Goal: Information Seeking & Learning: Learn about a topic

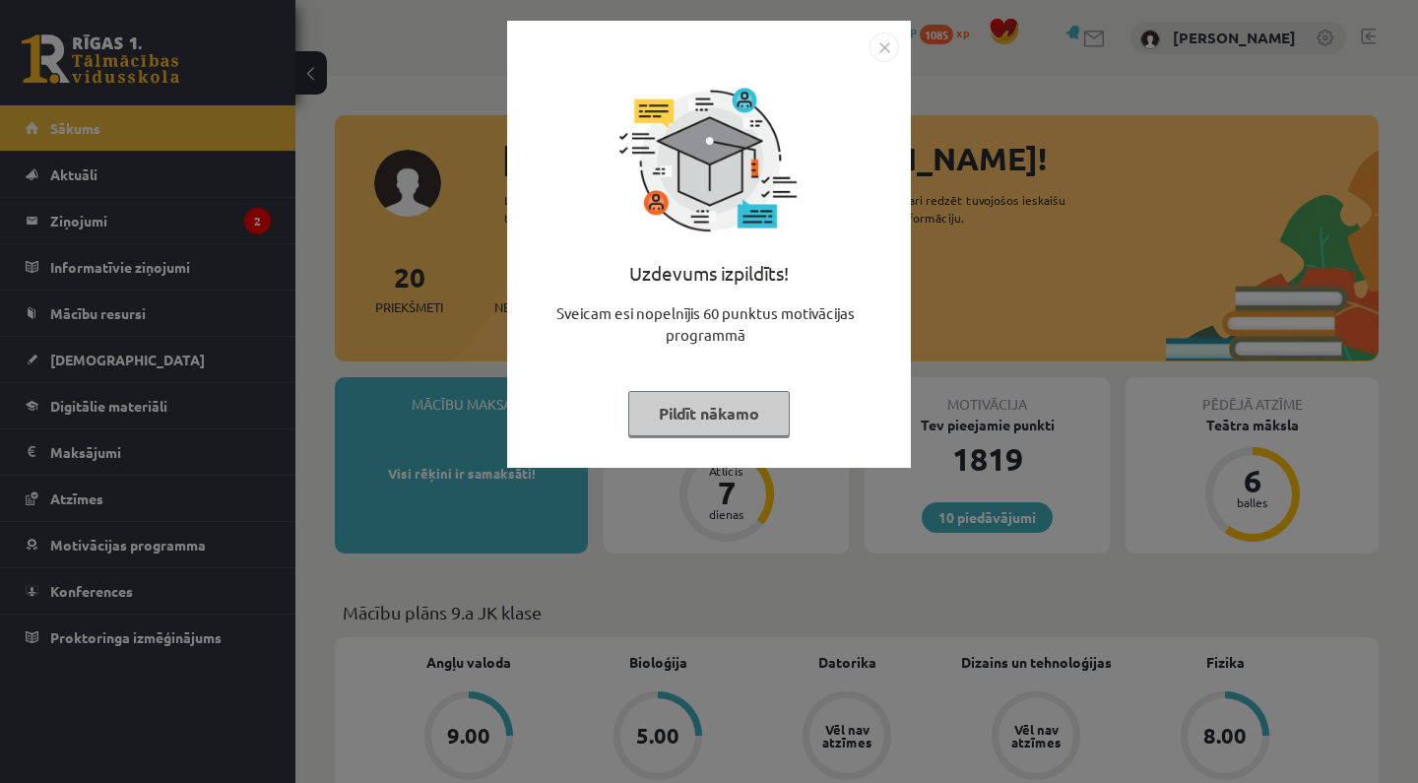
click at [724, 404] on button "Pildīt nākamo" at bounding box center [709, 413] width 162 height 45
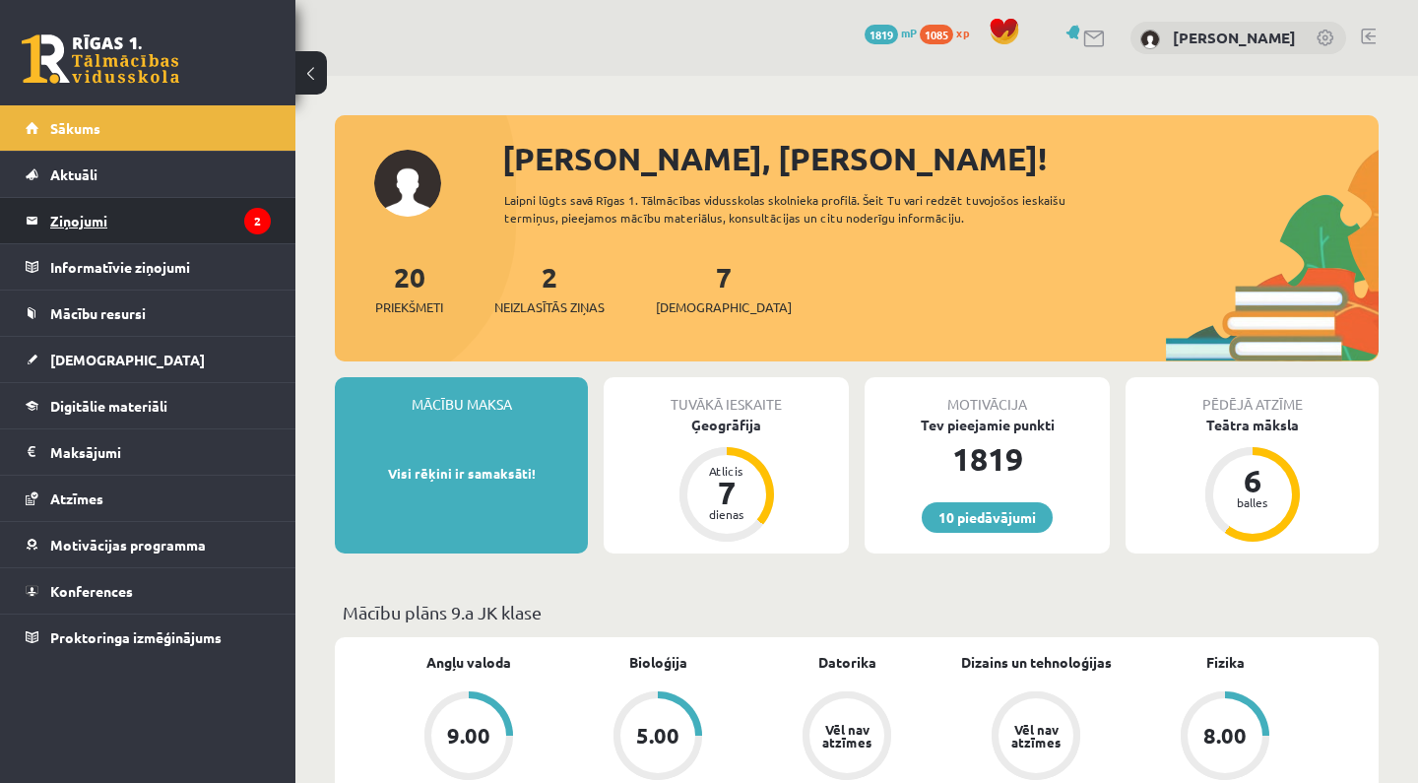
click at [192, 206] on legend "Ziņojumi 2" at bounding box center [160, 220] width 221 height 45
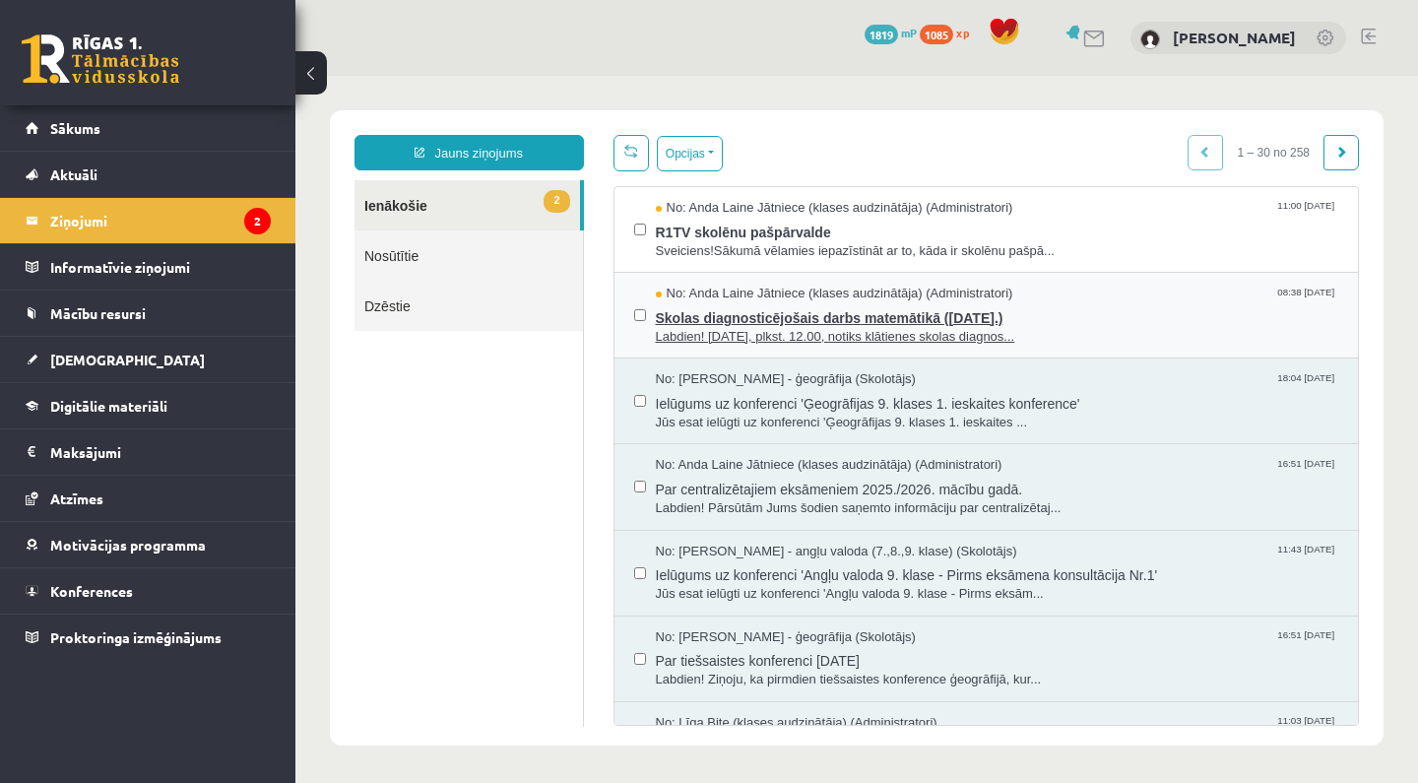
click at [815, 317] on span "Skolas diagnosticējošais darbs matemātikā ([DATE].)" at bounding box center [997, 315] width 683 height 25
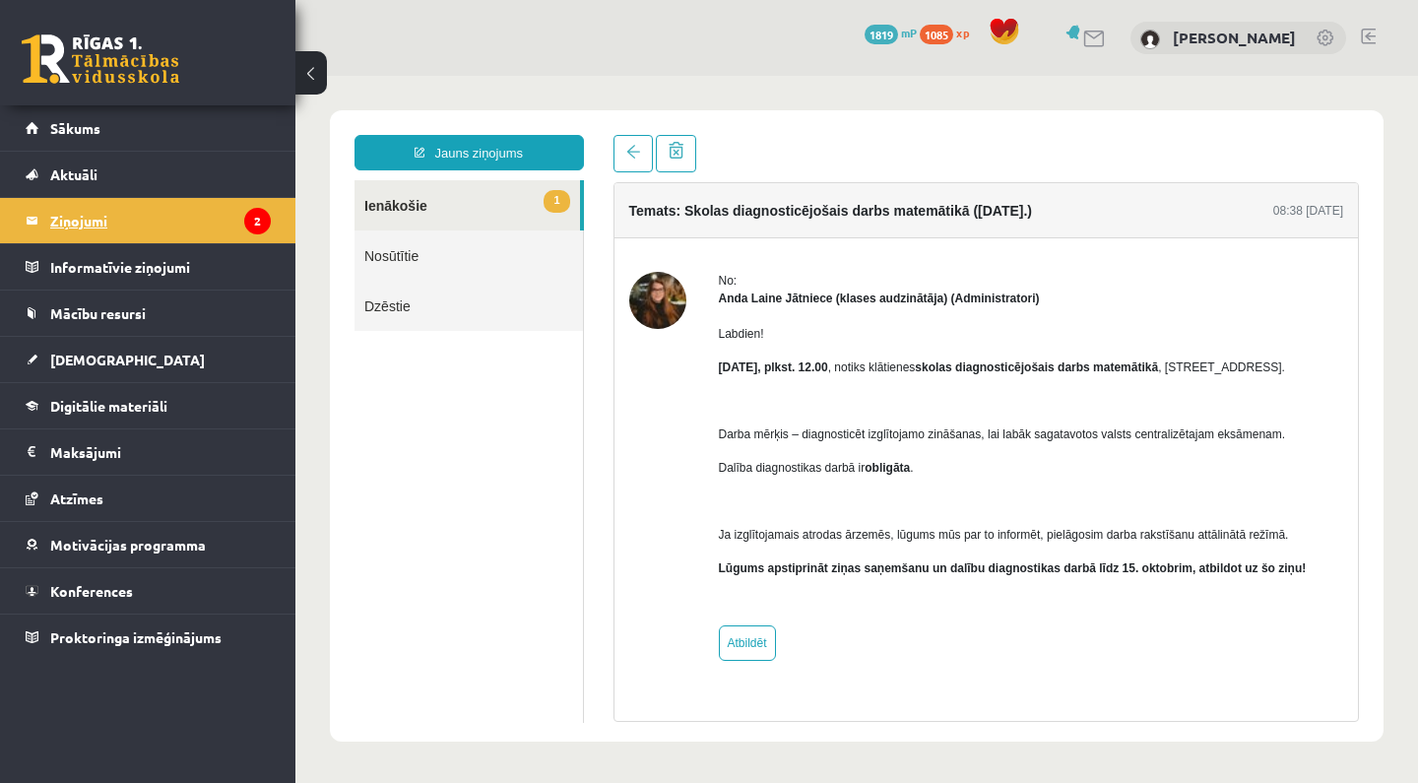
click at [245, 218] on icon "2" at bounding box center [257, 221] width 27 height 27
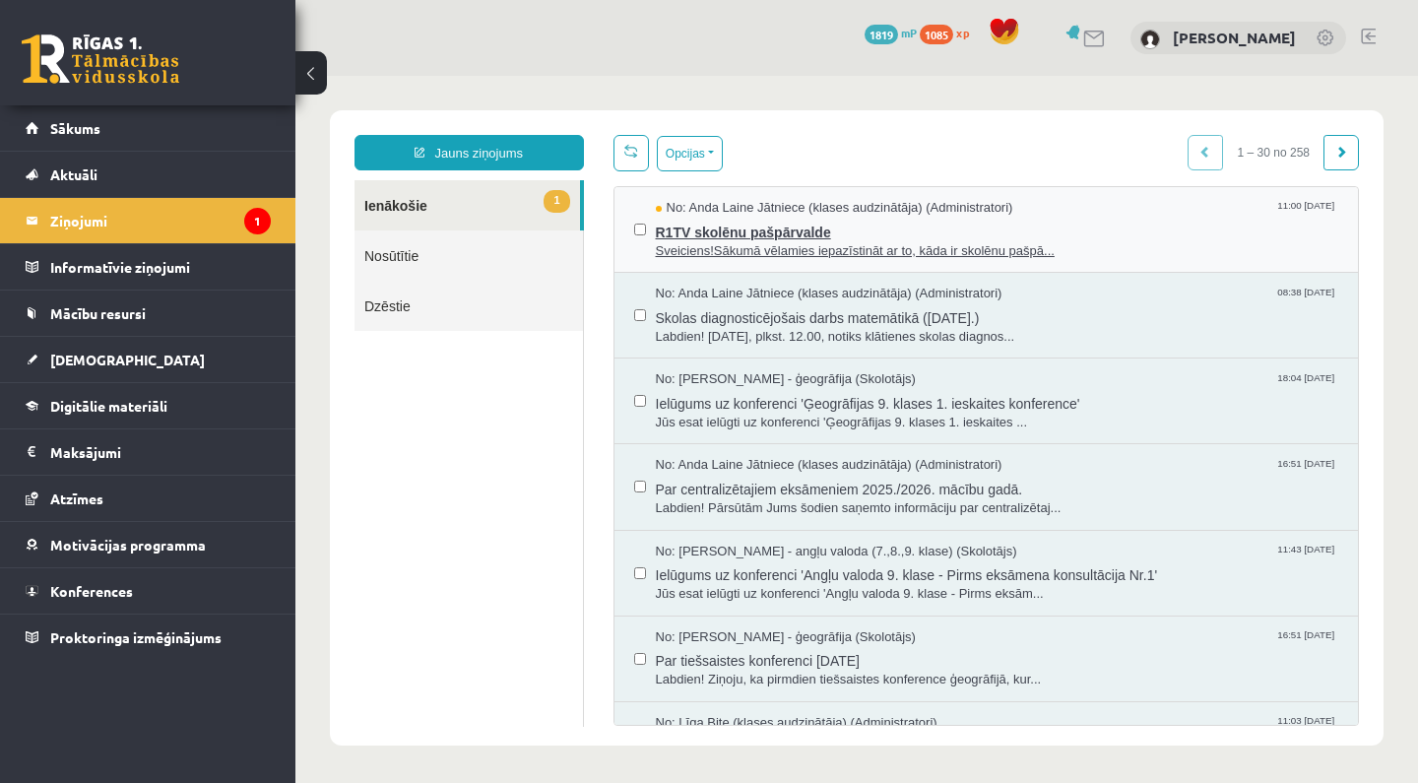
click at [725, 227] on span "R1TV skolēnu pašpārvalde" at bounding box center [997, 230] width 683 height 25
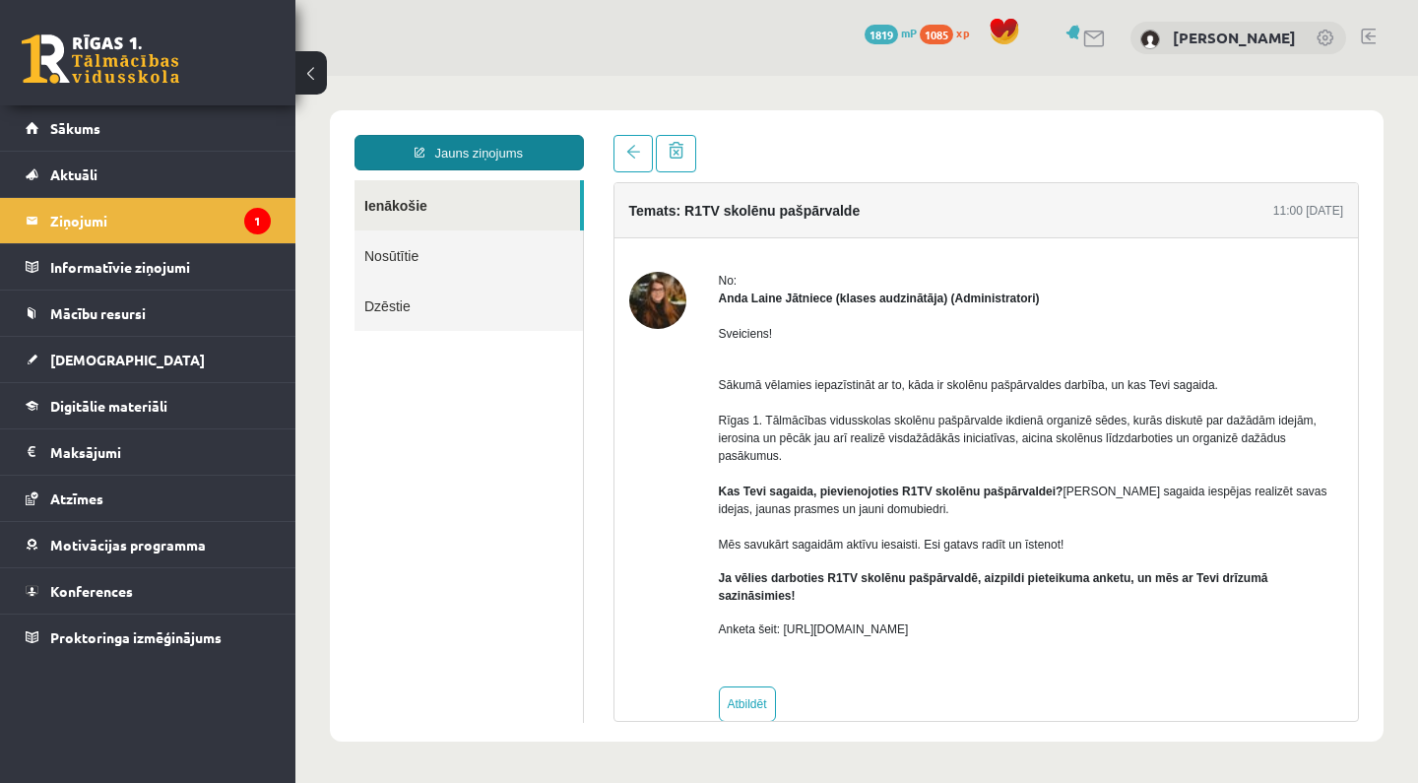
click at [521, 158] on link "Jauns ziņojums" at bounding box center [469, 152] width 229 height 35
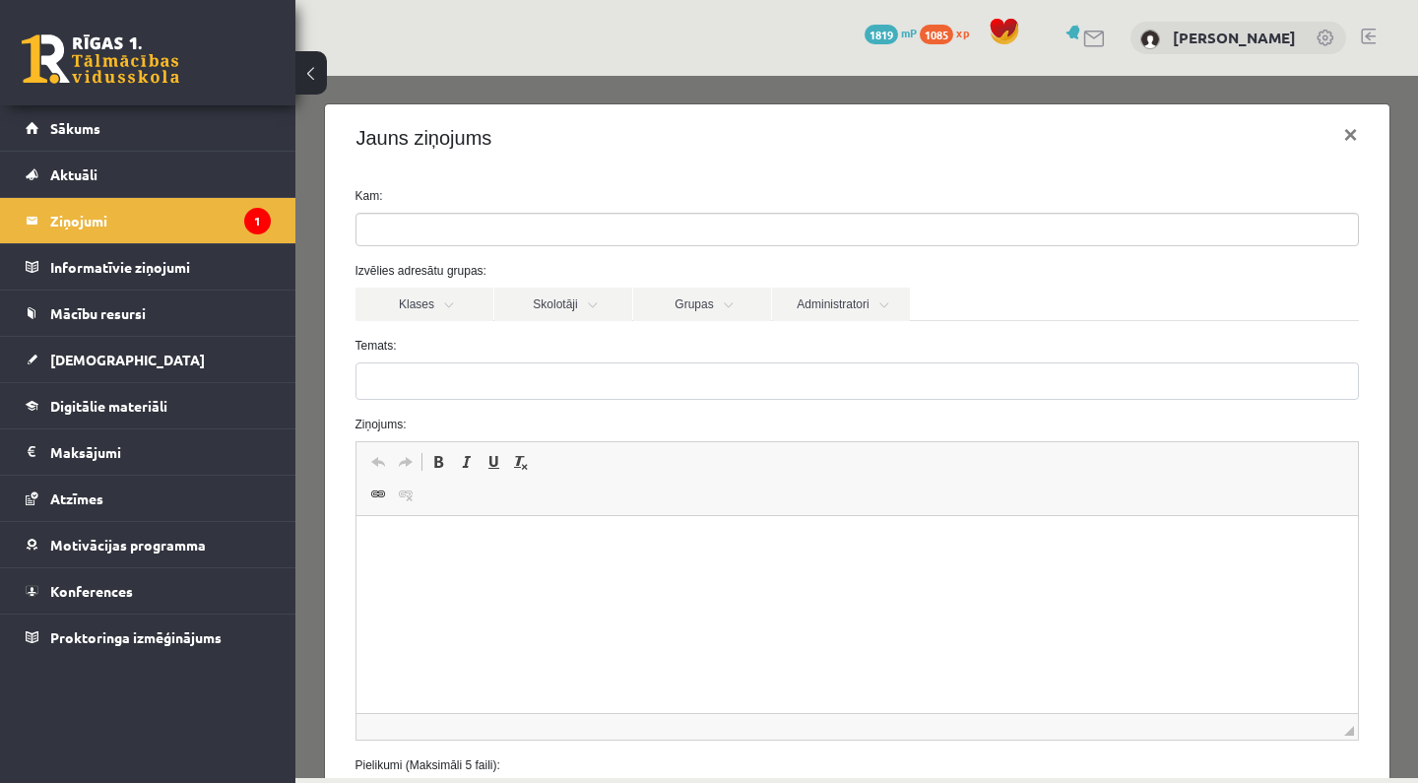
click at [494, 231] on ul at bounding box center [858, 230] width 1002 height 32
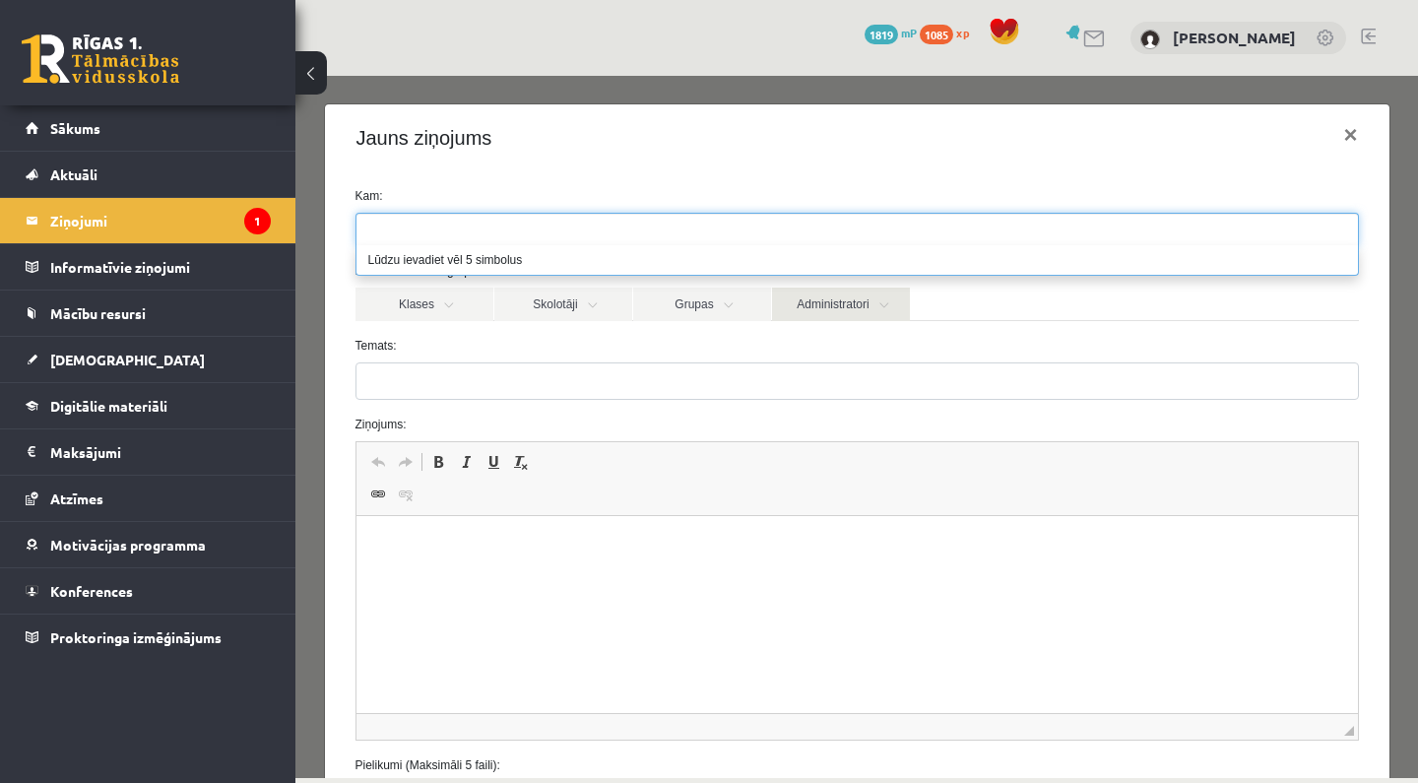
click at [849, 311] on link "Administratori" at bounding box center [841, 304] width 138 height 33
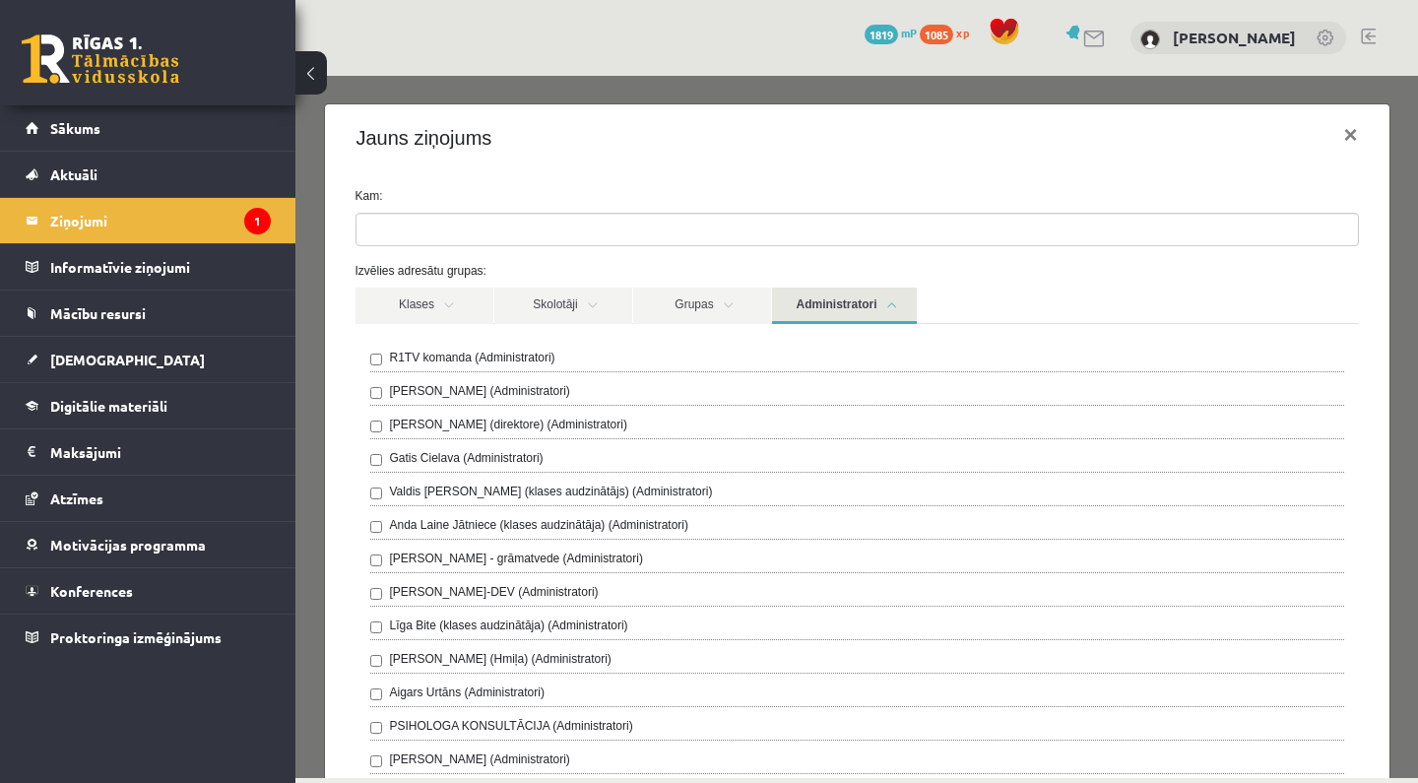
click at [313, 79] on button at bounding box center [311, 72] width 32 height 43
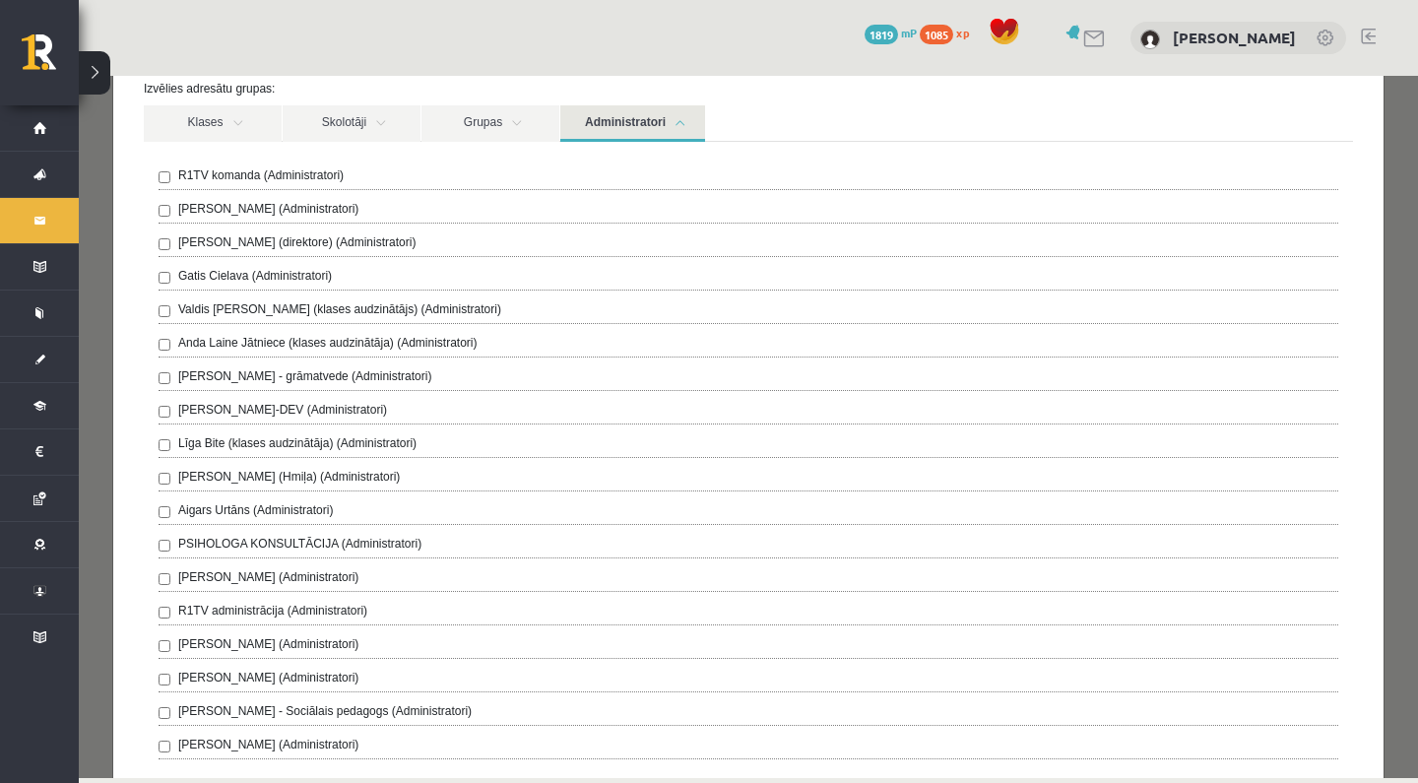
scroll to position [192, 0]
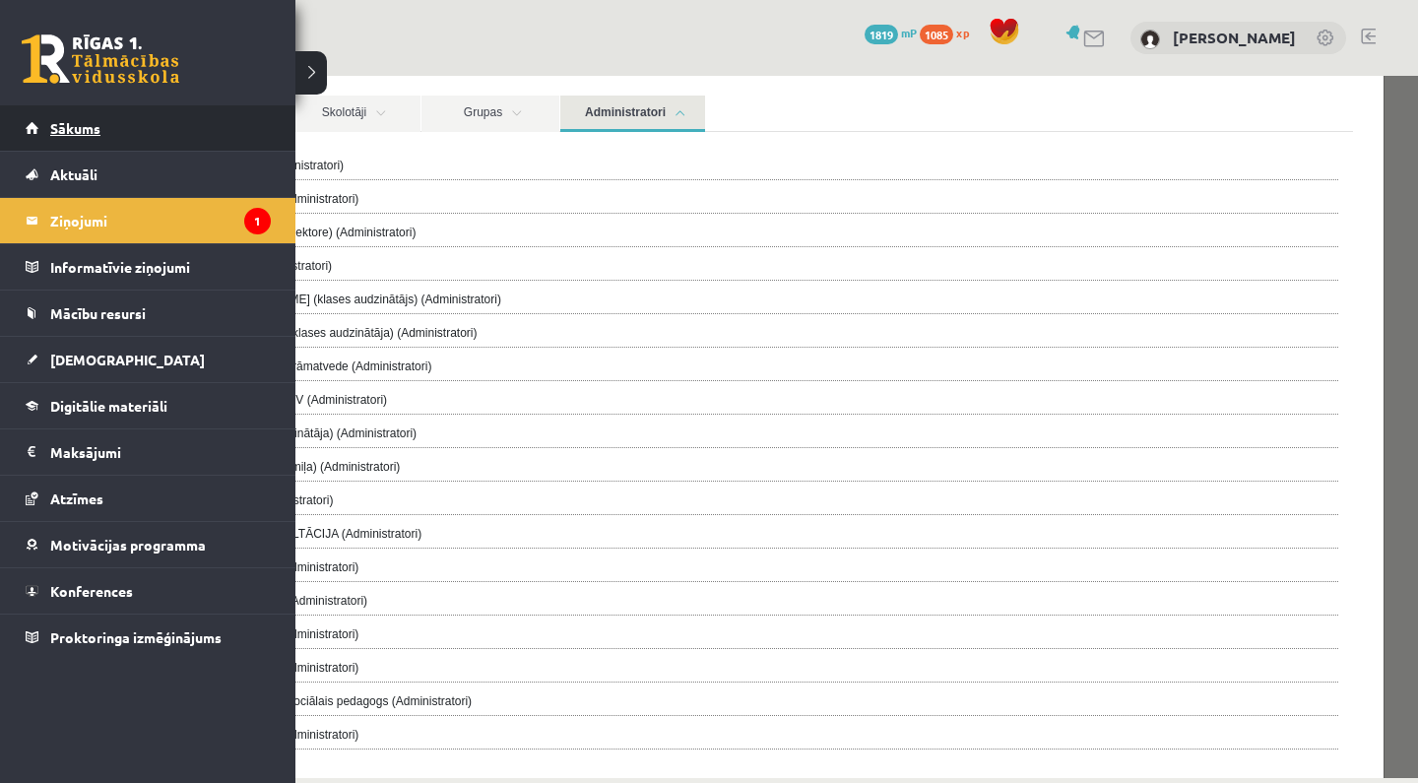
click at [188, 123] on link "Sākums" at bounding box center [148, 127] width 245 height 45
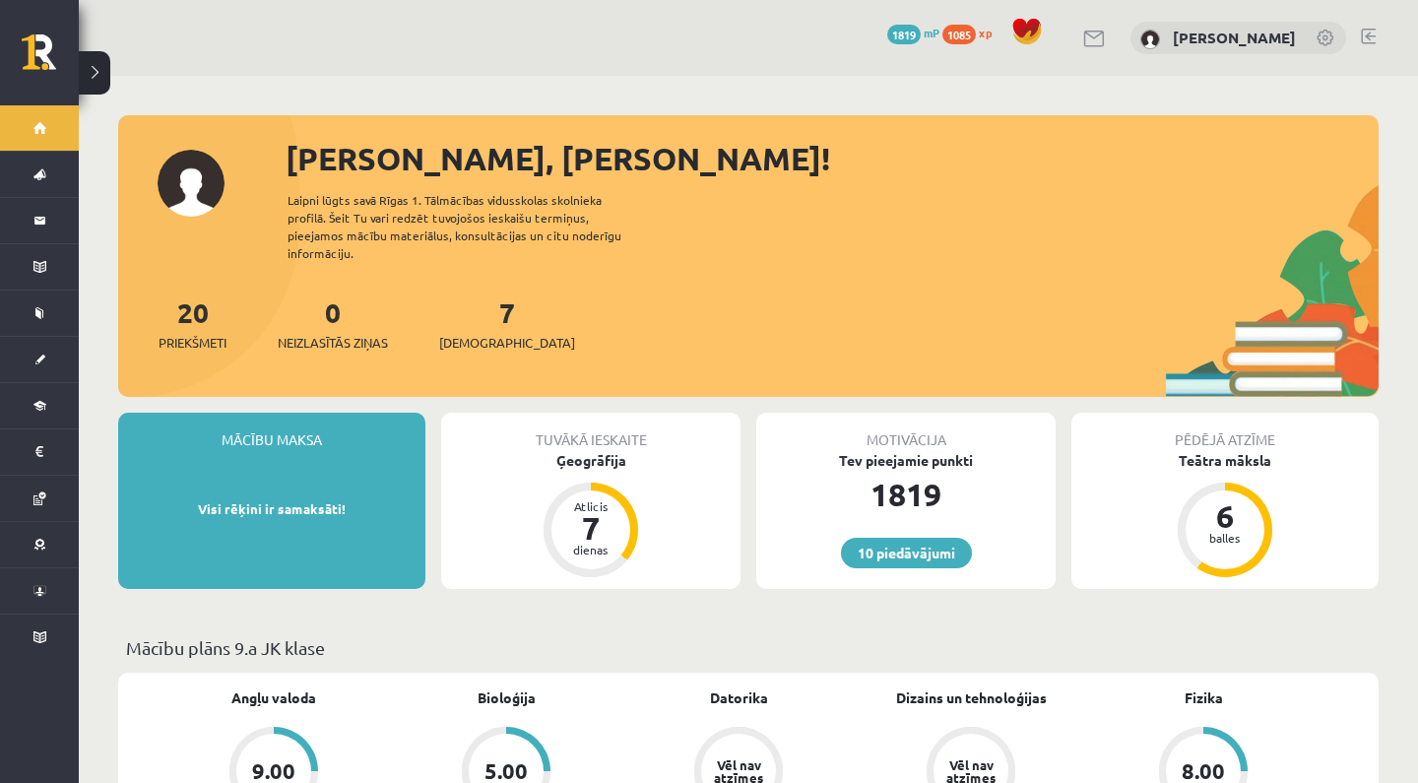
click at [103, 65] on button at bounding box center [95, 72] width 32 height 43
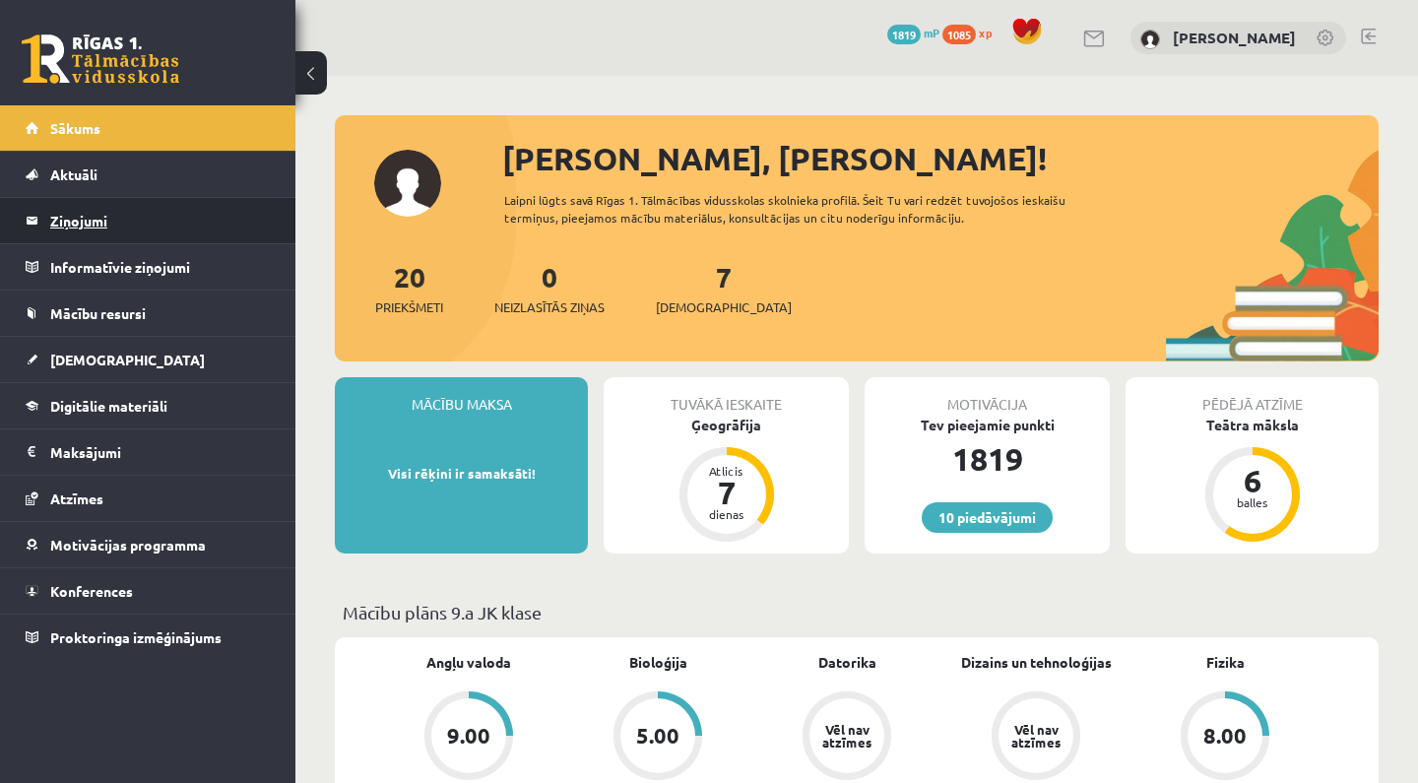
click at [113, 215] on legend "Ziņojumi 0" at bounding box center [160, 220] width 221 height 45
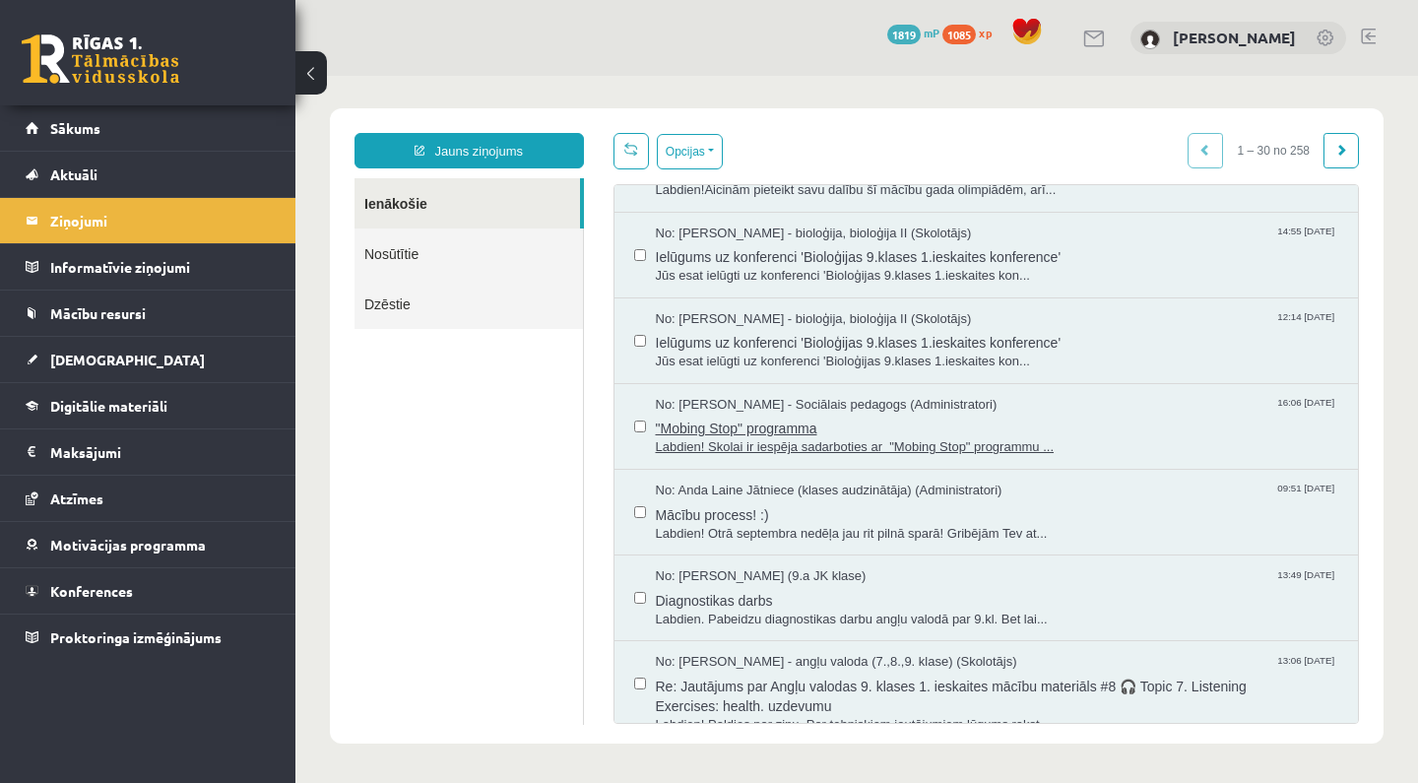
scroll to position [1790, 0]
click at [487, 244] on link "Nosūtītie" at bounding box center [469, 253] width 228 height 50
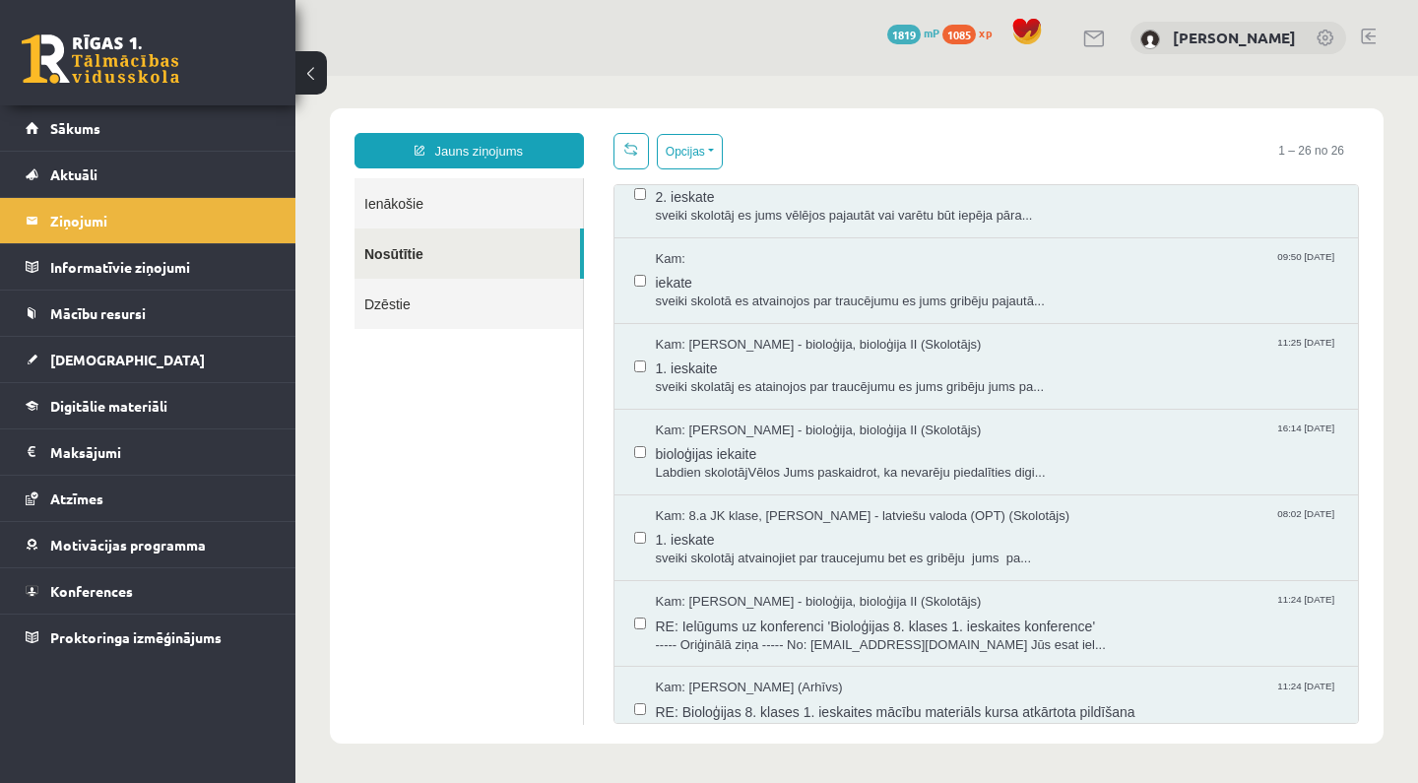
scroll to position [2, 0]
click at [533, 142] on link "Jauns ziņojums" at bounding box center [469, 150] width 229 height 35
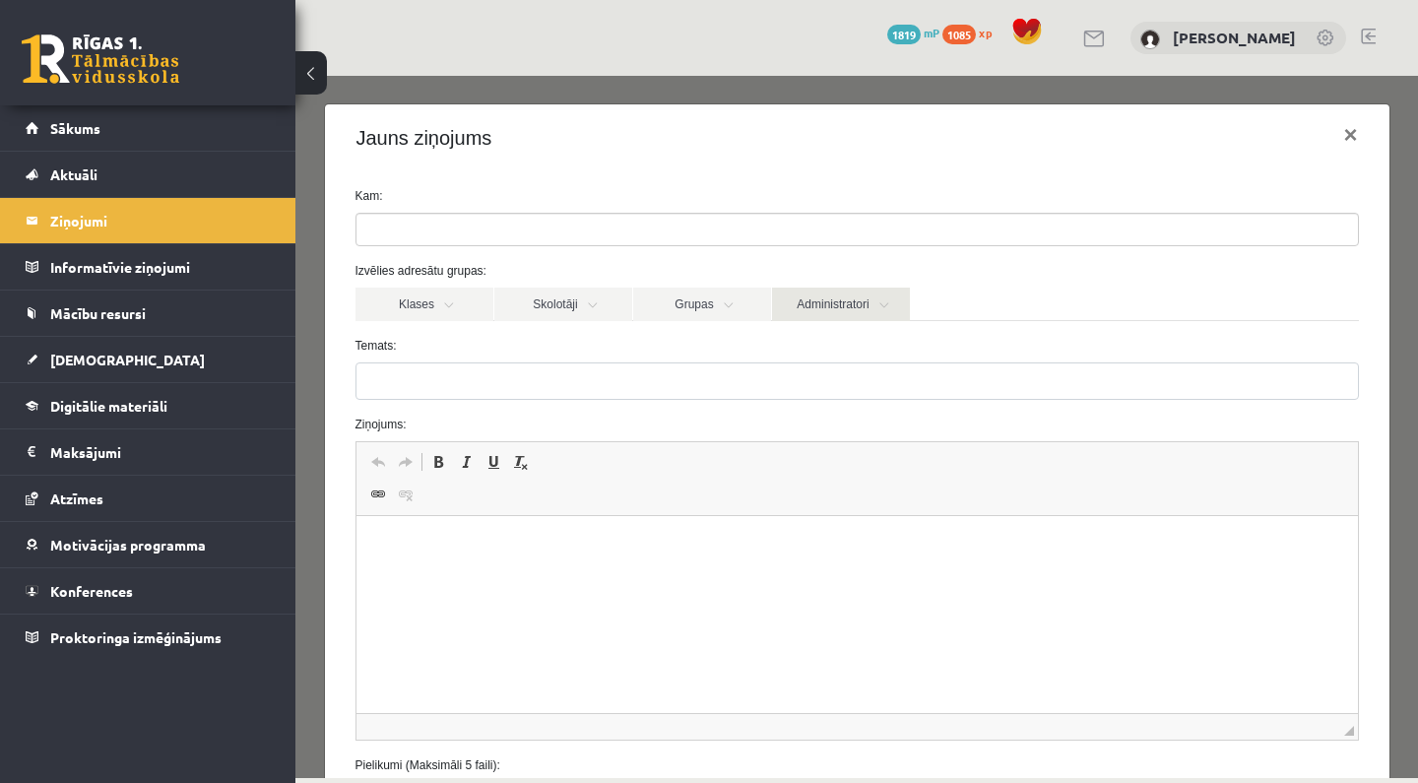
click at [859, 310] on link "Administratori" at bounding box center [841, 304] width 138 height 33
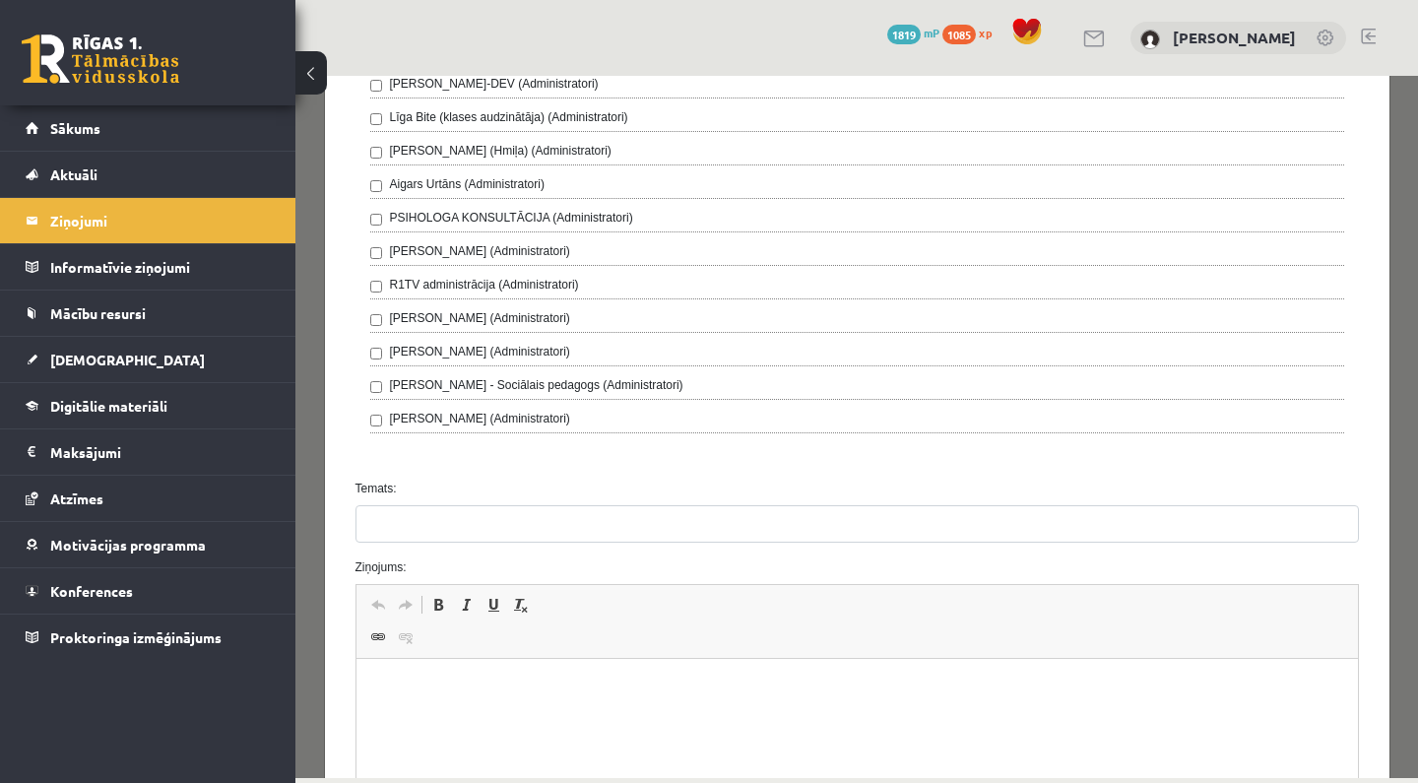
scroll to position [506, 0]
click at [578, 382] on label "Dagnija Gaubšteina - Sociālais pedagogs (Administratori)" at bounding box center [536, 387] width 293 height 18
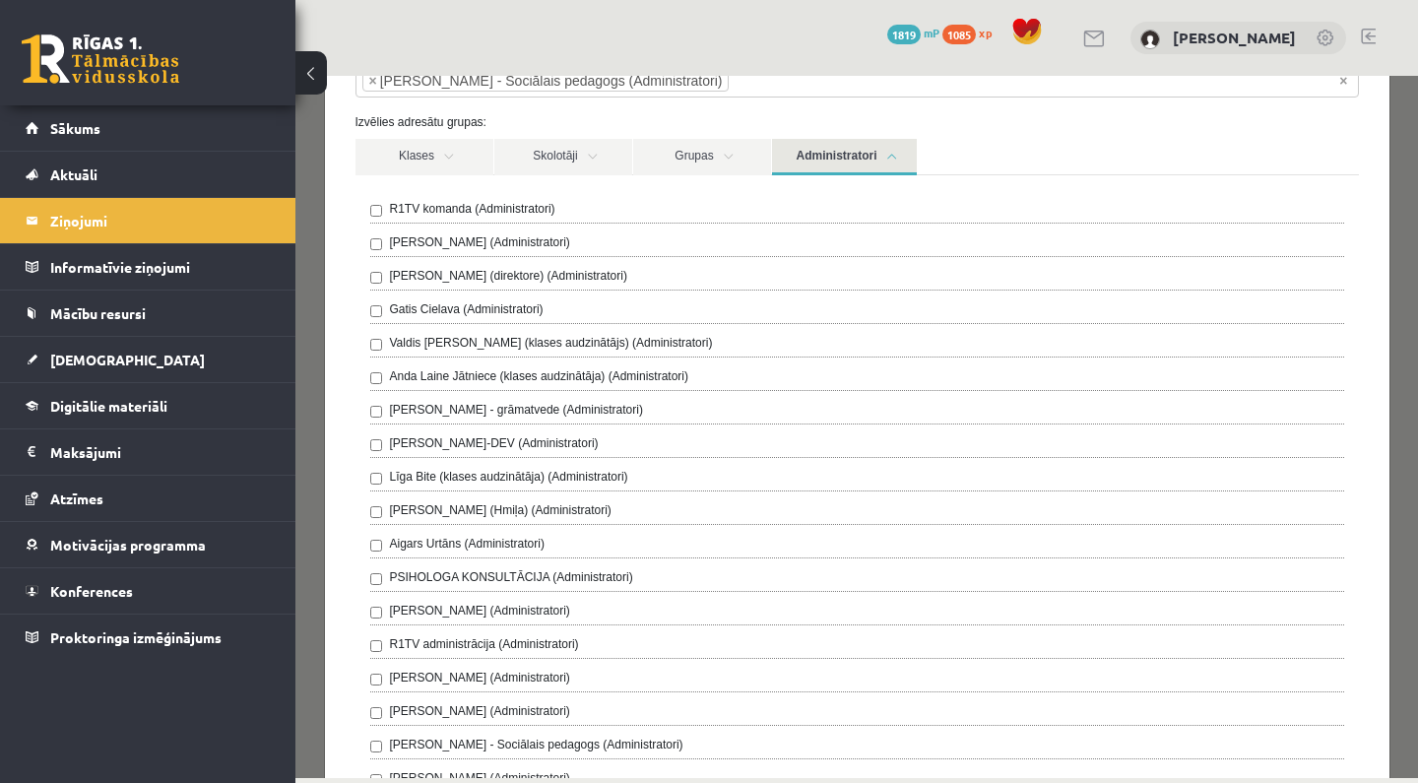
scroll to position [143, 0]
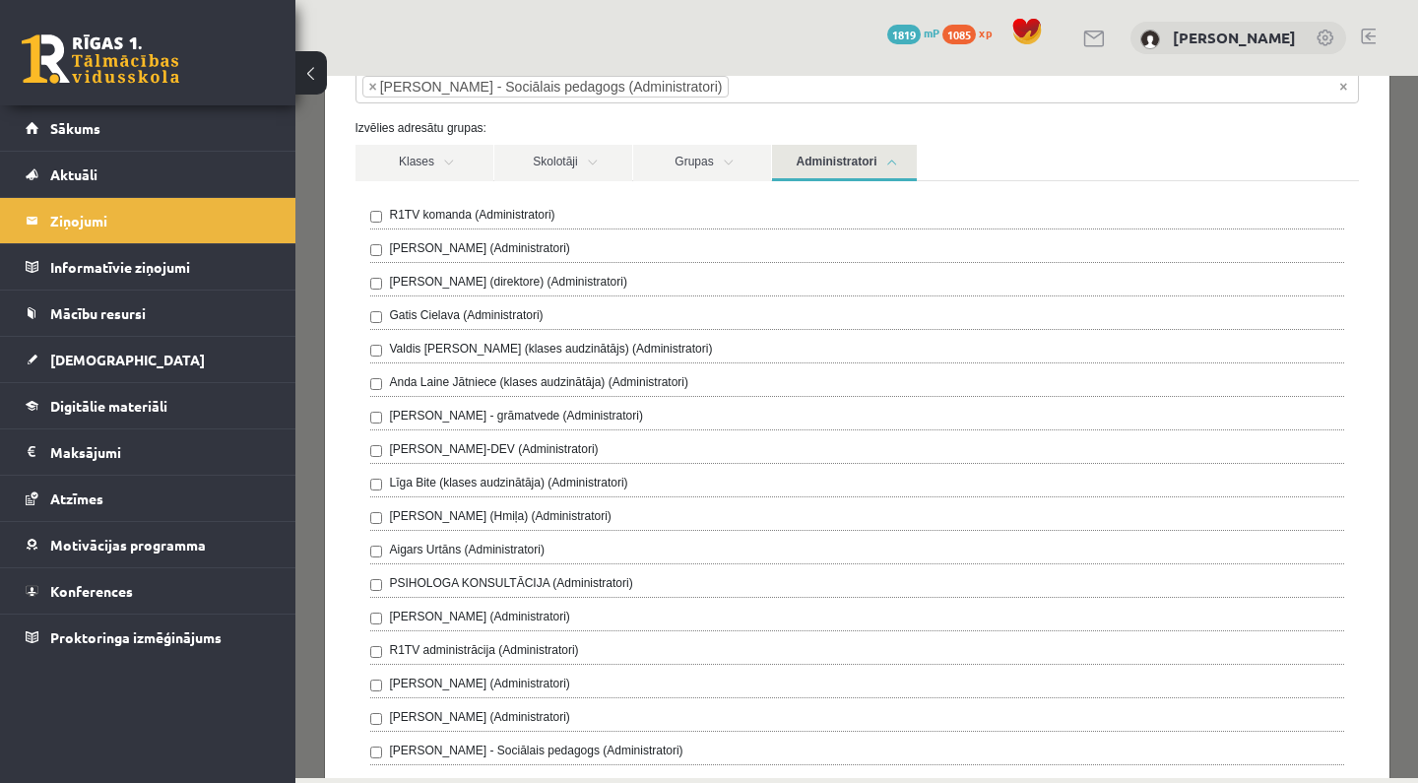
click at [367, 280] on div "R1TV komanda (Administratori) Ivo Čapiņš (Administratori) Gita Vāvere (direktor…" at bounding box center [858, 505] width 1004 height 648
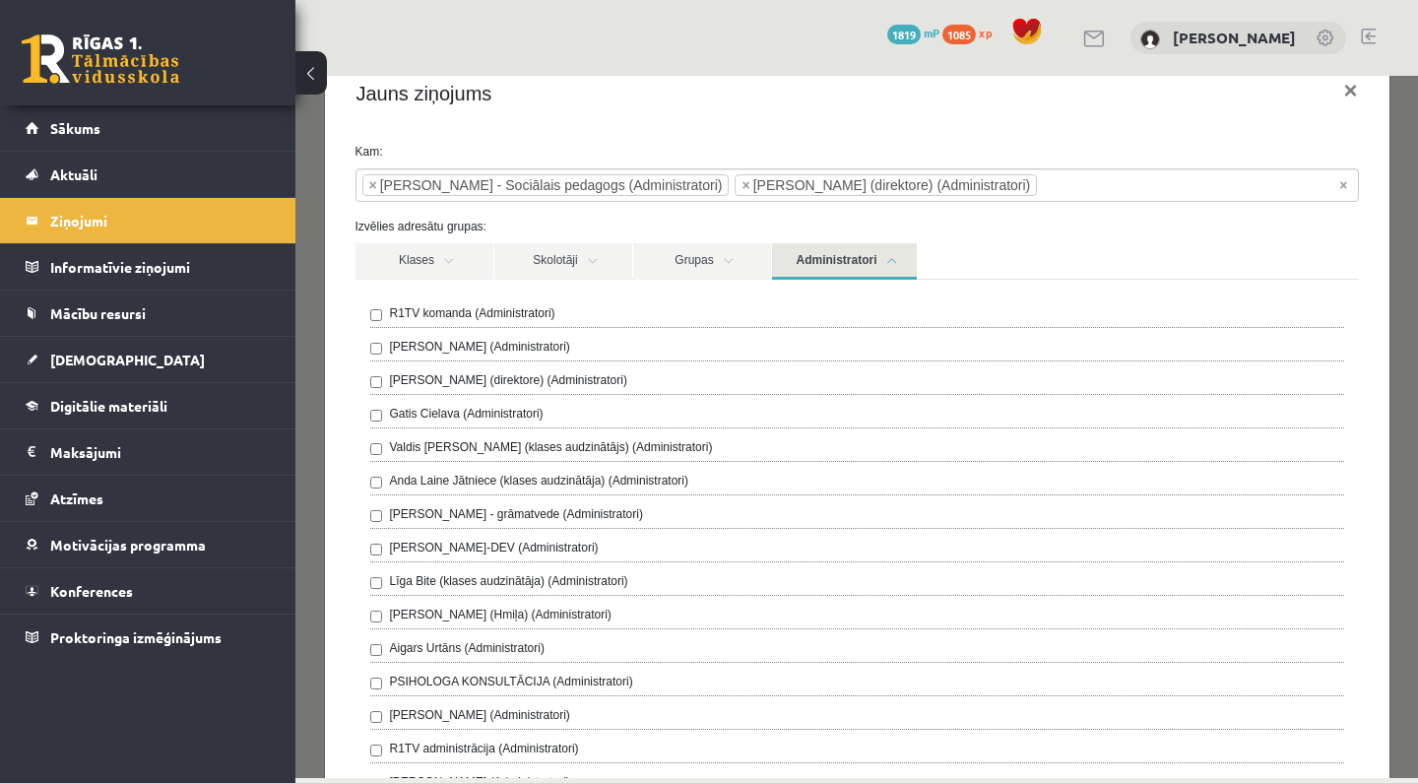
scroll to position [39, 0]
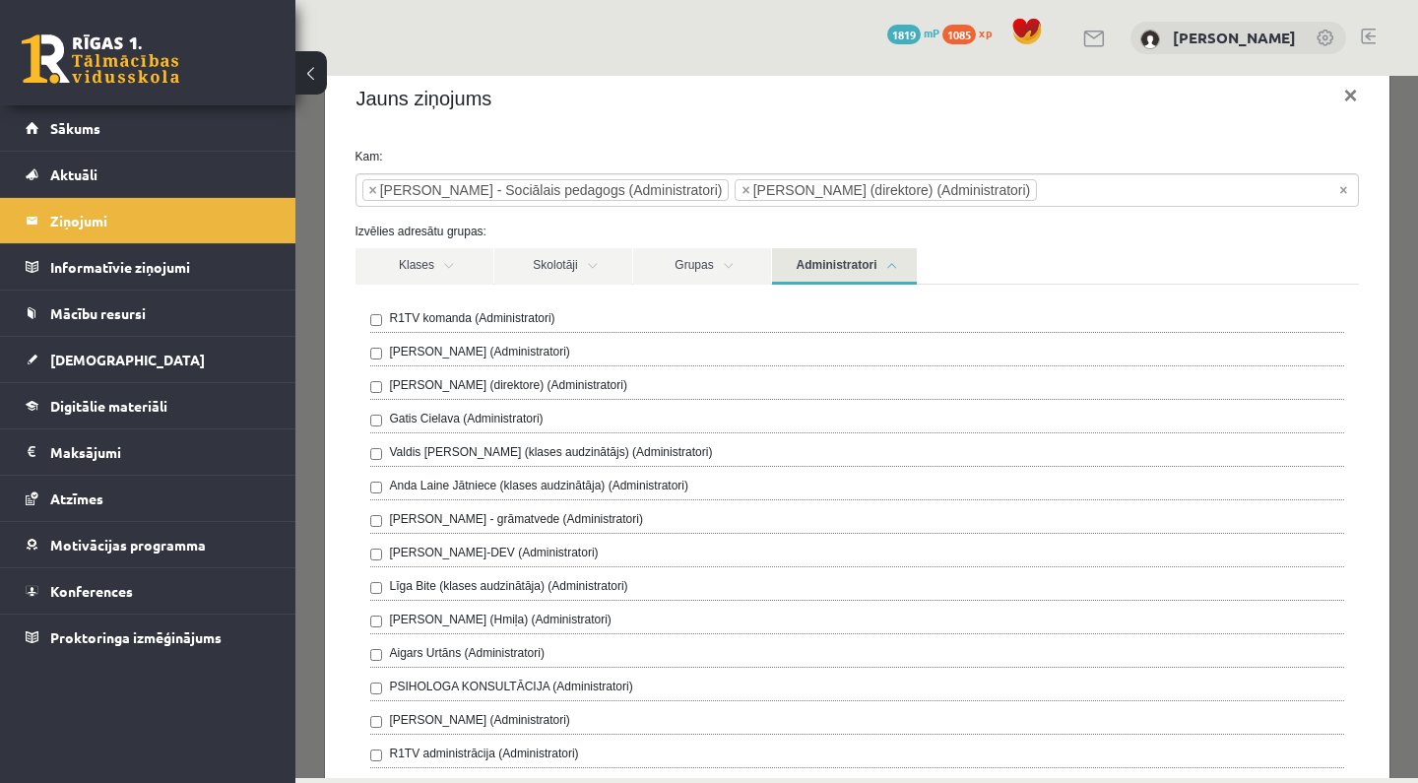
click at [846, 265] on link "Administratori" at bounding box center [844, 266] width 145 height 36
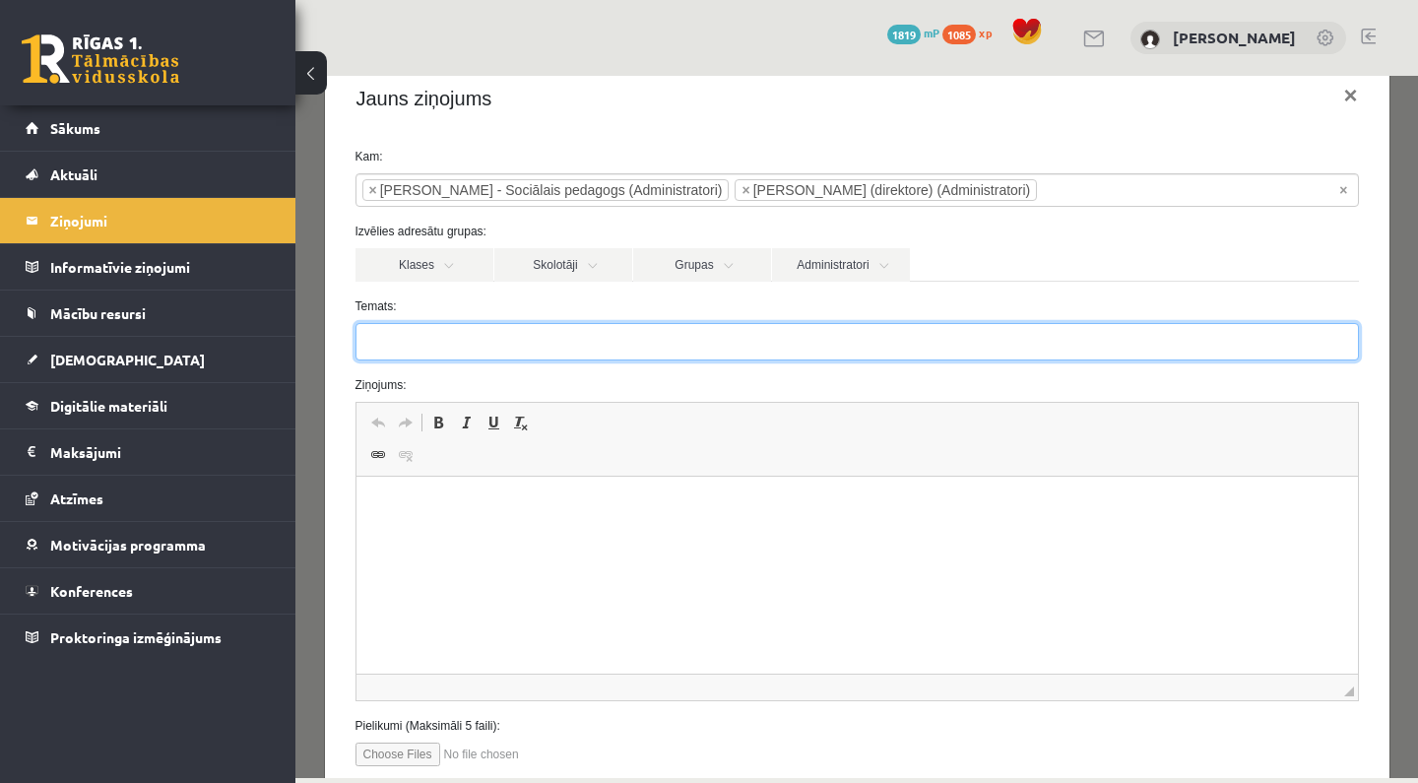
click at [562, 350] on input "Temats:" at bounding box center [858, 341] width 1004 height 37
type input "**********"
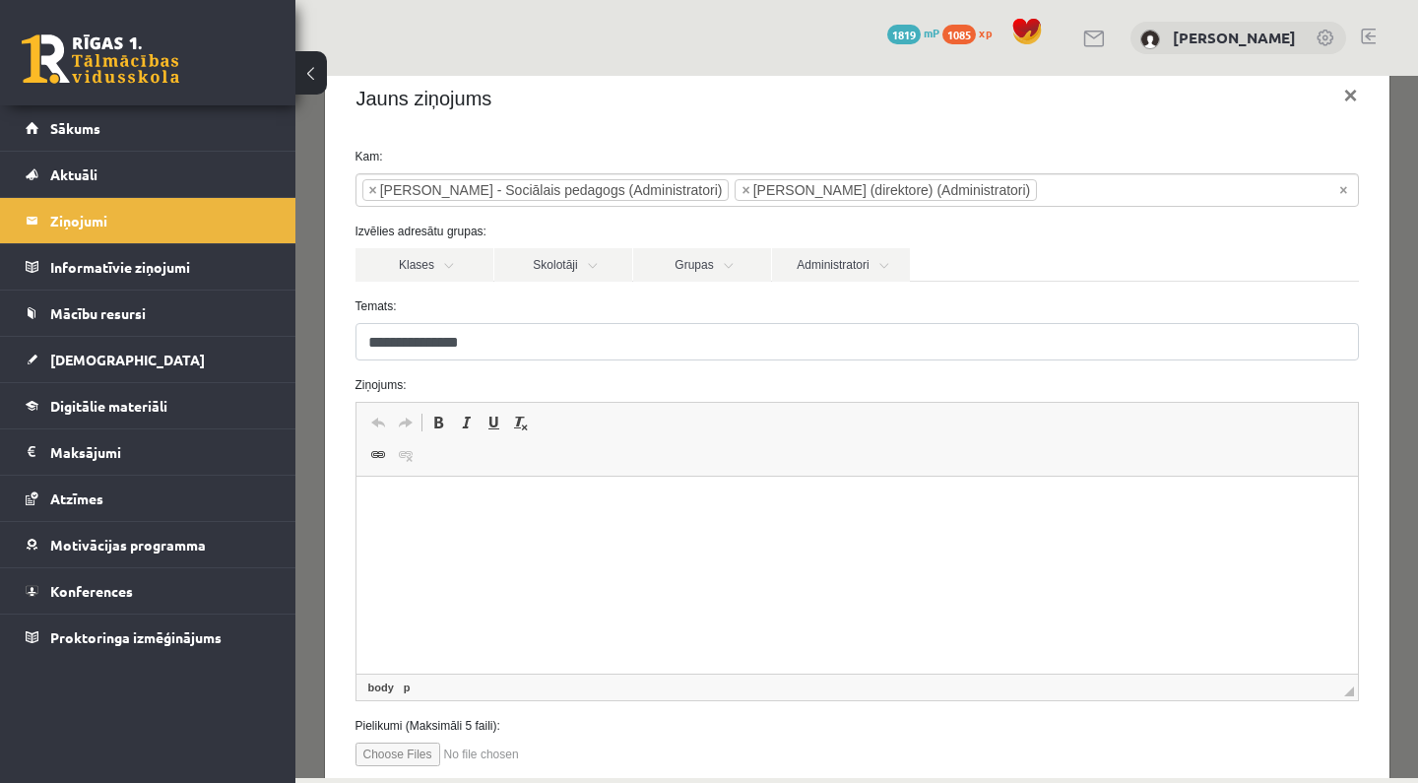
click at [440, 530] on html at bounding box center [857, 507] width 1002 height 60
click at [545, 558] on html "**********" at bounding box center [857, 523] width 1002 height 93
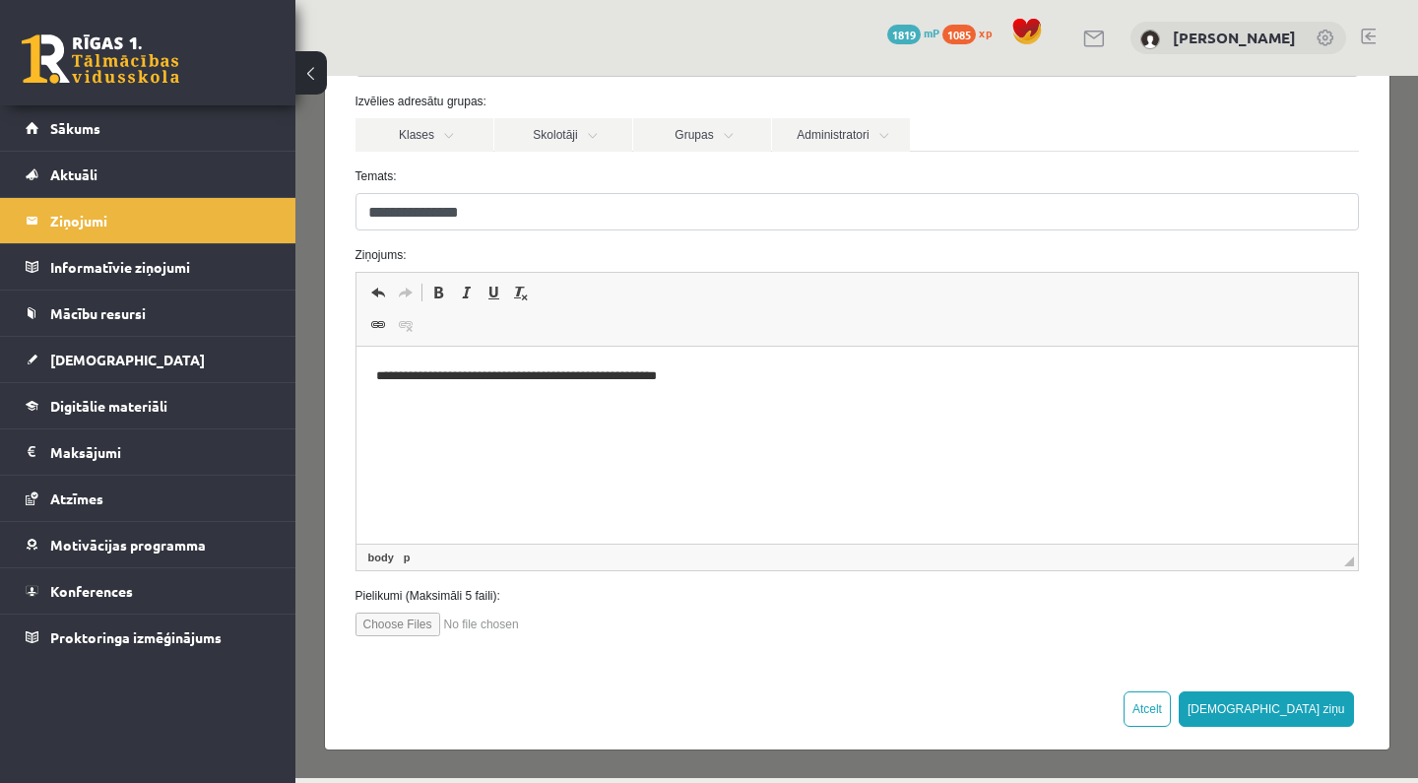
scroll to position [168, 0]
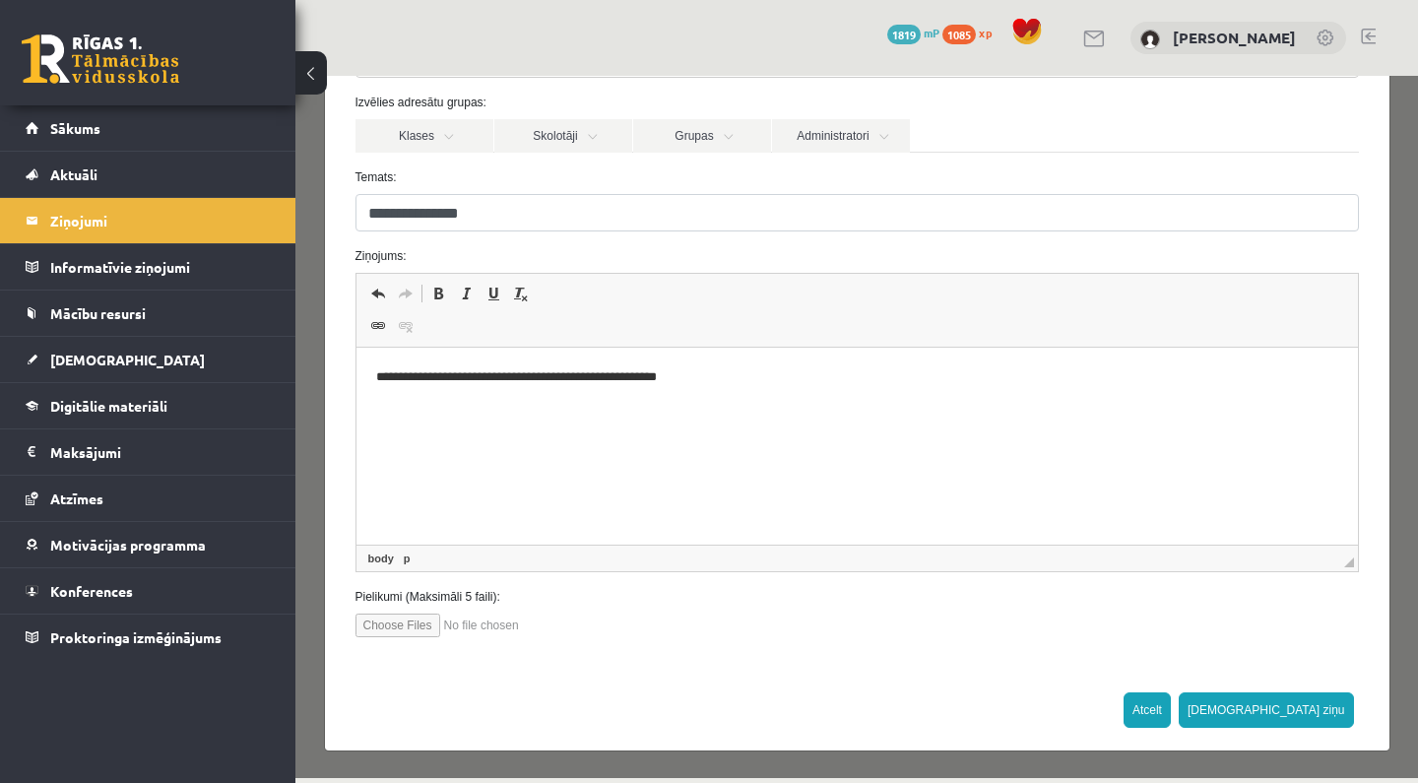
click at [1171, 701] on button "Atcelt" at bounding box center [1147, 709] width 47 height 35
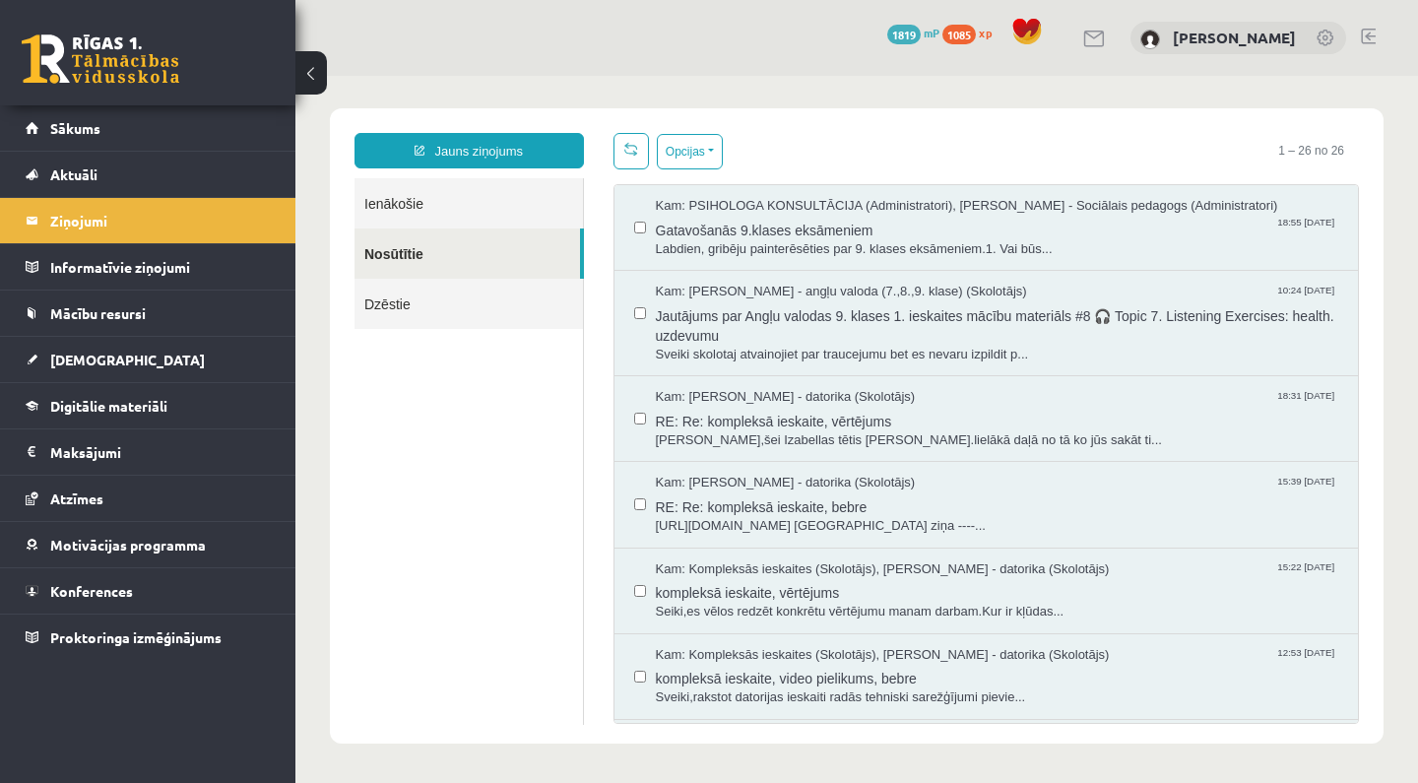
click at [523, 202] on link "Ienākošie" at bounding box center [469, 203] width 228 height 50
click at [523, 203] on link "Ienākošie" at bounding box center [469, 203] width 228 height 50
click at [728, 229] on span "Gatavošanās 9.klases eksāmeniem" at bounding box center [997, 228] width 683 height 25
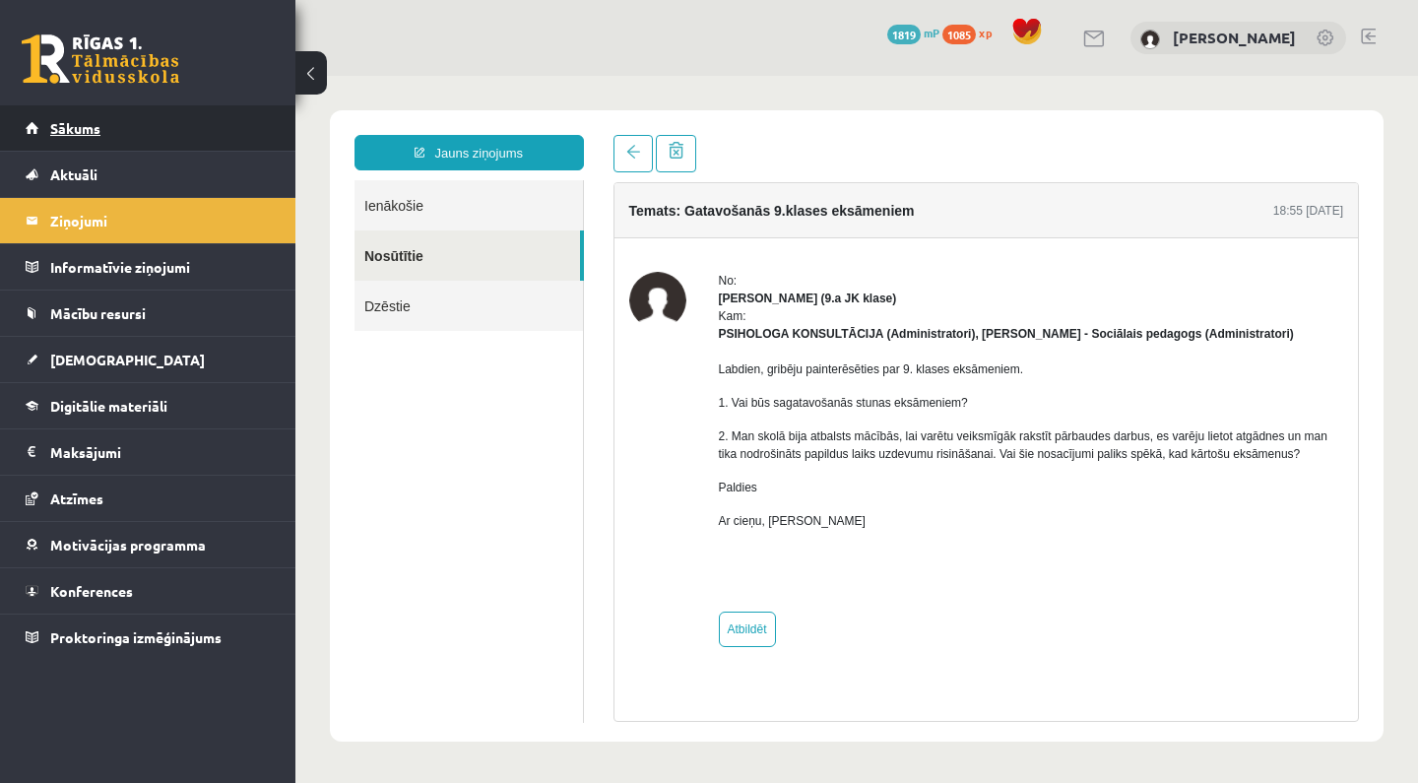
click at [163, 130] on link "Sākums" at bounding box center [148, 127] width 245 height 45
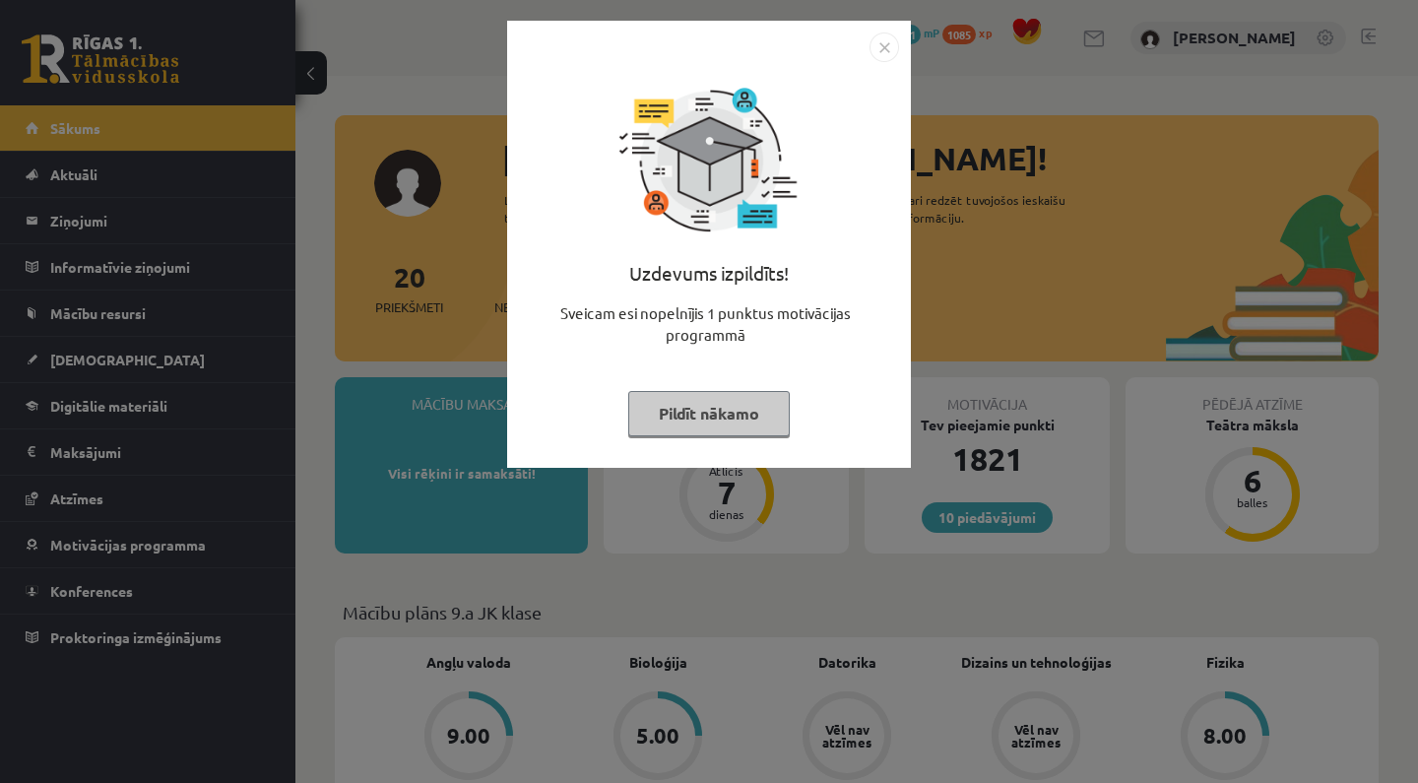
click at [883, 55] on img "Close" at bounding box center [885, 48] width 30 height 30
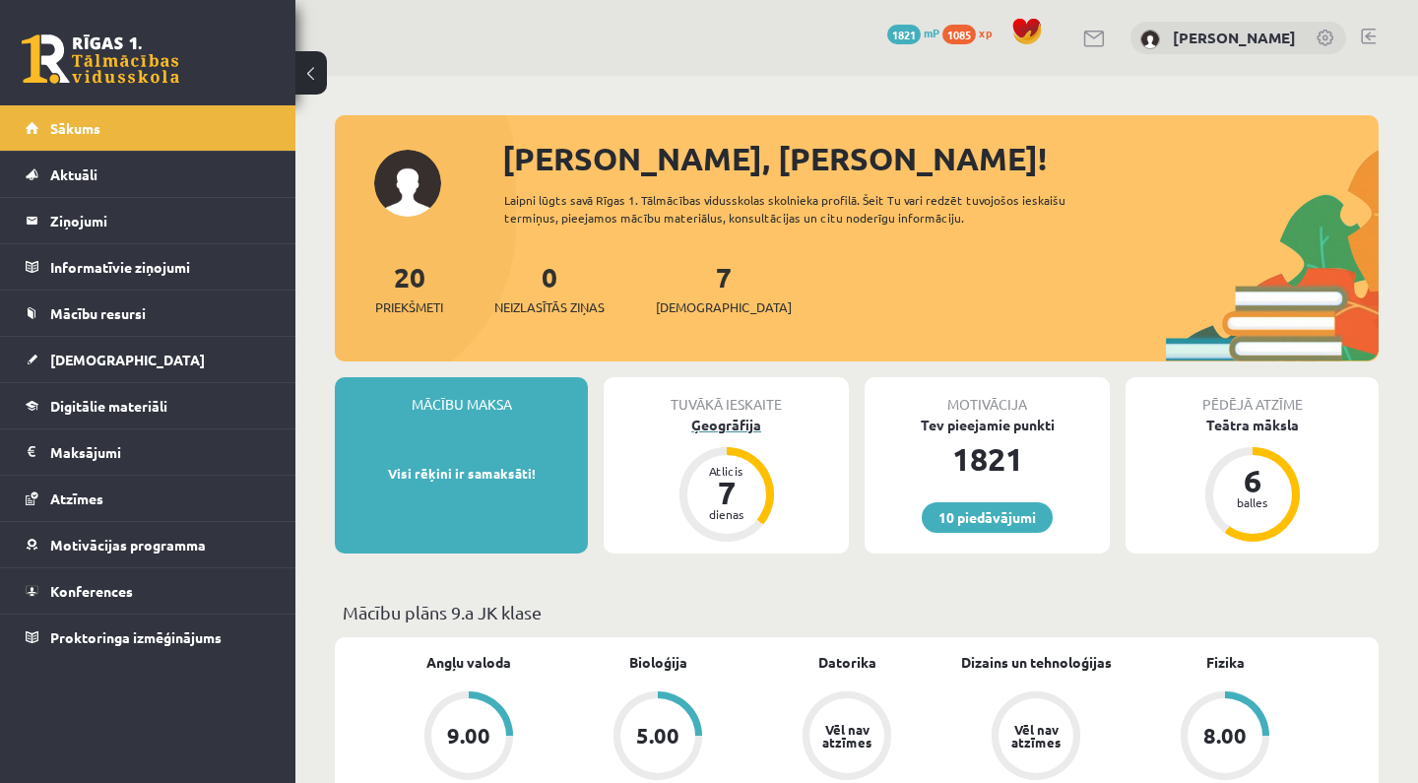
click at [734, 419] on div "Ģeogrāfija" at bounding box center [726, 425] width 245 height 21
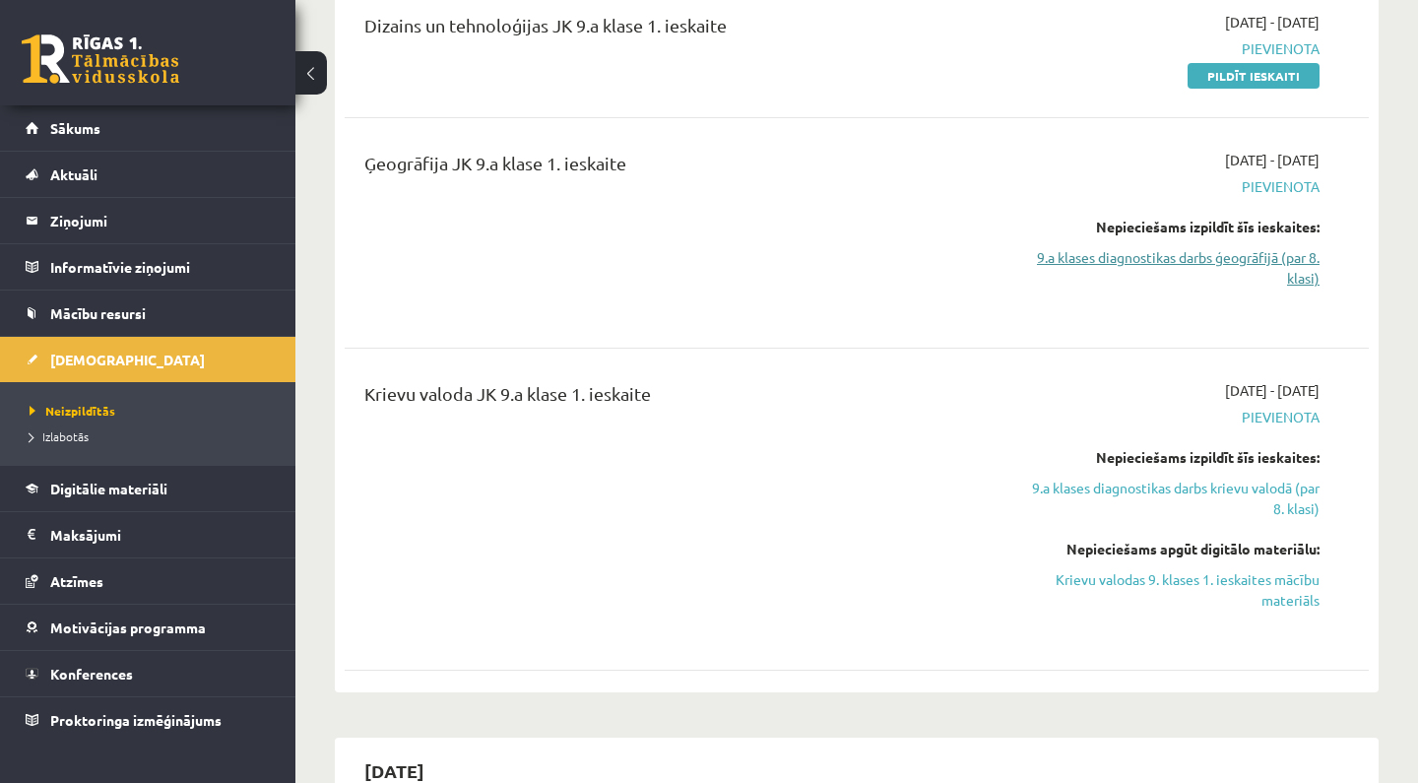
scroll to position [1395, 0]
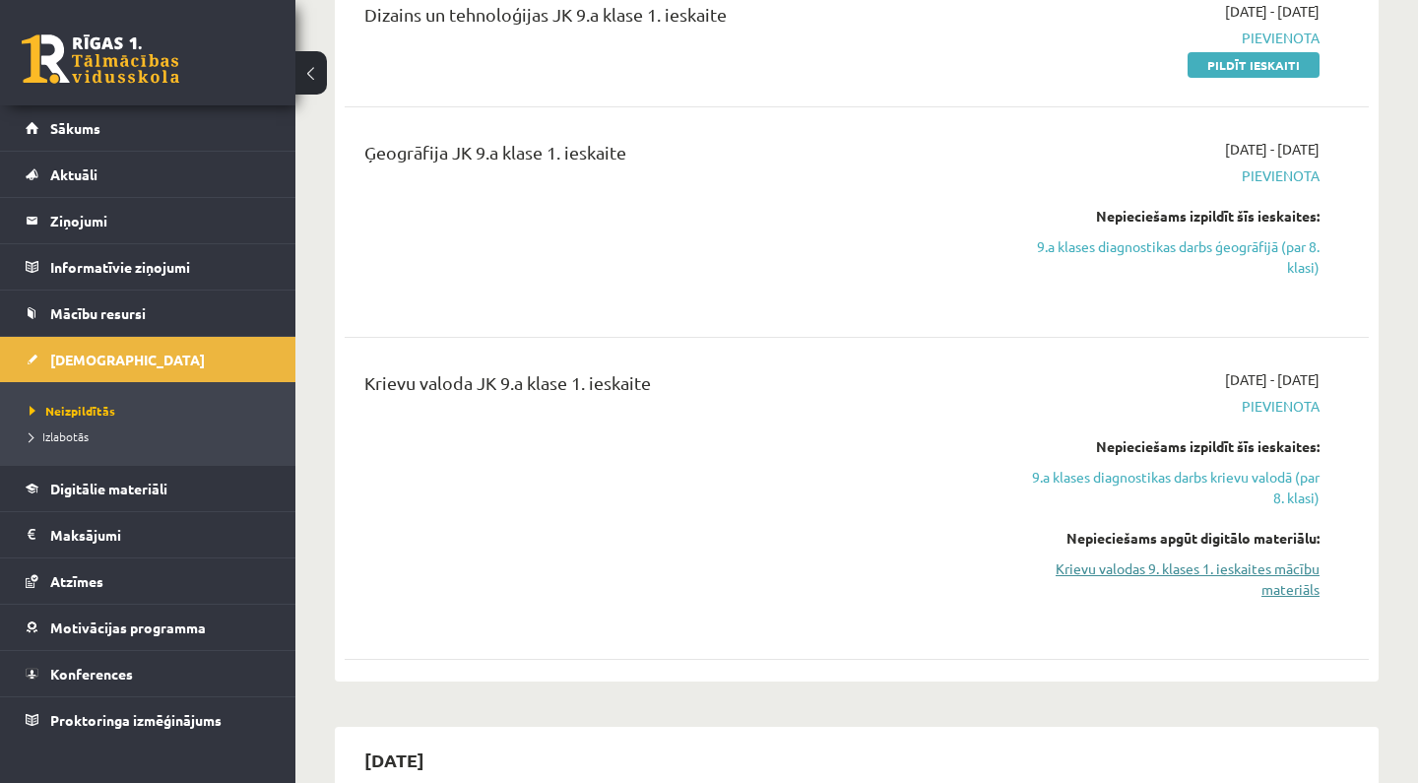
click at [1177, 566] on link "Krievu valodas 9. klases 1. ieskaites mācību materiāls" at bounding box center [1170, 578] width 298 height 41
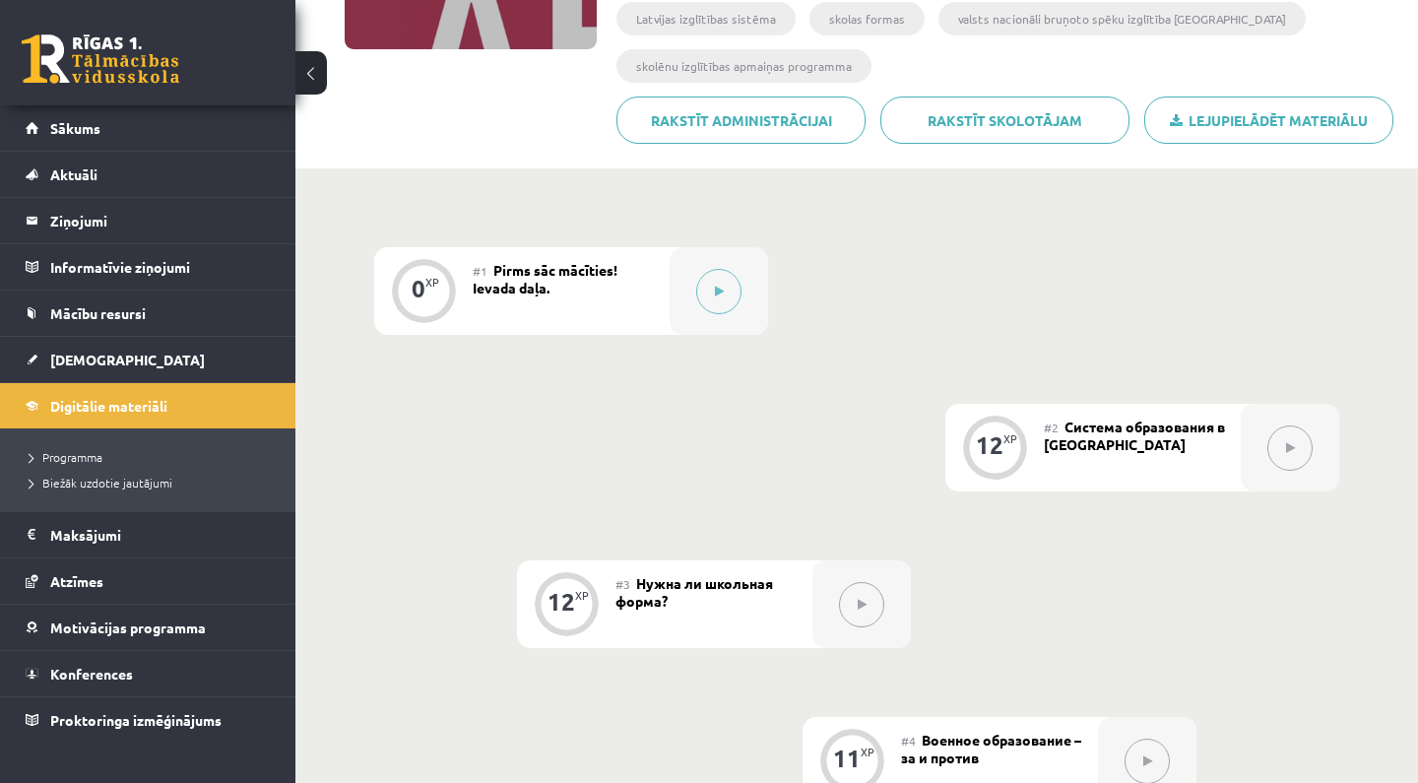
scroll to position [420, 0]
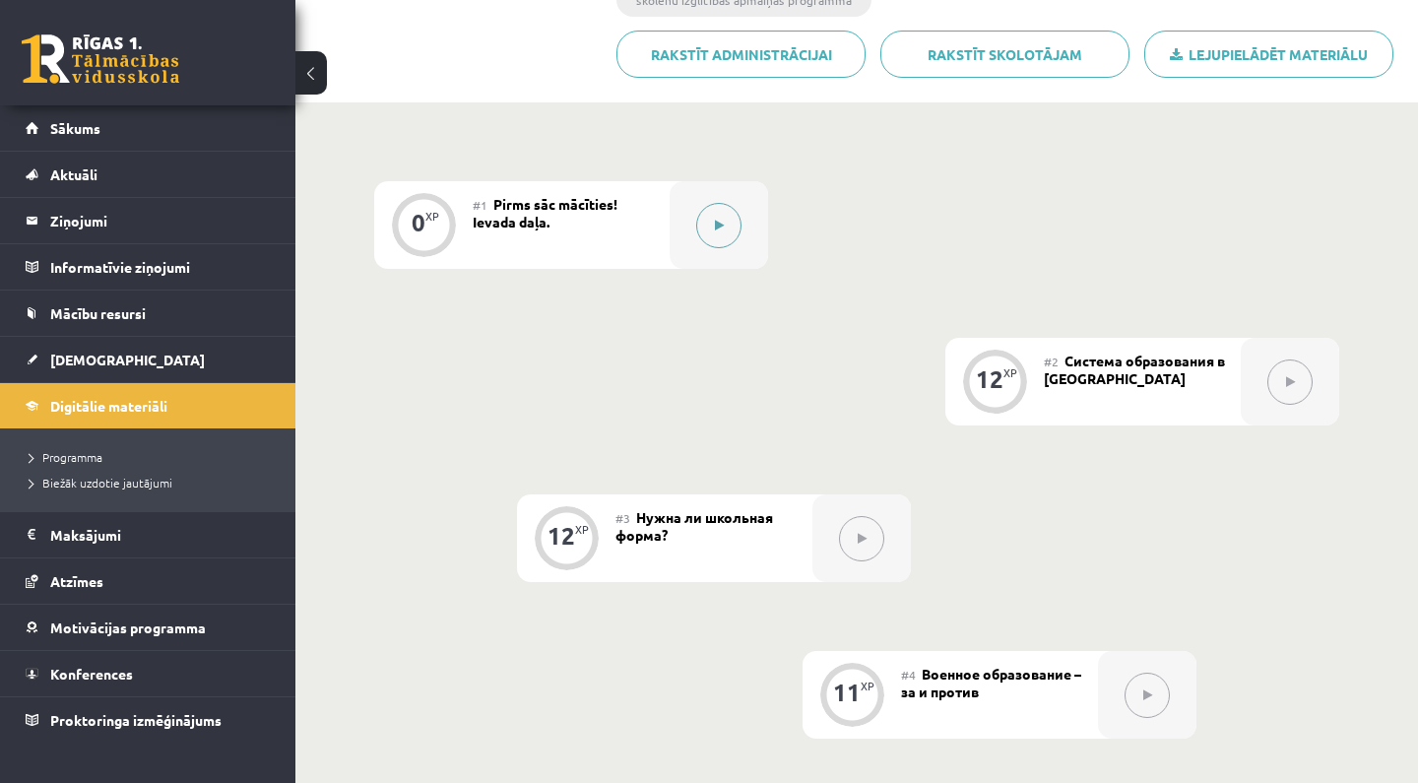
click at [708, 227] on button at bounding box center [718, 225] width 45 height 45
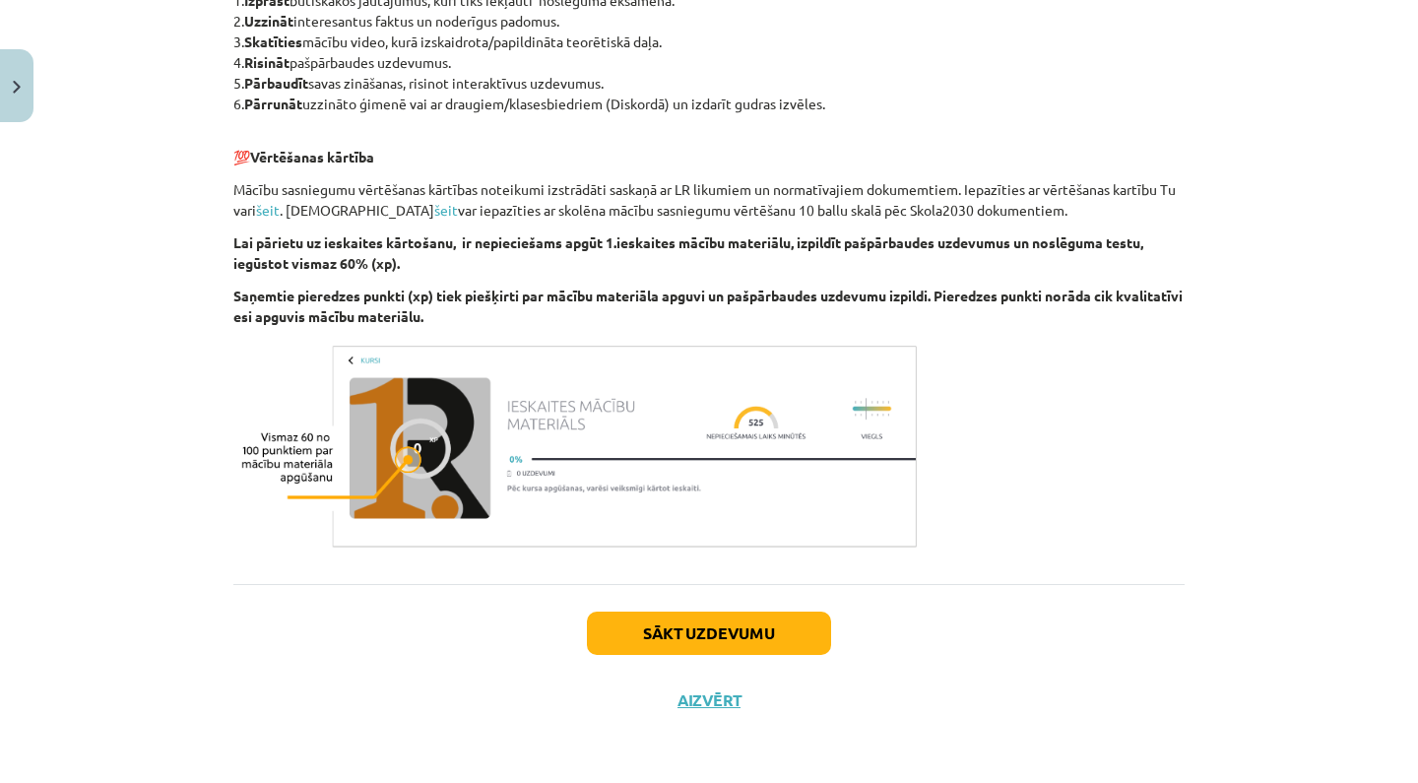
scroll to position [1059, 0]
click at [729, 627] on button "Sākt uzdevumu" at bounding box center [709, 633] width 244 height 43
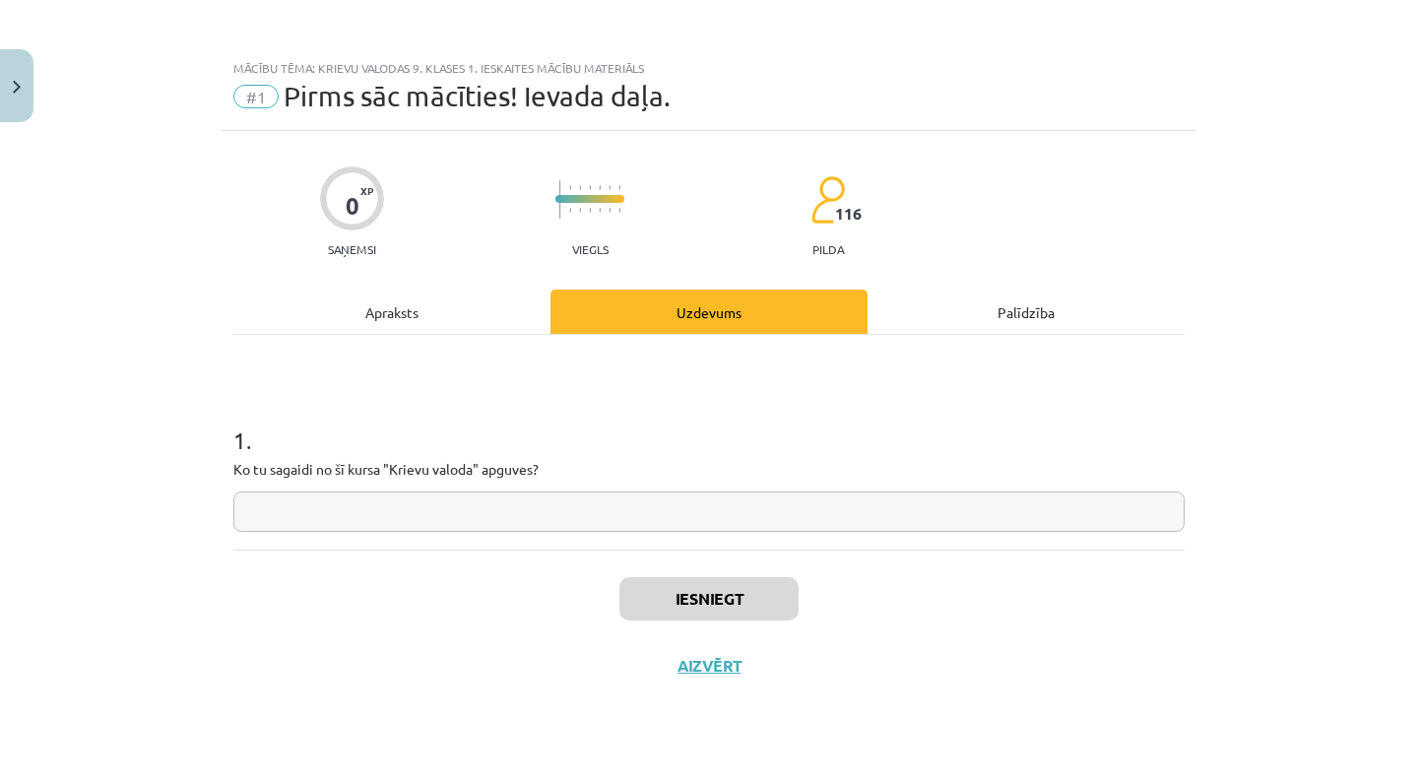
click at [714, 68] on div "Mācību tēma: Krievu valodas 9. klases 1. ieskaites mācību materiāls #1 Pirms sā…" at bounding box center [709, 391] width 1418 height 783
click at [24, 106] on button "Close" at bounding box center [16, 85] width 33 height 73
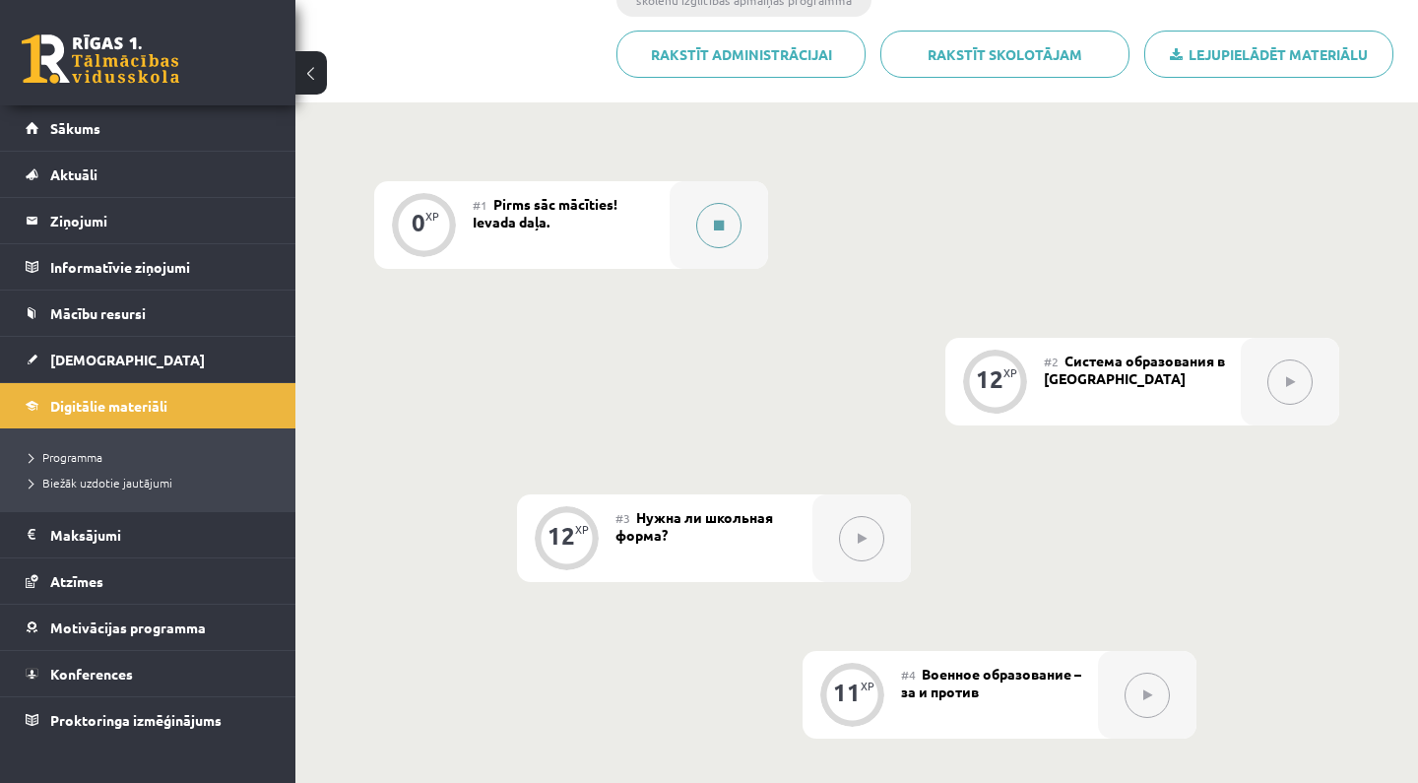
click at [726, 257] on div at bounding box center [719, 225] width 98 height 88
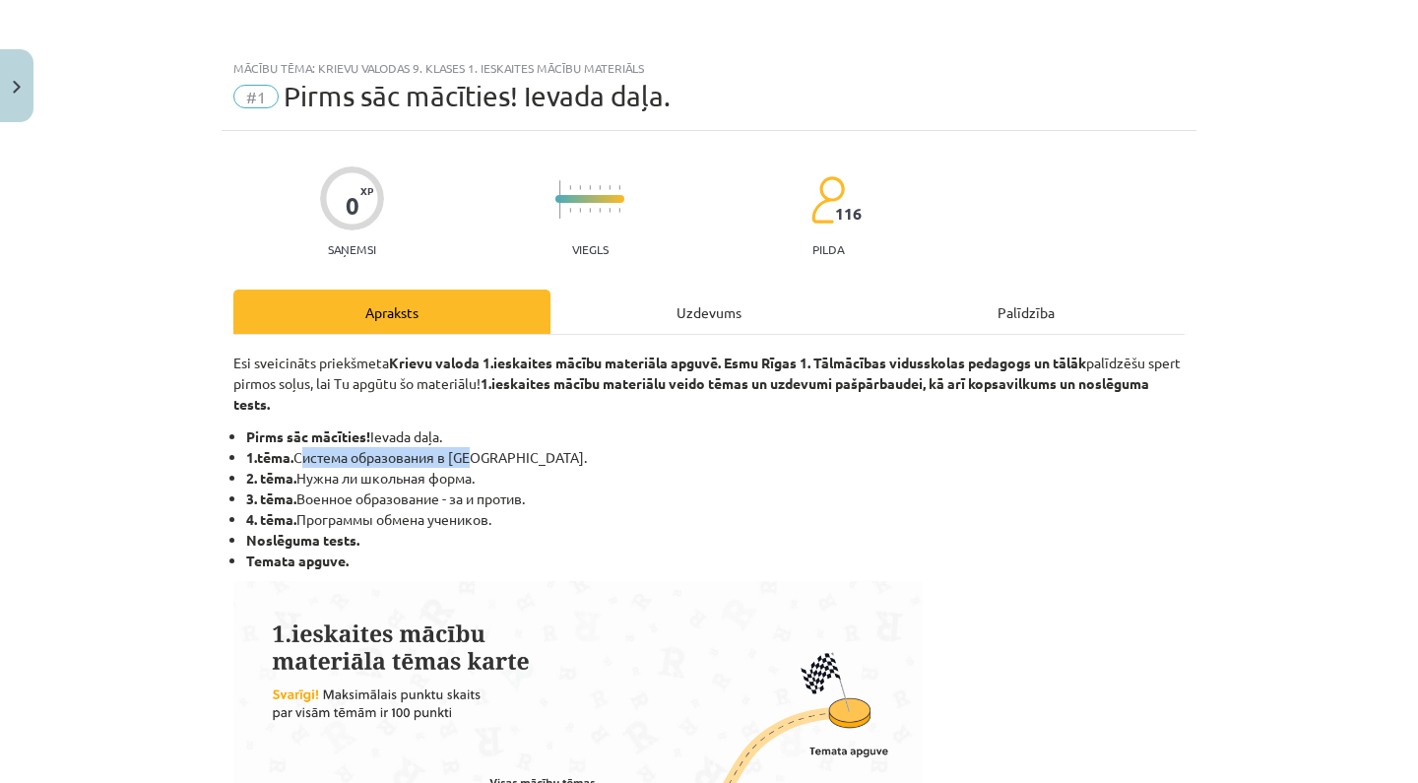
drag, startPoint x: 299, startPoint y: 457, endPoint x: 470, endPoint y: 464, distance: 170.5
click at [470, 464] on li "1.tēma. Система образования в [GEOGRAPHIC_DATA]." at bounding box center [715, 457] width 939 height 21
click at [624, 459] on li "1.tēma. Система образования в [GEOGRAPHIC_DATA]." at bounding box center [715, 457] width 939 height 21
drag, startPoint x: 297, startPoint y: 457, endPoint x: 529, endPoint y: 444, distance: 231.8
click at [530, 446] on ul "Pirms sāc mācīties! Ievada daļa. 1.tēma. Система образования в Латвии. 2. tēma.…" at bounding box center [708, 498] width 951 height 145
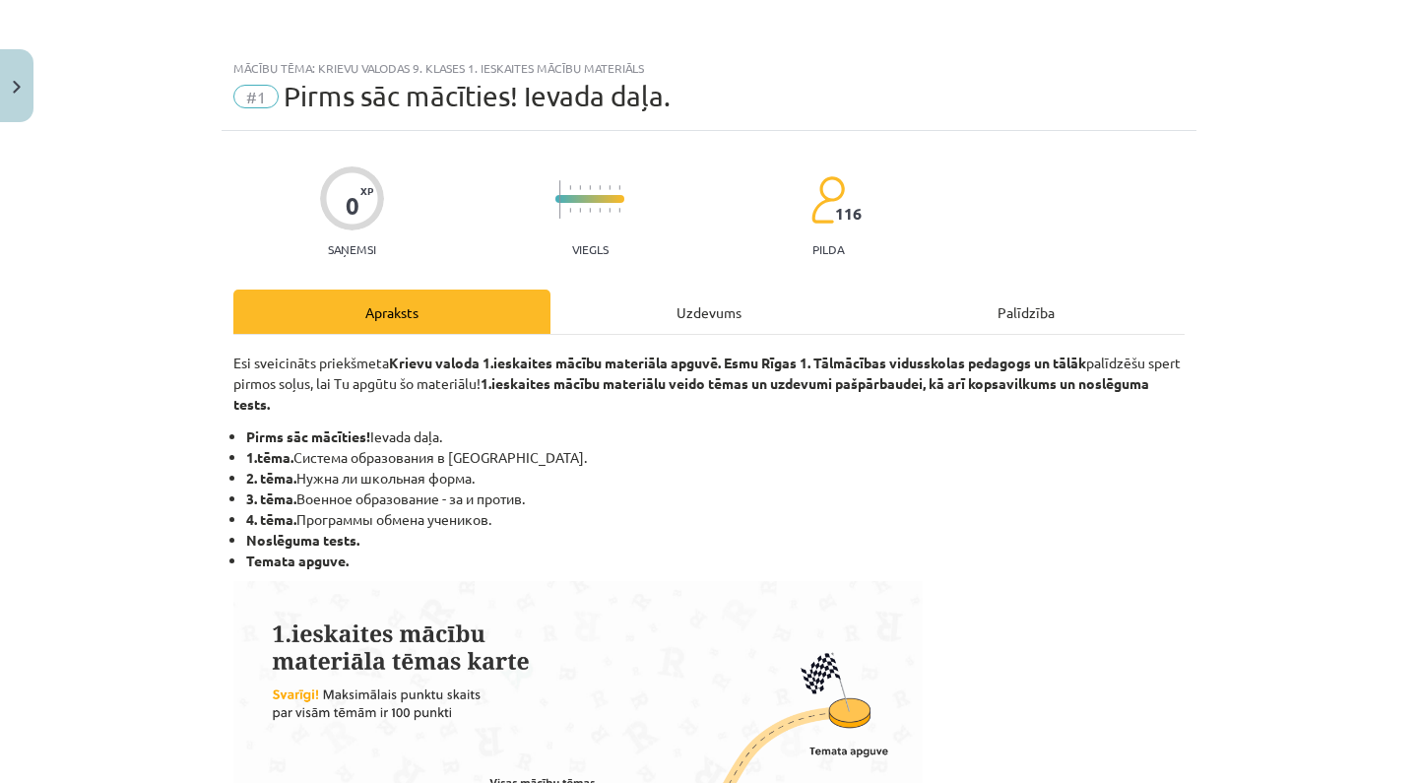
click at [527, 461] on li "1.tēma. Система образования в Латвии." at bounding box center [715, 457] width 939 height 21
drag, startPoint x: 300, startPoint y: 451, endPoint x: 502, endPoint y: 453, distance: 201.9
click at [499, 453] on li "1.tēma. Система образования в Латвии." at bounding box center [715, 457] width 939 height 21
copy li "Система образования в [GEOGRAPHIC_DATA]"
click at [618, 431] on li "Pirms sāc mācīties! Ievada daļa." at bounding box center [715, 436] width 939 height 21
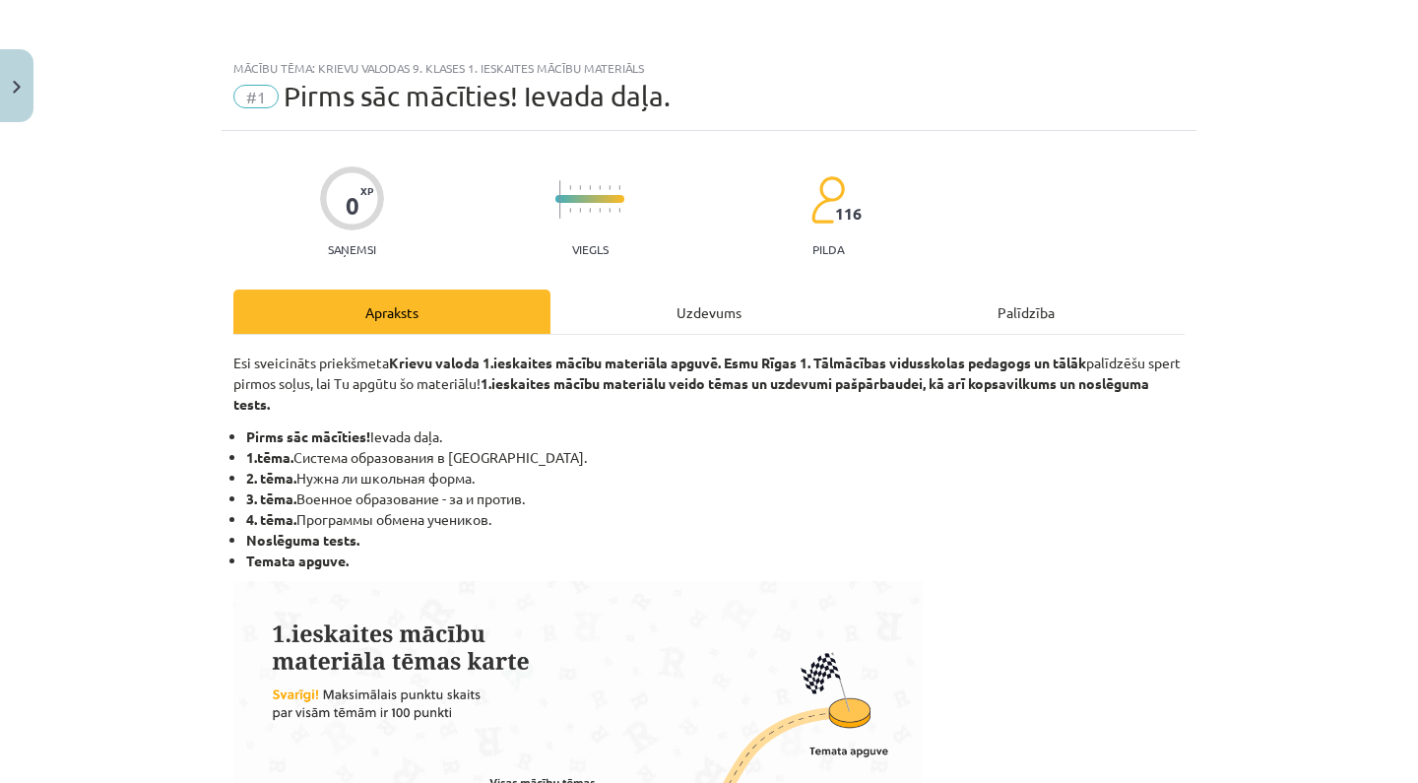
click at [535, 404] on p "Esi sveicināts priekšmeta Krievu valoda 1.ieskaites mācību materiāla apguvē. Es…" at bounding box center [708, 384] width 951 height 62
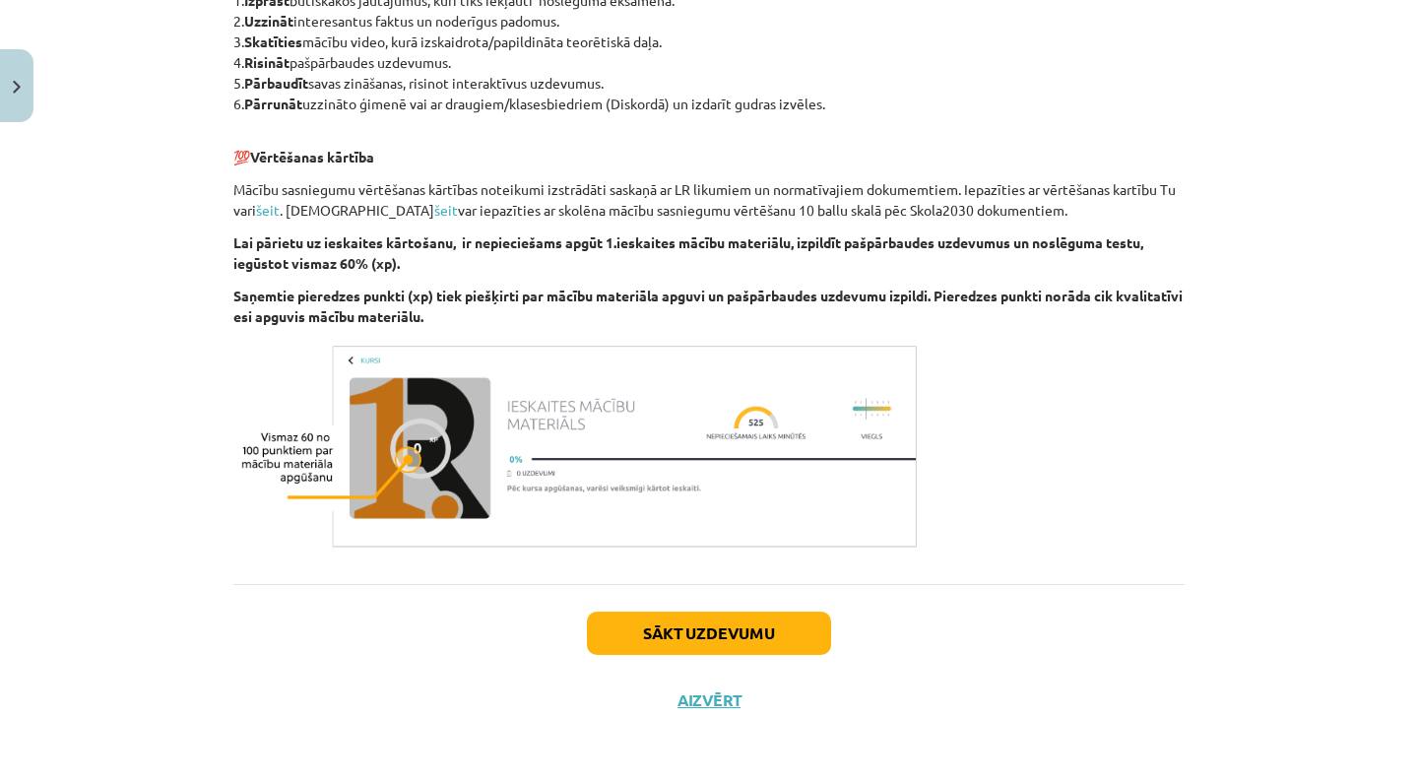
scroll to position [1059, 0]
click at [693, 646] on button "Sākt uzdevumu" at bounding box center [709, 633] width 244 height 43
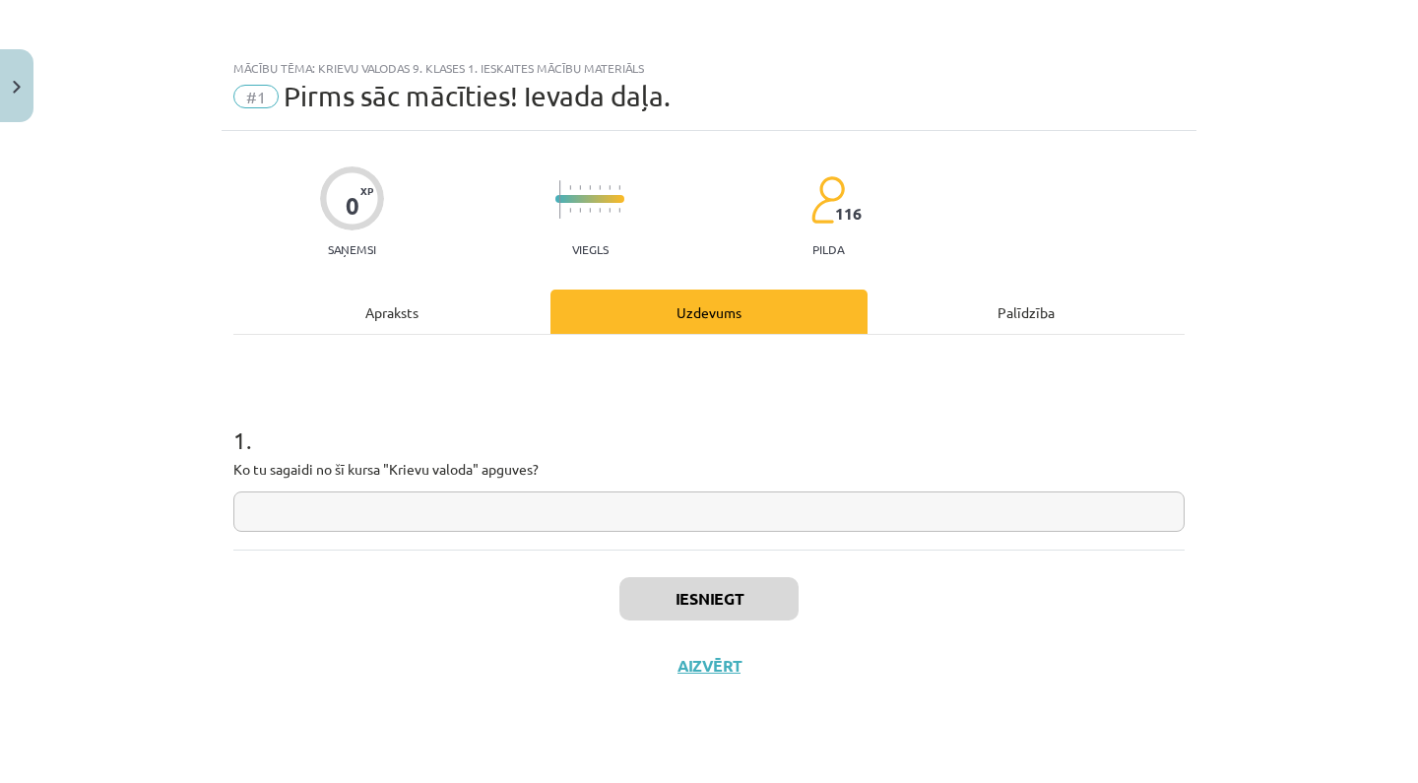
click at [545, 91] on div "Mācību tēma: Krievu valodas 9. klases 1. ieskaites mācību materiāls #1 Pirms sā…" at bounding box center [709, 391] width 1418 height 783
click at [546, 92] on div "Mācību tēma: Krievu valodas 9. klases 1. ieskaites mācību materiāls #1 Pirms sā…" at bounding box center [709, 391] width 1418 height 783
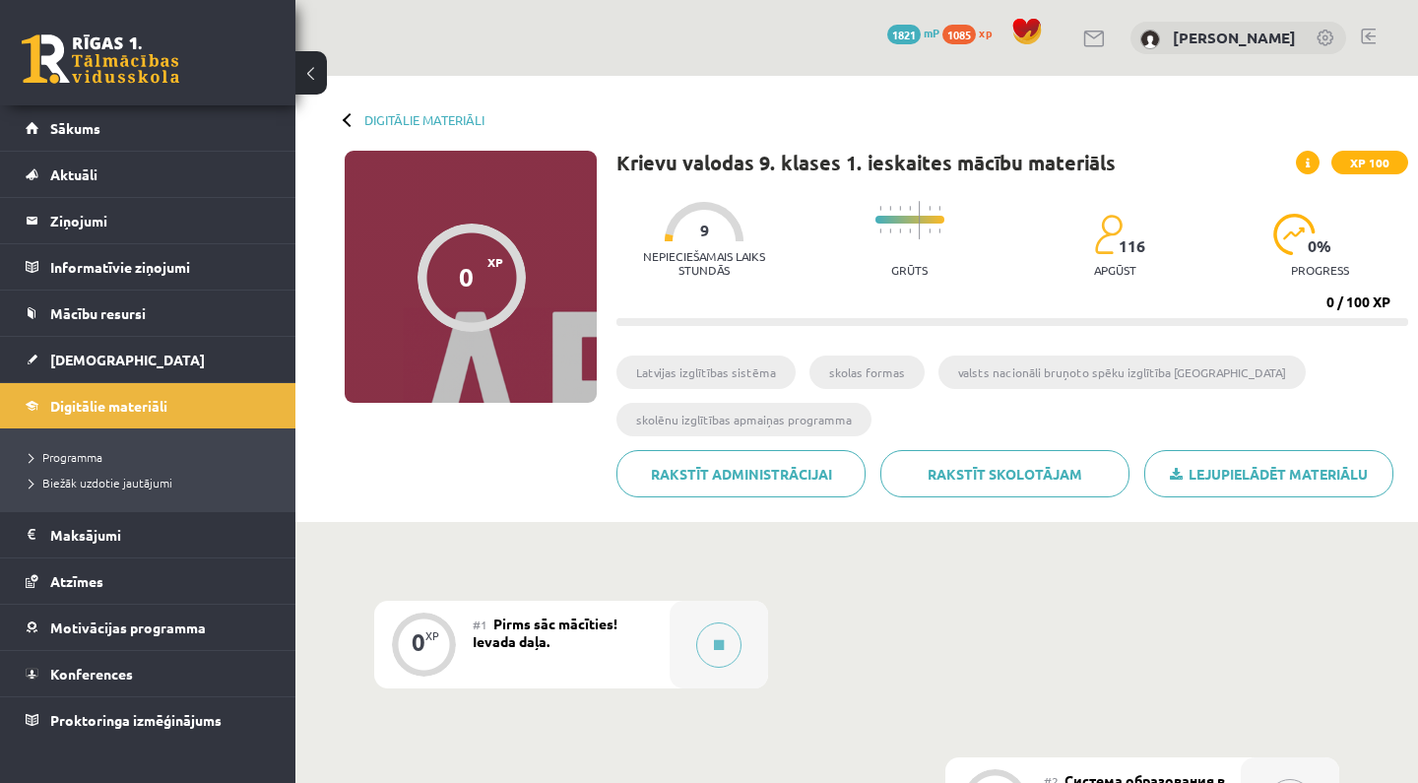
scroll to position [420, 0]
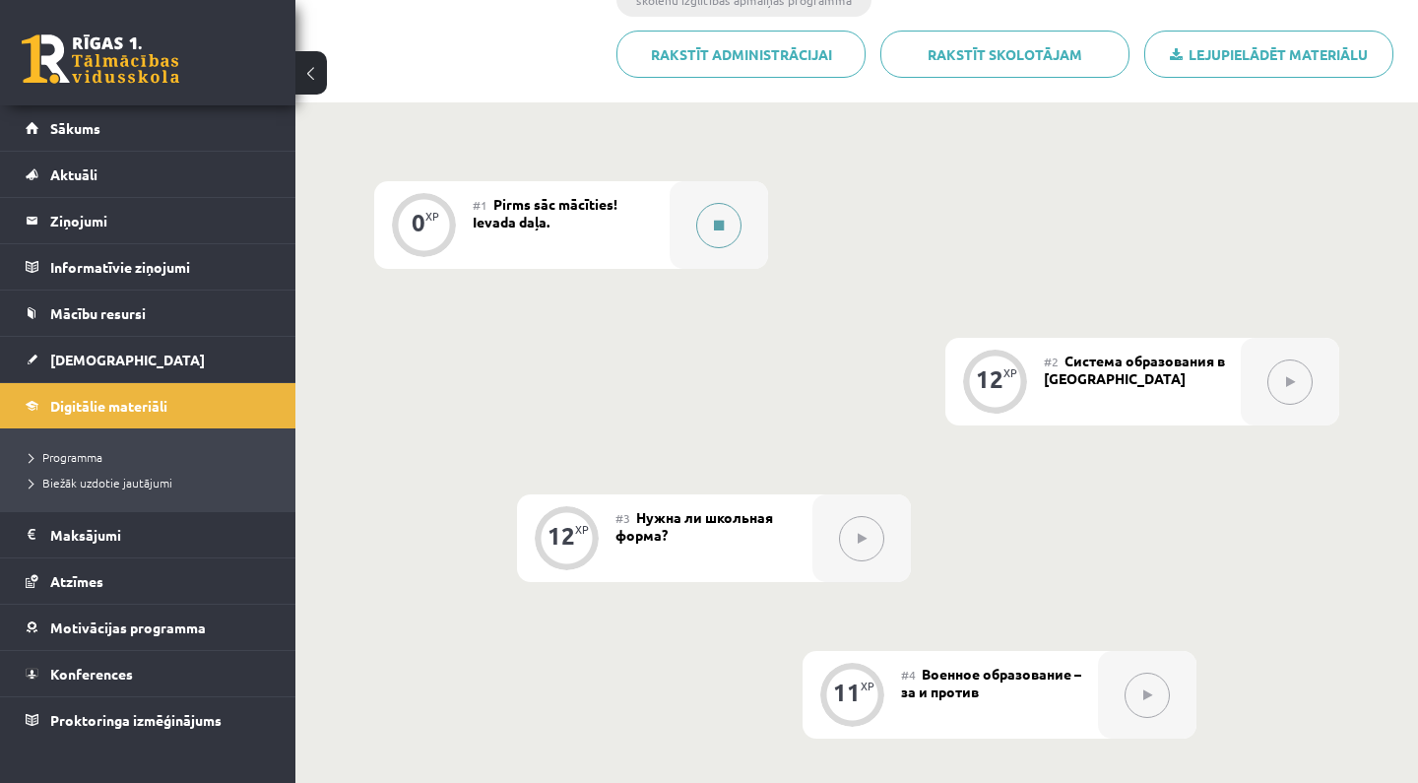
click at [734, 221] on button at bounding box center [718, 225] width 45 height 45
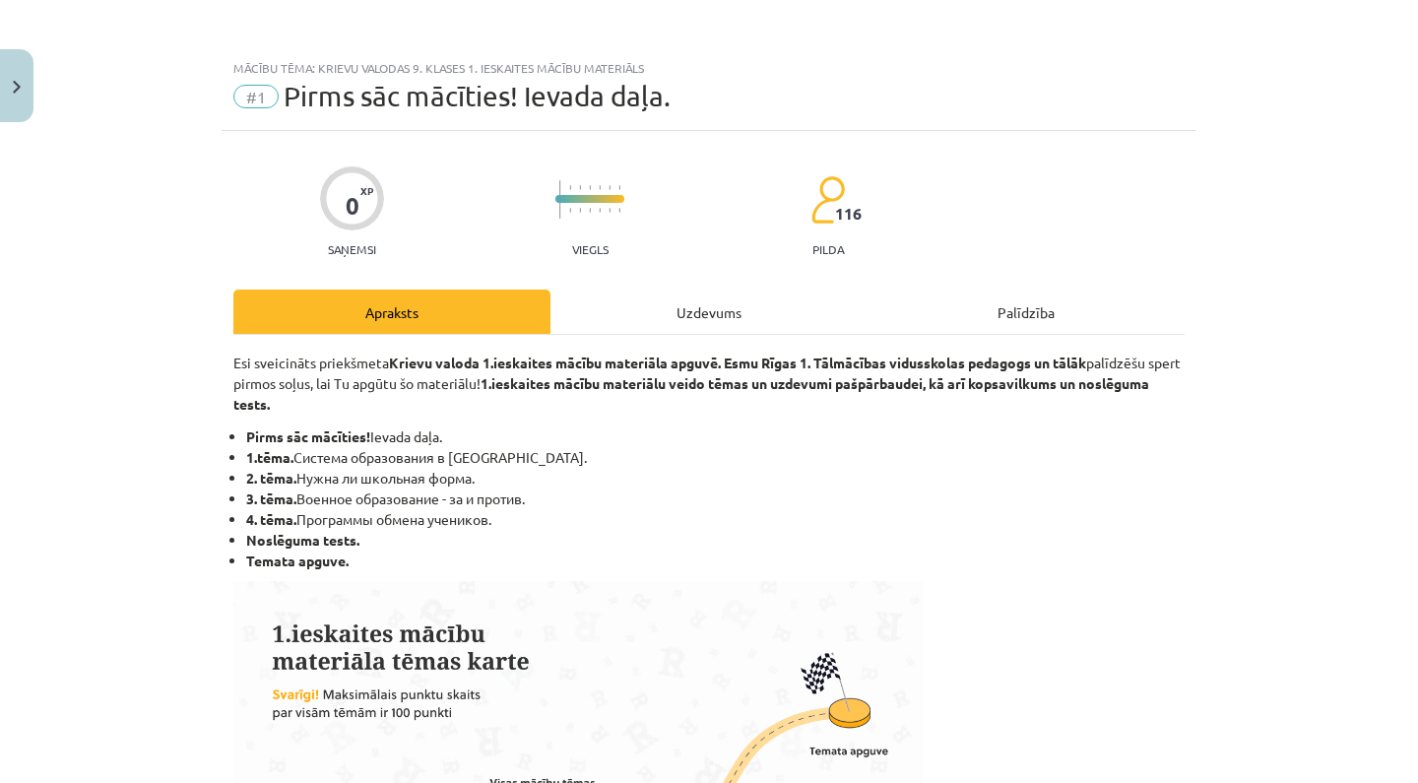
click at [712, 308] on div "Uzdevums" at bounding box center [709, 312] width 317 height 44
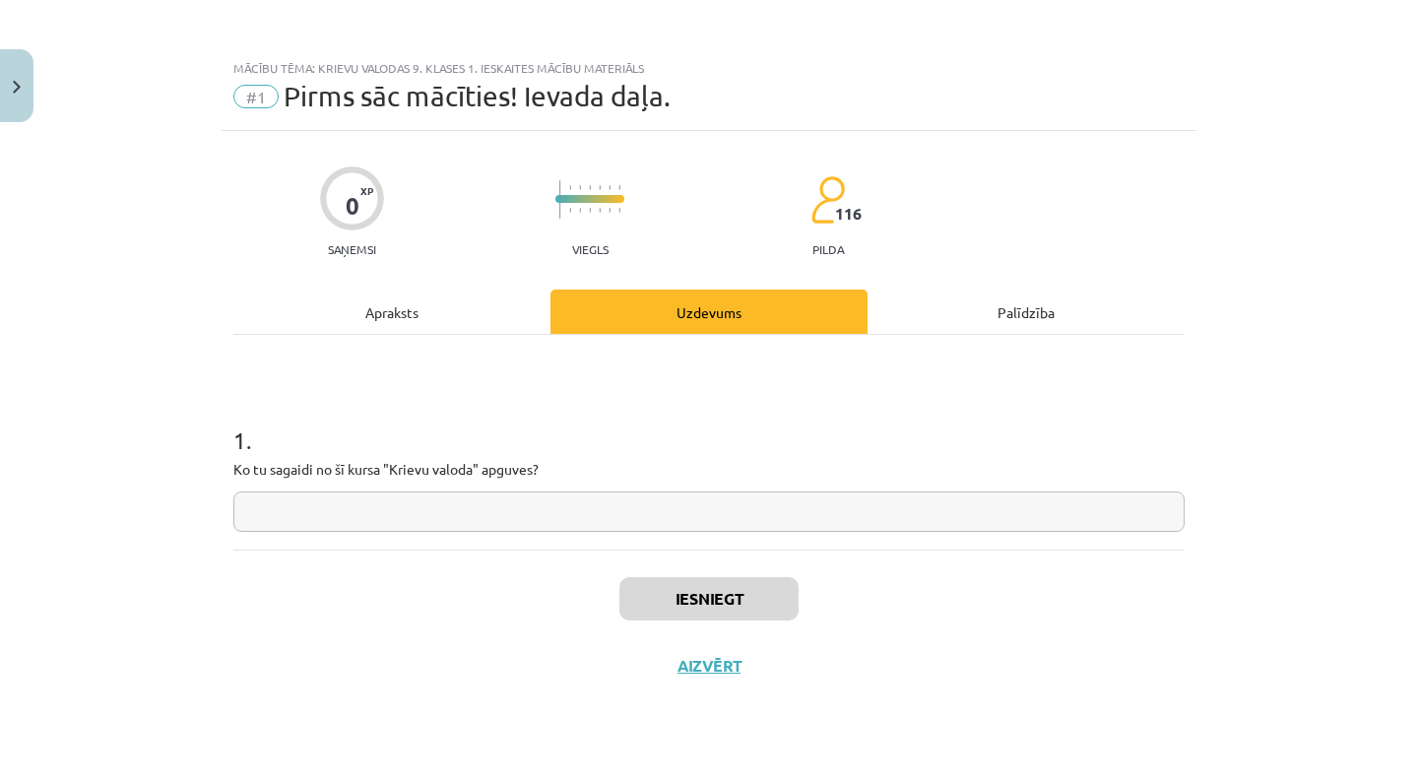
click at [552, 524] on input "text" at bounding box center [708, 511] width 951 height 40
click at [259, 509] on input "*******" at bounding box center [708, 511] width 951 height 40
click at [338, 519] on input "********" at bounding box center [708, 511] width 951 height 40
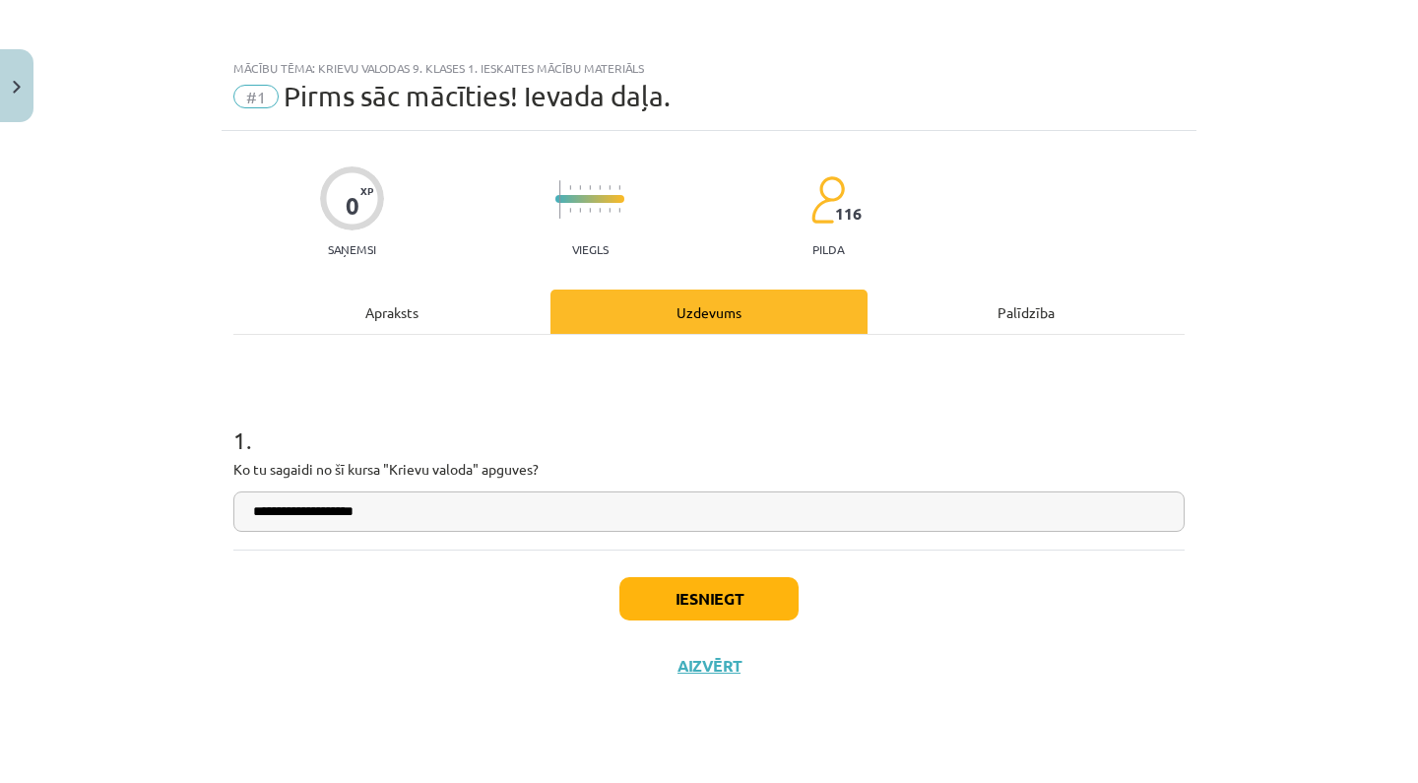
click at [472, 521] on input "**********" at bounding box center [708, 511] width 951 height 40
paste input "**********"
type input "**********"
click at [683, 588] on button "Iesniegt" at bounding box center [708, 598] width 179 height 43
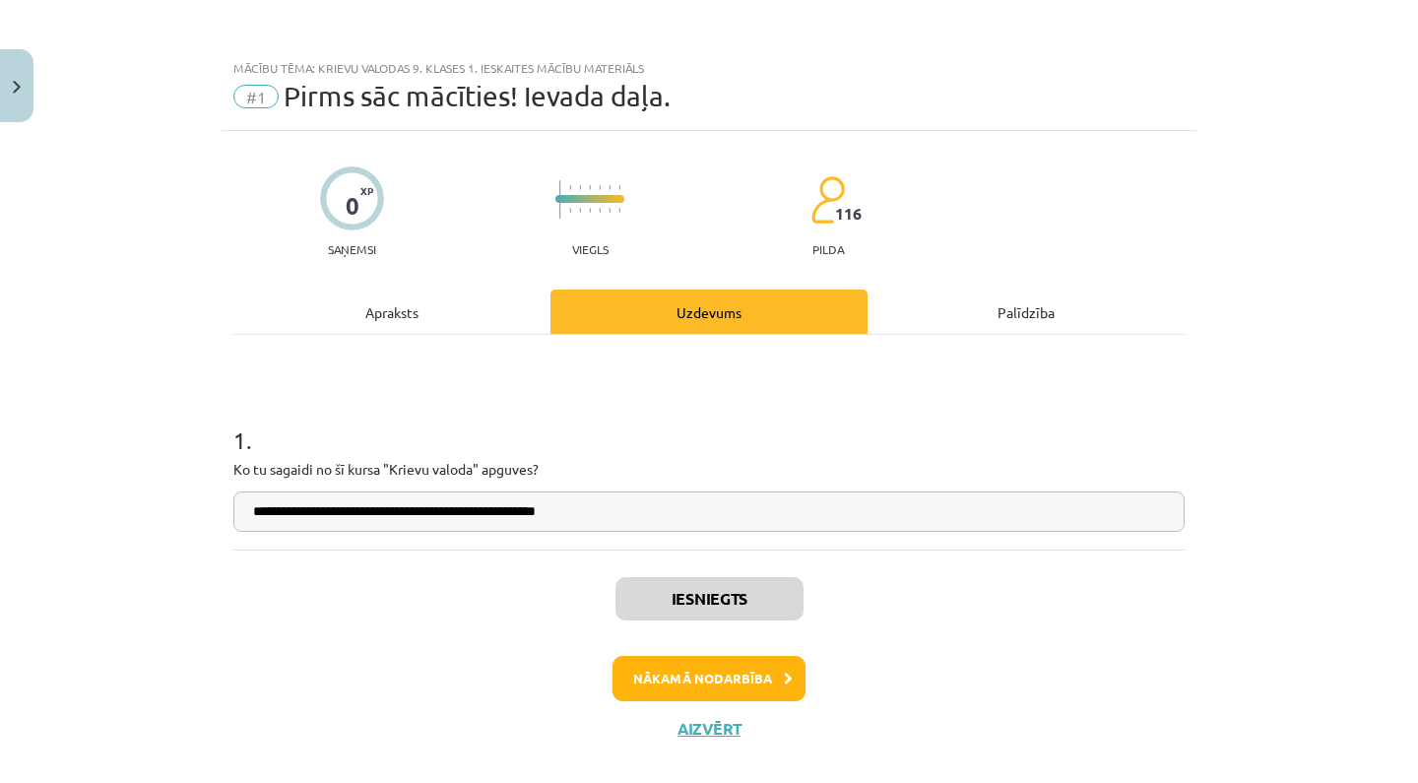
click at [777, 679] on button "Nākamā nodarbība" at bounding box center [709, 678] width 193 height 45
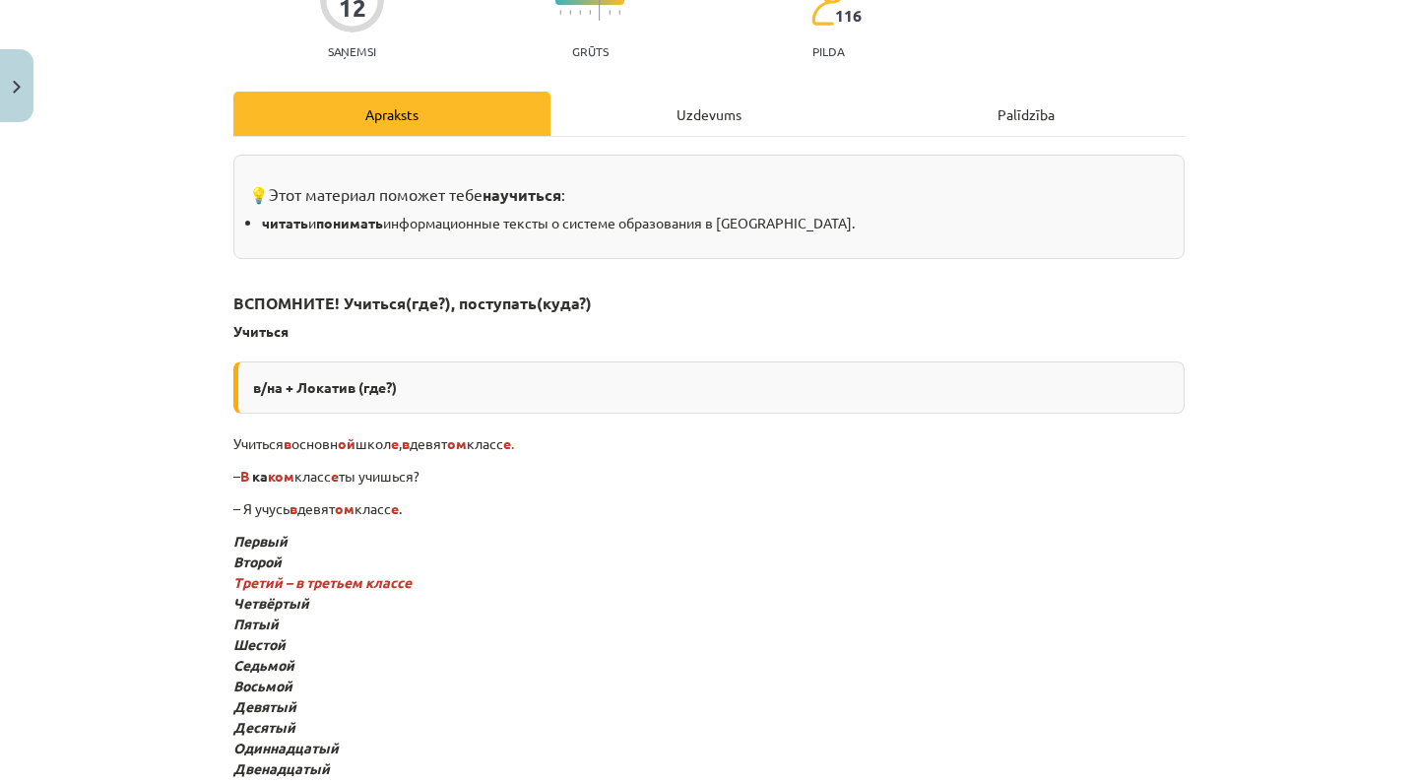
scroll to position [199, 0]
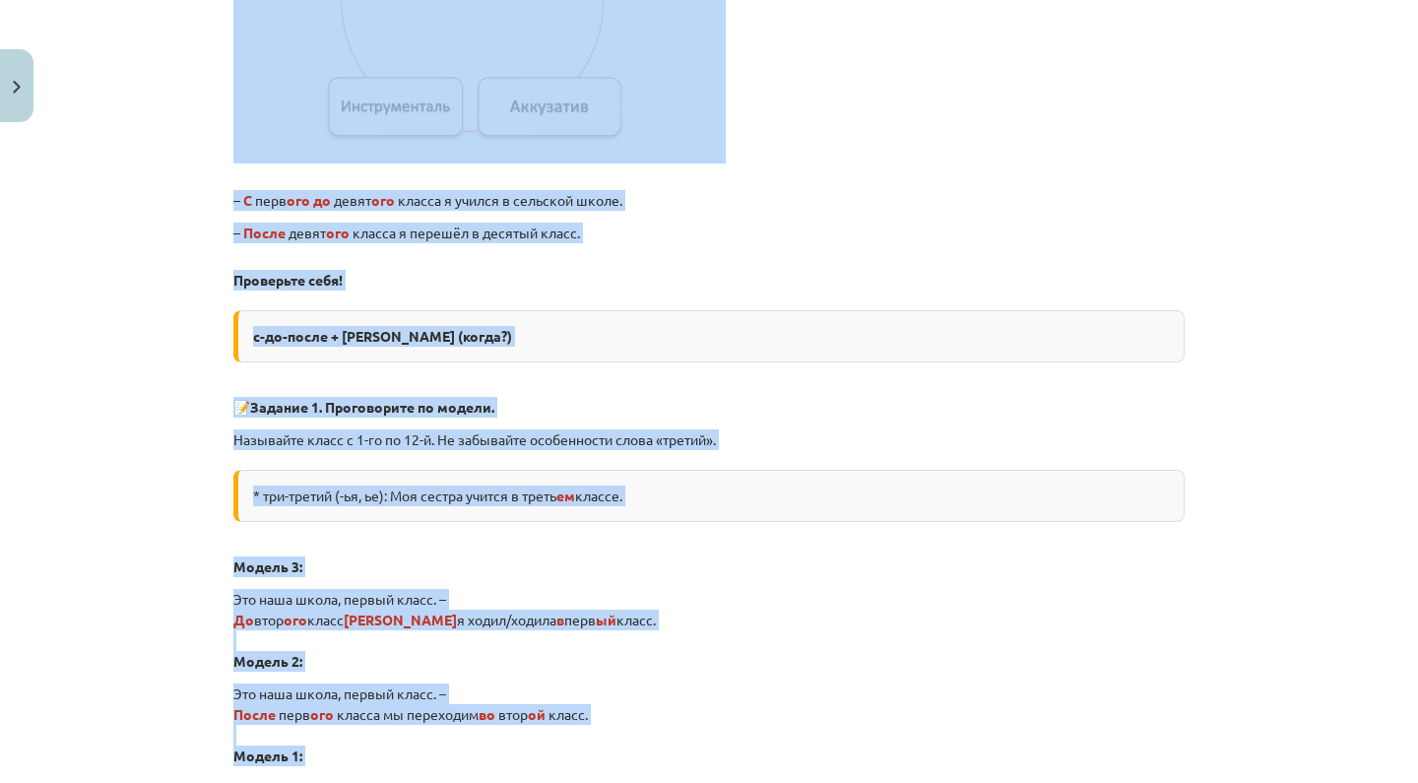
drag, startPoint x: 234, startPoint y: 296, endPoint x: 428, endPoint y: 773, distance: 514.6
click at [428, 773] on div "💡Этот материал поможет тебе научиться : читать и понимать информационные тексты…" at bounding box center [708, 760] width 951 height 3974
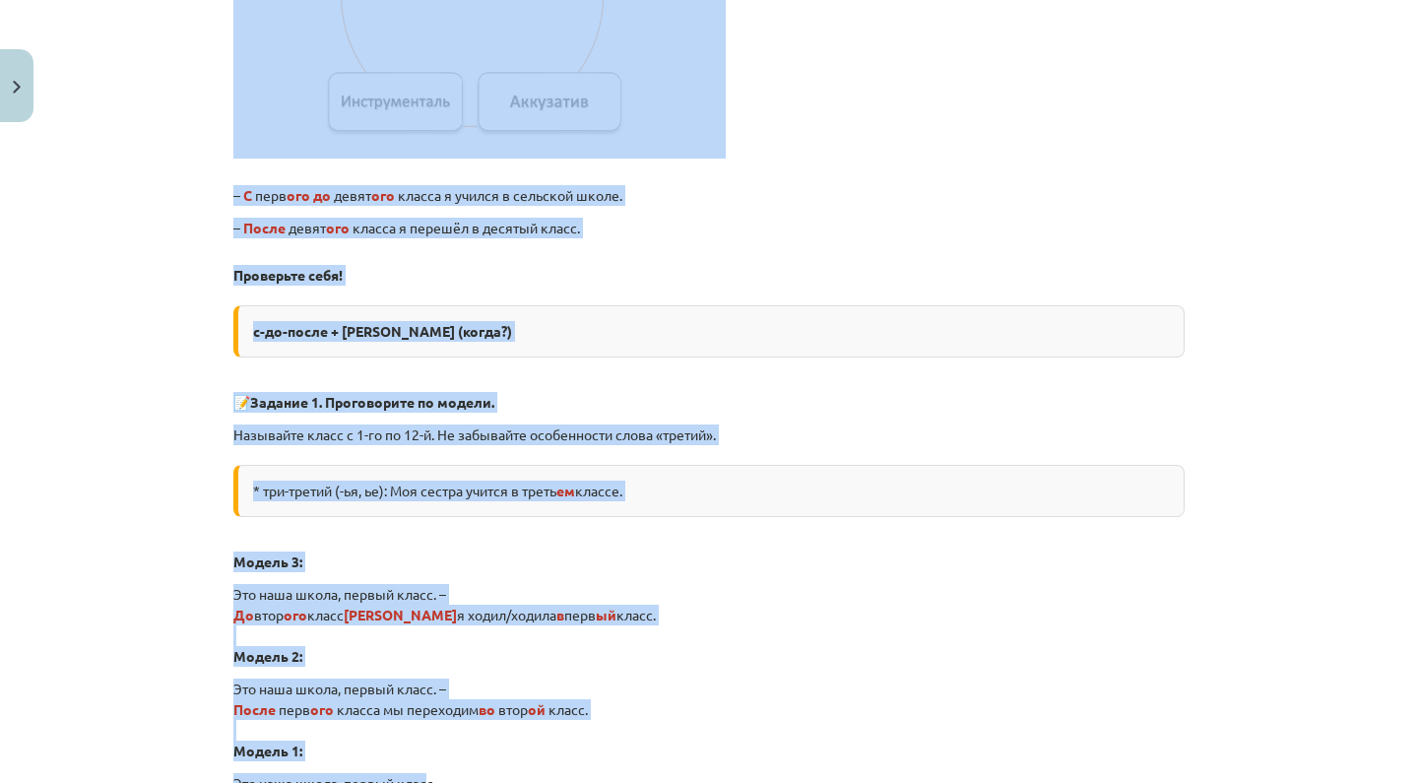
scroll to position [1567, 0]
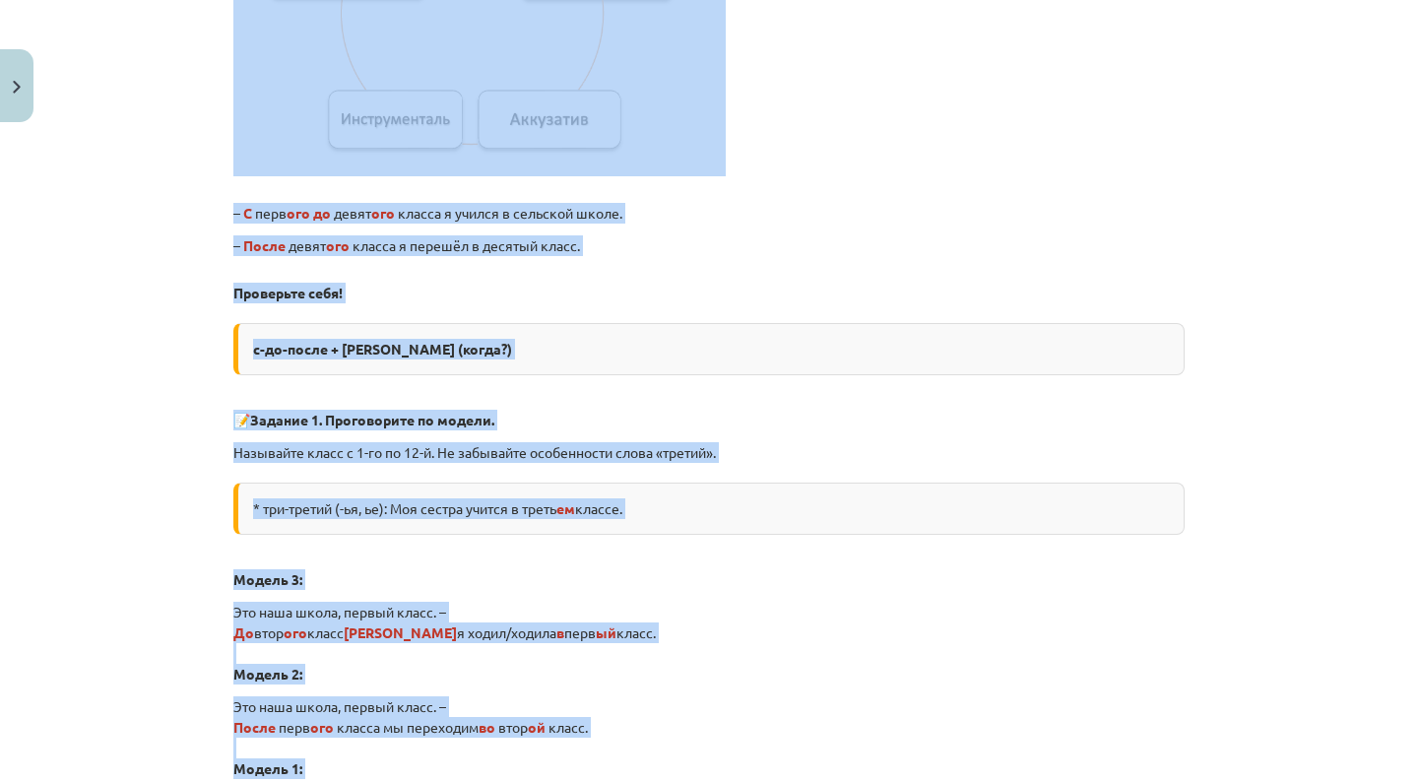
click at [417, 562] on p "Модель 3:" at bounding box center [708, 571] width 951 height 35
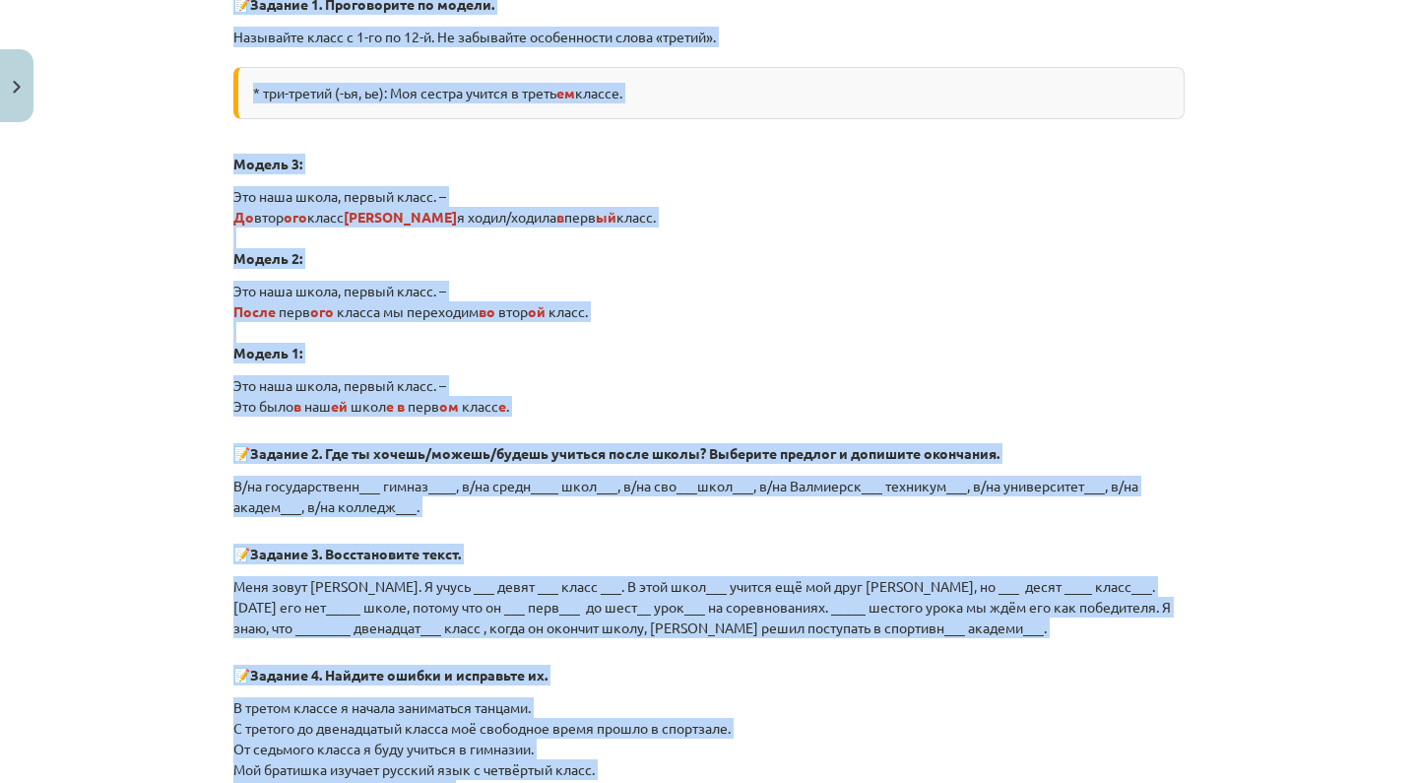
scroll to position [2038, 0]
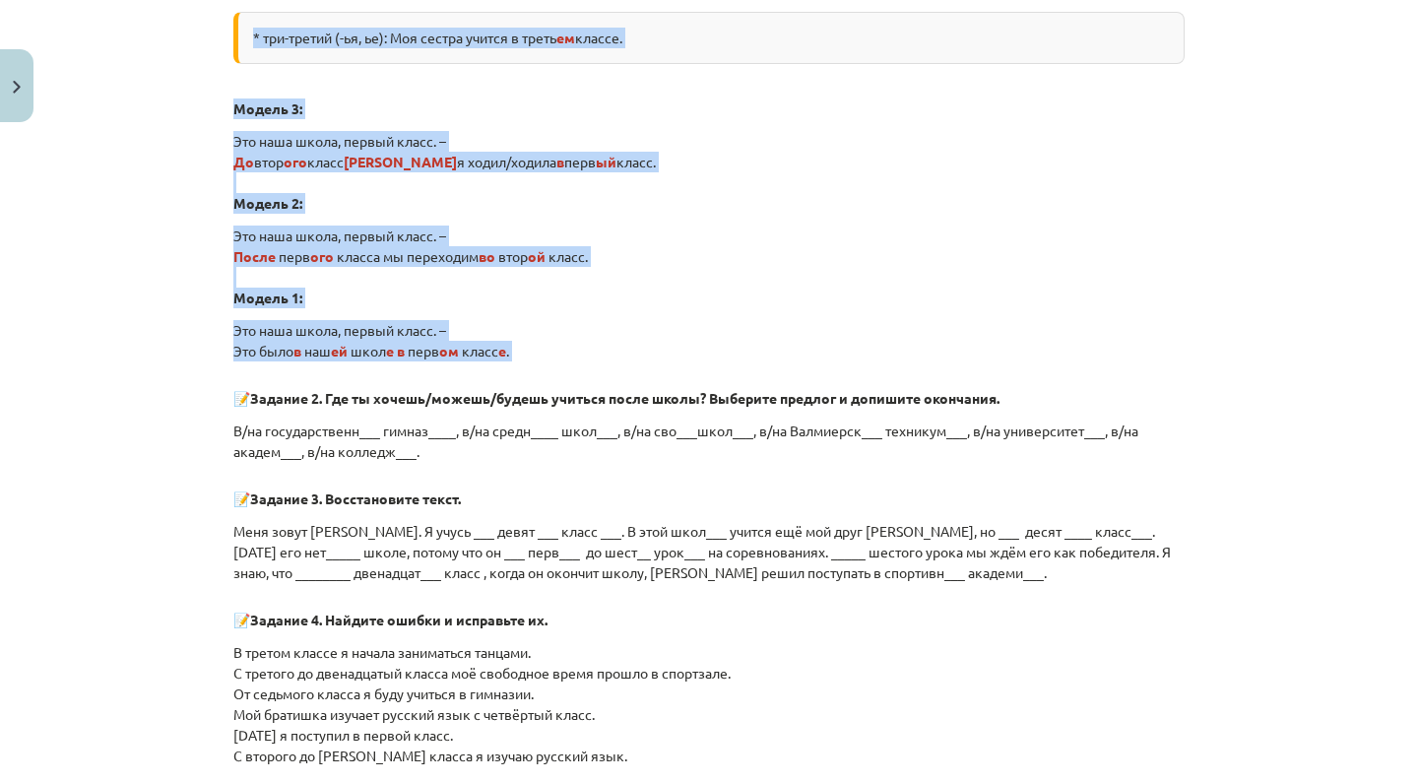
drag, startPoint x: 233, startPoint y: 498, endPoint x: 353, endPoint y: 371, distance: 174.2
click at [353, 371] on div "💡Этот материал поможет тебе научиться : читать и понимать информационные тексты…" at bounding box center [708, 302] width 951 height 3974
copy div "ВСПОМНИТЕ! Учиться(где?), поступать(куда?) Учиться в/на + Локатив (где?) Учитьс…"
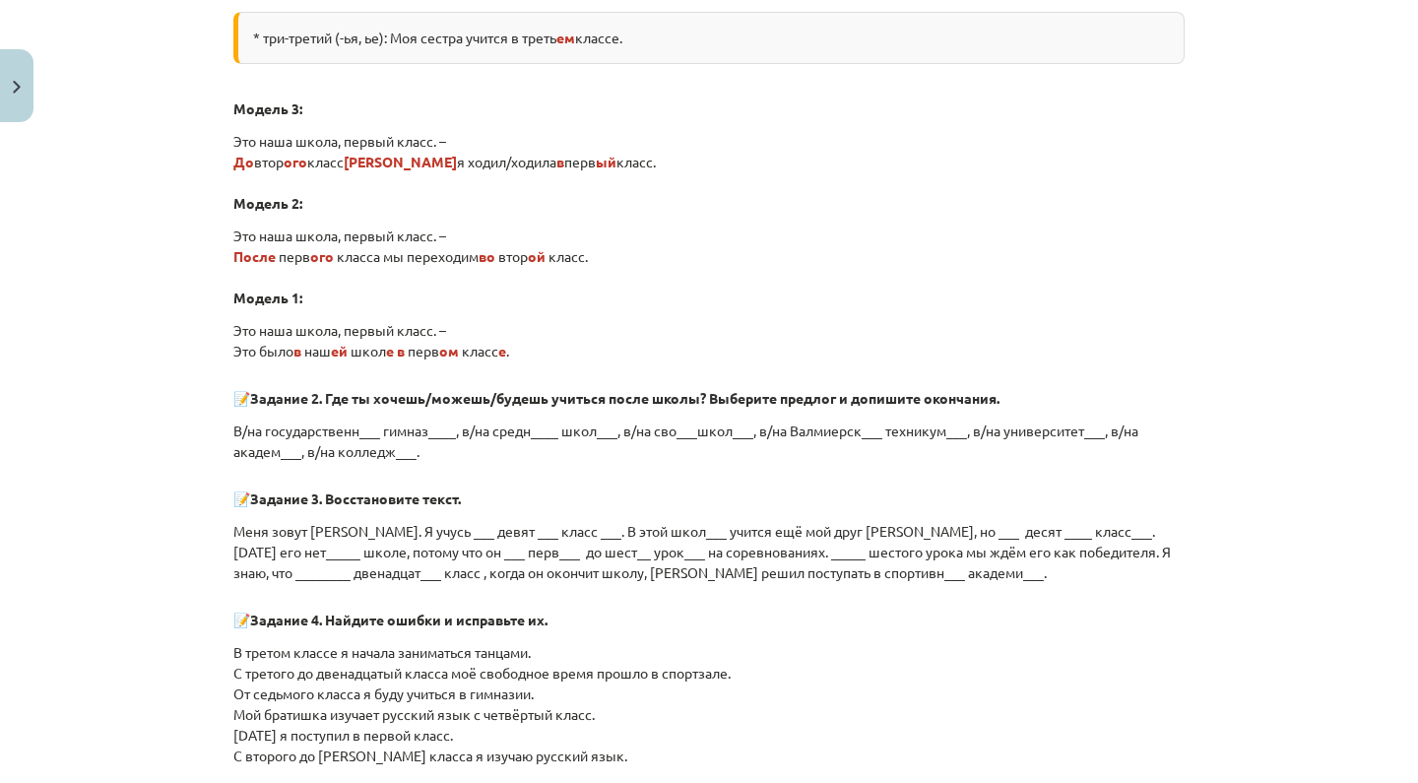
click at [194, 343] on div "Mācību tēma: Krievu valodas 9. klases 1. ieskaites mācību materiāls #2 Система …" at bounding box center [709, 391] width 1418 height 783
drag, startPoint x: 237, startPoint y: 199, endPoint x: 306, endPoint y: 199, distance: 68.9
click at [306, 199] on p "Это наша школа, первый класс. – До втор ого класс а я ходил/ходила в перв ый кл…" at bounding box center [708, 172] width 951 height 83
copy b "Модель 2:"
click at [142, 178] on div "Mācību tēma: Krievu valodas 9. klases 1. ieskaites mācību materiāls #2 Система …" at bounding box center [709, 391] width 1418 height 783
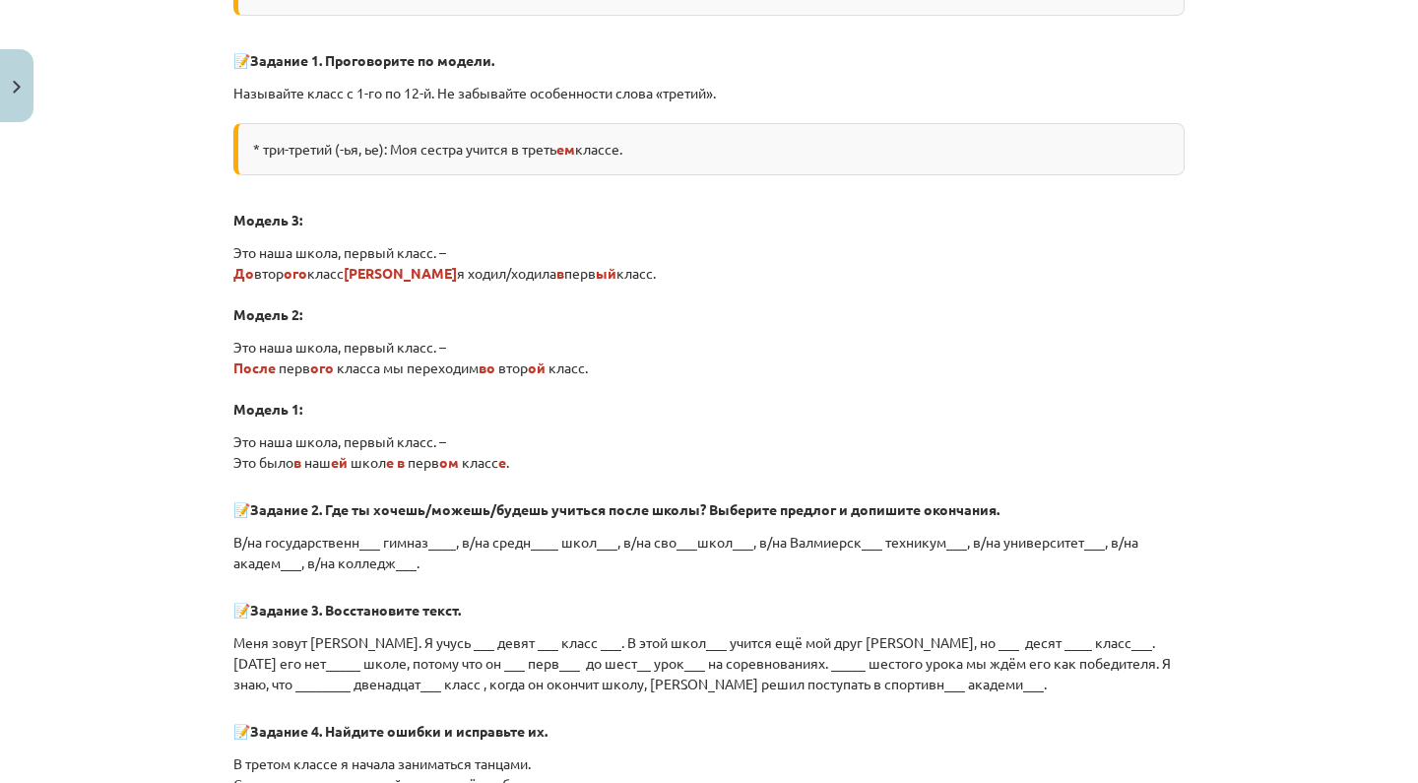
scroll to position [1945, 0]
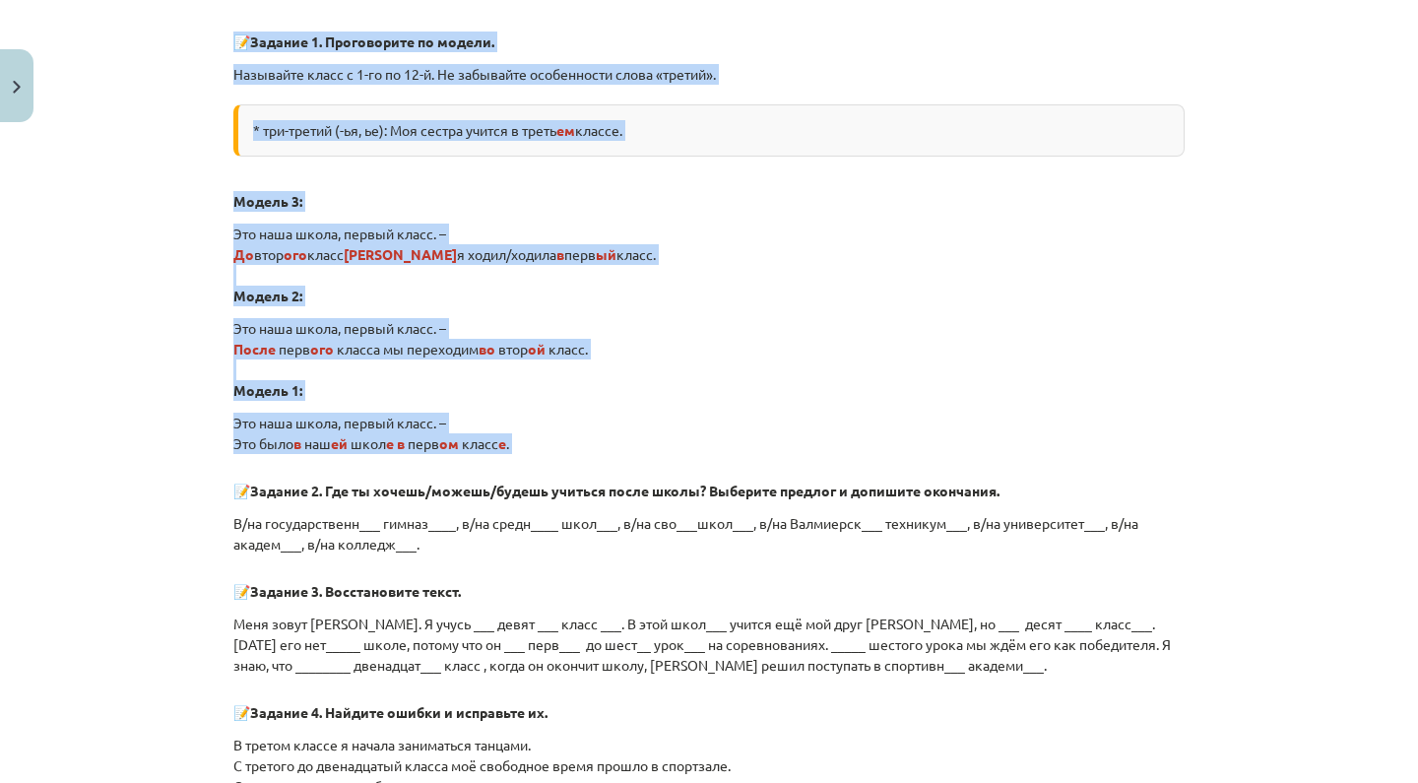
drag, startPoint x: 234, startPoint y: 314, endPoint x: 228, endPoint y: 481, distance: 166.5
click at [229, 482] on div "12 XP Saņemsi Grūts 116 pilda Apraksts Uzdevums Palīdzība 💡Этот материал поможе…" at bounding box center [709, 373] width 975 height 4375
copy div "ВСПОМНИТЕ! Учиться(где?), поступать(куда?) Учиться в/на + Локатив (где?) Учитьс…"
click at [197, 474] on div "Mācību tēma: Krievu valodas 9. klases 1. ieskaites mācību materiāls #2 Система …" at bounding box center [709, 391] width 1418 height 783
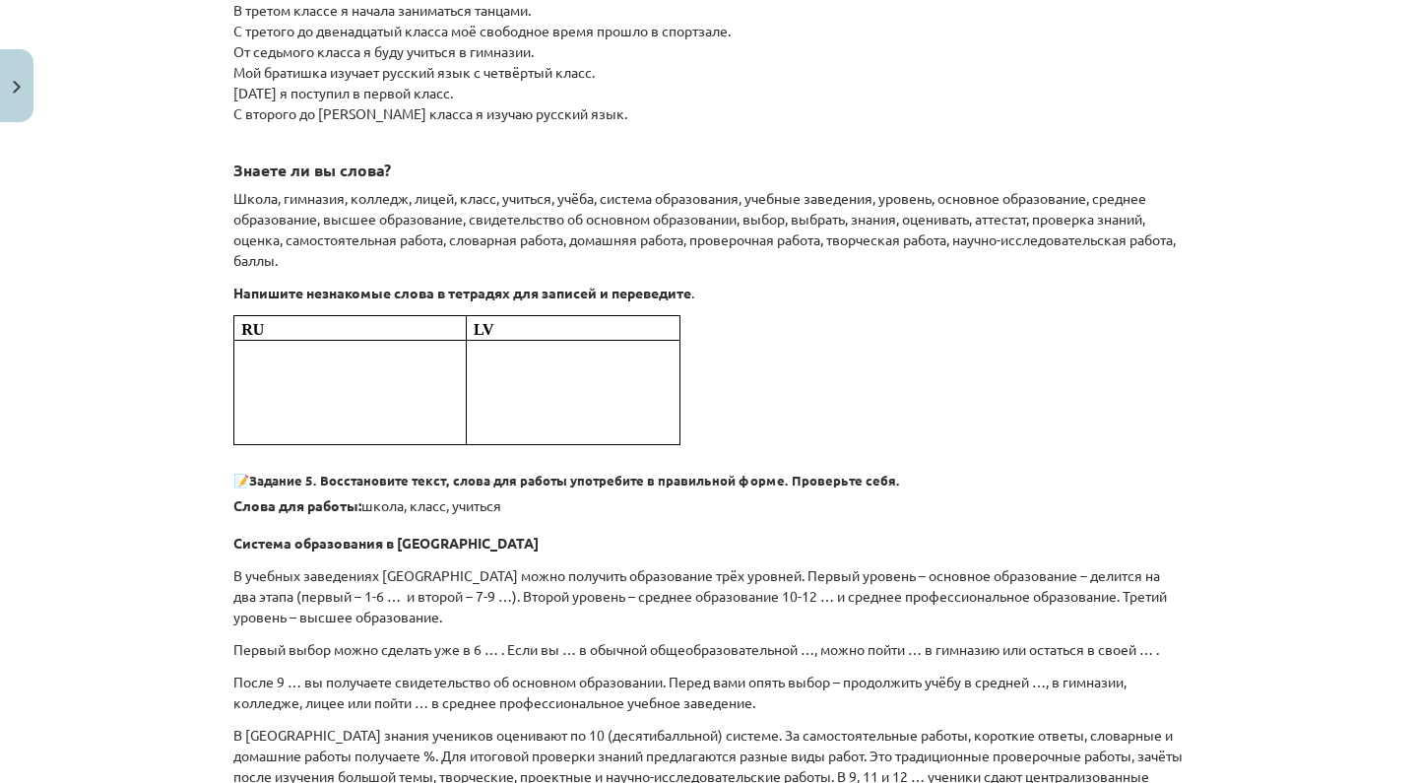
scroll to position [2677, 0]
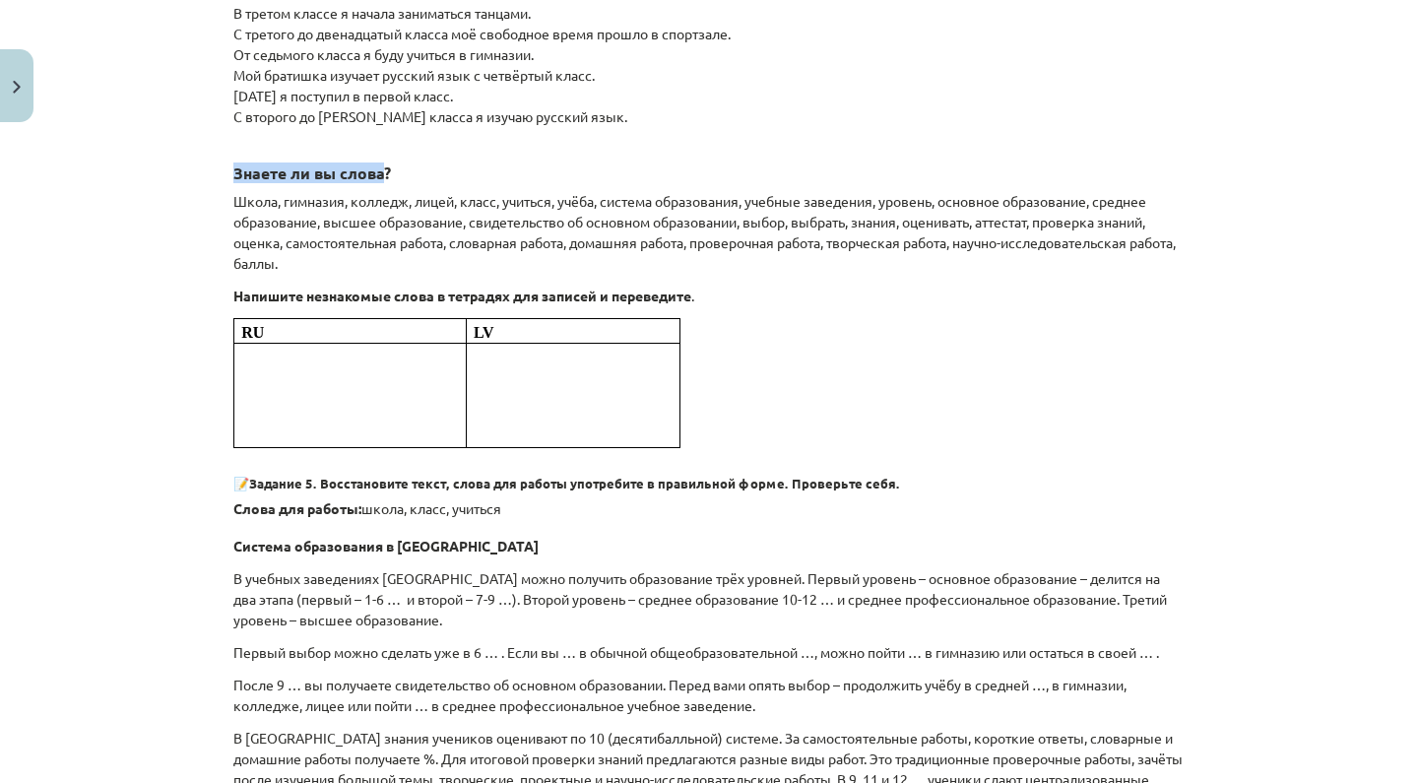
drag, startPoint x: 235, startPoint y: 166, endPoint x: 383, endPoint y: 172, distance: 147.8
click at [383, 172] on b "Знаете ли вы слова?" at bounding box center [312, 173] width 158 height 21
copy b "Знаете ли вы слова"
click at [105, 175] on div "Mācību tēma: Krievu valodas 9. klases 1. ieskaites mācību materiāls #2 Система …" at bounding box center [709, 391] width 1418 height 783
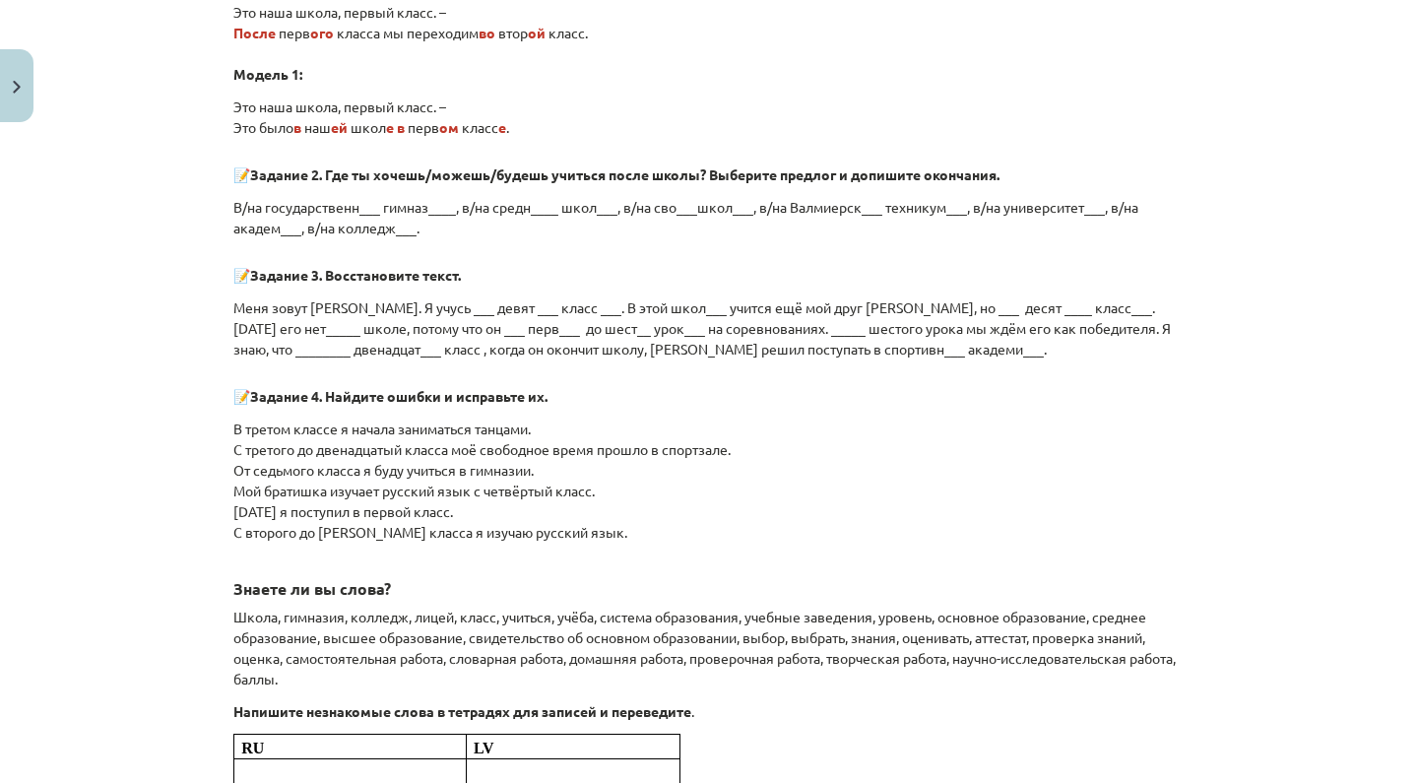
scroll to position [2172, 0]
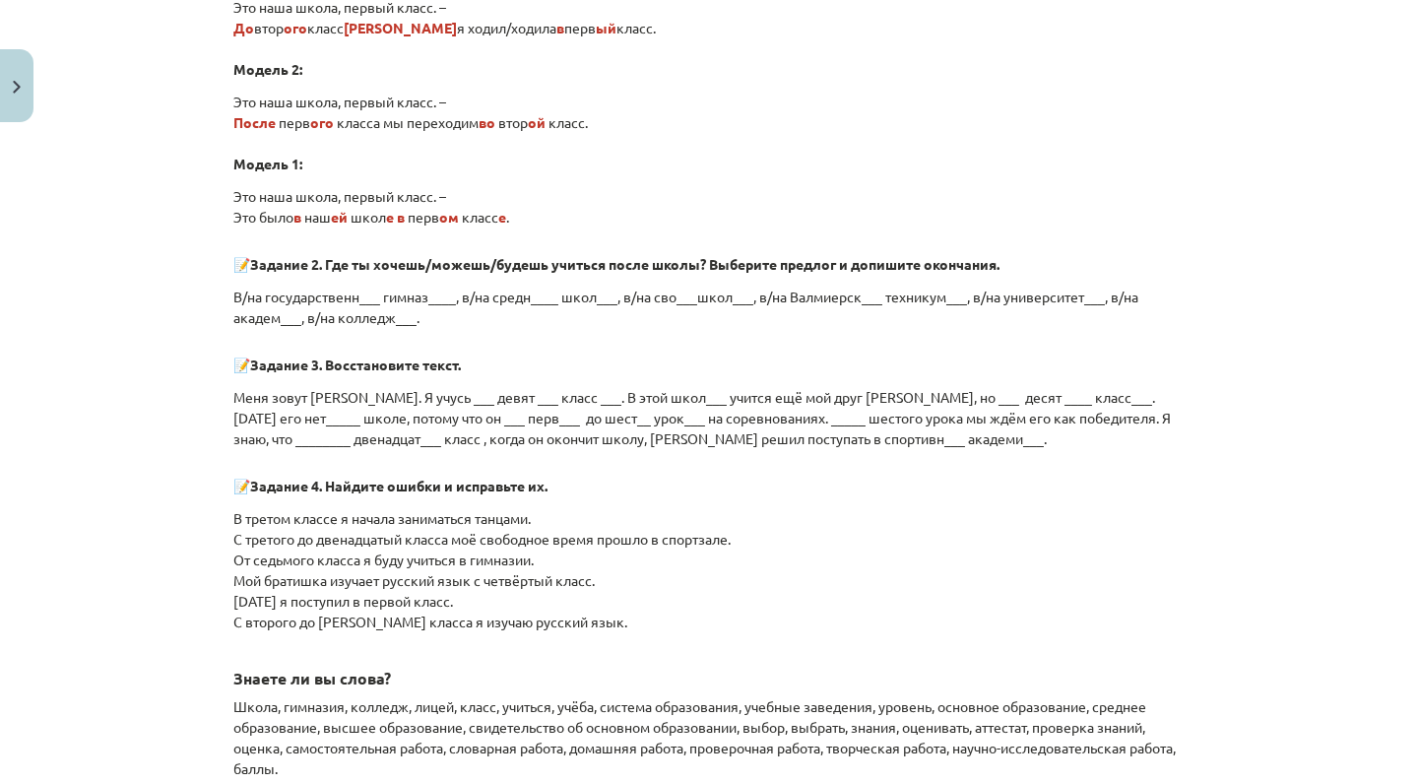
drag, startPoint x: 256, startPoint y: 260, endPoint x: 317, endPoint y: 261, distance: 61.1
click at [318, 261] on b "Задание 2. Где ты хочешь/можешь/будешь учиться после школы? Выберите предлог и …" at bounding box center [624, 264] width 749 height 18
copy p "📝 Задание"
click at [167, 245] on div "Mācību tēma: Krievu valodas 9. klases 1. ieskaites mācību materiāls #2 Система …" at bounding box center [709, 391] width 1418 height 783
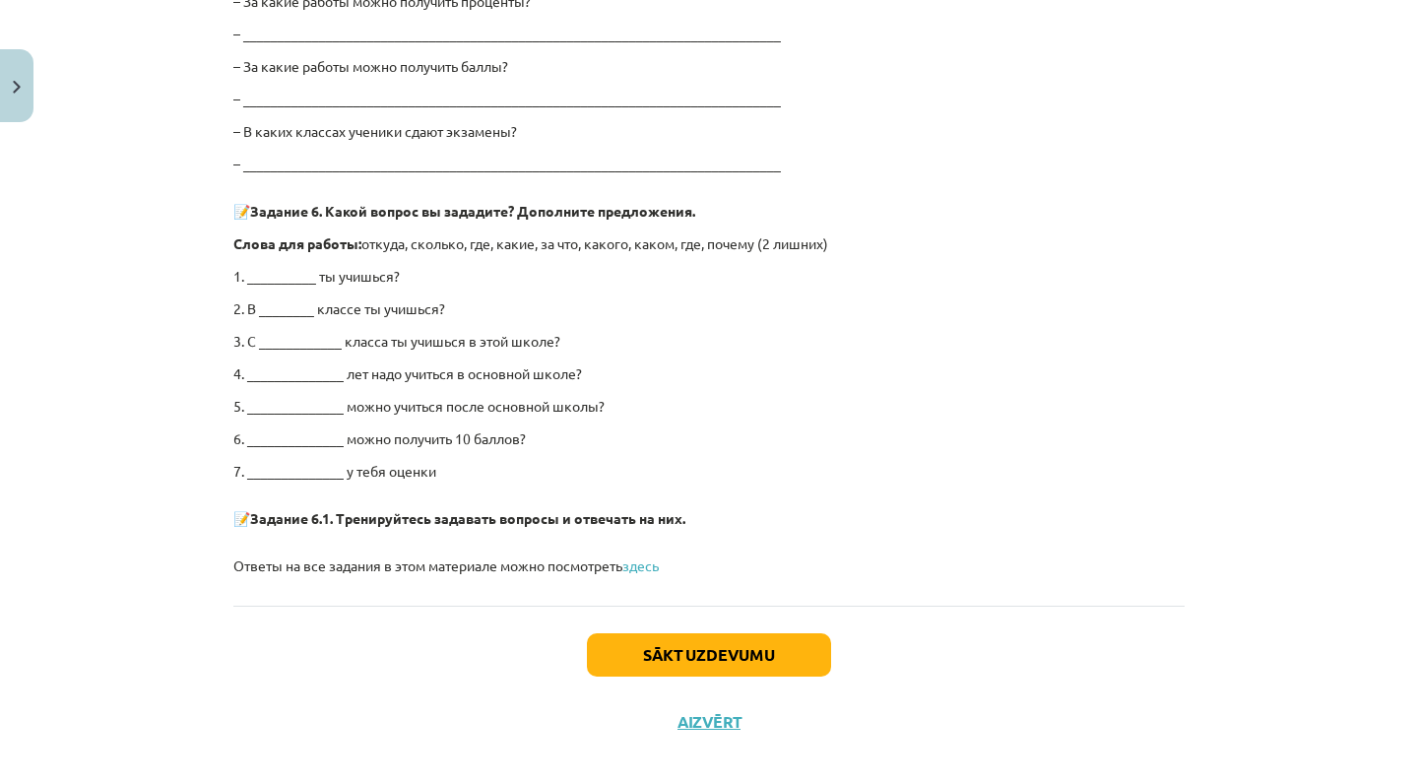
scroll to position [3767, 0]
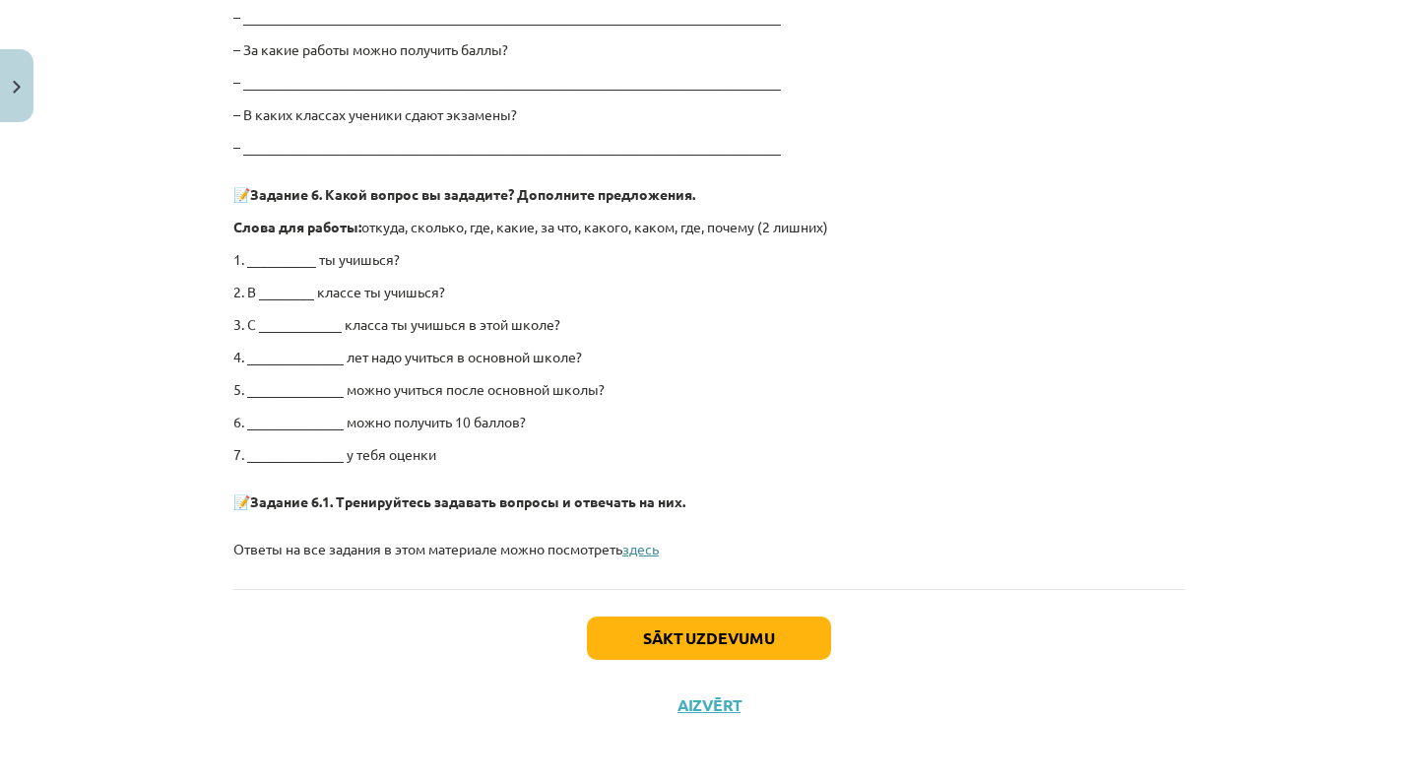
click at [651, 543] on link "здесь" at bounding box center [640, 549] width 36 height 18
click at [732, 645] on button "Sākt uzdevumu" at bounding box center [709, 638] width 244 height 43
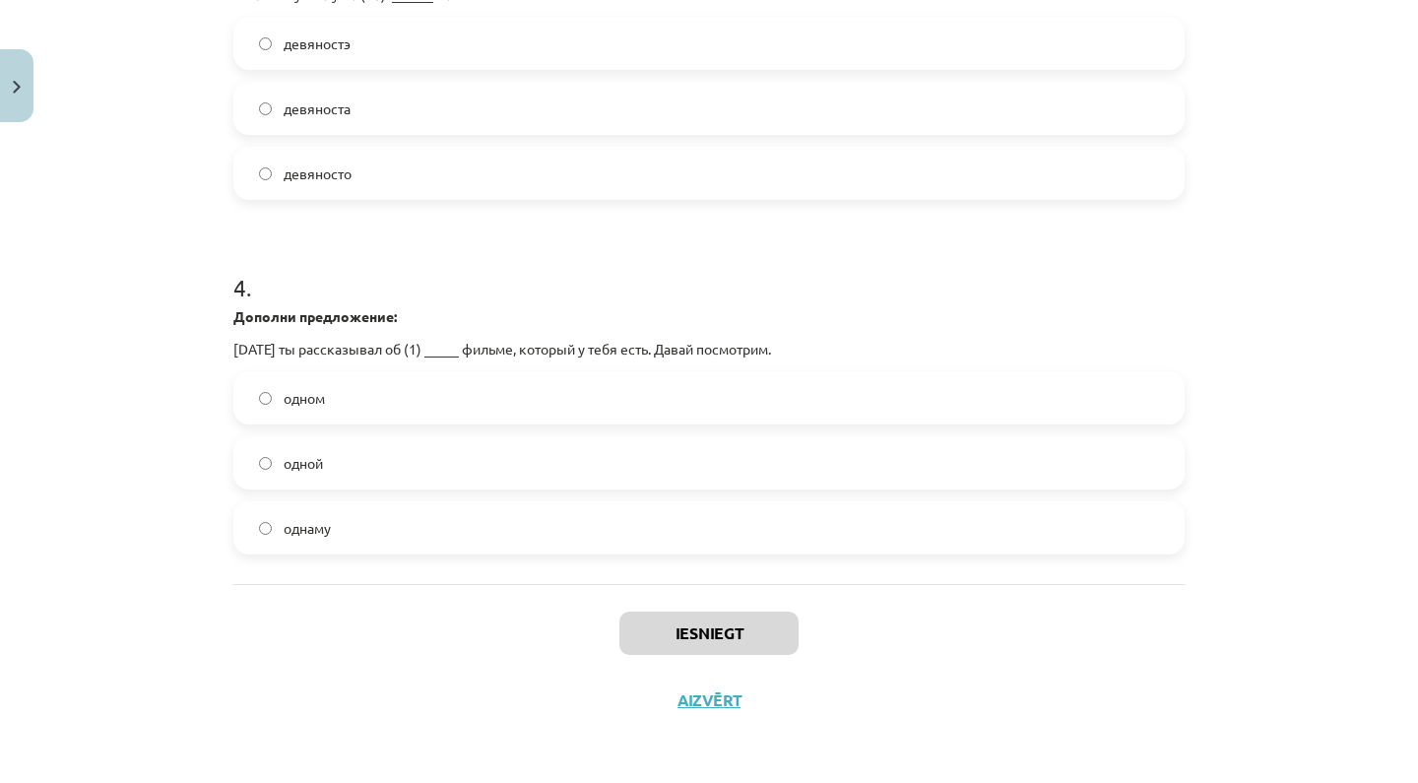
scroll to position [547, 0]
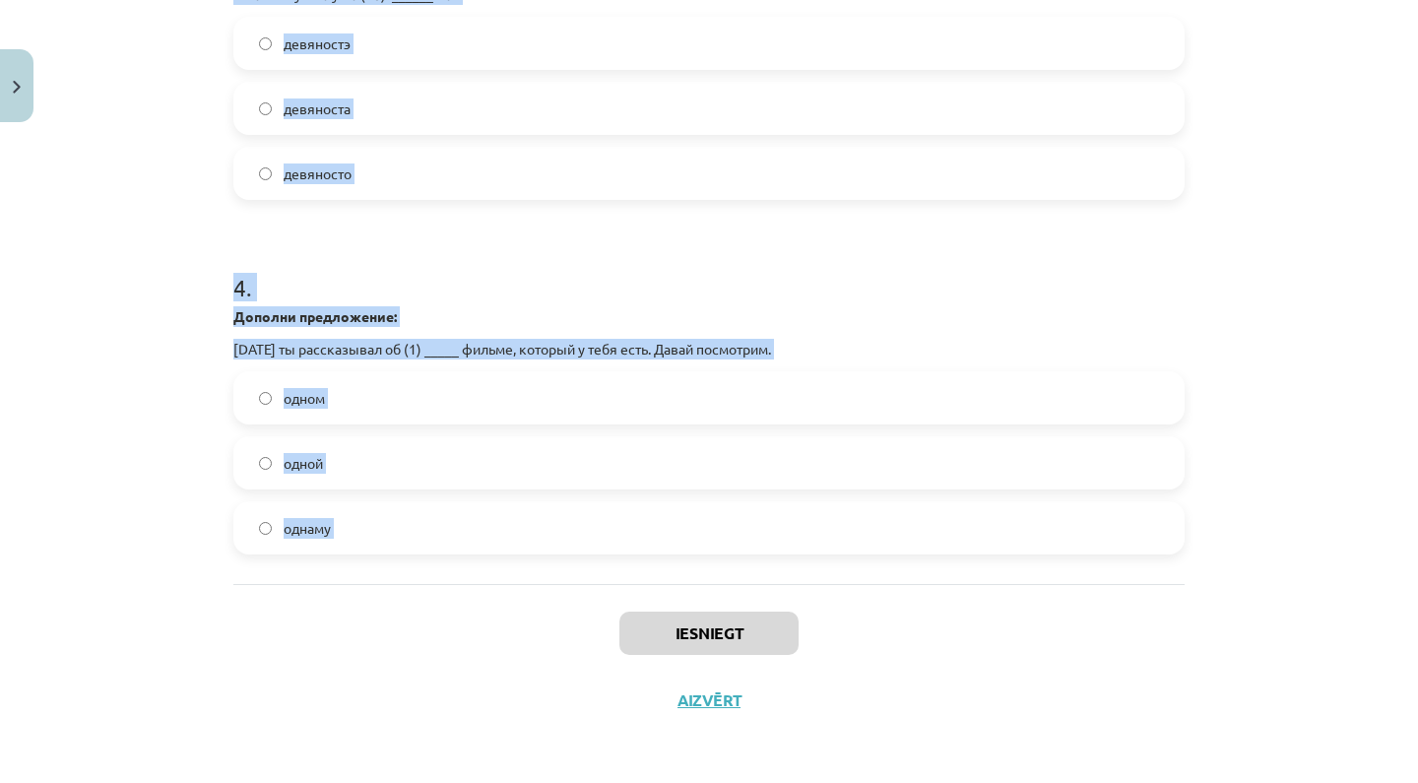
drag, startPoint x: 236, startPoint y: 242, endPoint x: 645, endPoint y: 601, distance: 543.7
copy form "1 . Согласуй порядковое числительное и слово. 5 — ______ класс пятый пятое пята…"
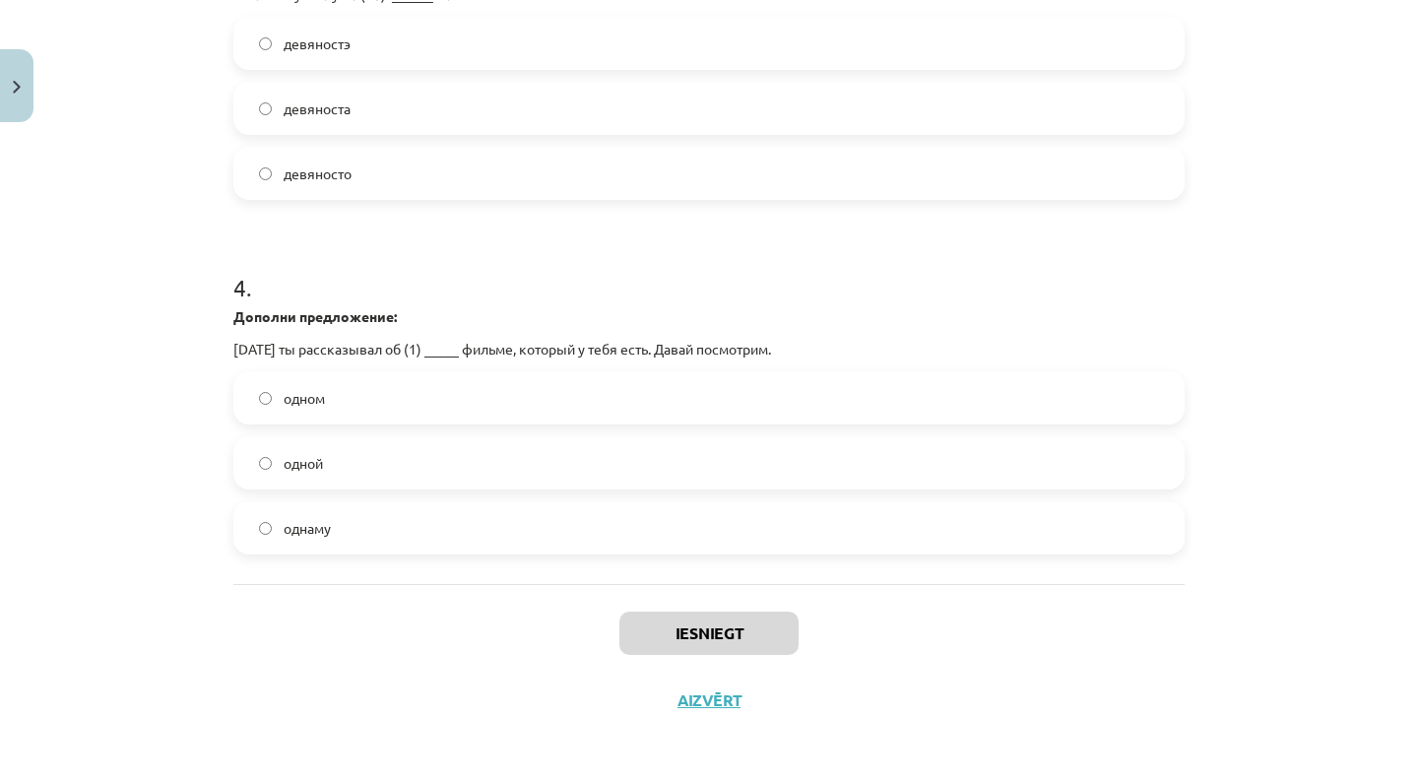
click at [559, 648] on div "Iesniegt Aizvērt" at bounding box center [708, 653] width 951 height 138
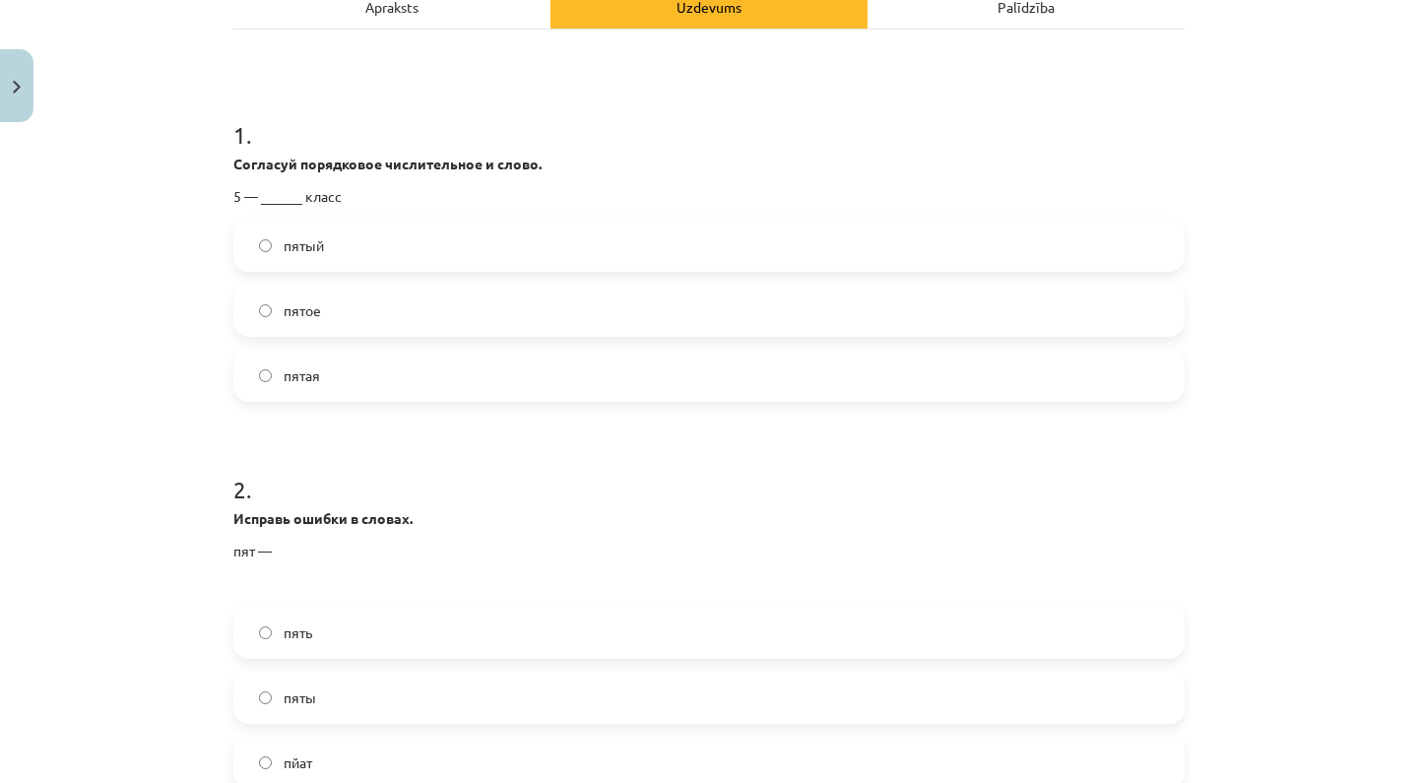
scroll to position [321, 0]
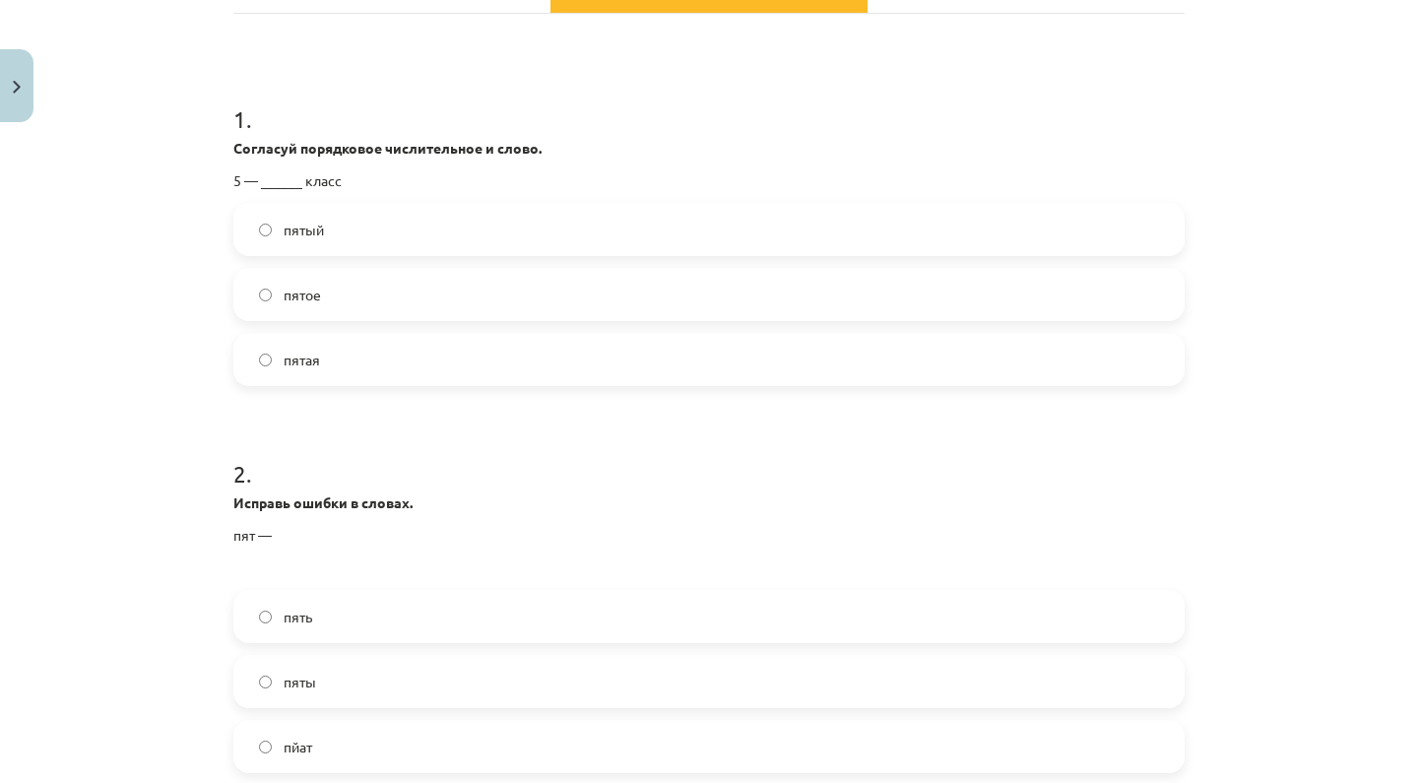
click at [455, 233] on label "пятый" at bounding box center [708, 229] width 947 height 49
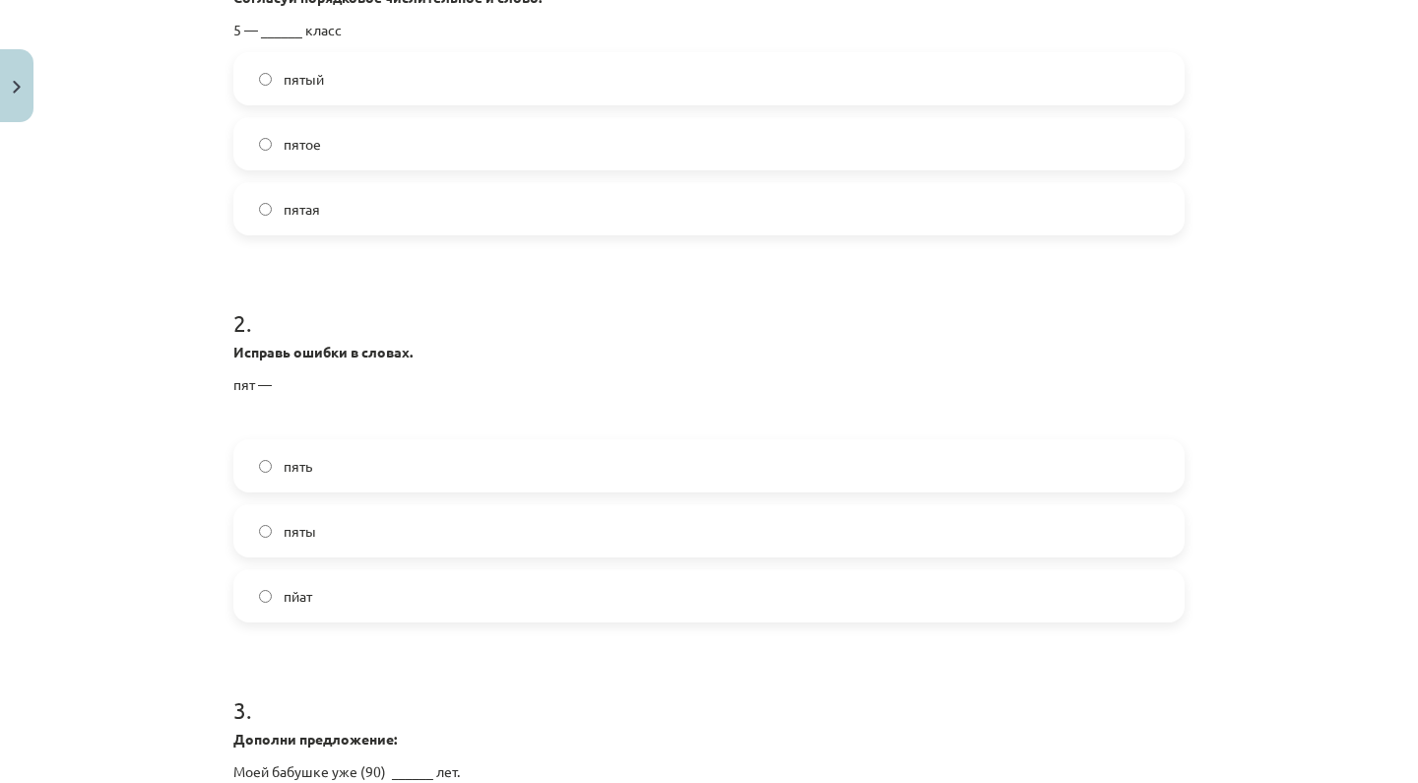
scroll to position [476, 0]
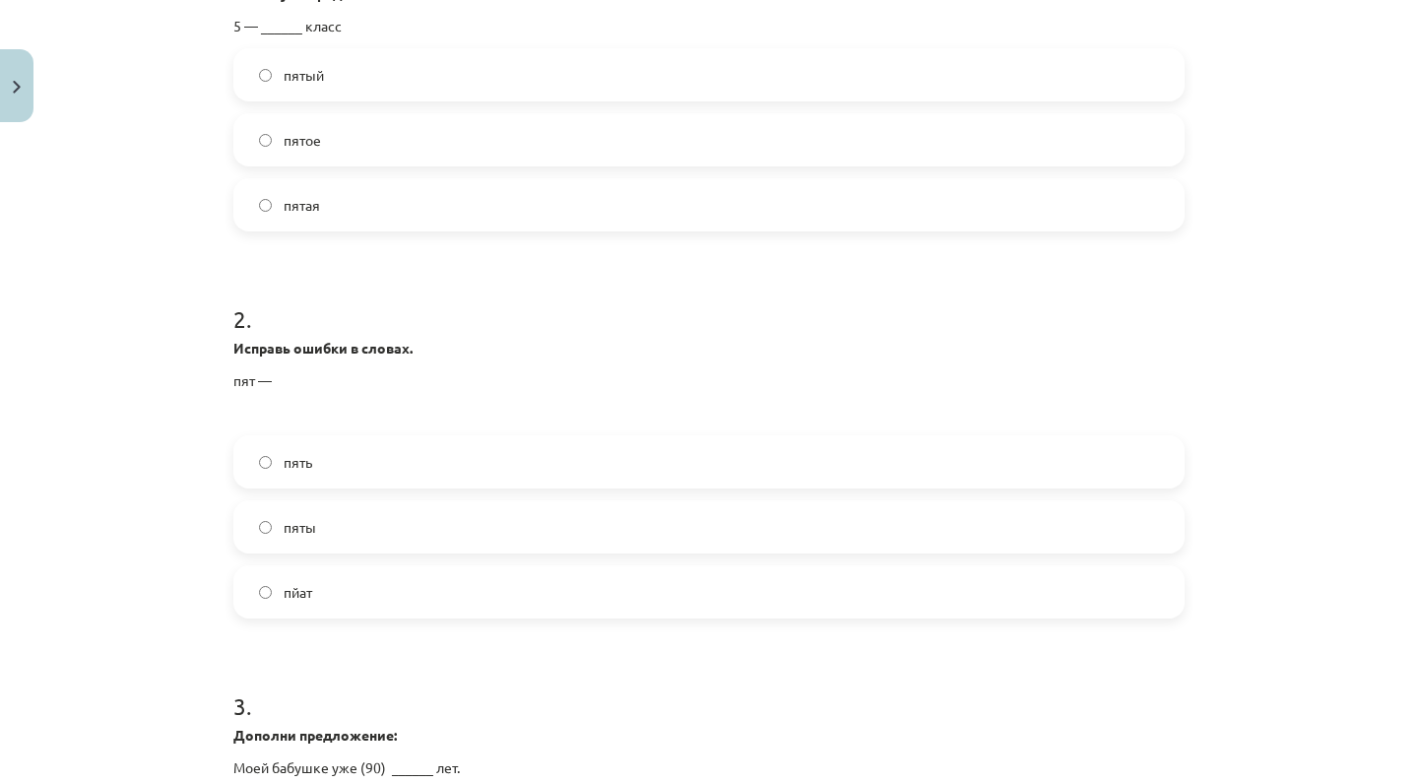
click at [336, 588] on label "пйат" at bounding box center [708, 591] width 947 height 49
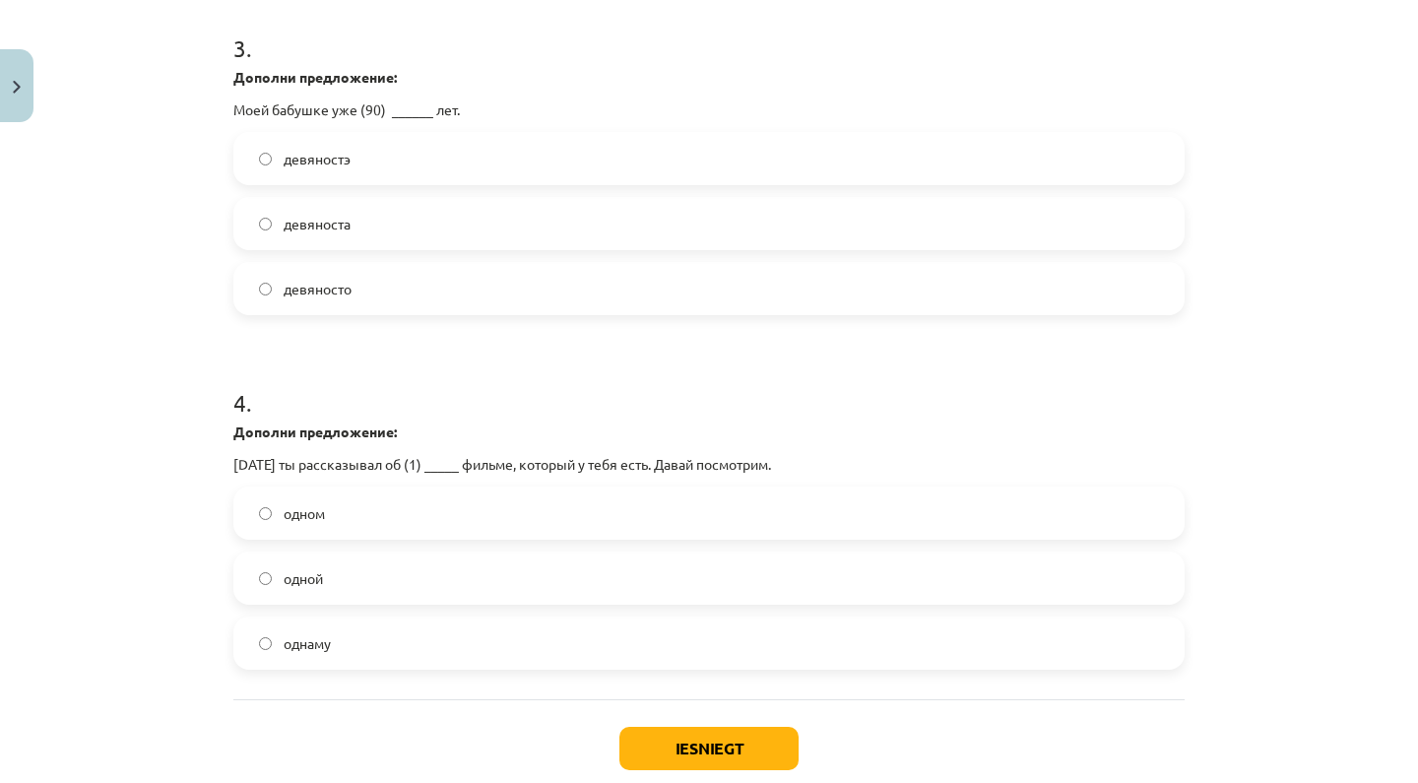
scroll to position [1139, 0]
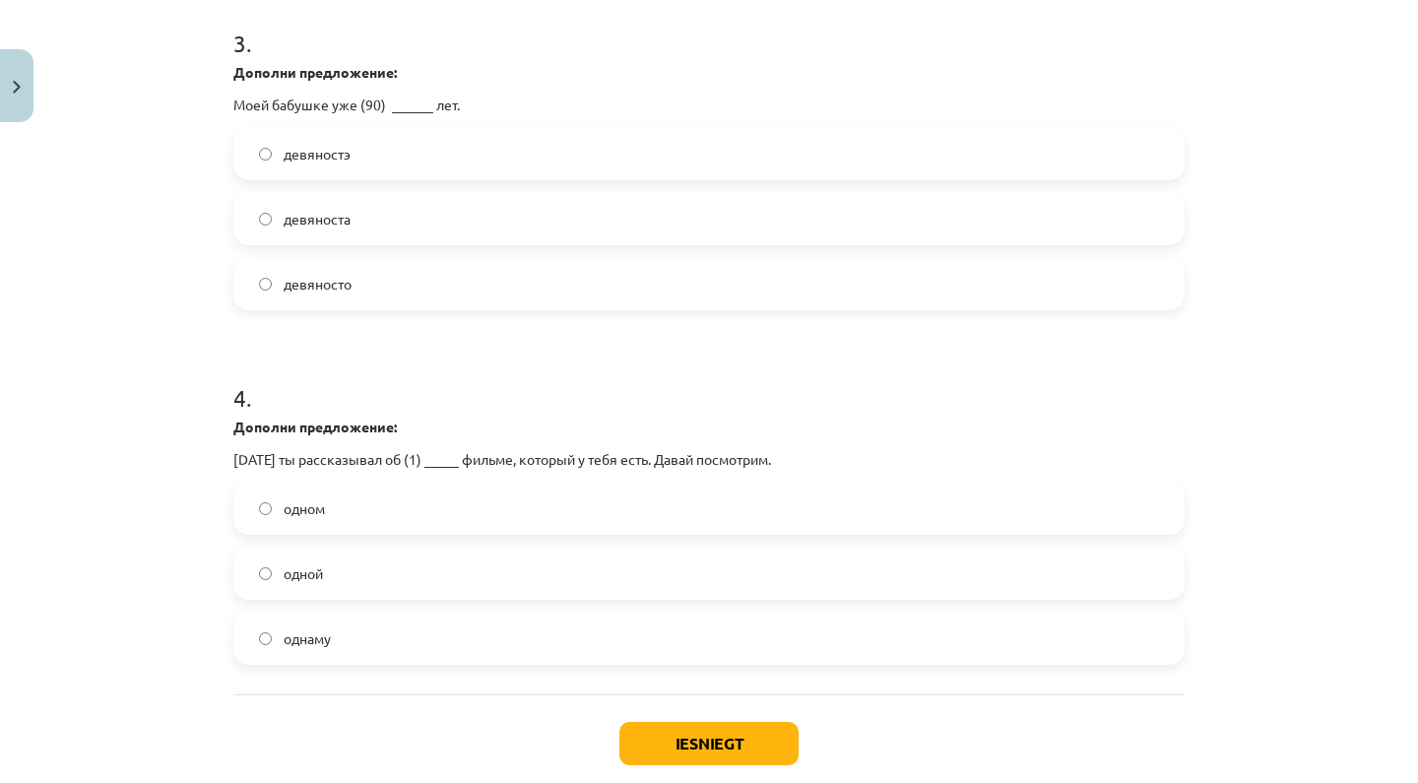
click at [465, 293] on label "девяносто" at bounding box center [708, 283] width 947 height 49
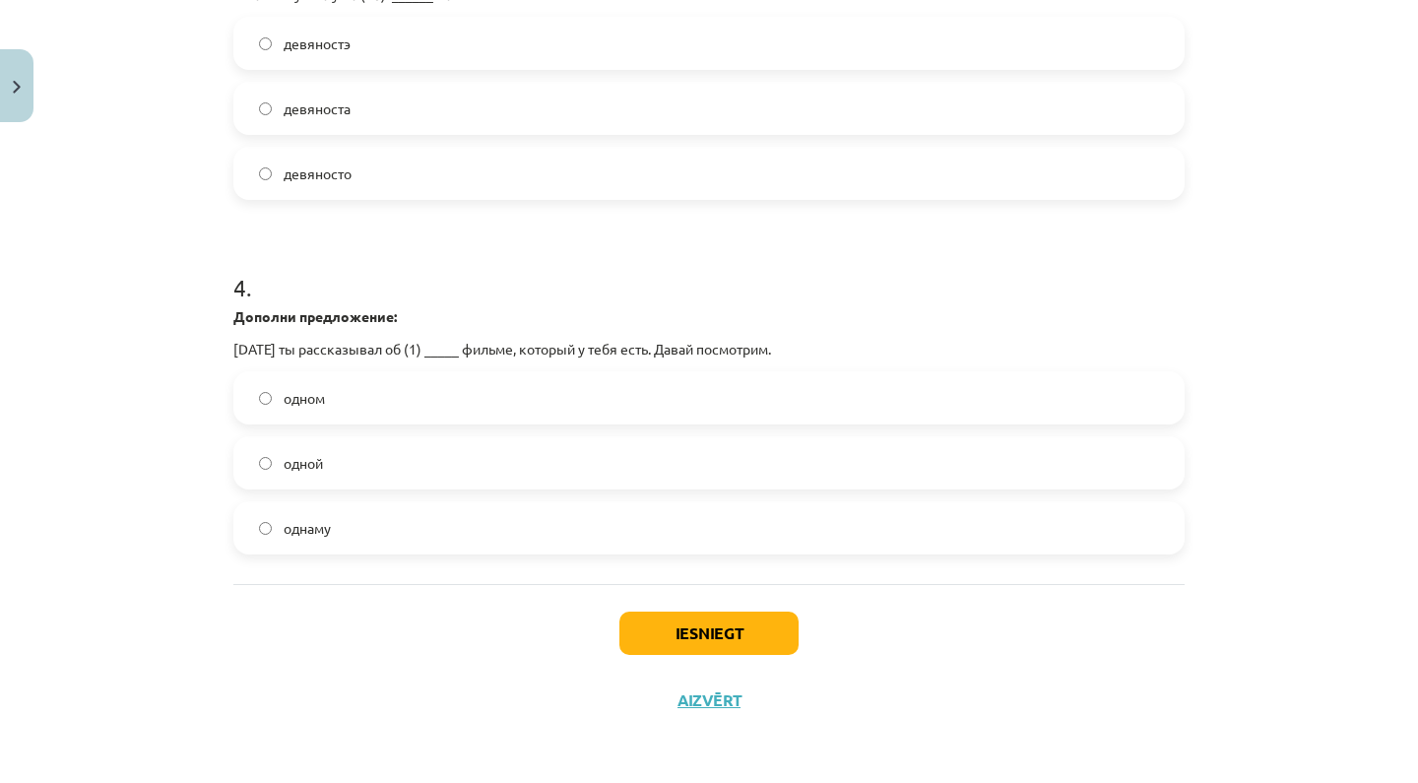
scroll to position [1252, 0]
click at [416, 405] on label "одном" at bounding box center [708, 397] width 947 height 49
click at [690, 631] on button "Iesniegt" at bounding box center [708, 633] width 179 height 43
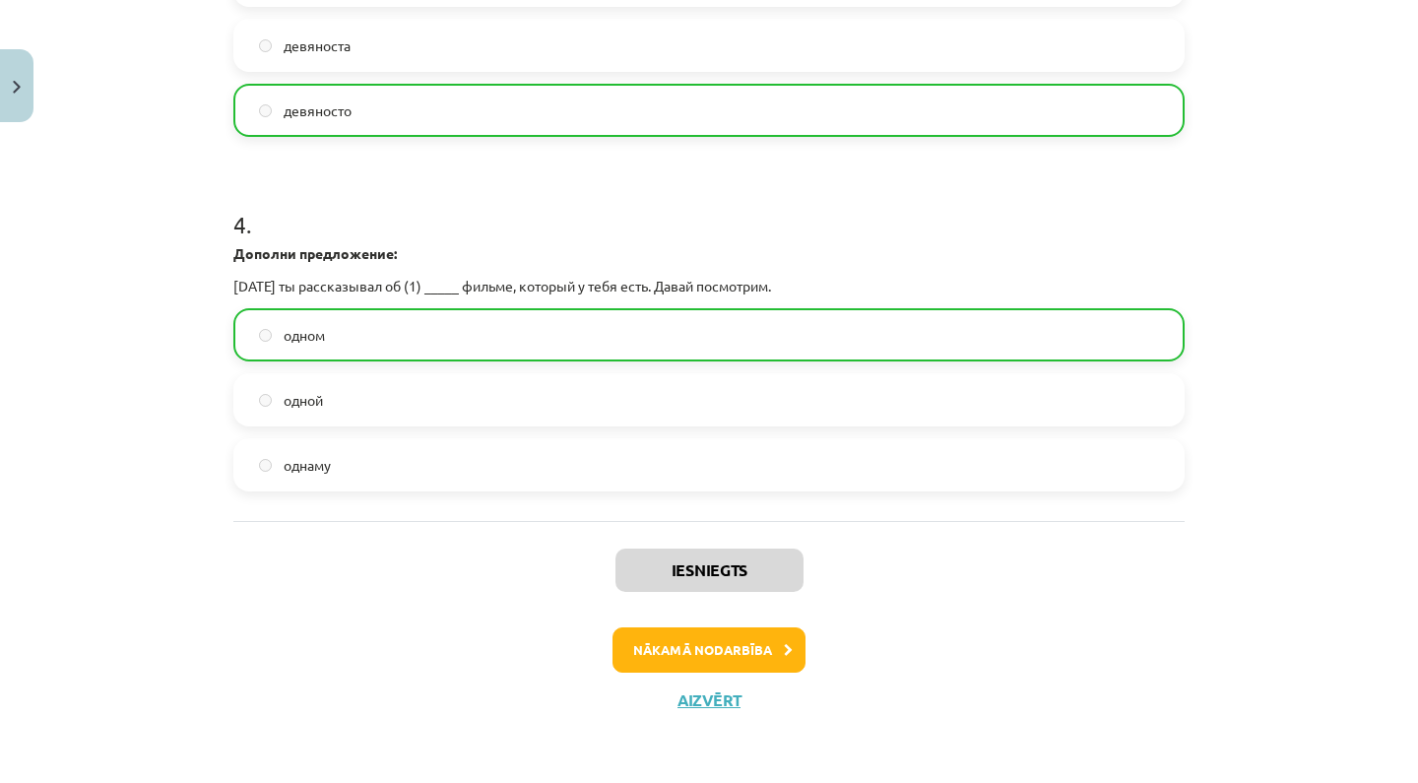
click at [726, 664] on button "Nākamā nodarbība" at bounding box center [709, 649] width 193 height 45
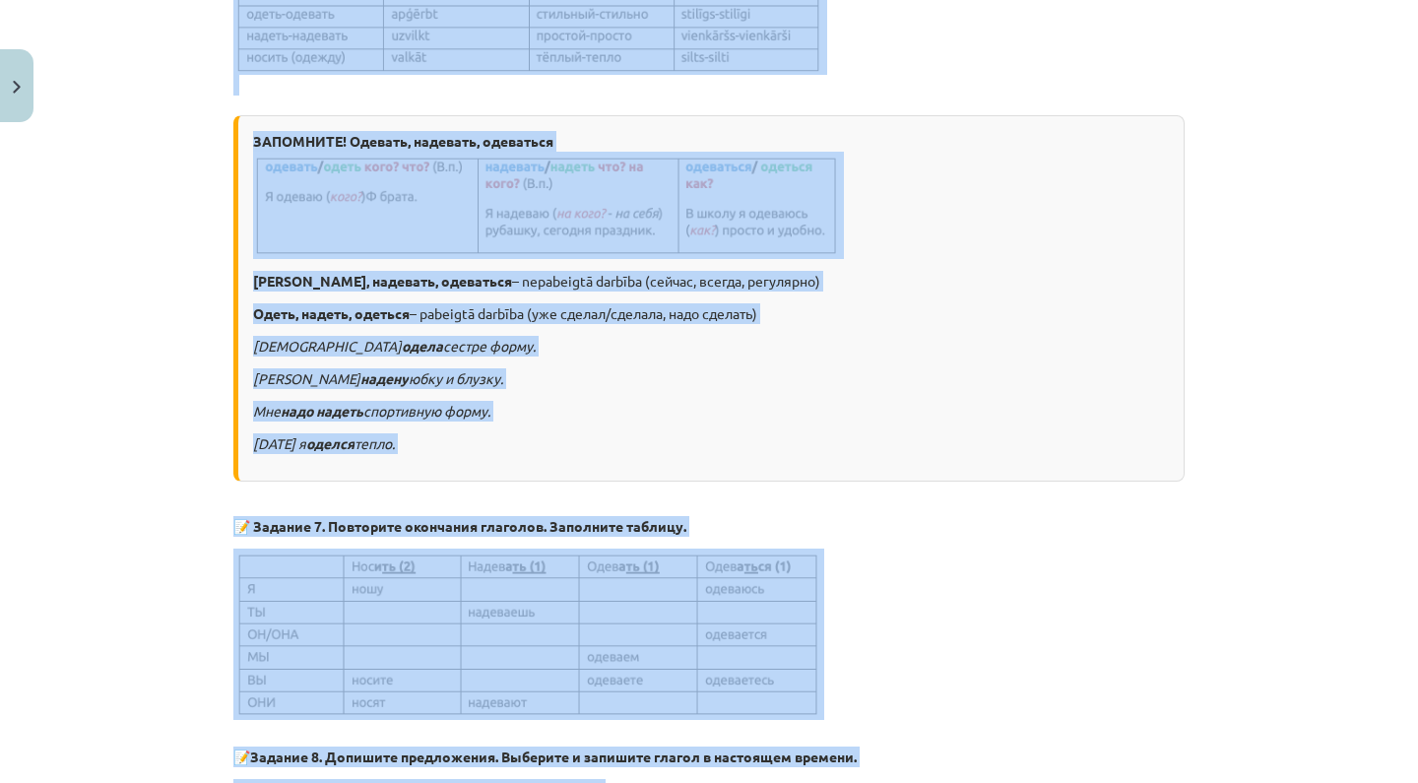
scroll to position [635, 0]
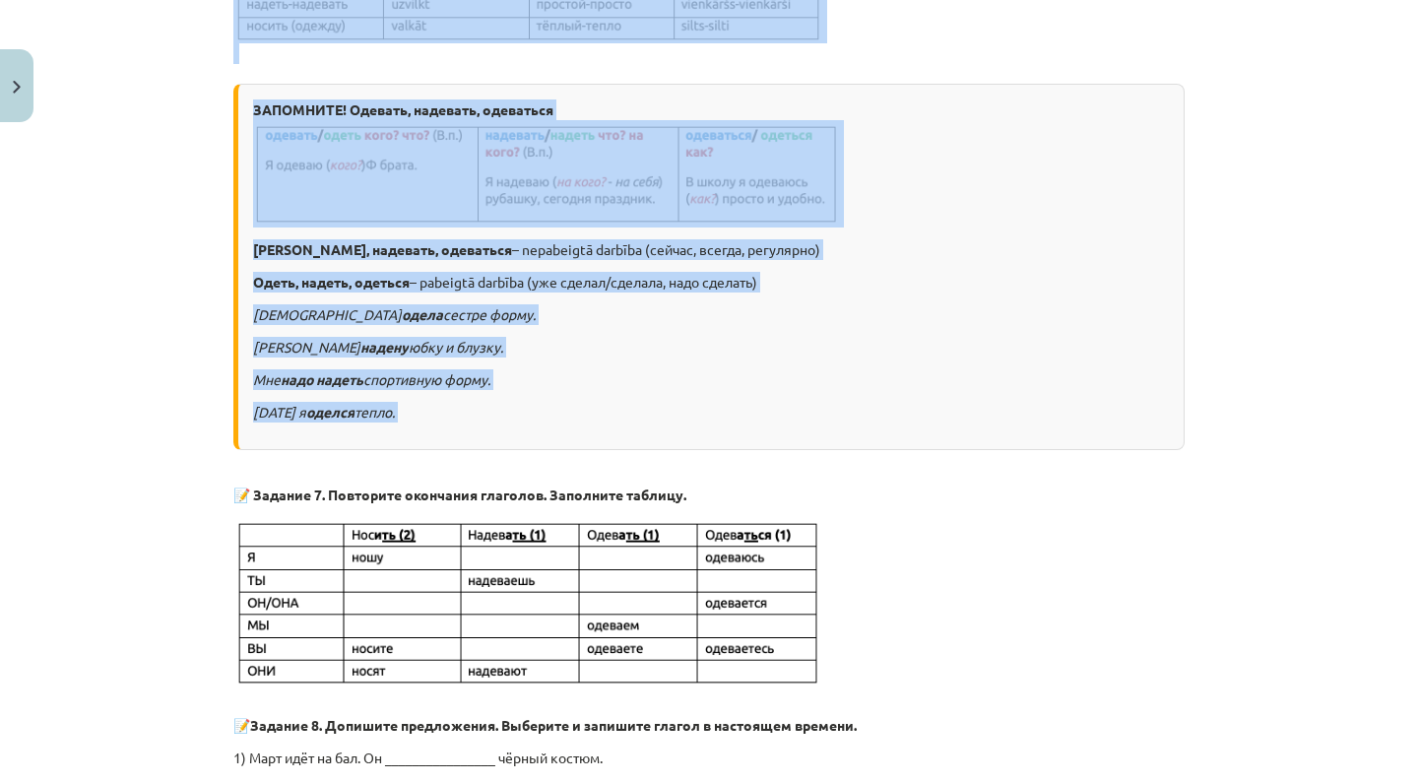
drag, startPoint x: 231, startPoint y: 247, endPoint x: 489, endPoint y: 456, distance: 331.9
copy div "Знаете ли вы эти слова? ЗАПОМНИТЕ! Одевать, надевать, одеваться Одевать, надева…"
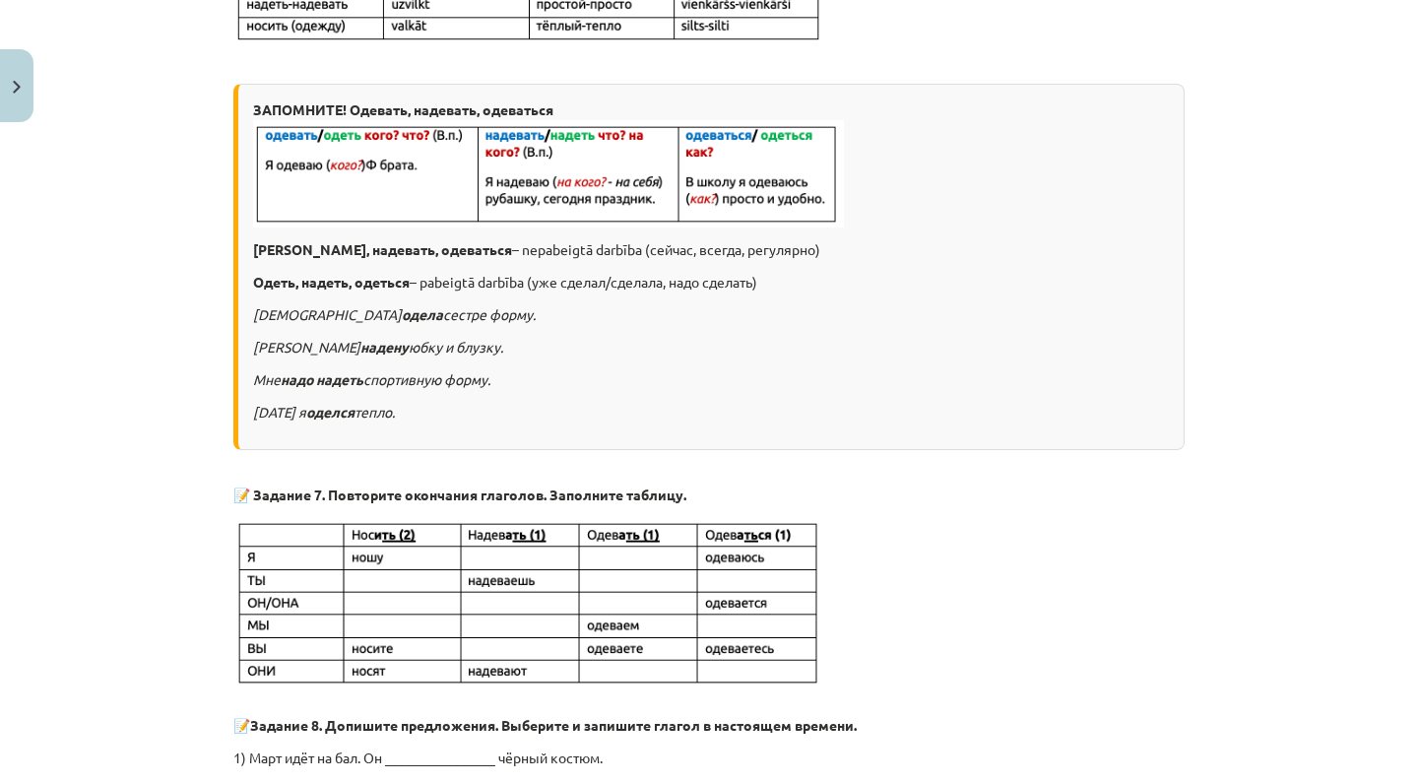
click at [196, 440] on div "Mācību tēma: Krievu valodas 9. klases 1. ieskaites mācību materiāls #3 Нужна ли…" at bounding box center [709, 391] width 1418 height 783
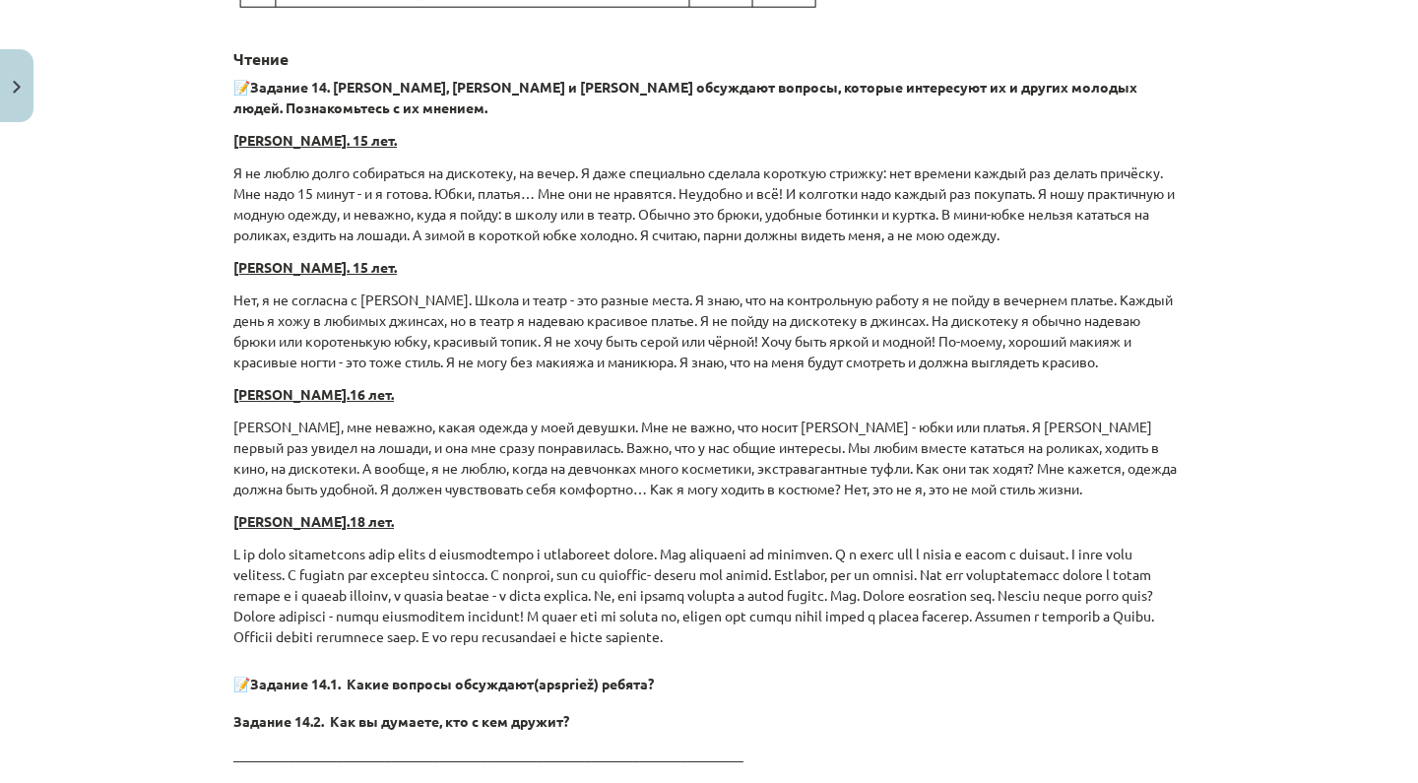
scroll to position [3503, 0]
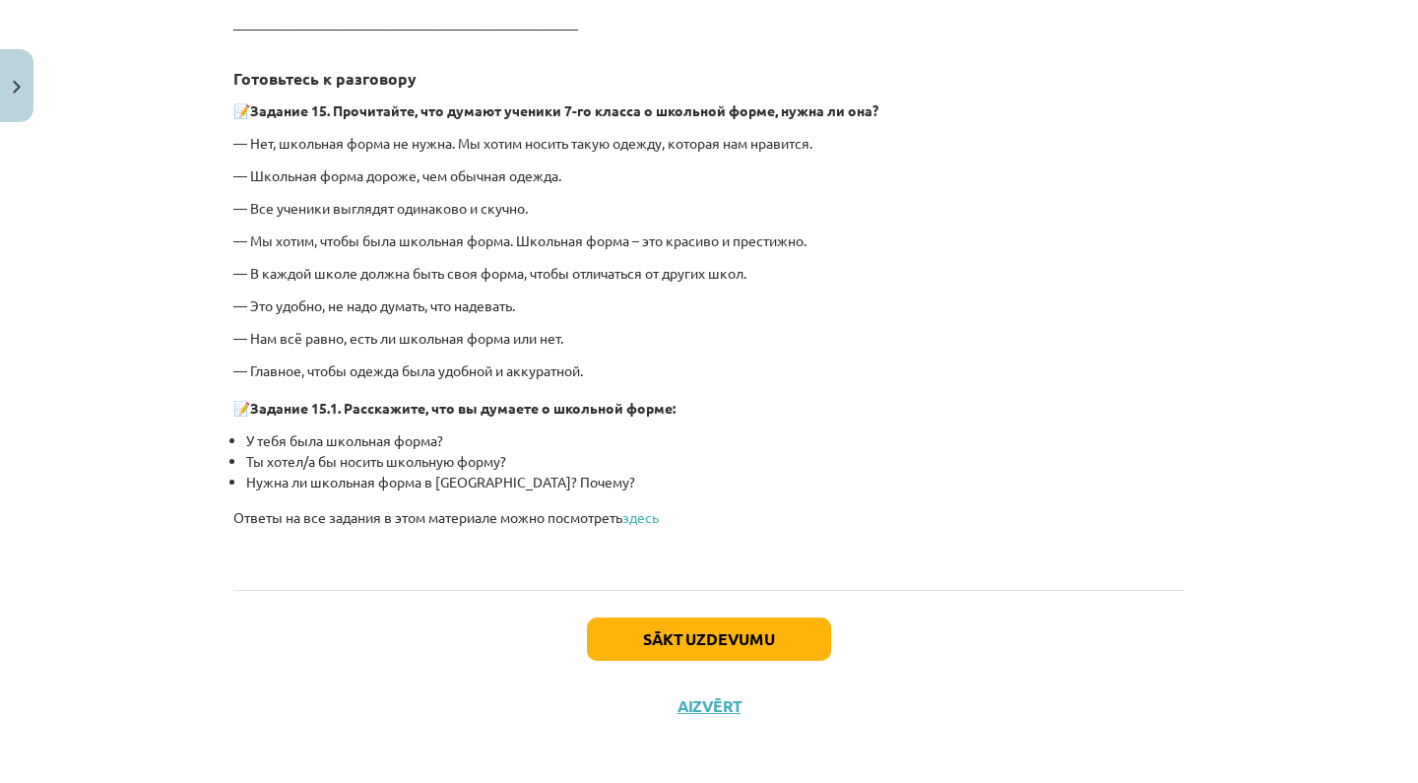
click at [721, 634] on button "Sākt uzdevumu" at bounding box center [709, 639] width 244 height 43
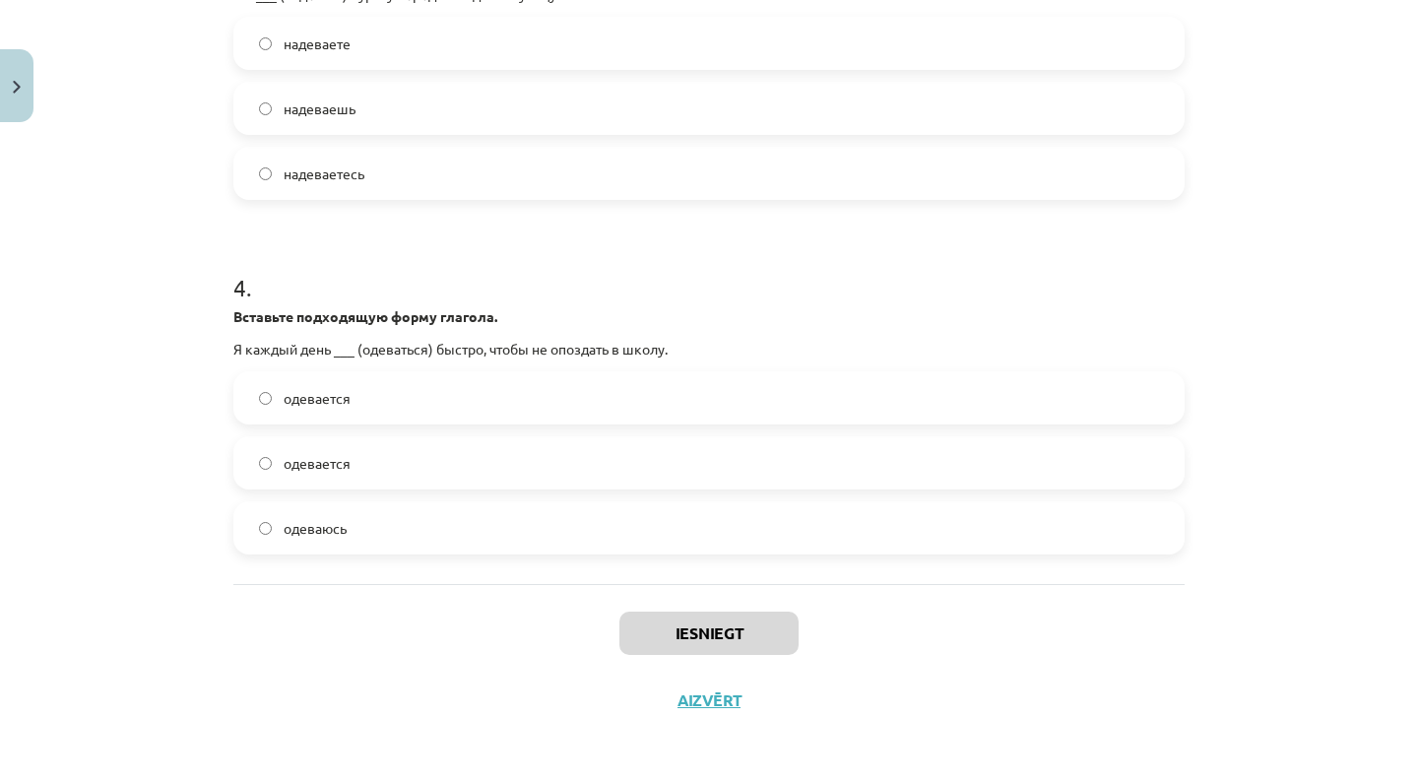
scroll to position [621, 0]
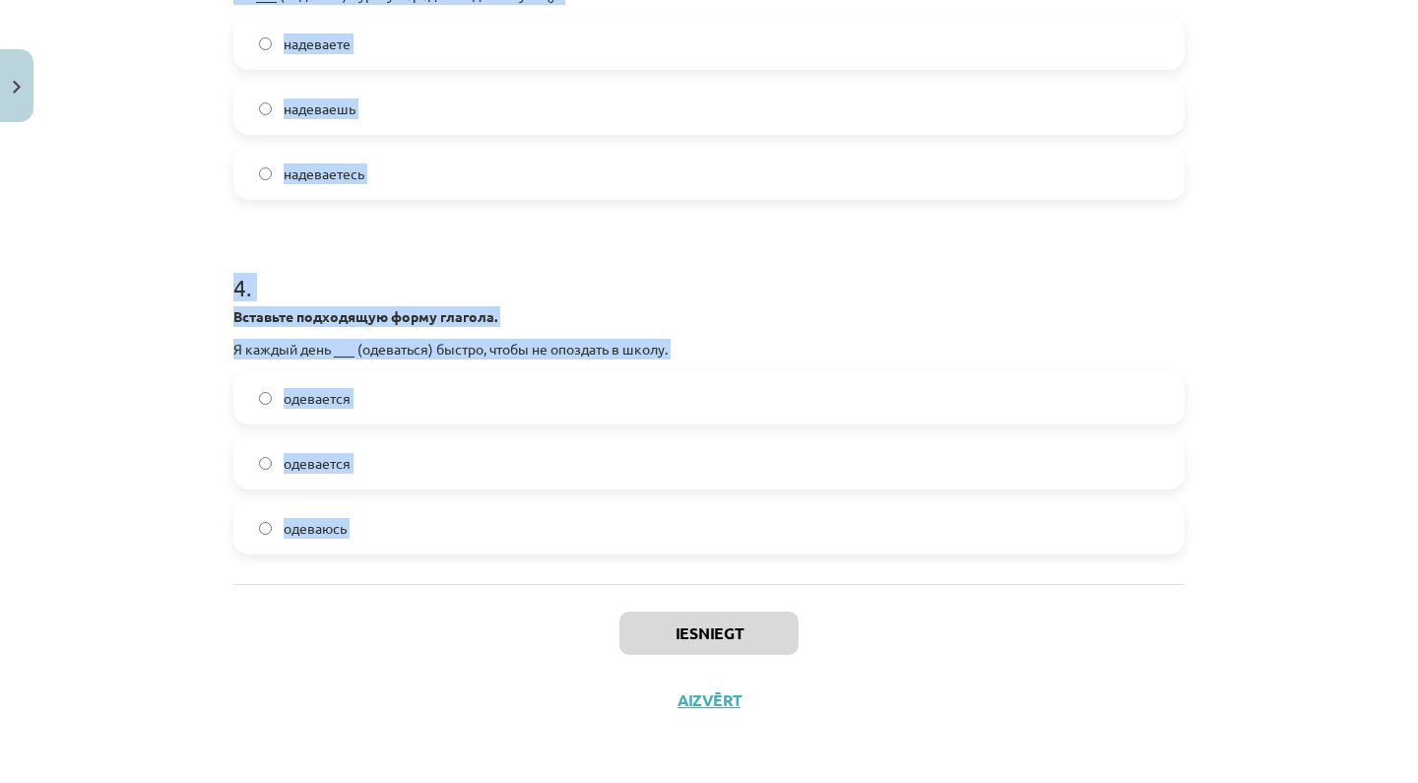
drag, startPoint x: 233, startPoint y: 181, endPoint x: 623, endPoint y: 583, distance: 560.0
copy form "1 . Рассмотрите приведенные ниже примеры и выберите правильный вариант. Обратит…"
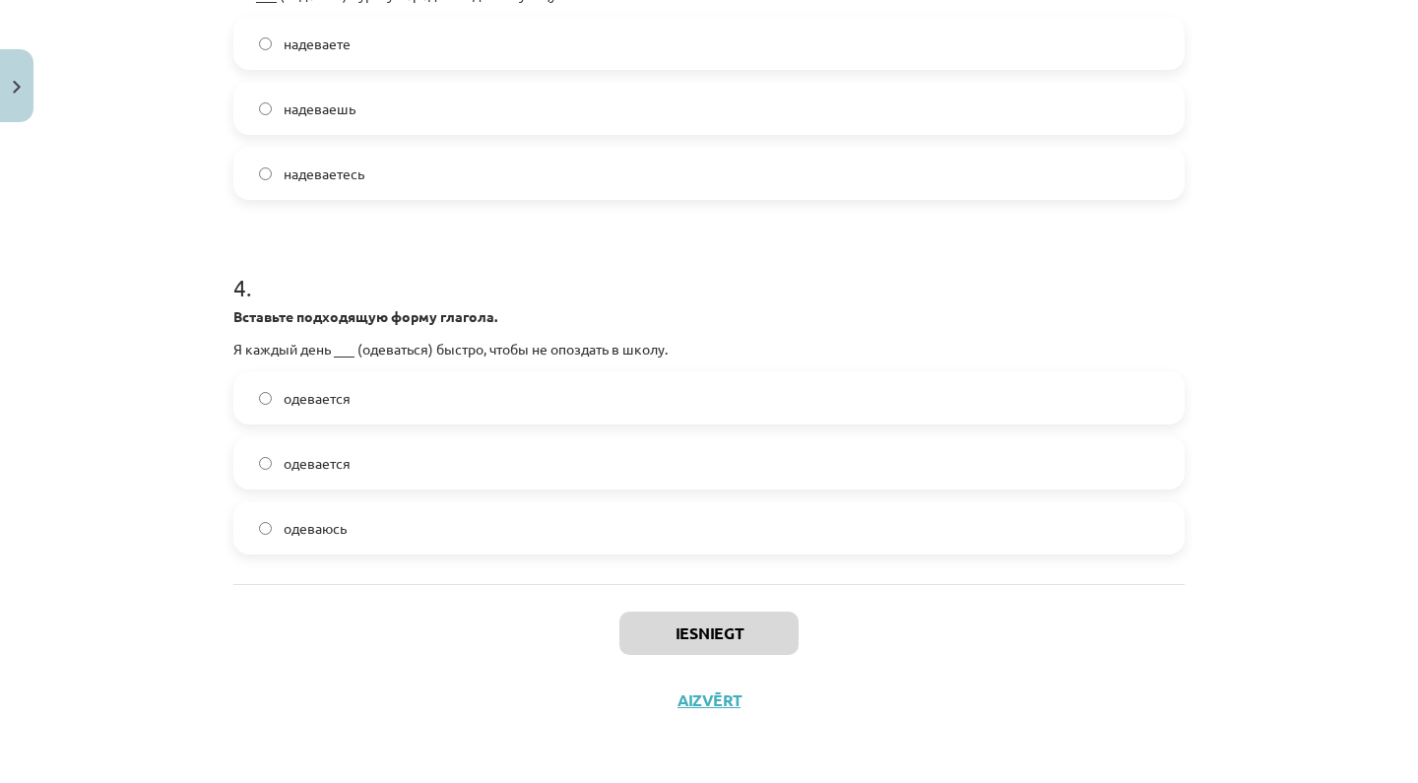
click at [502, 687] on div "Iesniegt Aizvērt" at bounding box center [708, 653] width 951 height 138
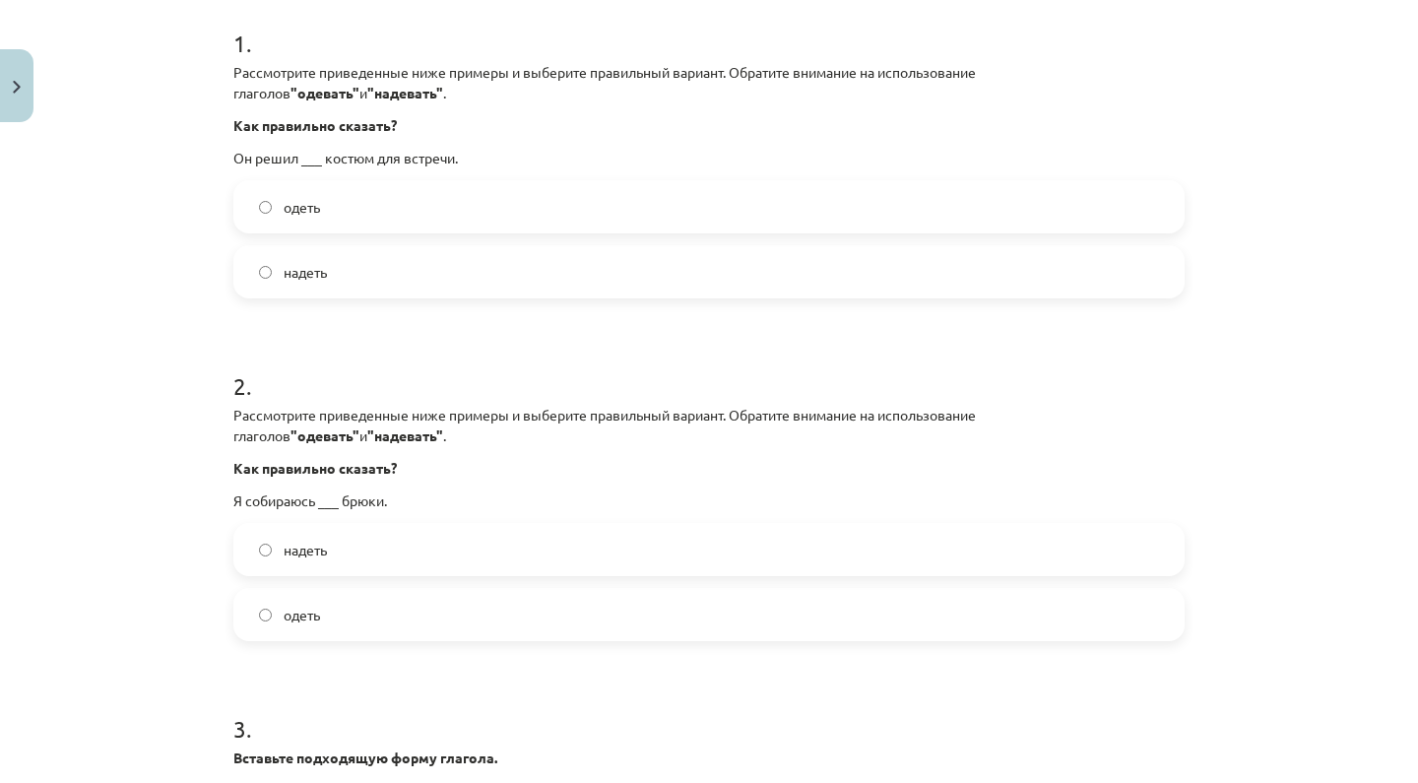
scroll to position [392, 0]
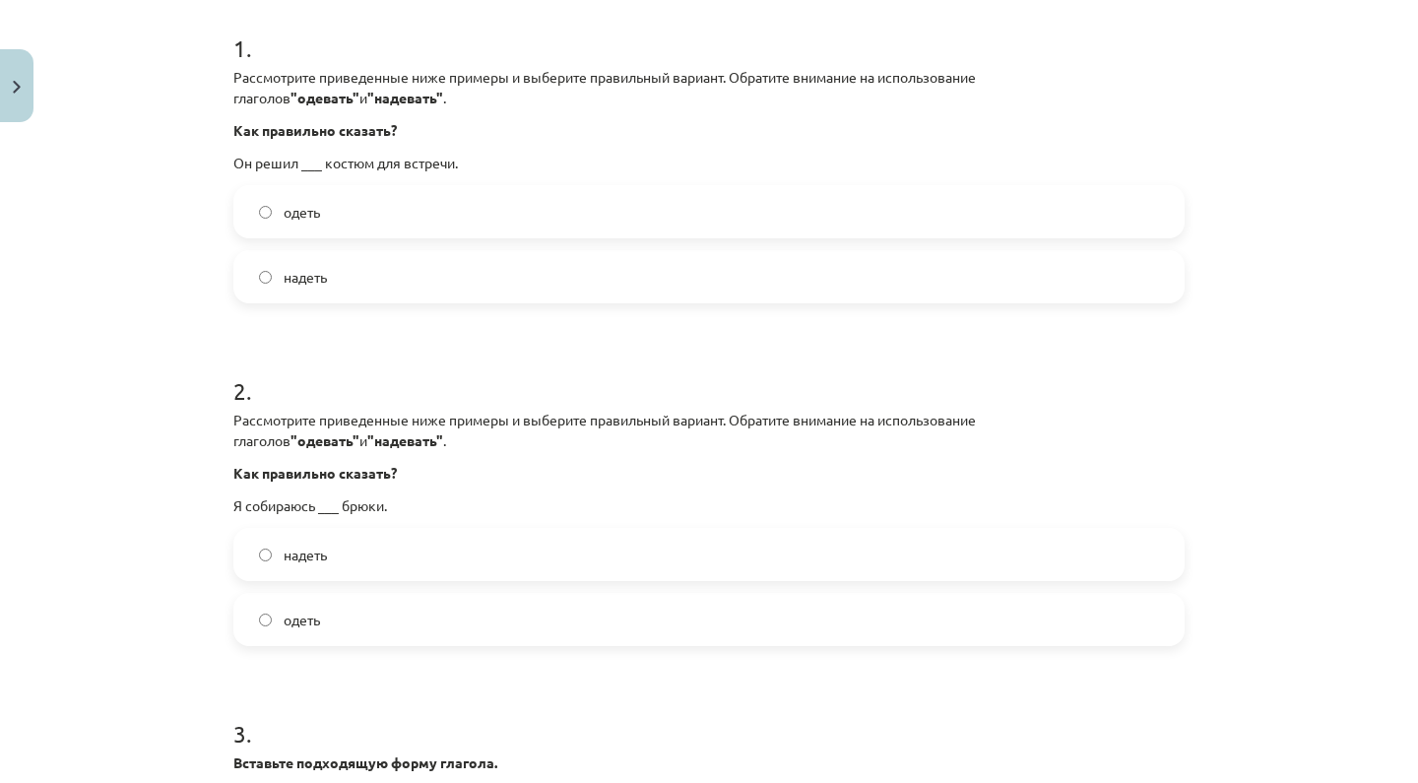
click at [440, 259] on label "надеть" at bounding box center [708, 276] width 947 height 49
click at [339, 557] on label "надеть" at bounding box center [708, 554] width 947 height 49
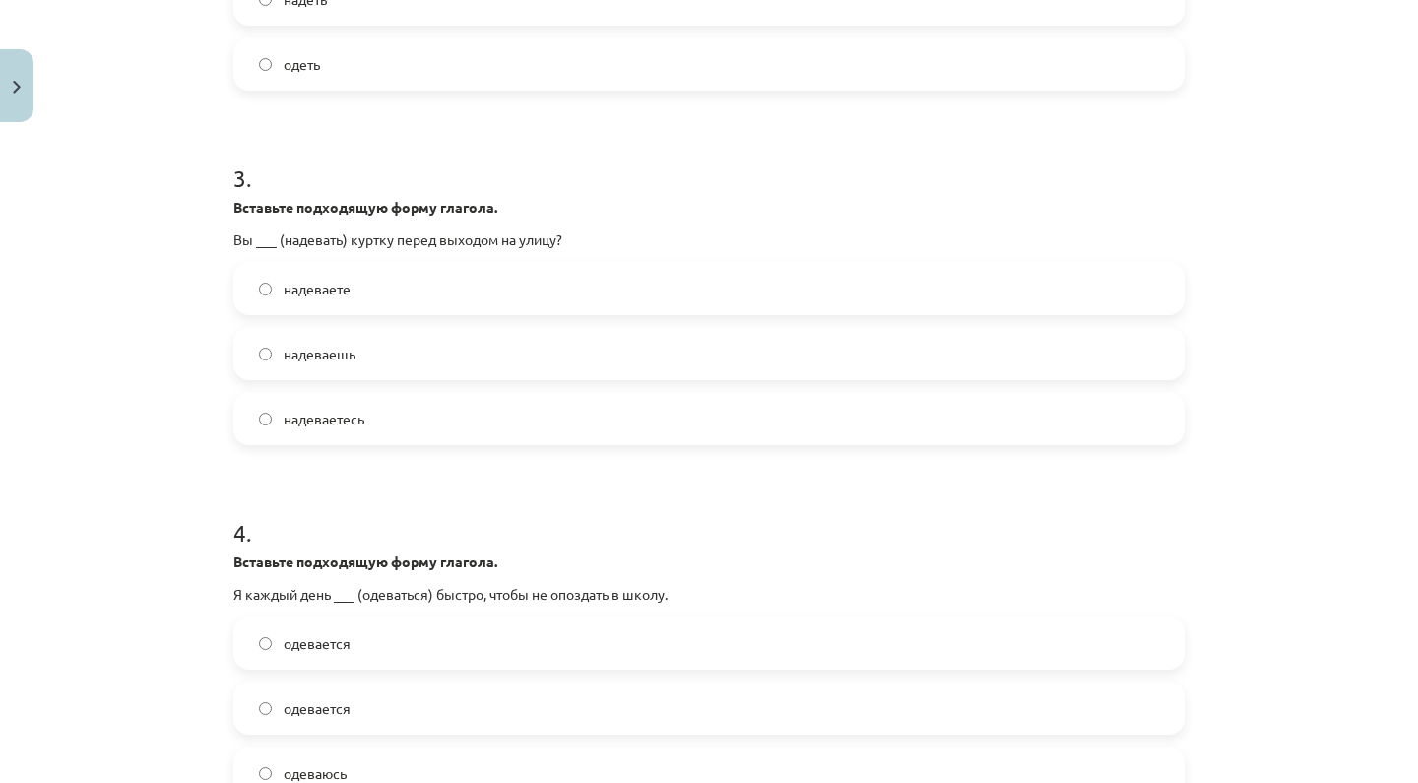
scroll to position [971, 0]
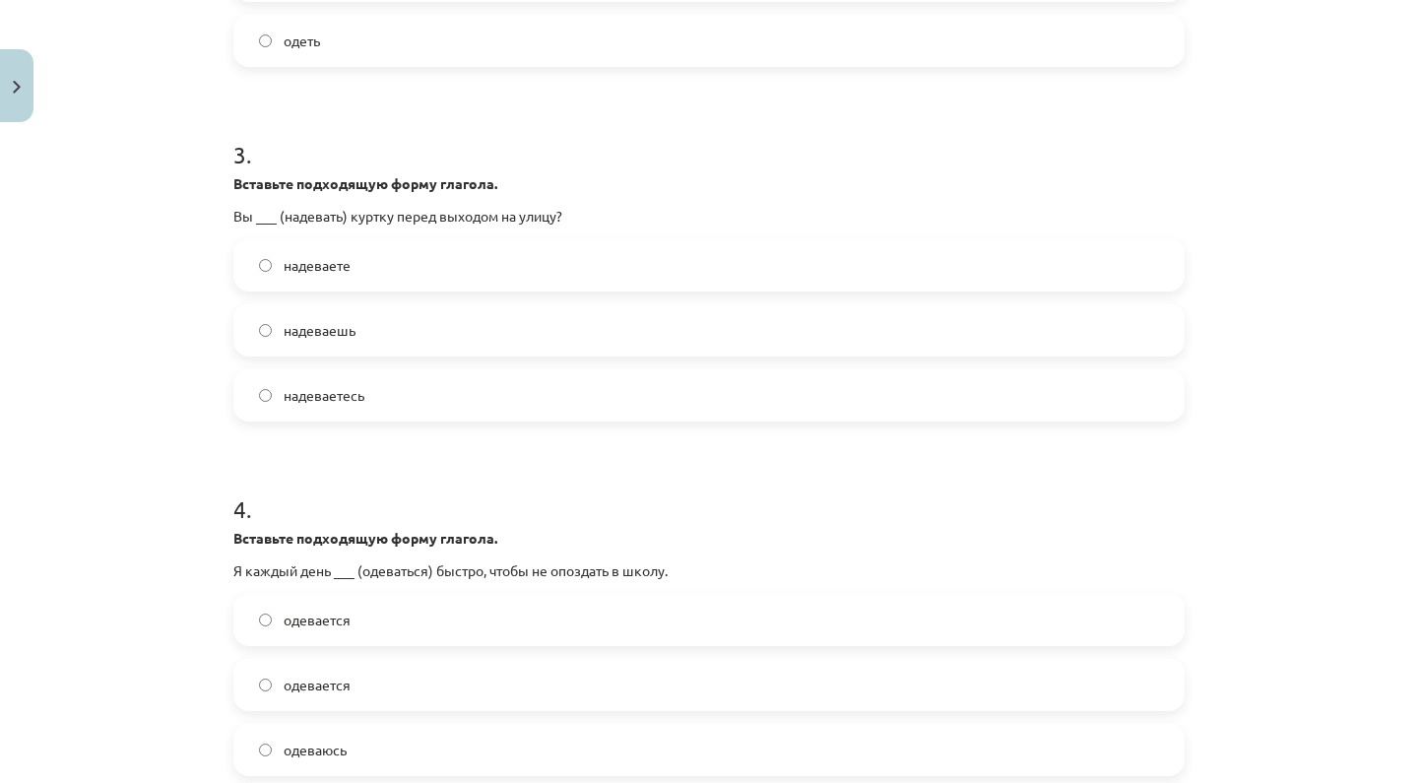
click at [380, 261] on label "надеваете" at bounding box center [708, 264] width 947 height 49
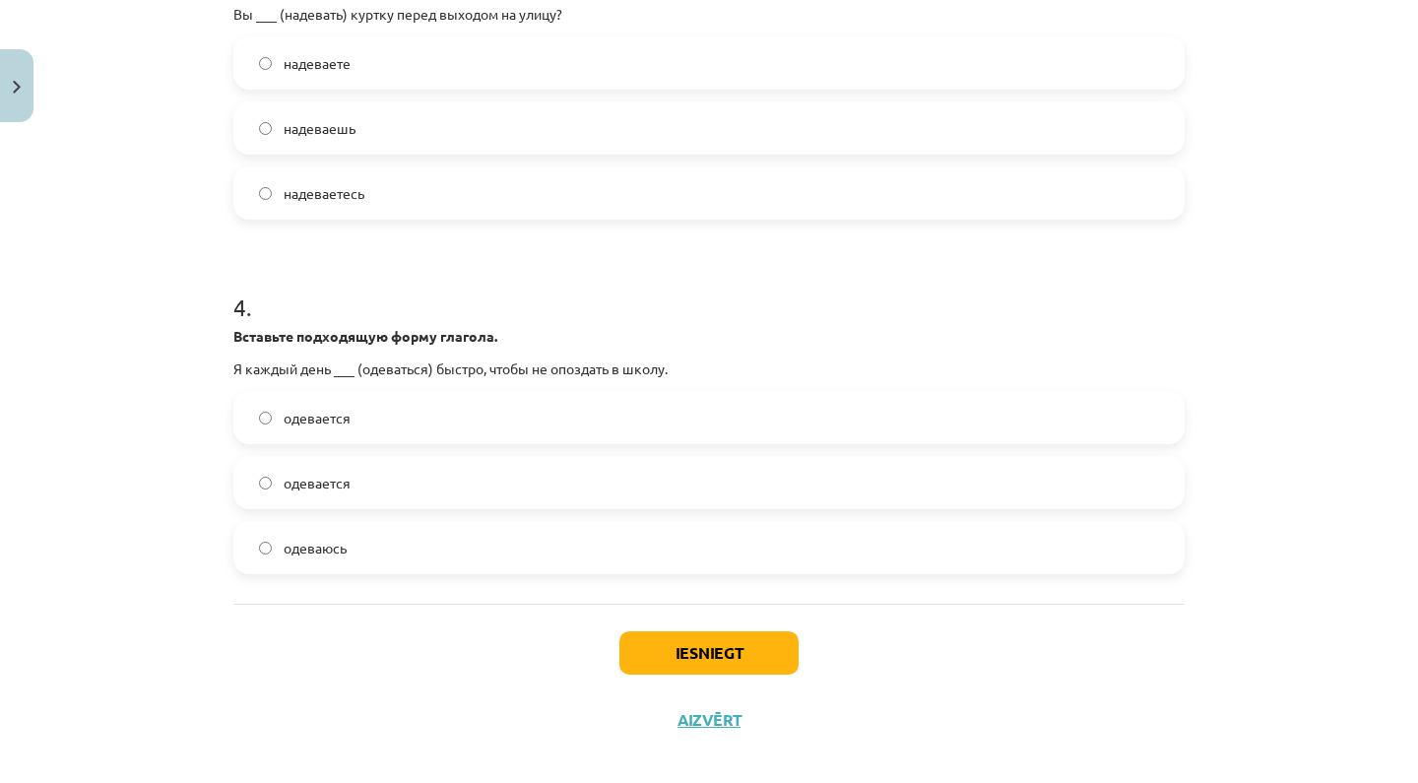
scroll to position [1176, 0]
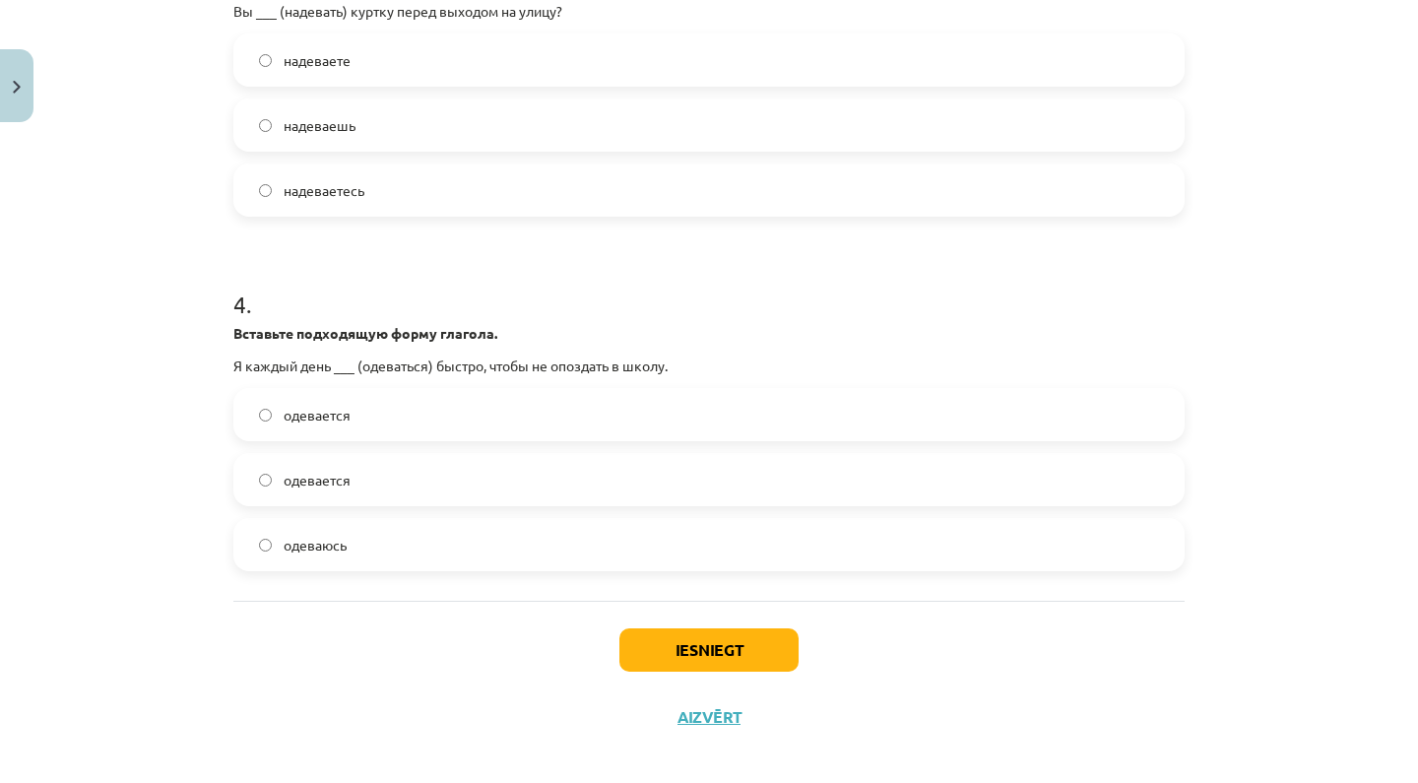
click at [345, 543] on span "одеваюсь" at bounding box center [315, 545] width 63 height 21
click at [643, 638] on button "Iesniegt" at bounding box center [708, 649] width 179 height 43
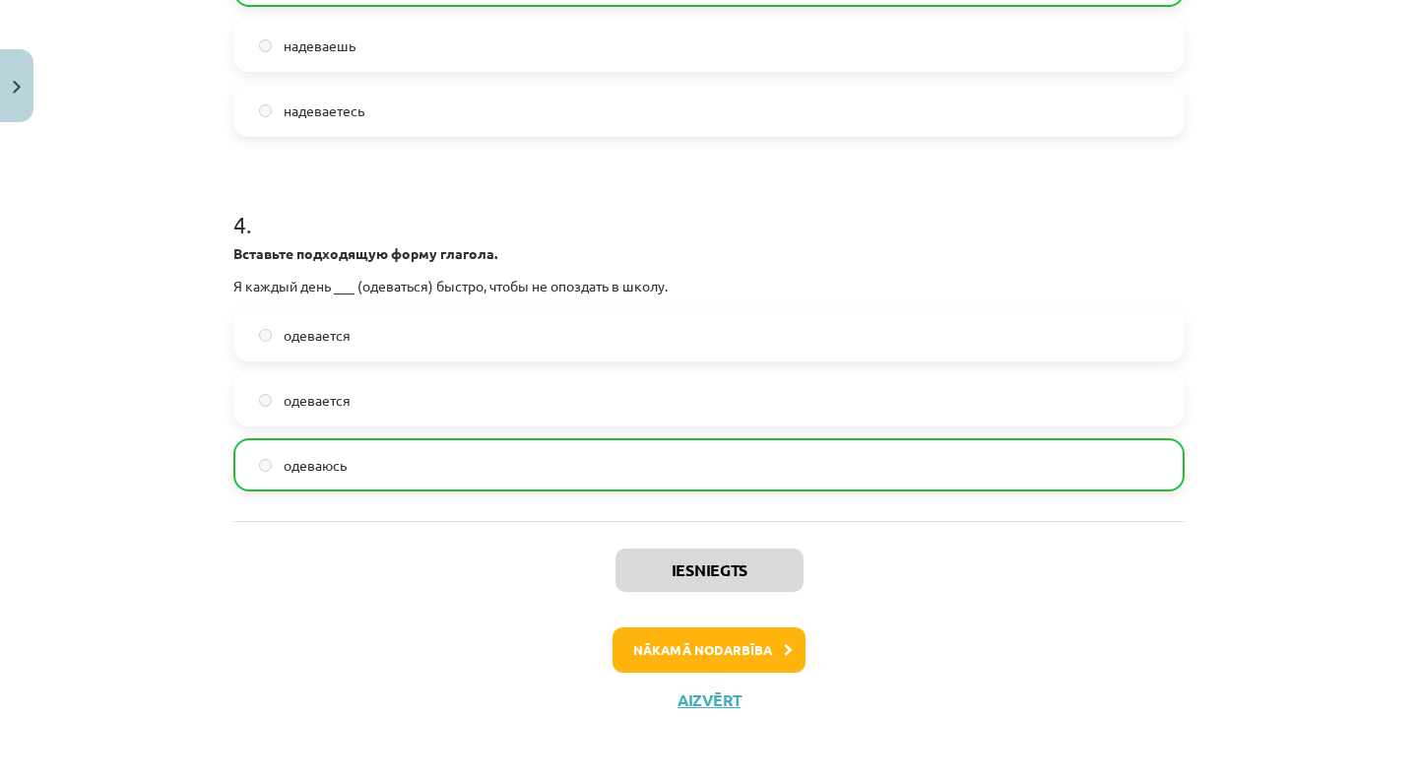
scroll to position [1258, 0]
click at [715, 641] on button "Nākamā nodarbība" at bounding box center [709, 649] width 193 height 45
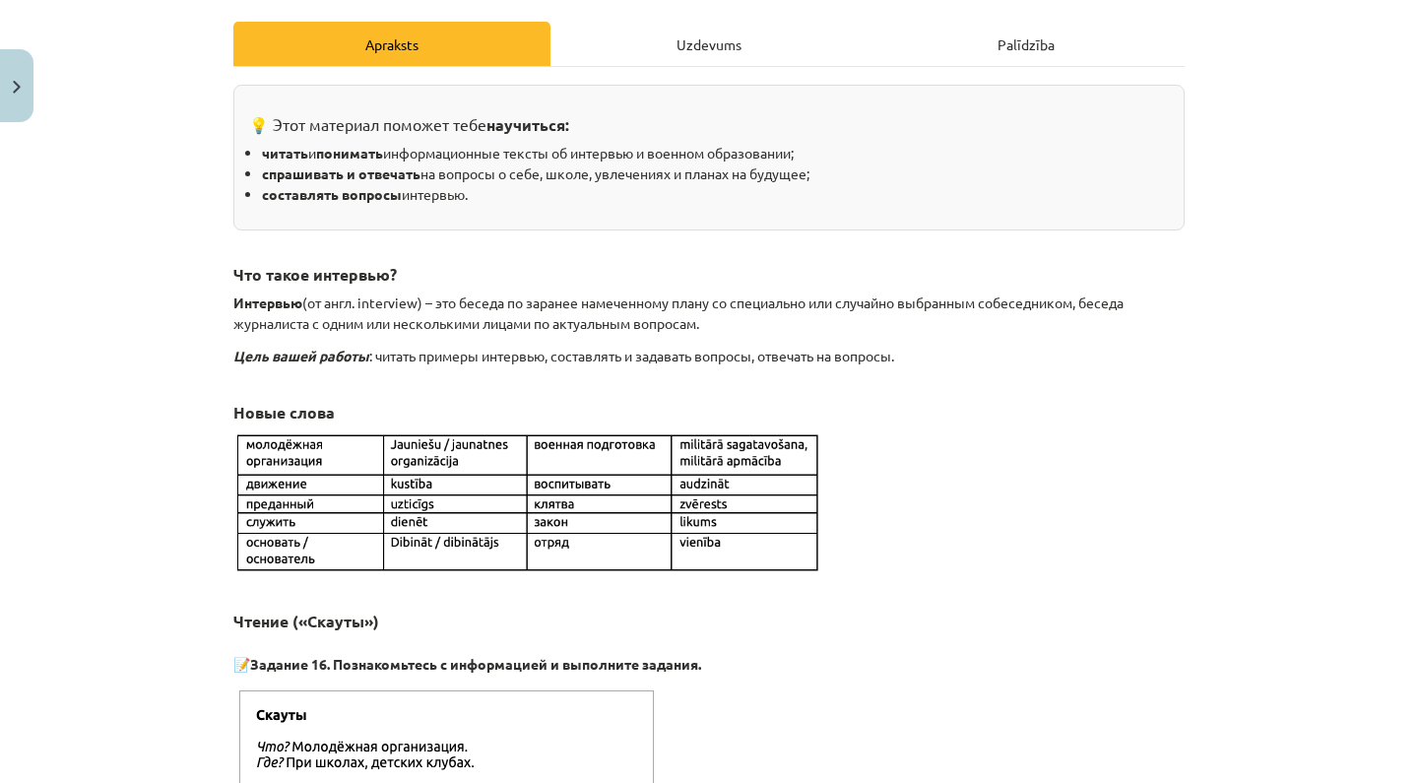
scroll to position [265, 0]
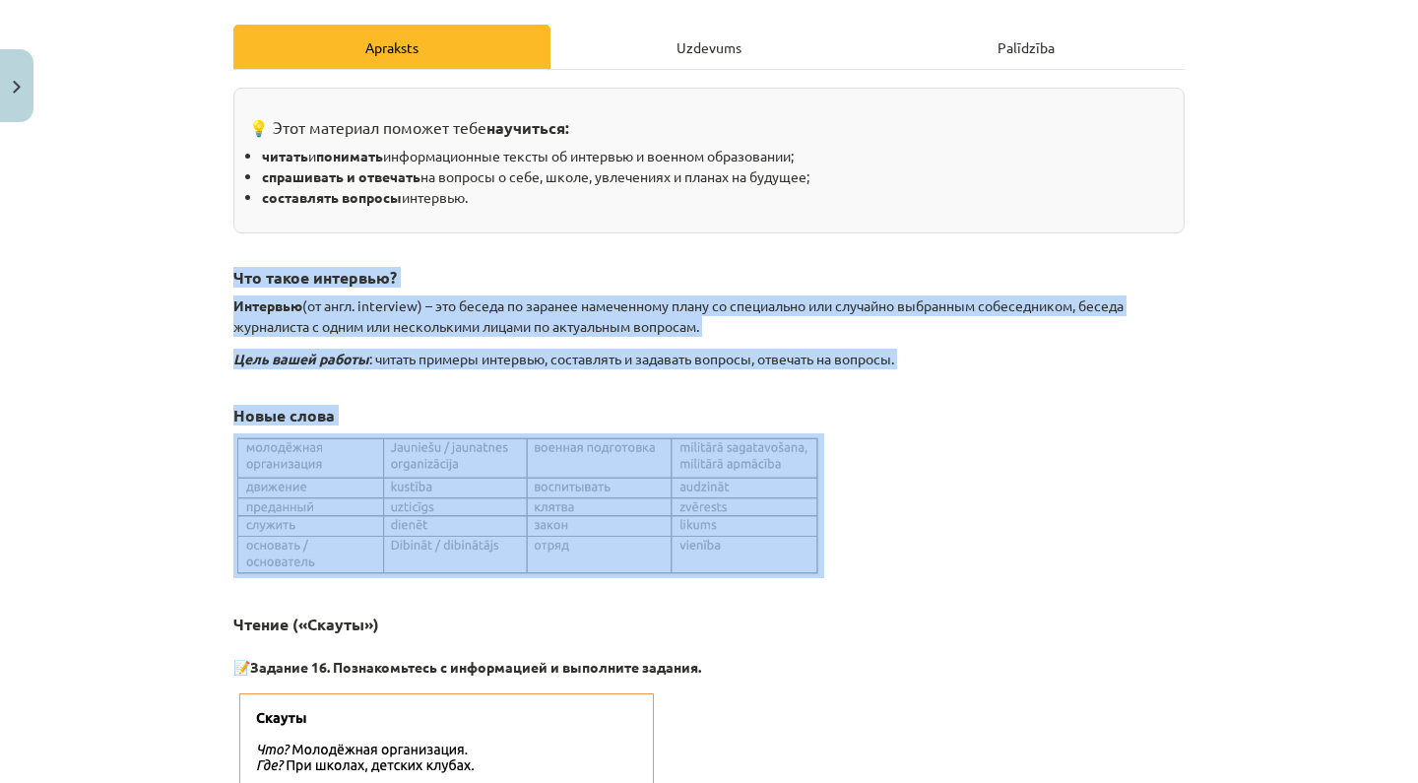
drag, startPoint x: 229, startPoint y: 265, endPoint x: 285, endPoint y: 595, distance: 334.5
copy div "Что такое интервью? Интервью (от англ. interview) – это беседа по заранее намеч…"
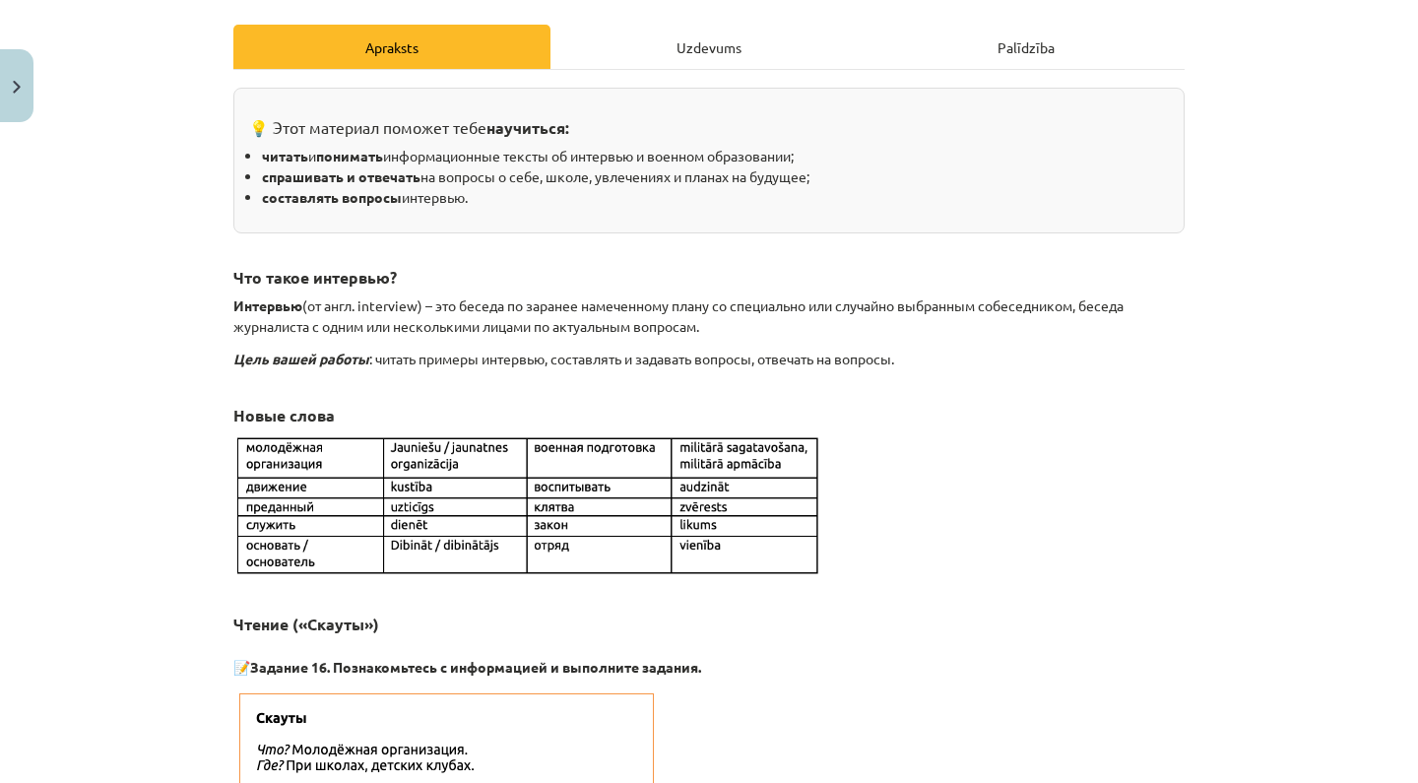
click at [148, 326] on div "Mācību tēma: Krievu valodas 9. klases 1. ieskaites mācību materiāls #4 Военное …" at bounding box center [709, 391] width 1418 height 783
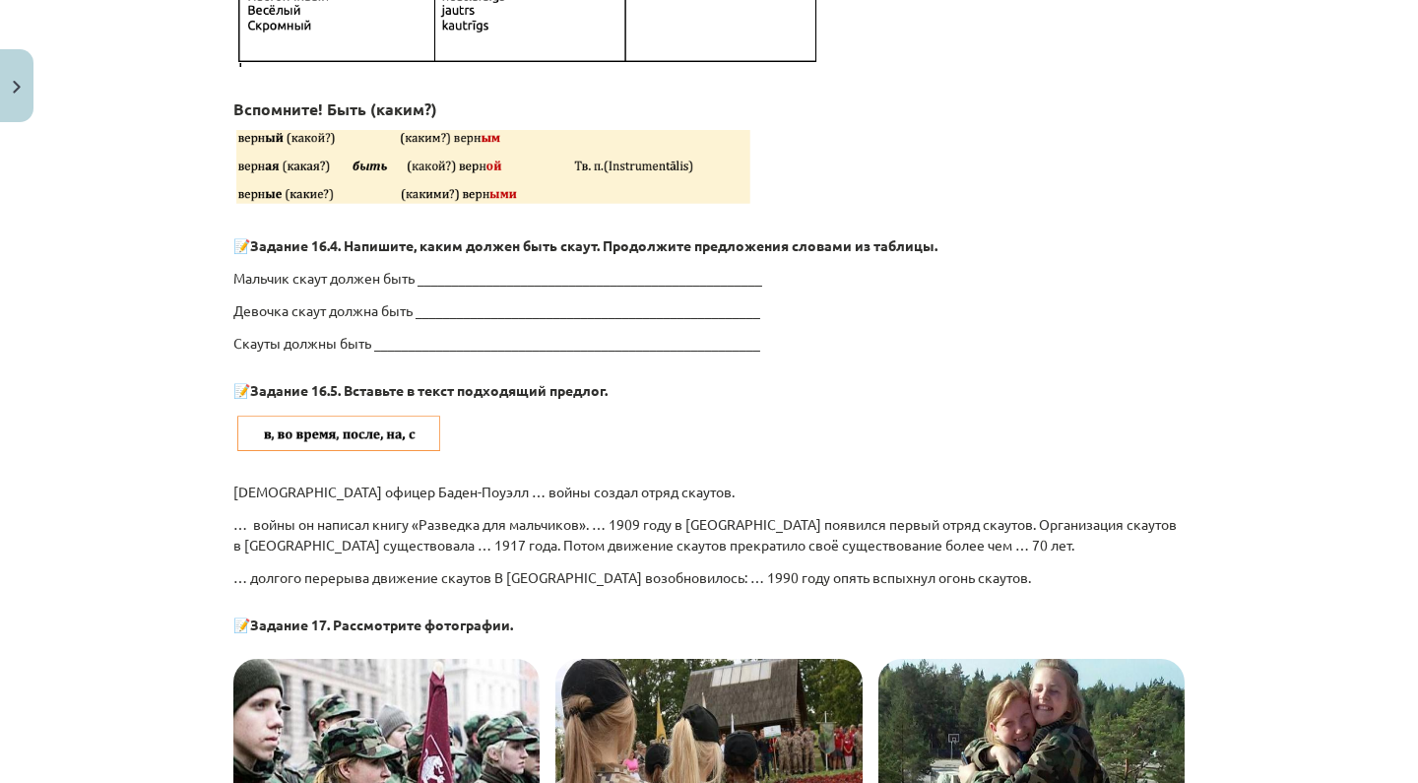
scroll to position [2187, 0]
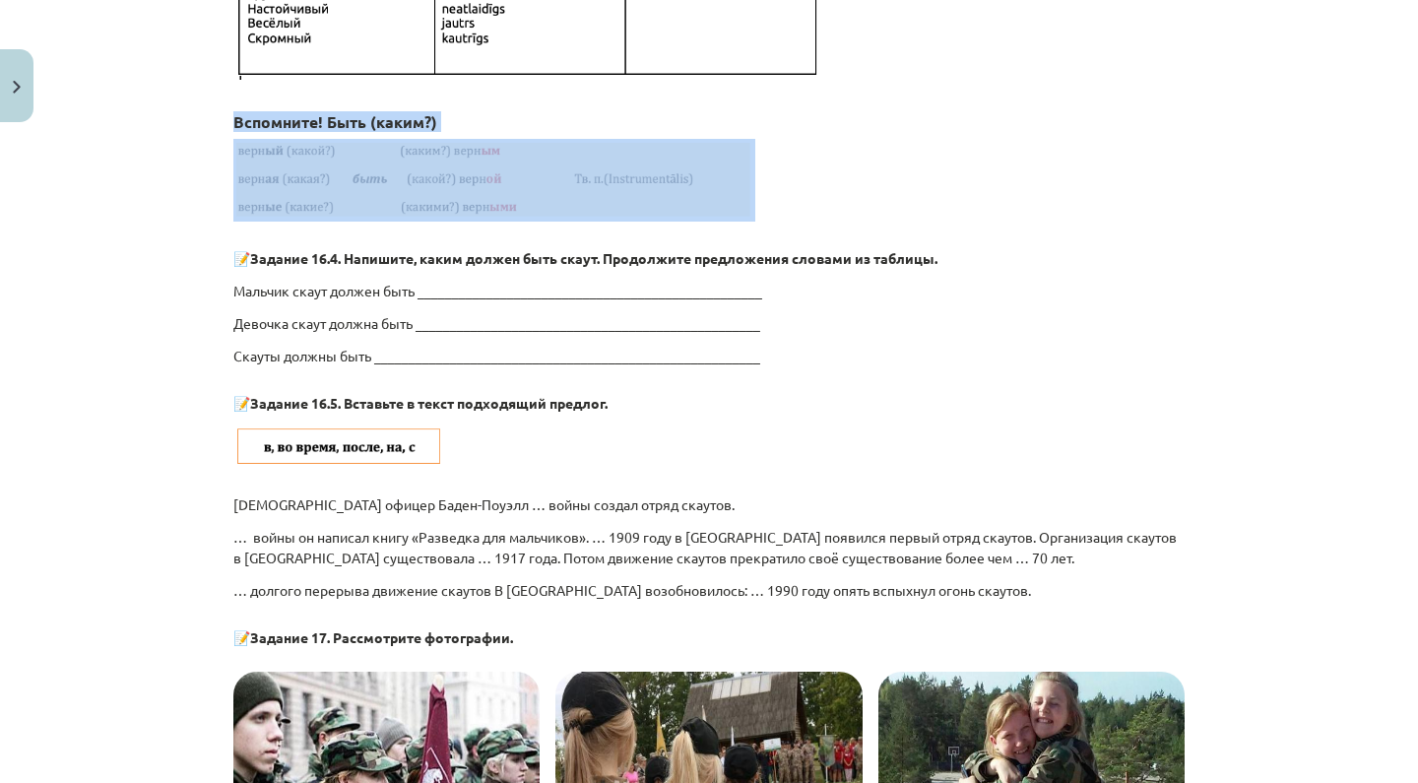
drag, startPoint x: 233, startPoint y: 72, endPoint x: 258, endPoint y: 173, distance: 104.4
click at [258, 173] on div "💡 Этот материал поможет тебе научиться: читать и понимать информационные тексты…" at bounding box center [708, 31] width 951 height 3732
copy div "Вспомните! Быть (каким?)"
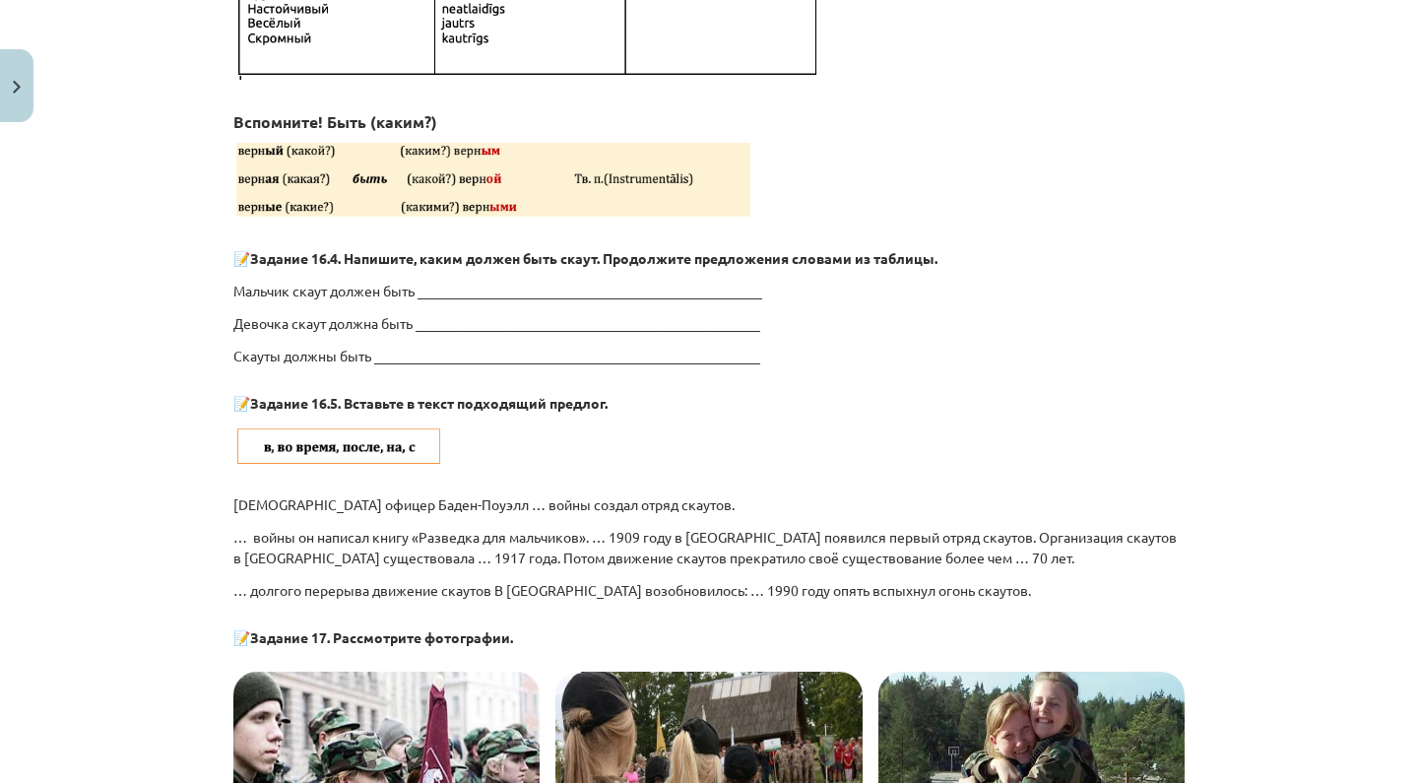
click at [188, 169] on div "Mācību tēma: Krievu valodas 9. klases 1. ieskaites mācību materiāls #4 Военное …" at bounding box center [709, 391] width 1418 height 783
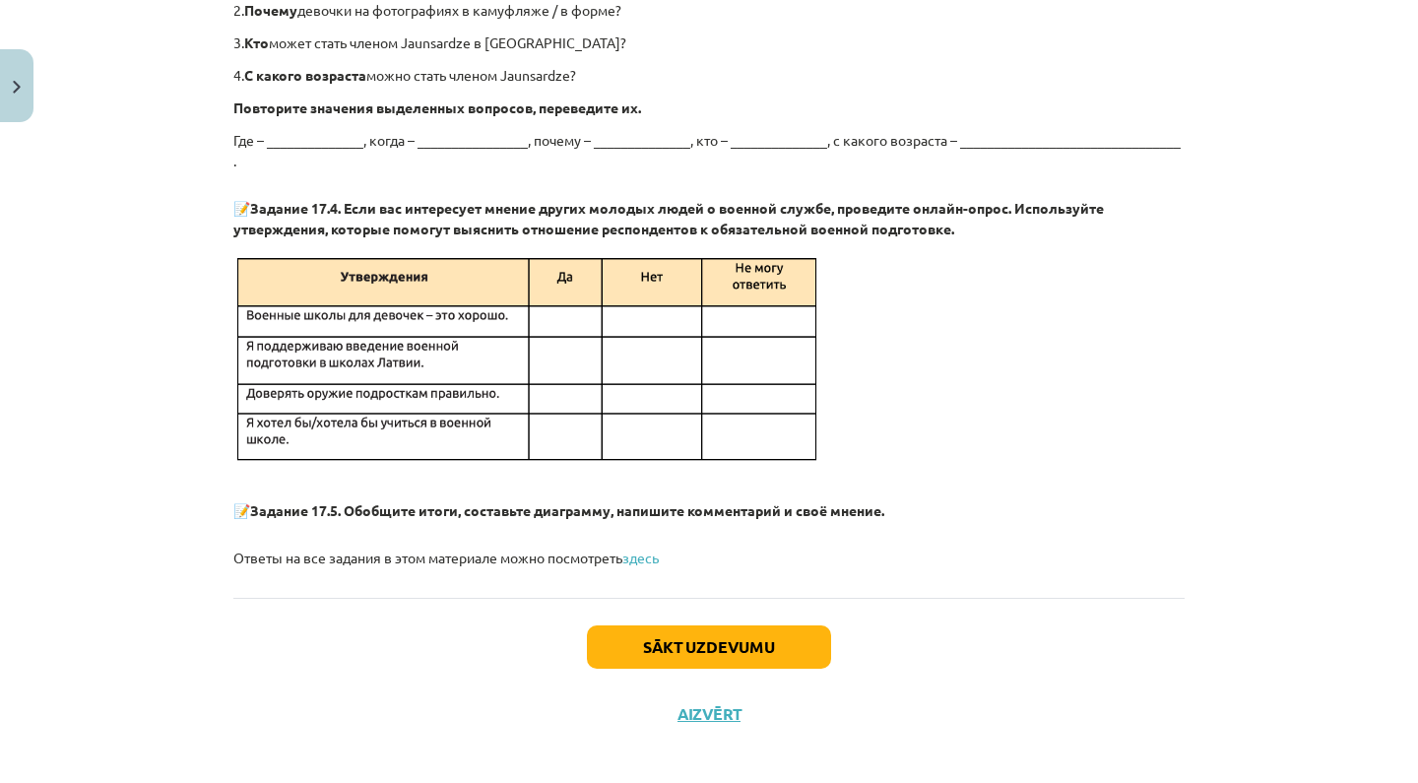
scroll to position [3503, 0]
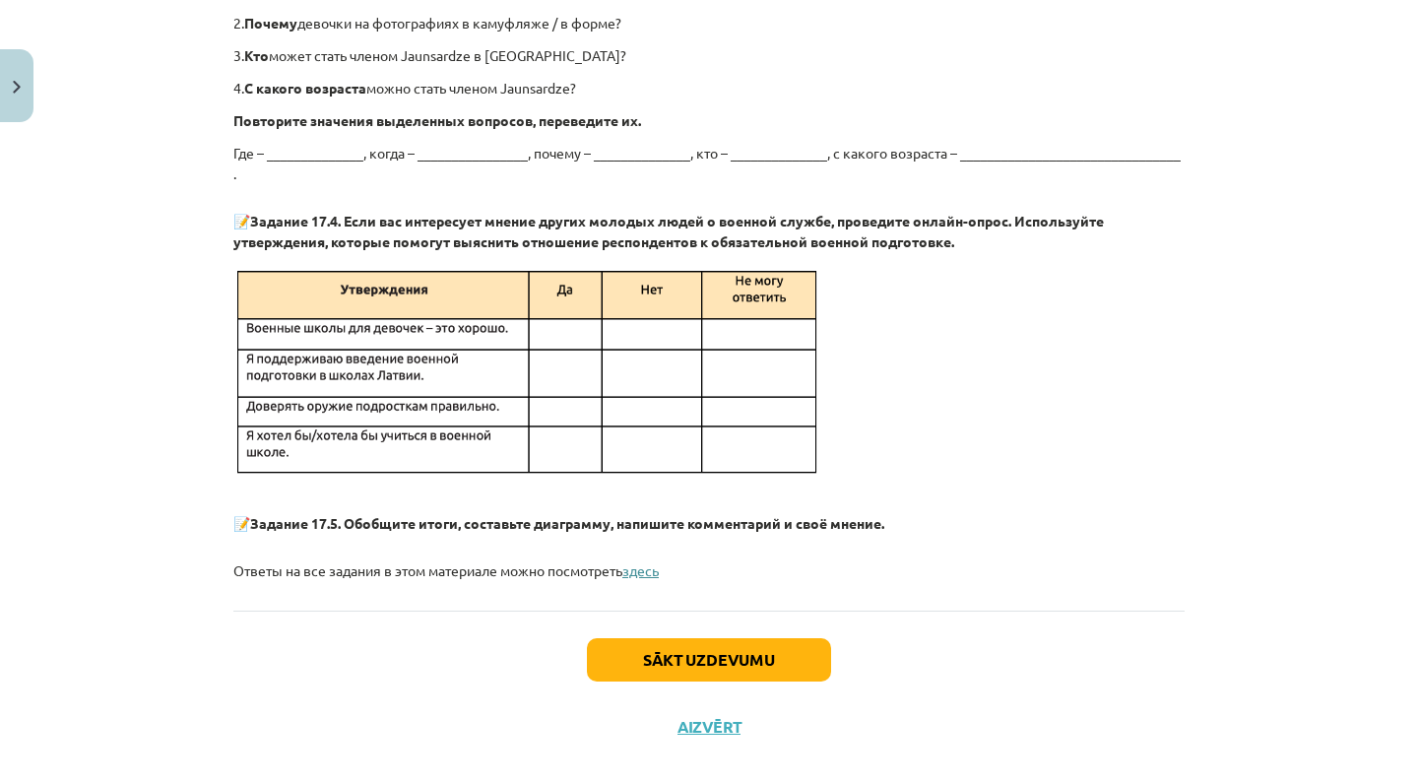
click at [659, 561] on link "здесь" at bounding box center [640, 570] width 36 height 18
click at [680, 638] on button "Sākt uzdevumu" at bounding box center [709, 659] width 244 height 43
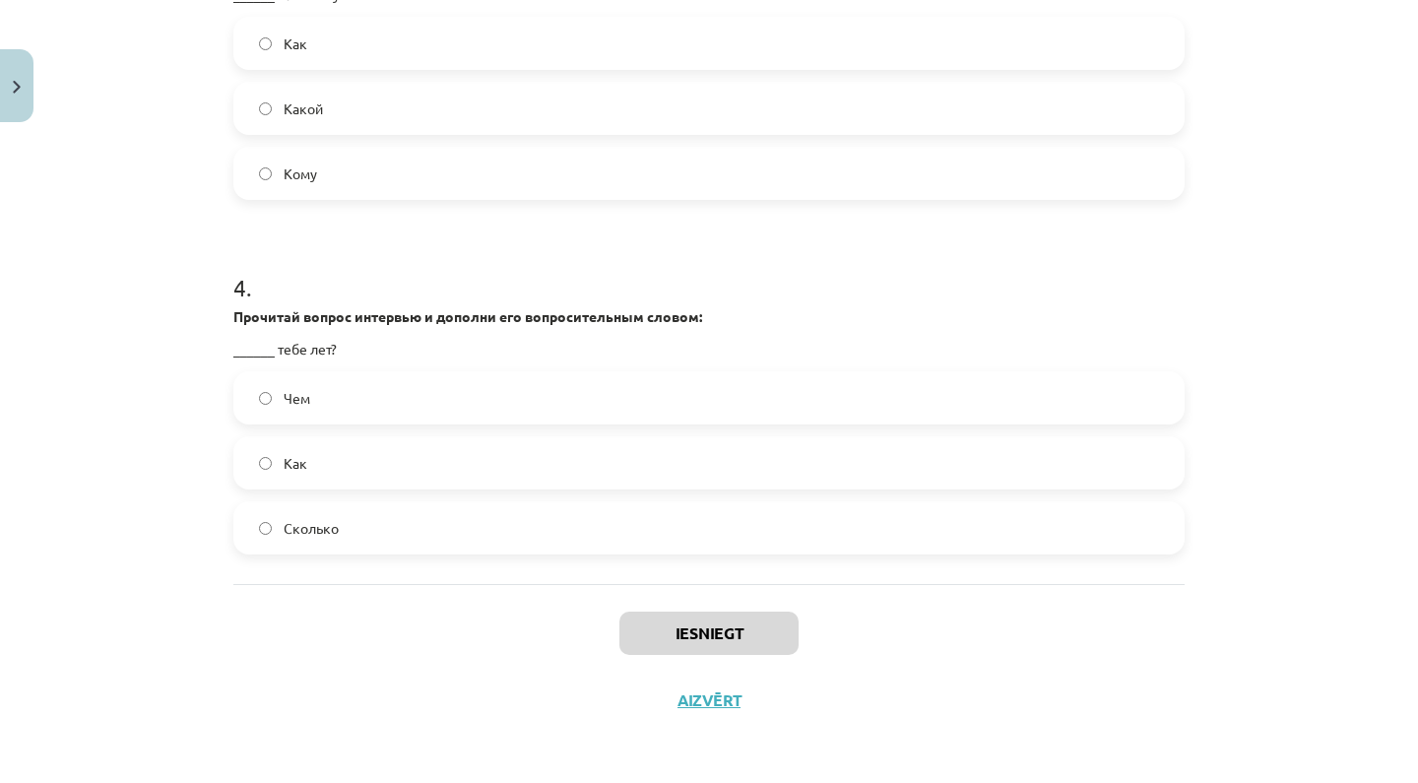
scroll to position [700, 0]
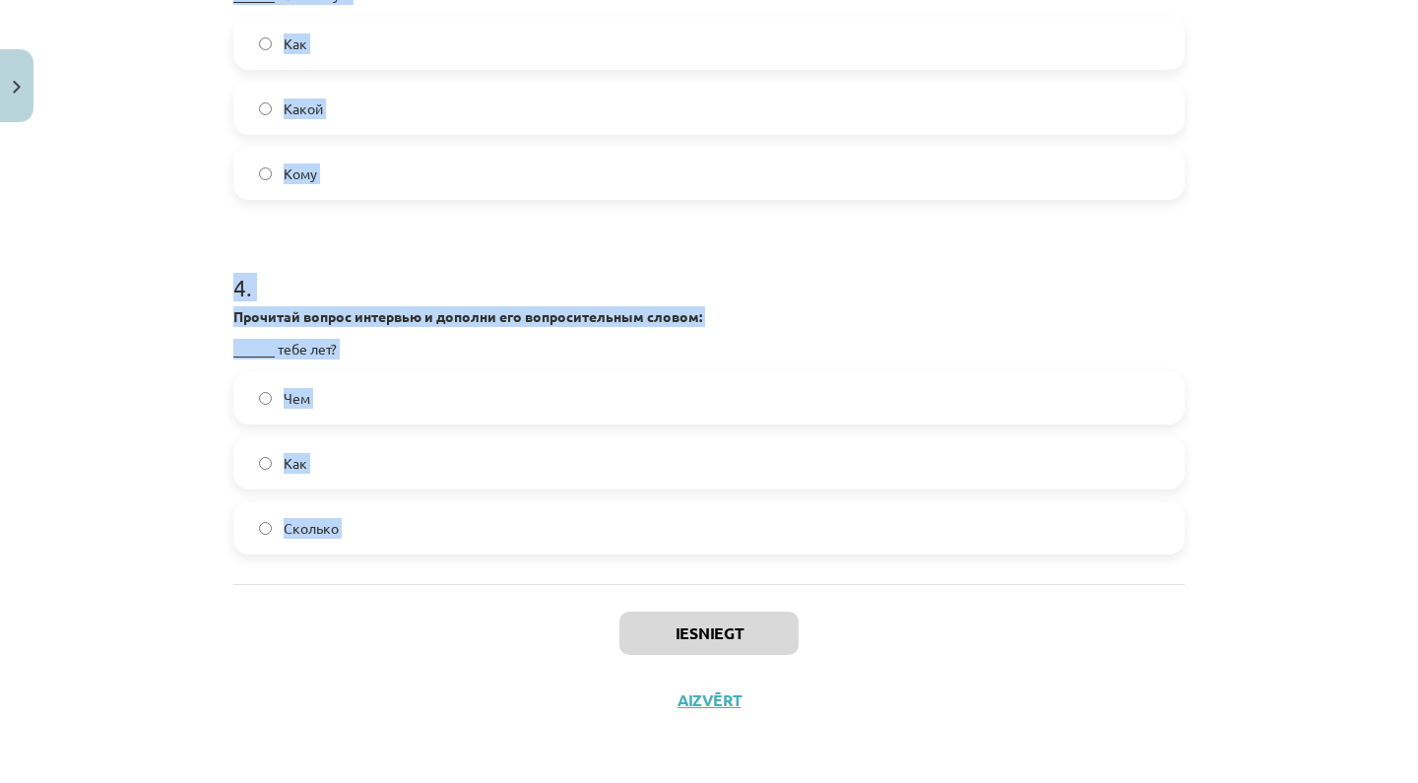
drag, startPoint x: 233, startPoint y: 434, endPoint x: 498, endPoint y: 595, distance: 309.8
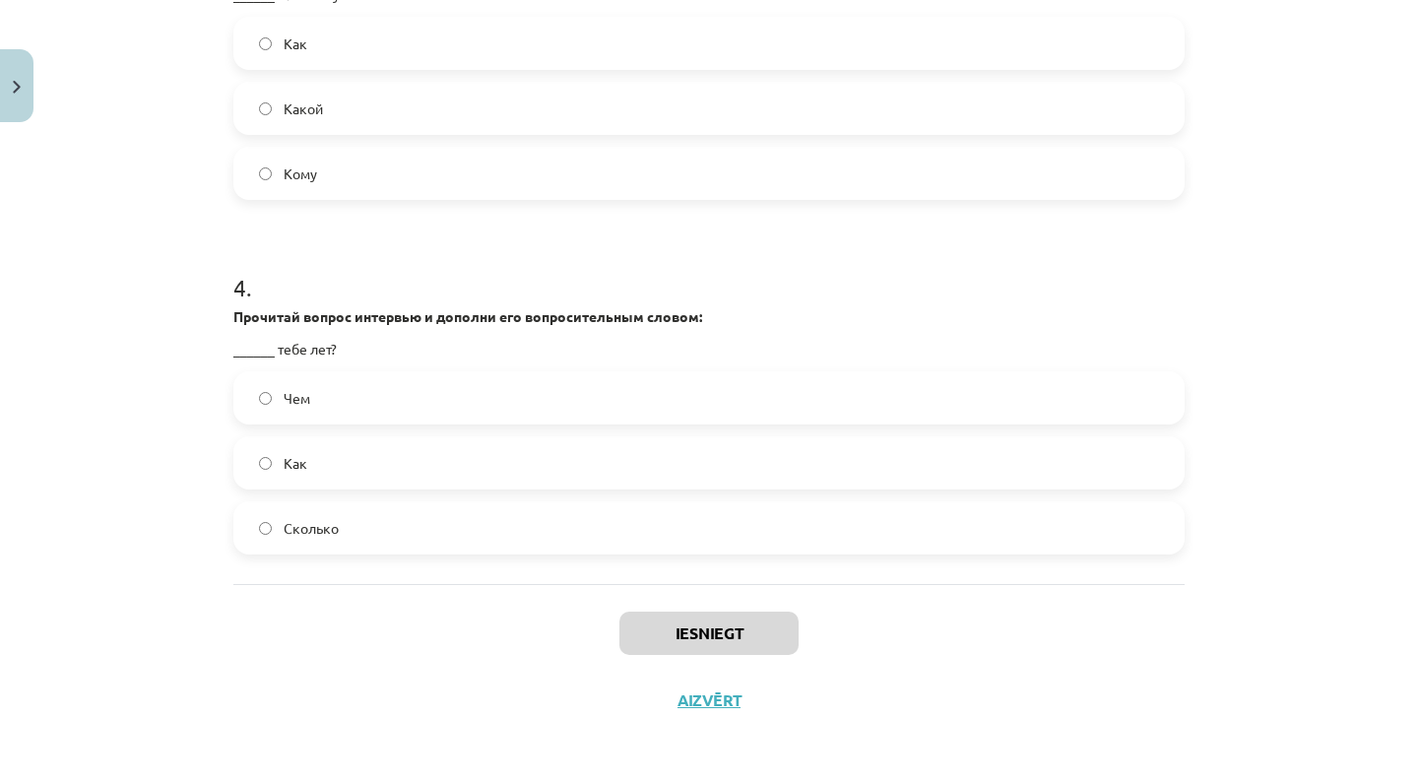
click at [502, 643] on div "Iesniegt Aizvērt" at bounding box center [708, 653] width 951 height 138
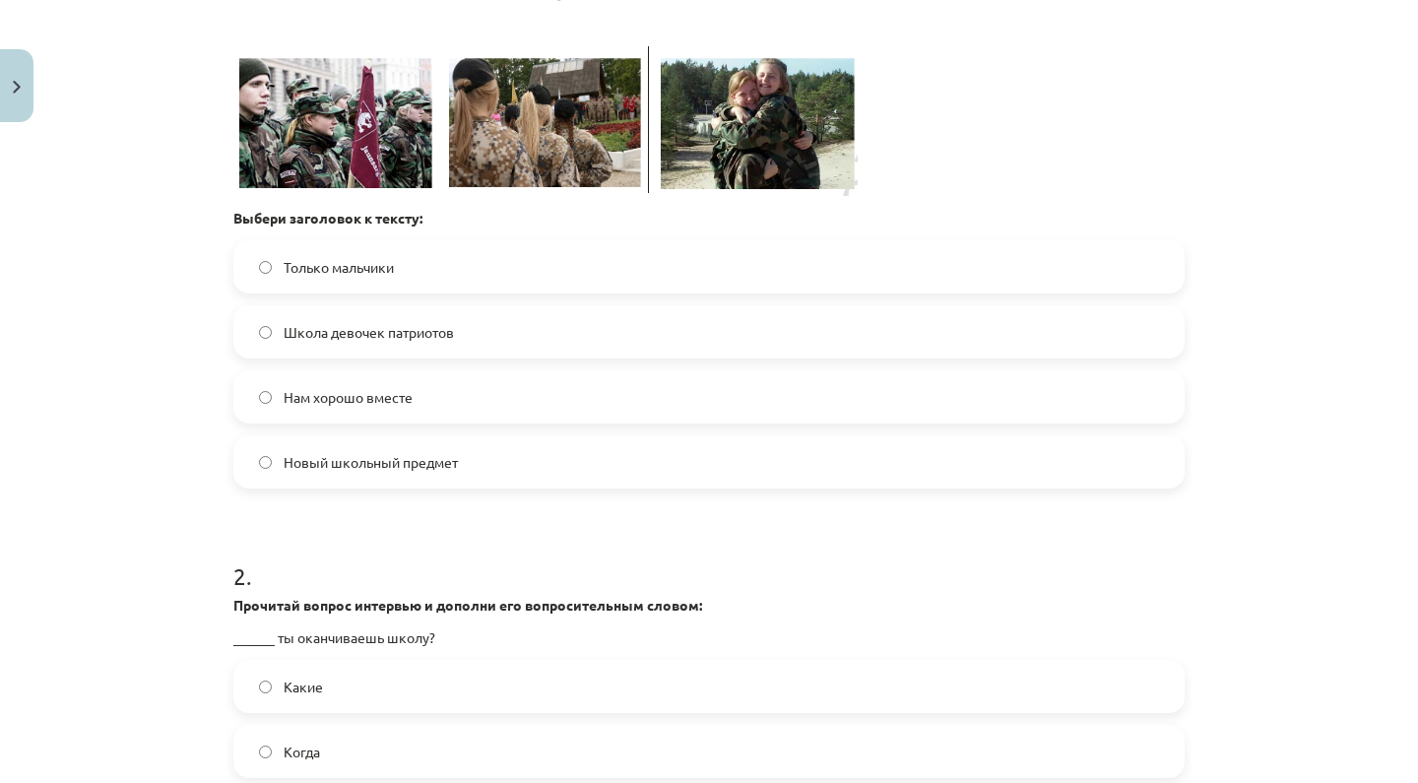
scroll to position [594, 0]
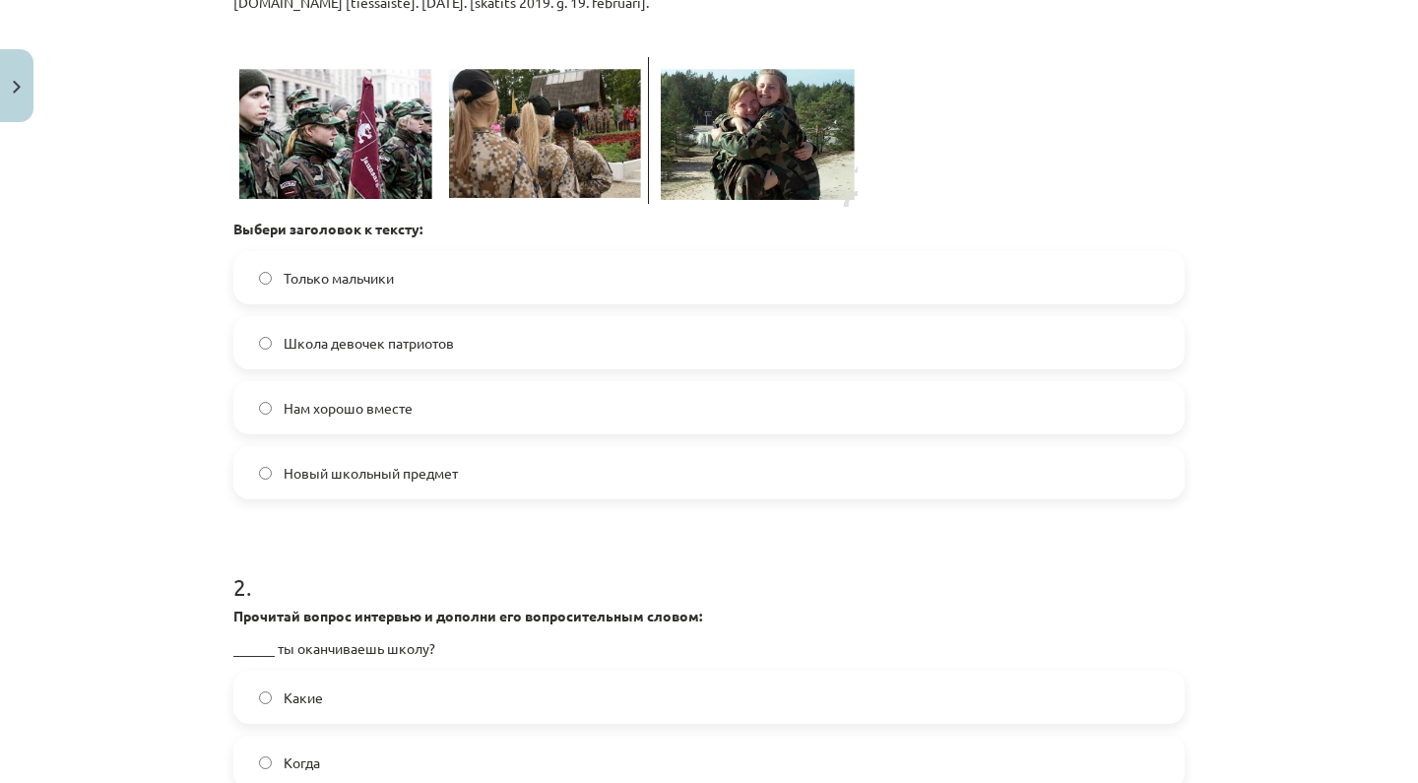
click at [346, 470] on span "Новый школьный предмет" at bounding box center [371, 473] width 174 height 21
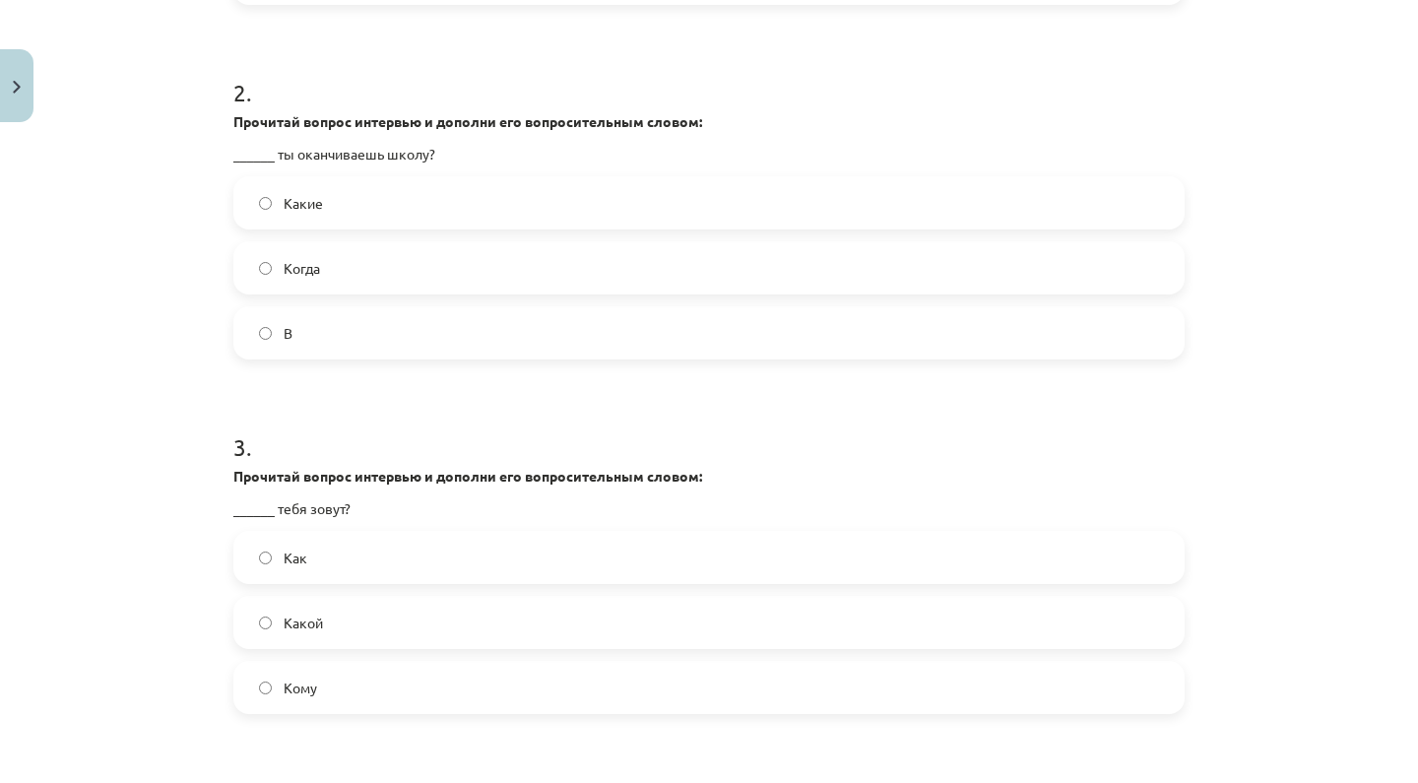
scroll to position [1092, 0]
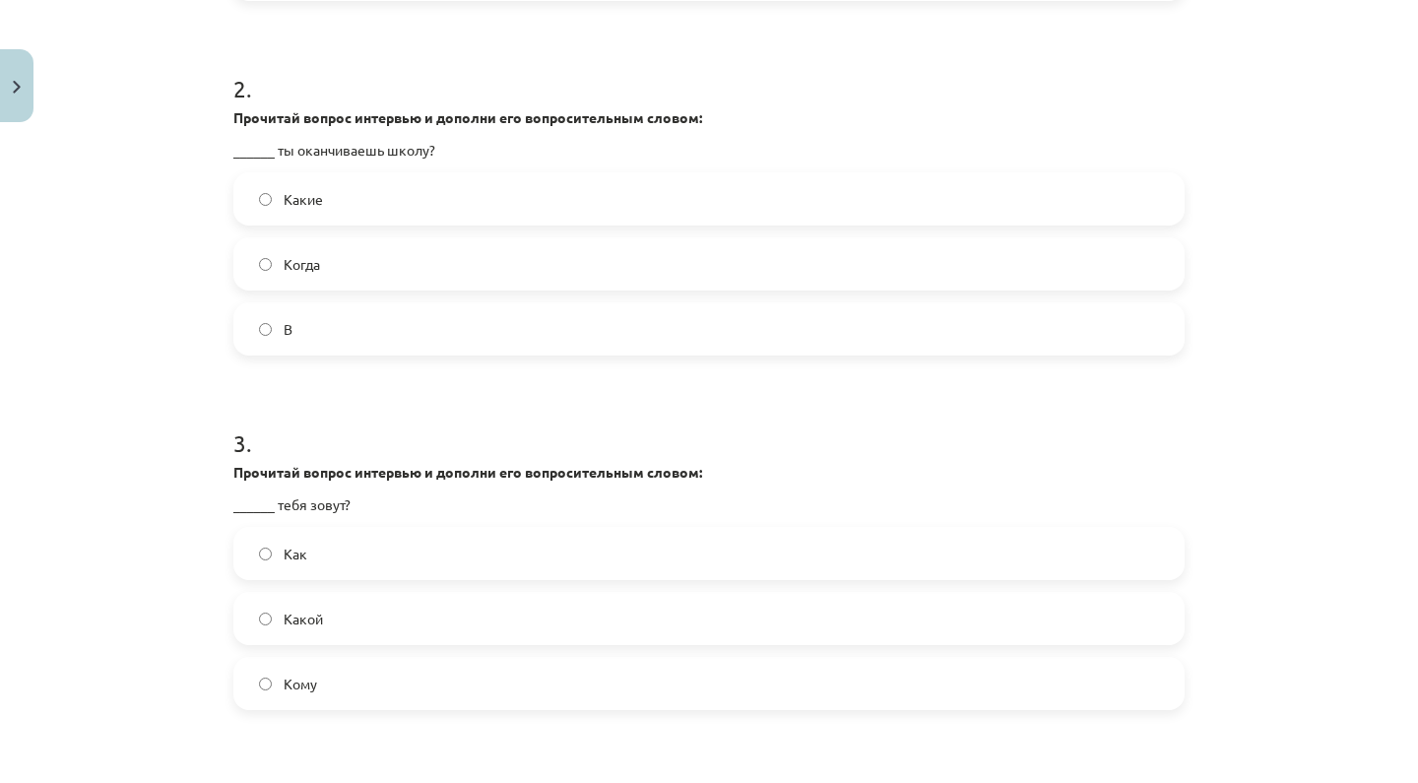
click at [370, 252] on label "Когда" at bounding box center [708, 263] width 947 height 49
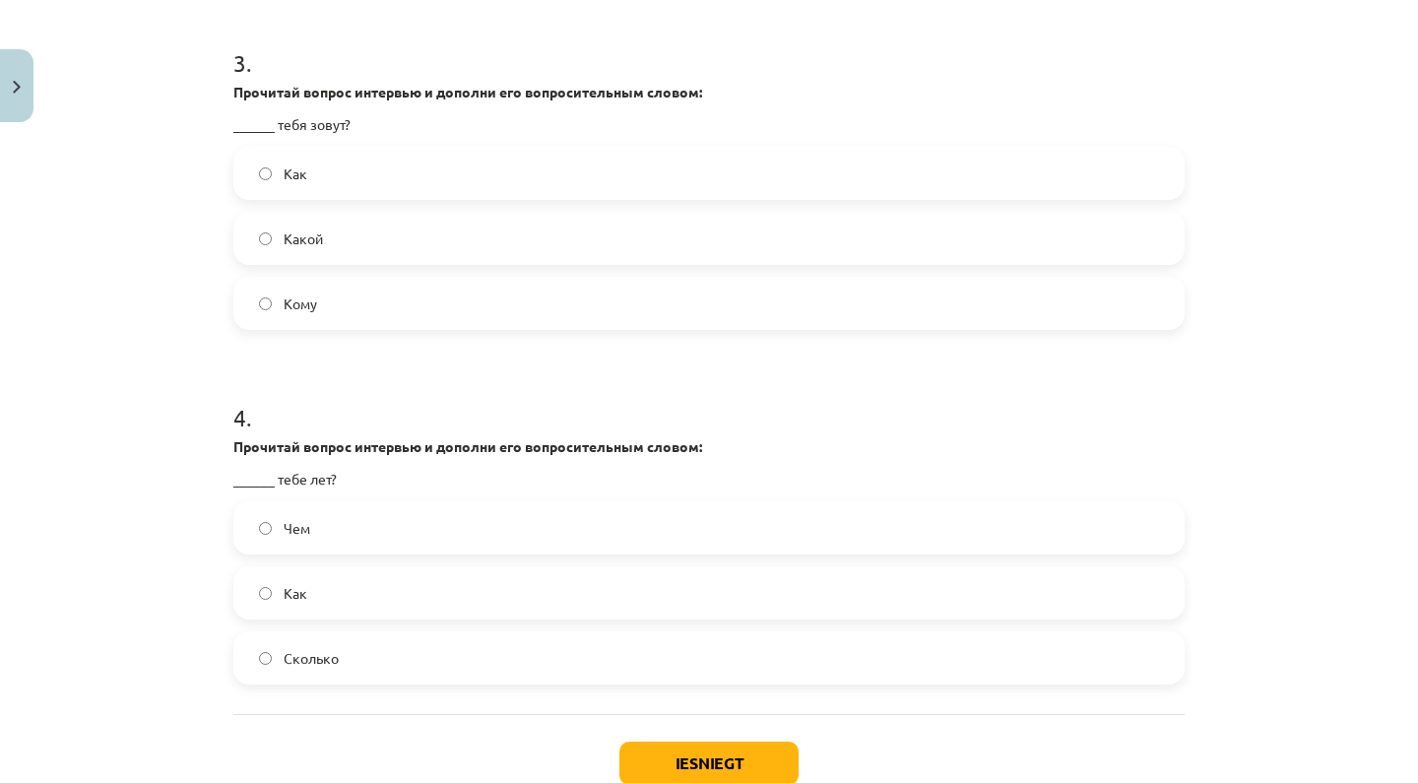
scroll to position [1516, 0]
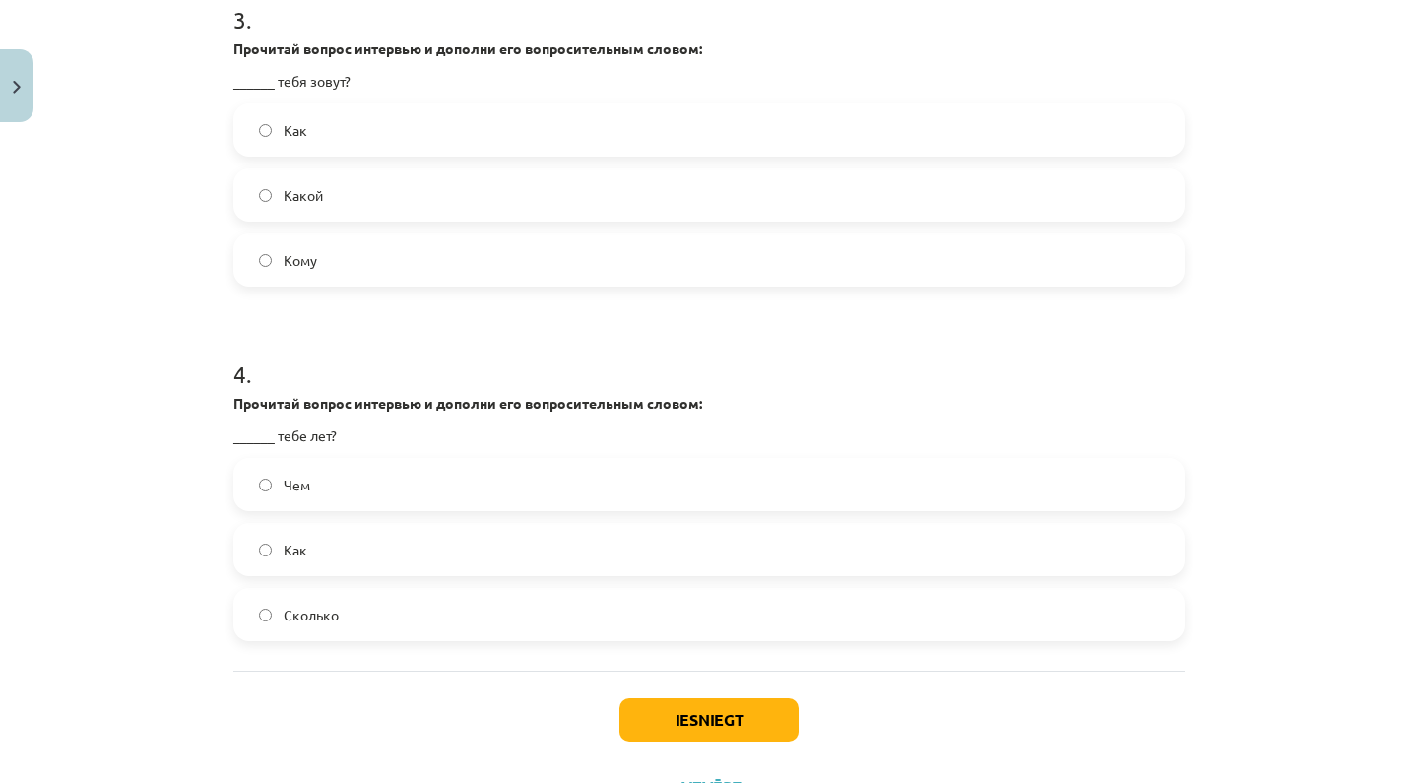
click at [461, 121] on label "Как" at bounding box center [708, 129] width 947 height 49
click at [347, 618] on label "Сколько" at bounding box center [708, 614] width 947 height 49
click at [661, 714] on button "Iesniegt" at bounding box center [708, 719] width 179 height 43
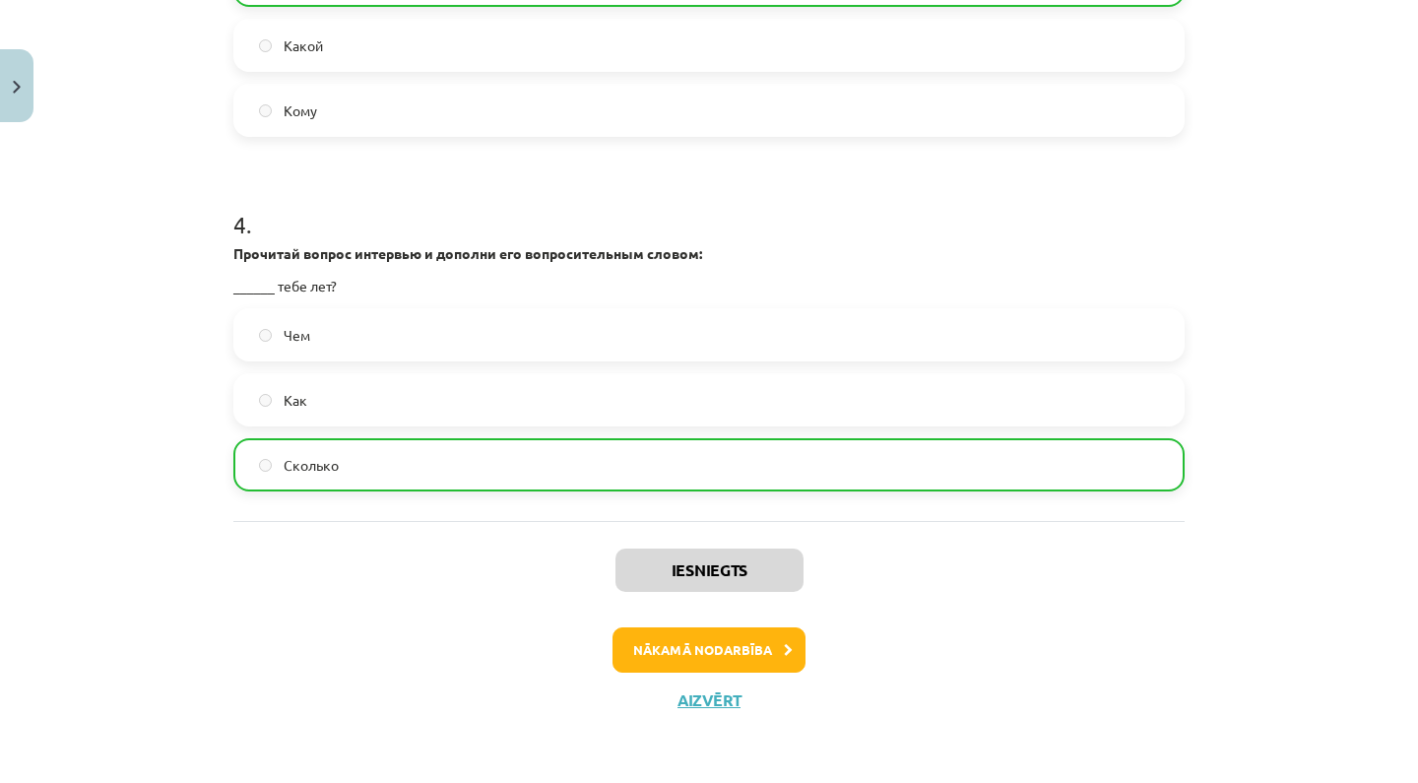
click at [750, 635] on button "Nākamā nodarbība" at bounding box center [709, 649] width 193 height 45
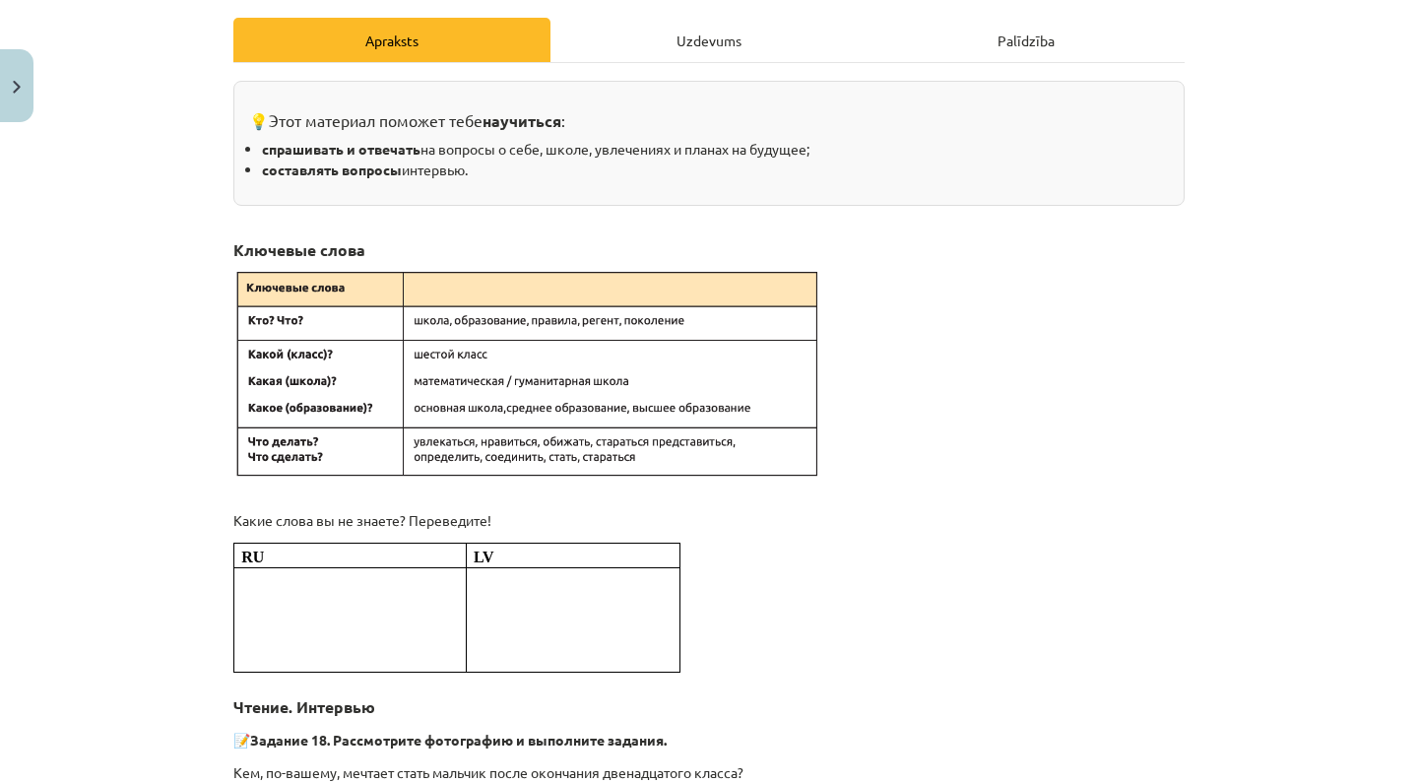
scroll to position [284, 0]
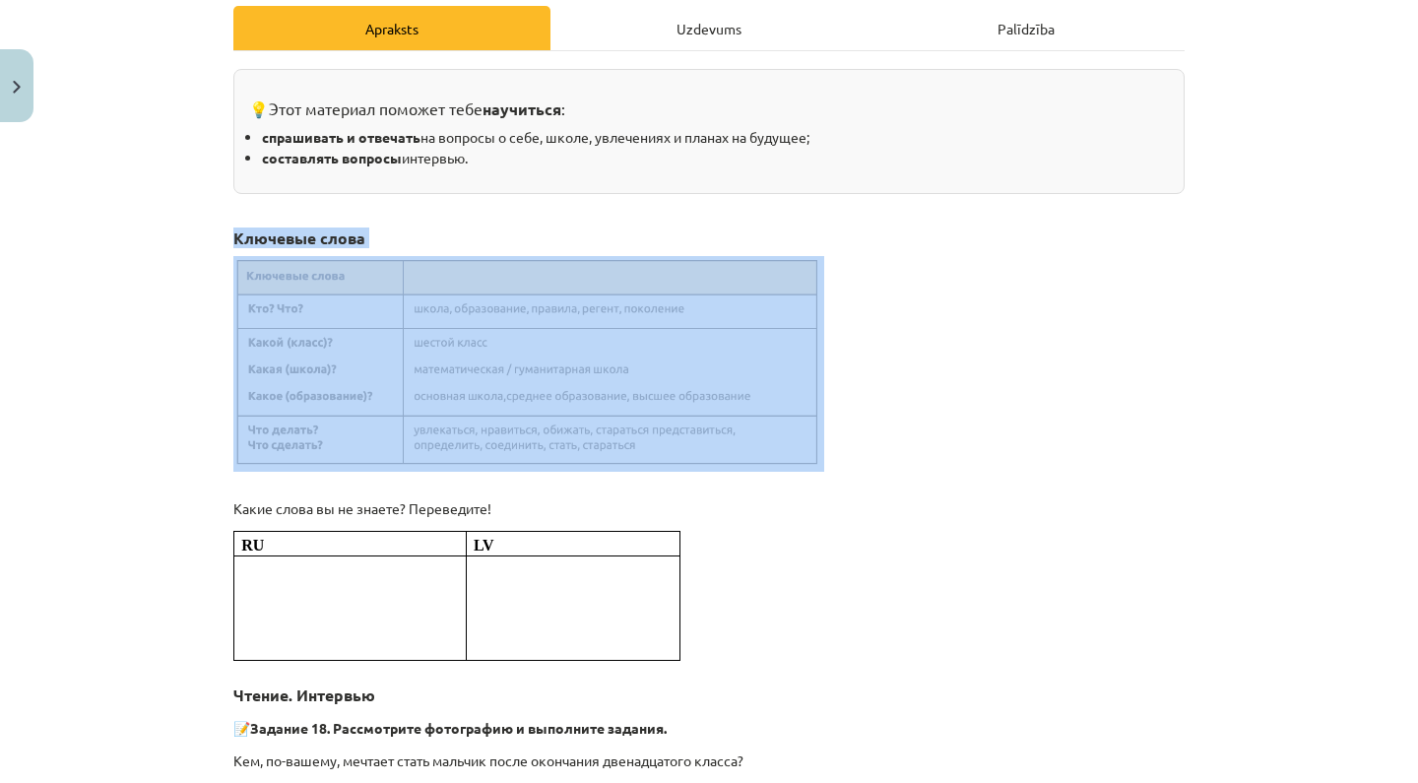
drag, startPoint x: 237, startPoint y: 233, endPoint x: 321, endPoint y: 469, distance: 249.8
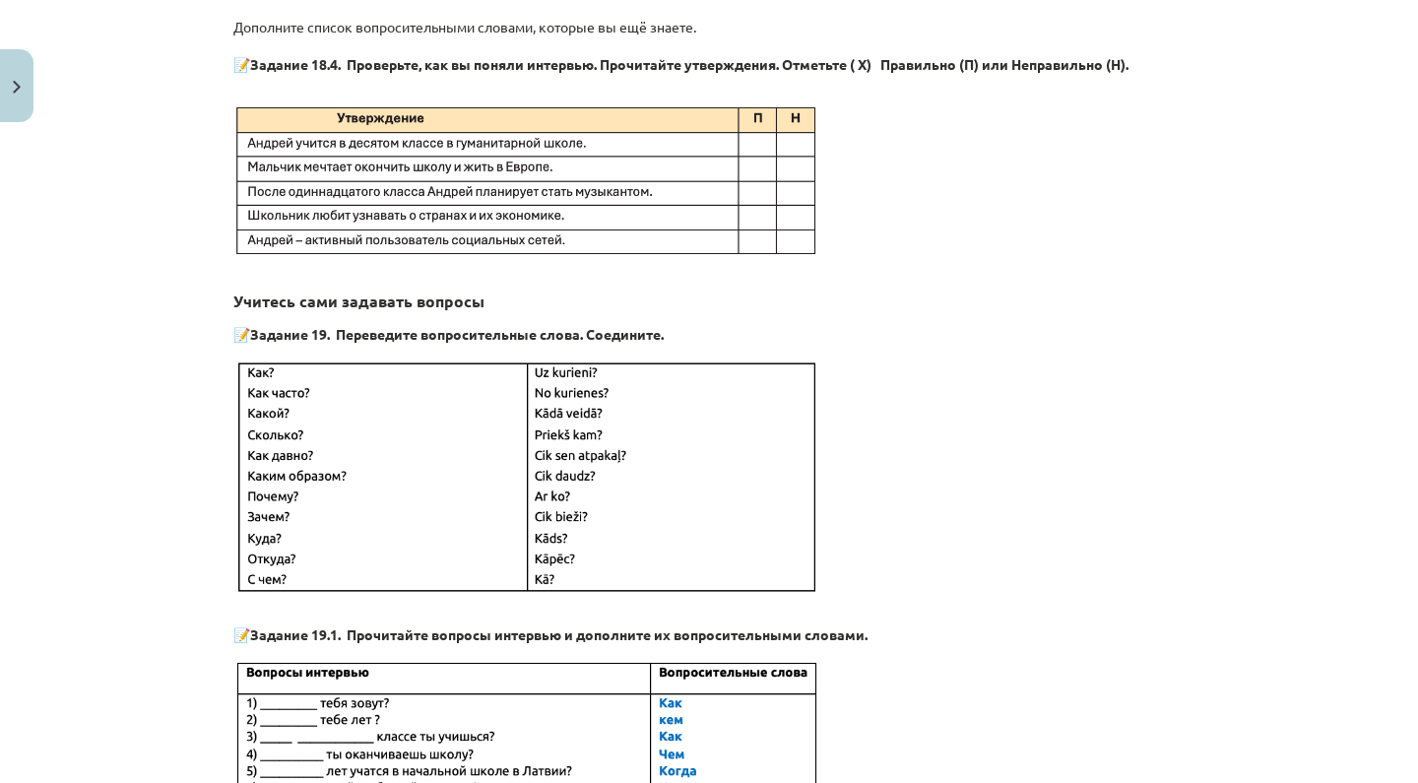
scroll to position [2479, 0]
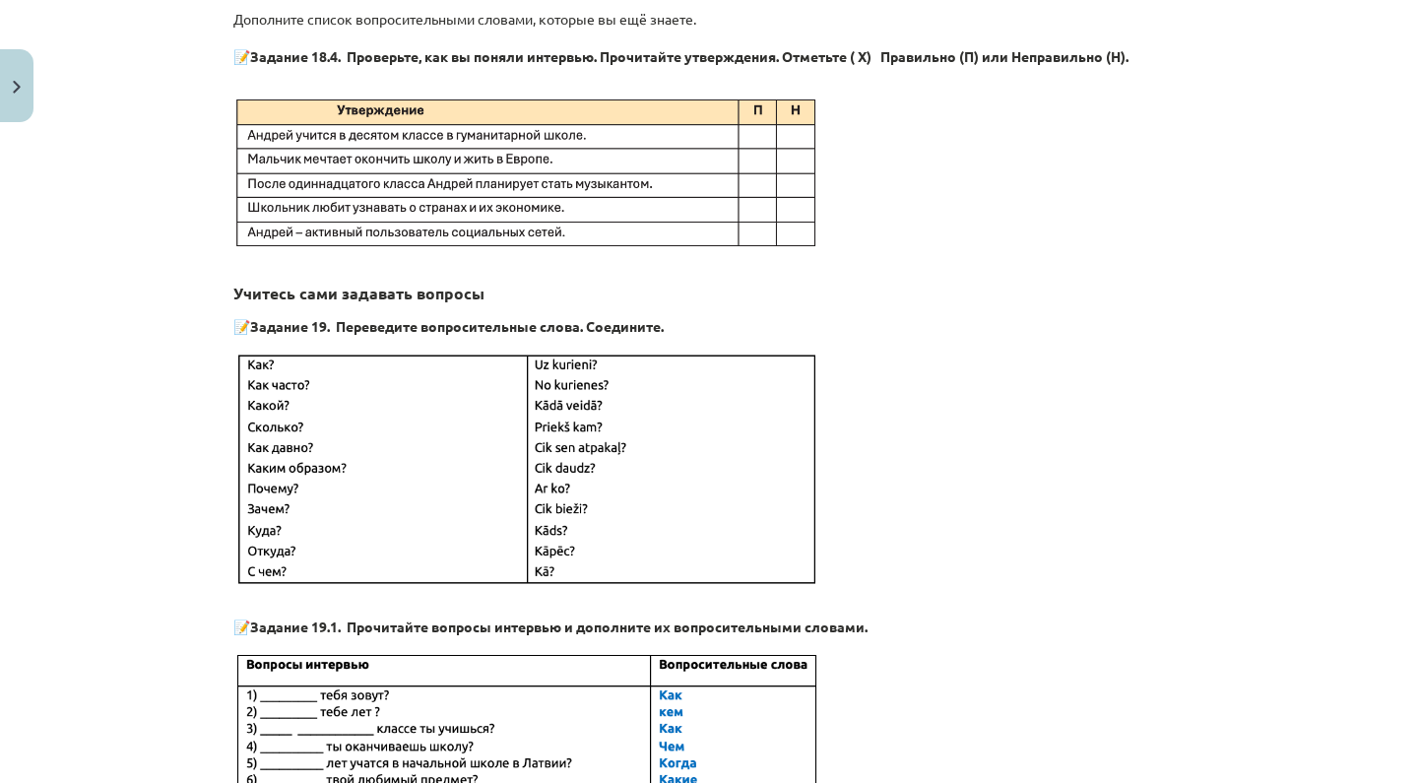
click at [280, 286] on b "Учитесь сами задавать вопросы" at bounding box center [358, 293] width 251 height 21
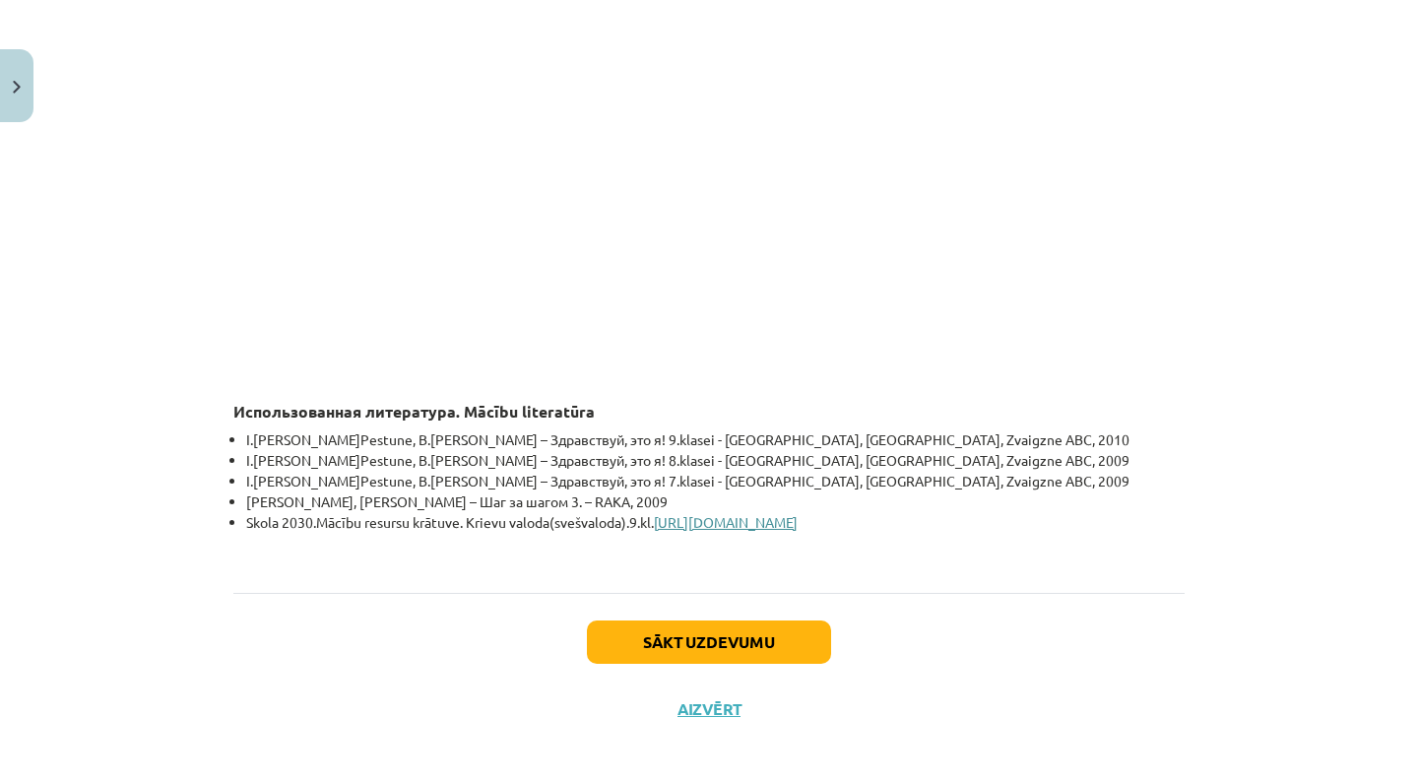
scroll to position [5783, 0]
click at [746, 516] on link "https://mape.skola2030.lv/materials/EnRqcHWiSJDhjkFvorzMuN" at bounding box center [726, 523] width 144 height 18
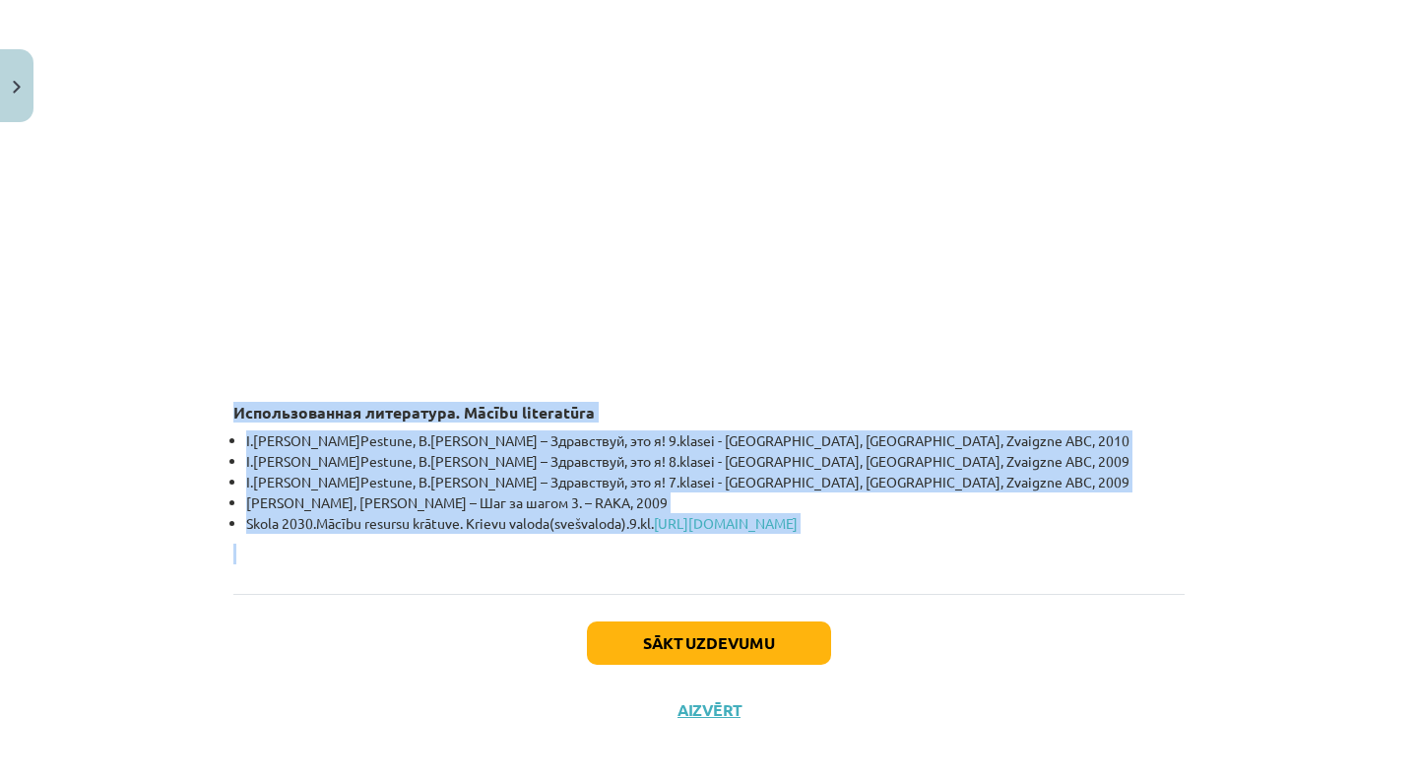
drag, startPoint x: 234, startPoint y: 396, endPoint x: 257, endPoint y: 543, distance: 148.5
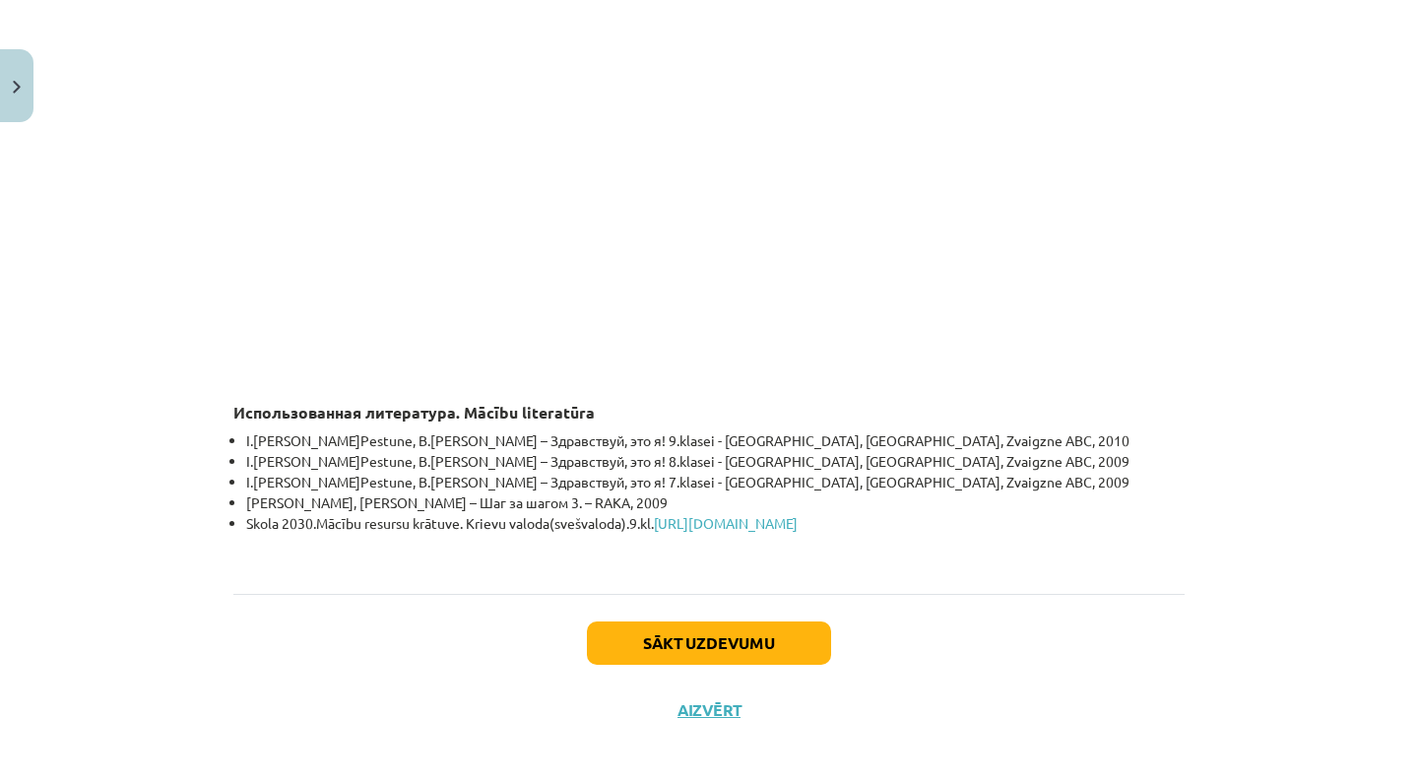
click at [699, 641] on button "Sākt uzdevumu" at bounding box center [709, 642] width 244 height 43
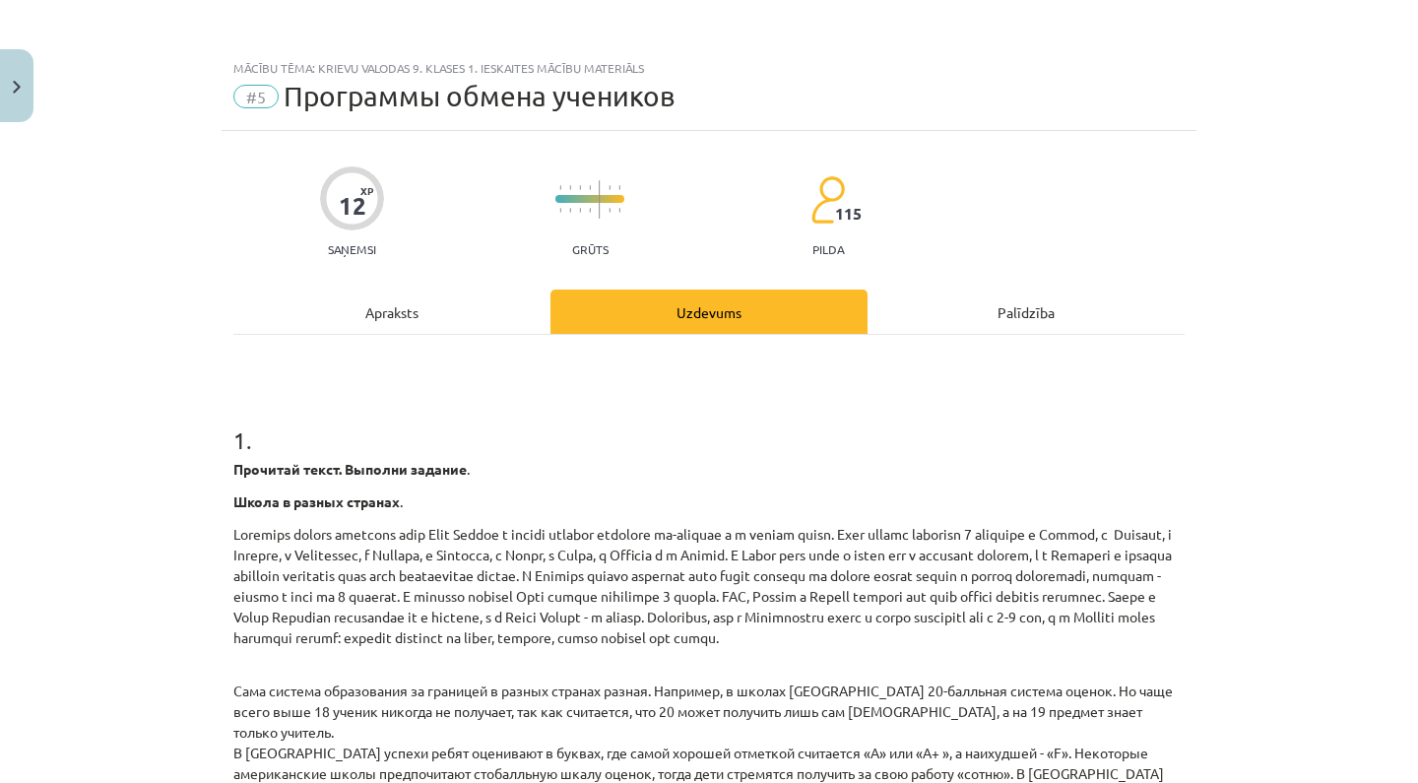
scroll to position [0, 0]
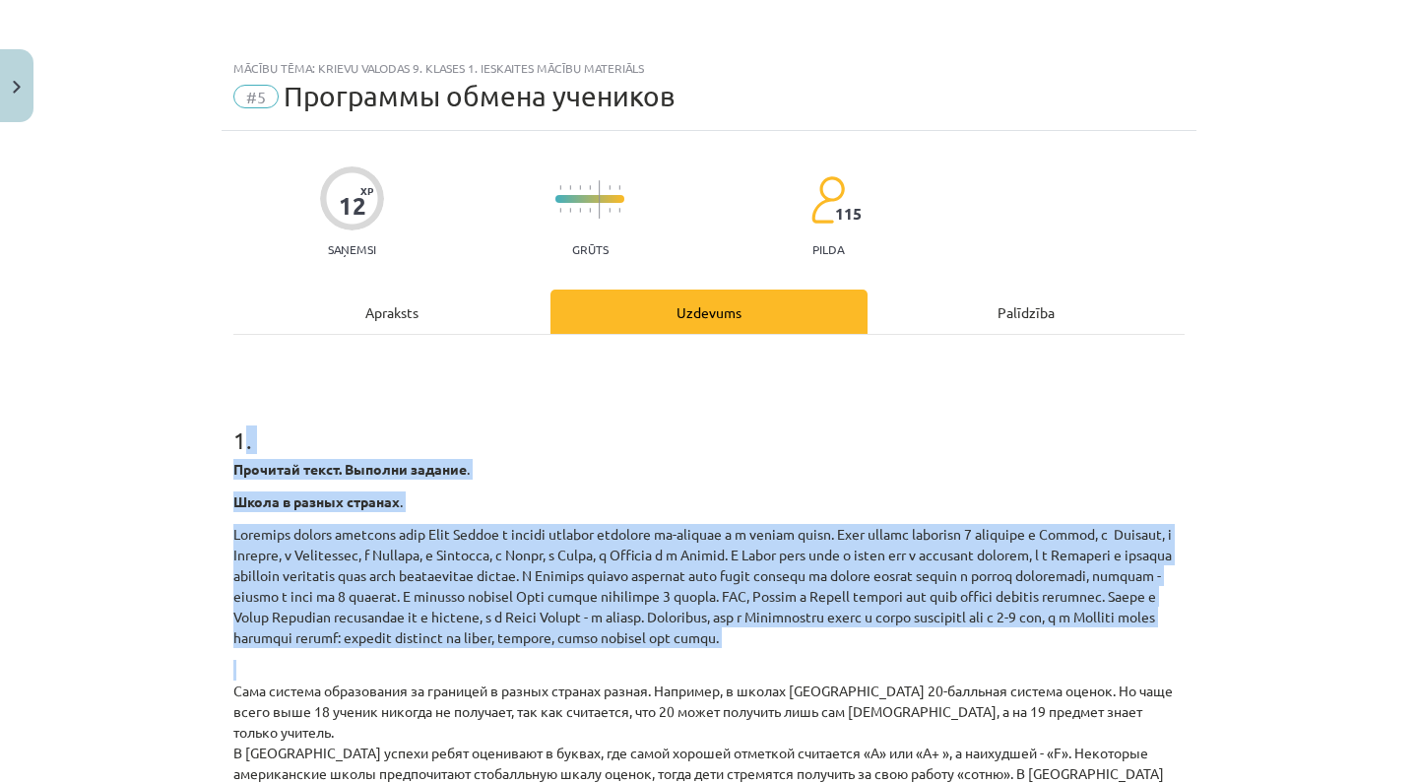
drag, startPoint x: 244, startPoint y: 434, endPoint x: 208, endPoint y: 692, distance: 260.6
click at [208, 692] on div "Mācību tēma: Krievu valodas 9. klases 1. ieskaites mācību materiāls #5 Программ…" at bounding box center [709, 391] width 1418 height 783
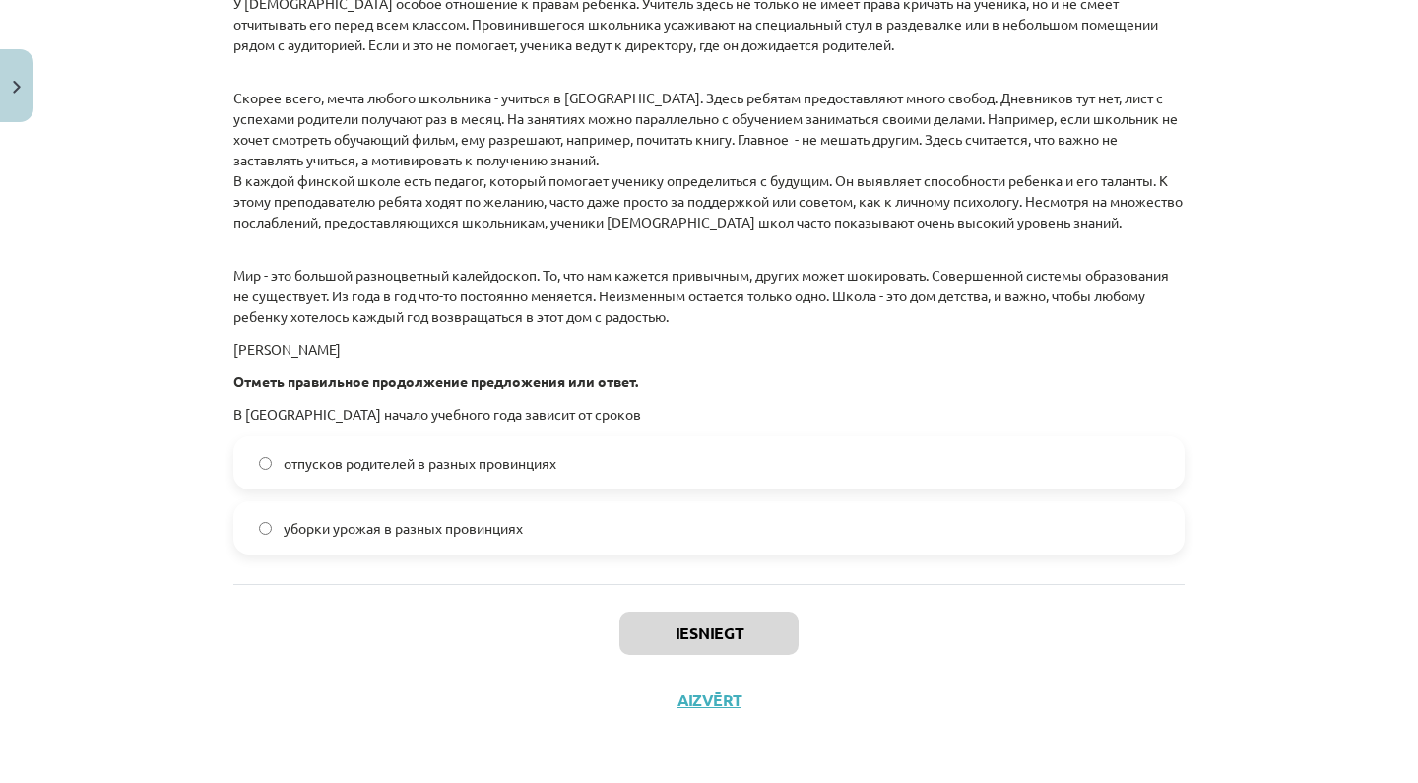
scroll to position [783, 0]
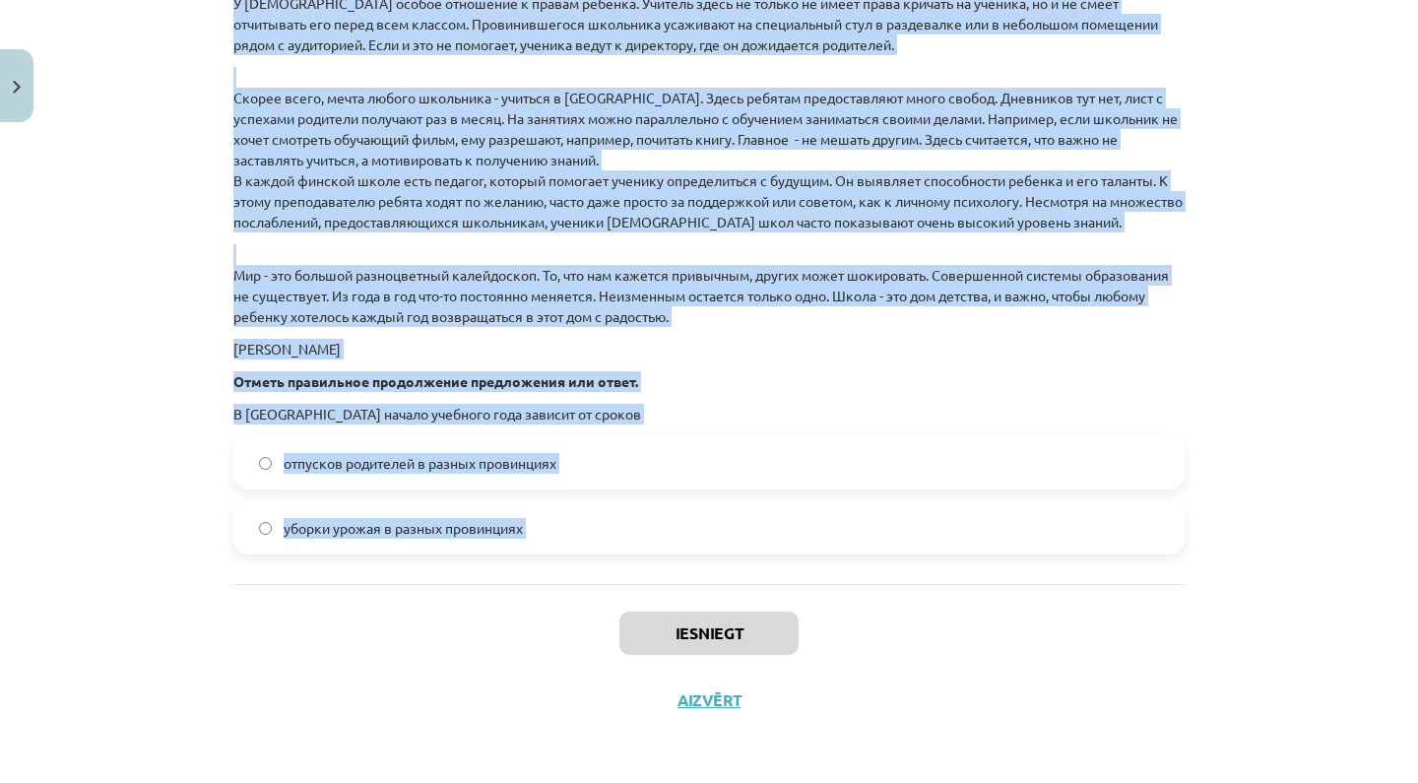
drag, startPoint x: 231, startPoint y: 444, endPoint x: 380, endPoint y: 597, distance: 213.1
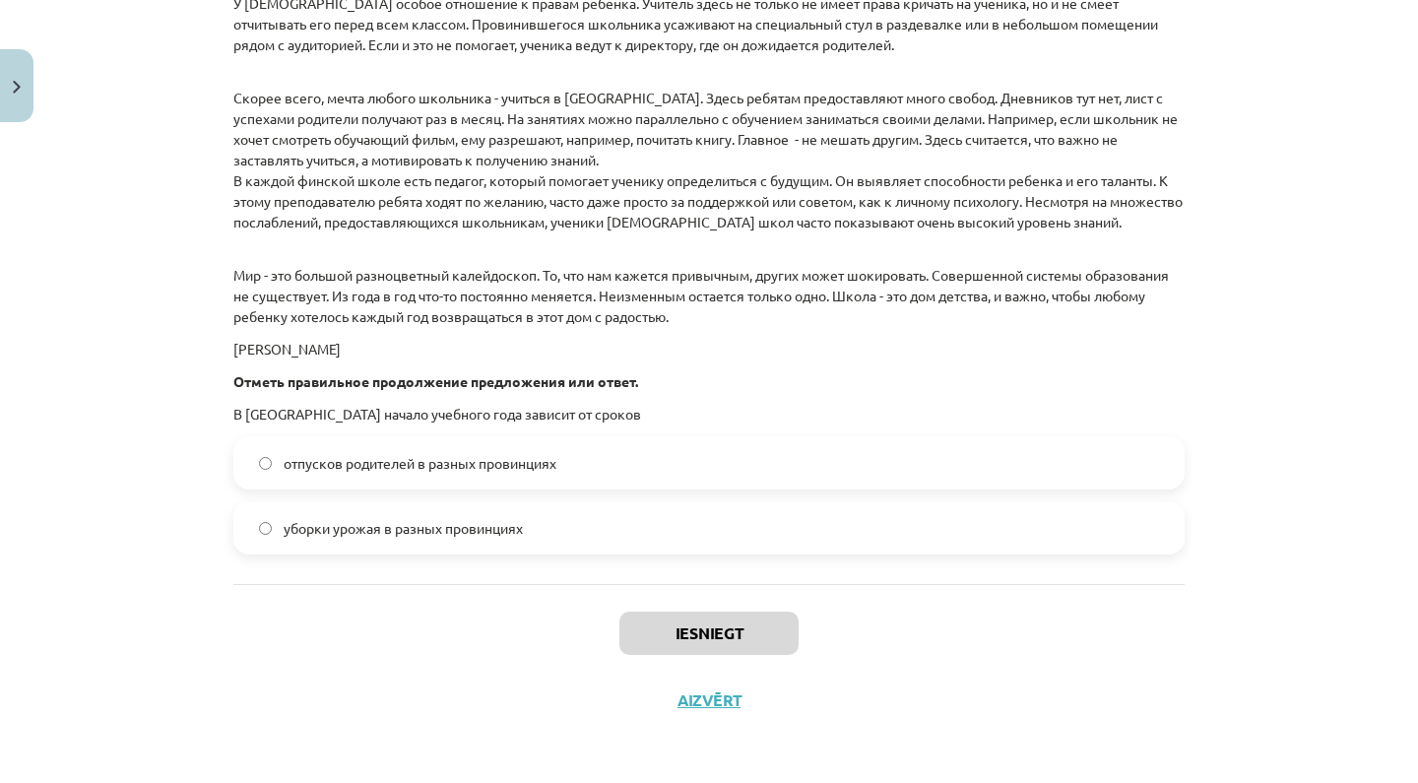
click at [391, 628] on div "Iesniegt Aizvērt" at bounding box center [708, 653] width 951 height 138
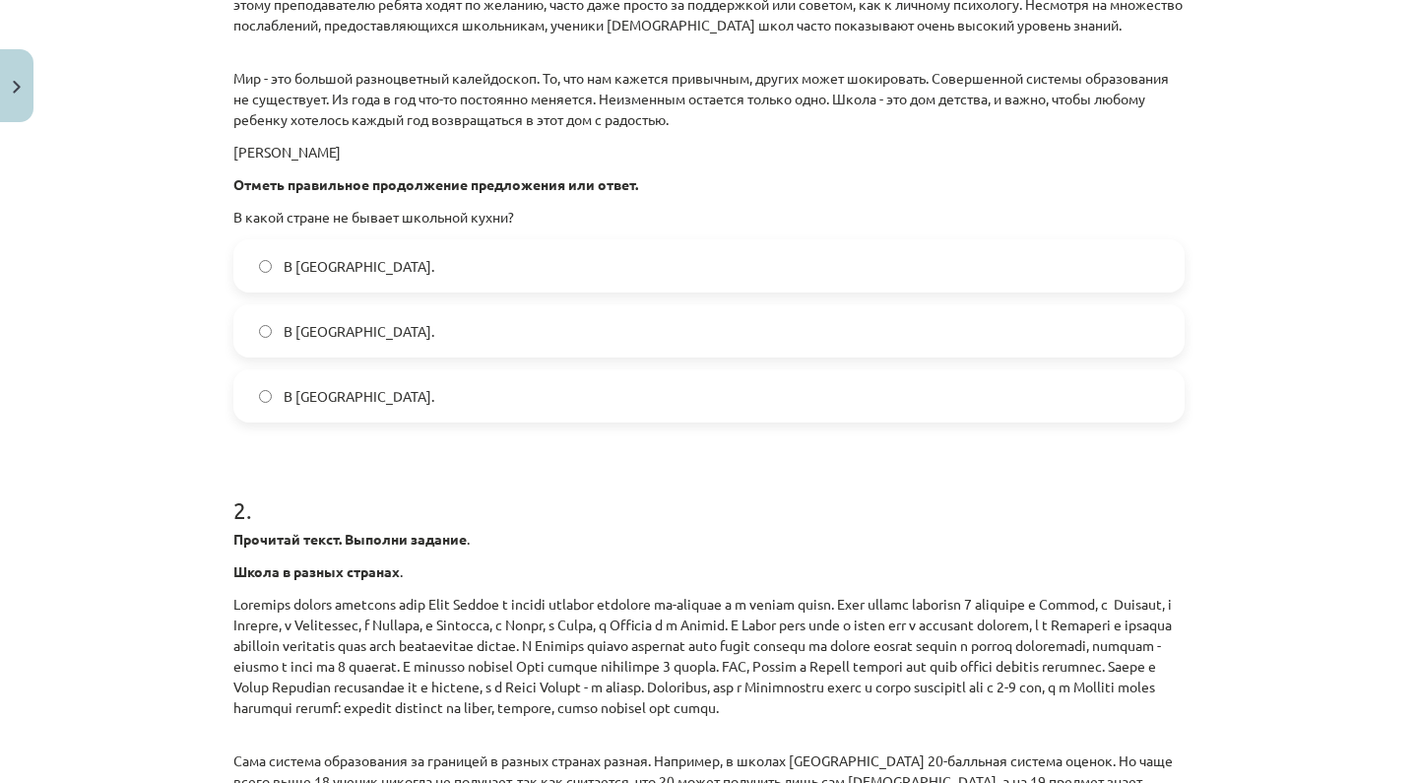
scroll to position [1467, 0]
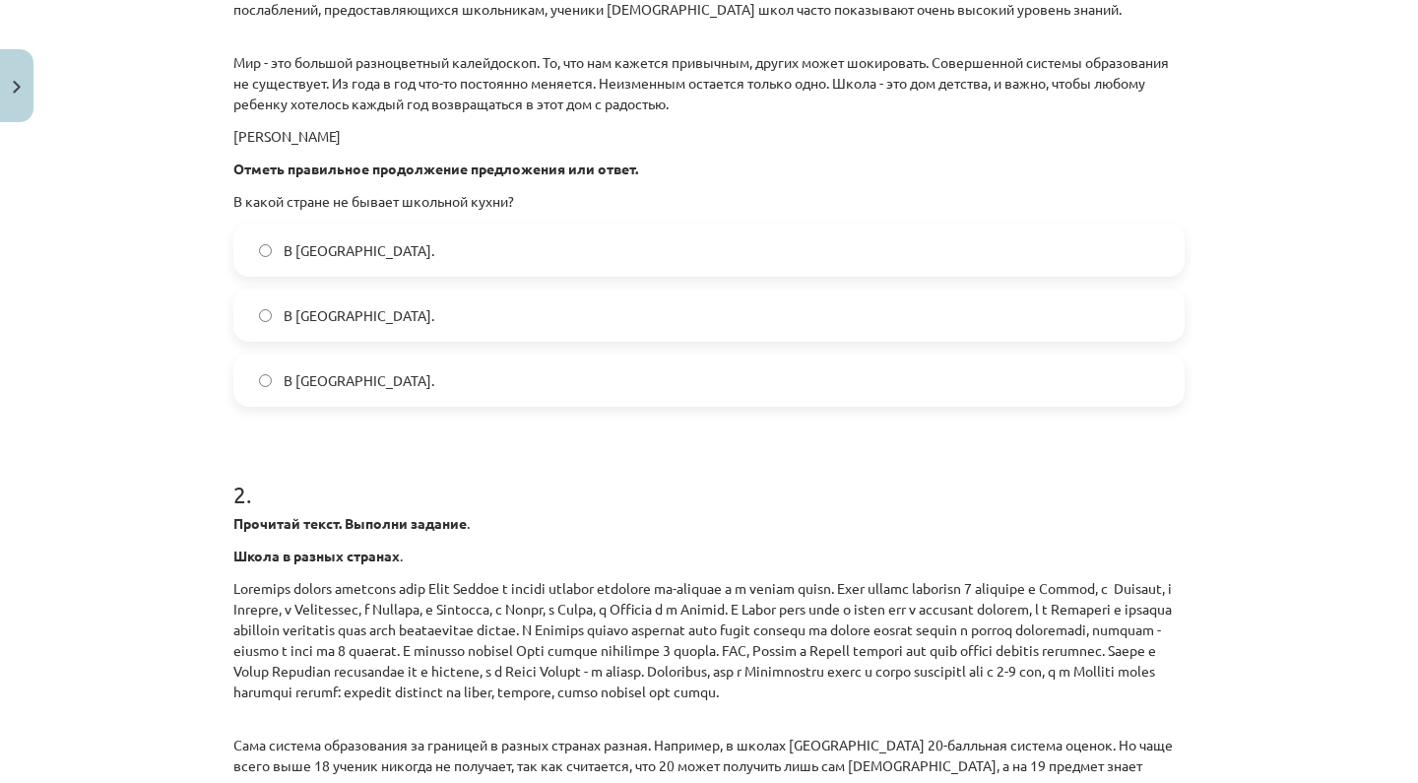
click at [463, 314] on label "В Норвегии." at bounding box center [708, 315] width 947 height 49
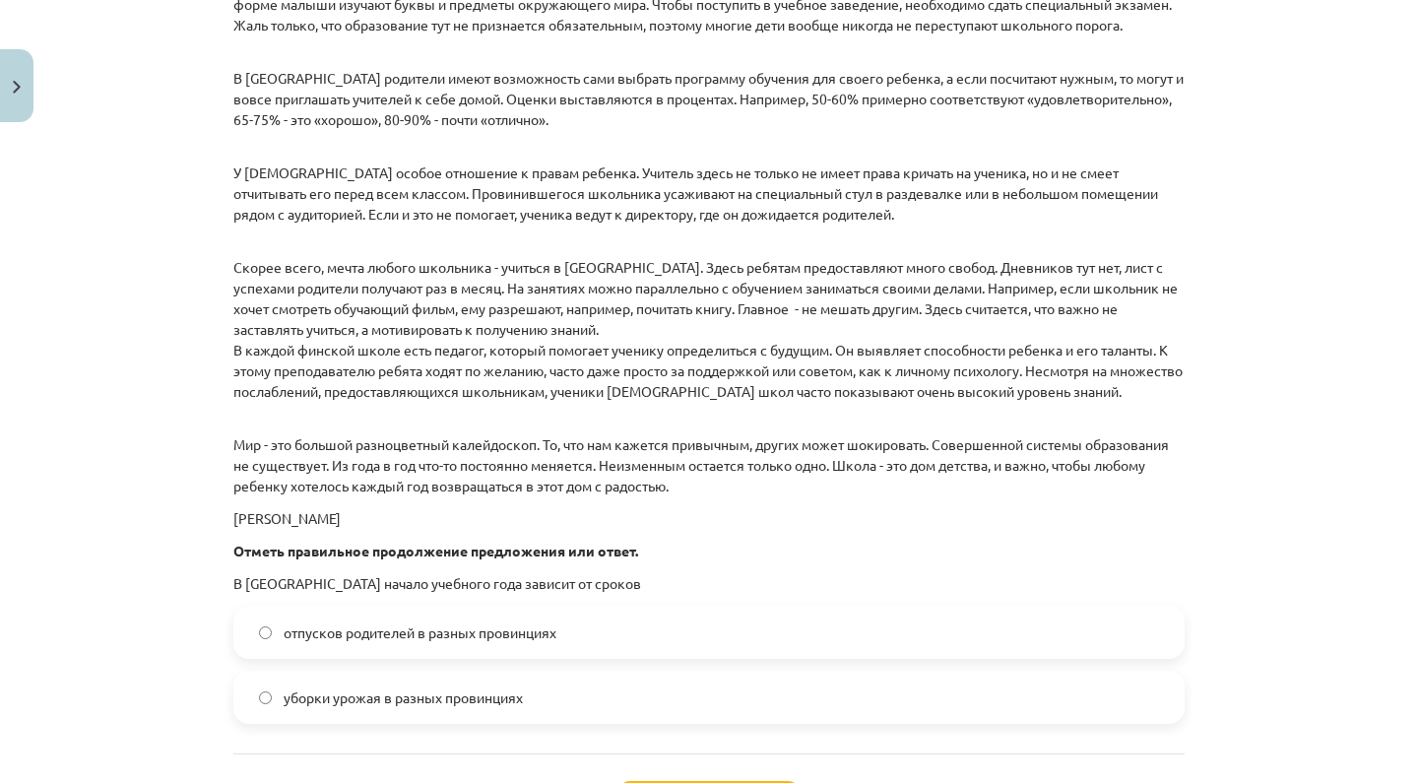
scroll to position [2779, 0]
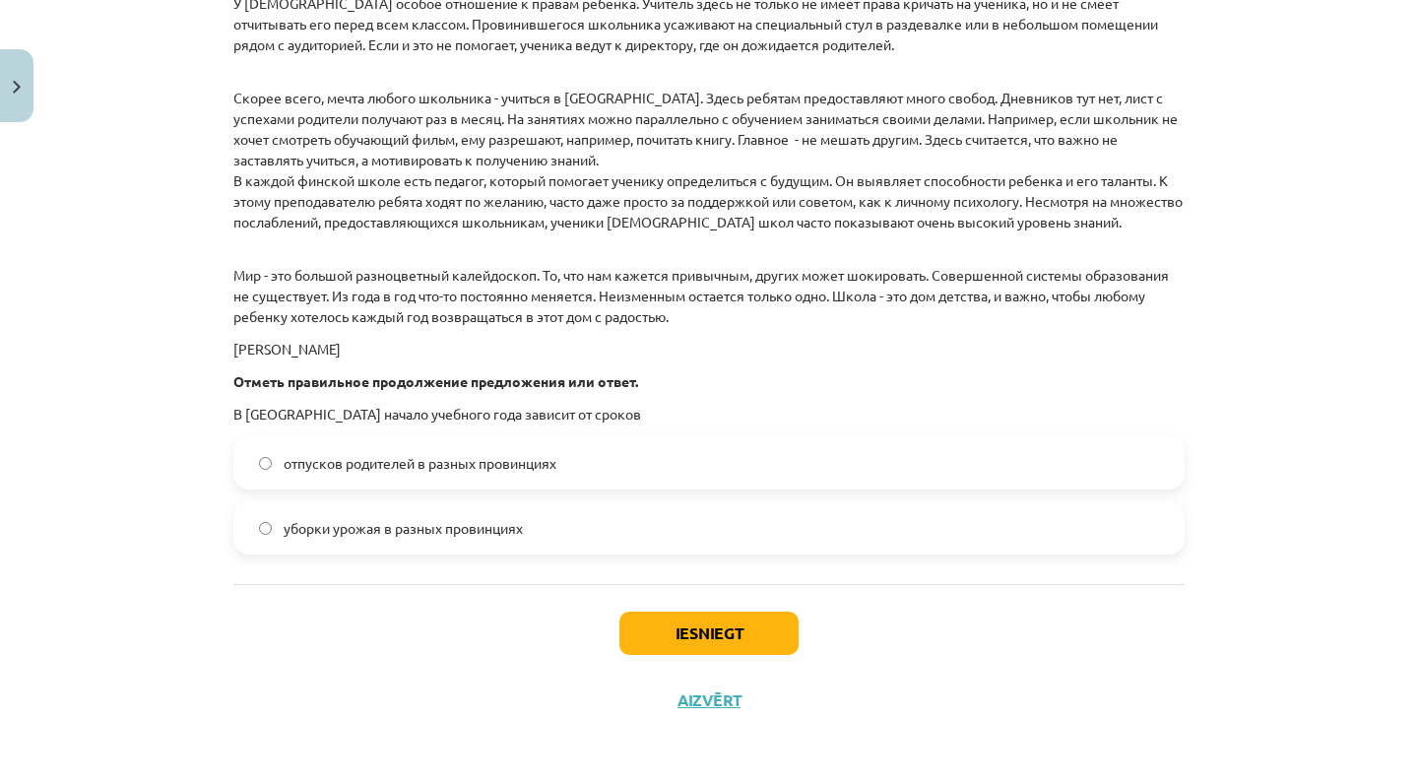
click at [501, 526] on span "уборки урожая в разных провинциях" at bounding box center [403, 528] width 239 height 21
click at [692, 637] on button "Iesniegt" at bounding box center [708, 633] width 179 height 43
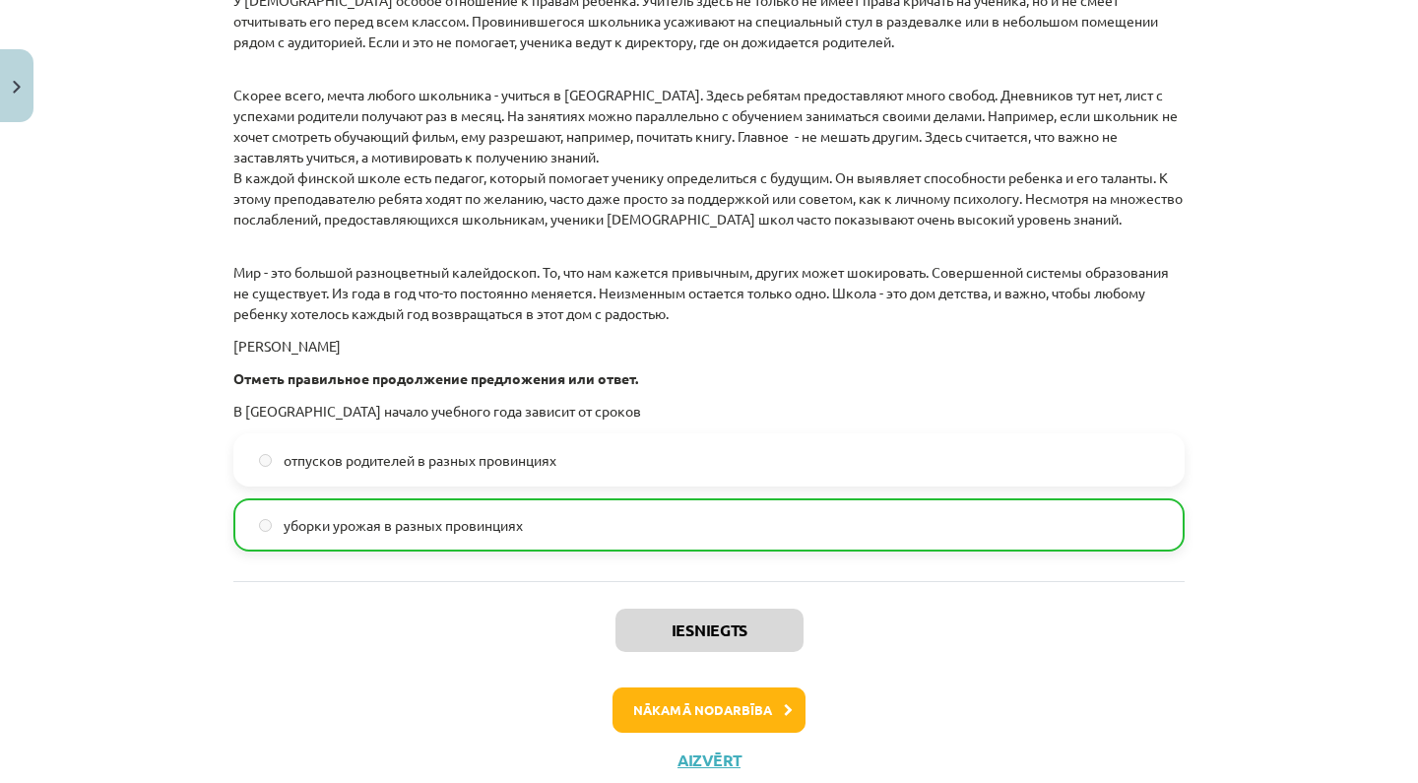
click at [733, 706] on button "Nākamā nodarbība" at bounding box center [709, 709] width 193 height 45
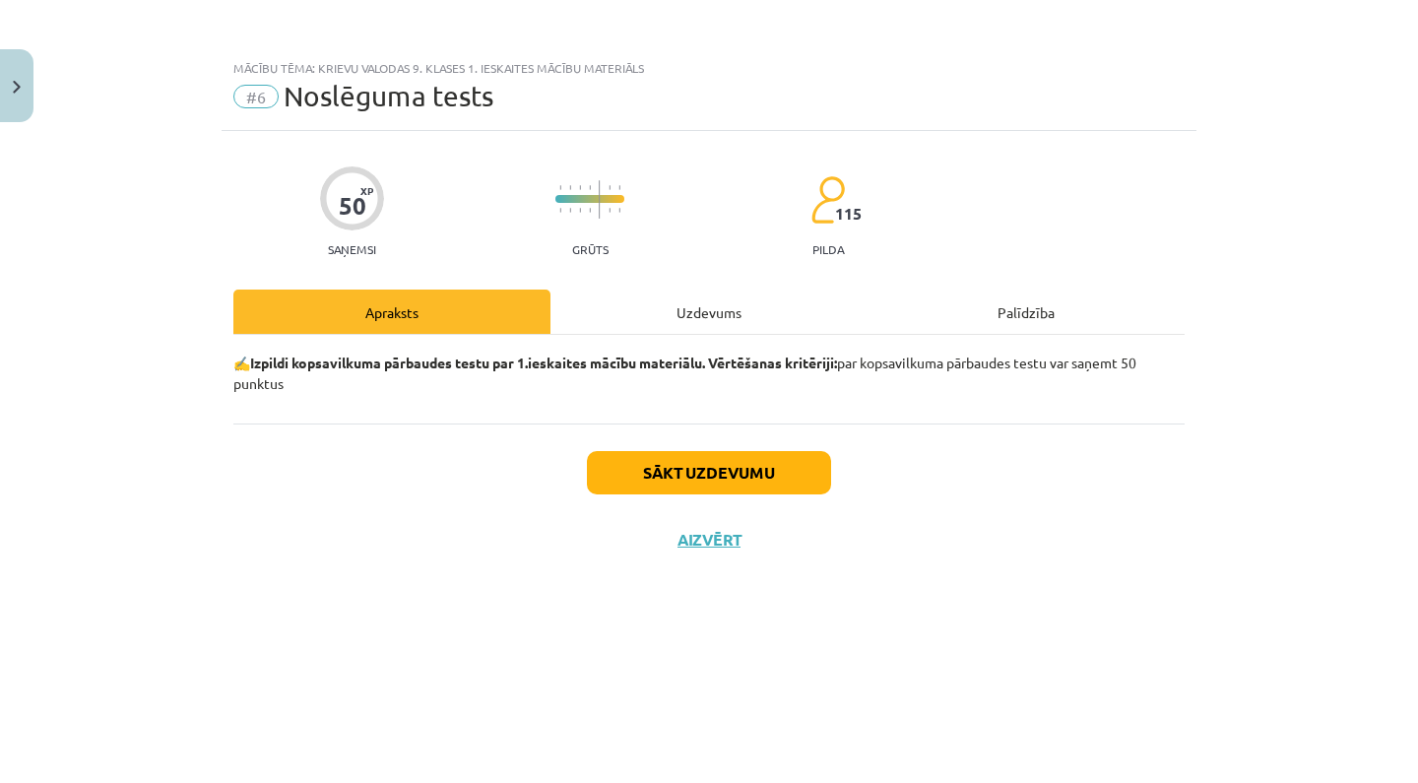
click at [14, 84] on img "Close" at bounding box center [17, 87] width 8 height 13
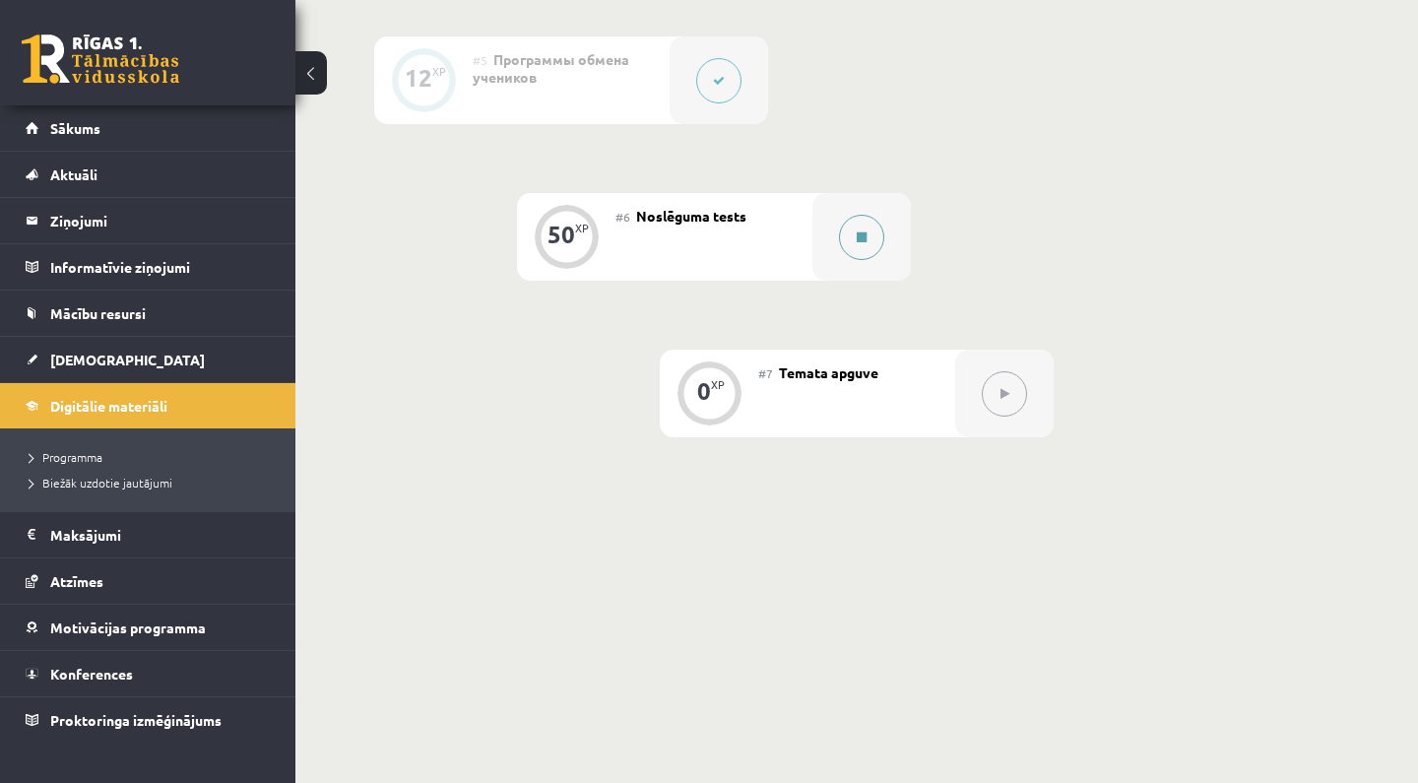
scroll to position [1235, 0]
click at [885, 238] on div at bounding box center [862, 238] width 98 height 88
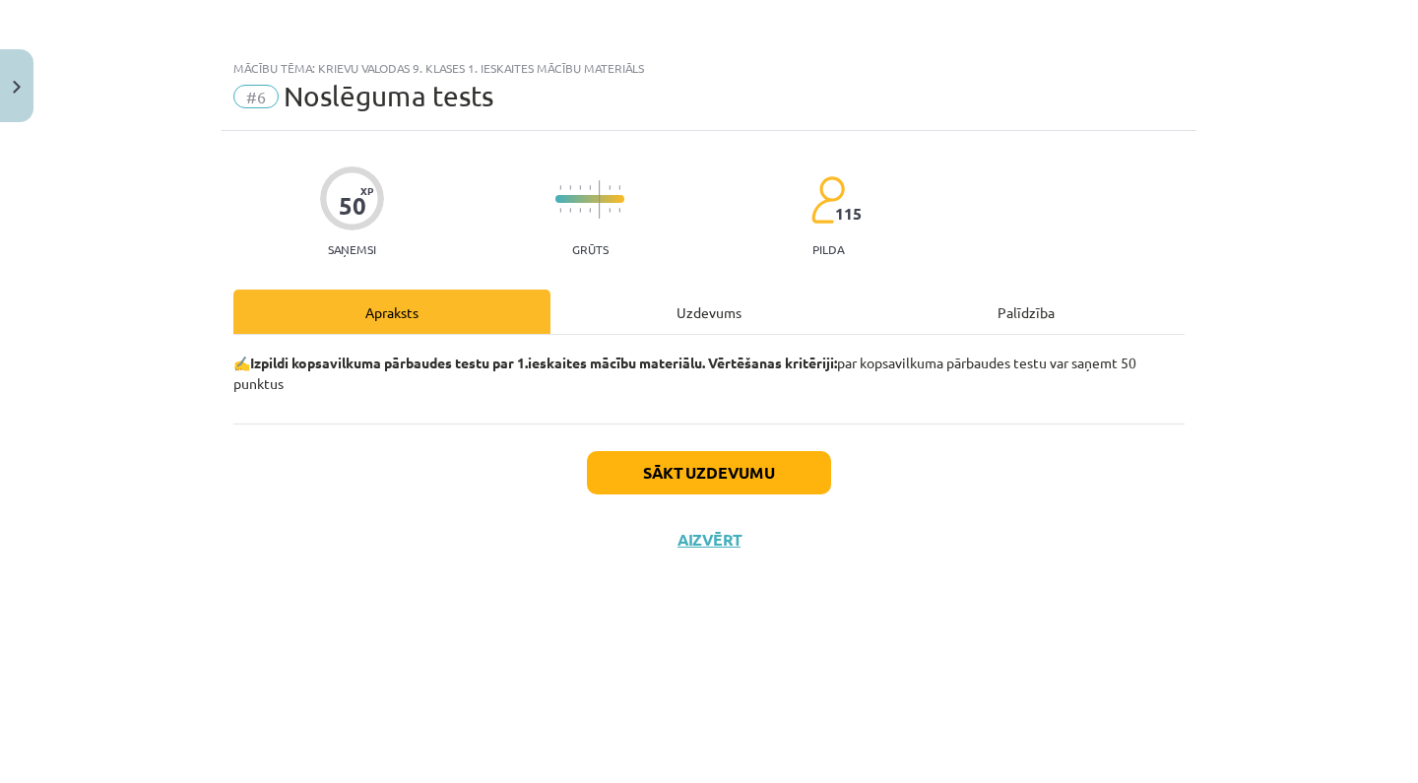
click at [658, 474] on button "Sākt uzdevumu" at bounding box center [709, 472] width 244 height 43
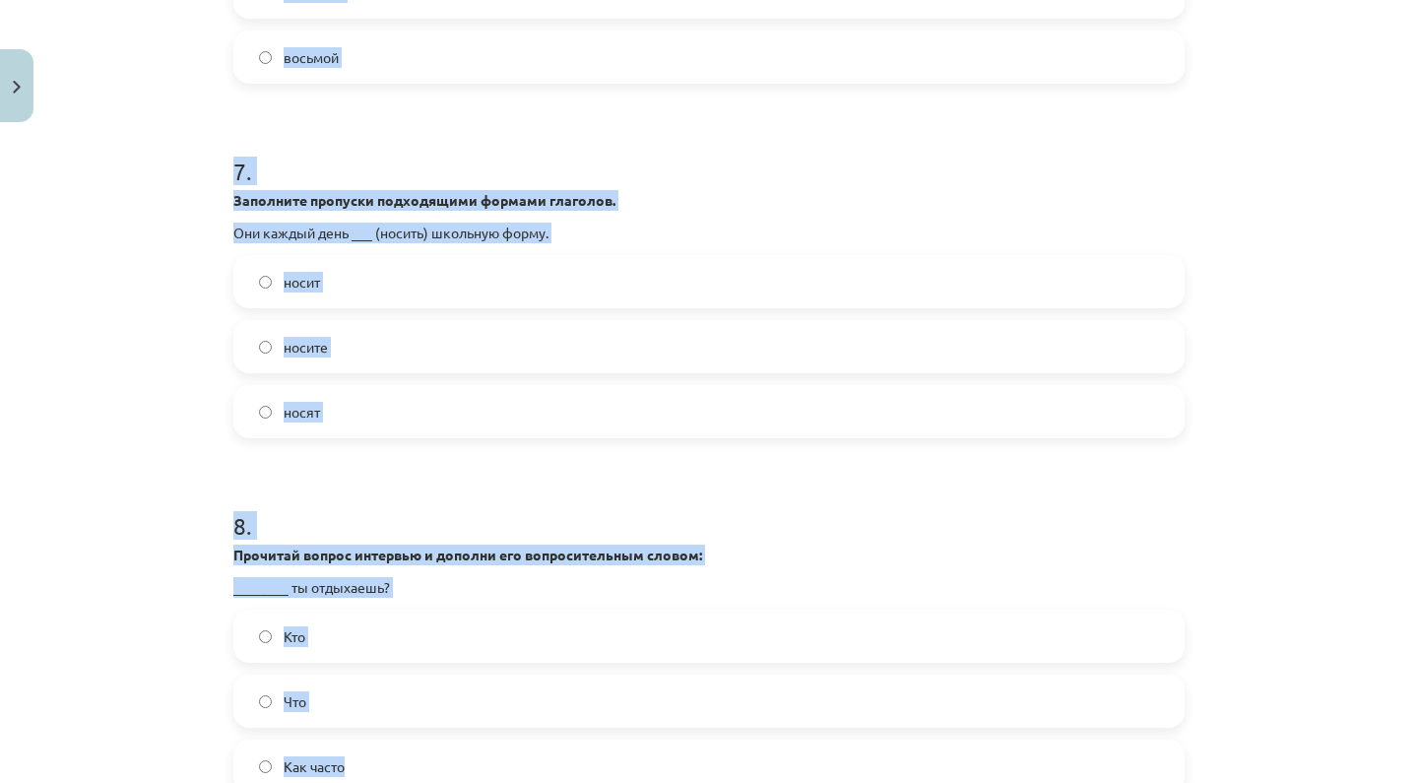
scroll to position [2420, 0]
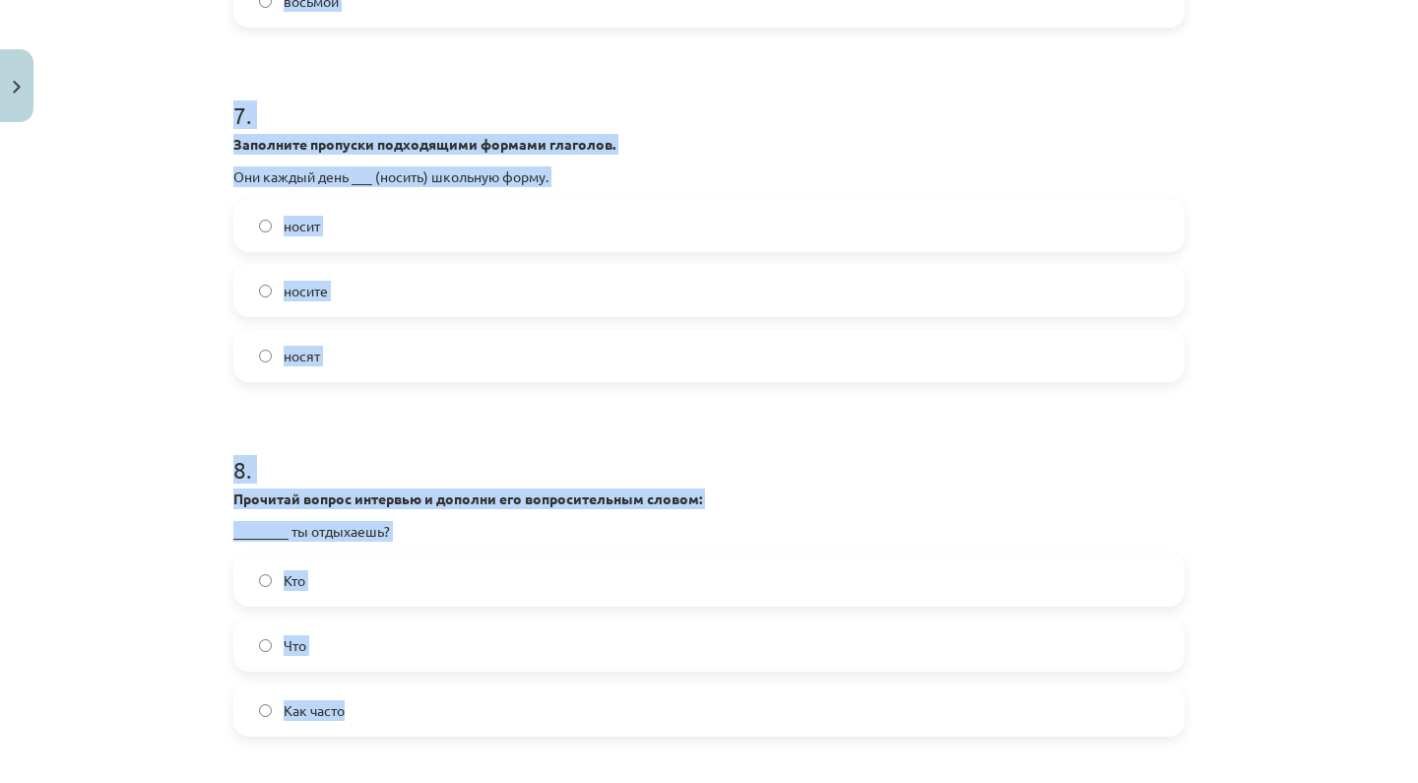
drag, startPoint x: 241, startPoint y: 267, endPoint x: 522, endPoint y: 725, distance: 537.1
click at [185, 577] on div "Mācību tēma: Krievu valodas 9. klases 1. ieskaites mācību materiāls #6 Noslēgum…" at bounding box center [709, 391] width 1418 height 783
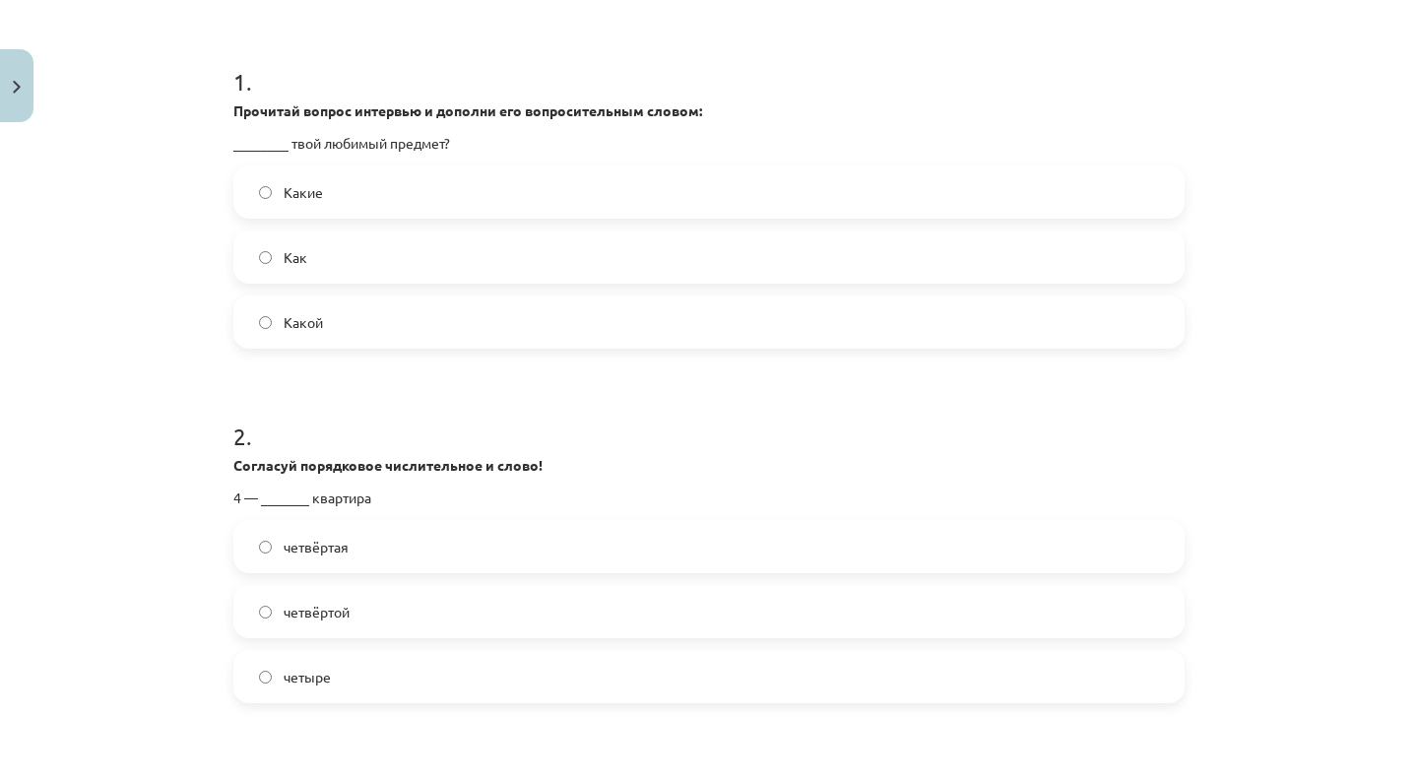
scroll to position [357, 0]
click at [338, 307] on label "Какой" at bounding box center [708, 323] width 947 height 49
click at [345, 568] on label "четвёртая" at bounding box center [708, 548] width 947 height 49
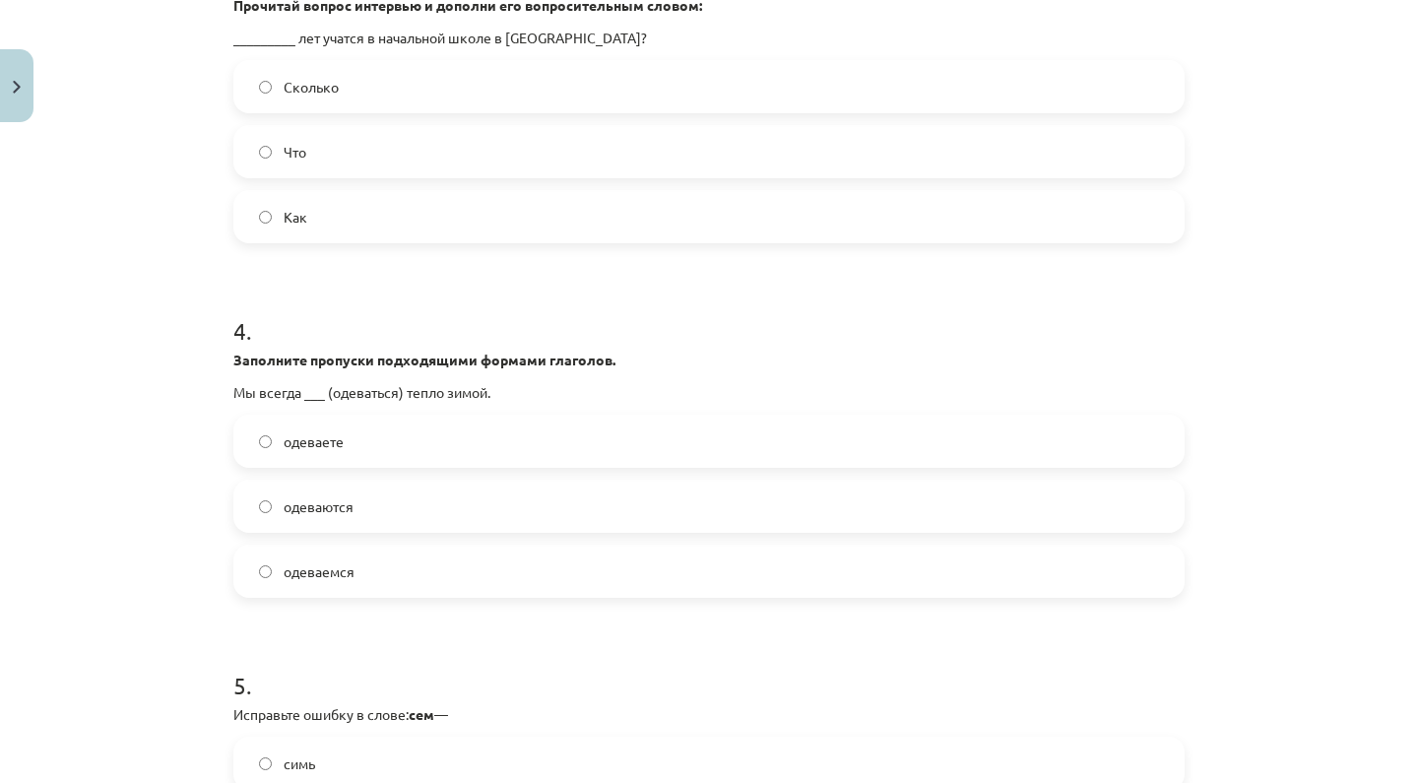
scroll to position [1171, 0]
click at [472, 94] on label "Сколько" at bounding box center [708, 88] width 947 height 49
click at [349, 568] on span "одеваемся" at bounding box center [319, 573] width 71 height 21
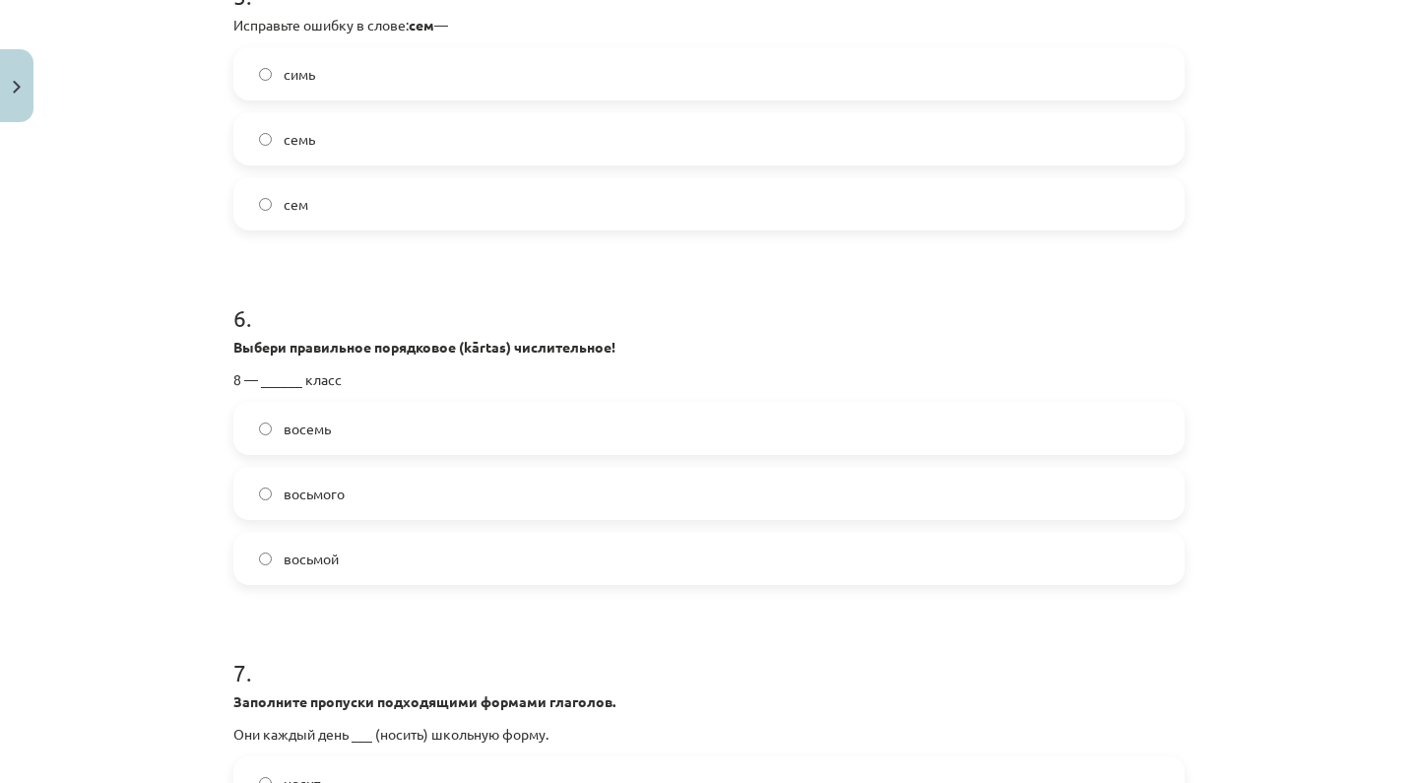
scroll to position [1854, 0]
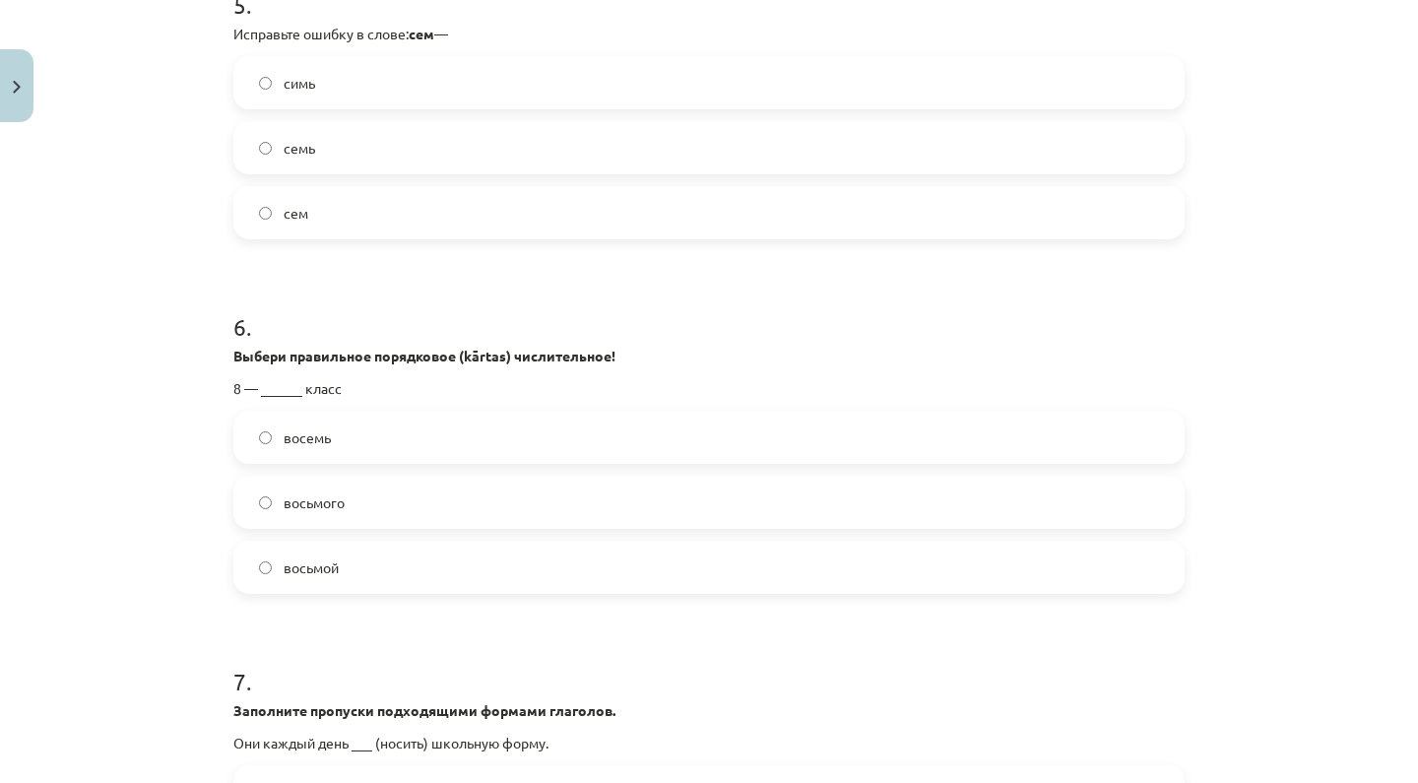
click at [394, 158] on label "семь" at bounding box center [708, 147] width 947 height 49
click at [361, 556] on label "восьмой" at bounding box center [708, 567] width 947 height 49
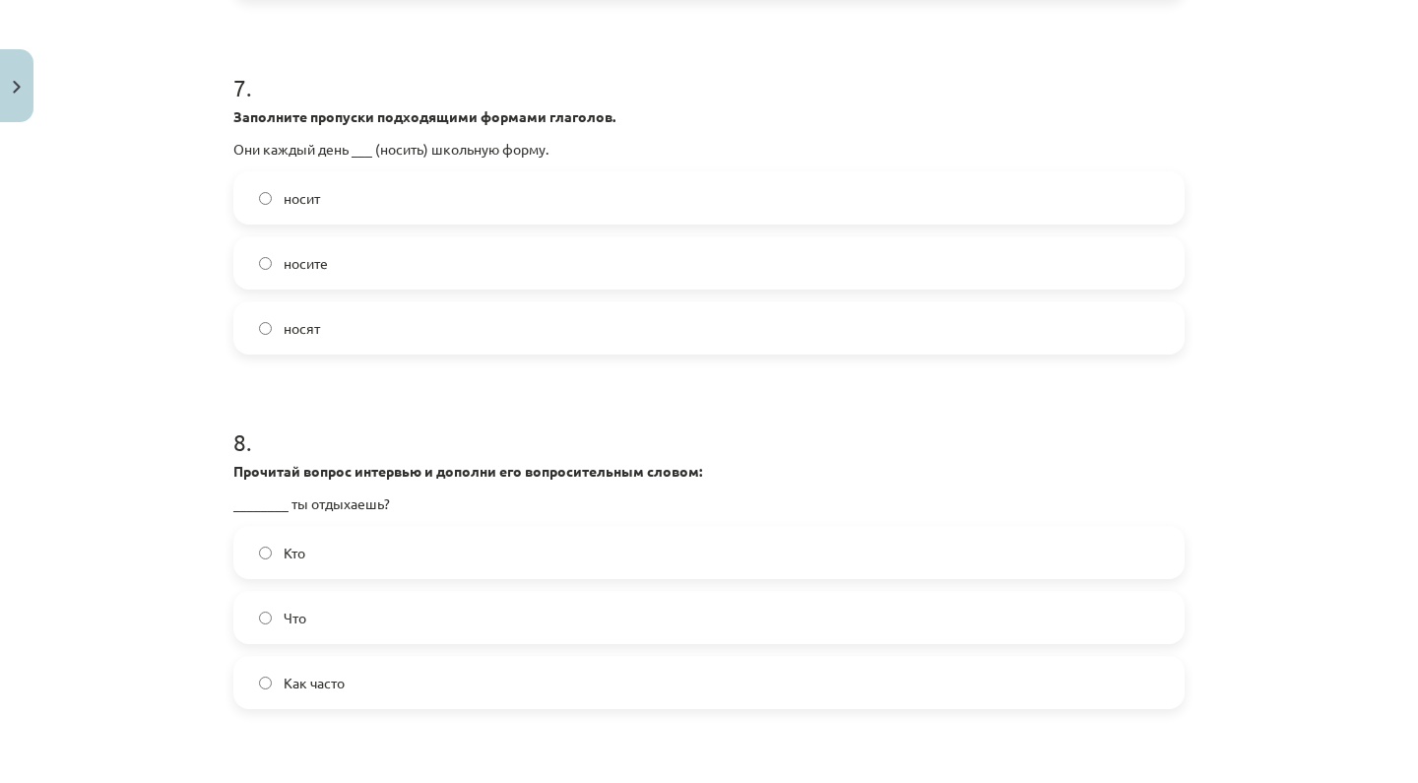
scroll to position [2455, 0]
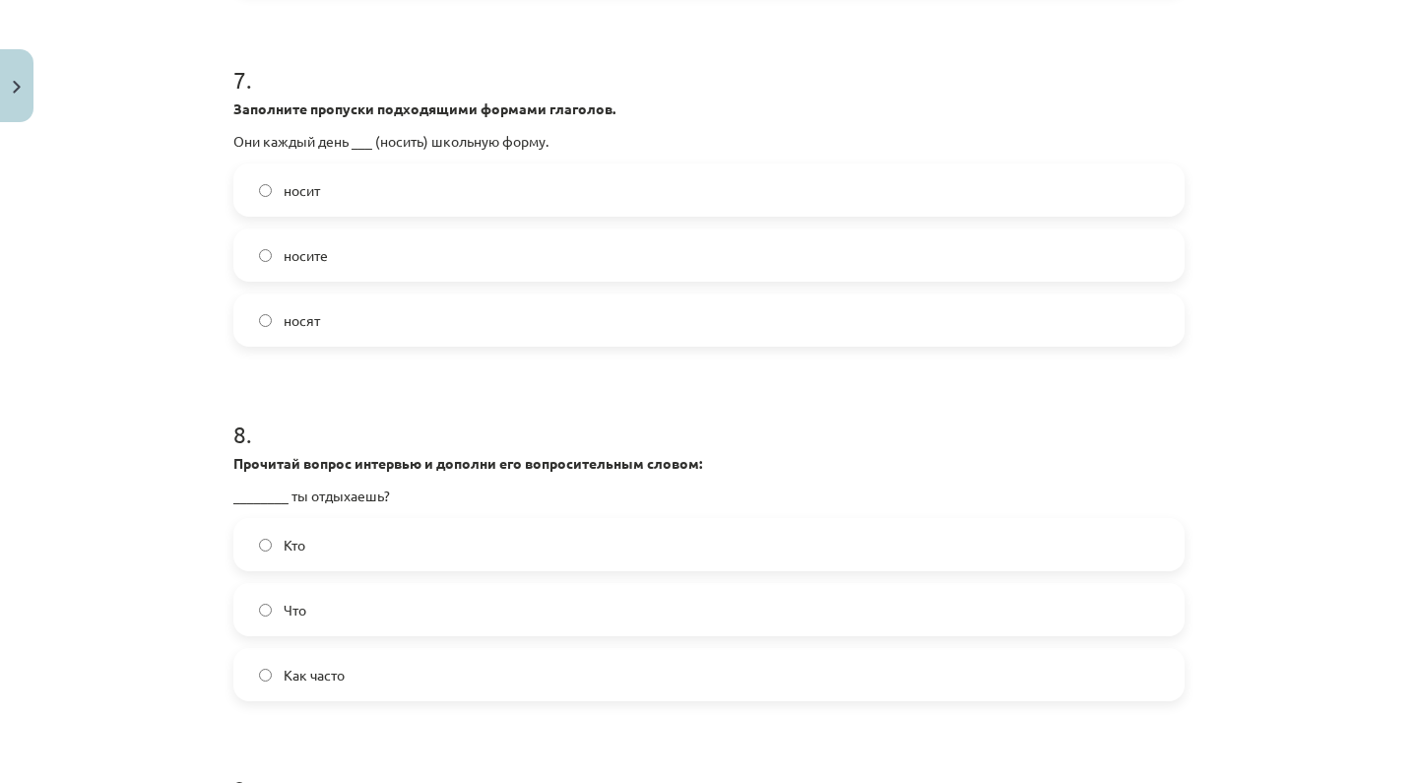
click at [327, 325] on label "носят" at bounding box center [708, 319] width 947 height 49
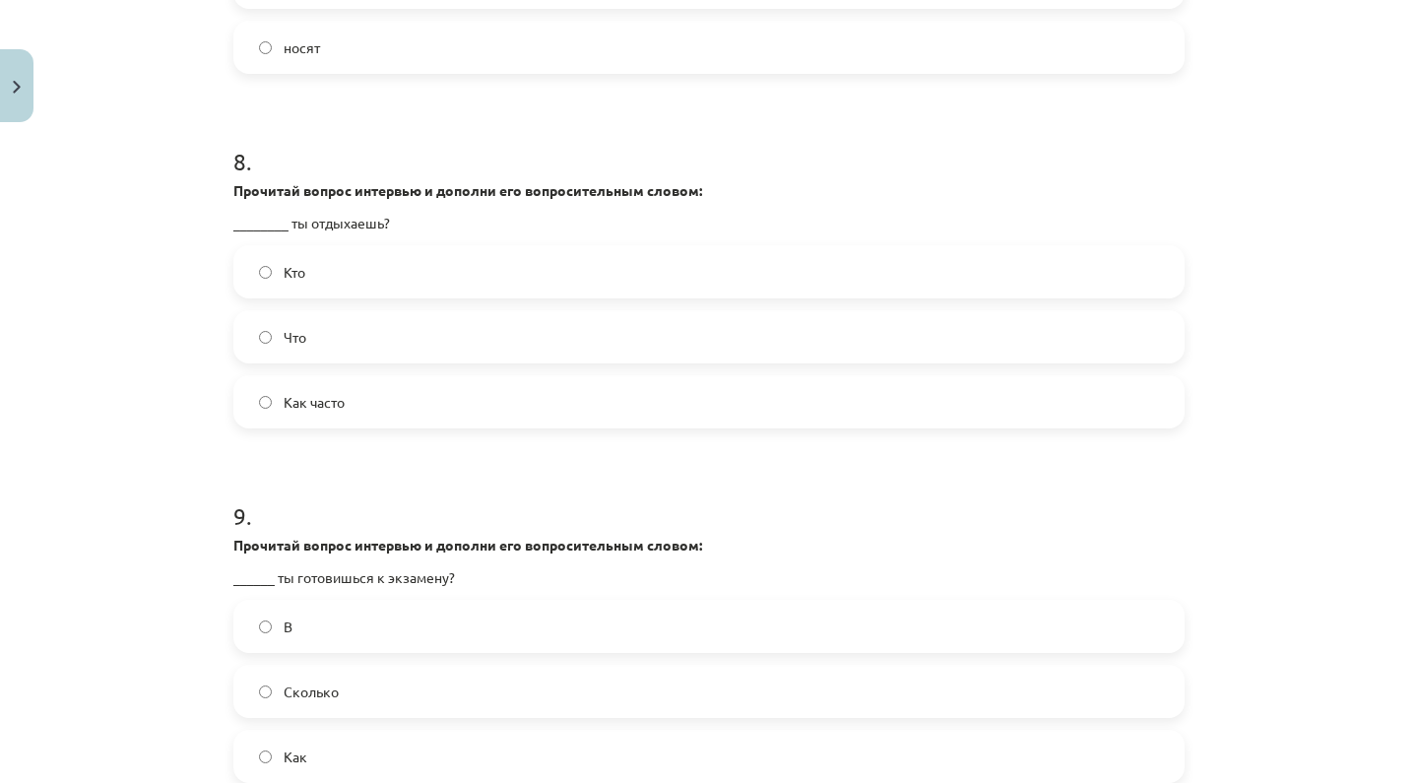
scroll to position [2743, 0]
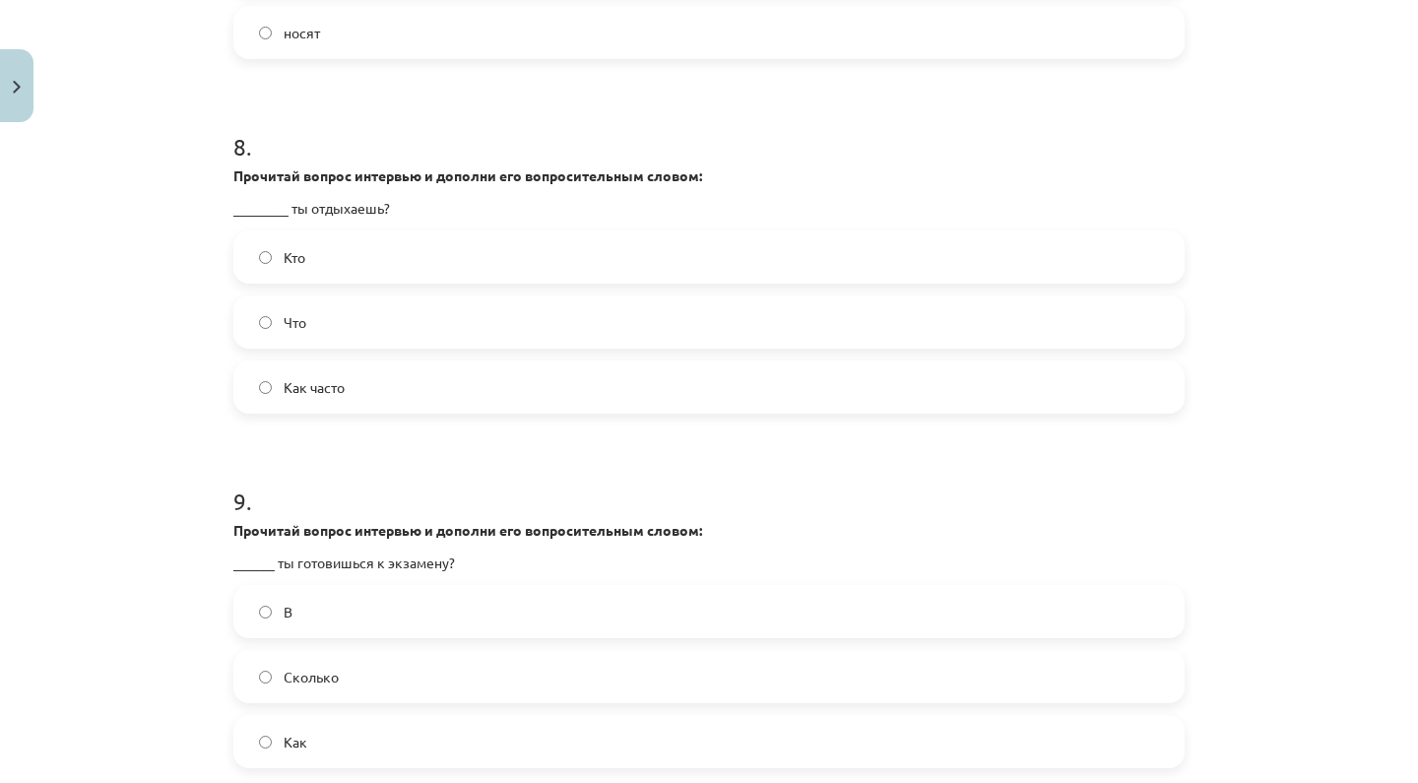
click at [320, 391] on span "Как часто" at bounding box center [314, 387] width 61 height 21
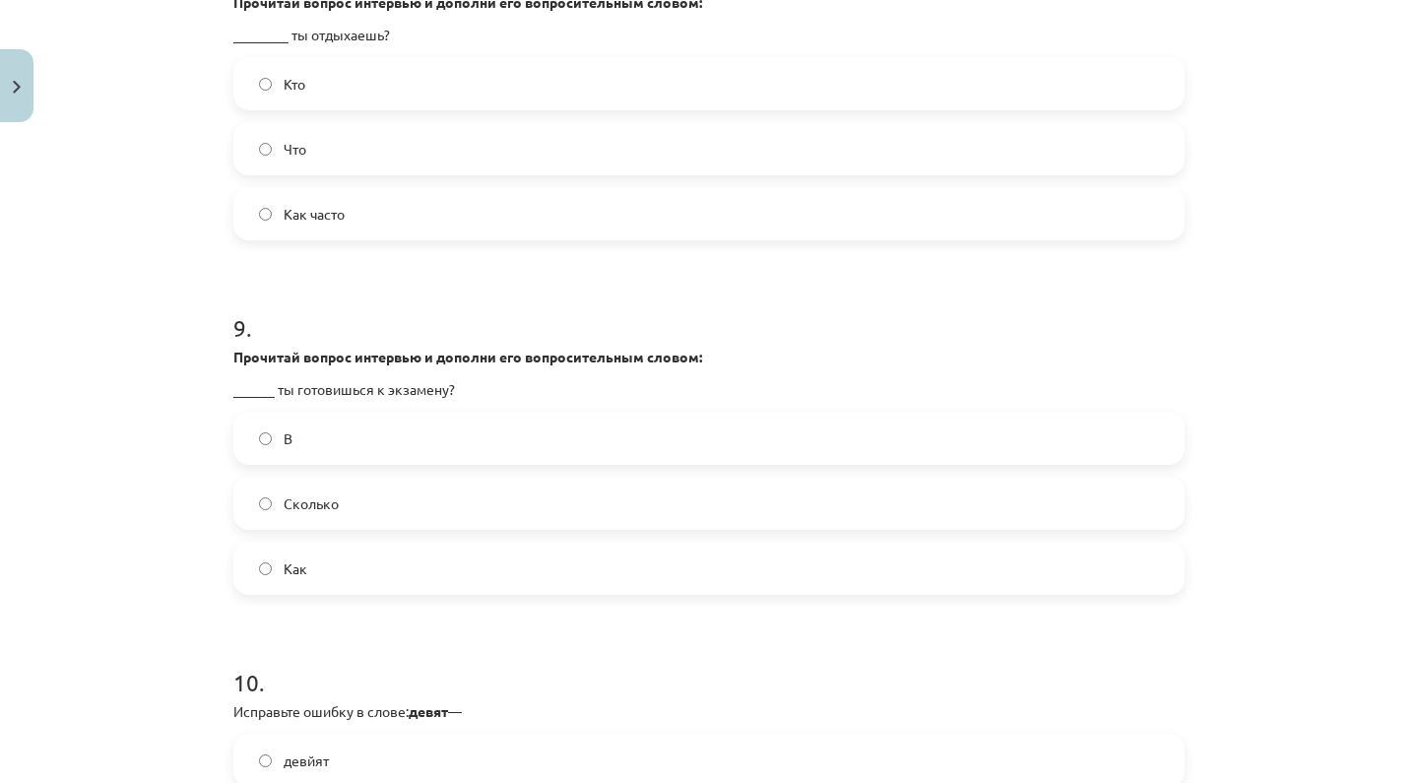
scroll to position [2918, 0]
click at [371, 589] on label "Как" at bounding box center [708, 566] width 947 height 49
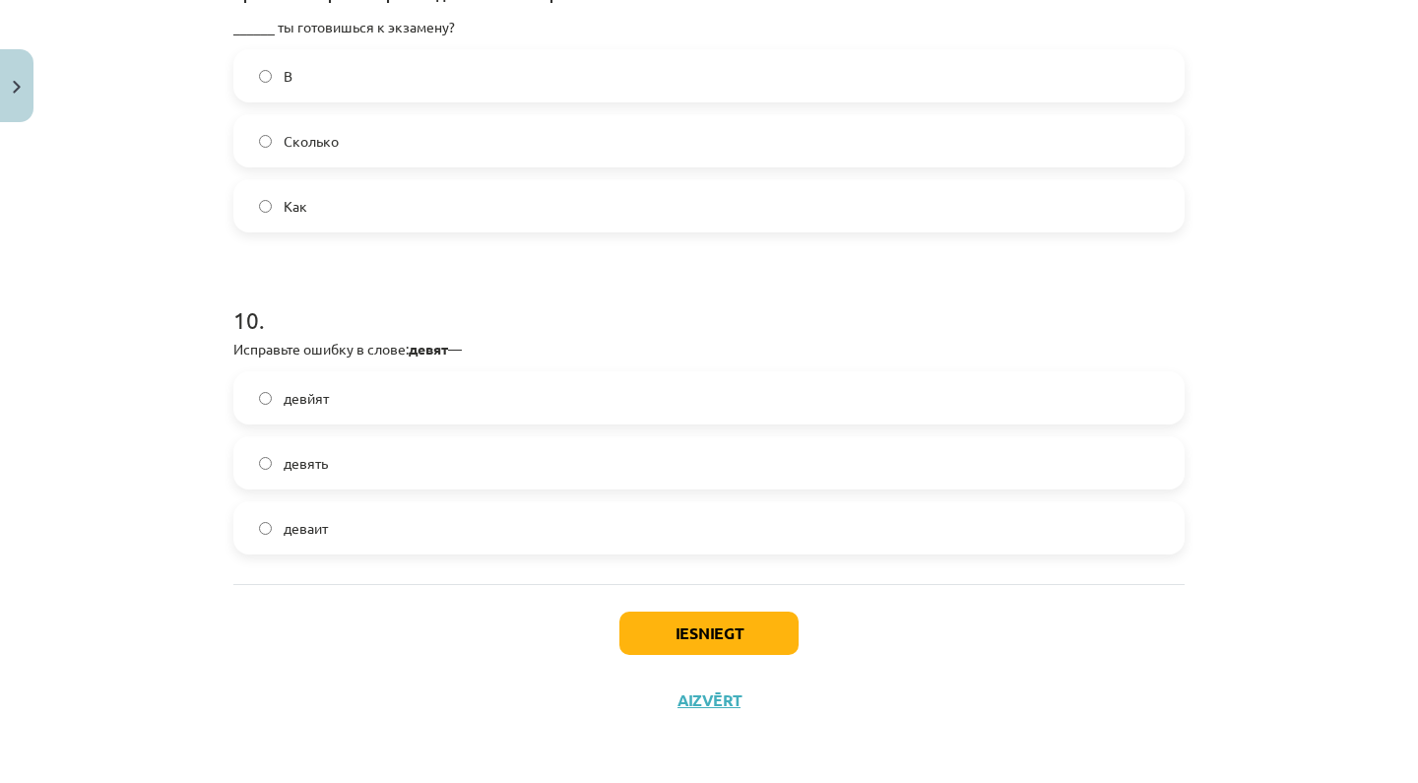
click at [543, 432] on div "девйят девять деваит" at bounding box center [708, 462] width 951 height 183
click at [528, 517] on label "деваит" at bounding box center [708, 527] width 947 height 49
click at [733, 626] on button "Iesniegt" at bounding box center [708, 633] width 179 height 43
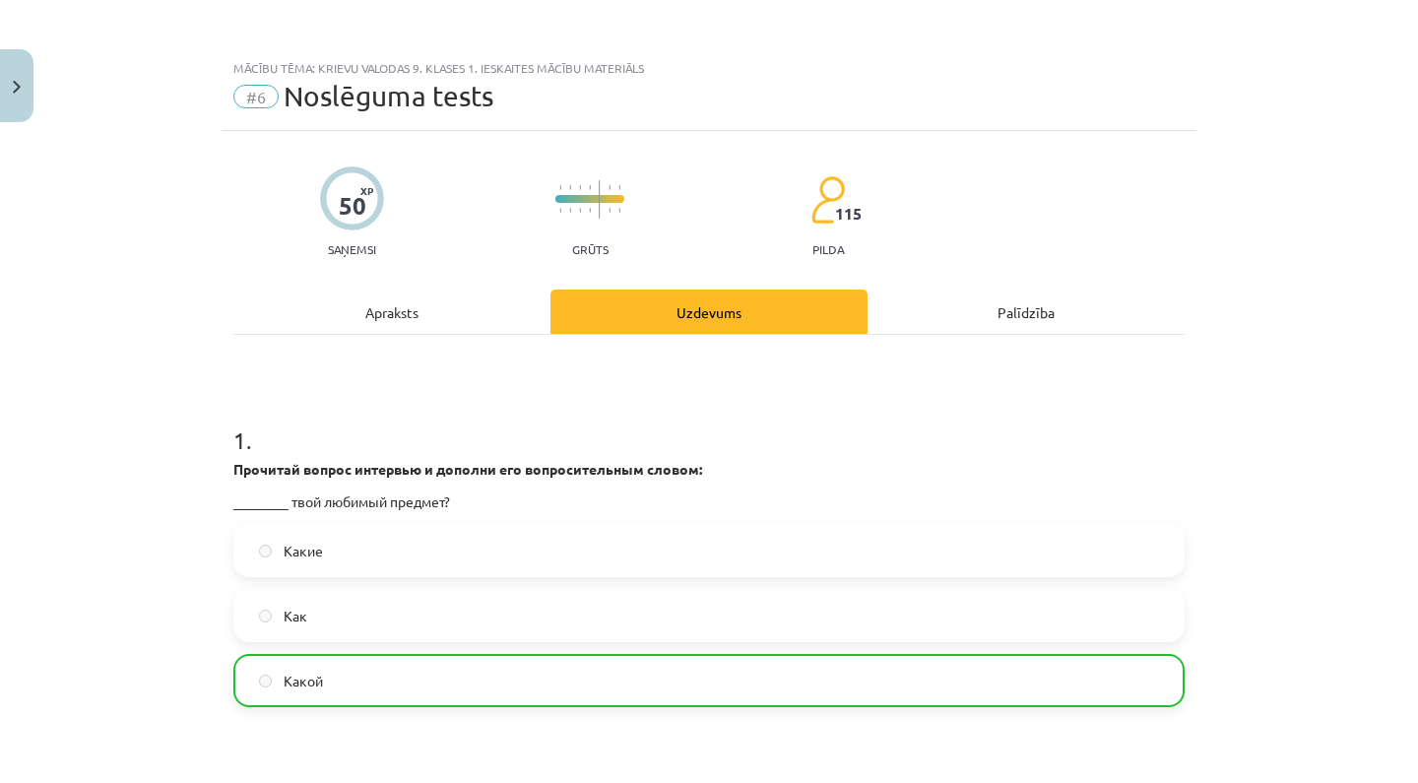
scroll to position [0, 0]
click at [18, 64] on button "Close" at bounding box center [16, 85] width 33 height 73
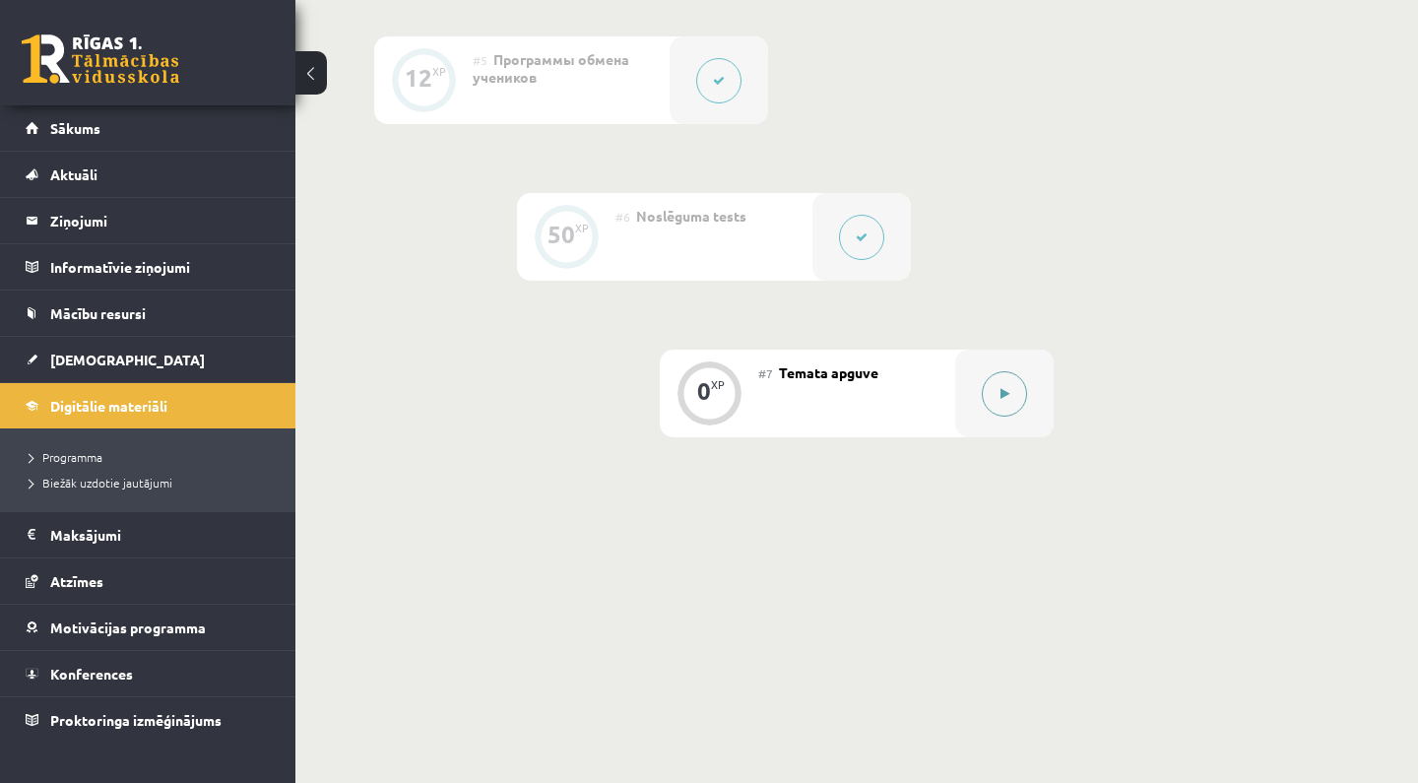
scroll to position [1235, 0]
click at [1011, 410] on button at bounding box center [1004, 394] width 45 height 45
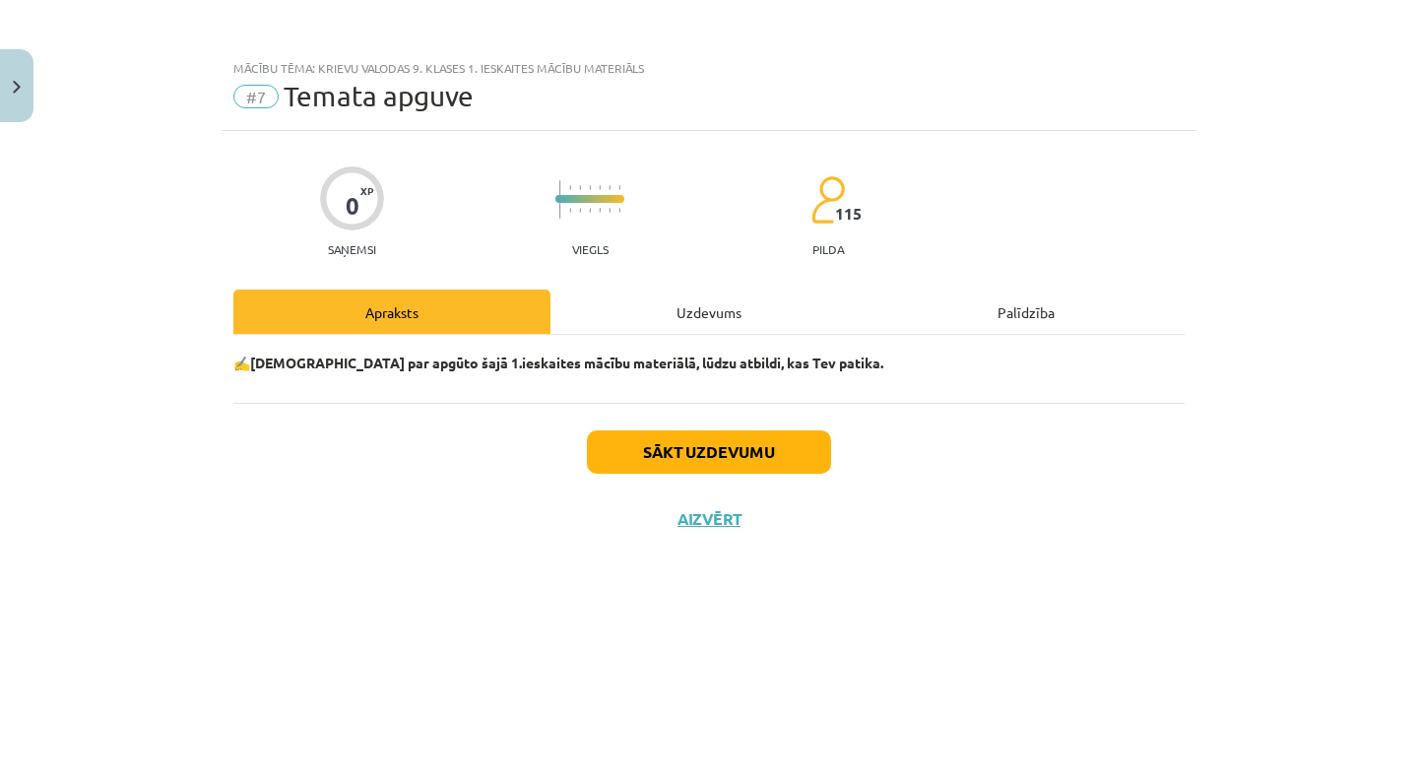
click at [723, 456] on button "Sākt uzdevumu" at bounding box center [709, 451] width 244 height 43
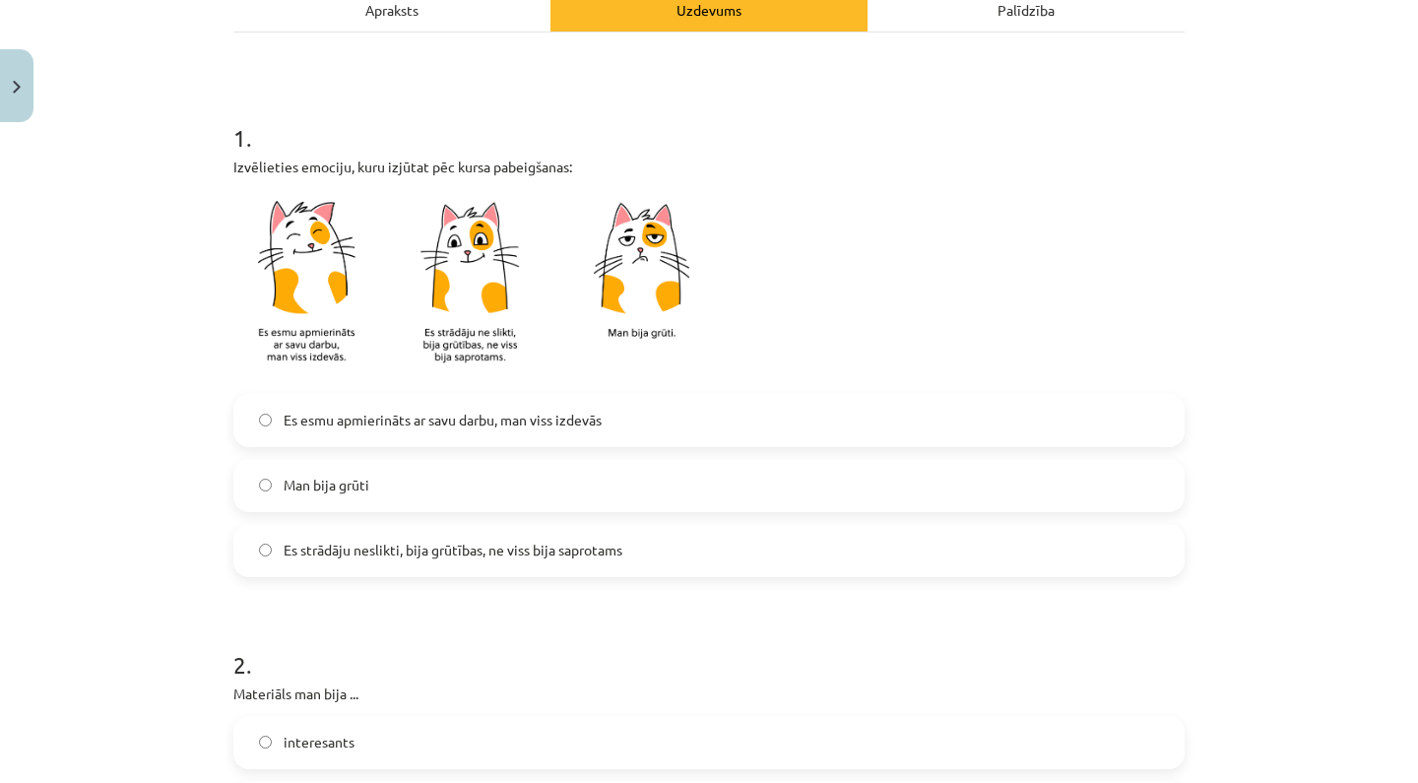
scroll to position [306, 0]
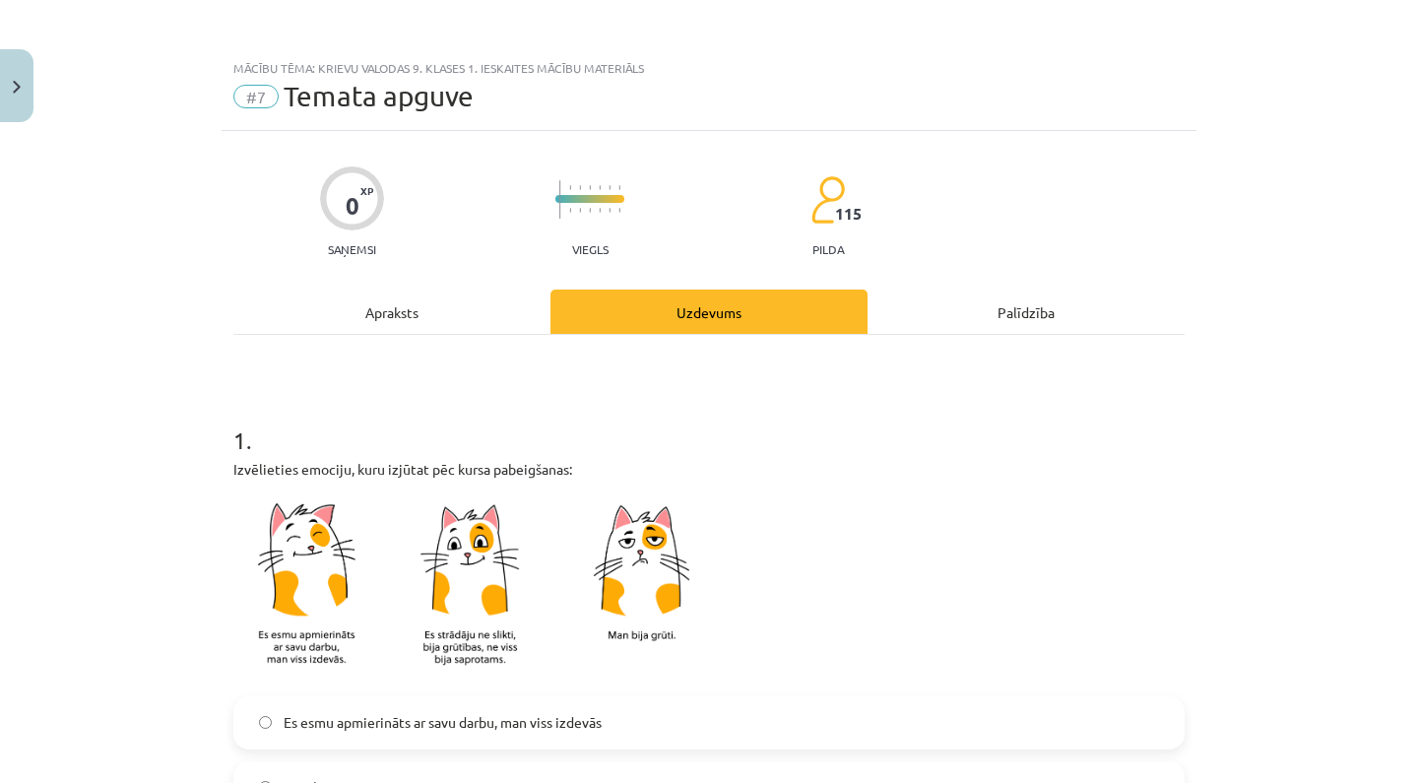
scroll to position [306, 0]
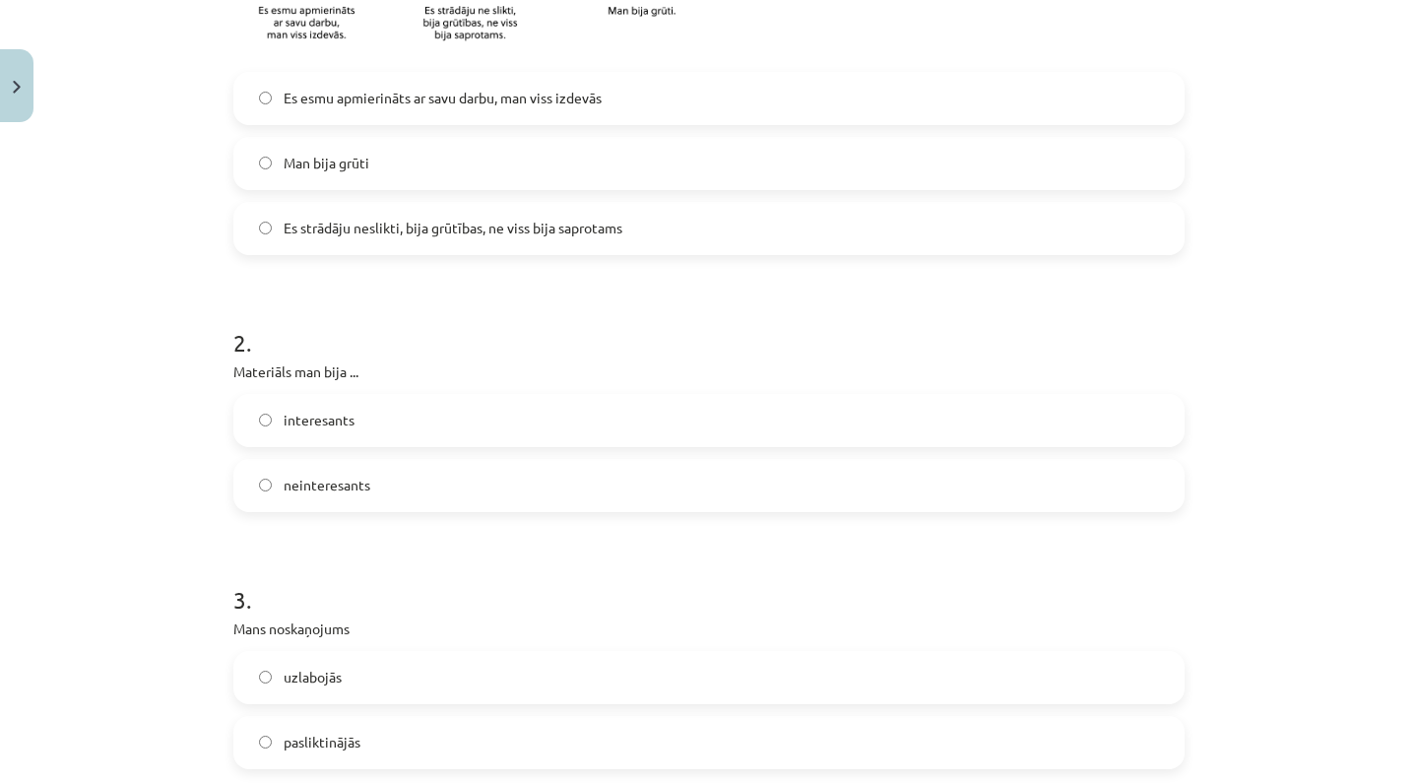
click at [668, 244] on label "Es strādāju neslikti, bija grūtības, ne viss bija saprotams" at bounding box center [708, 228] width 947 height 49
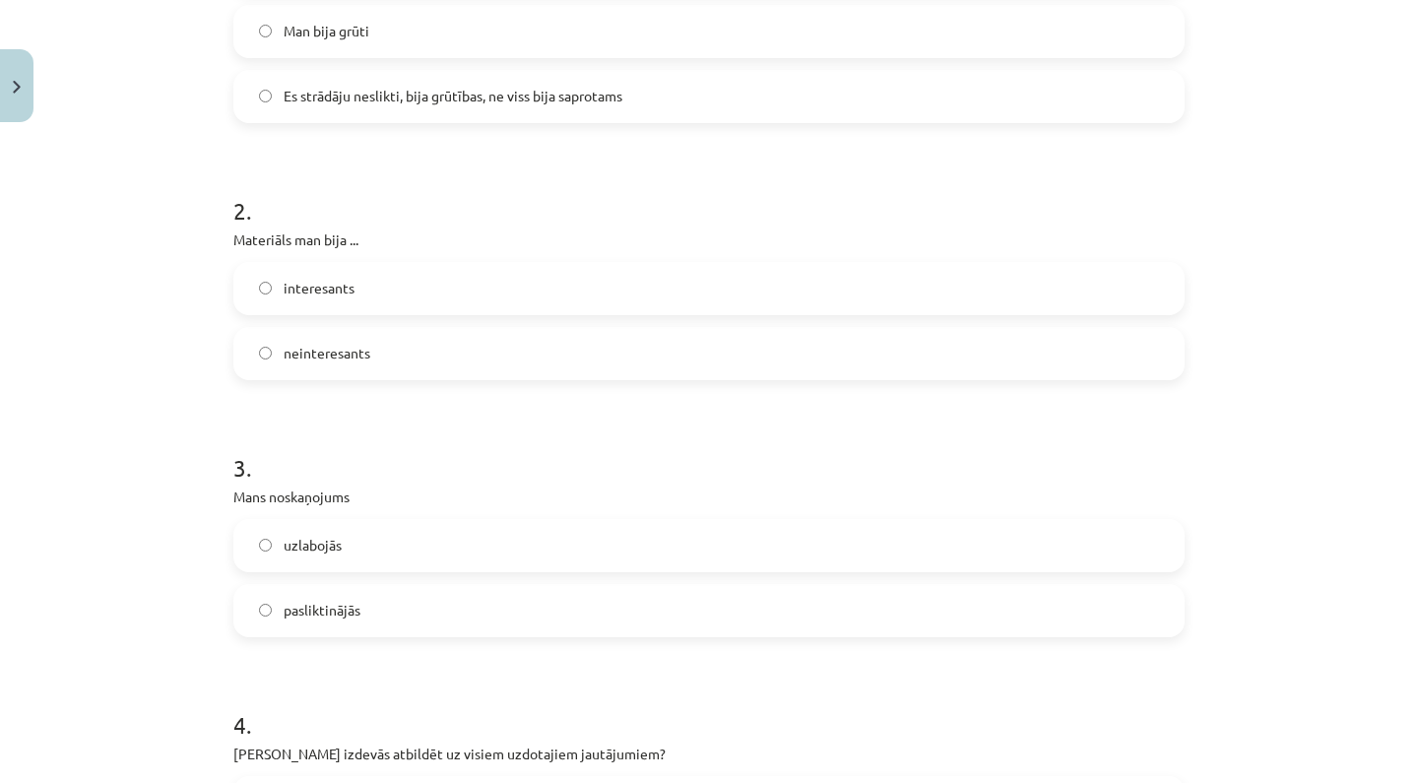
scroll to position [759, 0]
click at [462, 289] on label "interesants" at bounding box center [708, 285] width 947 height 49
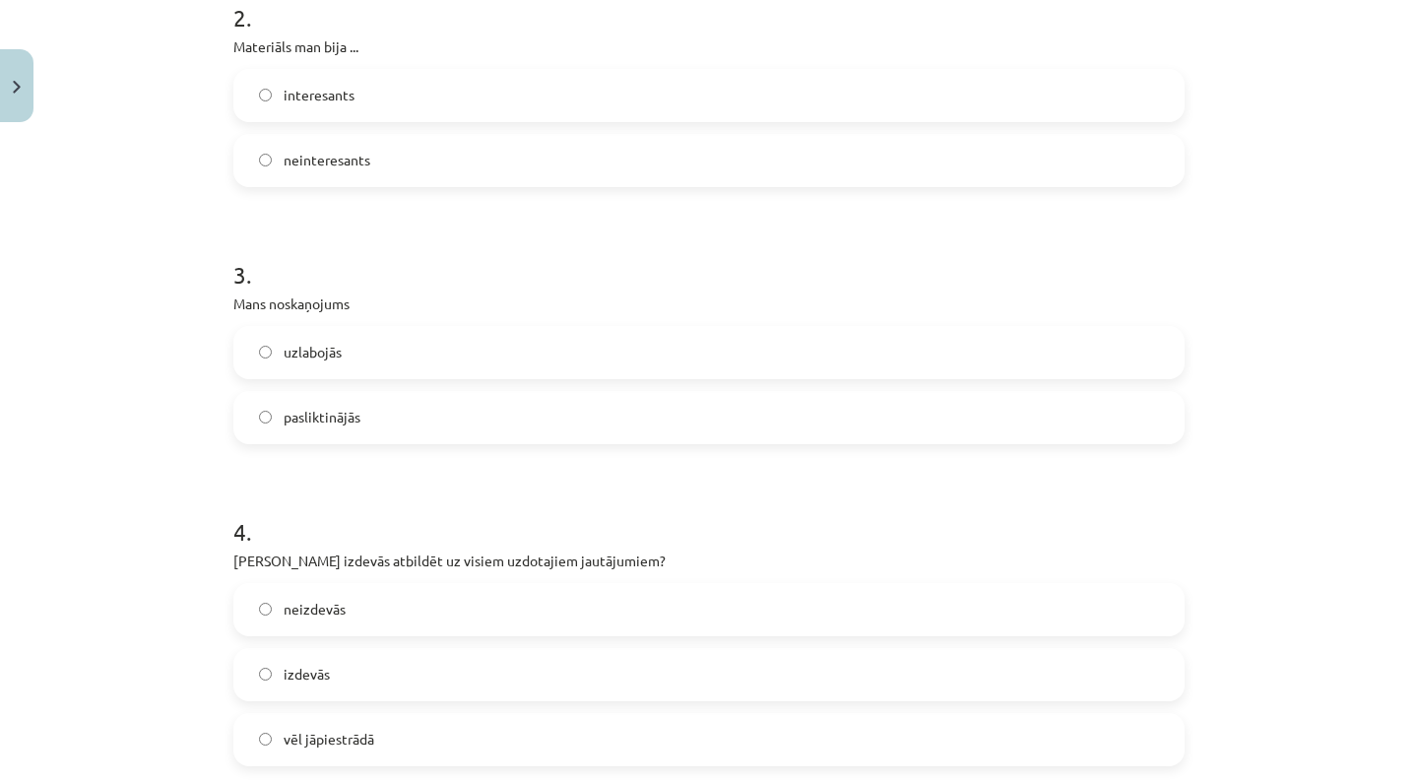
scroll to position [953, 0]
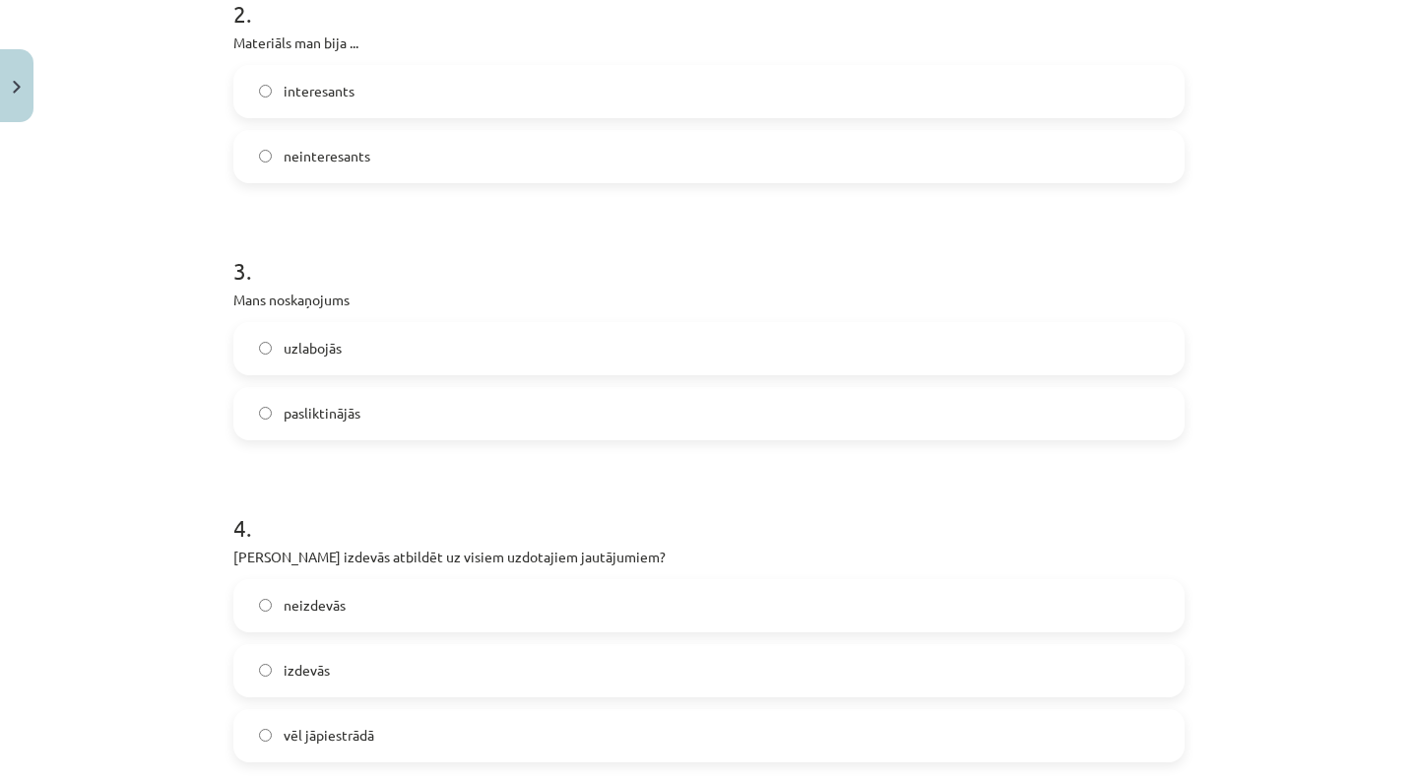
click at [402, 348] on label "uzlabojās" at bounding box center [708, 348] width 947 height 49
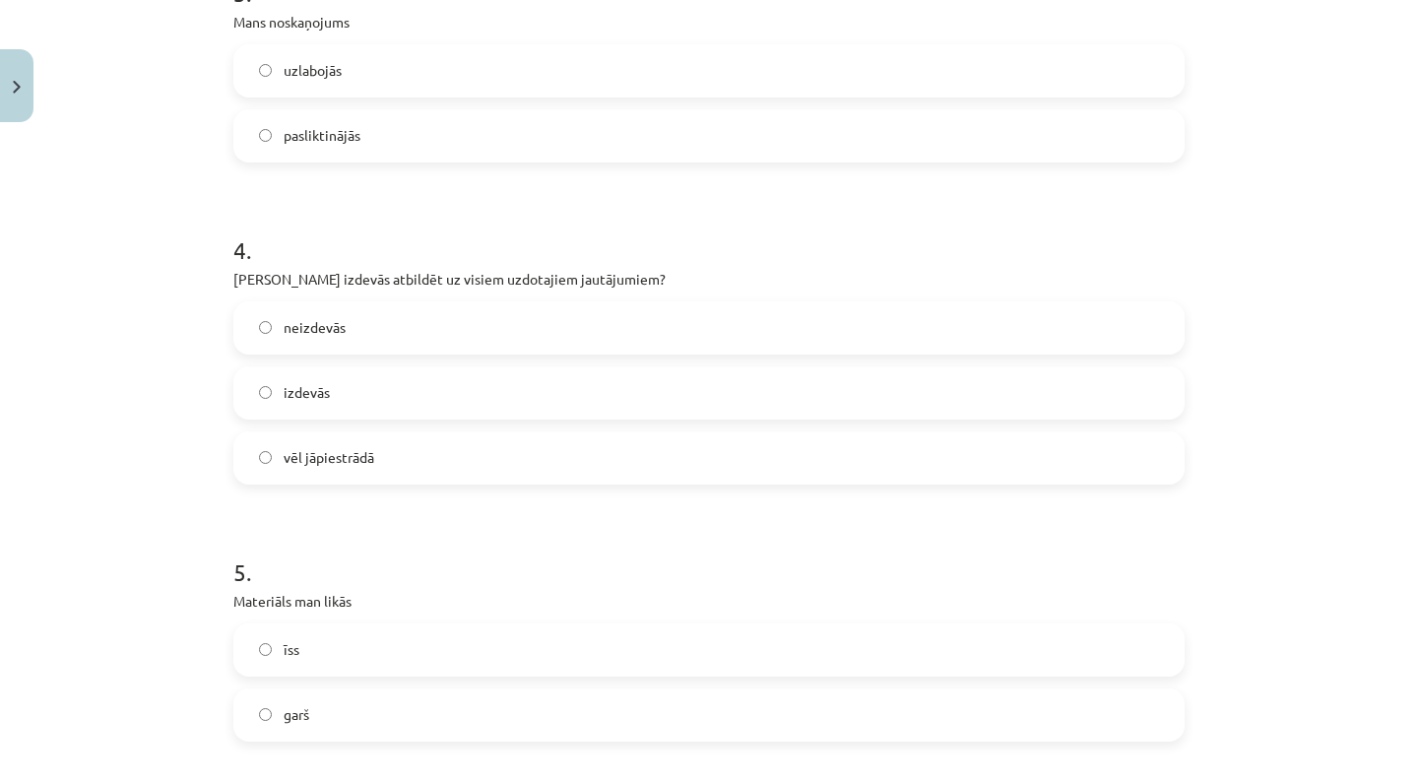
scroll to position [1242, 0]
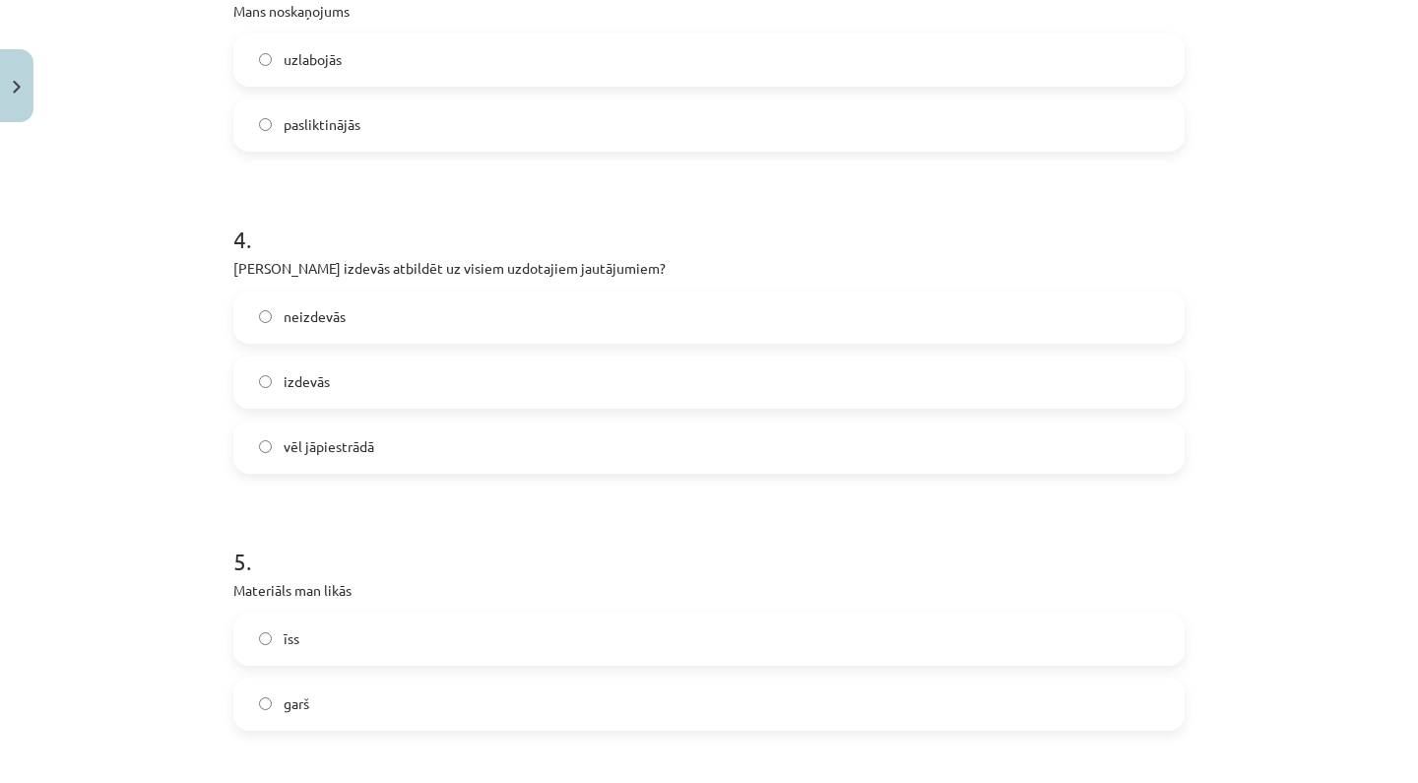
click at [356, 429] on label "vēl jāpiestrādā" at bounding box center [708, 447] width 947 height 49
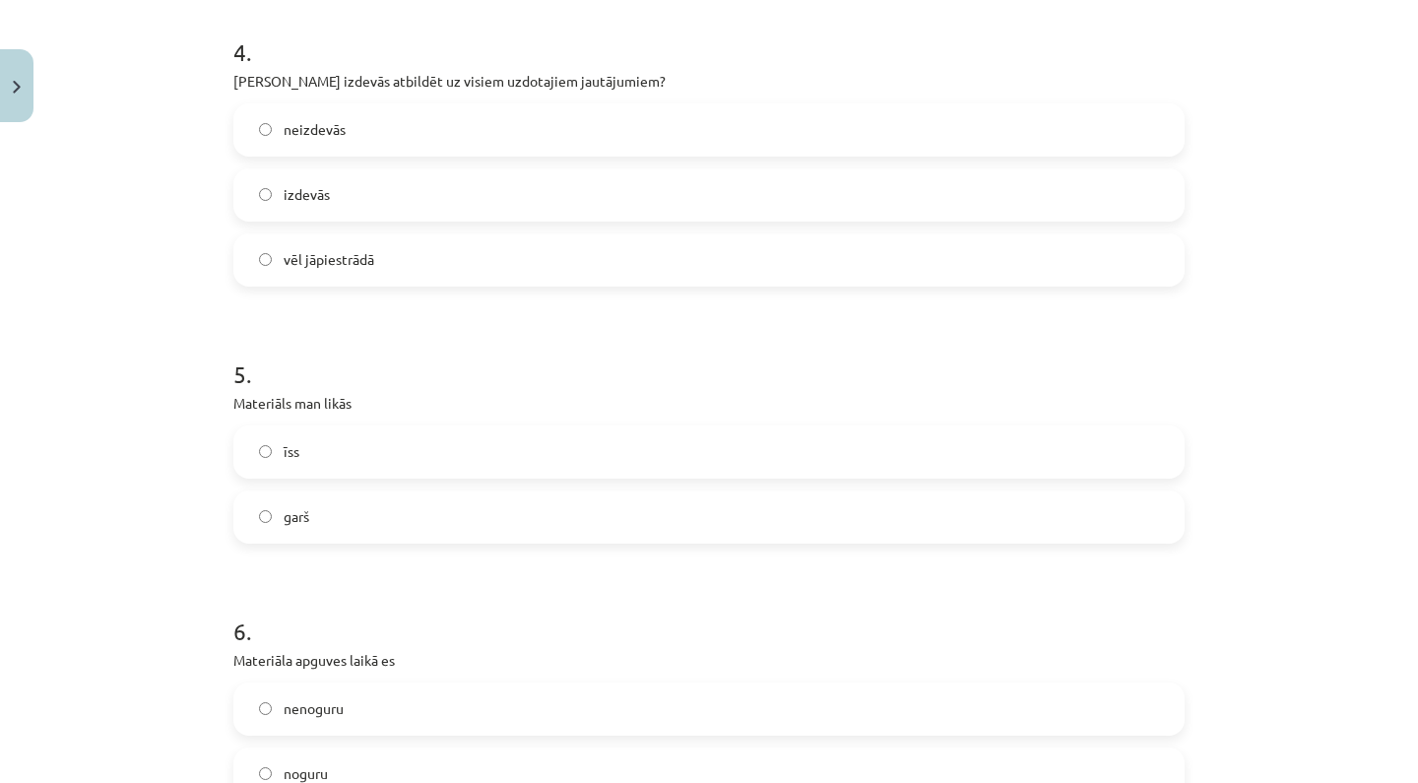
scroll to position [1432, 0]
click at [313, 498] on label "garš" at bounding box center [708, 513] width 947 height 49
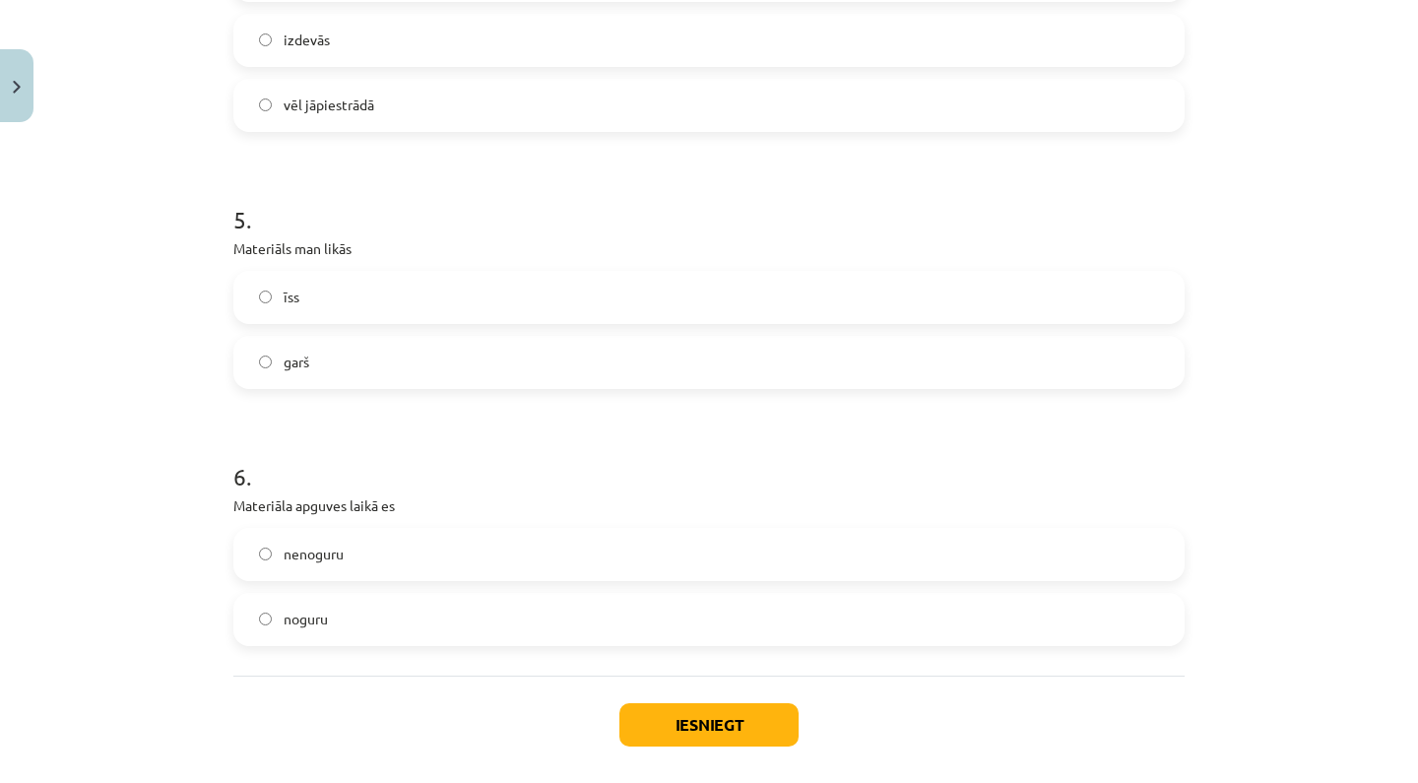
scroll to position [1587, 0]
click at [396, 559] on label "nenoguru" at bounding box center [708, 551] width 947 height 49
click at [695, 729] on button "Iesniegt" at bounding box center [708, 721] width 179 height 43
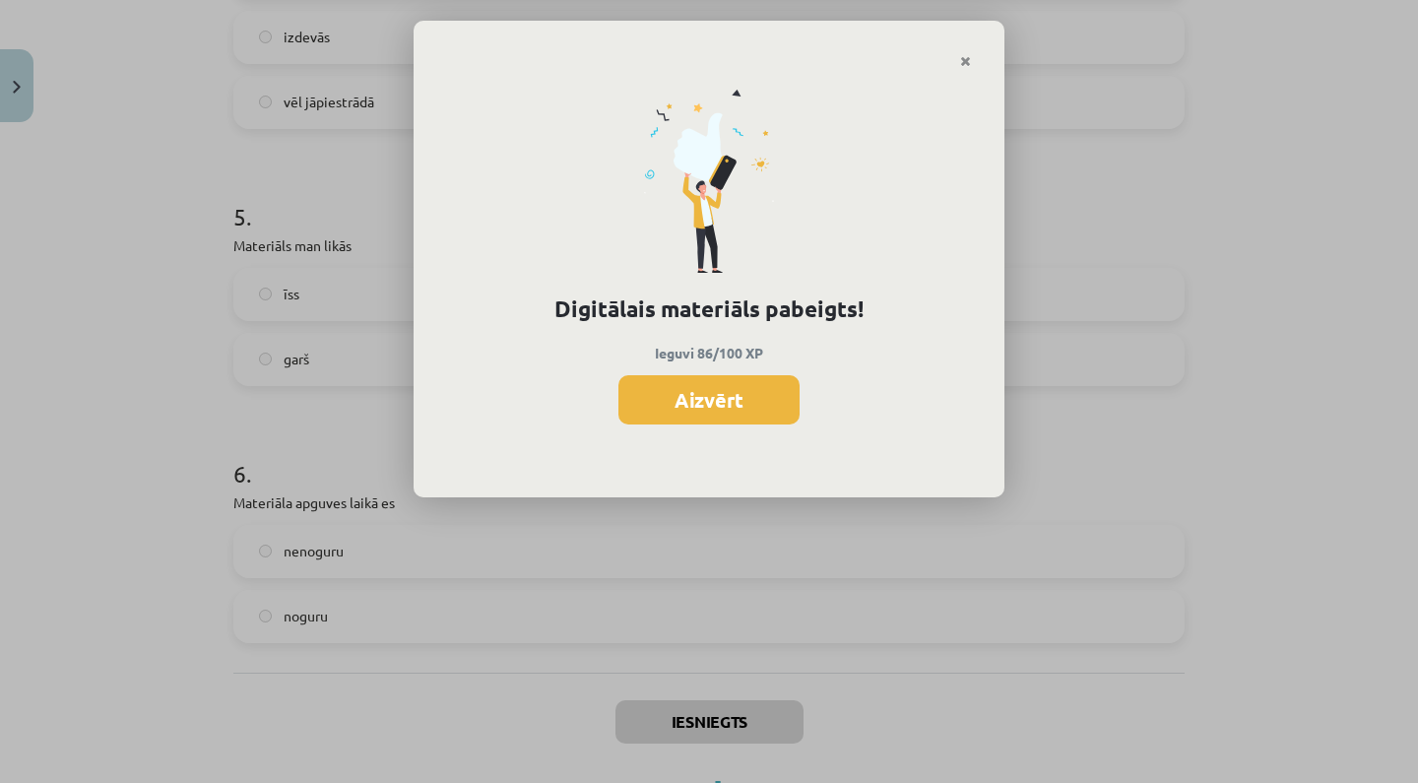
scroll to position [1190, 0]
click at [666, 415] on button "Aizvērt" at bounding box center [708, 399] width 181 height 49
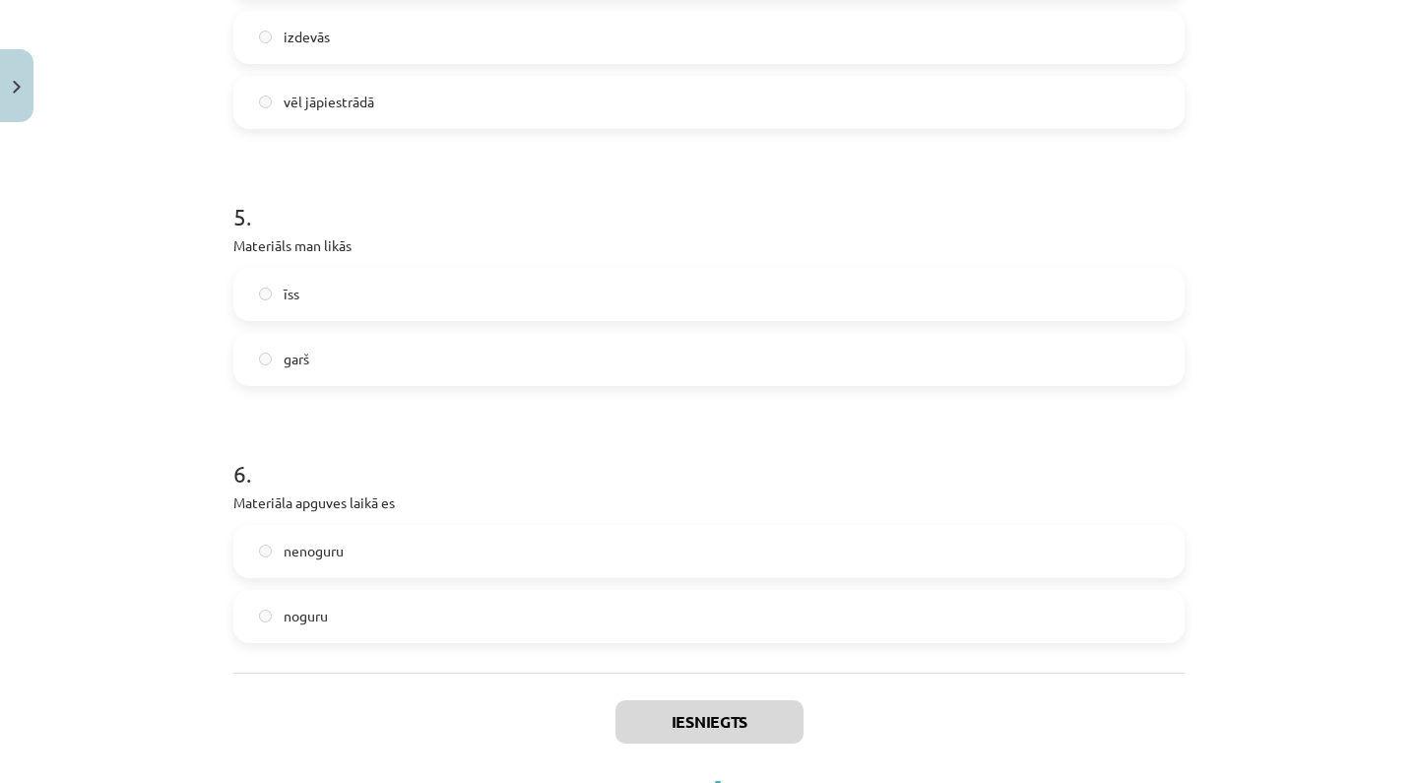
click at [7, 105] on button "Close" at bounding box center [16, 85] width 33 height 73
click at [173, 131] on div "Mācību tēma: Krievu valodas 9. klases 1. ieskaites mācību materiāls #7 Temata a…" at bounding box center [709, 391] width 1418 height 783
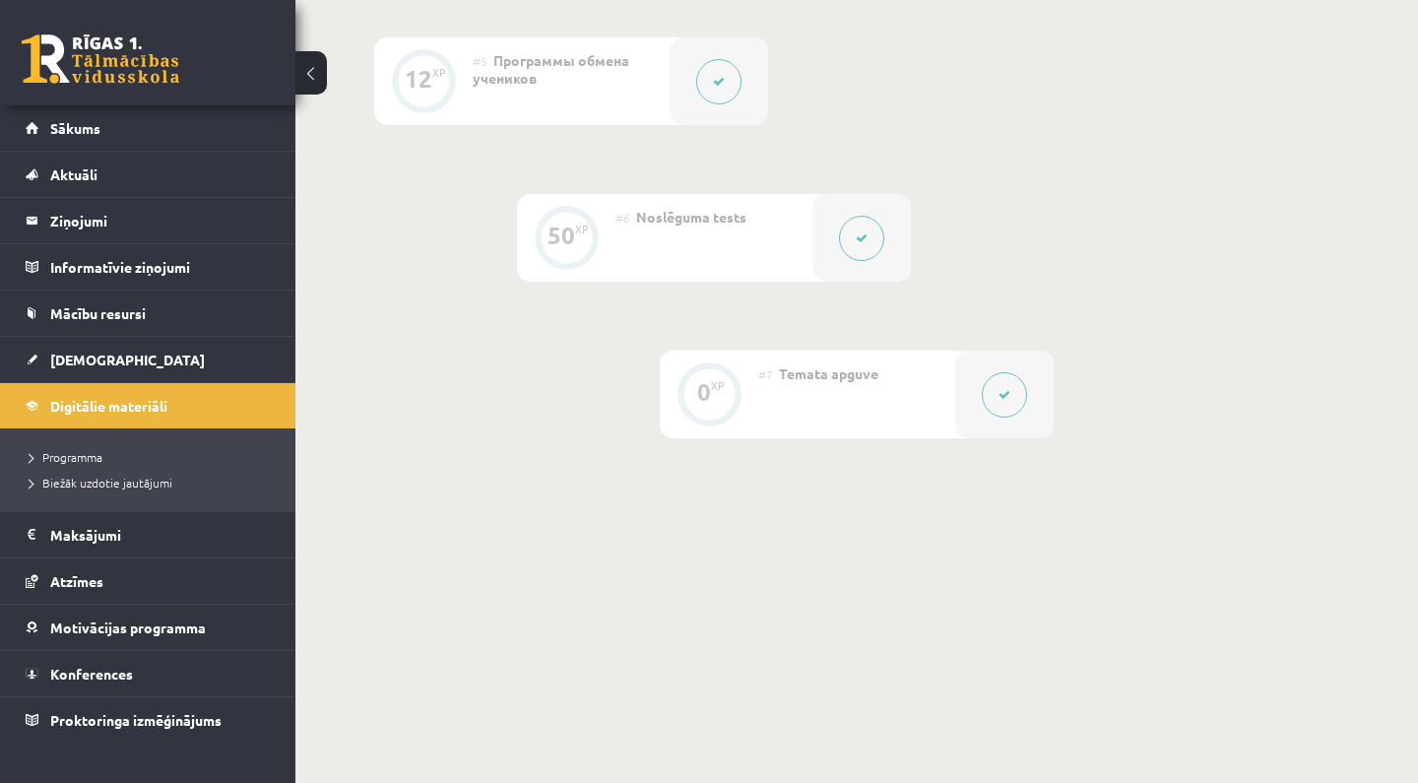
click at [173, 131] on link "Sākums" at bounding box center [148, 127] width 245 height 45
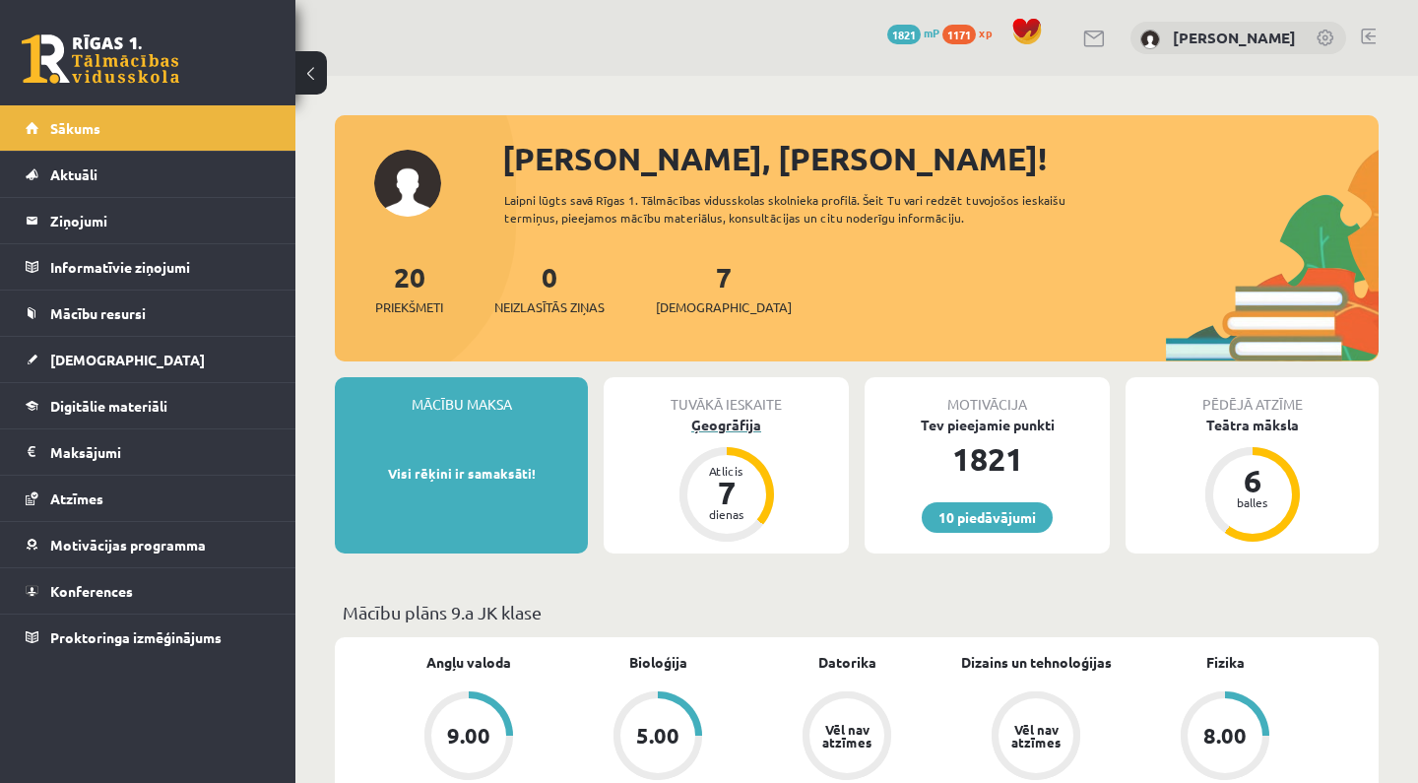
click at [743, 427] on div "Ģeogrāfija" at bounding box center [726, 425] width 245 height 21
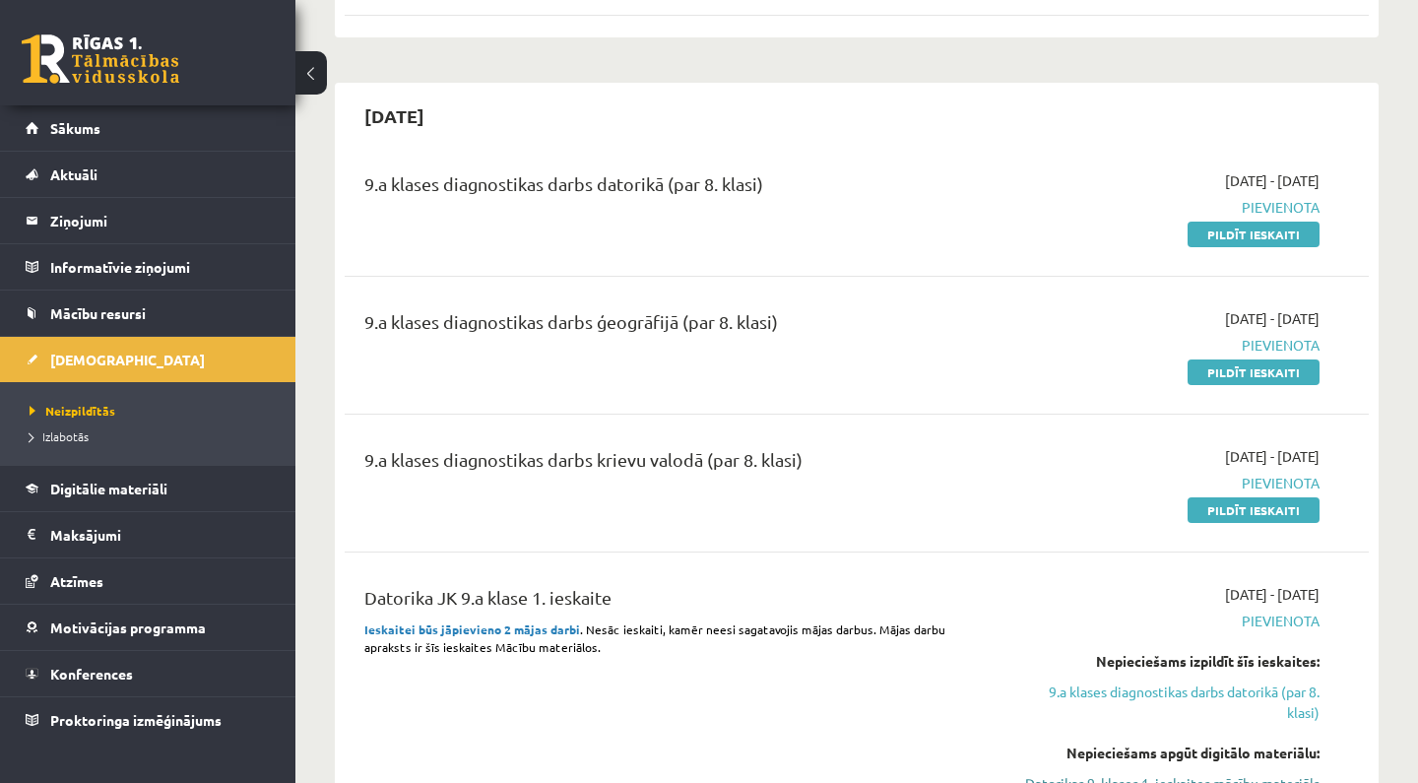
scroll to position [498, 0]
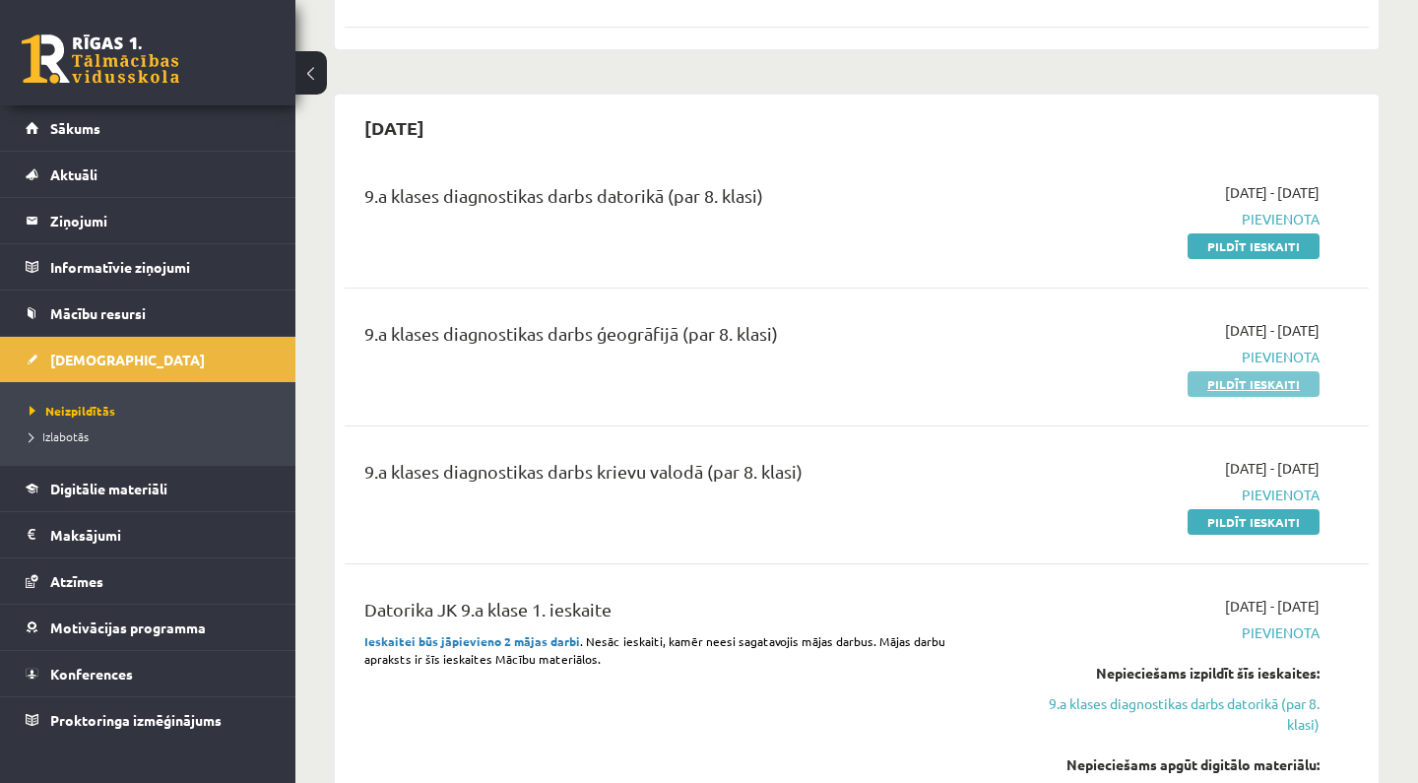
click at [1220, 387] on link "Pildīt ieskaiti" at bounding box center [1254, 384] width 132 height 26
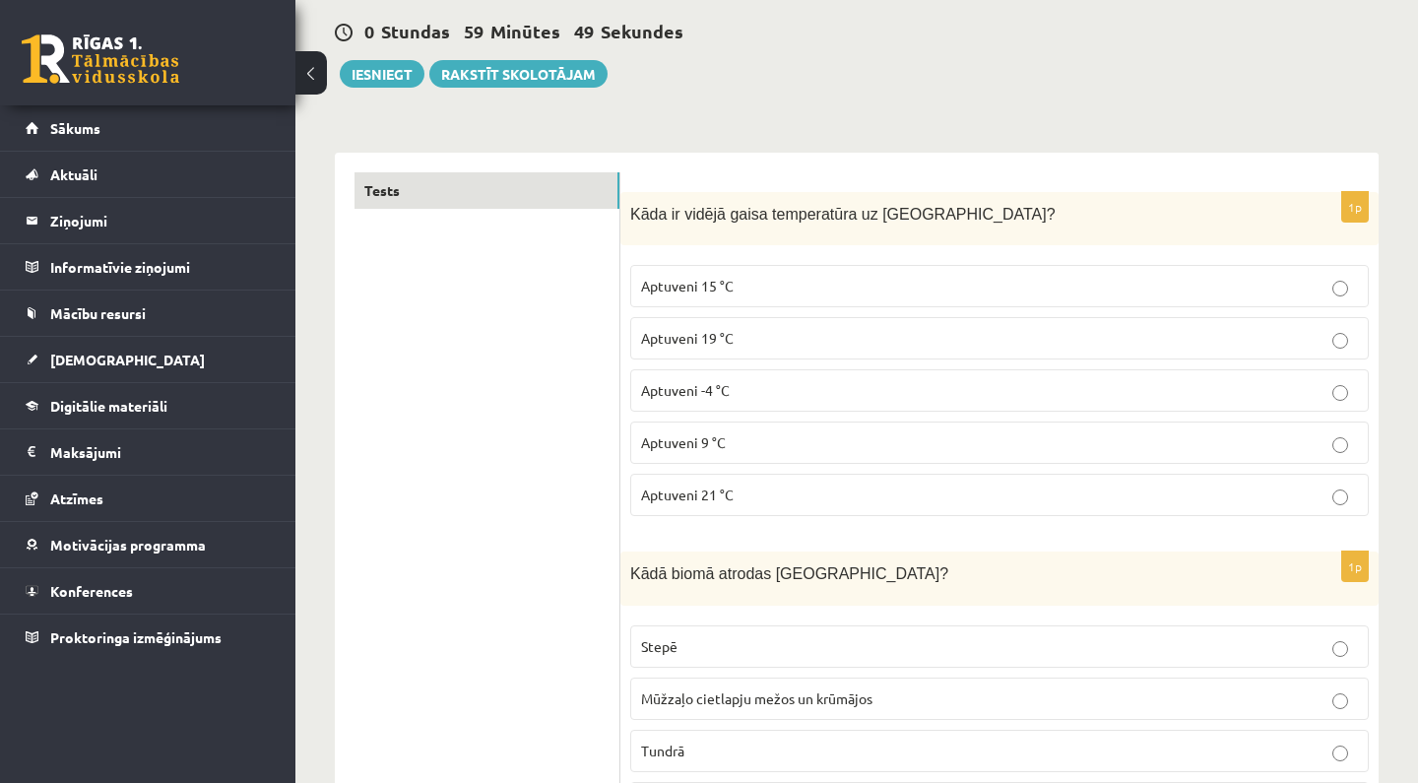
scroll to position [181, 0]
drag, startPoint x: 632, startPoint y: 211, endPoint x: 635, endPoint y: 387, distance: 176.3
click at [632, 302] on div "1p Kāda ir vidējā gaisa temperatūra uz [GEOGRAPHIC_DATA]? Aptuveni 15 °C Aptuve…" at bounding box center [999, 362] width 758 height 341
click at [711, 762] on label "Tundrā" at bounding box center [999, 751] width 739 height 42
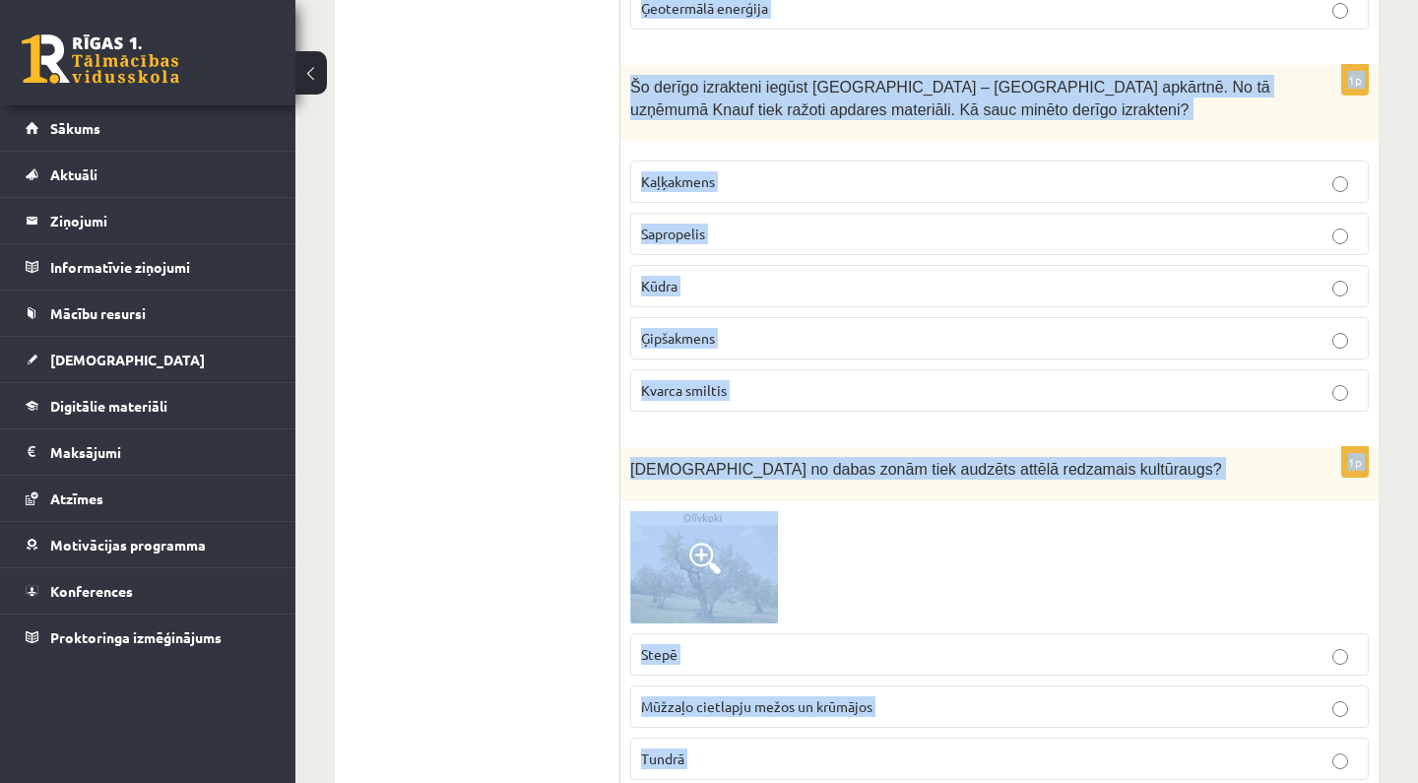
scroll to position [1938, 0]
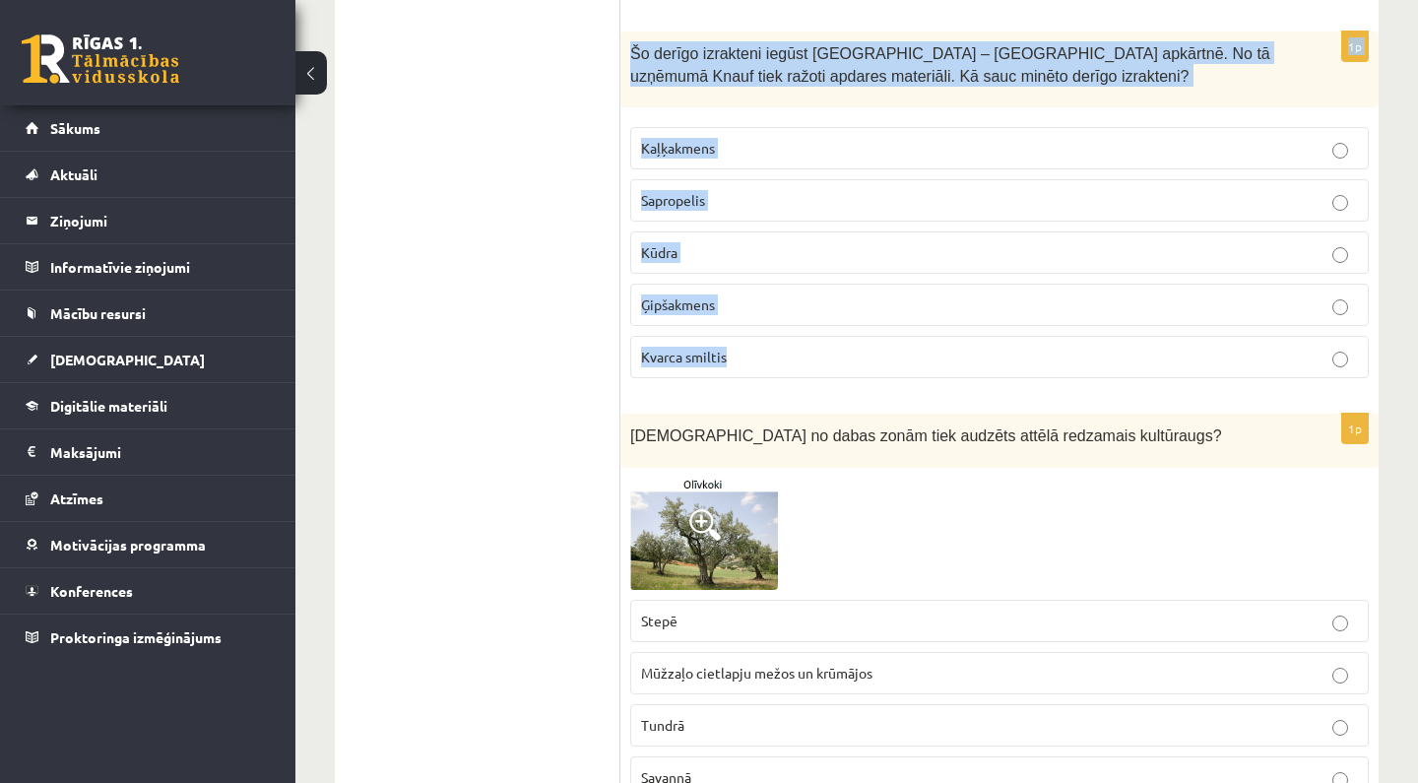
drag, startPoint x: 628, startPoint y: 210, endPoint x: 658, endPoint y: 364, distance: 157.4
copy form "Lore ip dolors ametc adipiscinge se Doeiu? Temporin 35 °U Laboreet 60 °D Magnaa…"
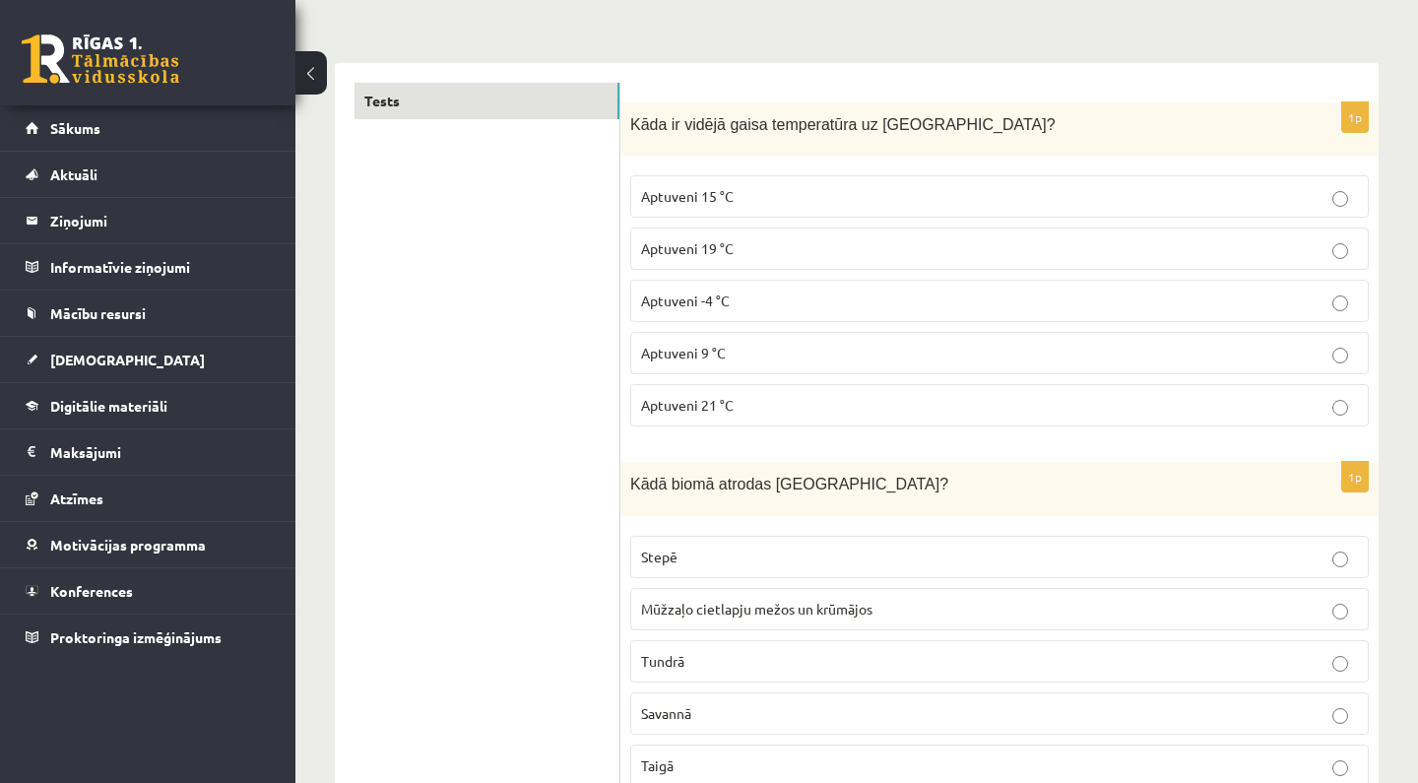
scroll to position [275, 0]
click at [762, 187] on p "Aptuveni 15 °C" at bounding box center [999, 192] width 717 height 21
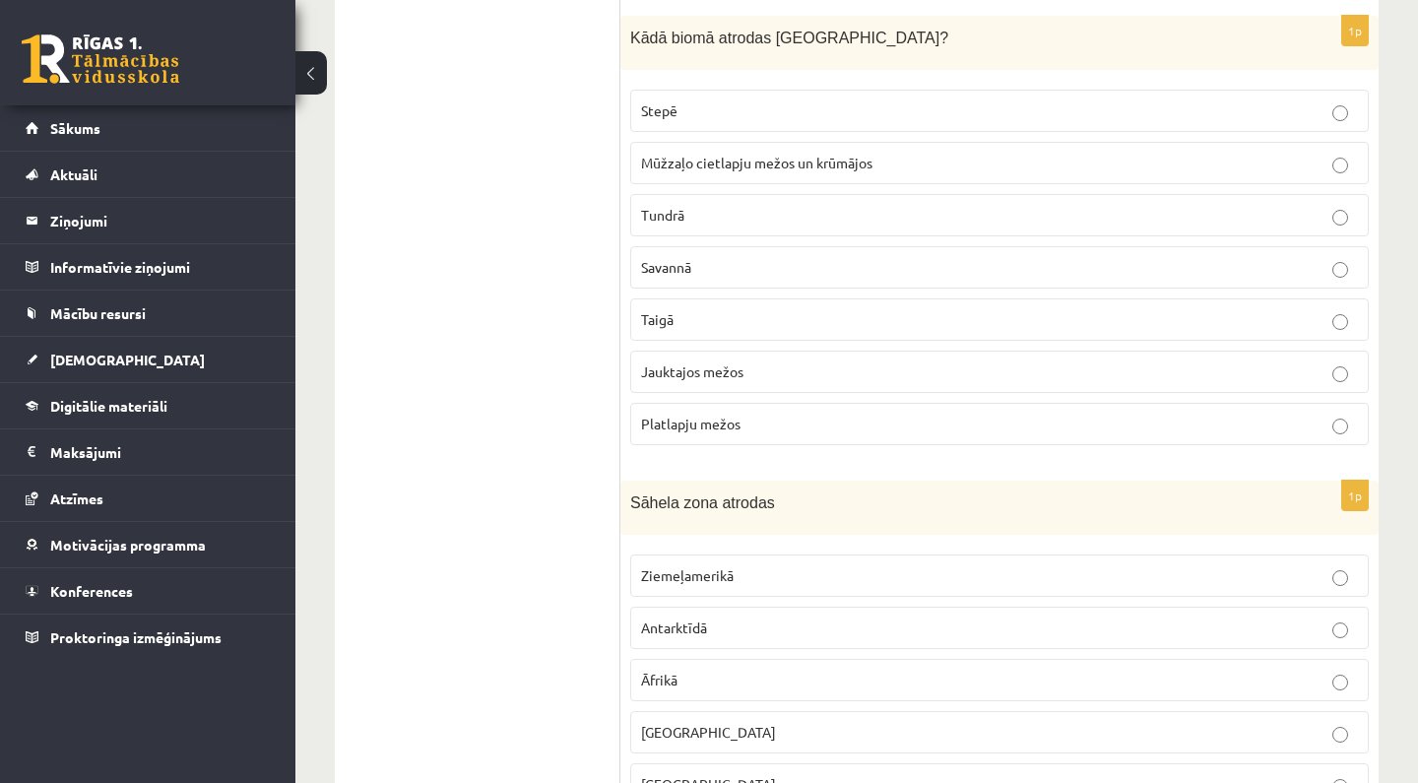
scroll to position [719, 0]
click at [739, 359] on p "Jauktajos mežos" at bounding box center [999, 369] width 717 height 21
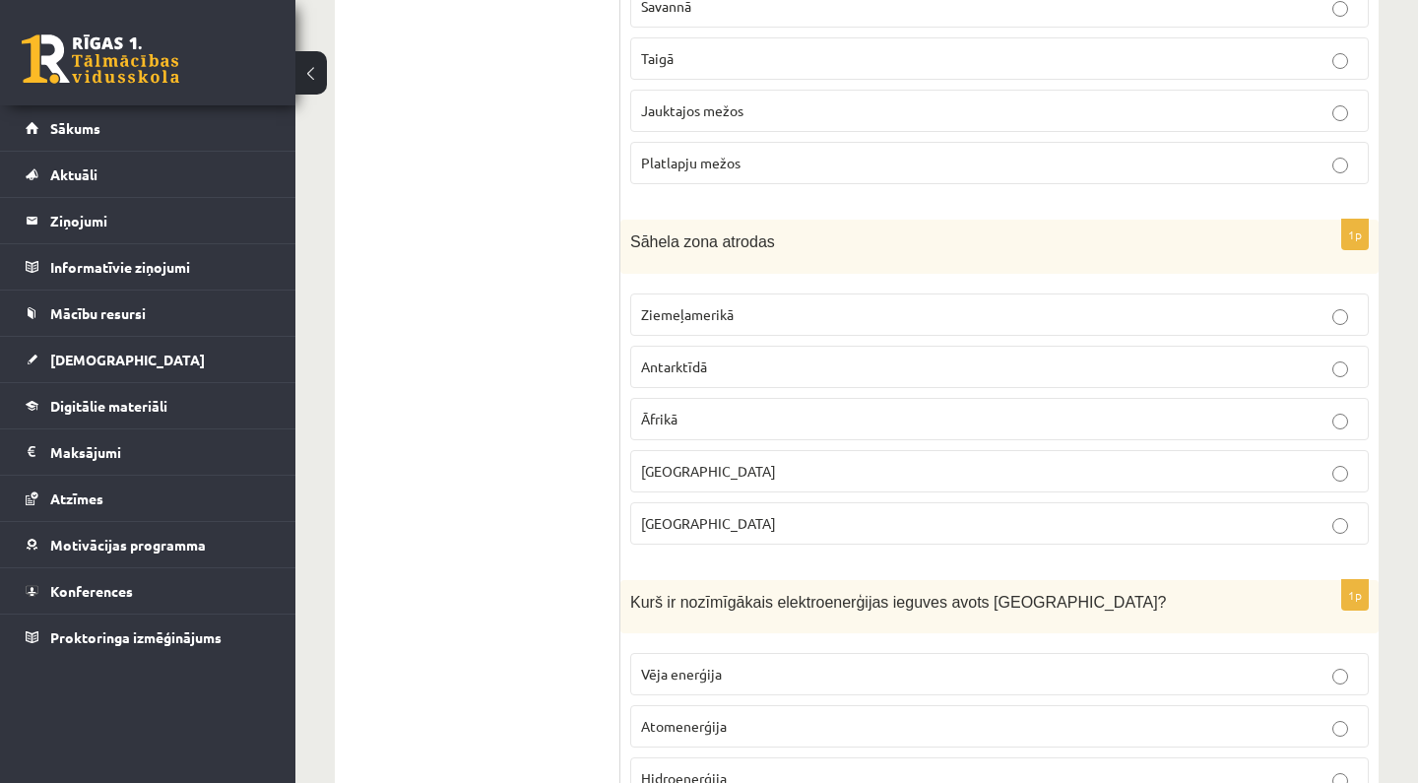
scroll to position [982, 0]
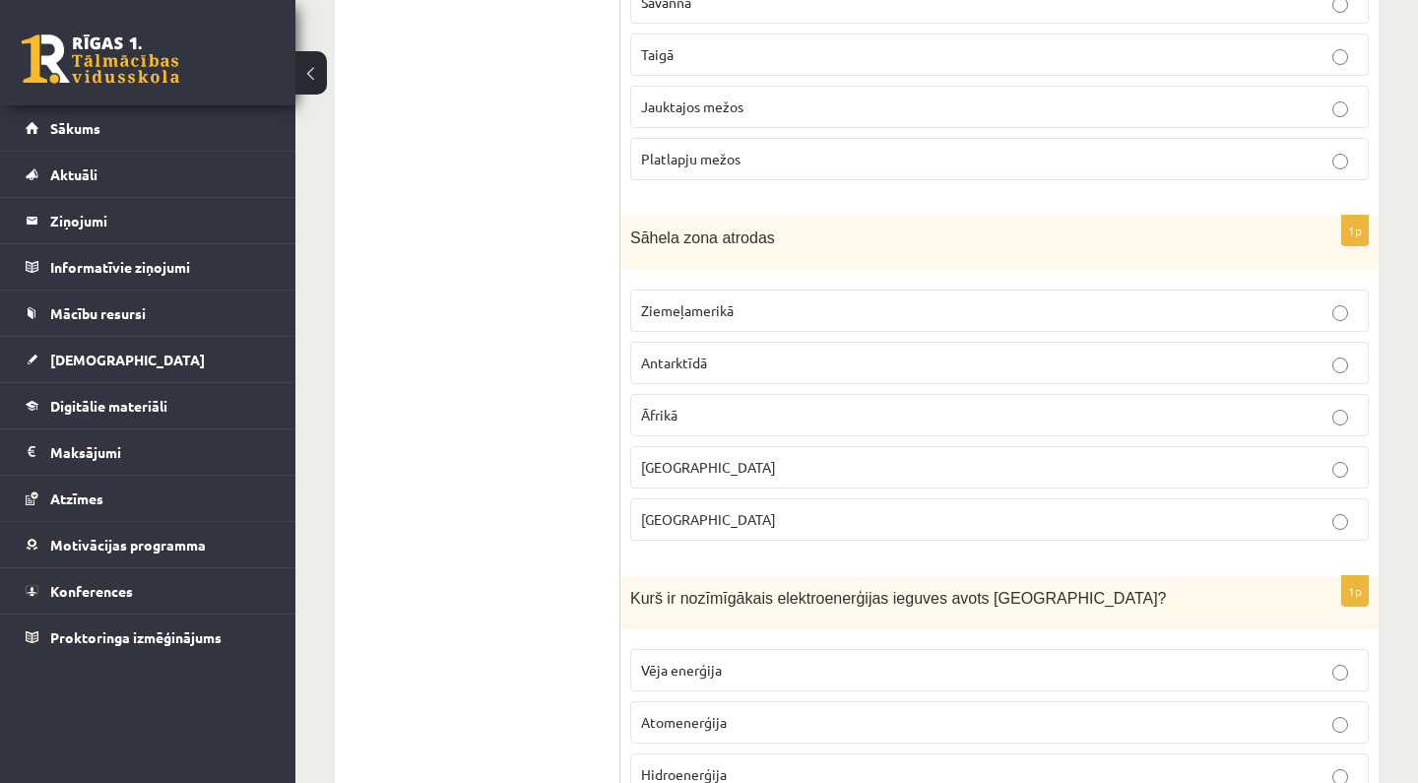
click at [690, 406] on p "Āfrikā" at bounding box center [999, 415] width 717 height 21
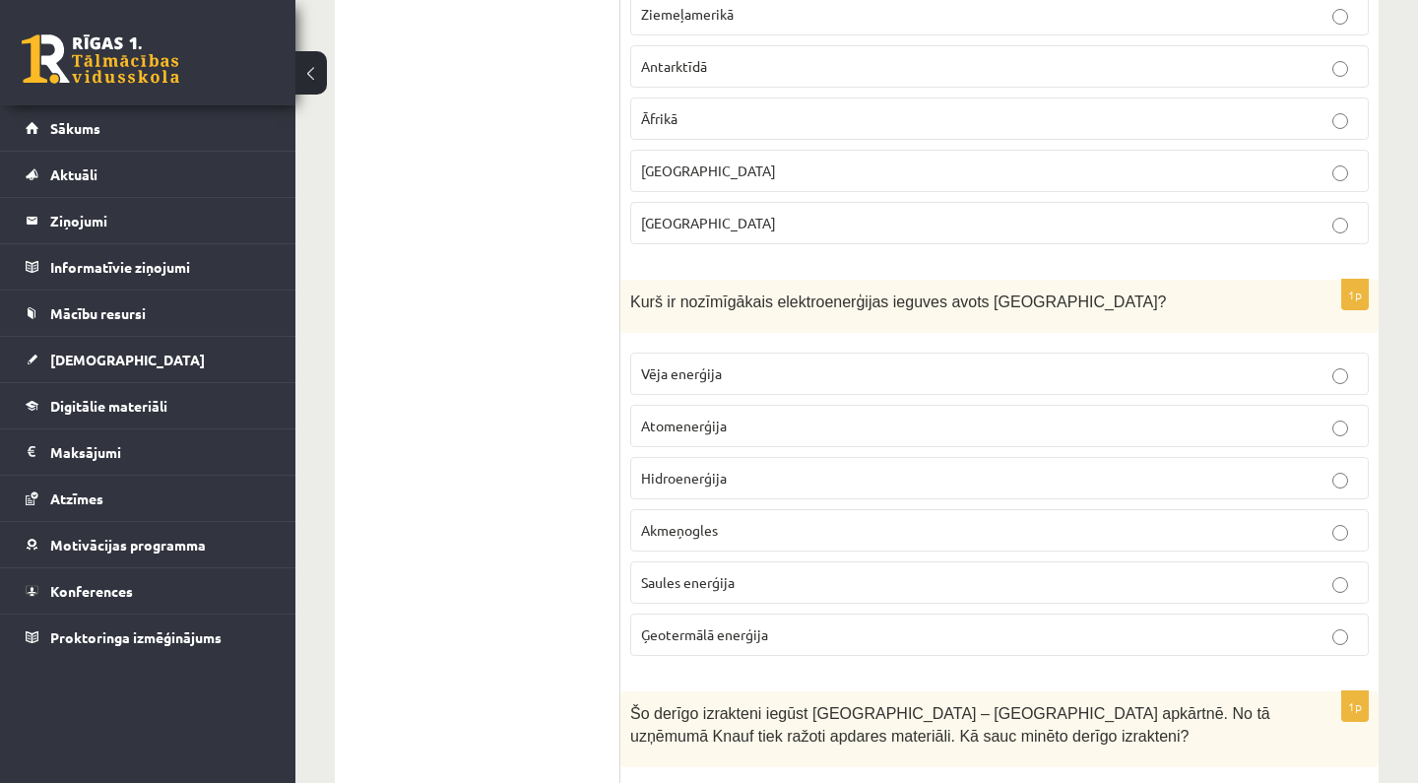
scroll to position [1281, 0]
click at [691, 481] on p "Hidroenerģija" at bounding box center [999, 475] width 717 height 21
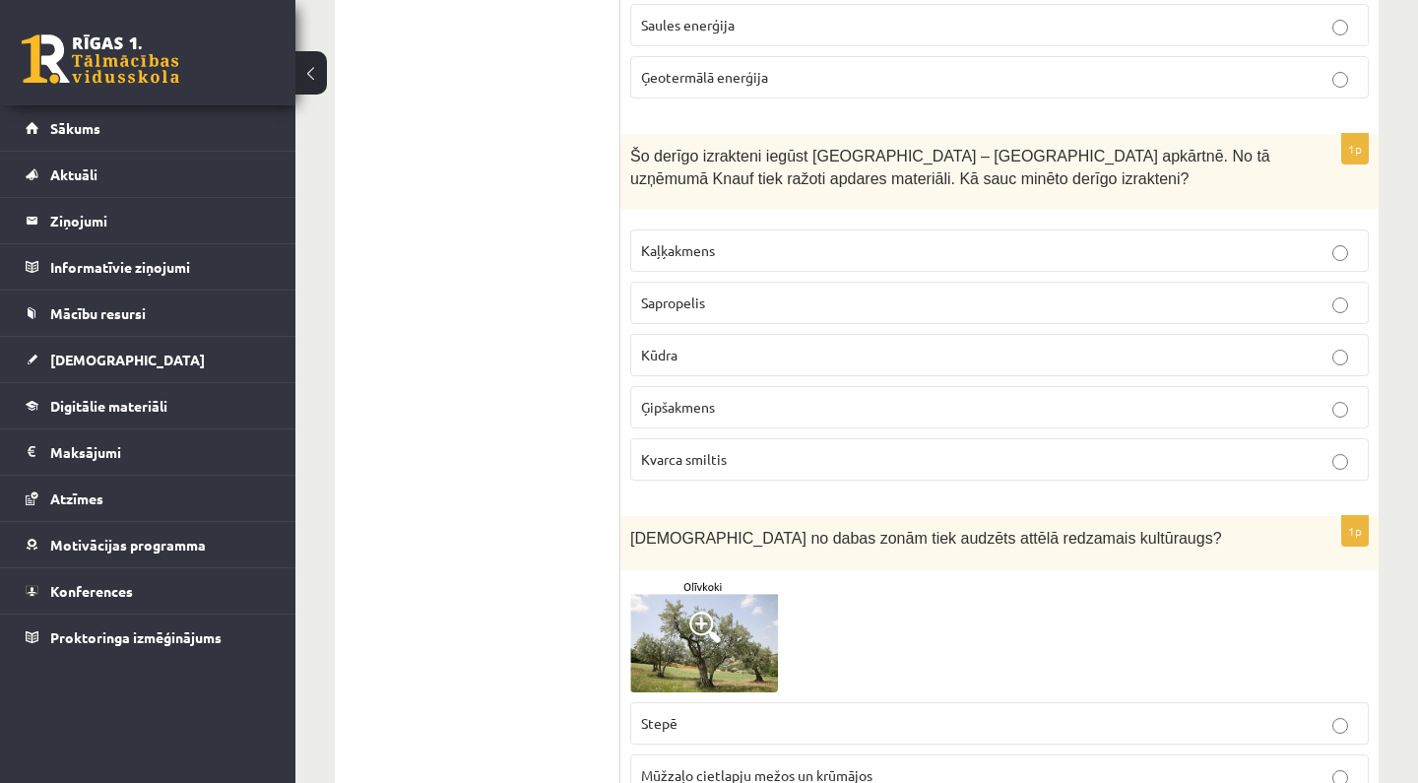
scroll to position [1838, 0]
click at [743, 404] on p "Ģipšakmens" at bounding box center [999, 405] width 717 height 21
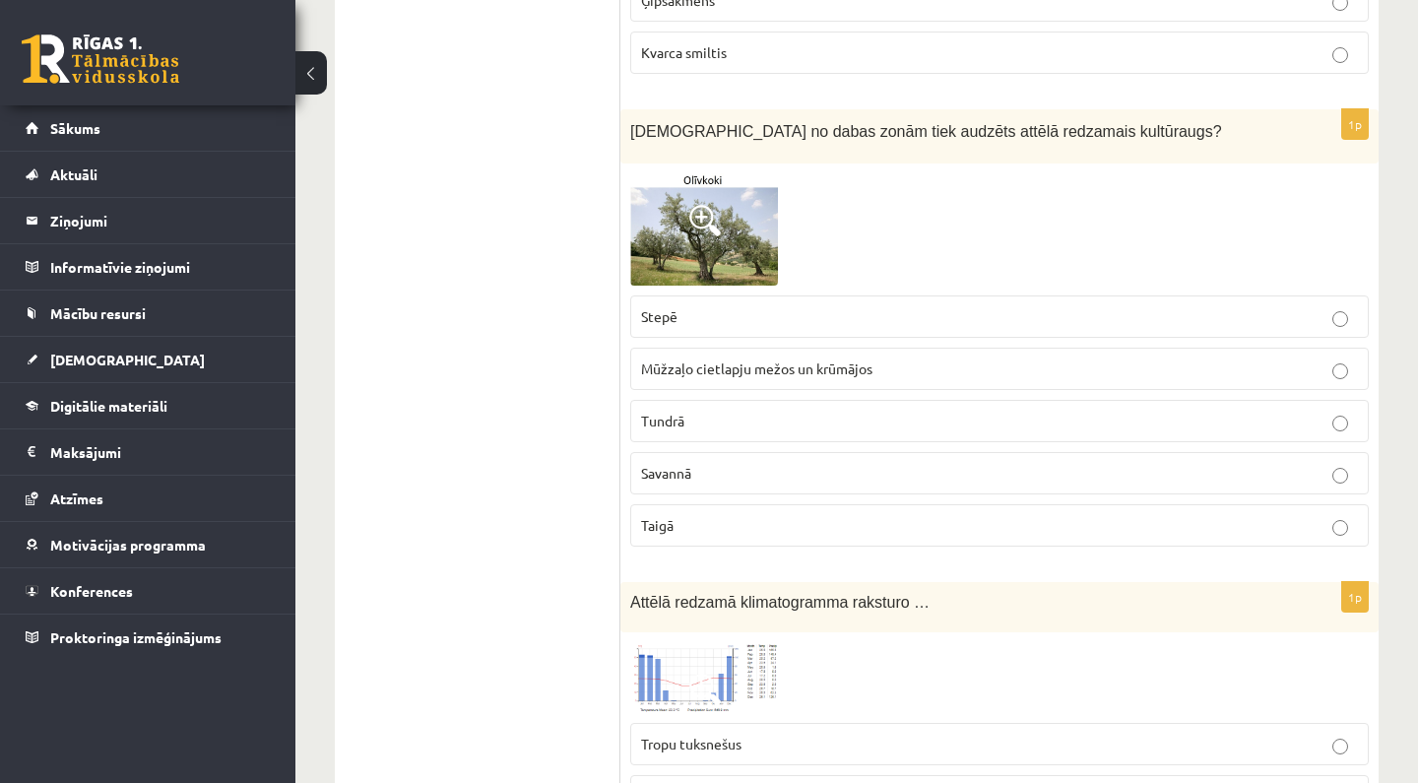
scroll to position [2244, 0]
click at [696, 233] on img at bounding box center [704, 228] width 148 height 112
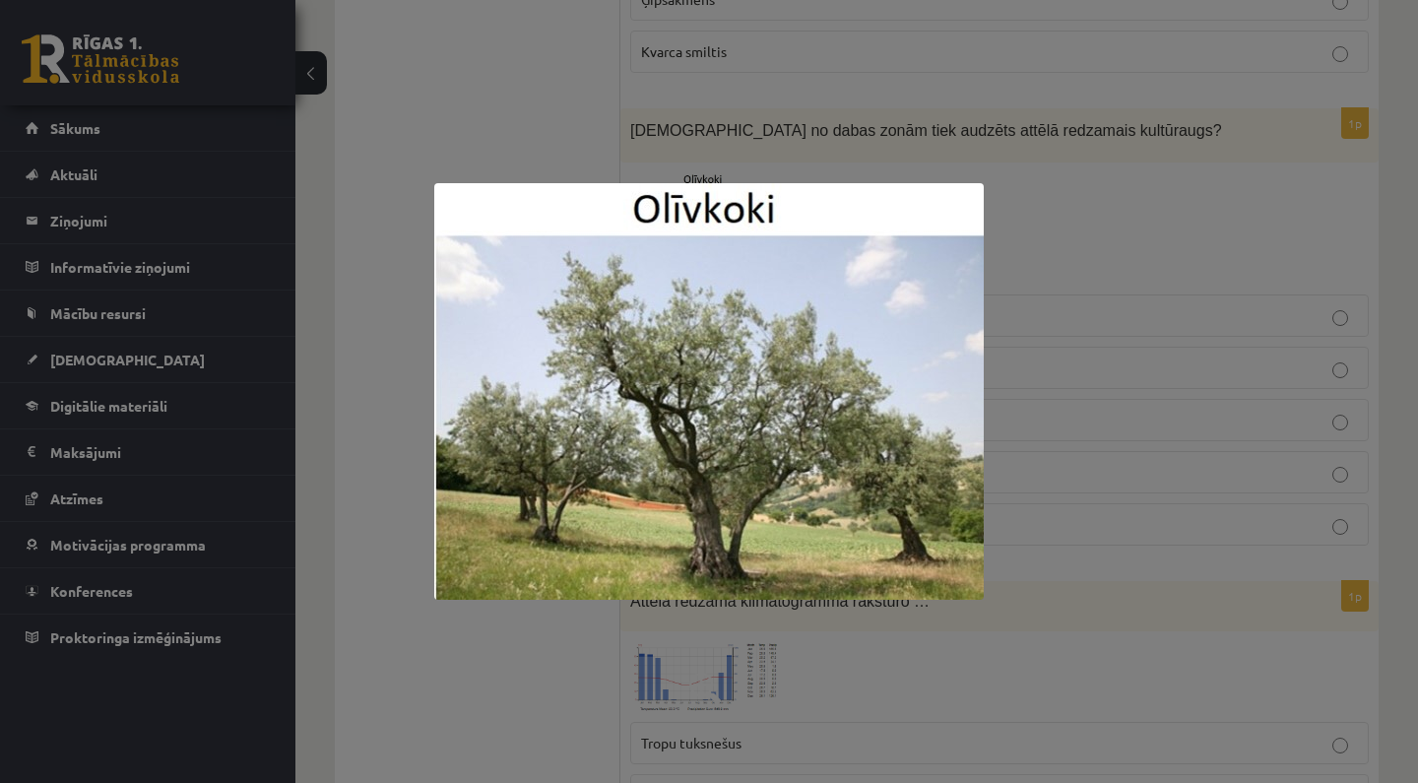
click at [1032, 231] on div at bounding box center [709, 391] width 1418 height 783
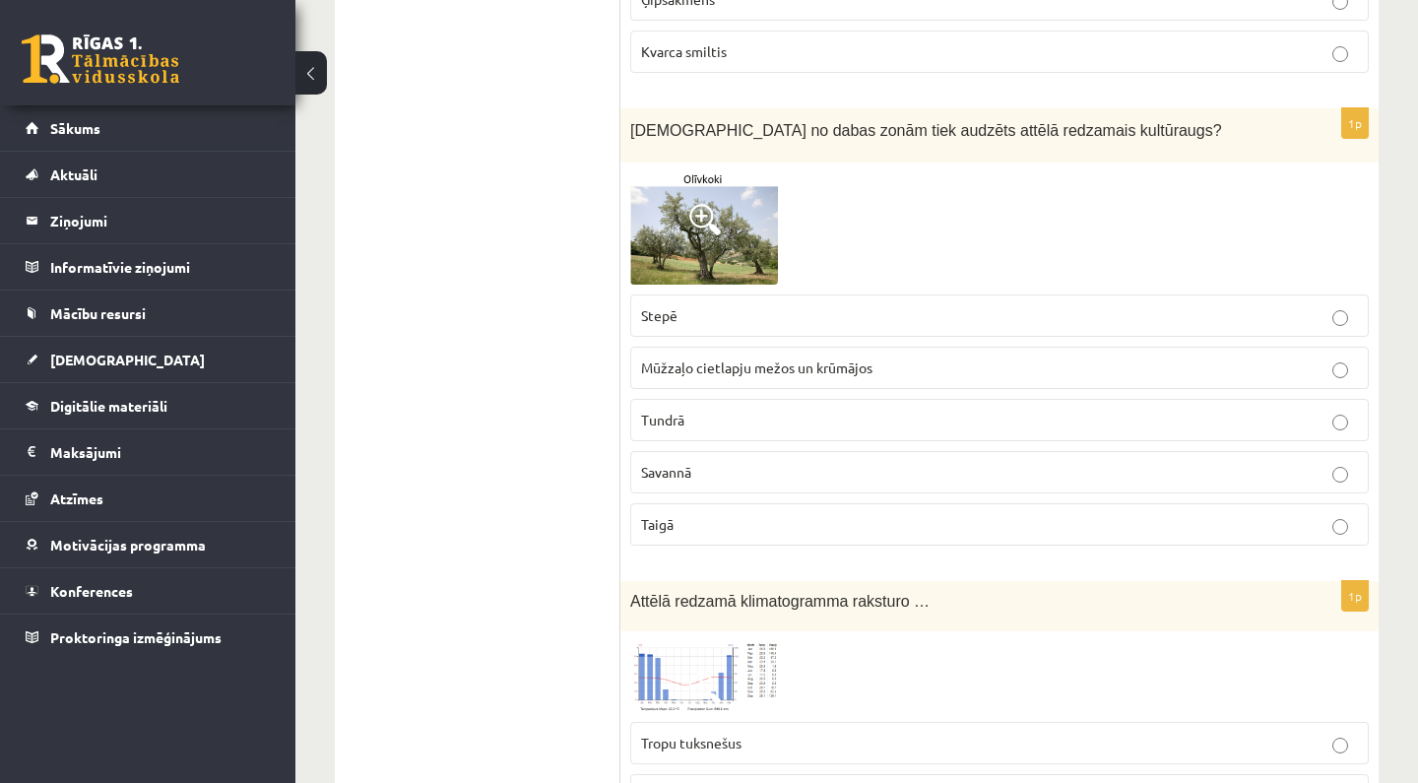
click at [742, 323] on label "Stepē" at bounding box center [999, 315] width 739 height 42
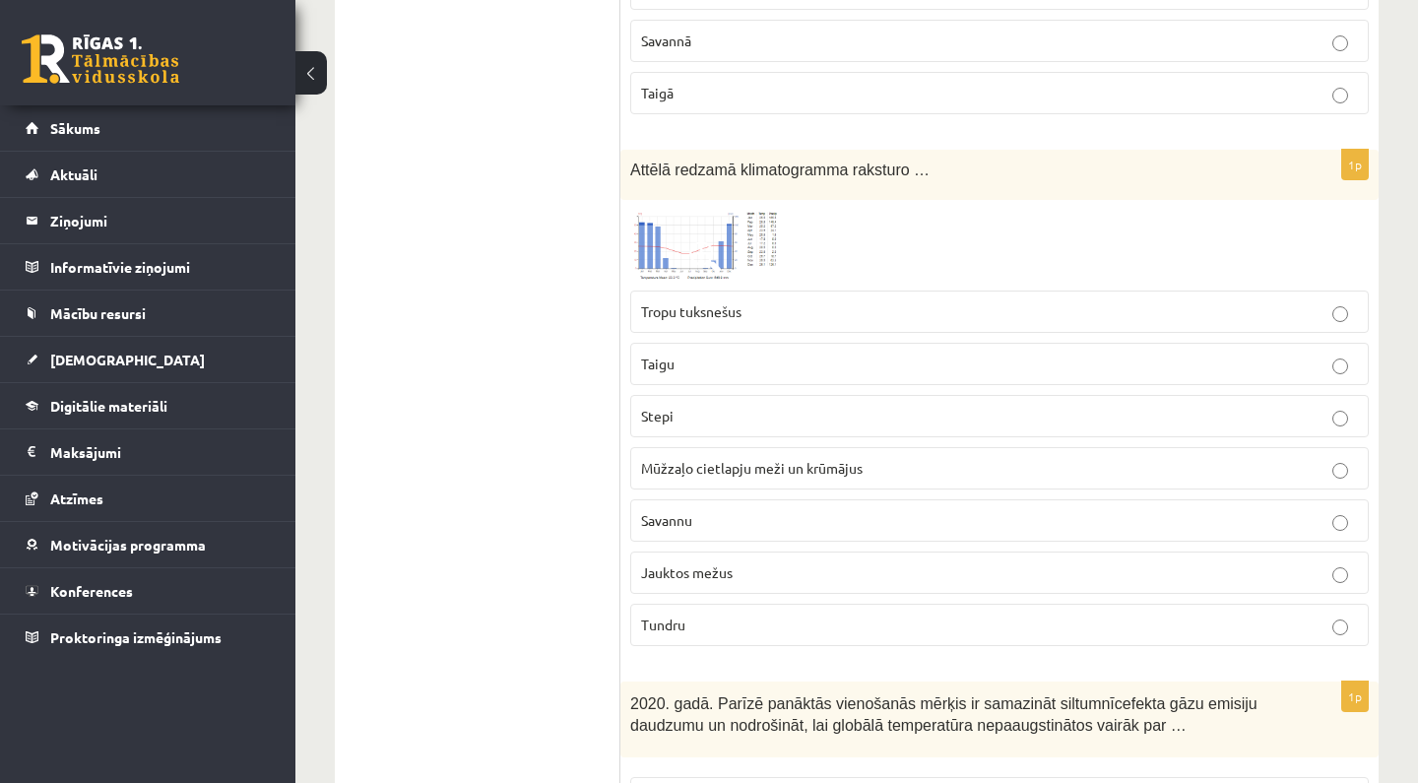
scroll to position [2674, 0]
click at [687, 267] on img at bounding box center [704, 246] width 148 height 71
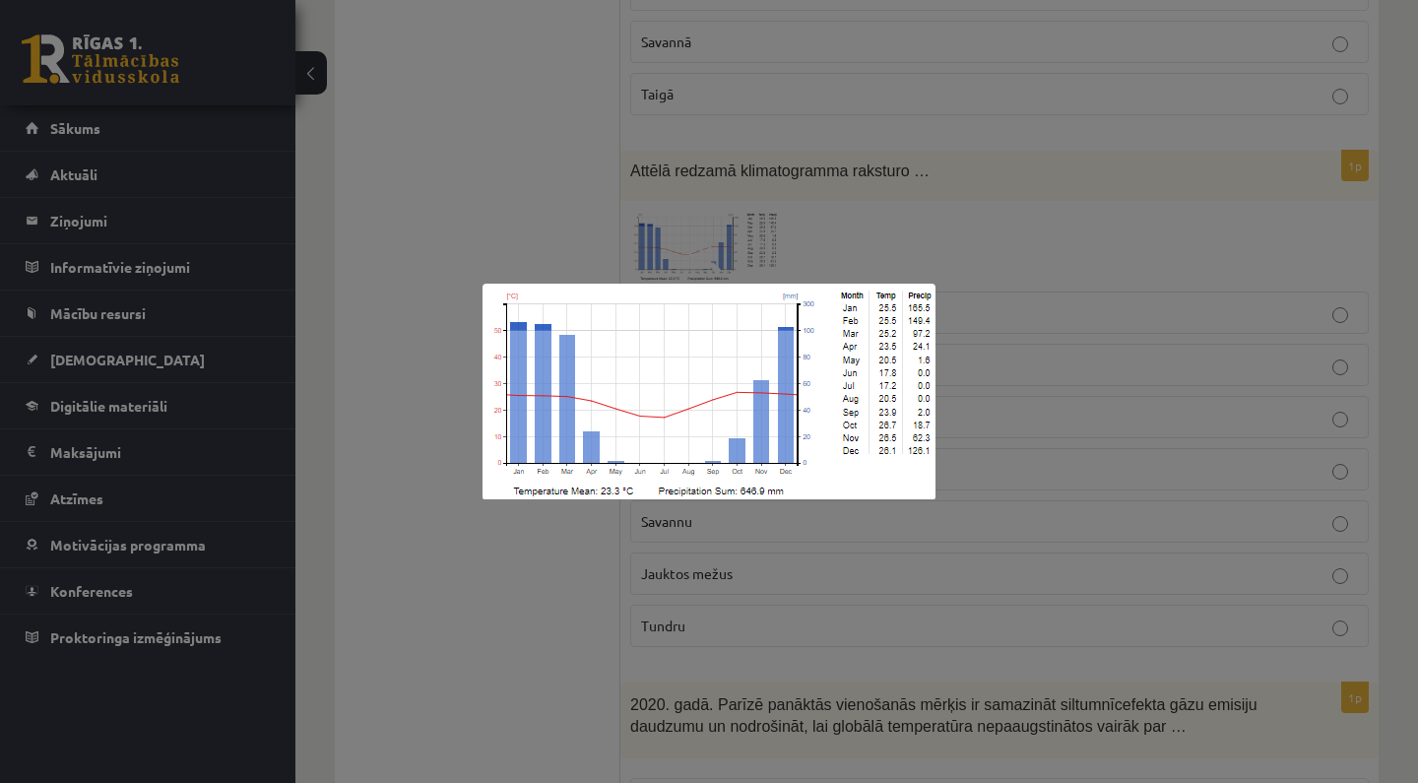
click at [841, 233] on div at bounding box center [709, 391] width 1418 height 783
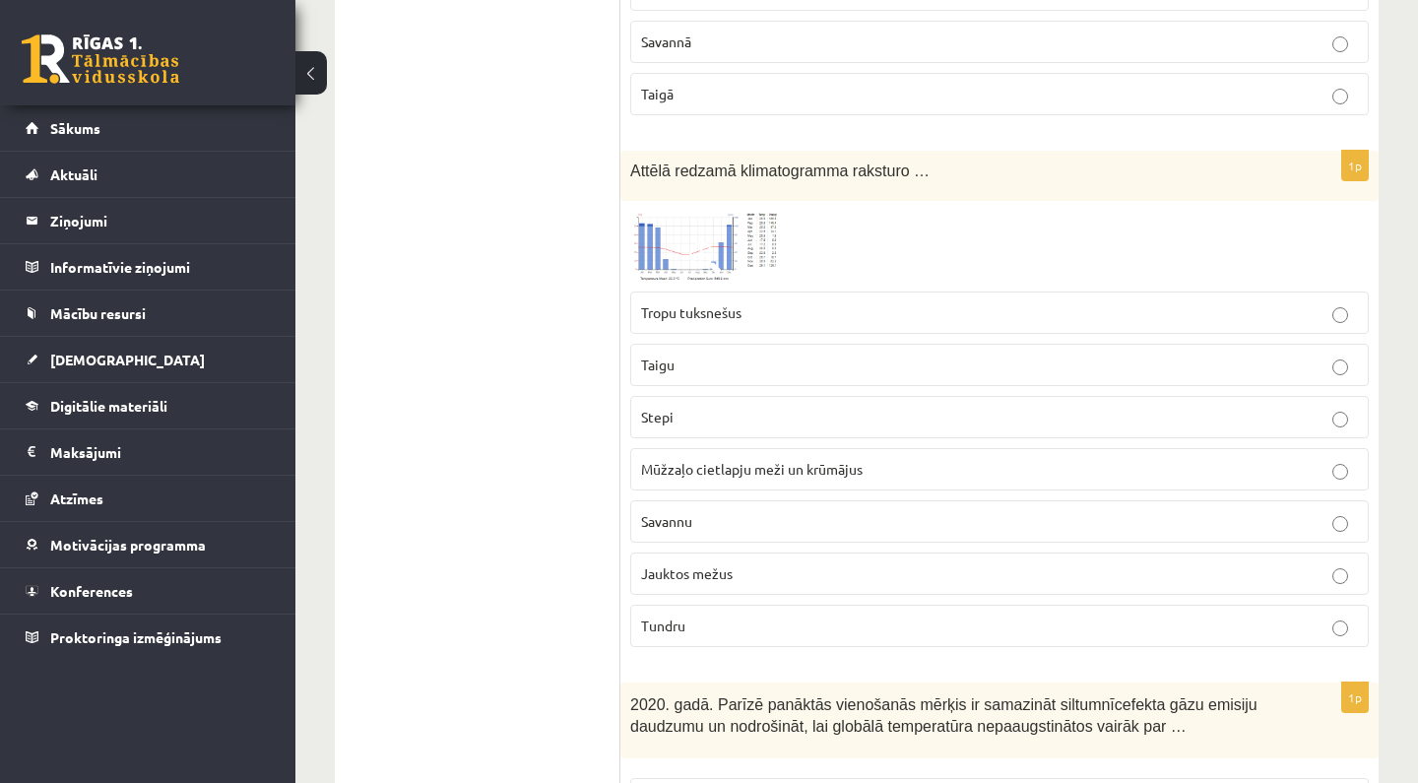
click at [760, 563] on p "Jauktos mežus" at bounding box center [999, 573] width 717 height 21
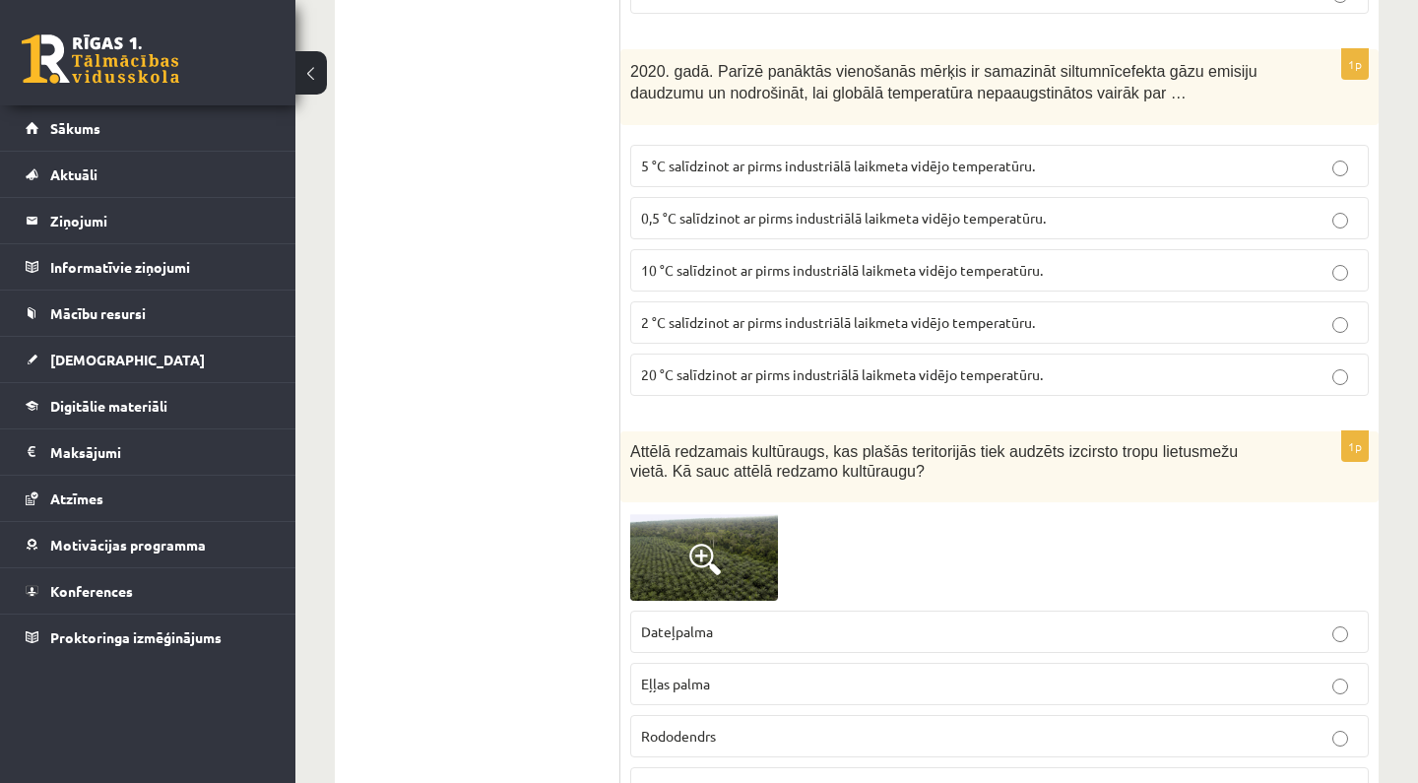
scroll to position [3308, 0]
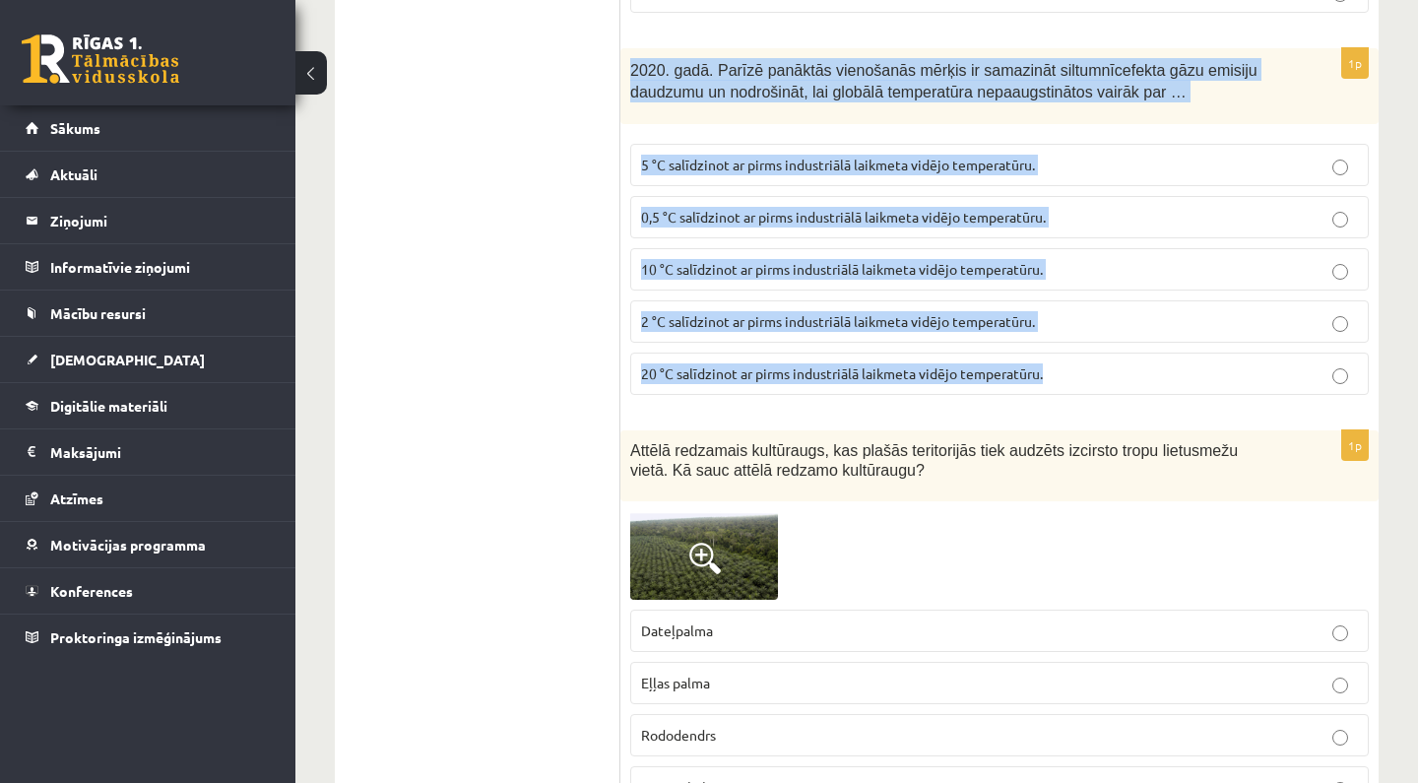
drag, startPoint x: 629, startPoint y: 63, endPoint x: 695, endPoint y: 390, distance: 333.6
click at [695, 390] on div "1p 2020. gadā. Parīzē panāktās vienošanās mērķis ir samazināt siltumnīcefekta g…" at bounding box center [999, 229] width 758 height 362
copy div "2020. gadā. Parīzē panāktās vienošanās mērķis ir samazināt siltumnīcefekta gāzu…"
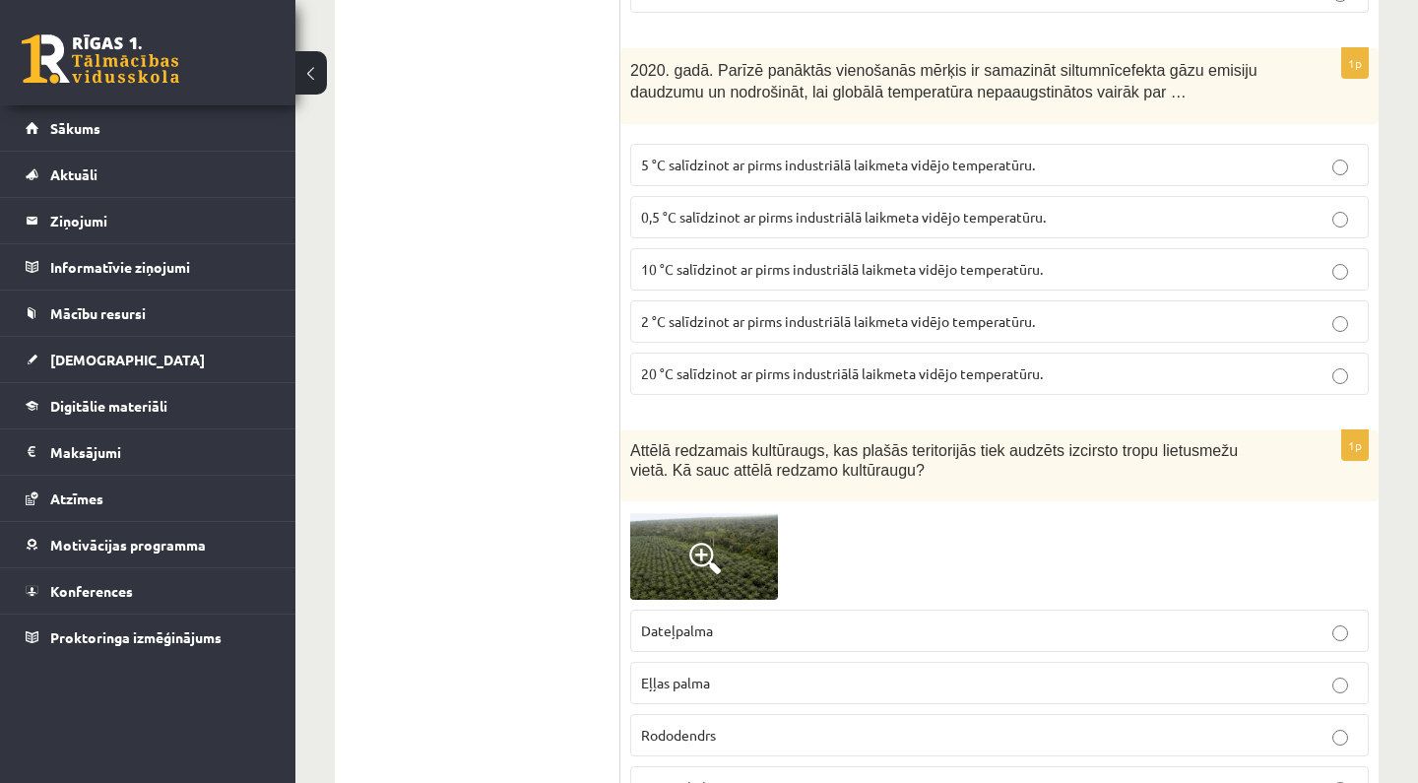
click at [709, 311] on p "2 °C salīdzinot ar pirms industriālā laikmeta vidējo temperatūru." at bounding box center [999, 321] width 717 height 21
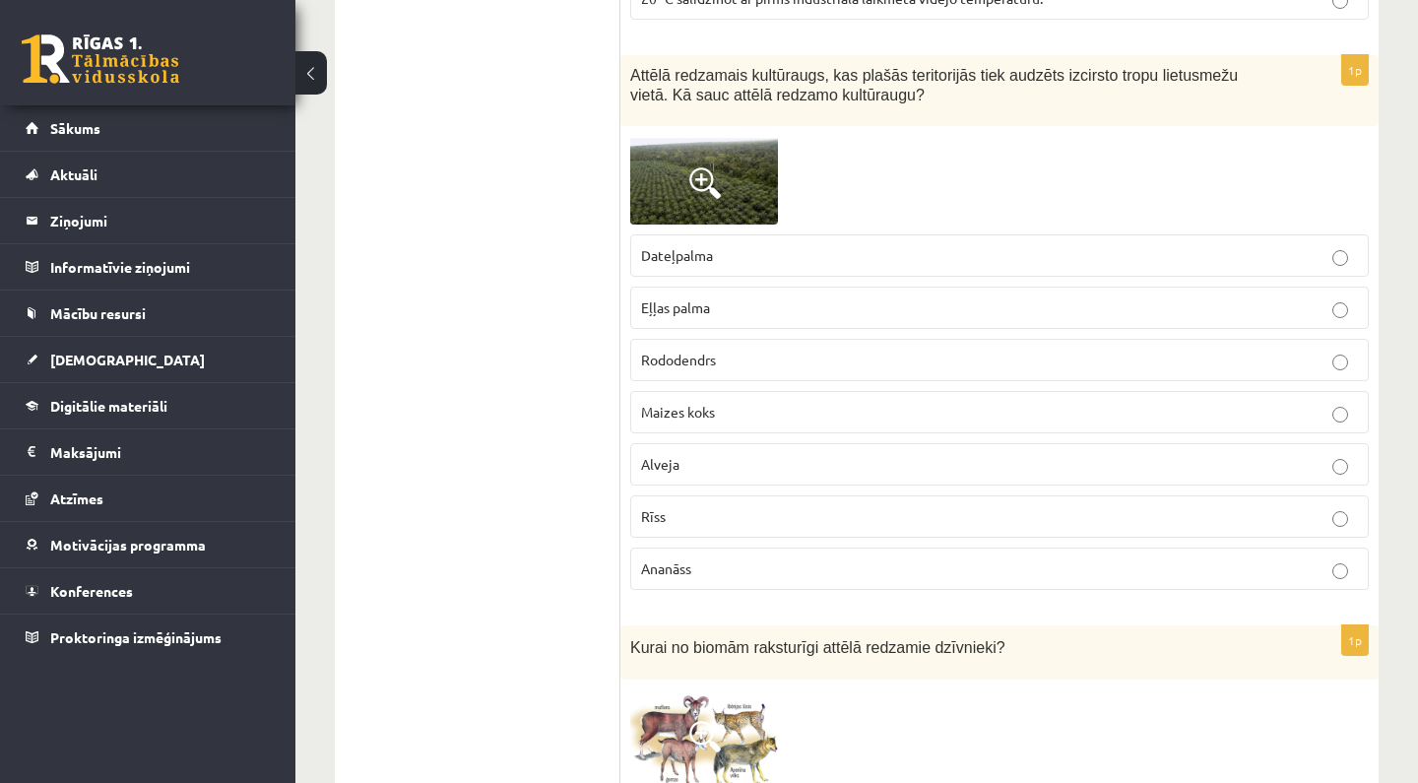
scroll to position [3683, 0]
click at [716, 179] on span at bounding box center [705, 183] width 32 height 32
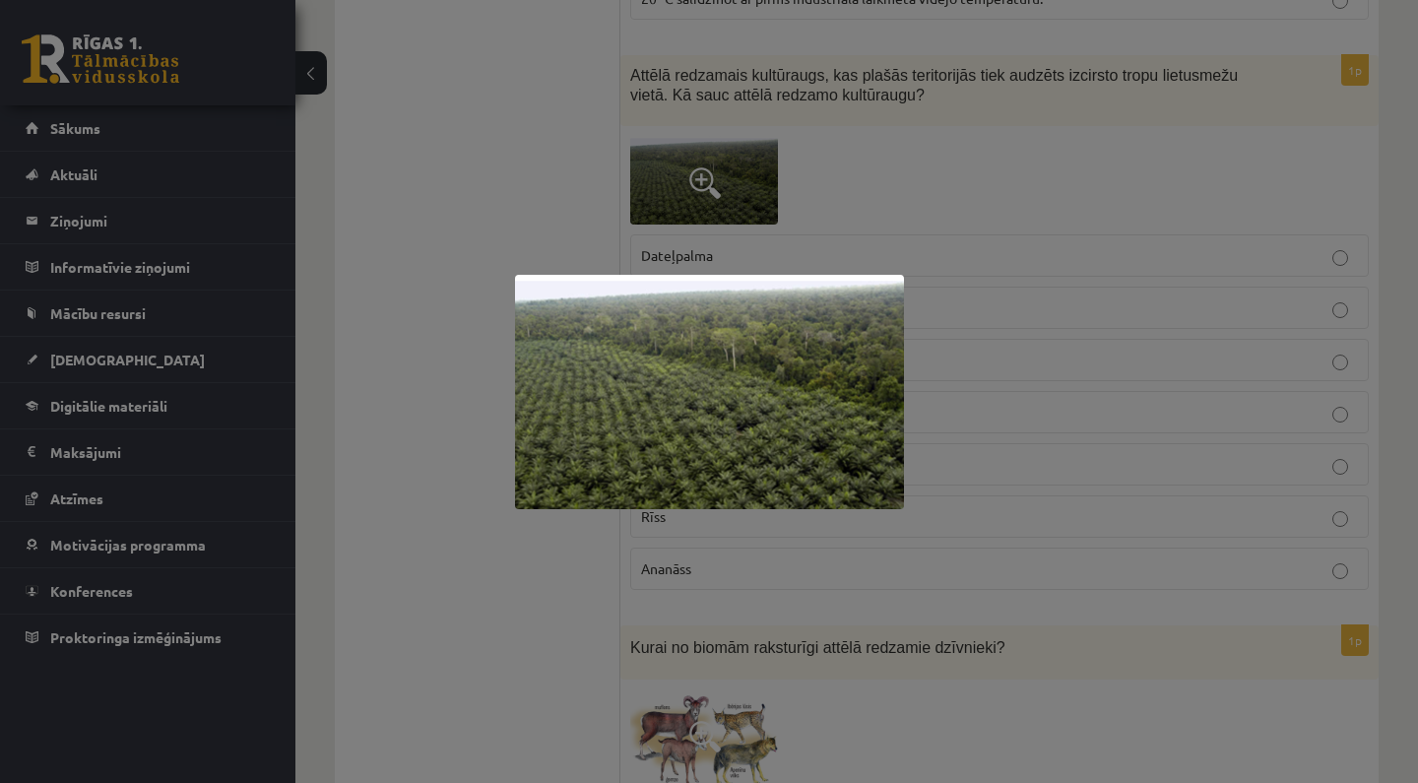
click at [794, 177] on div at bounding box center [709, 391] width 1418 height 783
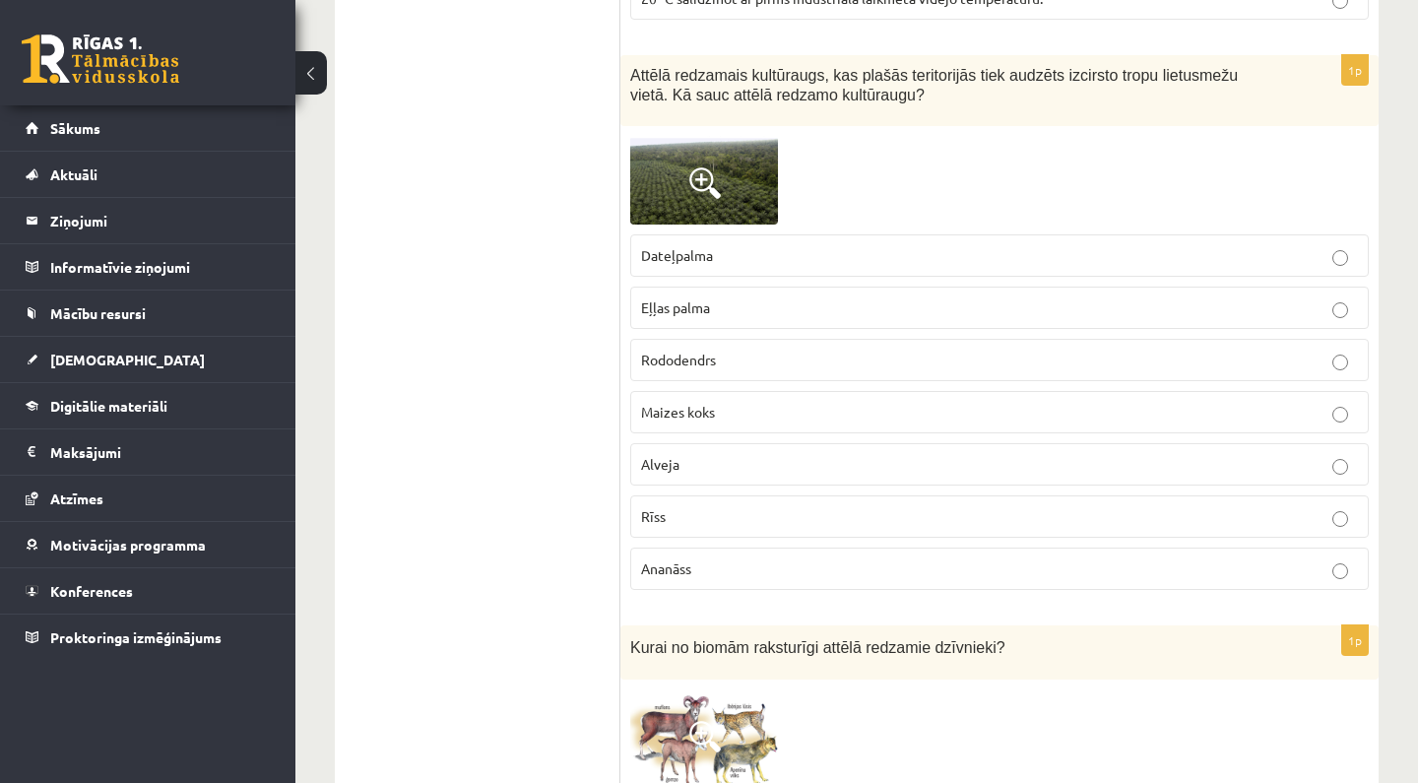
click at [704, 298] on span "Eļļas palma" at bounding box center [675, 307] width 69 height 18
click at [724, 182] on img at bounding box center [704, 180] width 148 height 89
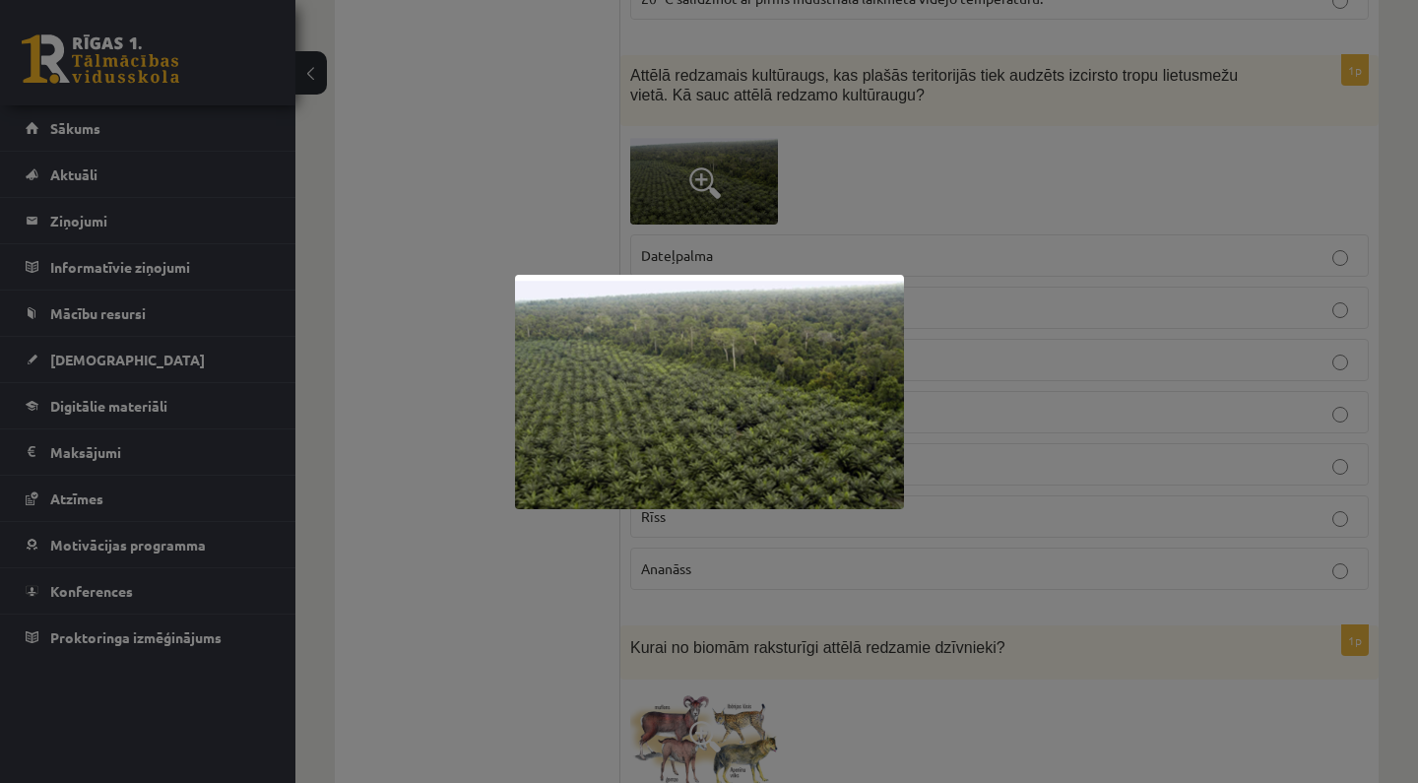
click at [879, 229] on div at bounding box center [709, 391] width 1418 height 783
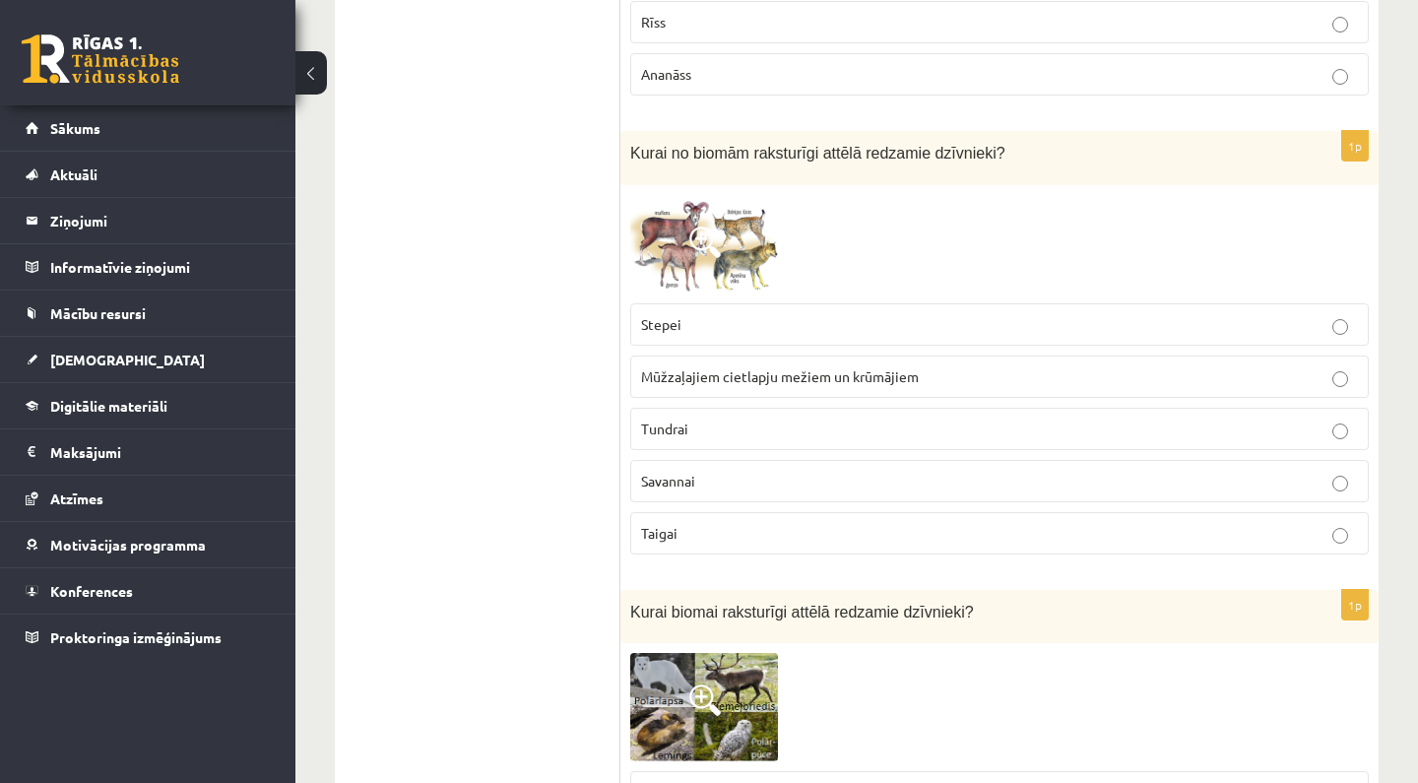
scroll to position [4178, 0]
click at [716, 279] on img at bounding box center [704, 244] width 148 height 98
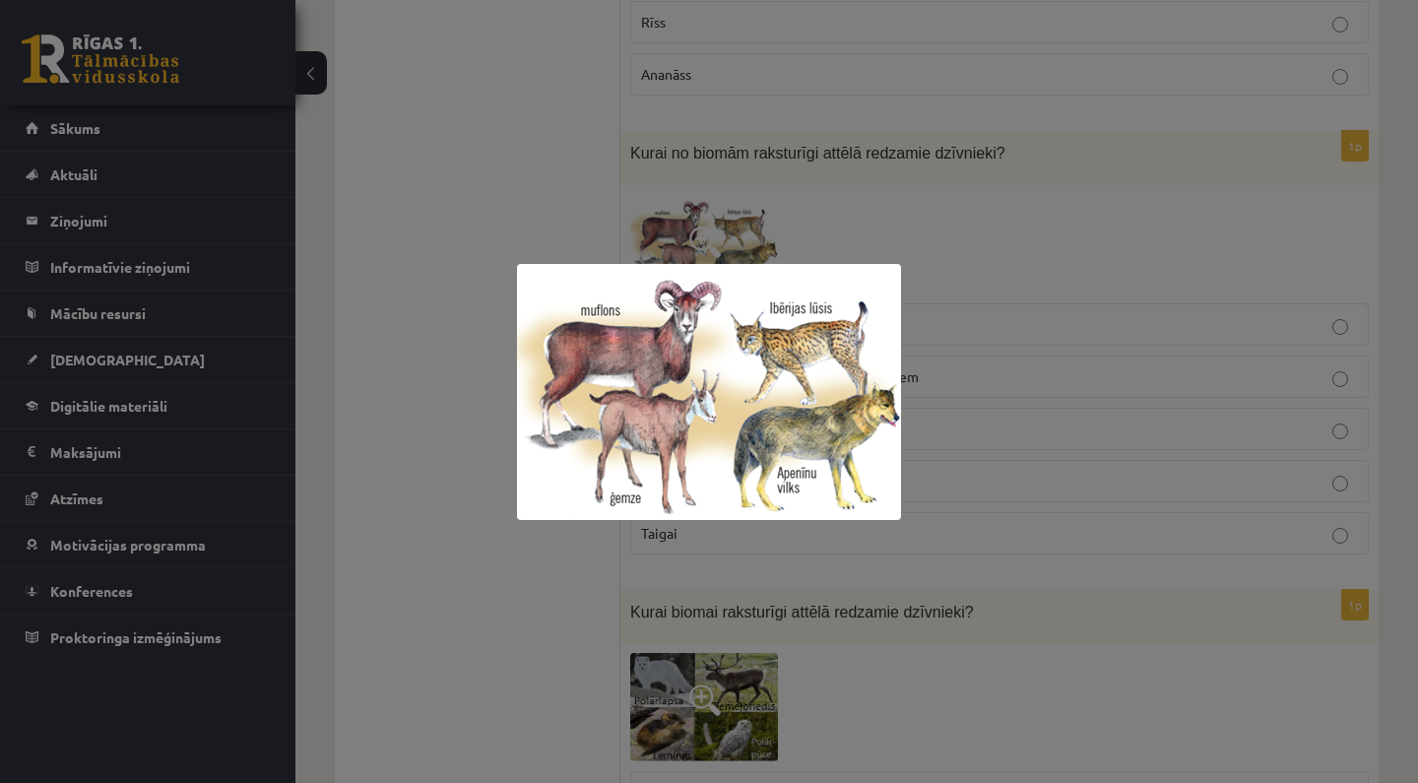
click at [809, 202] on div at bounding box center [709, 391] width 1418 height 783
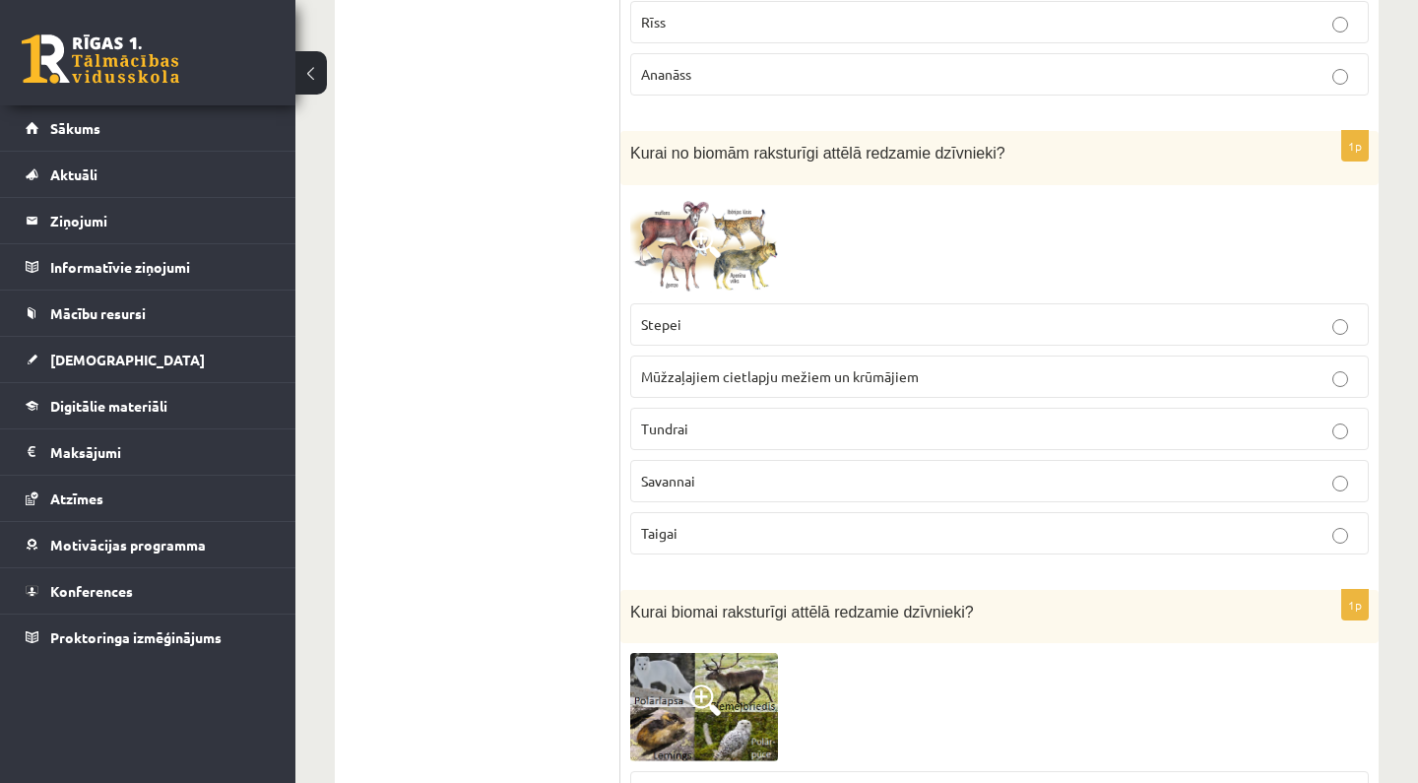
click at [699, 227] on span at bounding box center [705, 243] width 32 height 32
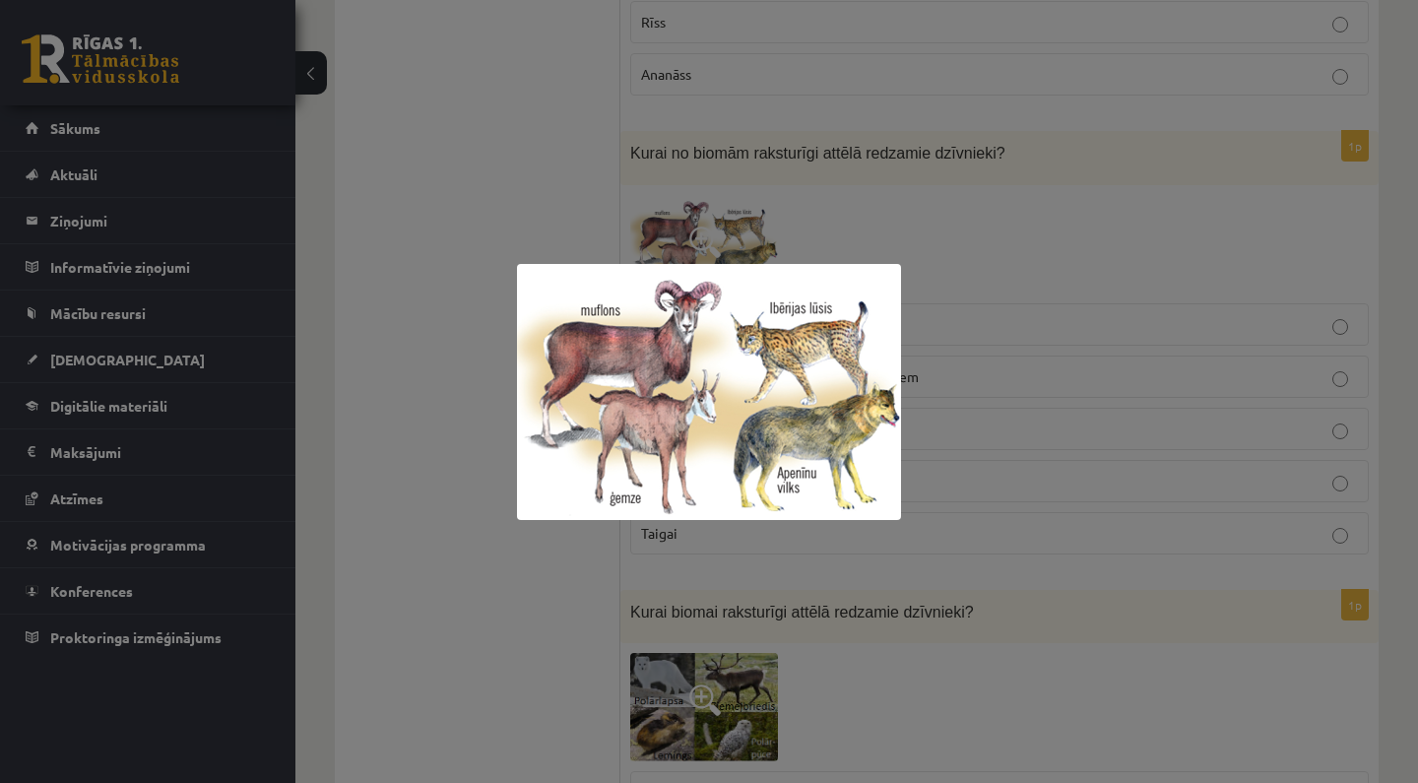
click at [875, 205] on div at bounding box center [709, 391] width 1418 height 783
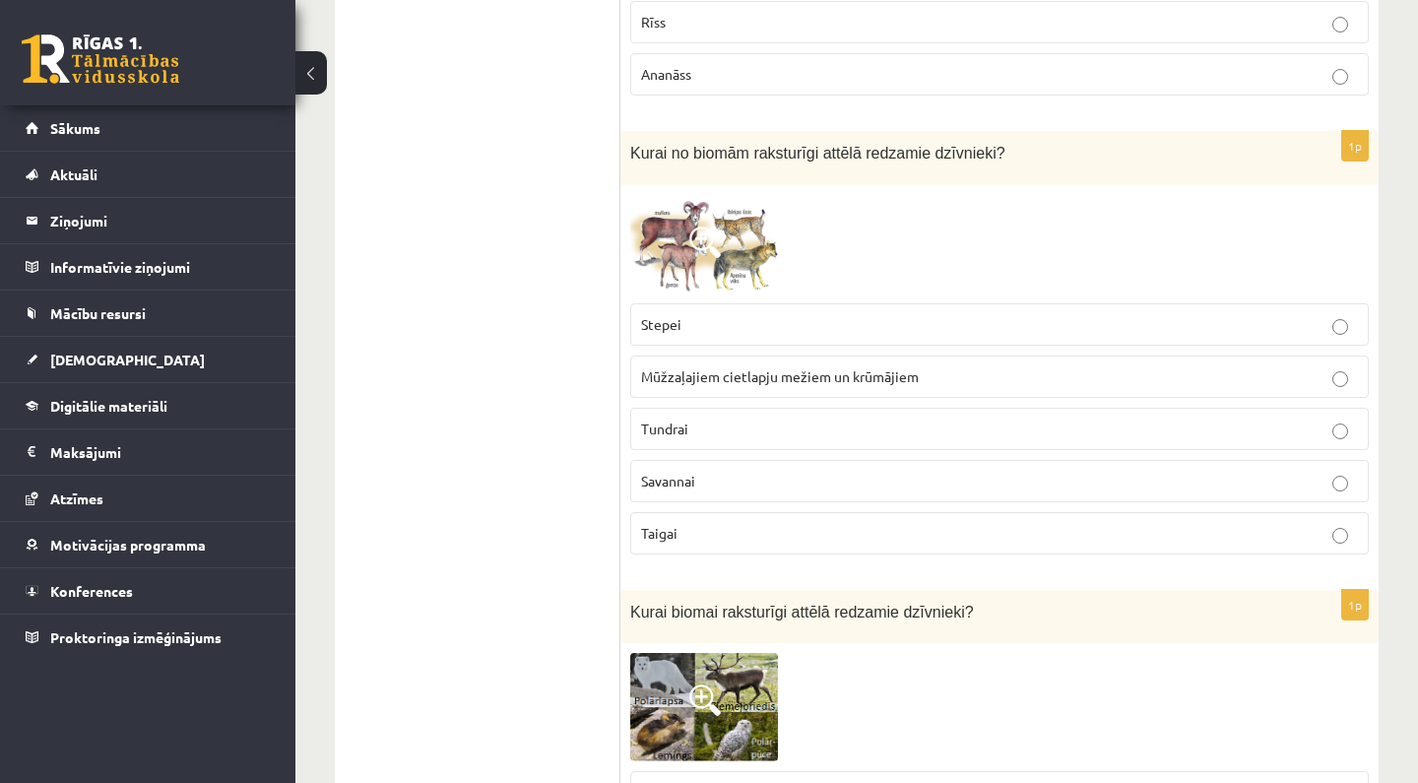
click at [808, 372] on span "Mūžzaļajiem cietlapju mežiem un krūmājiem" at bounding box center [780, 376] width 278 height 18
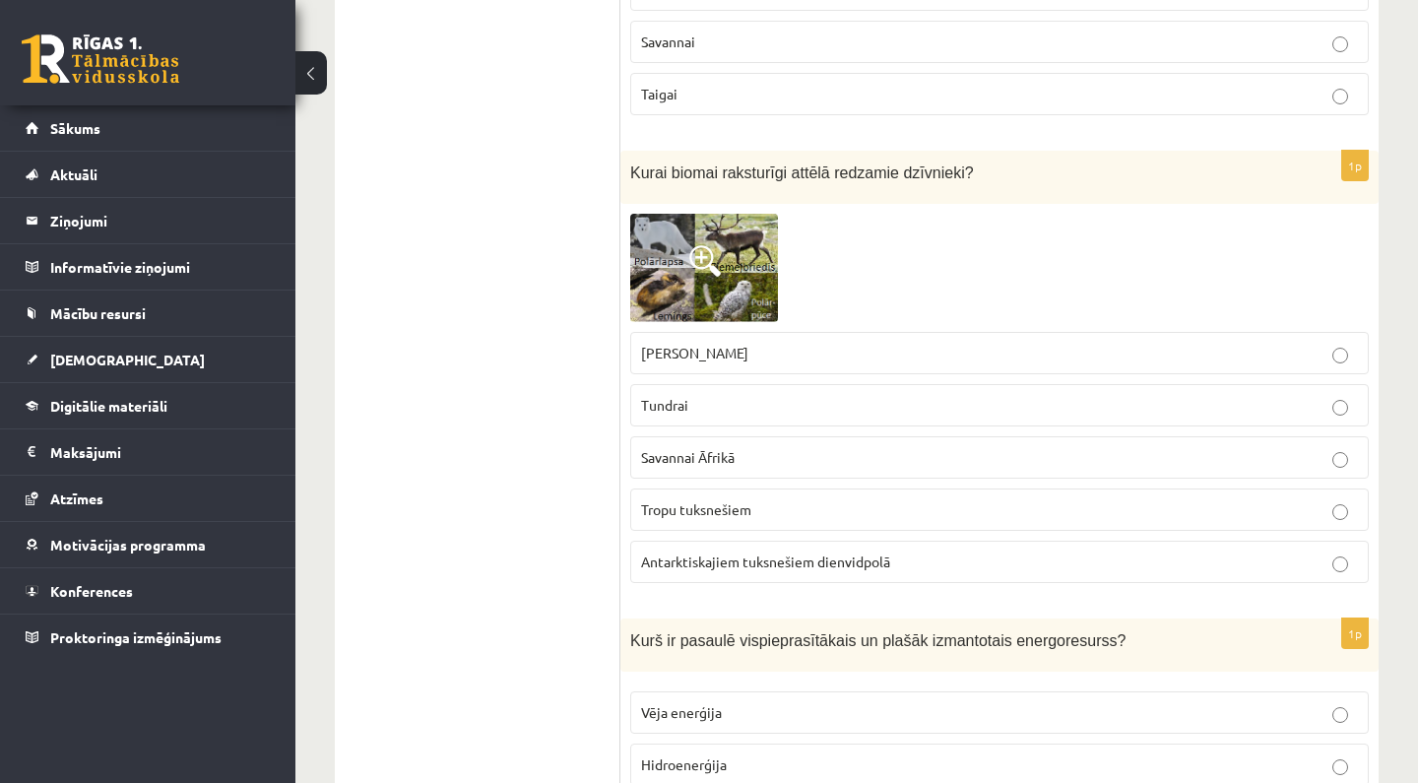
scroll to position [4627, 0]
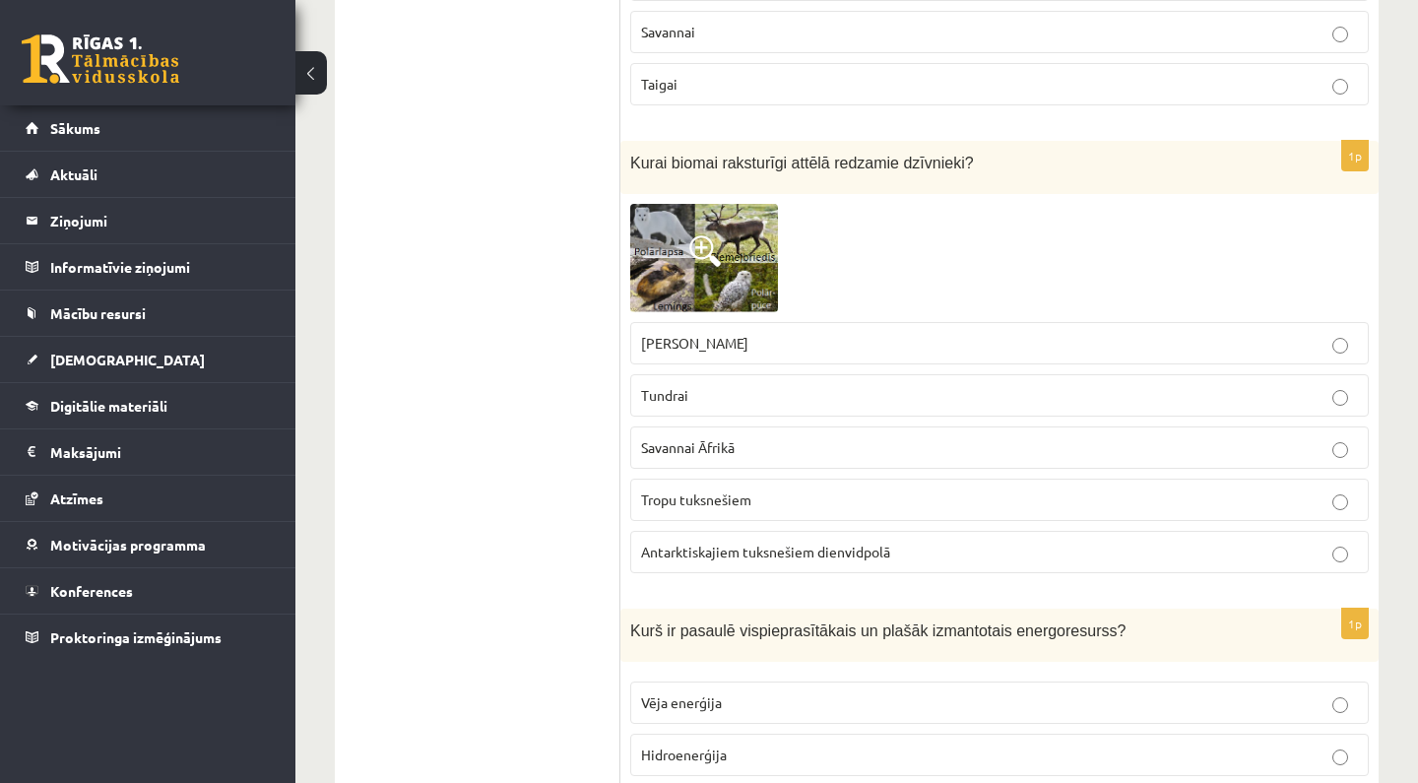
click at [705, 267] on img at bounding box center [704, 257] width 148 height 107
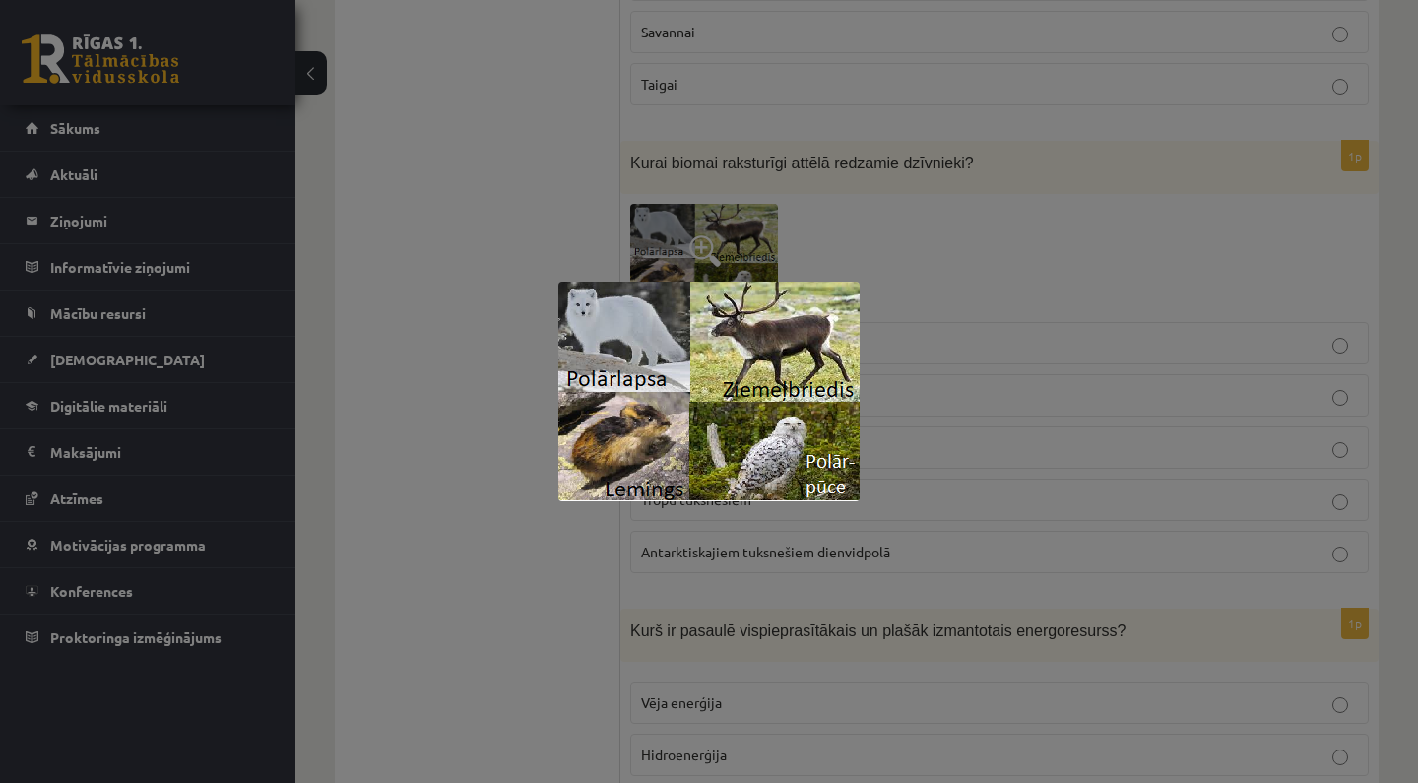
click at [854, 242] on div at bounding box center [709, 391] width 1418 height 783
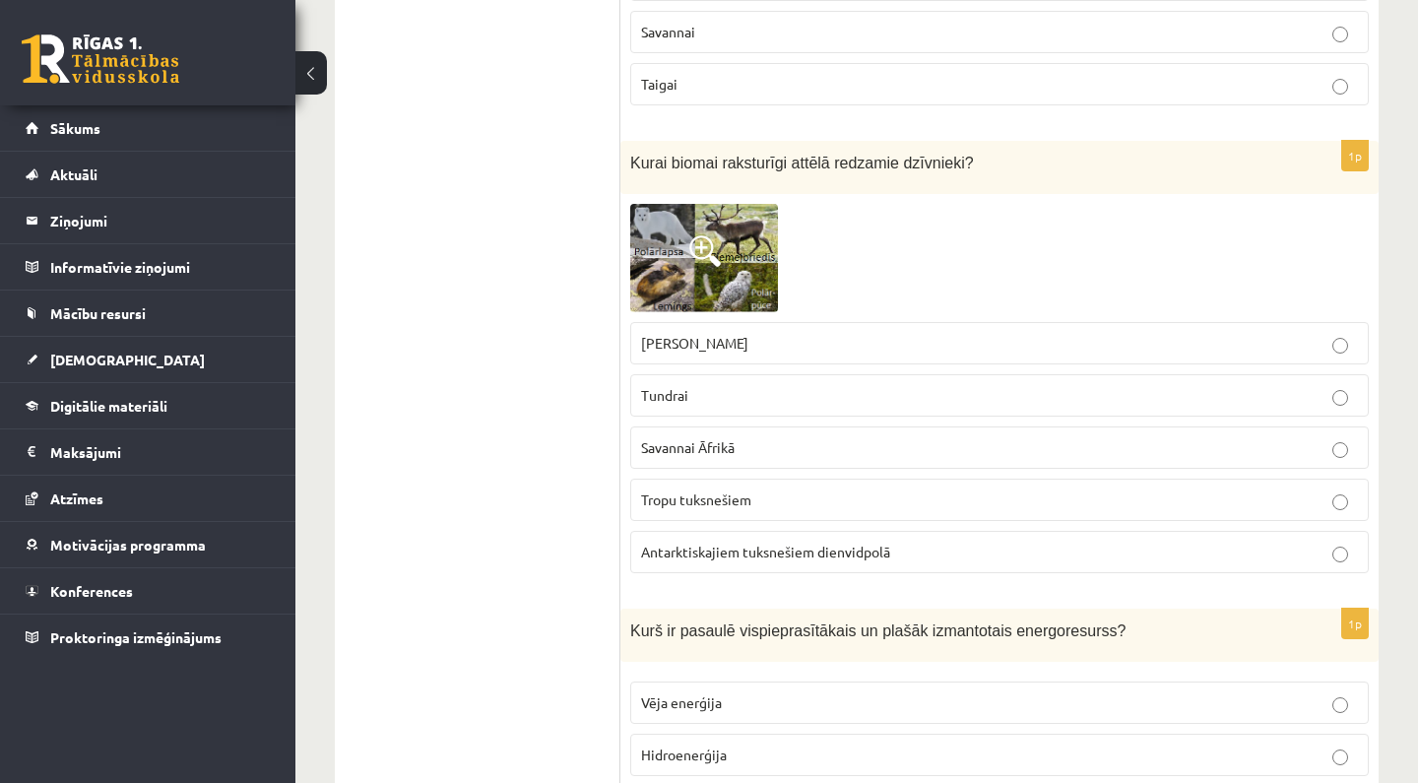
click at [763, 550] on span "Antarktiskajiem tuksnešiem dienvidpolā" at bounding box center [765, 552] width 249 height 18
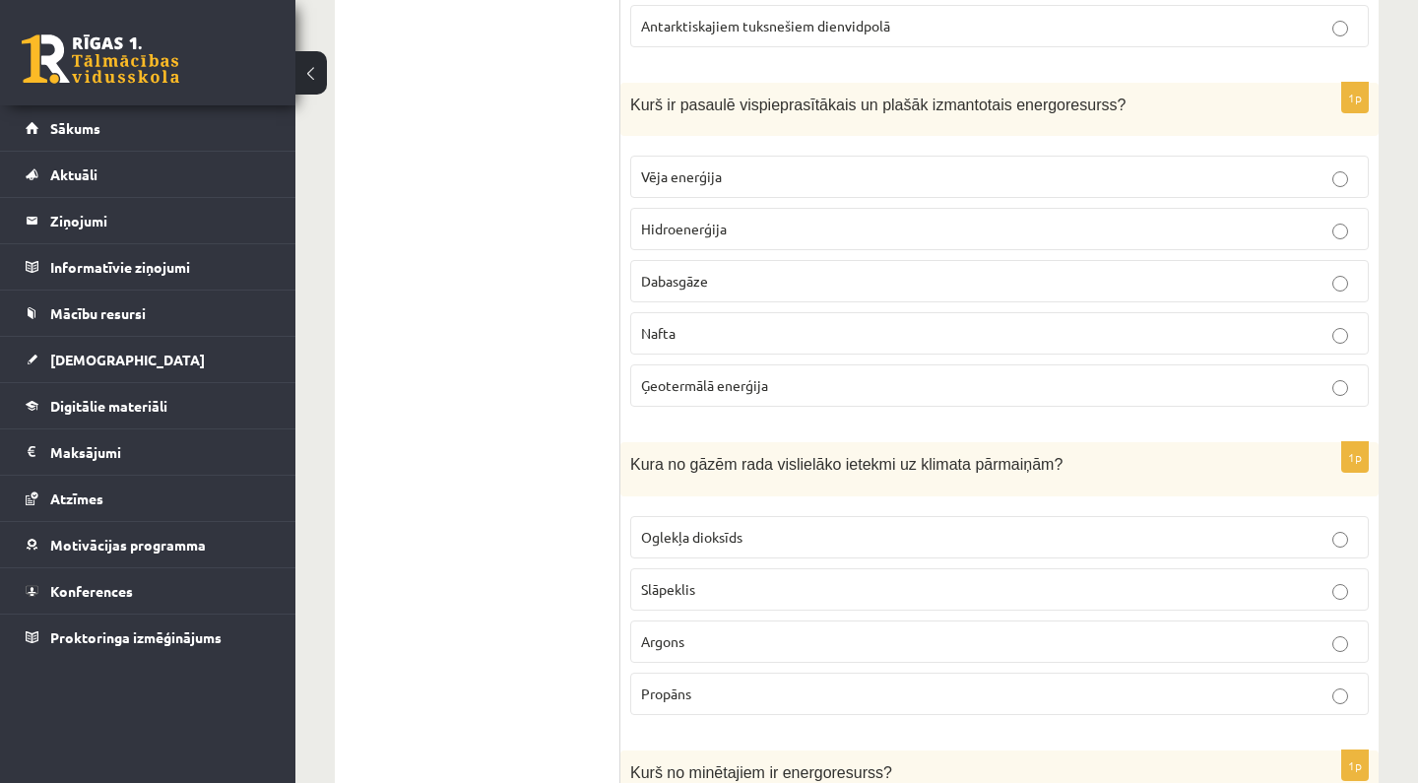
scroll to position [5162, 0]
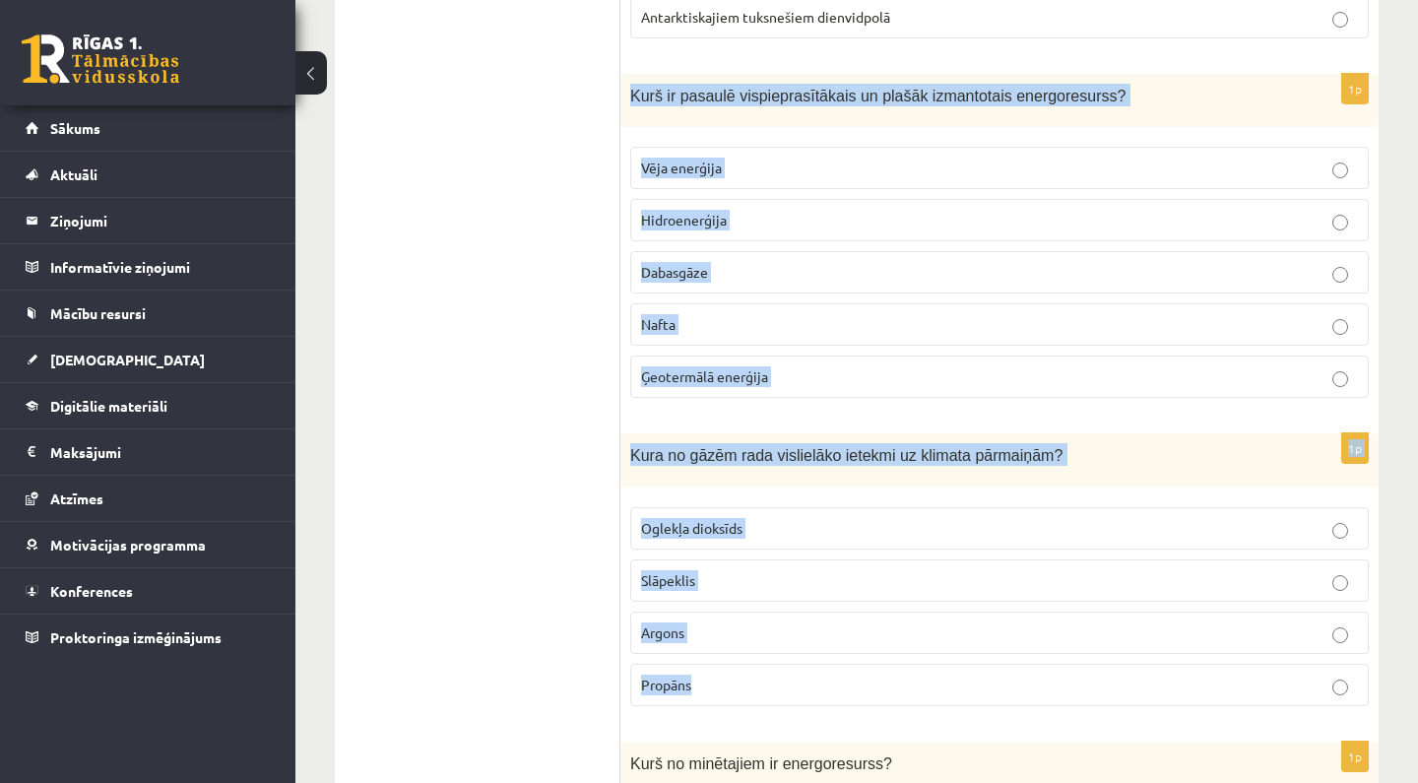
drag, startPoint x: 632, startPoint y: 90, endPoint x: 777, endPoint y: 690, distance: 618.0
copy form "Kurš ir pasaulē vispieprasītākais un plašāk izmantotais energoresurss? Vēja ene…"
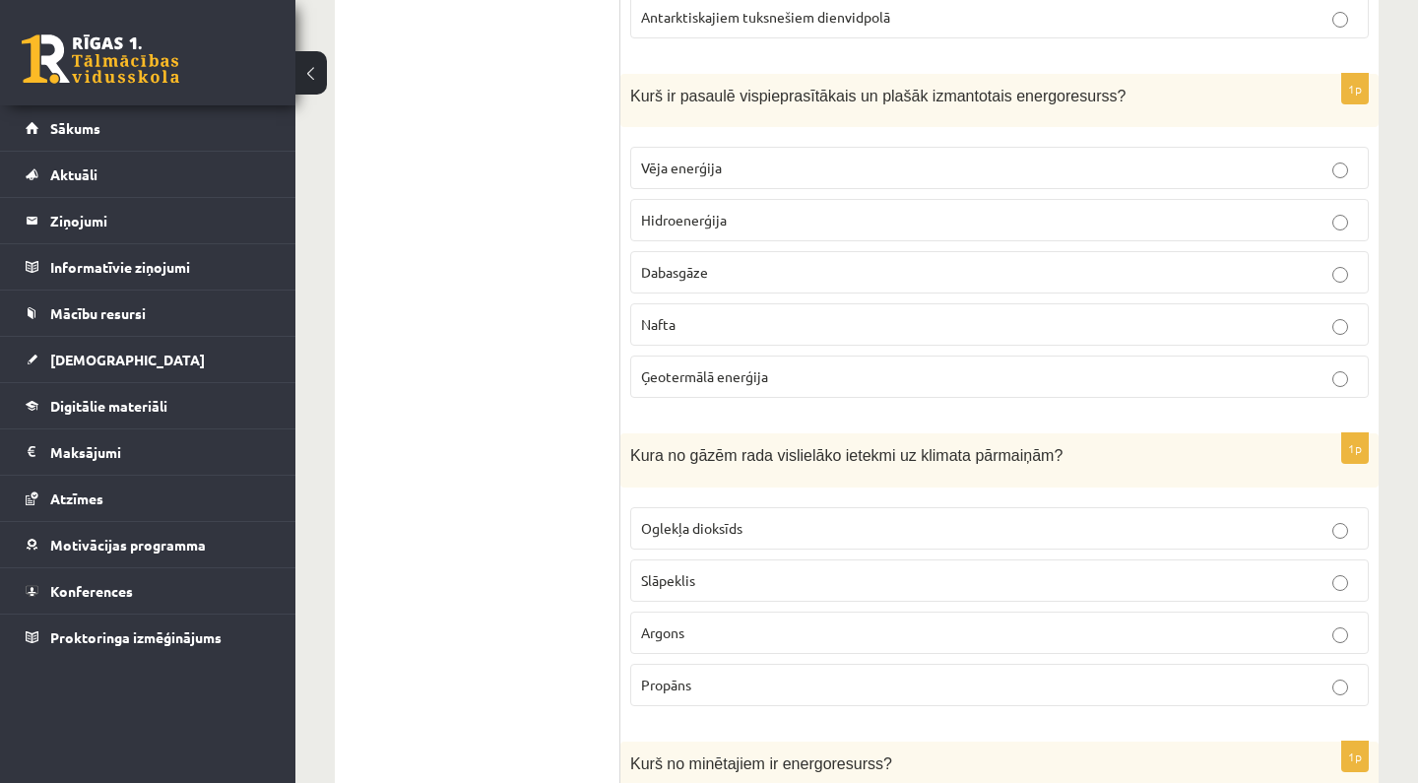
click at [700, 314] on p "Nafta" at bounding box center [999, 324] width 717 height 21
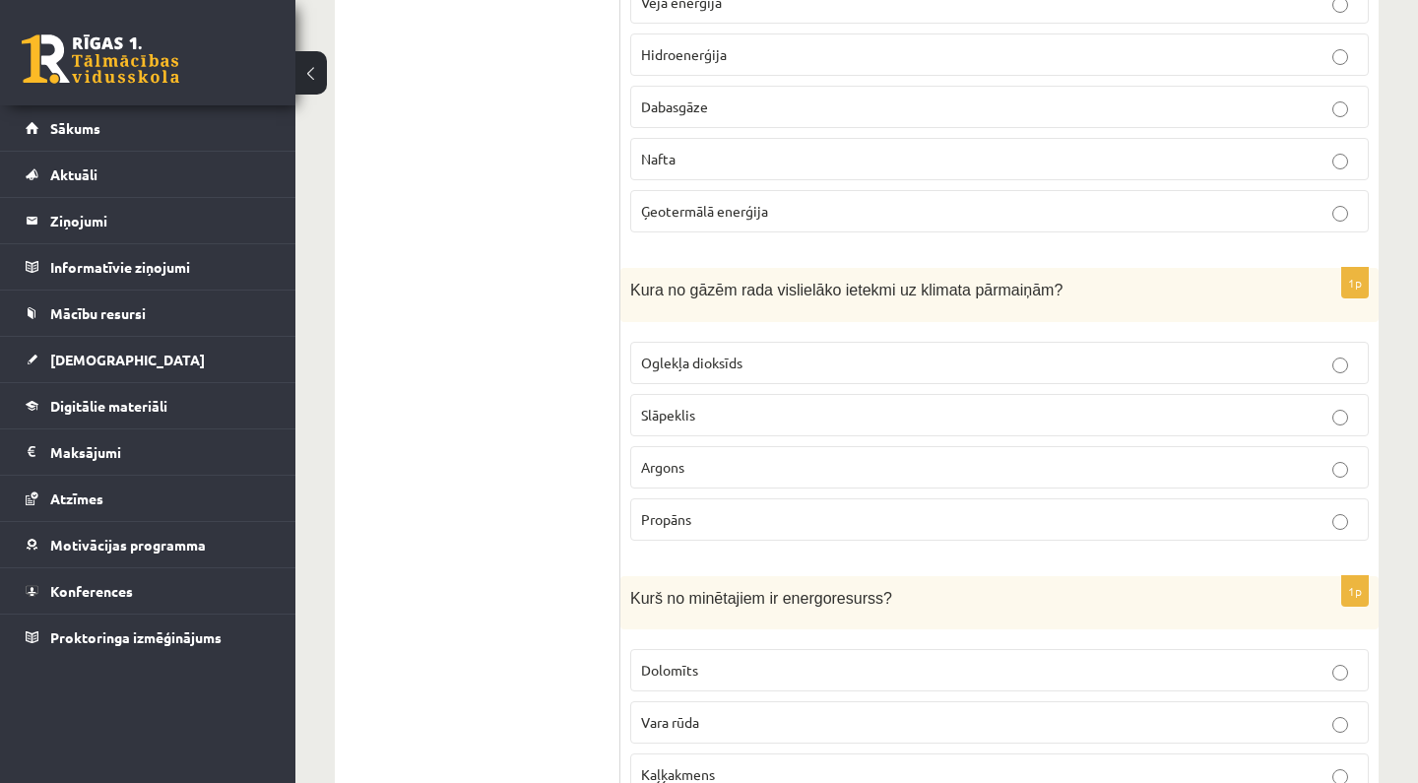
scroll to position [5375, 0]
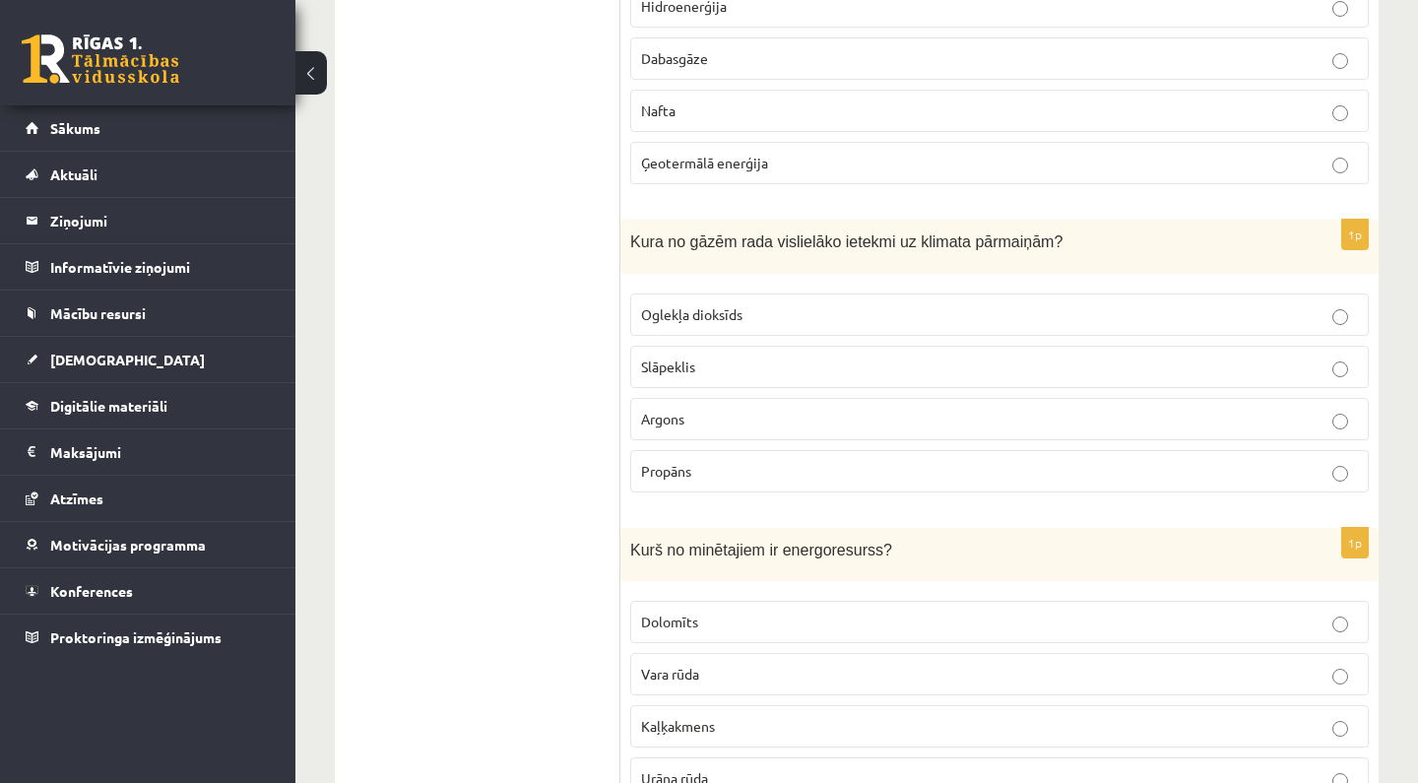
click at [715, 305] on span "Oglekļa dioksīds" at bounding box center [691, 314] width 101 height 18
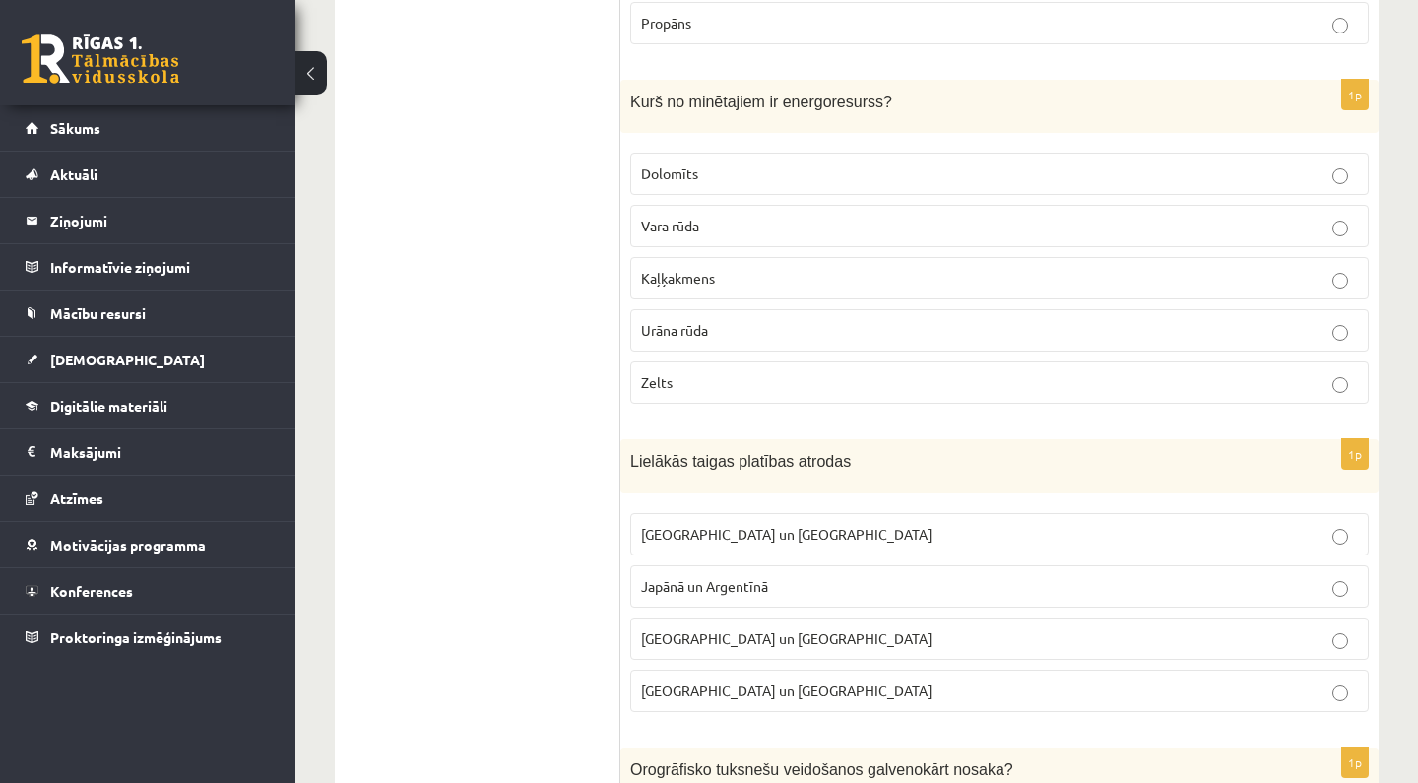
scroll to position [5824, 0]
drag, startPoint x: 631, startPoint y: 91, endPoint x: 647, endPoint y: 277, distance: 186.8
click at [631, 125] on div "1p Kurš no minētajiem ir energoresurss? Dolomīts Vara rūda Kaļķakmens Urāna rūd…" at bounding box center [999, 250] width 758 height 341
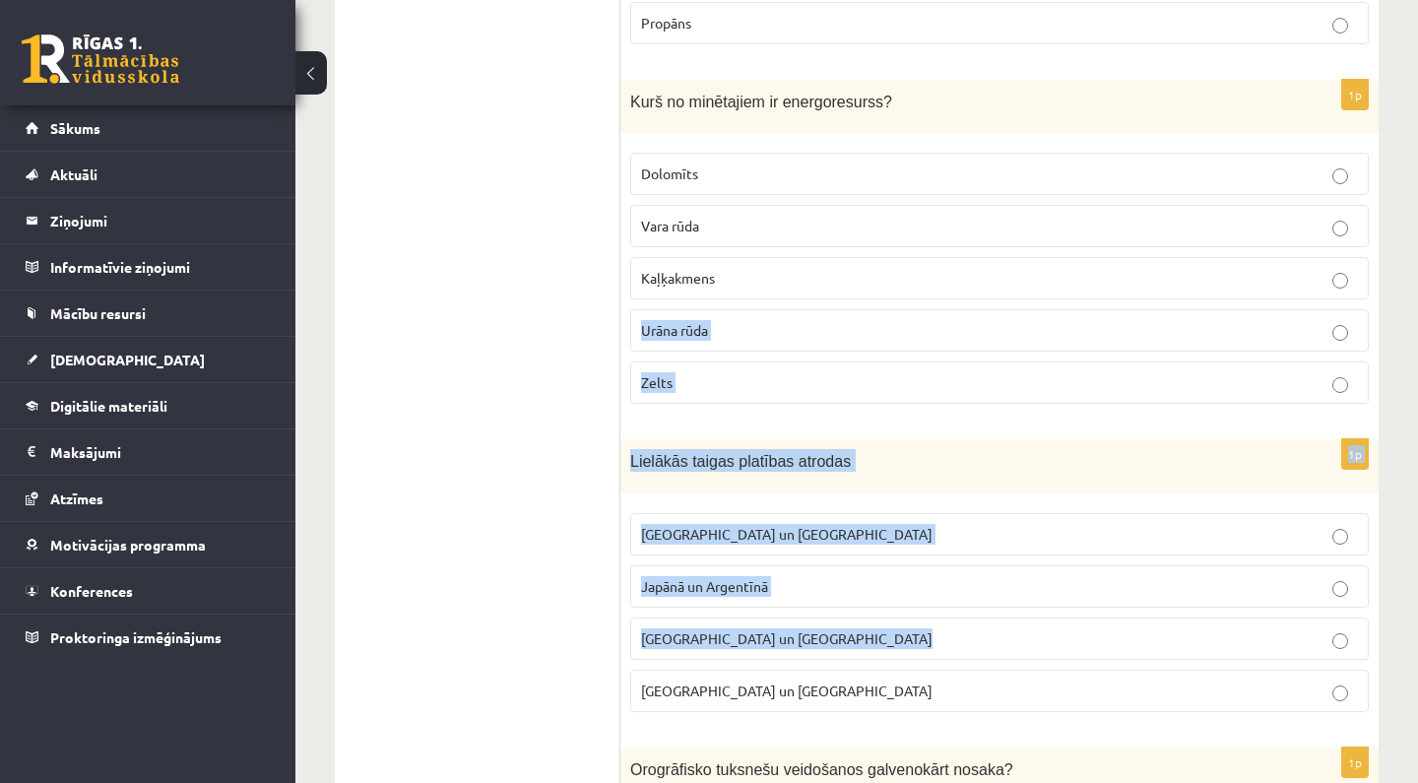
drag, startPoint x: 652, startPoint y: 297, endPoint x: 748, endPoint y: 651, distance: 366.5
click at [748, 651] on form "1p Kāda ir vidējā gaisa temperatūra uz Zemes? Aptuveni 15 °C Aptuveni 19 °C Apt…" at bounding box center [999, 736] width 719 height 12413
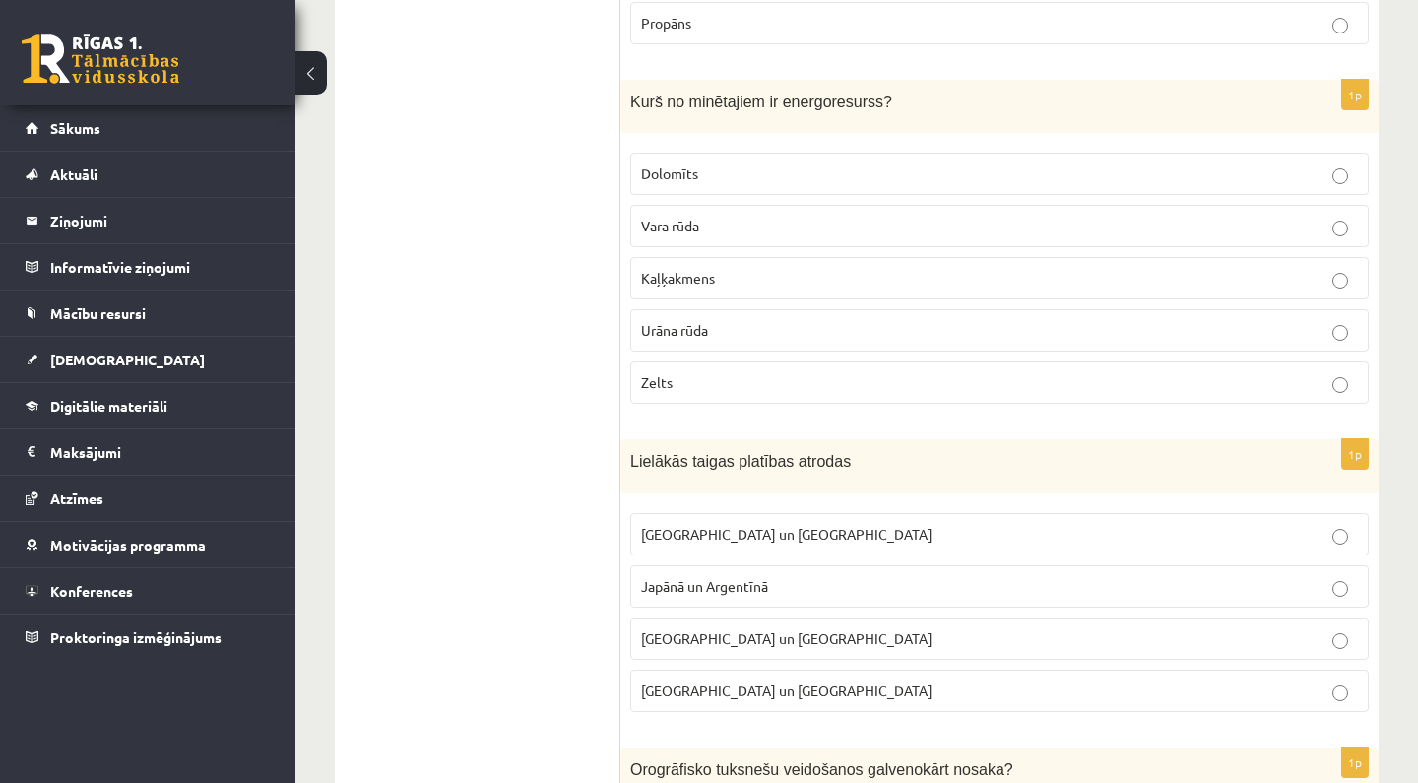
click at [558, 501] on ul "Tests" at bounding box center [488, 736] width 266 height 12413
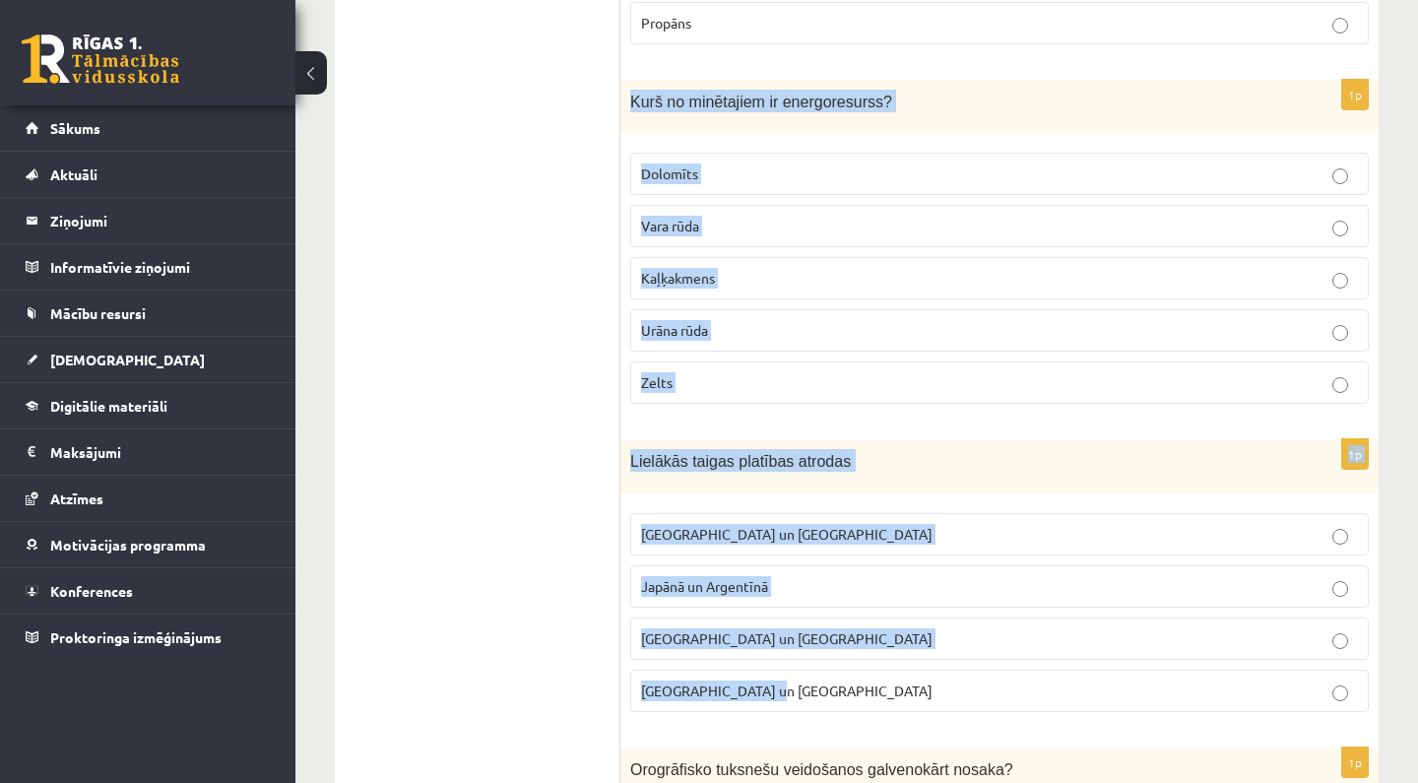
drag, startPoint x: 630, startPoint y: 89, endPoint x: 681, endPoint y: 710, distance: 623.5
click at [681, 710] on form "1p Kāda ir vidējā gaisa temperatūra uz Zemes? Aptuveni 15 °C Aptuveni 19 °C Apt…" at bounding box center [999, 736] width 719 height 12413
copy form "Kurš no minētajiem ir energoresurss? Dolomīts Vara rūda Kaļķakmens Urāna rūda Z…"
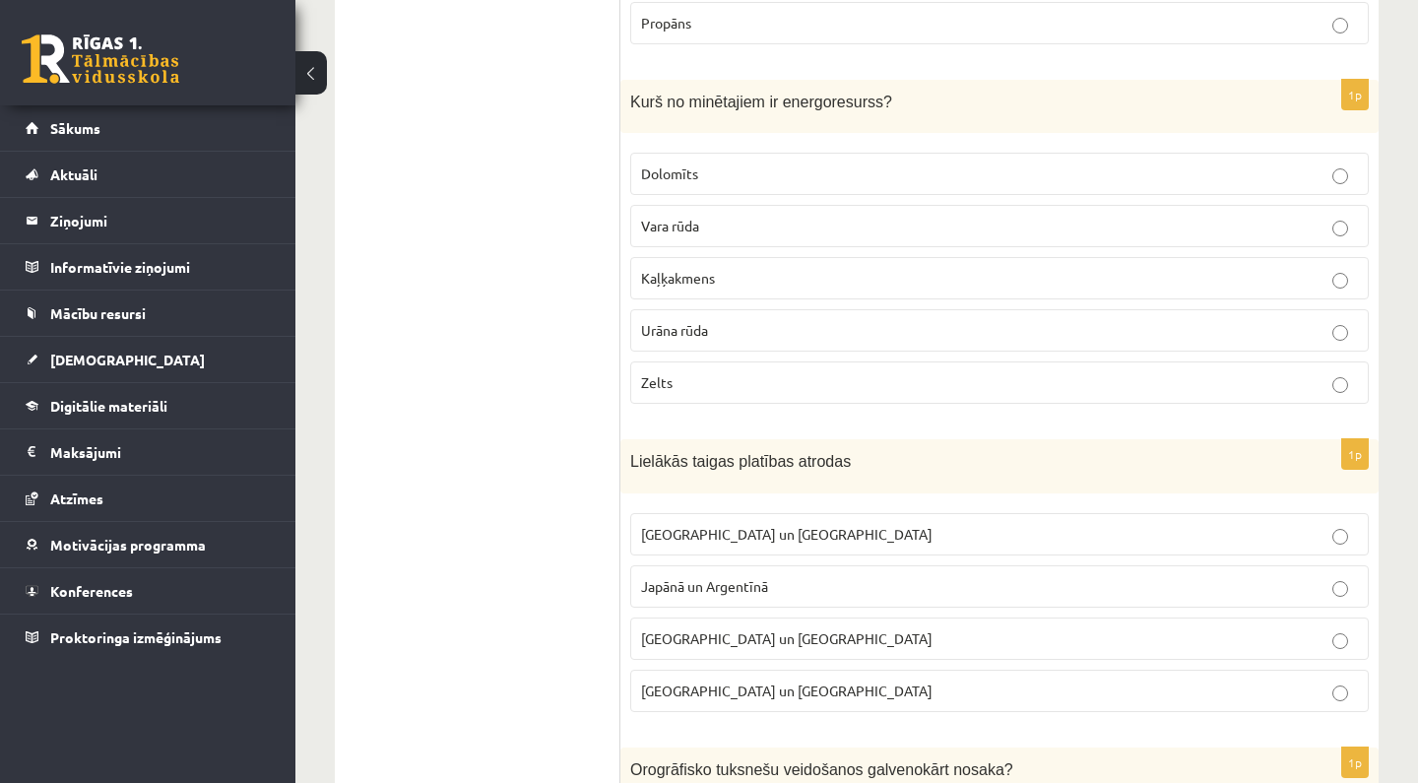
click at [541, 621] on ul "Tests" at bounding box center [488, 736] width 266 height 12413
click at [688, 309] on label "Urāna rūda" at bounding box center [999, 330] width 739 height 42
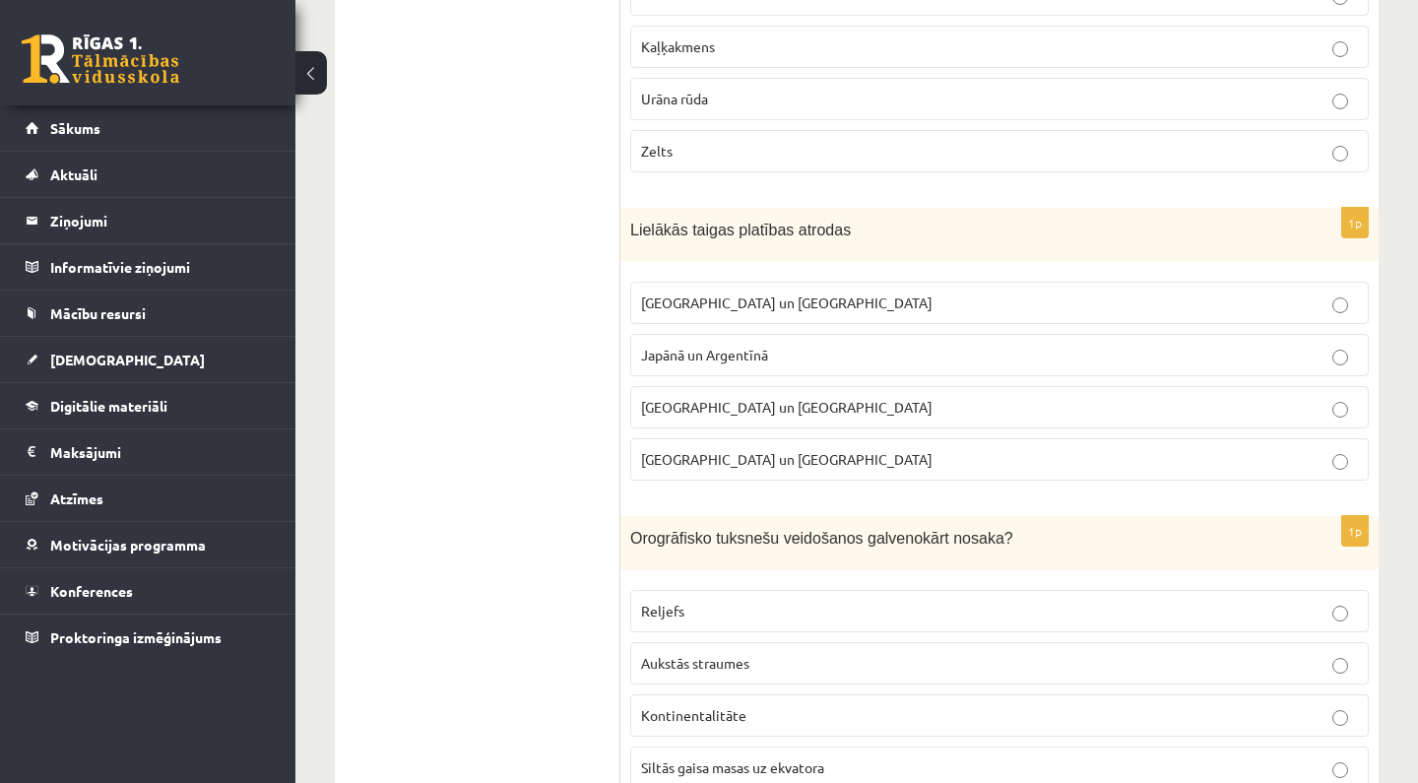
click at [695, 293] on span "Krievijā un Kanādā" at bounding box center [787, 302] width 292 height 18
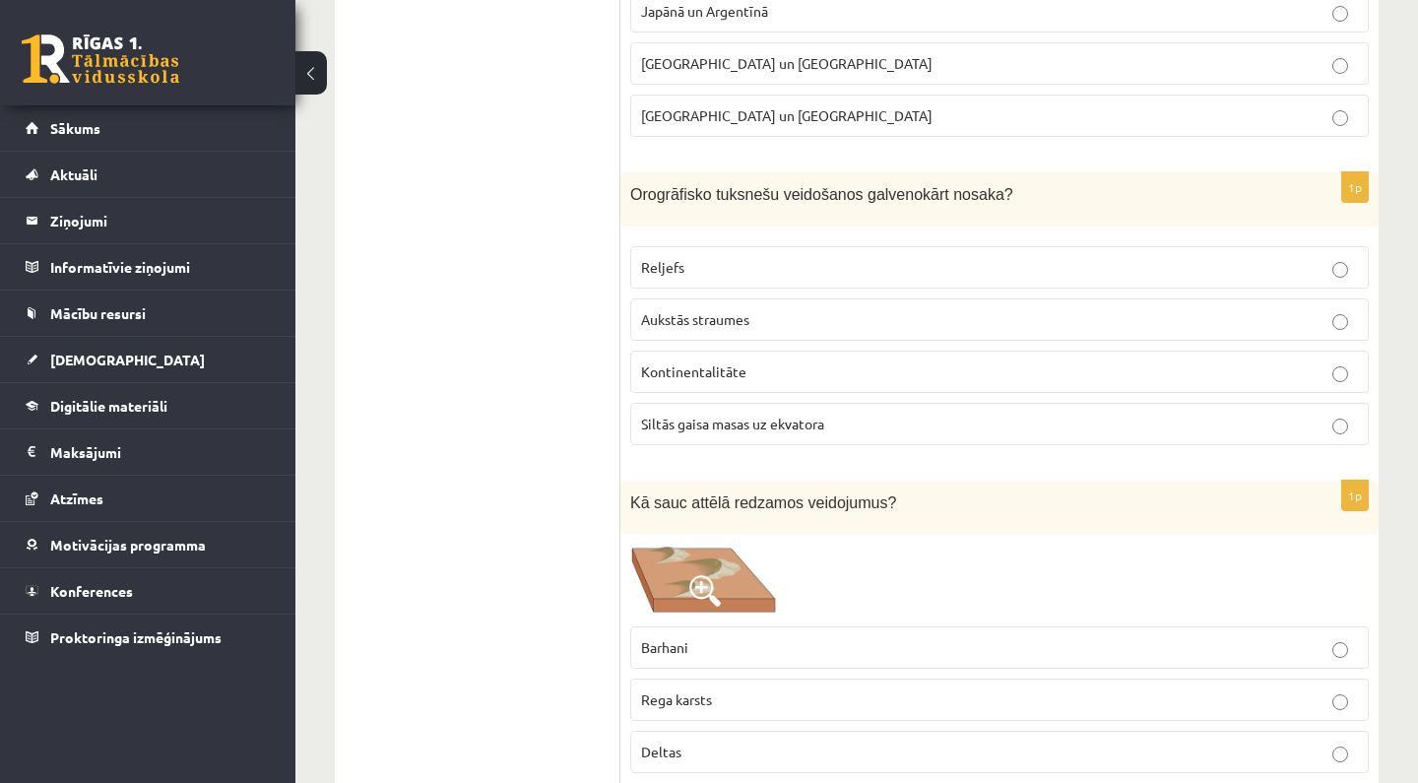
scroll to position [6401, 0]
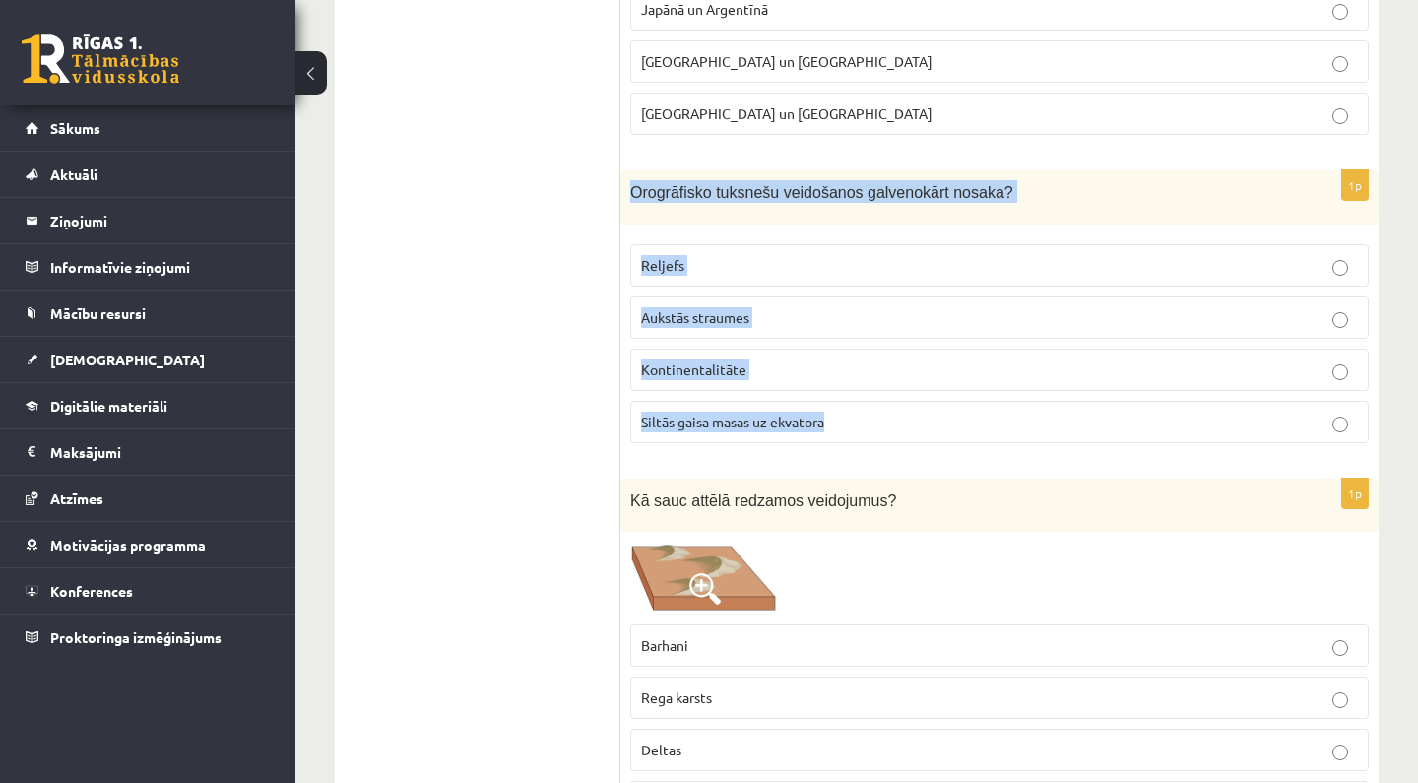
drag, startPoint x: 632, startPoint y: 180, endPoint x: 696, endPoint y: 436, distance: 263.9
click at [696, 436] on div "1p Orogrāfisko tuksnešu veidošanos galvenokārt nosaka? Reljefs Aukstās straumes…" at bounding box center [999, 314] width 758 height 289
copy div "Orogrāfisko tuksnešu veidošanos galvenokārt nosaka? Reljefs Aukstās straumes Ko…"
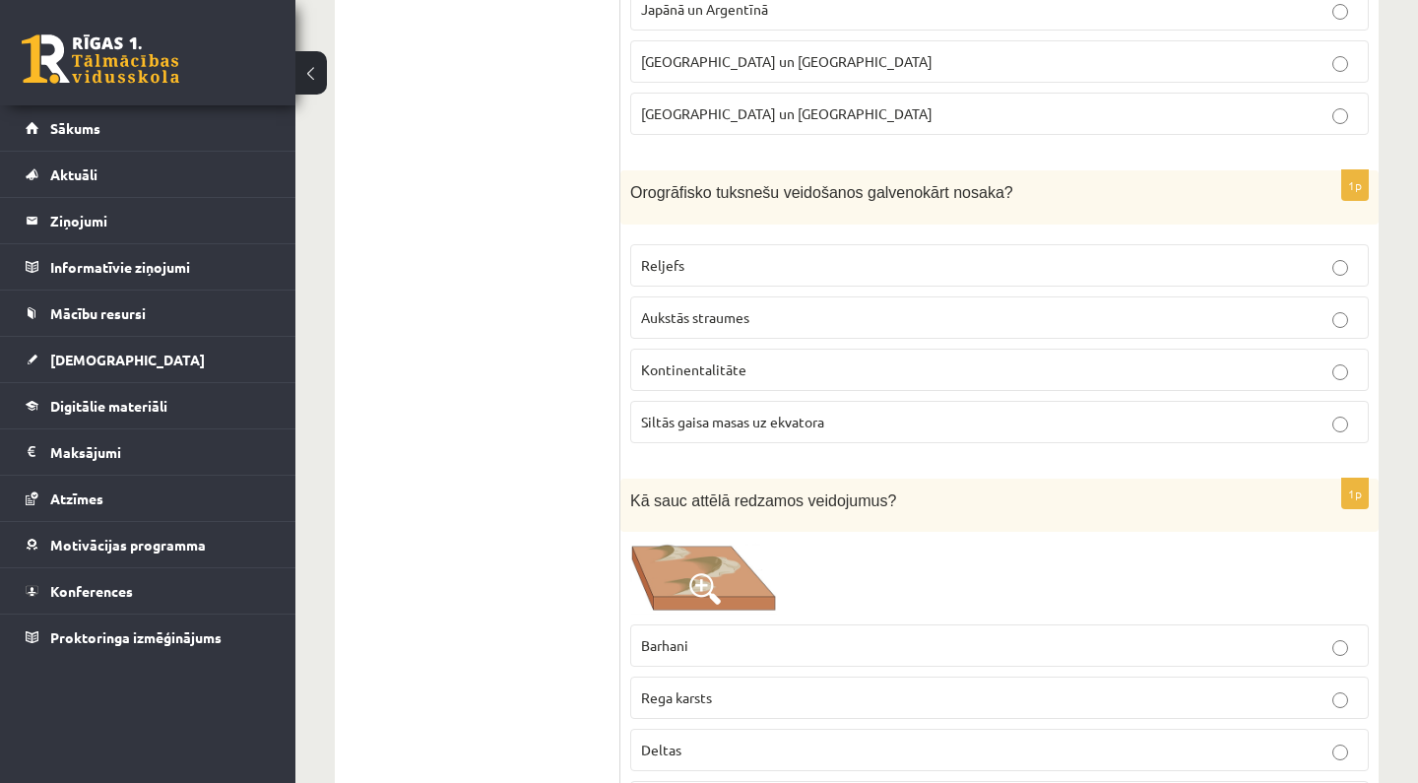
click at [567, 404] on ul "Tests" at bounding box center [488, 159] width 266 height 12413
click at [762, 278] on fieldset "Reljefs Aukstās straumes Kontinentalitāte Siltās gaisa masas uz ekvatora" at bounding box center [999, 341] width 739 height 215
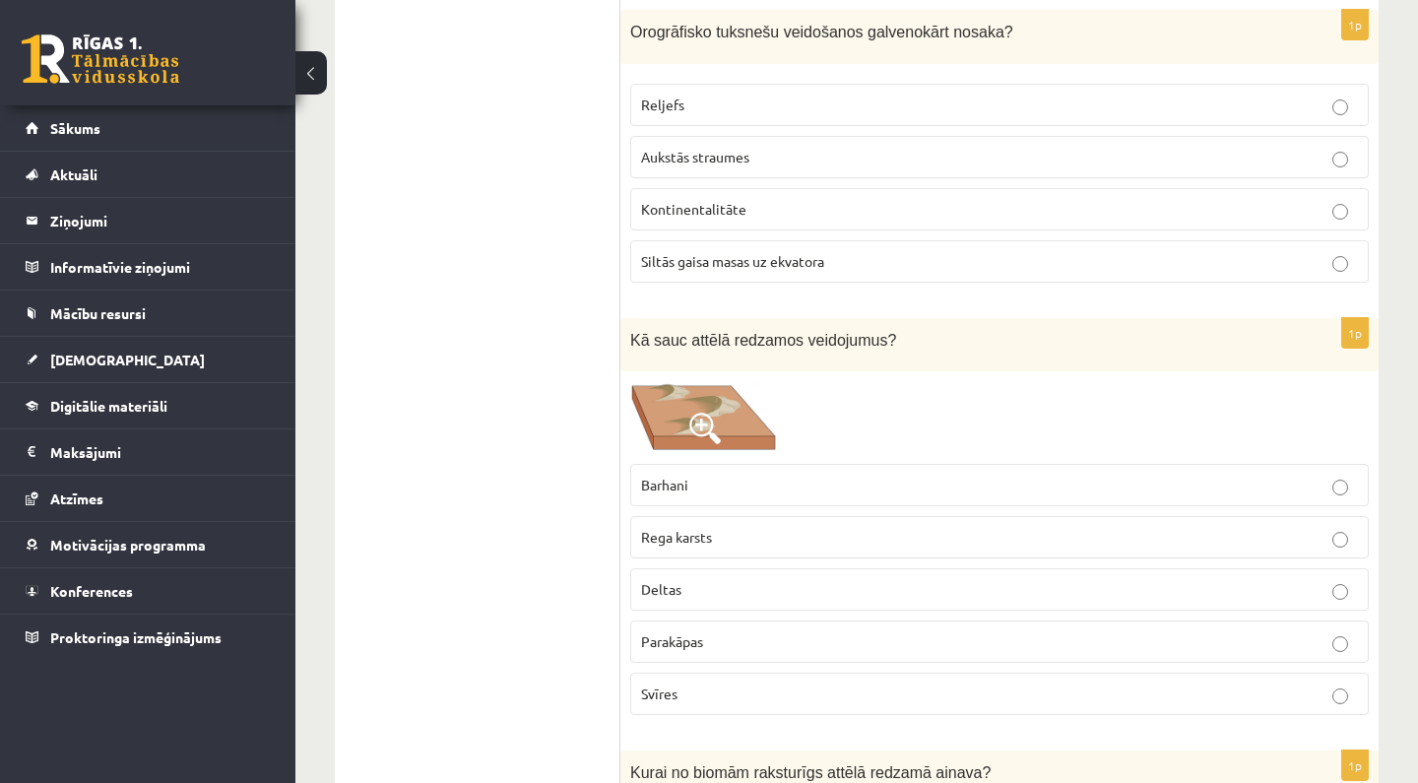
scroll to position [6556, 0]
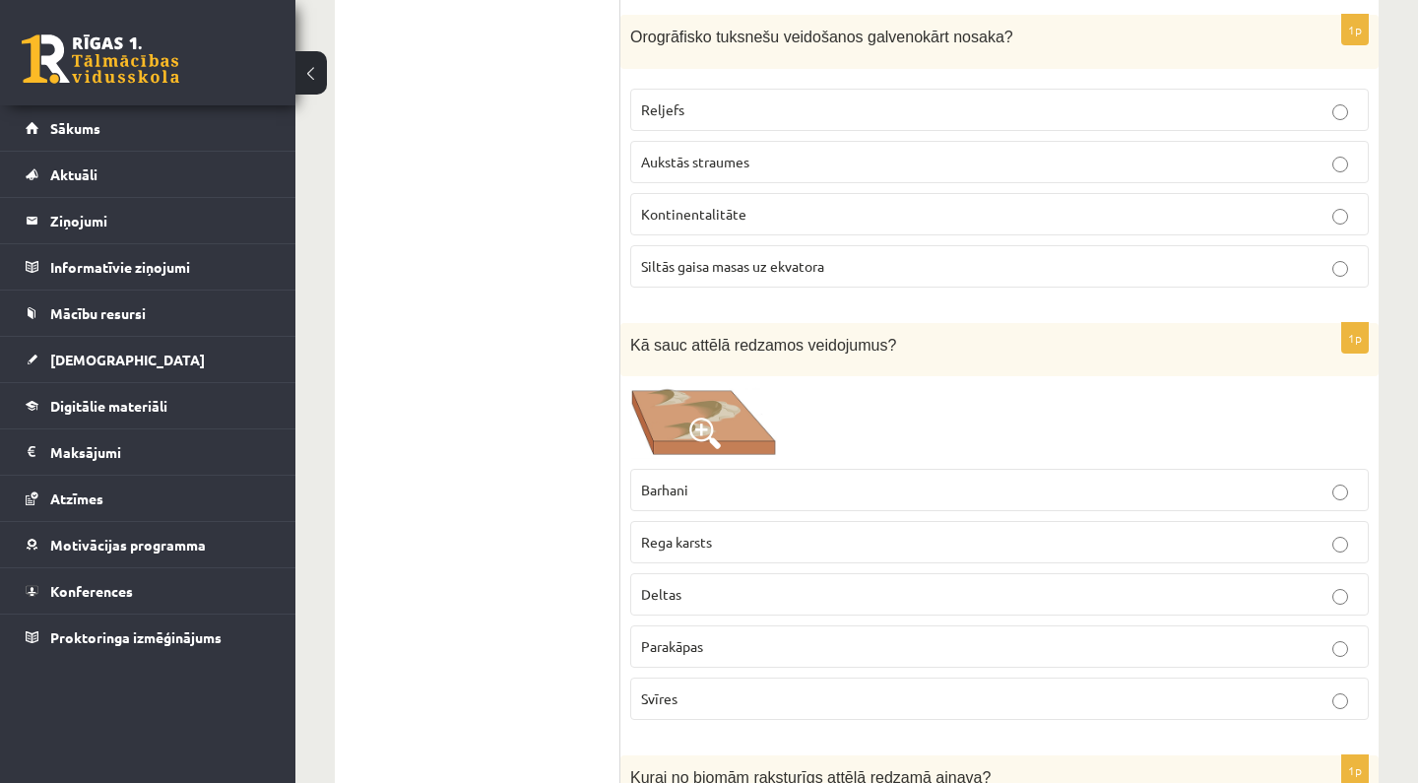
click at [759, 99] on p "Reljefs" at bounding box center [999, 109] width 717 height 21
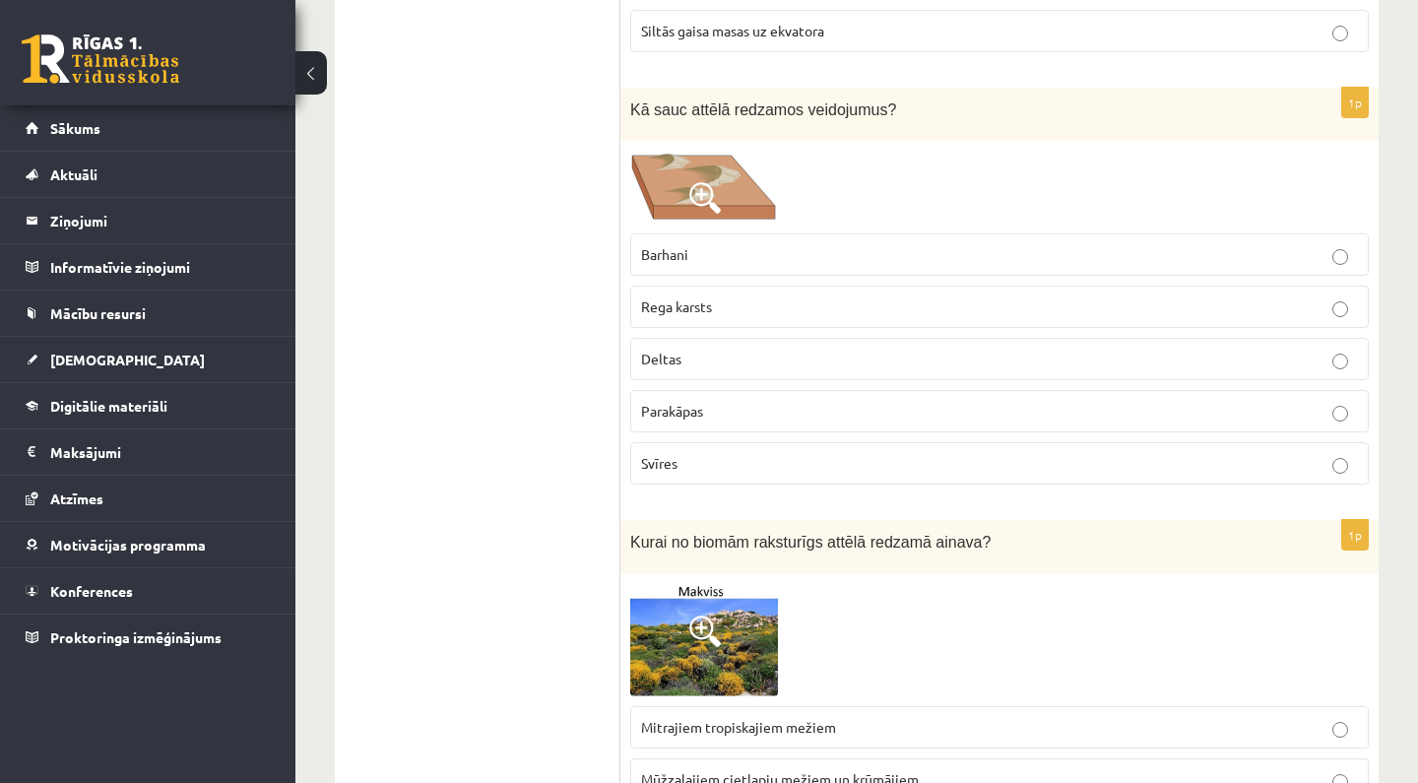
scroll to position [6793, 0]
click at [701, 181] on span at bounding box center [705, 197] width 32 height 32
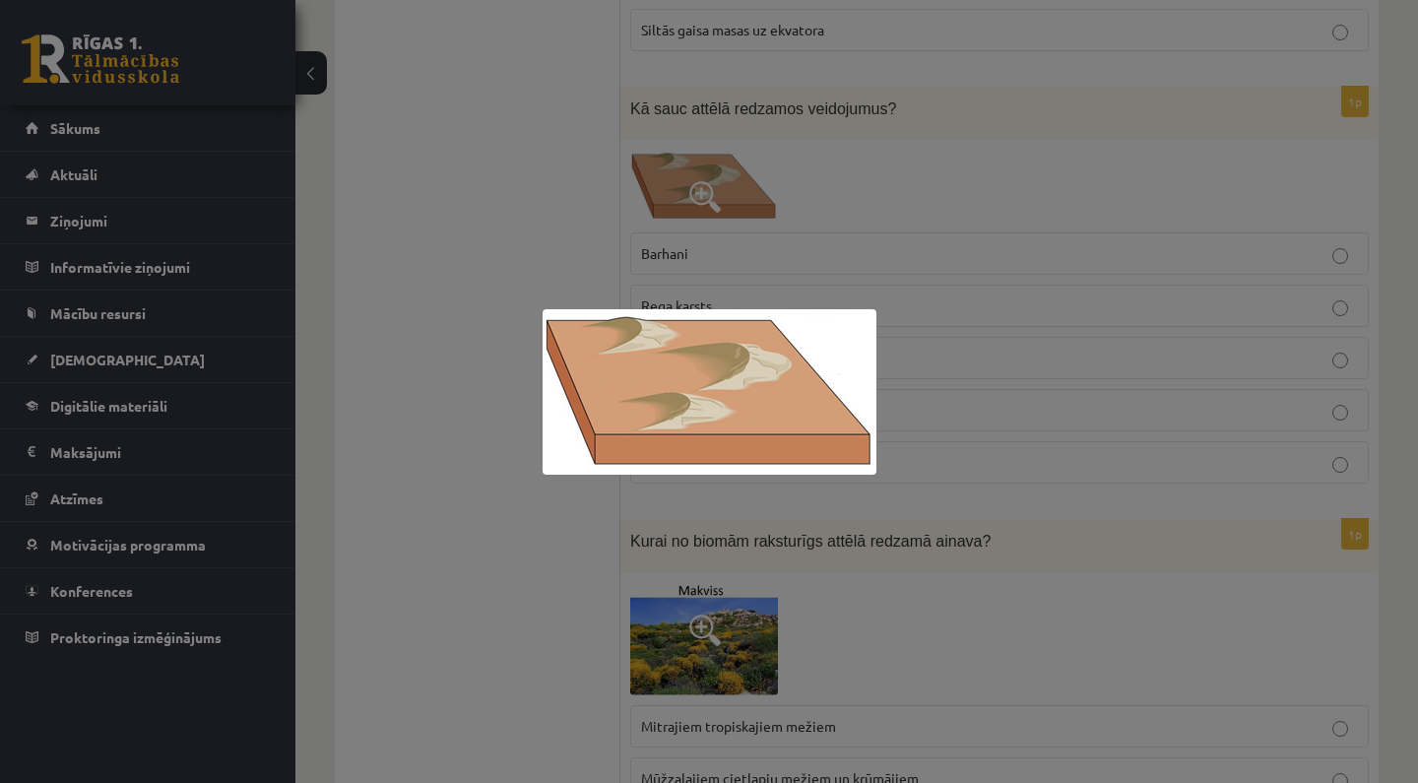
click at [577, 202] on div at bounding box center [709, 391] width 1418 height 783
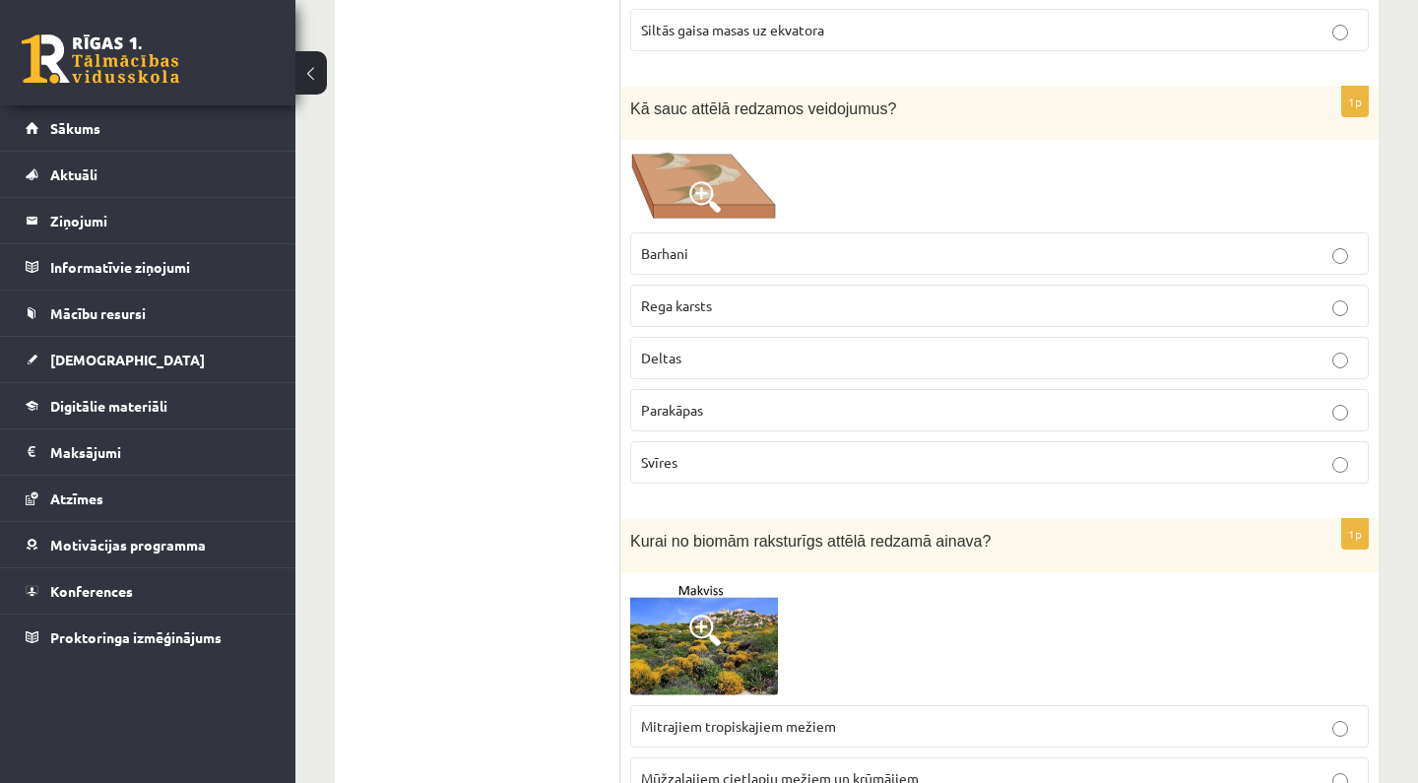
click at [683, 244] on span "Barhani" at bounding box center [664, 253] width 47 height 18
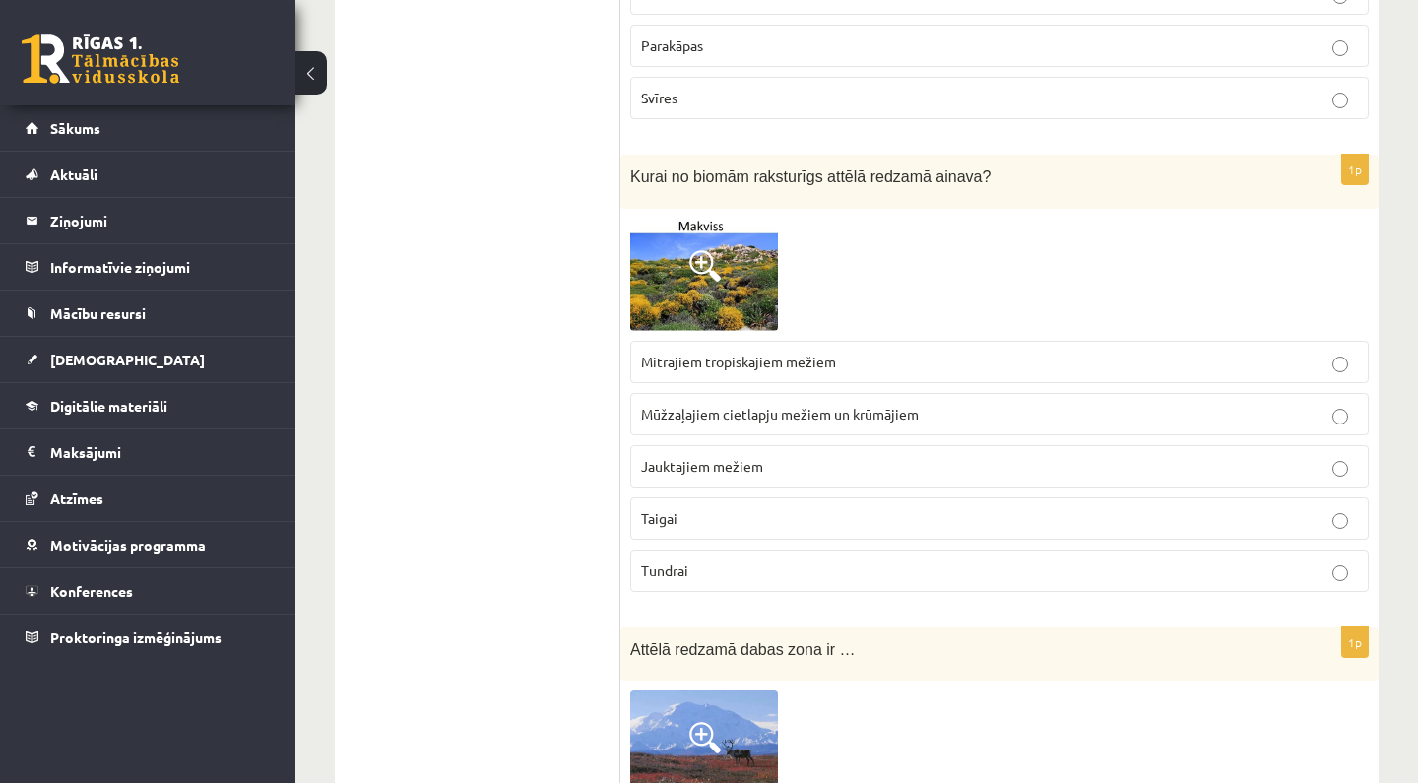
scroll to position [7159, 0]
click at [706, 248] on span at bounding box center [705, 264] width 32 height 32
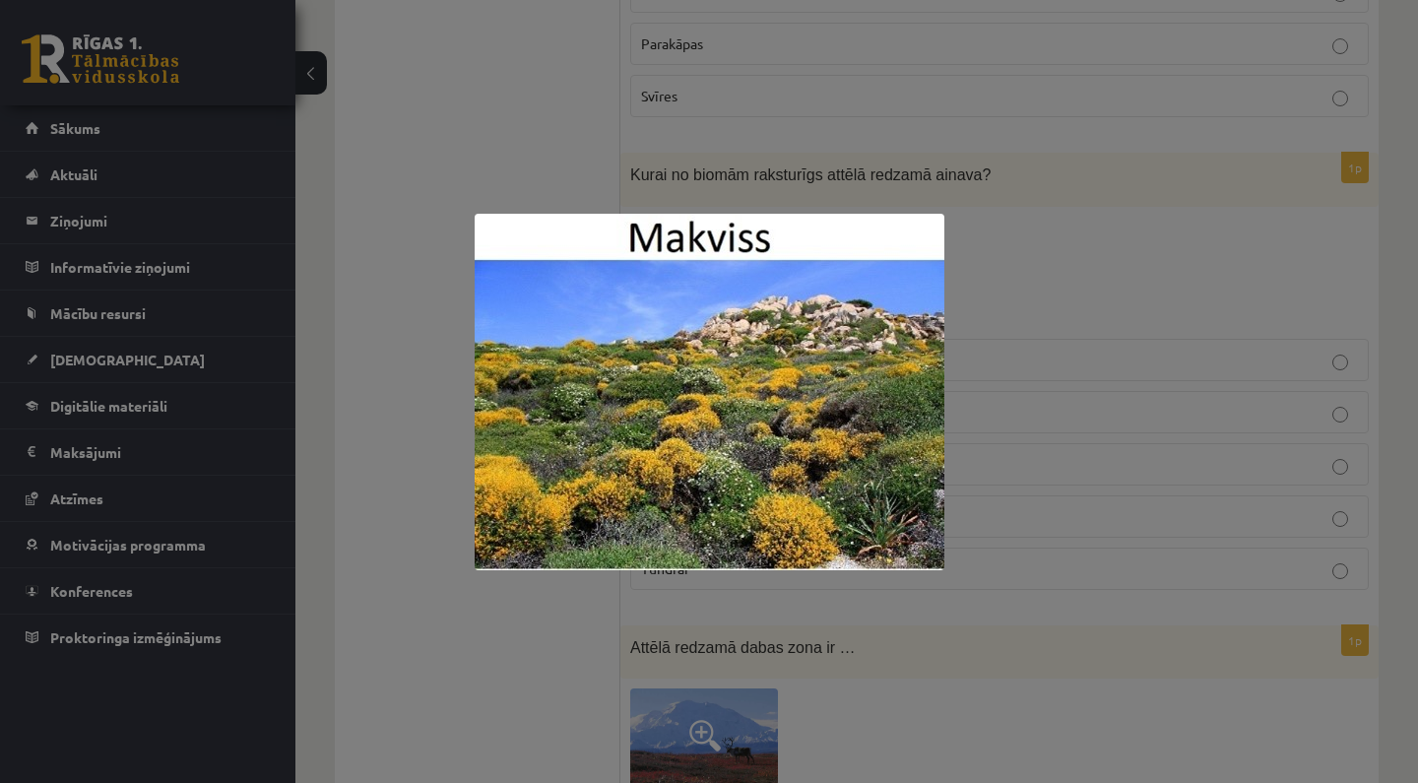
click at [919, 195] on div at bounding box center [709, 391] width 1418 height 783
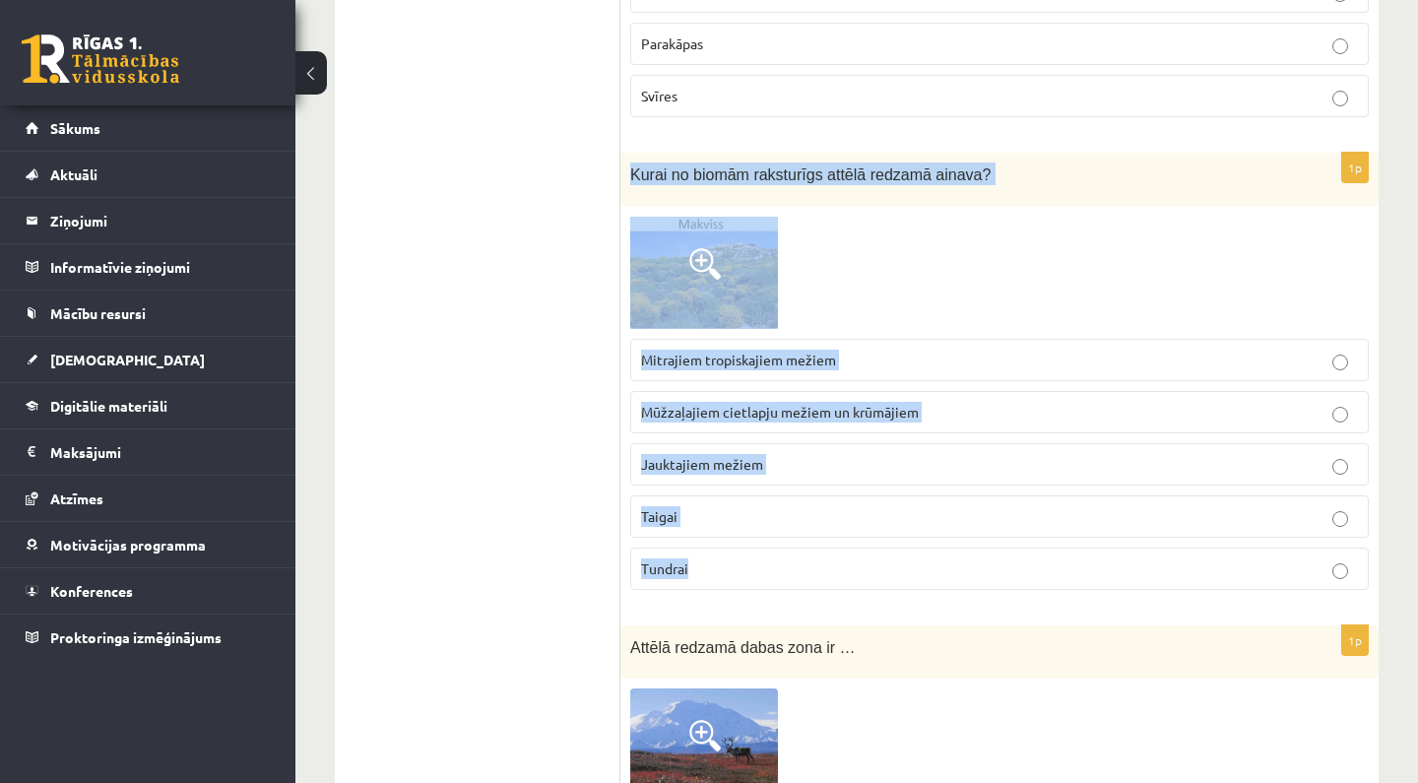
drag, startPoint x: 626, startPoint y: 161, endPoint x: 736, endPoint y: 571, distance: 425.0
click at [736, 571] on div "1p Kurai no biomām raksturīgs attēlā redzamā ainava? Mitrajiem tropiskajiem mež…" at bounding box center [999, 379] width 758 height 452
copy div "Kurai no biomām raksturīgs attēlā redzamā ainava? Mitrajiem tropiskajiem mežiem…"
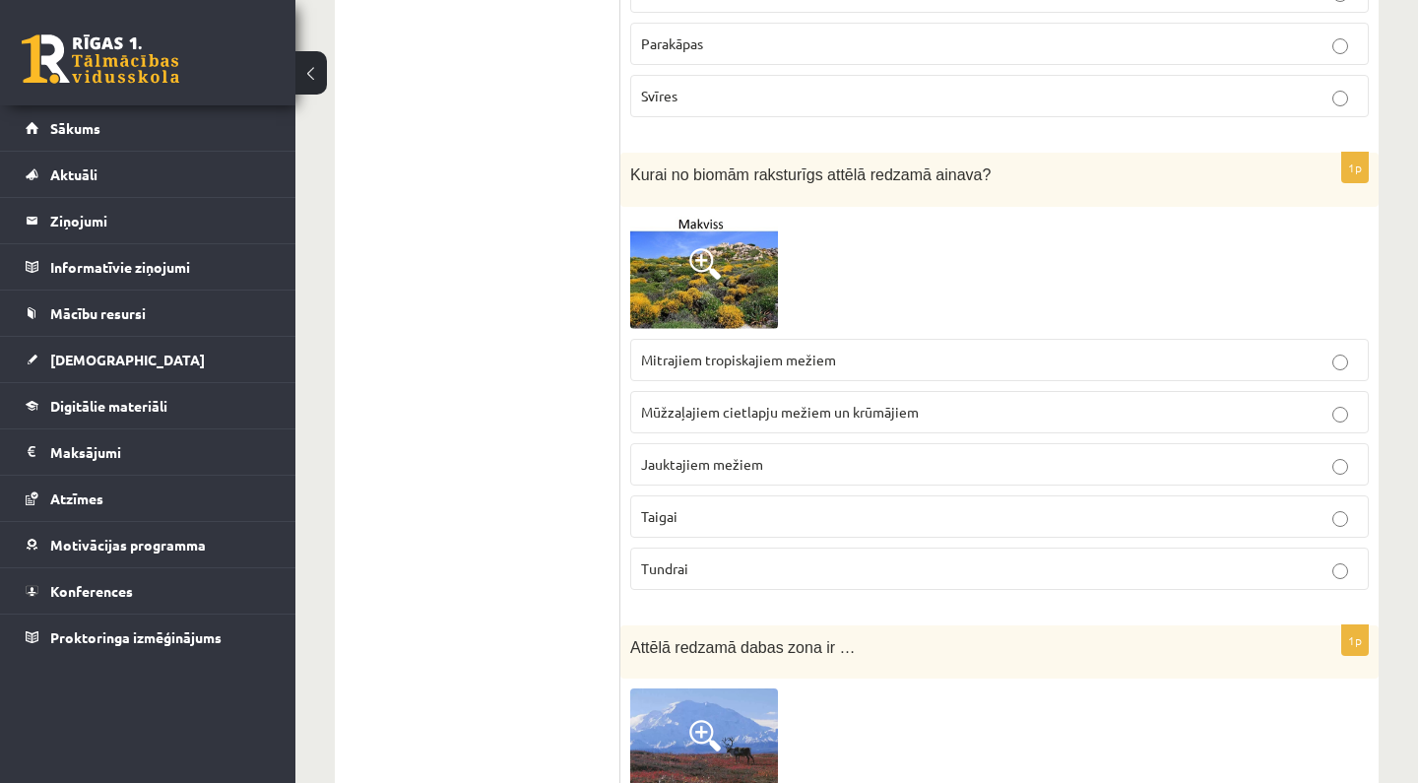
drag, startPoint x: 628, startPoint y: 162, endPoint x: 855, endPoint y: 188, distance: 228.1
click at [863, 189] on div "Kurai no biomām raksturīgs attēlā redzamā ainava?" at bounding box center [999, 180] width 758 height 54
copy span "Kurai no biomām raksturīgs attēlā redzamā ainava?"
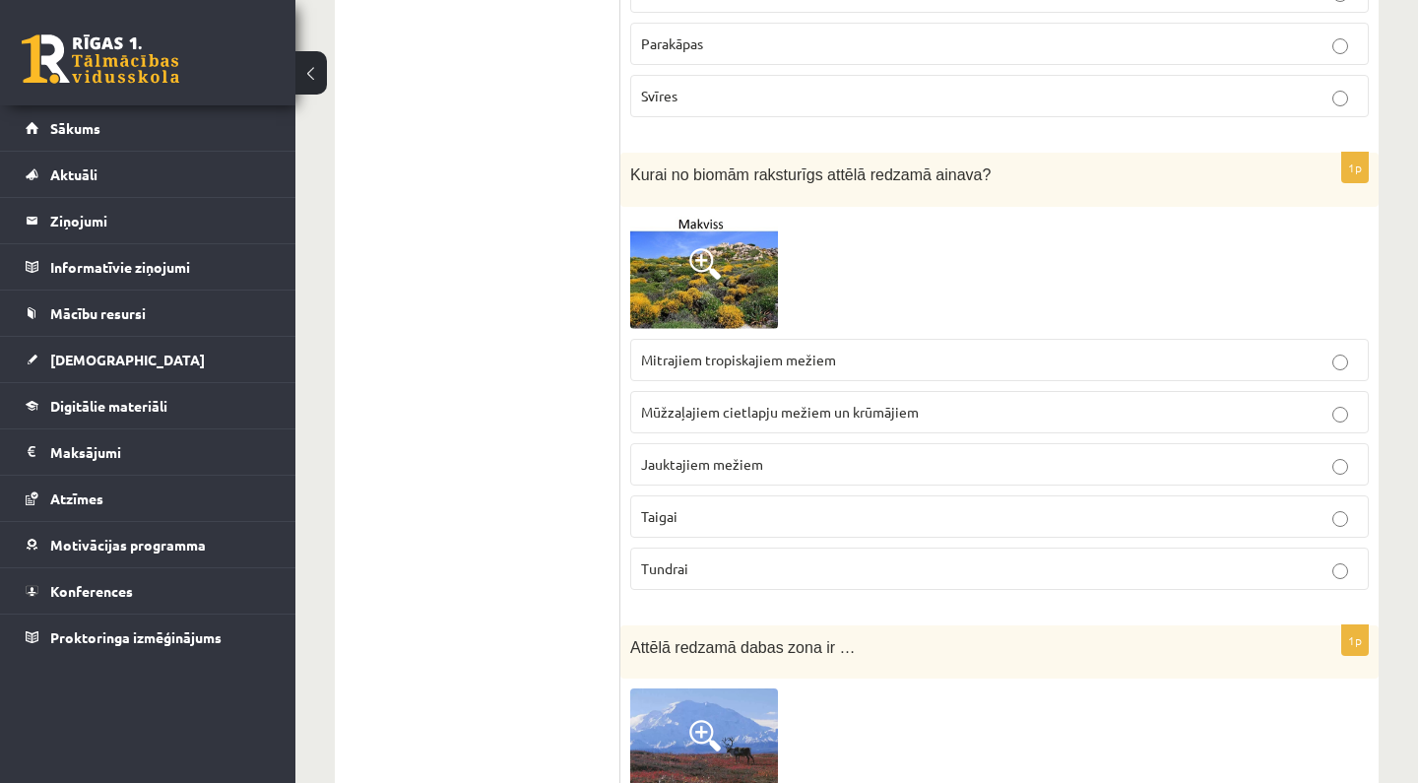
scroll to position [7217, 0]
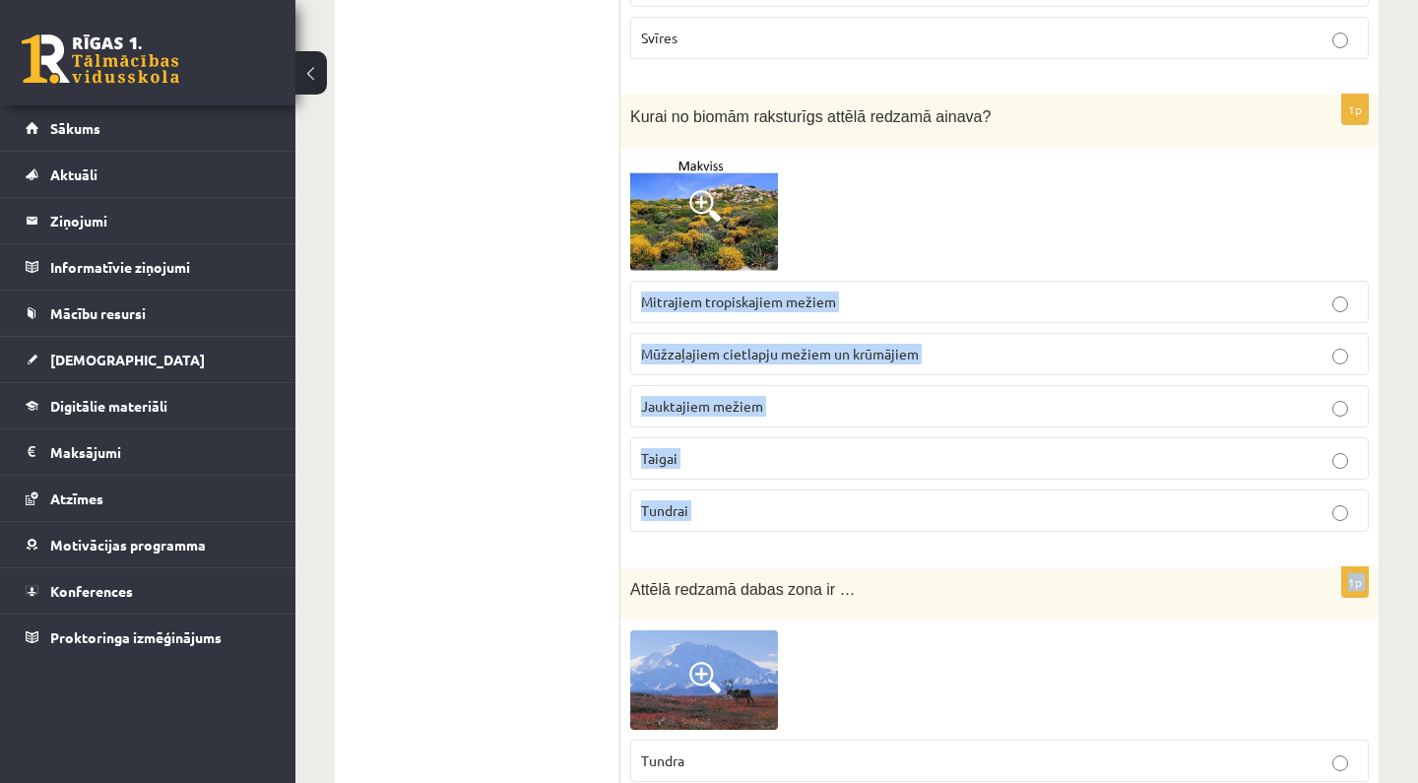
drag, startPoint x: 640, startPoint y: 281, endPoint x: 677, endPoint y: 553, distance: 274.3
copy form "Mitrajiem tropiskajiem mežiem Mūžzaļajiem cietlapju mežiem un krūmājiem Jauktaj…"
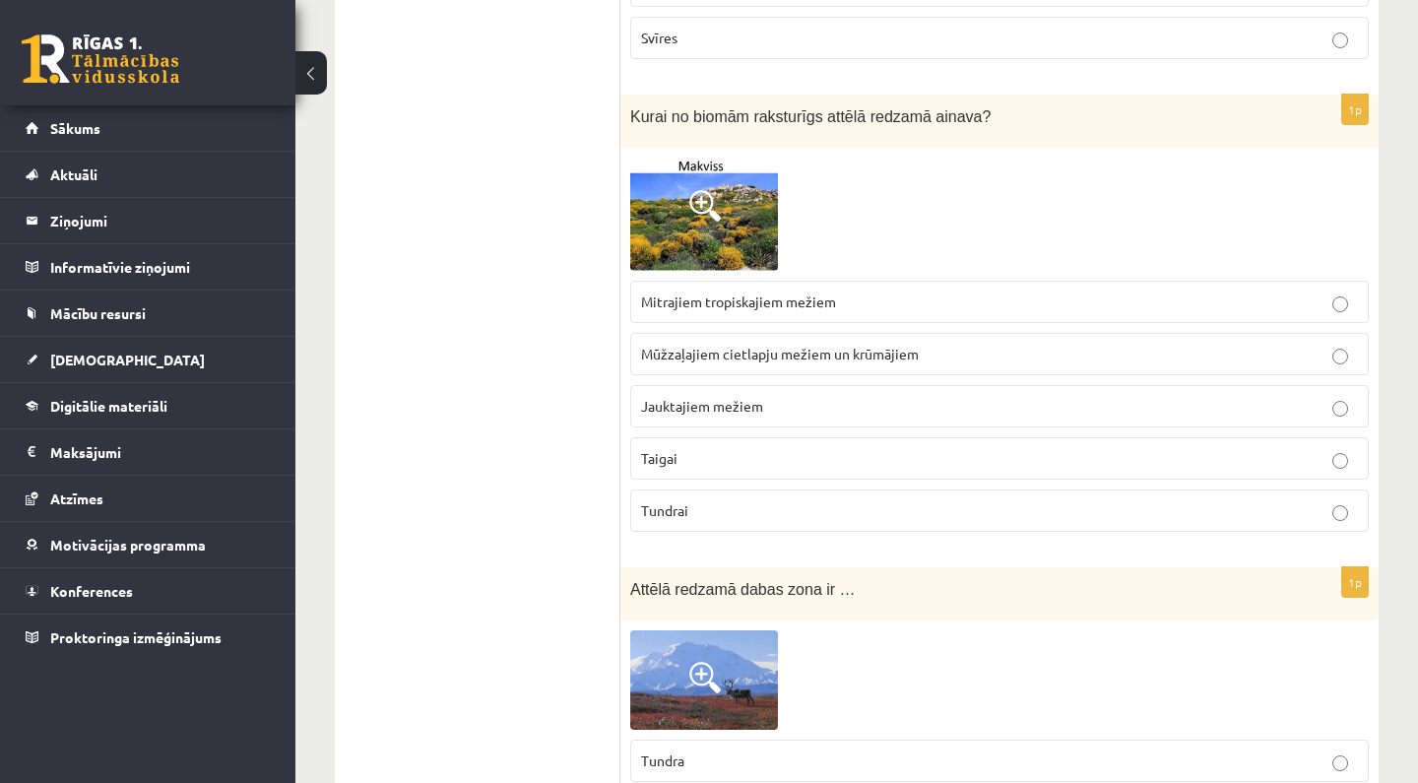
click at [746, 344] on p "Mūžzaļajiem cietlapju mežiem un krūmājiem" at bounding box center [999, 354] width 717 height 21
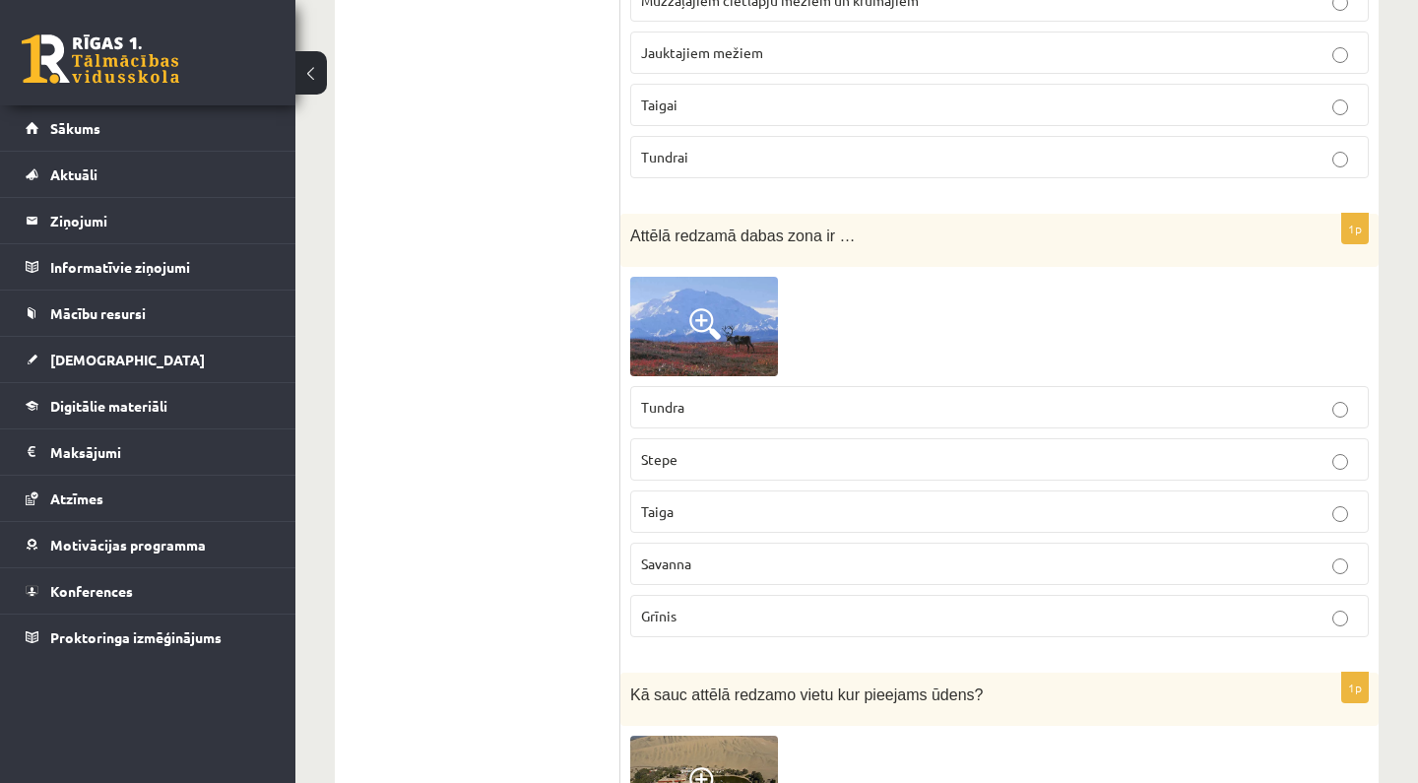
scroll to position [7575, 0]
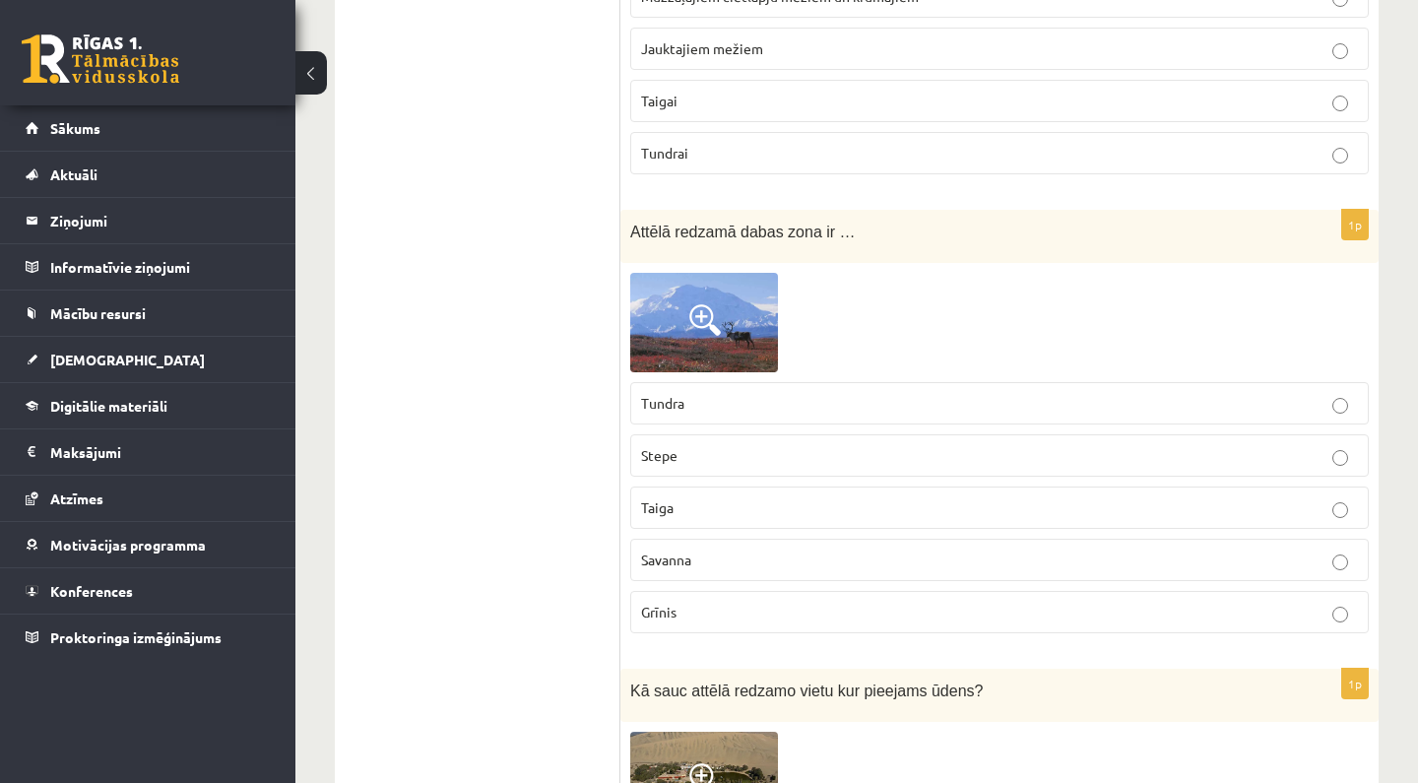
click at [725, 322] on img at bounding box center [704, 322] width 148 height 98
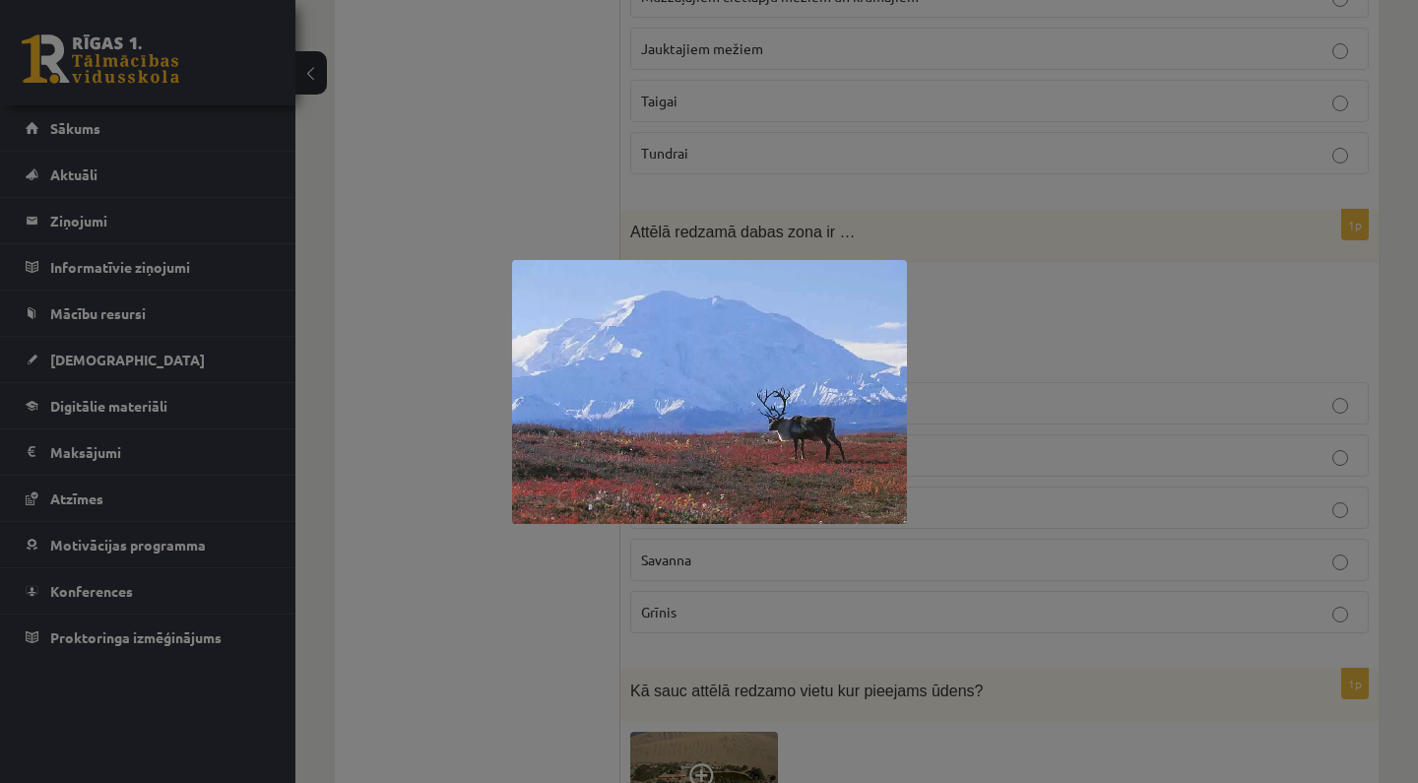
click at [500, 186] on div at bounding box center [709, 391] width 1418 height 783
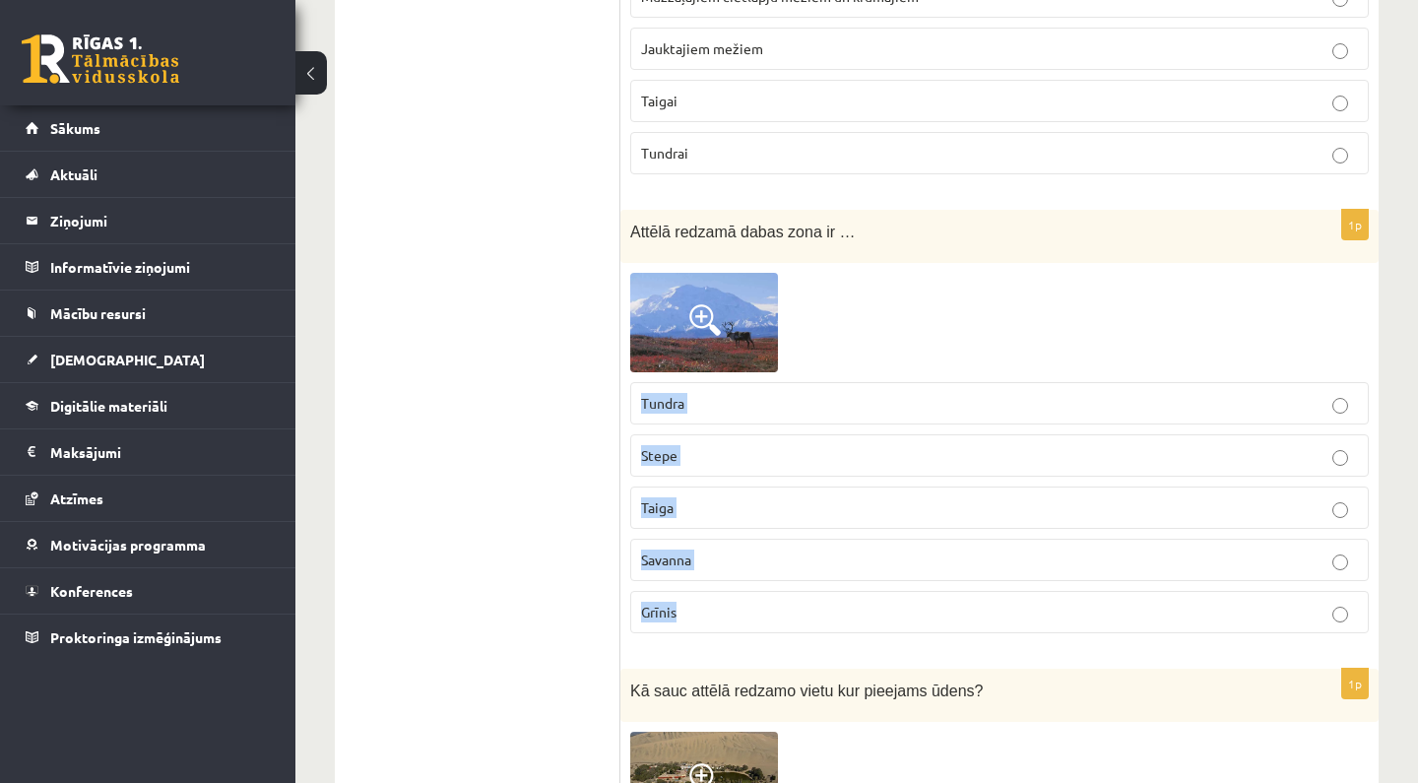
drag, startPoint x: 642, startPoint y: 388, endPoint x: 655, endPoint y: 607, distance: 219.0
click at [655, 607] on fieldset "Tundra Stepe Taiga Savanna Grīnis" at bounding box center [999, 505] width 739 height 267
copy fieldset "Tundra Stepe Taiga Savanna Grīnis"
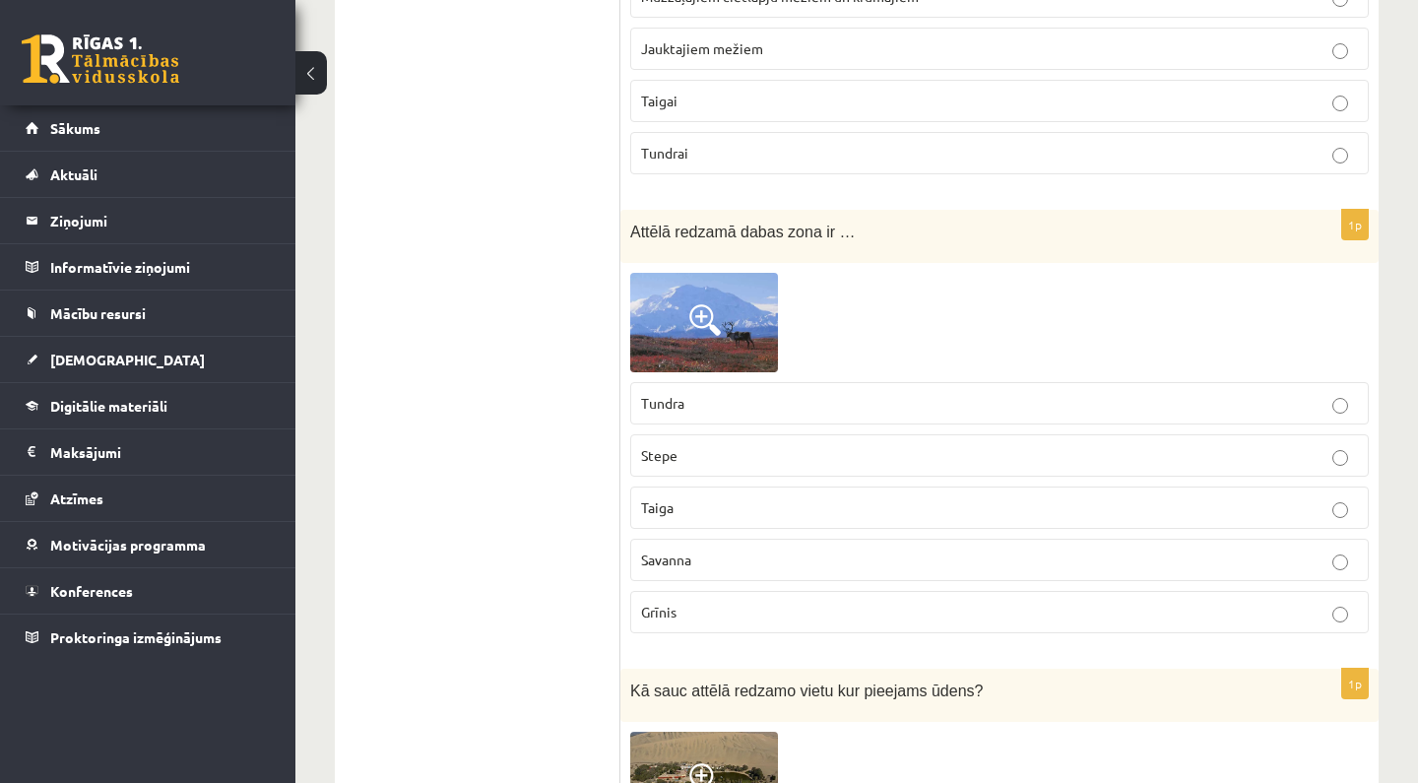
click at [936, 310] on div at bounding box center [999, 322] width 739 height 98
click at [701, 393] on p "Tundra" at bounding box center [999, 403] width 717 height 21
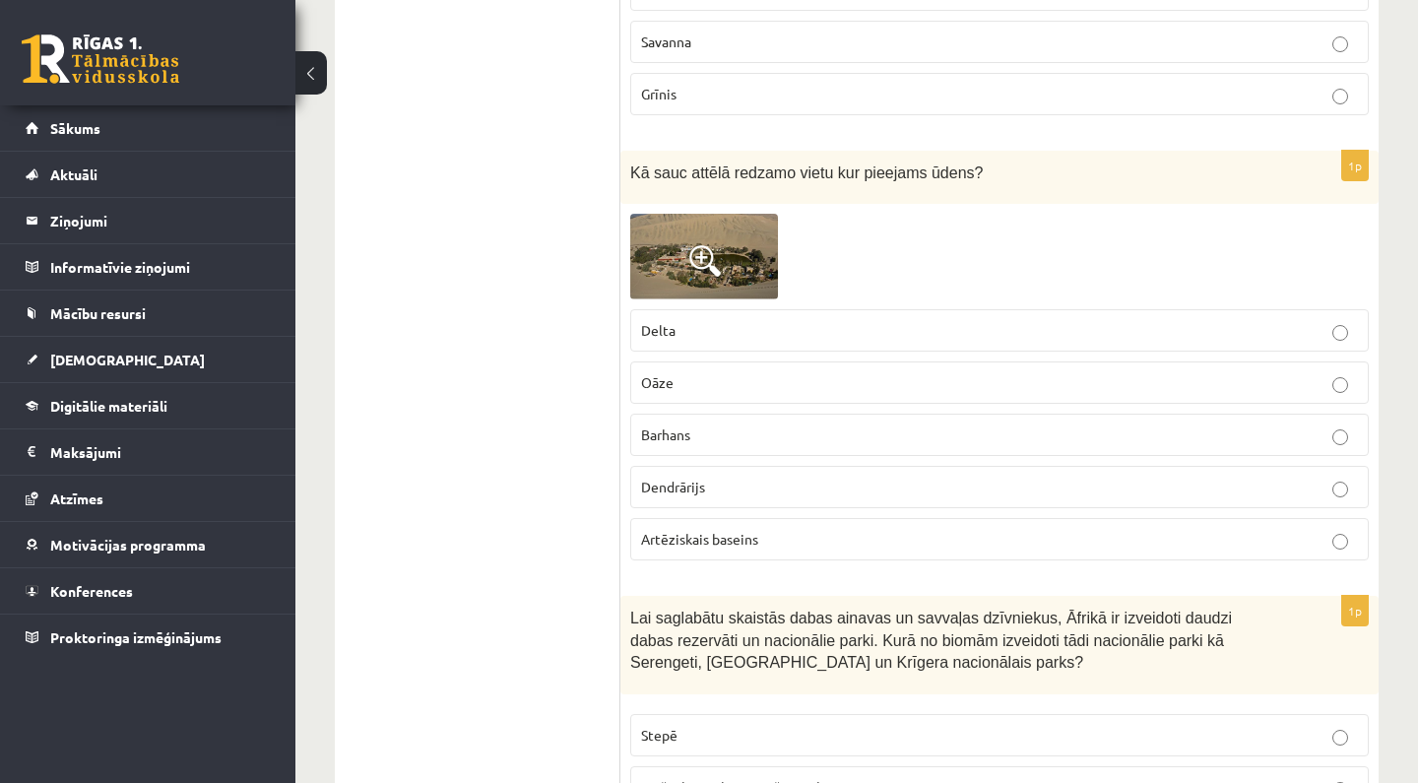
scroll to position [8094, 0]
click at [707, 269] on img at bounding box center [704, 256] width 148 height 86
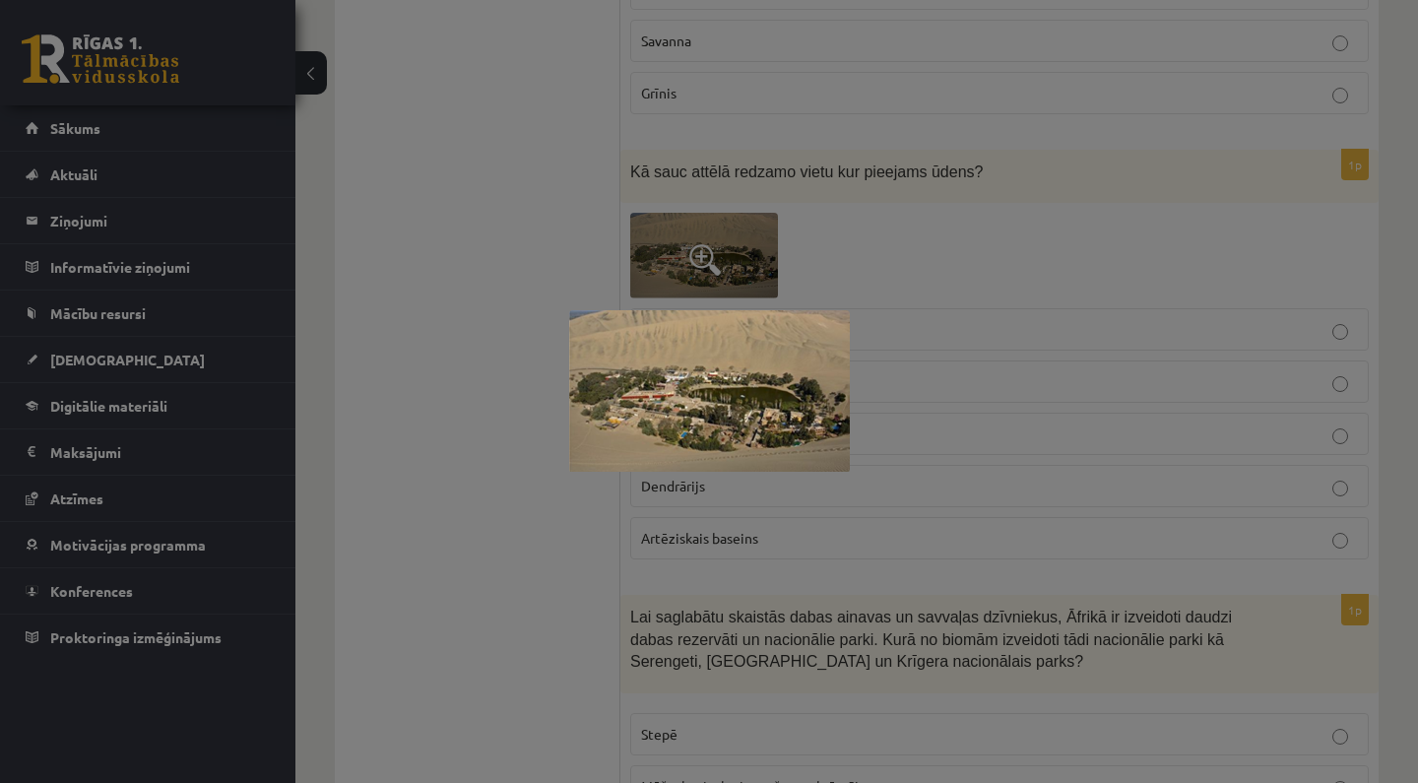
click at [575, 260] on div at bounding box center [709, 391] width 1418 height 783
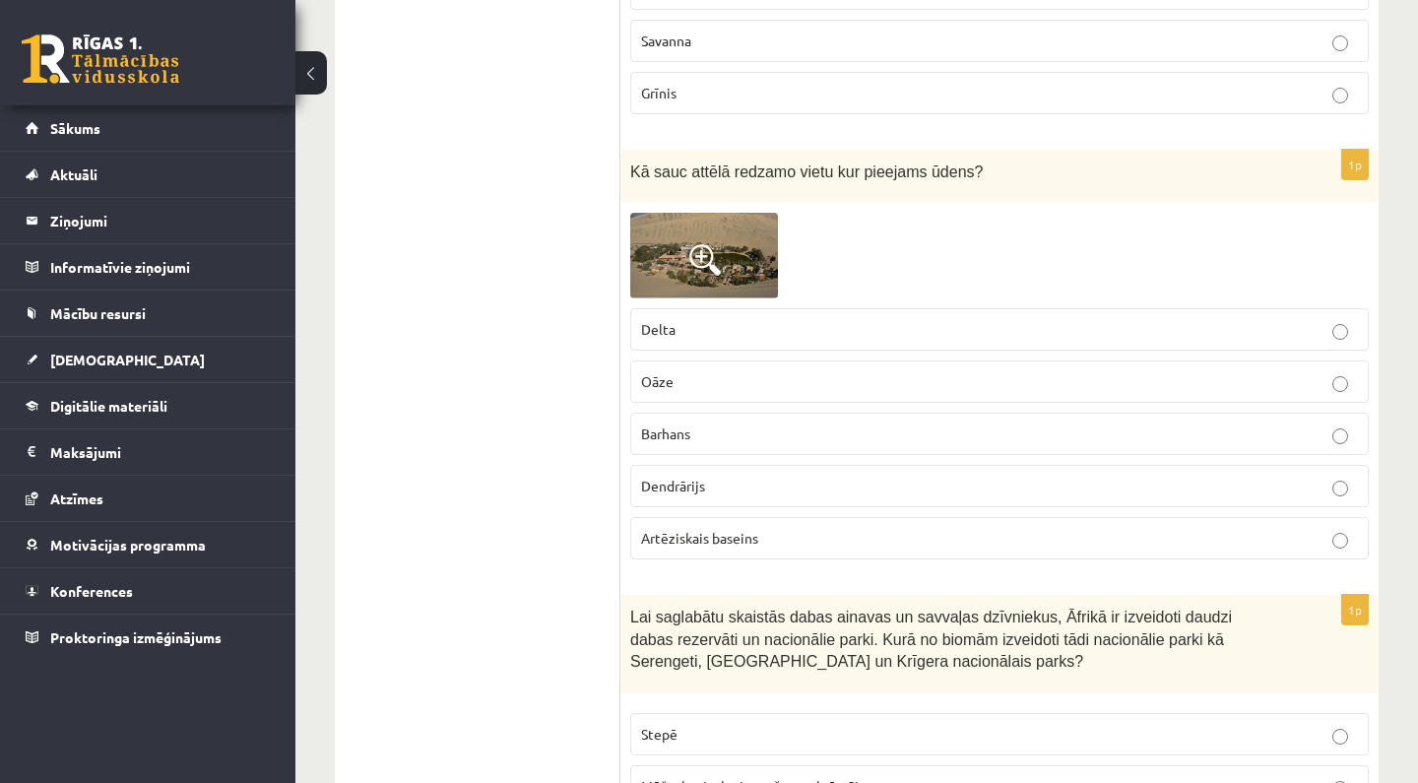
click at [698, 427] on p "Barhans" at bounding box center [999, 433] width 717 height 21
click at [726, 371] on p "Oāze" at bounding box center [999, 381] width 717 height 21
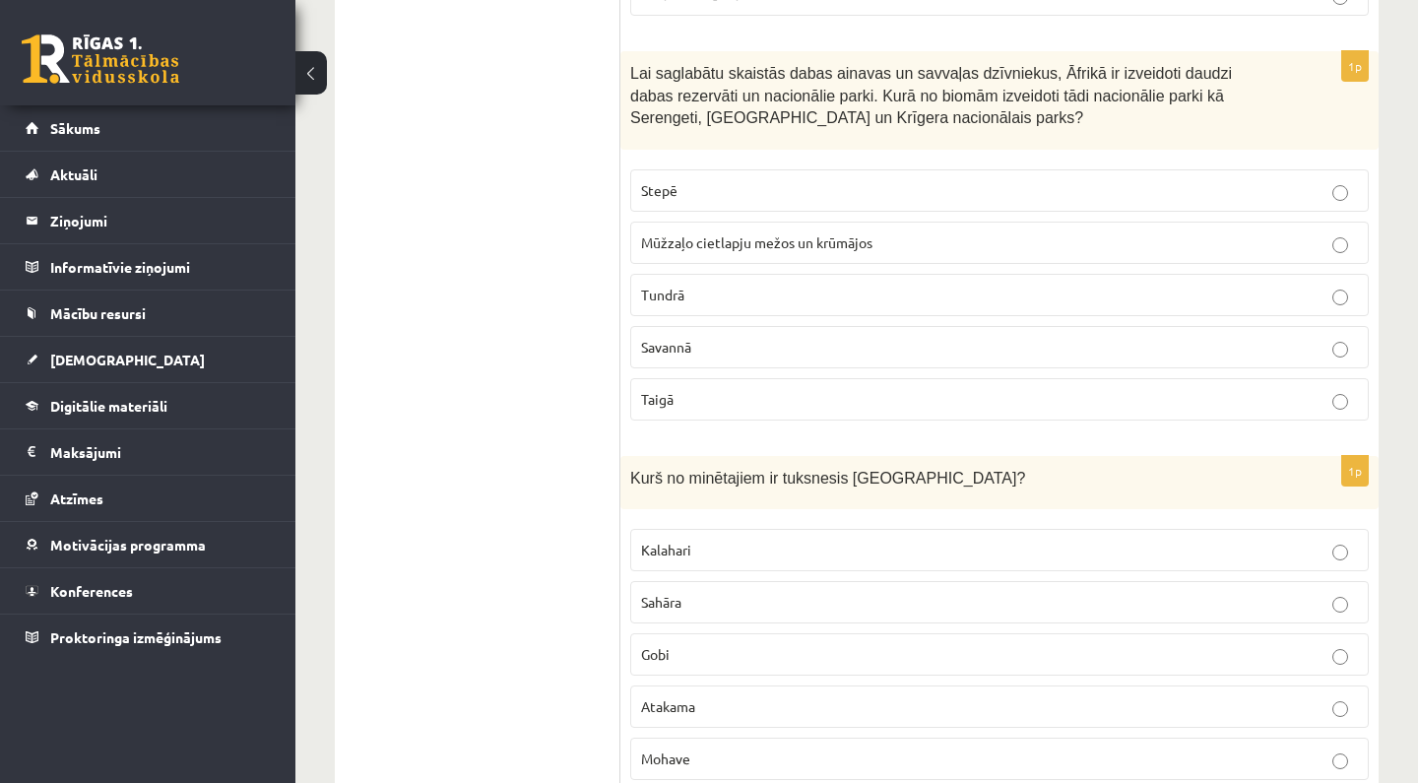
scroll to position [8643, 0]
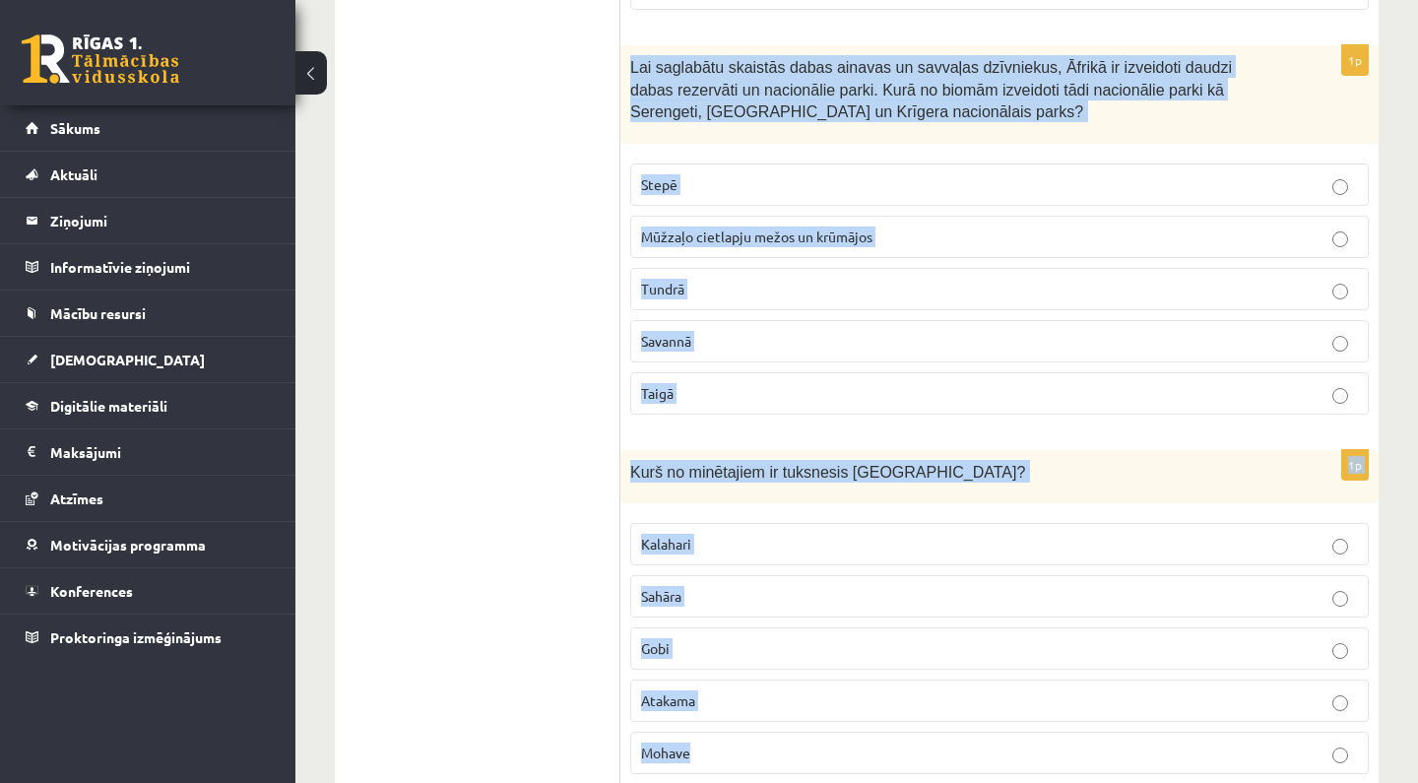
drag, startPoint x: 630, startPoint y: 51, endPoint x: 792, endPoint y: 753, distance: 720.5
copy form "Lai saglabātu skaistās dabas ainavas un savvaļas dzīvniekus, Āfrikā ir izveidot…"
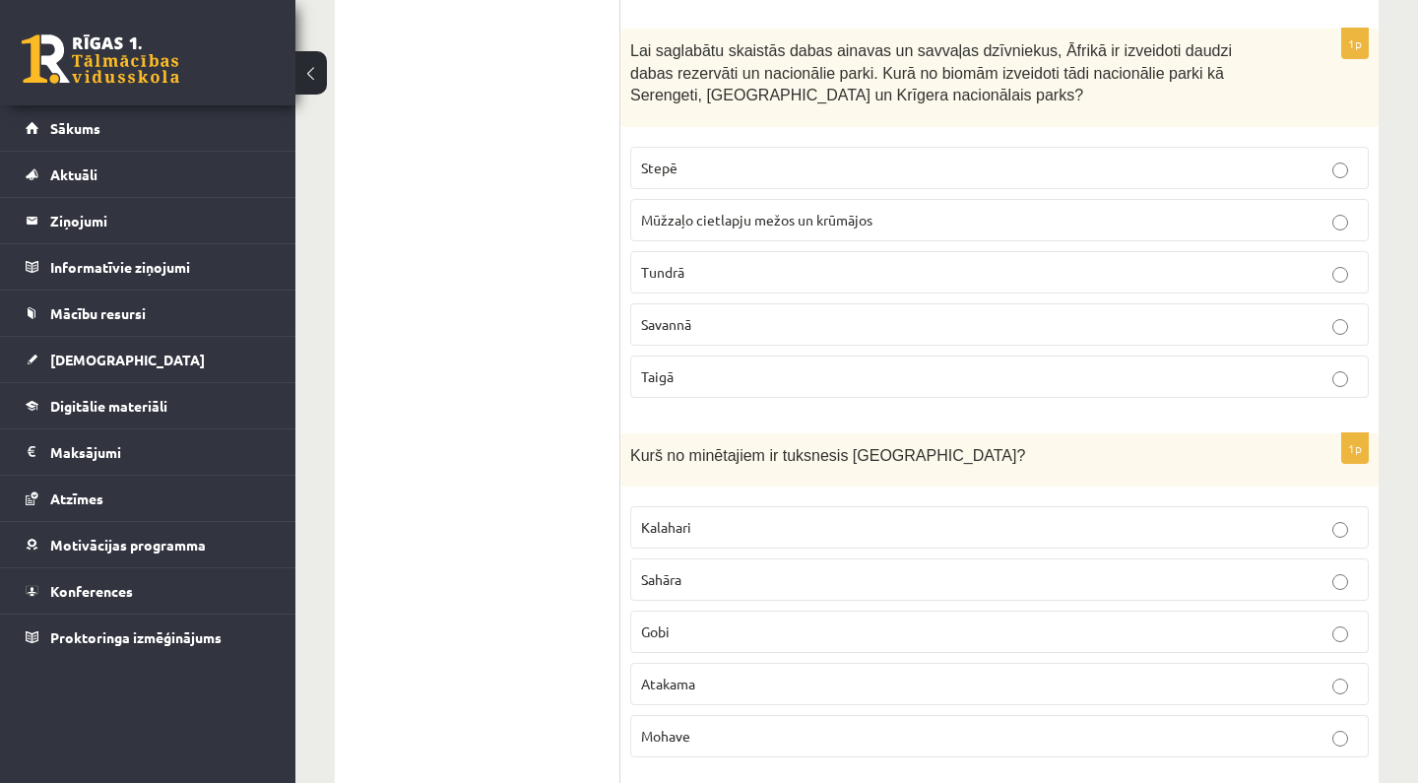
scroll to position [8664, 0]
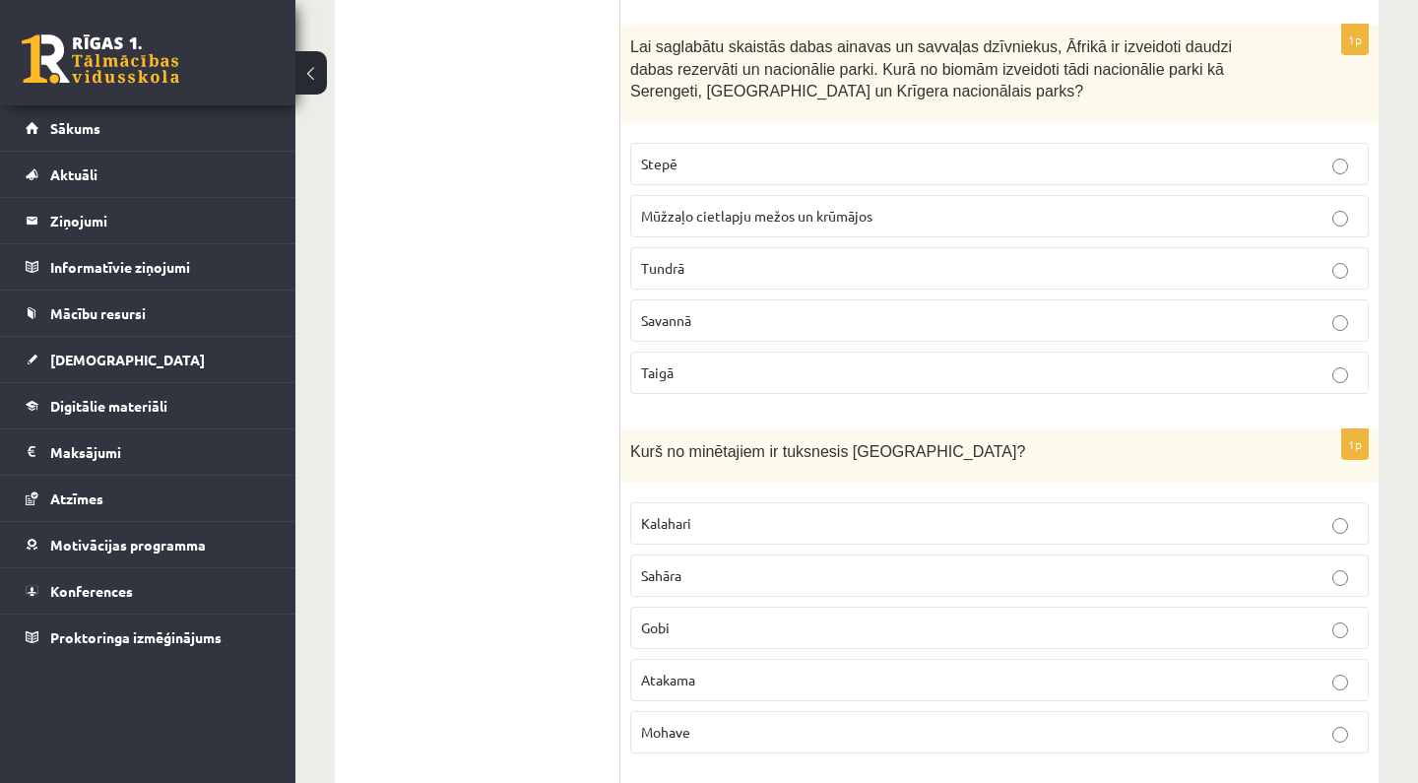
click at [730, 315] on p "Savannā" at bounding box center [999, 320] width 717 height 21
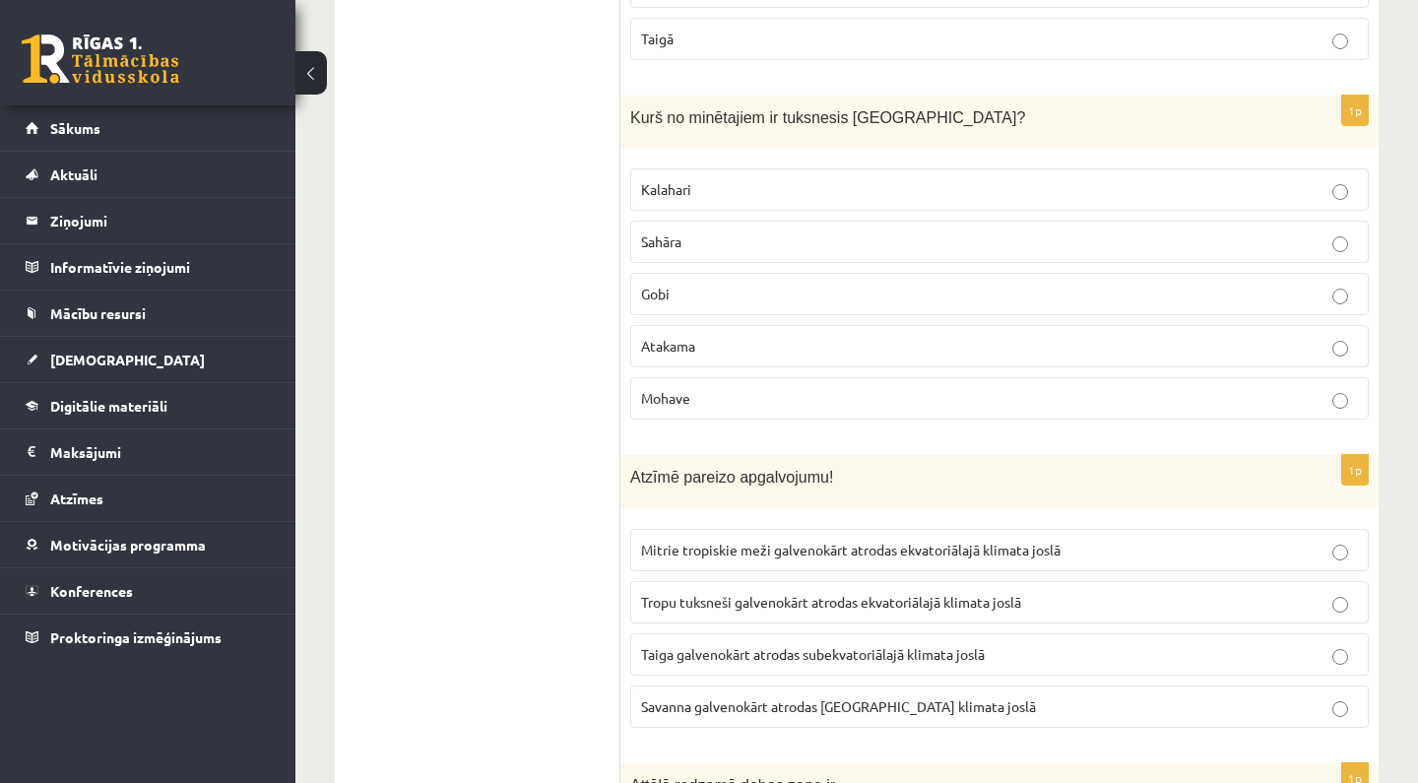
click at [738, 273] on label "Gobi" at bounding box center [999, 294] width 739 height 42
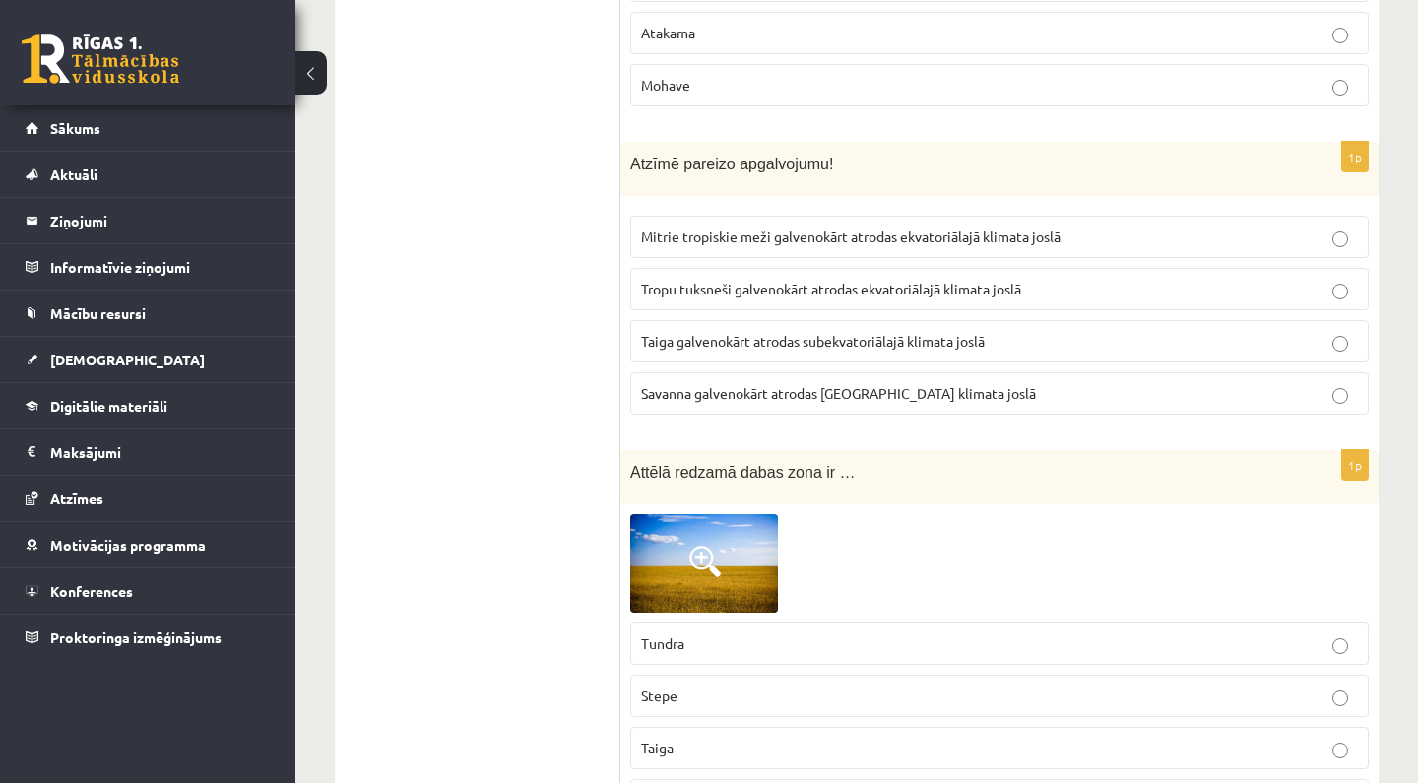
scroll to position [9300, 0]
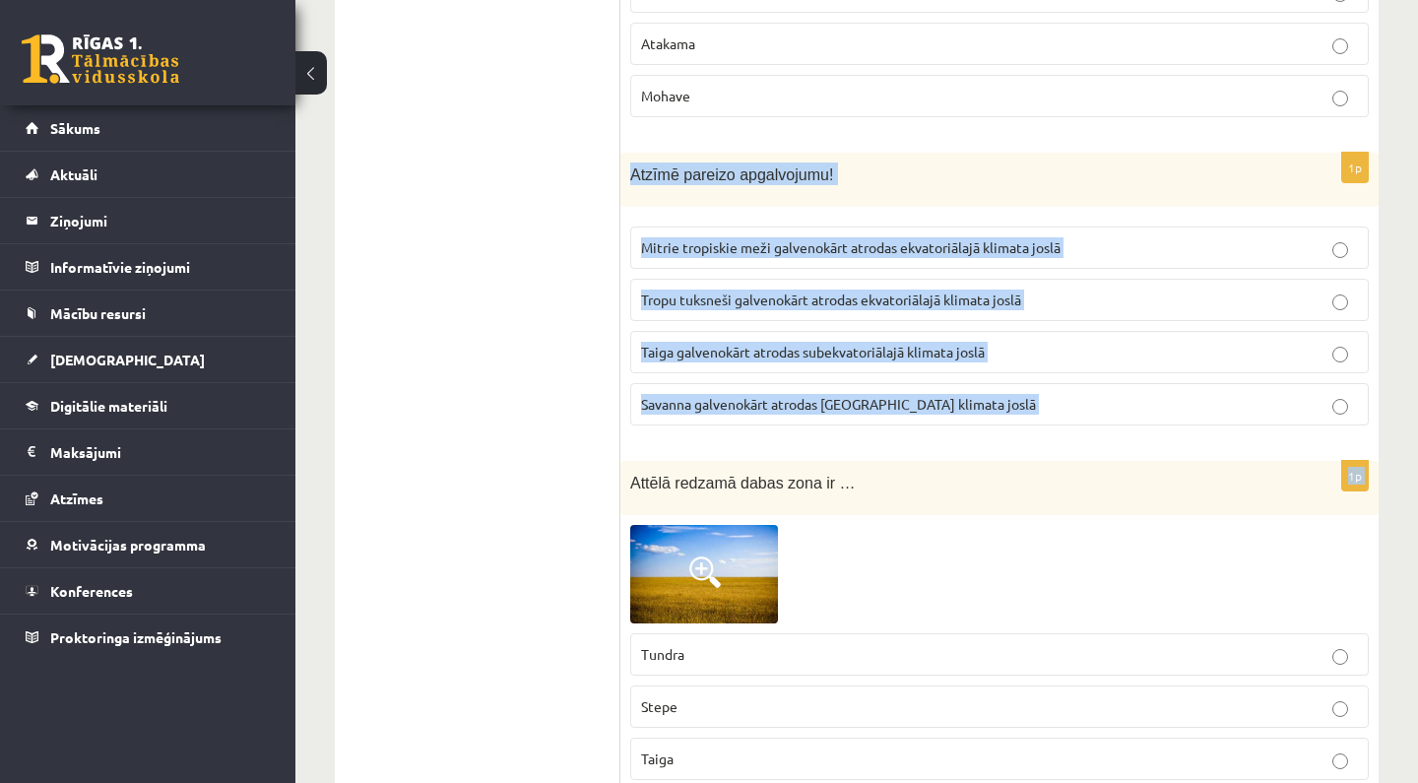
drag, startPoint x: 632, startPoint y: 156, endPoint x: 712, endPoint y: 426, distance: 282.3
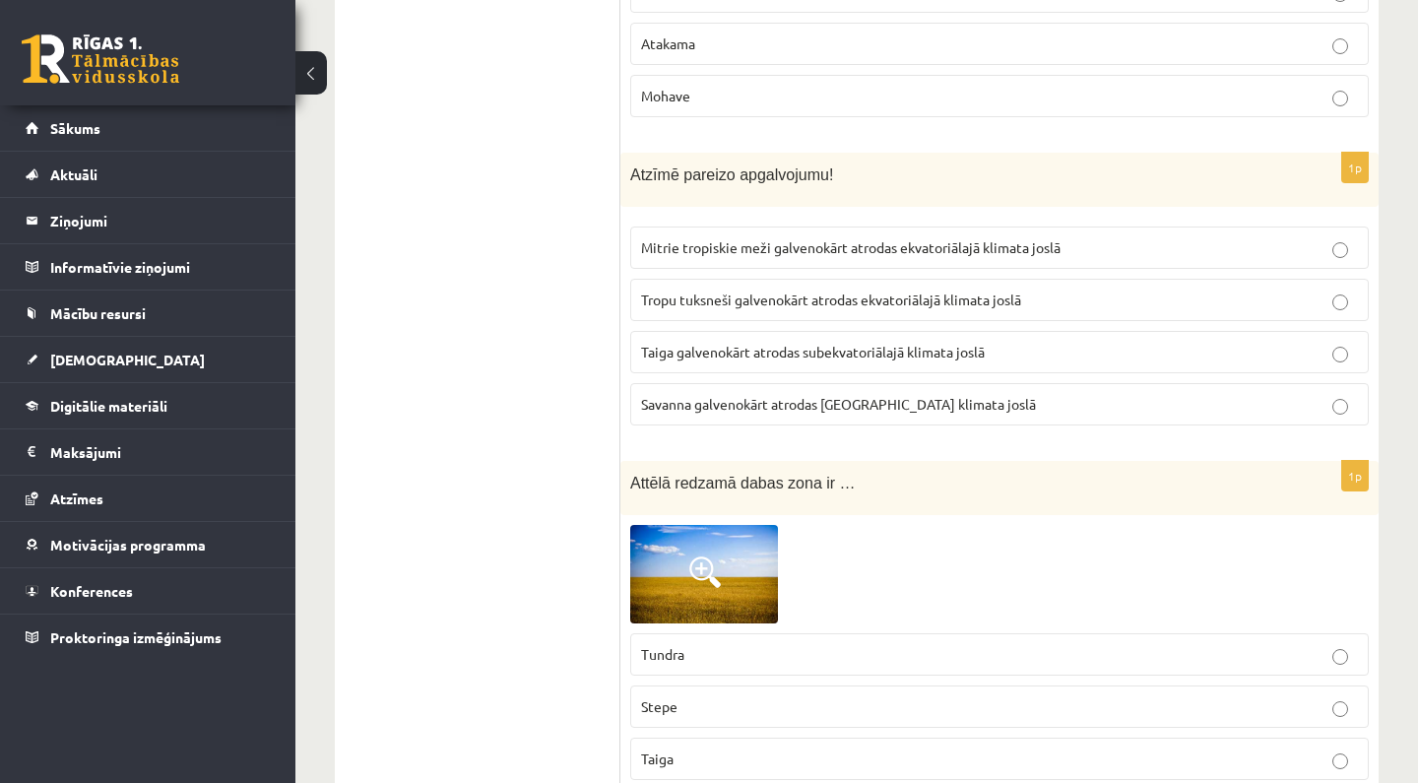
click at [744, 241] on p "Mitrie tropiskie meži galvenokārt atrodas ekvatoriālajā klimata joslā" at bounding box center [999, 247] width 717 height 21
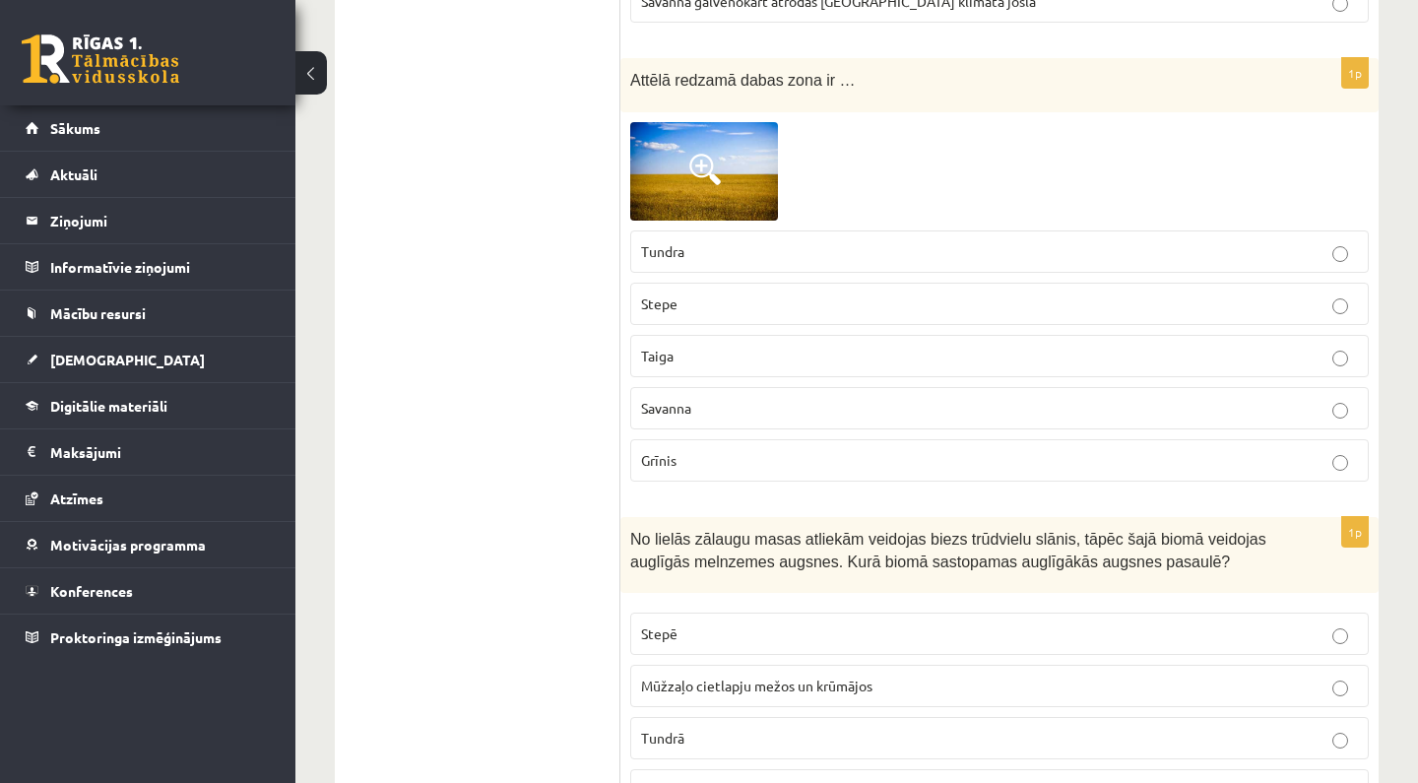
scroll to position [9698, 0]
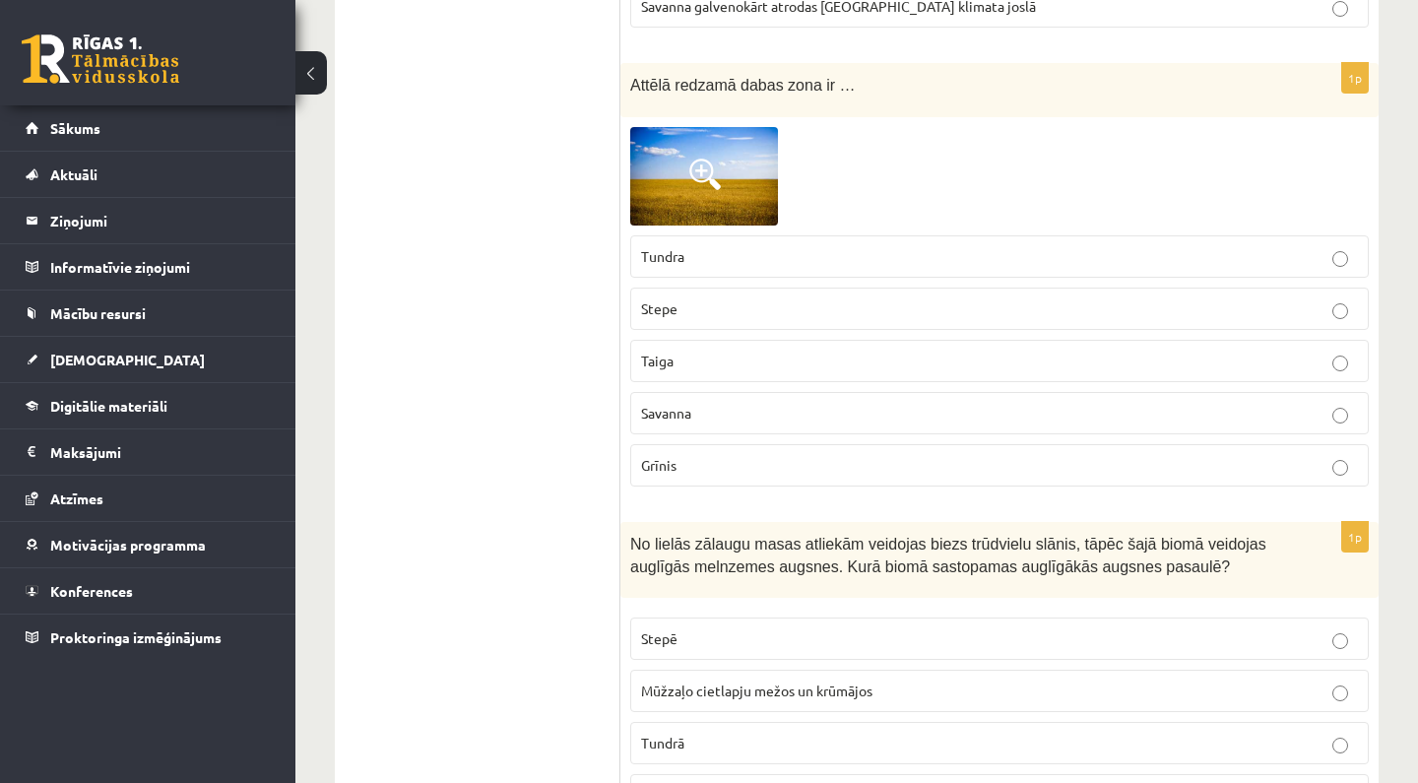
click at [719, 455] on p "Grīnis" at bounding box center [999, 465] width 717 height 21
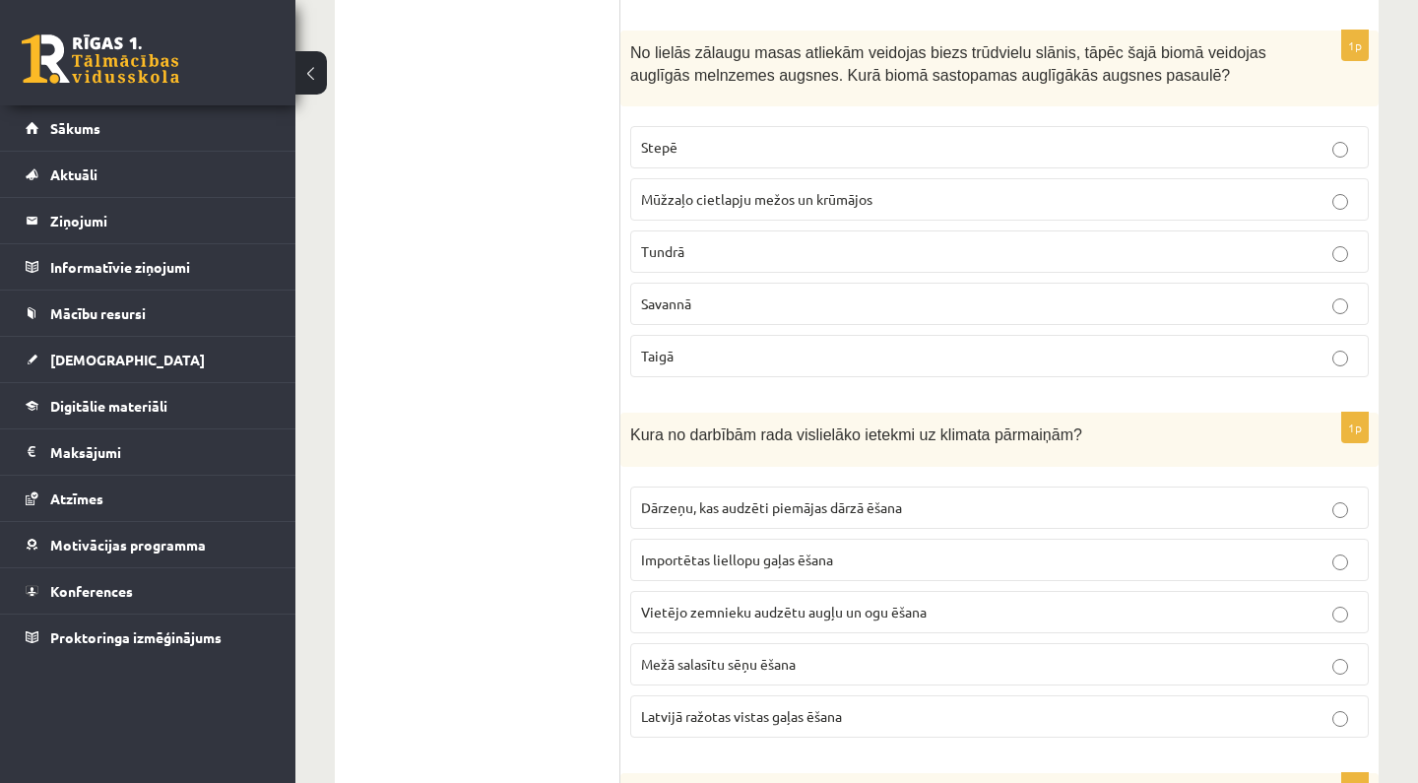
scroll to position [10188, 0]
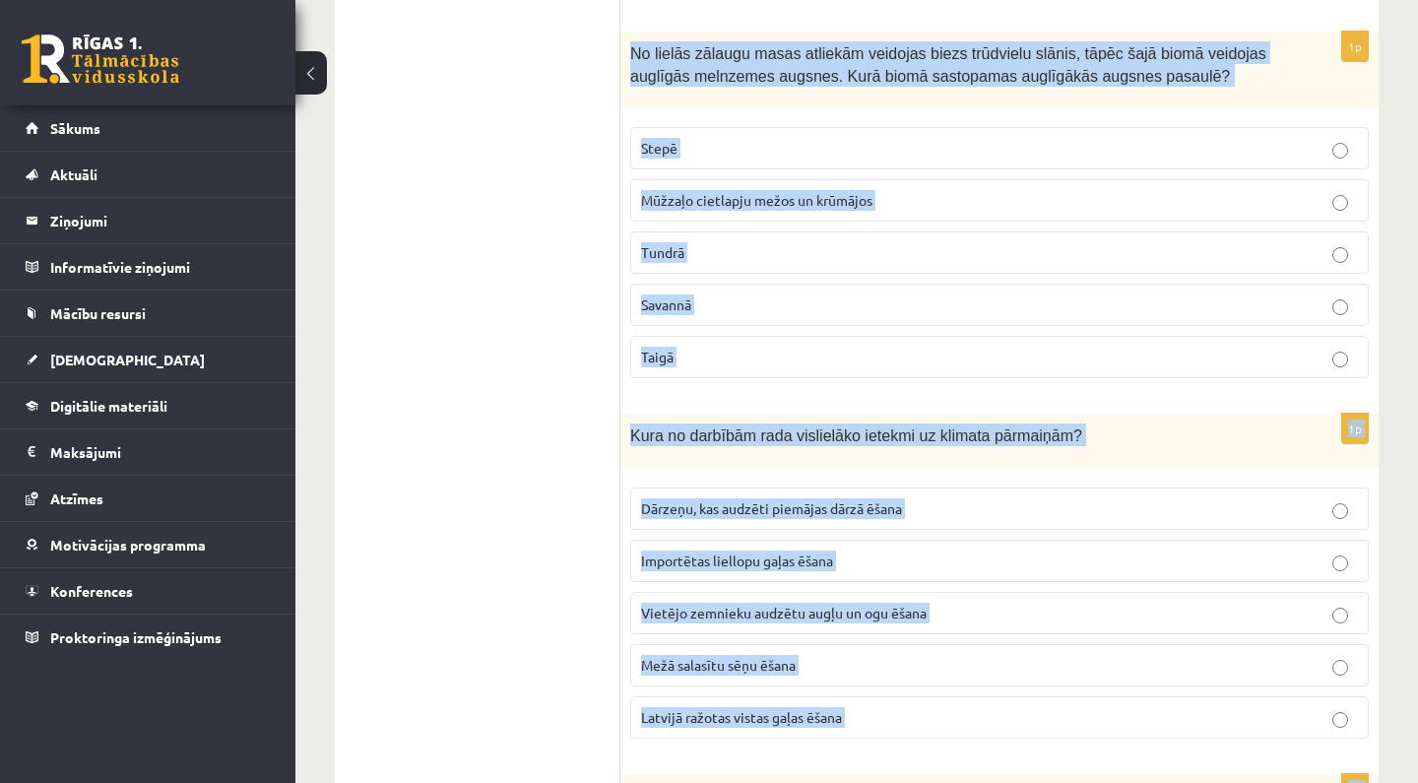
drag, startPoint x: 633, startPoint y: 34, endPoint x: 868, endPoint y: 752, distance: 755.3
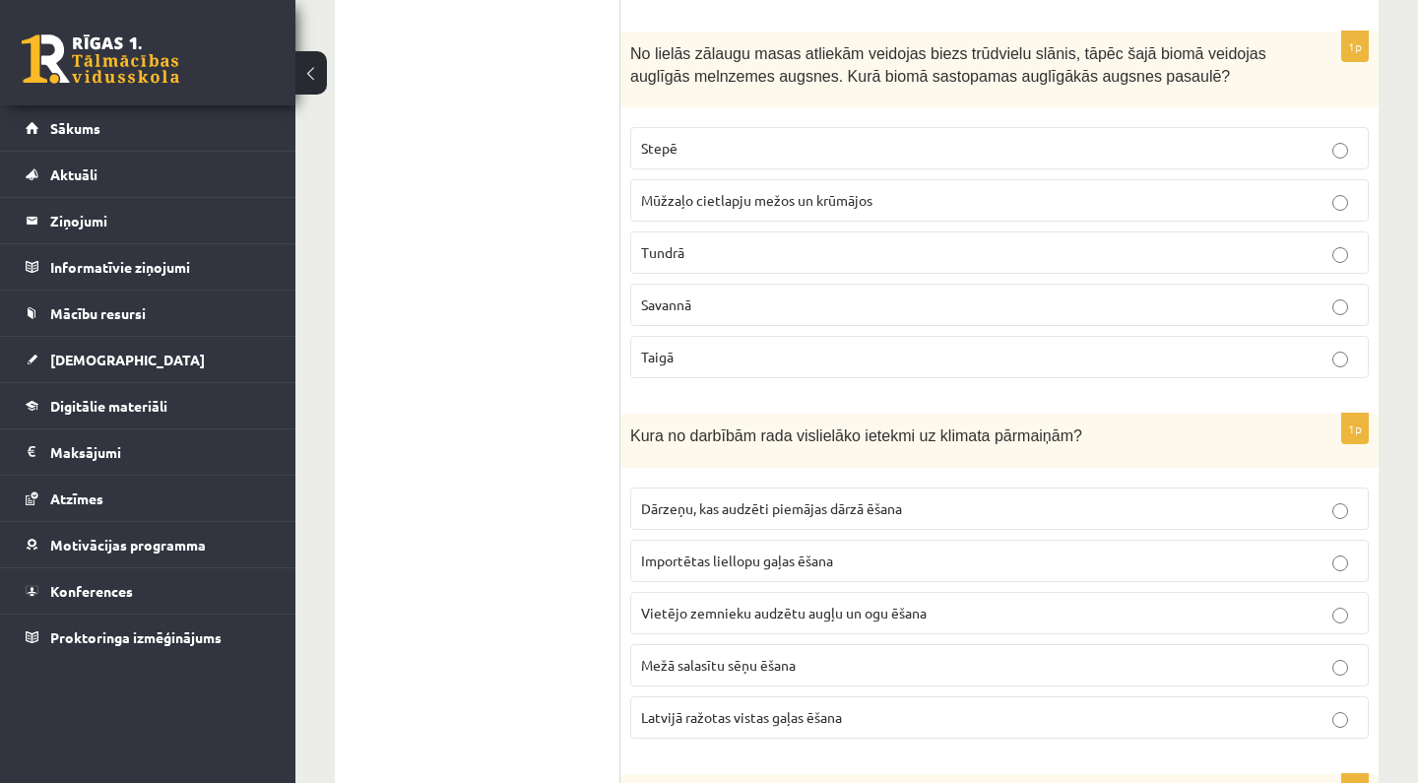
click at [727, 138] on p "Stepē" at bounding box center [999, 148] width 717 height 21
click at [706, 552] on span "Importētas liellopu gaļas ēšana" at bounding box center [737, 561] width 192 height 18
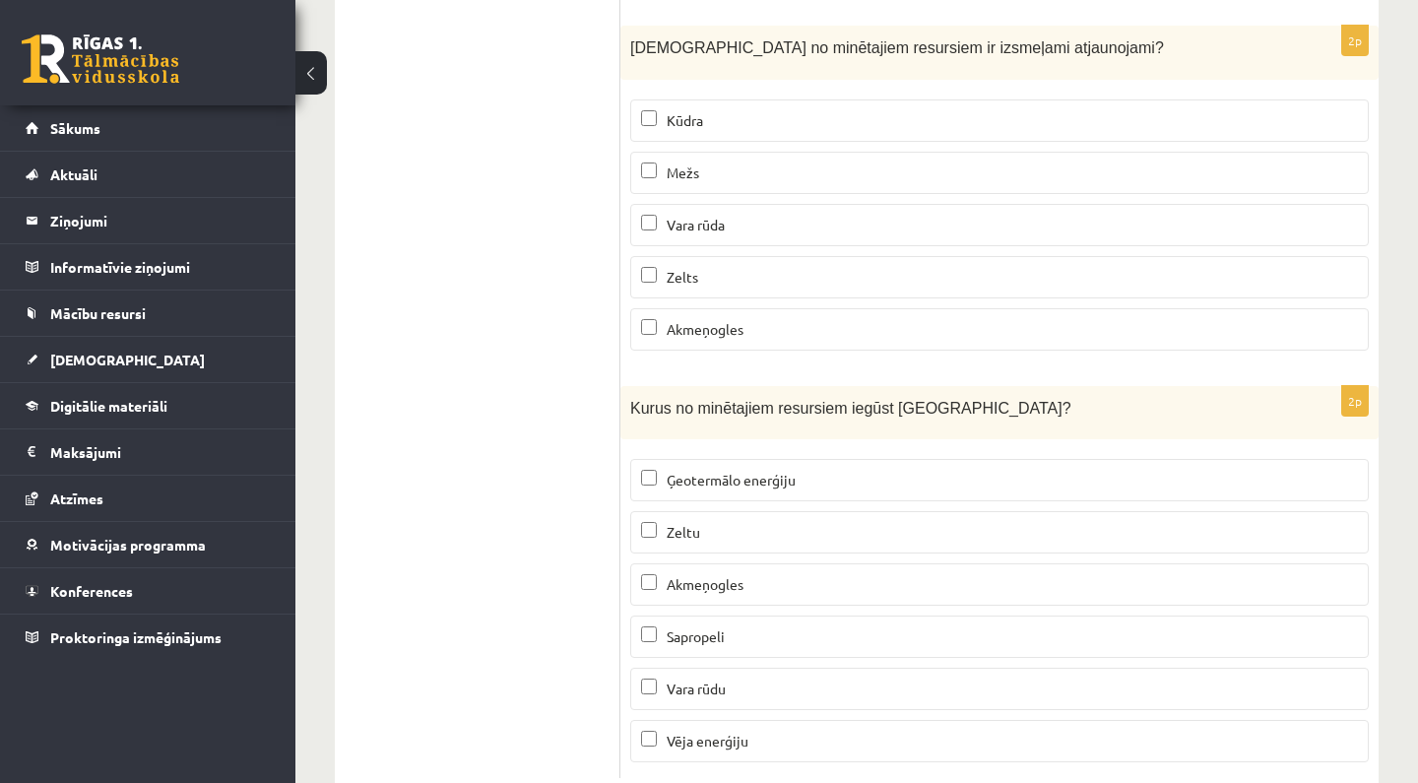
scroll to position [11995, 1]
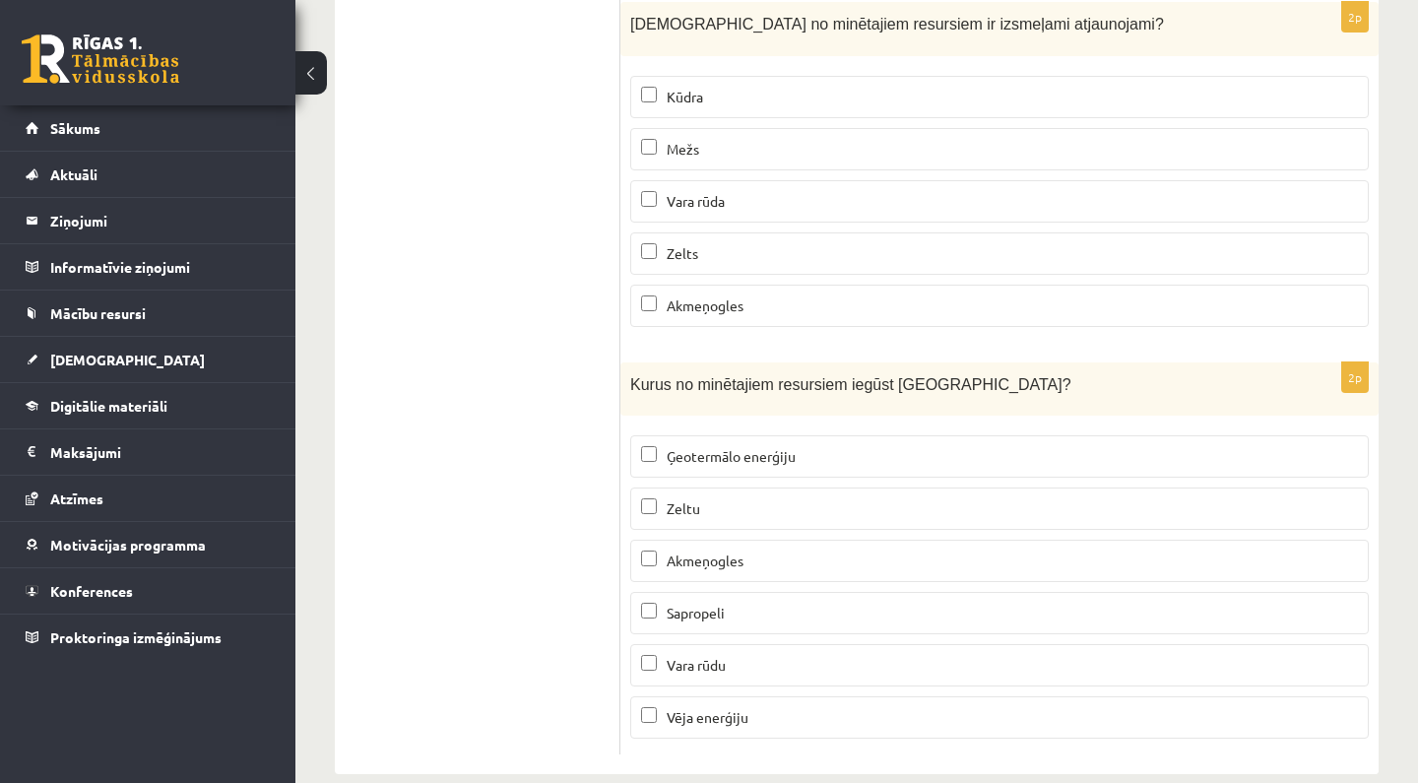
click at [686, 128] on label "Mežs" at bounding box center [999, 149] width 739 height 42
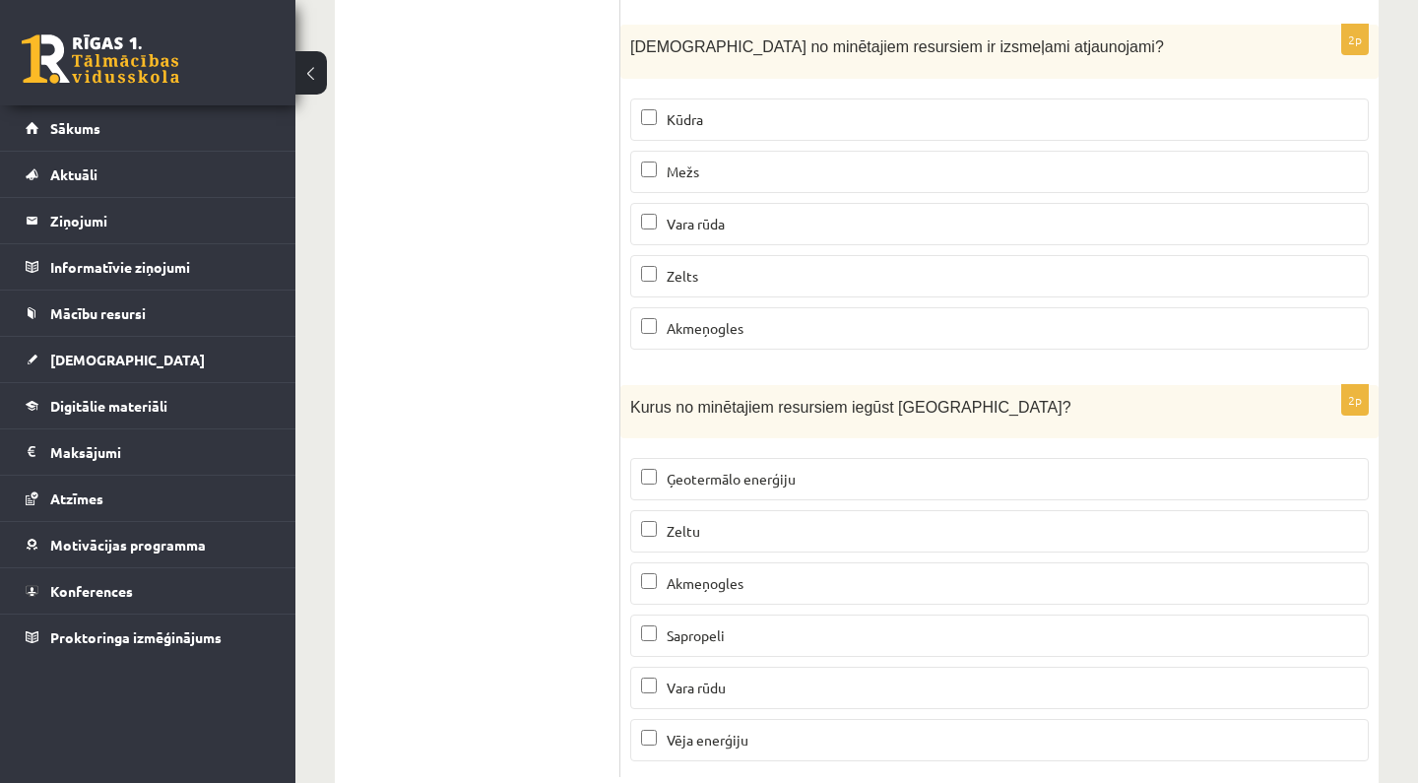
scroll to position [11978, 0]
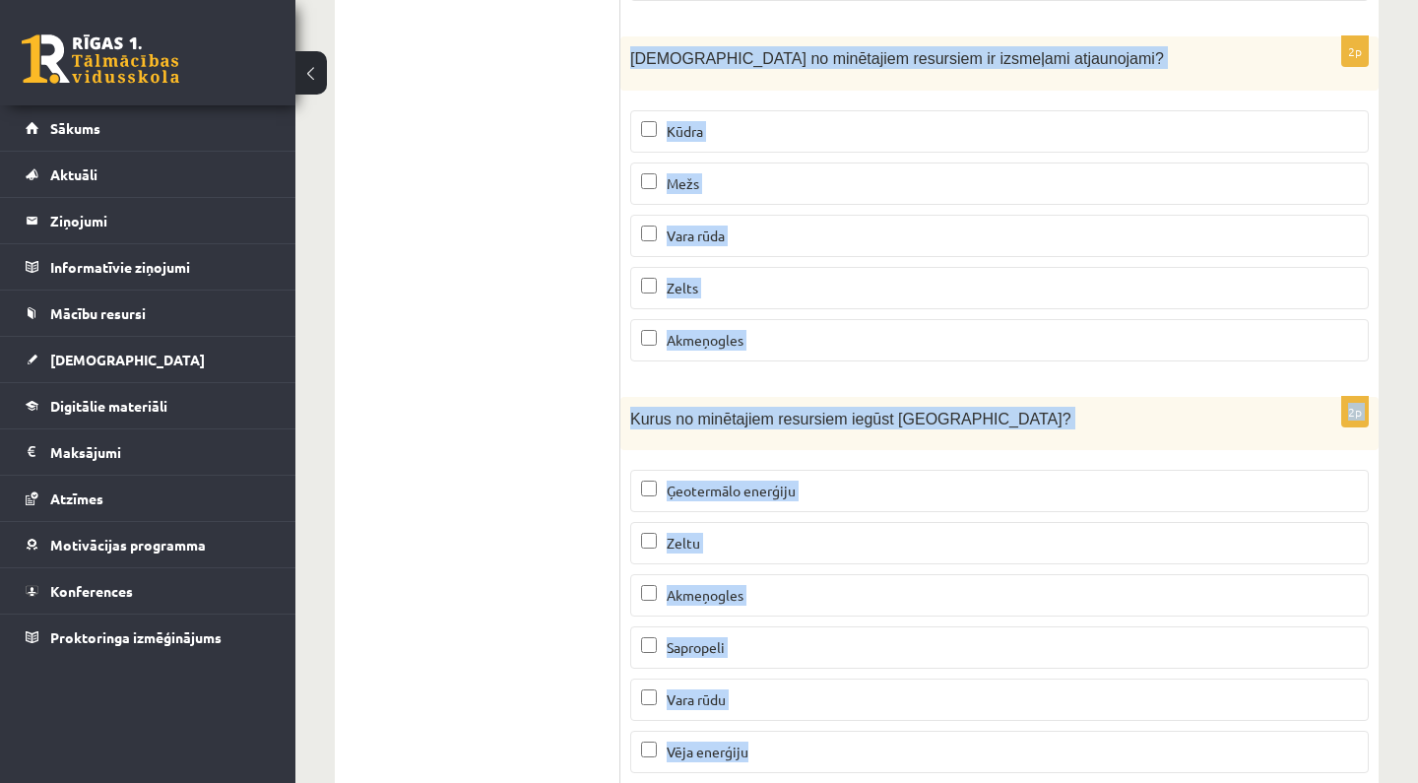
drag, startPoint x: 631, startPoint y: 40, endPoint x: 802, endPoint y: 746, distance: 725.5
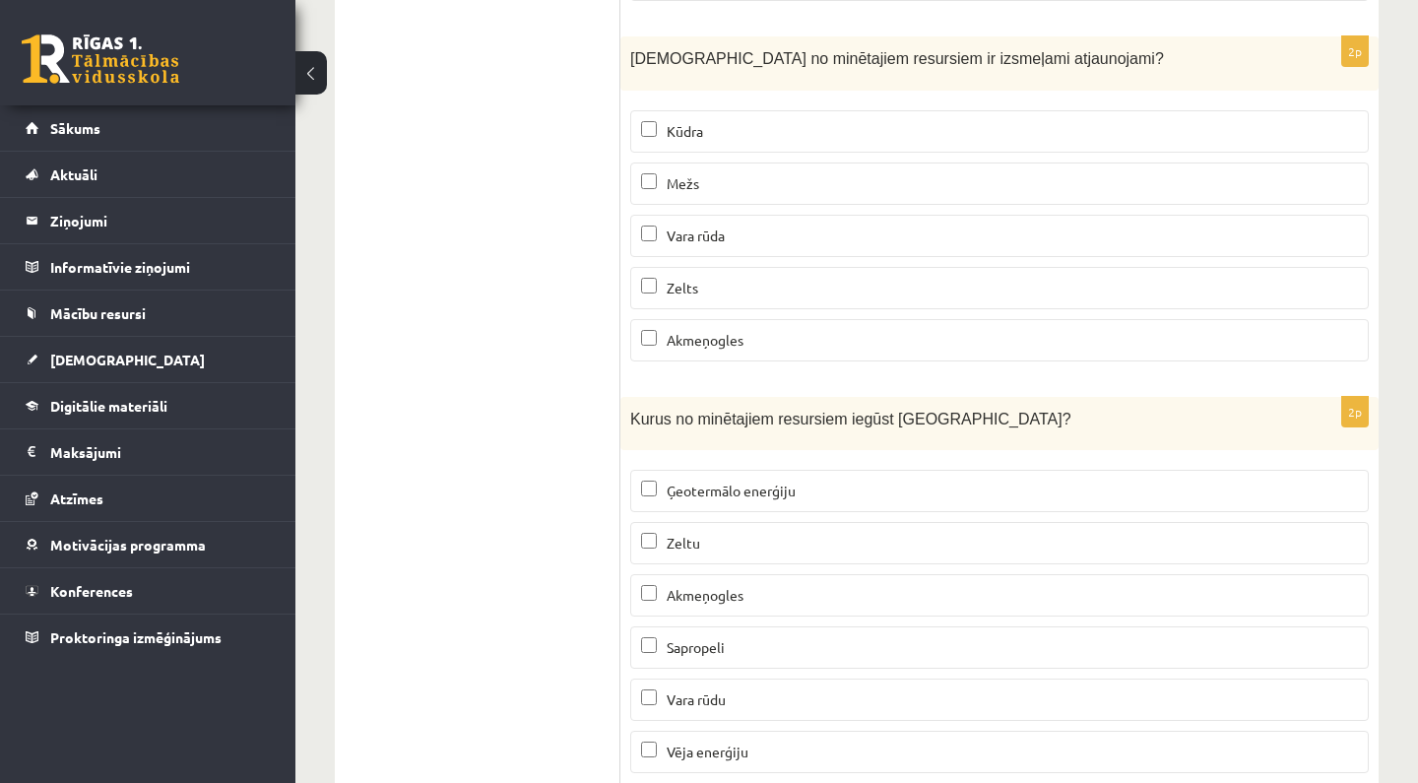
click at [717, 121] on p "Kūdra" at bounding box center [999, 131] width 717 height 21
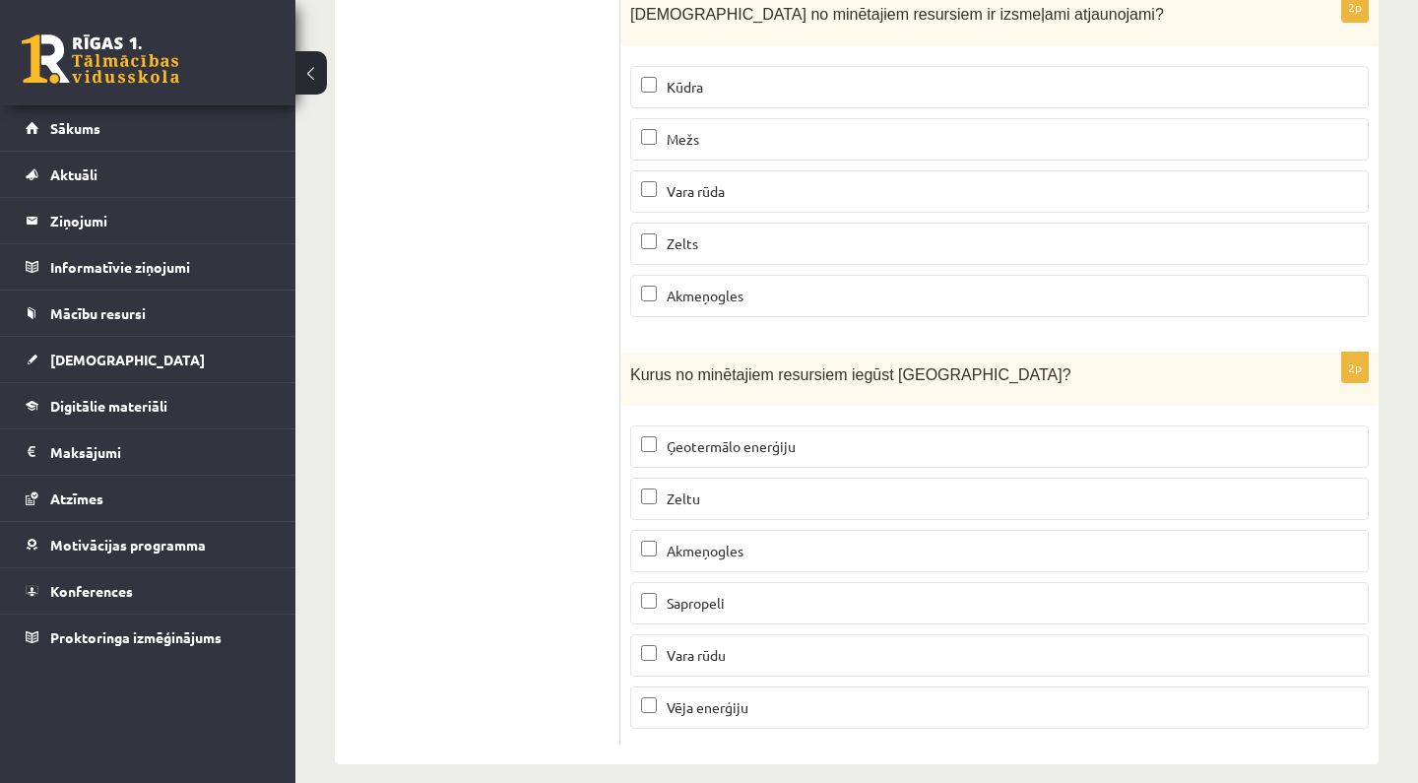
scroll to position [12021, 0]
click at [698, 595] on span "Sapropeli" at bounding box center [696, 604] width 58 height 18
click at [711, 699] on span "Vēja enerģiju" at bounding box center [708, 708] width 82 height 18
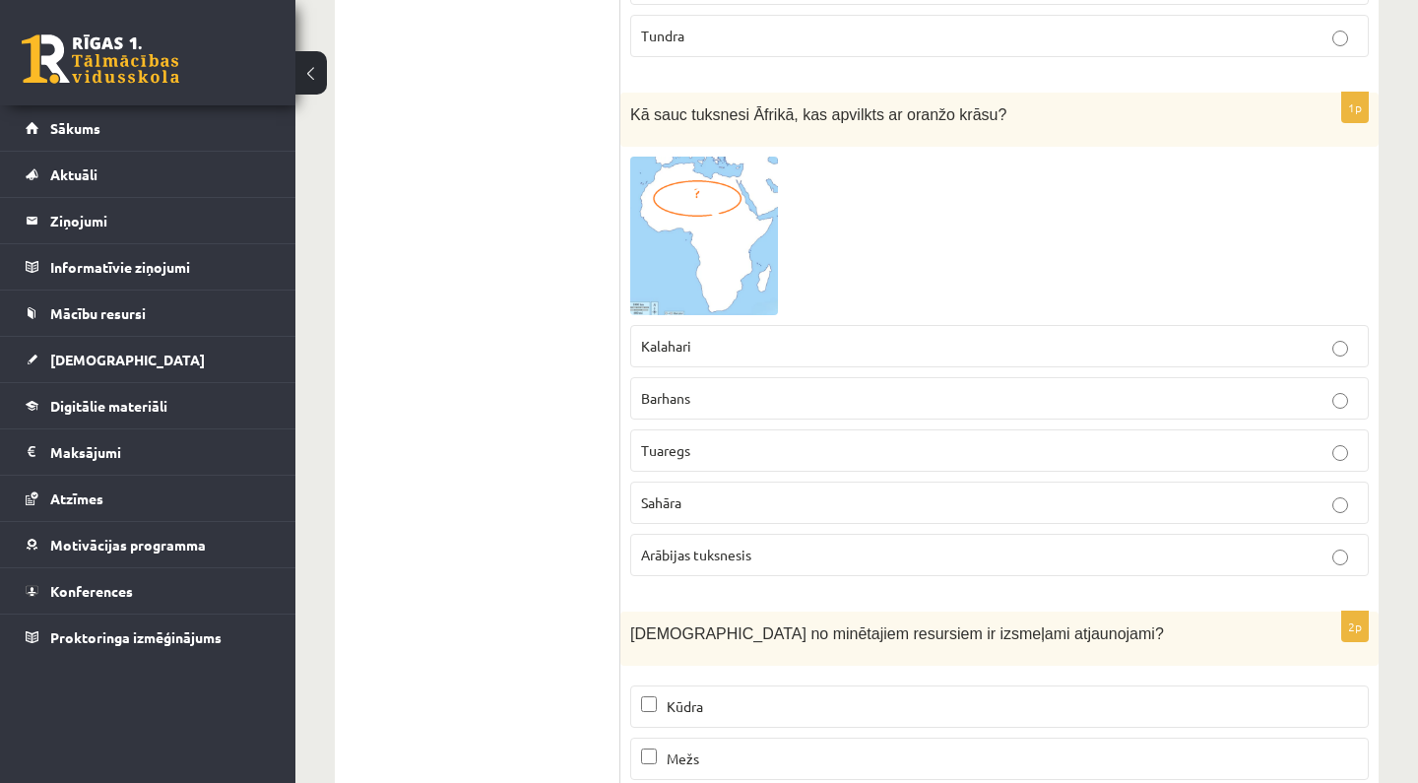
scroll to position [11404, 0]
click at [751, 545] on span "Arābijas tuksnesis" at bounding box center [696, 554] width 110 height 18
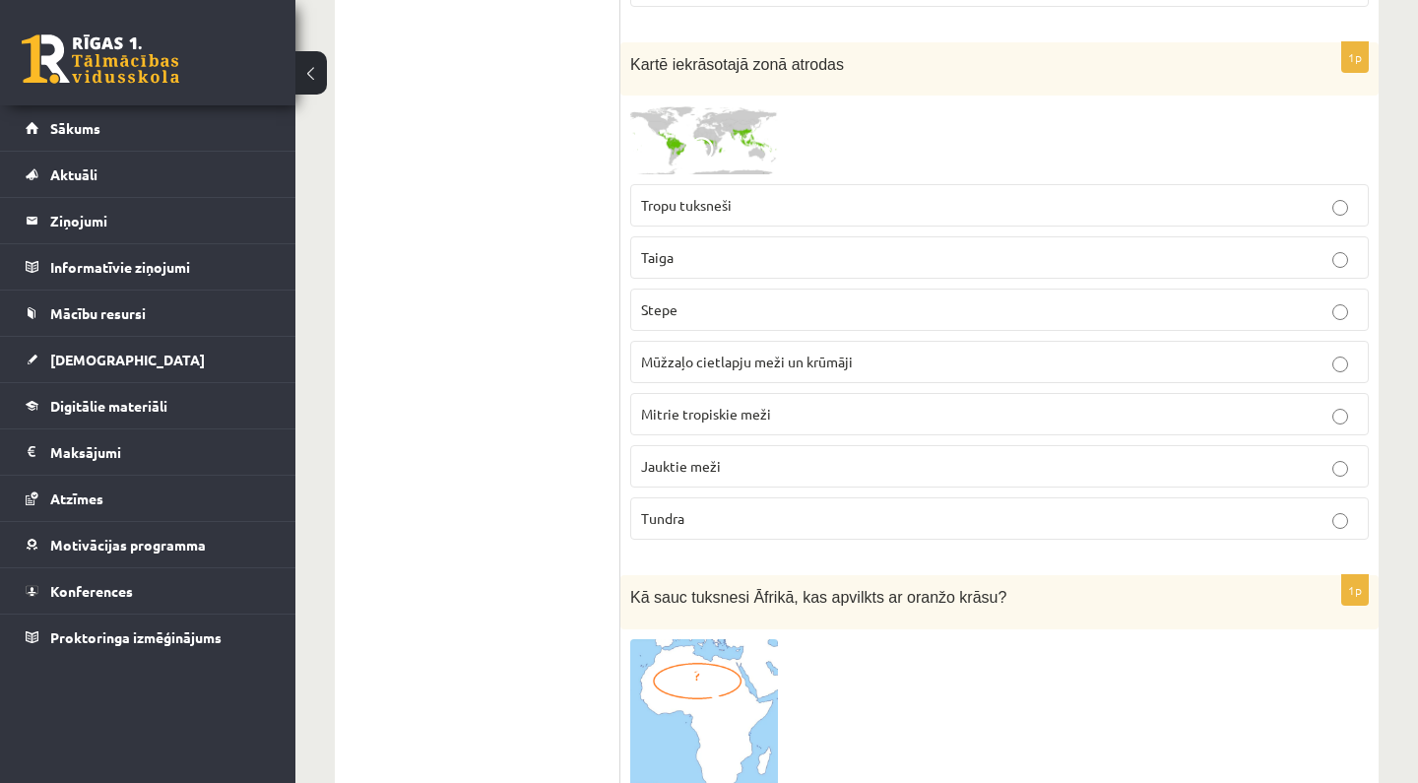
scroll to position [10920, 0]
click at [762, 197] on label "Tropu tuksneši" at bounding box center [999, 205] width 739 height 42
click at [726, 456] on p "Jauktie meži" at bounding box center [999, 466] width 717 height 21
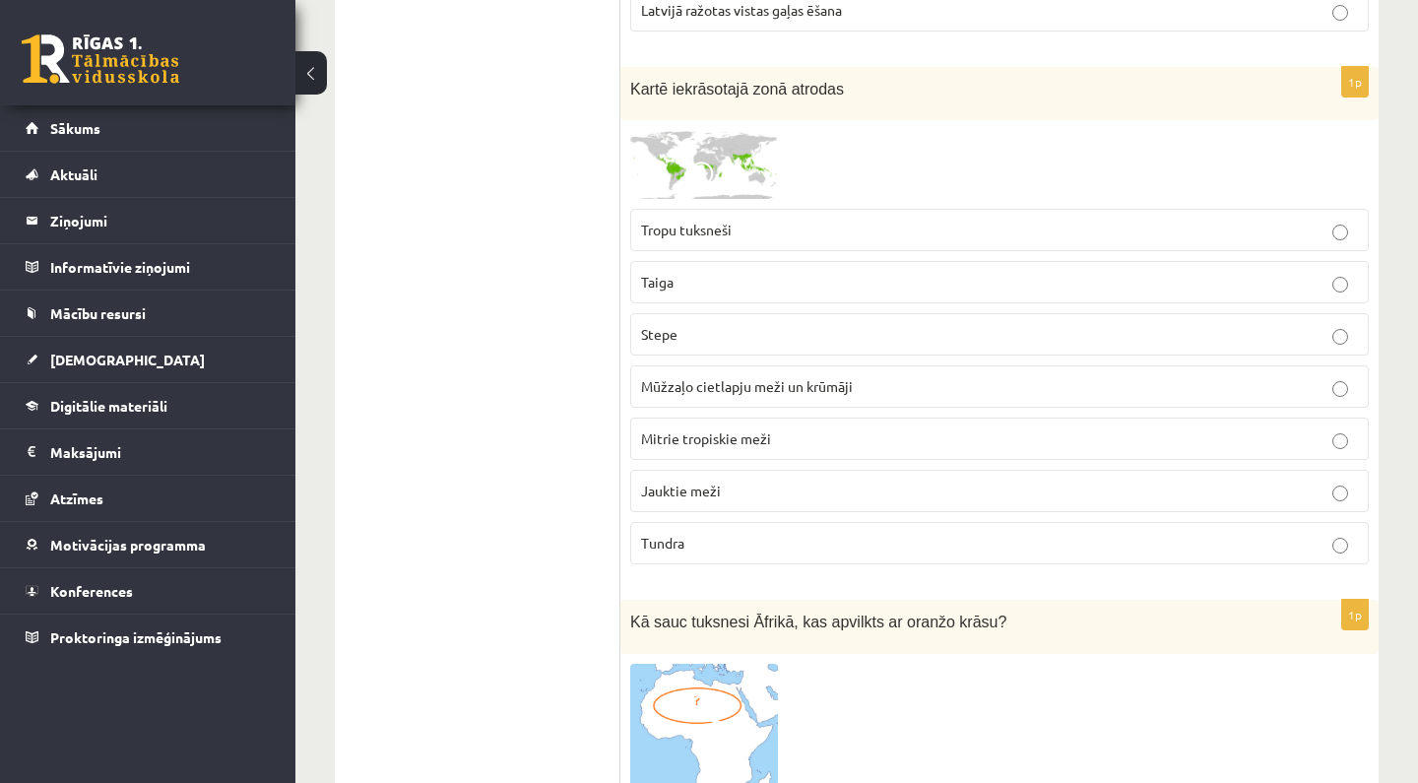
scroll to position [10891, 0]
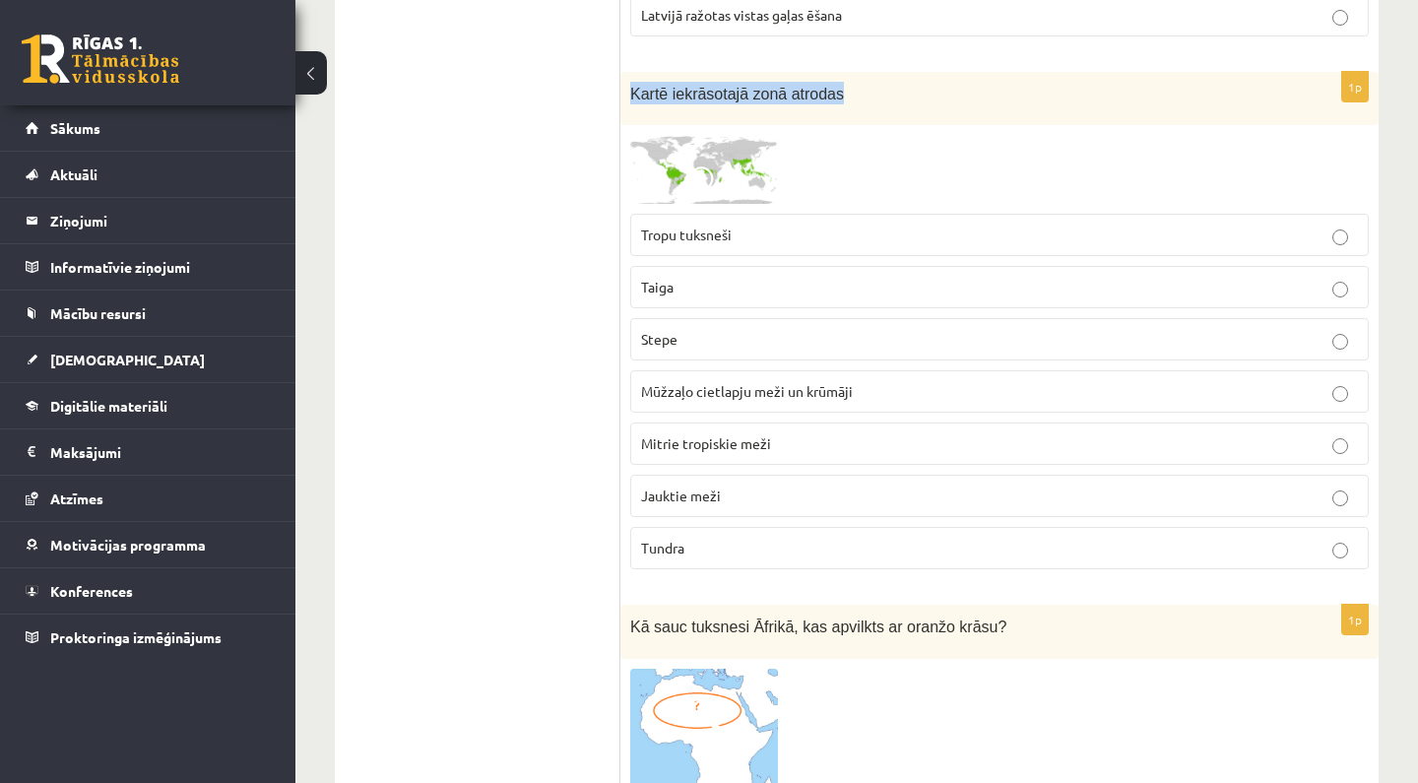
drag, startPoint x: 631, startPoint y: 74, endPoint x: 636, endPoint y: 139, distance: 65.2
click at [636, 139] on div "1p Kartē iekrāsotajā zonā atrodas Tropu tuksneši Taiga Stepe Mūžzaļo cietlapju …" at bounding box center [999, 329] width 758 height 514
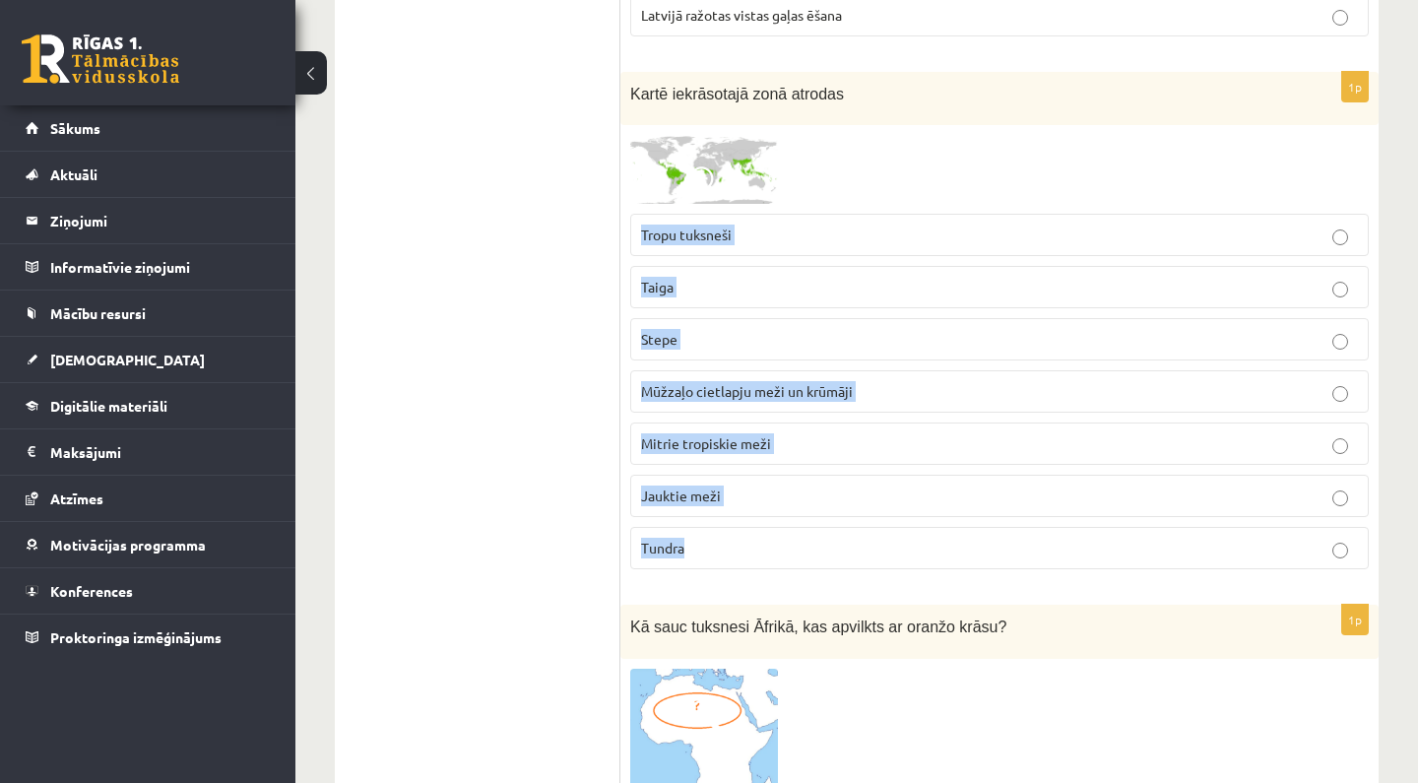
drag, startPoint x: 636, startPoint y: 212, endPoint x: 679, endPoint y: 541, distance: 331.7
click at [679, 541] on fieldset "Tropu tuksneši Taiga Stepe Mūžzaļo cietlapju meži un krūmāji Mitrie tropiskie m…" at bounding box center [999, 389] width 739 height 371
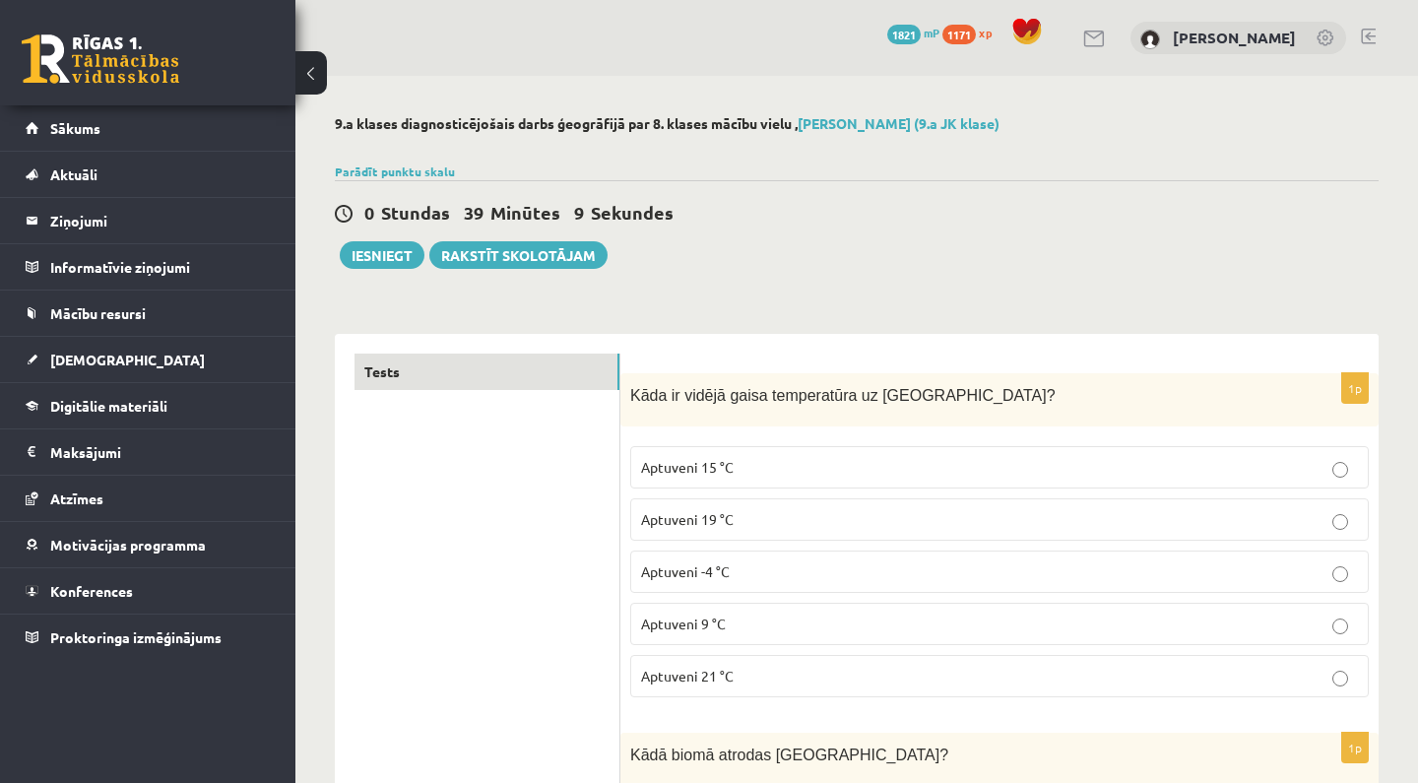
scroll to position [0, 0]
click at [387, 253] on button "Iesniegt" at bounding box center [382, 255] width 85 height 28
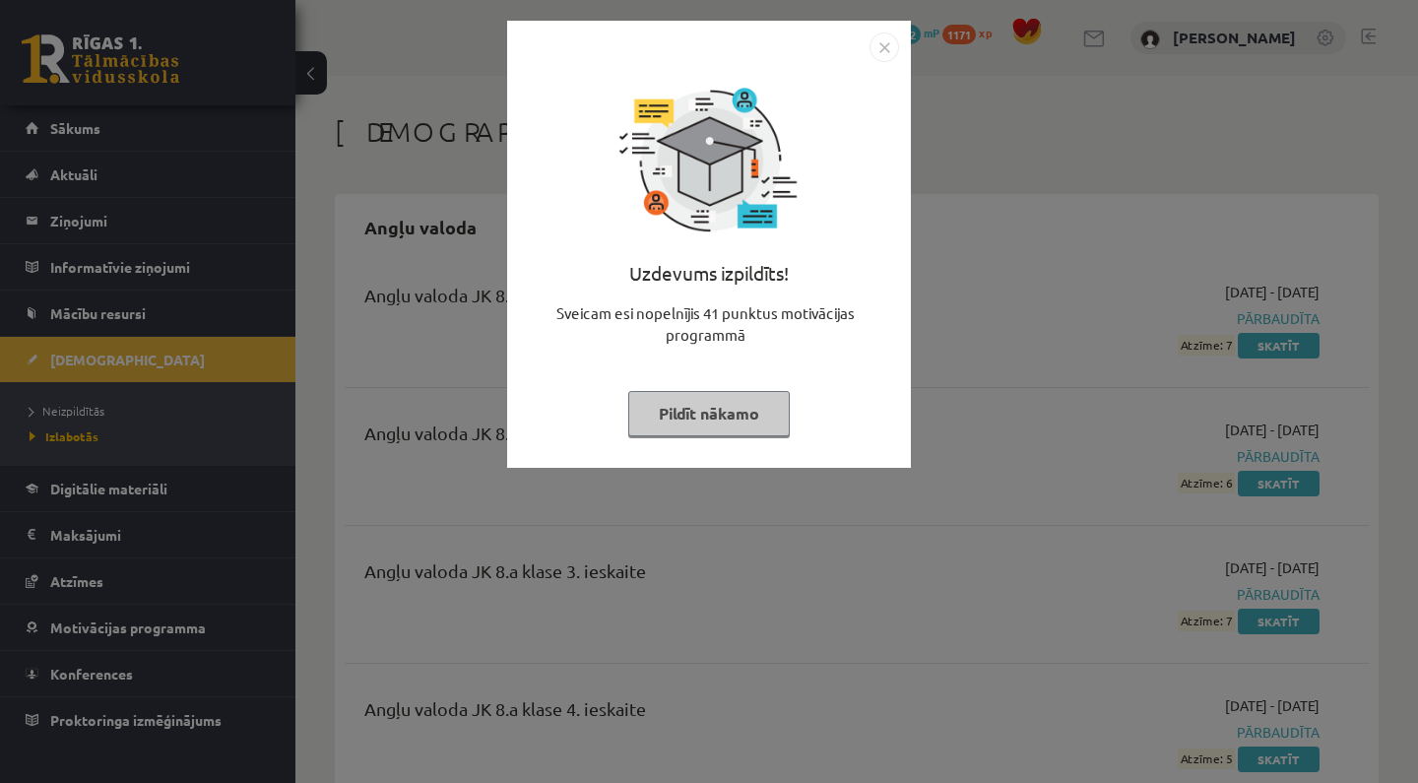
click at [697, 420] on button "Pildīt nākamo" at bounding box center [709, 413] width 162 height 45
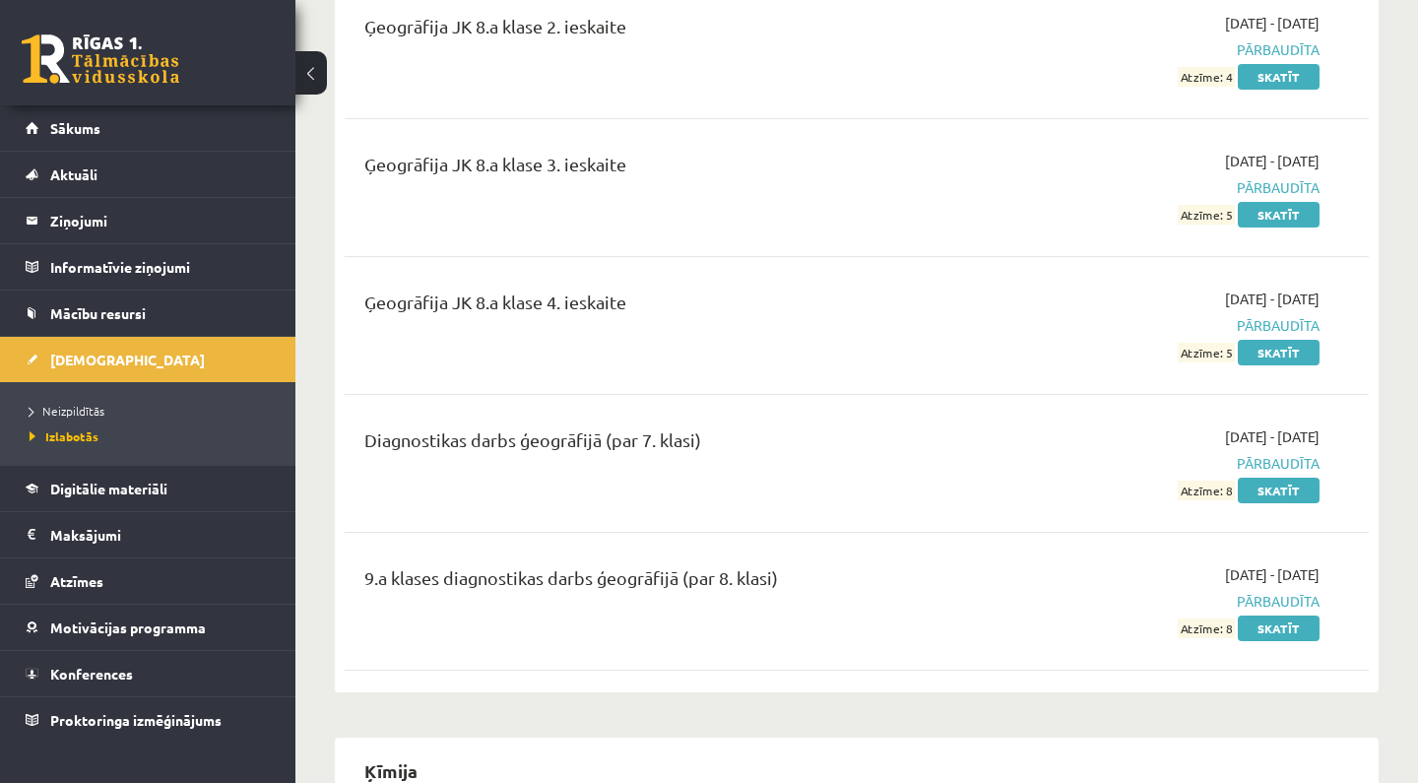
scroll to position [5896, 0]
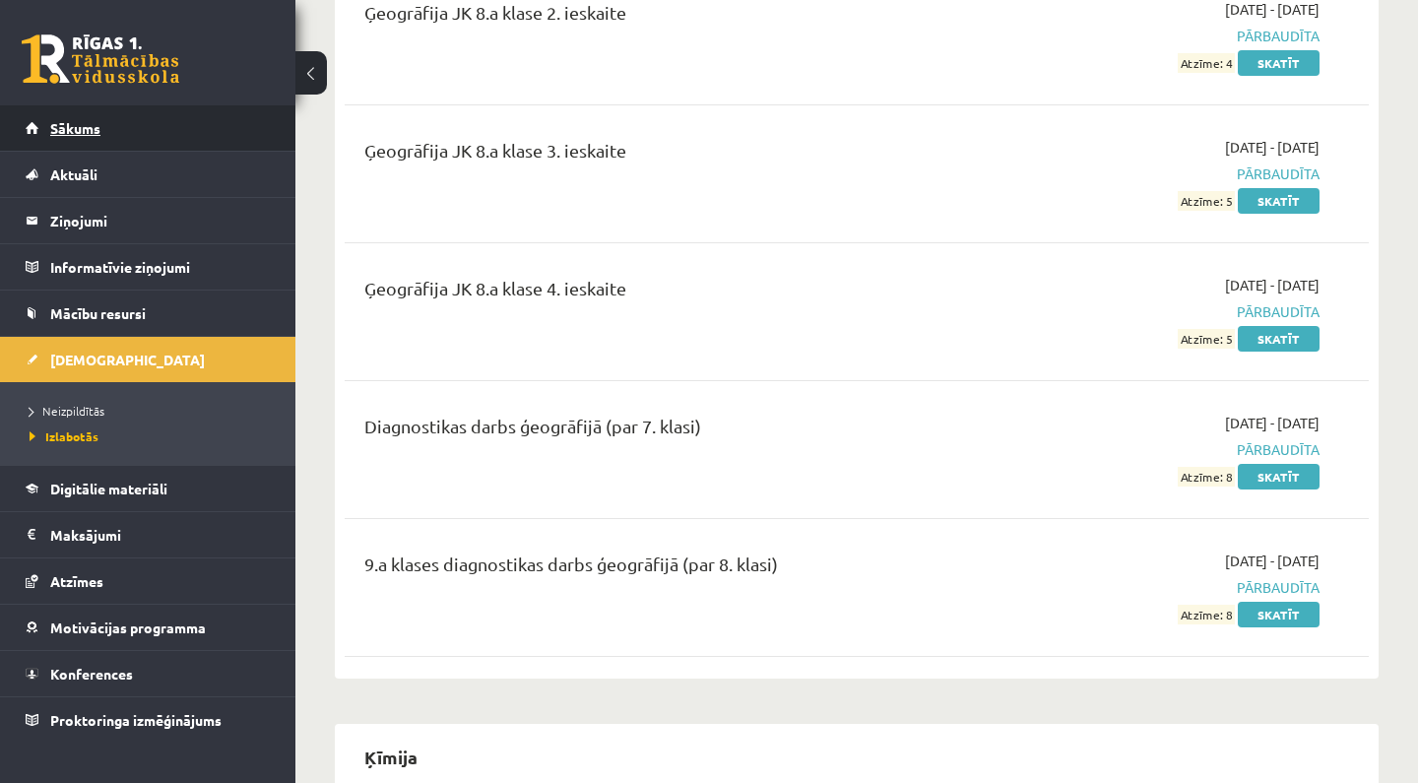
click at [240, 120] on link "Sākums" at bounding box center [148, 127] width 245 height 45
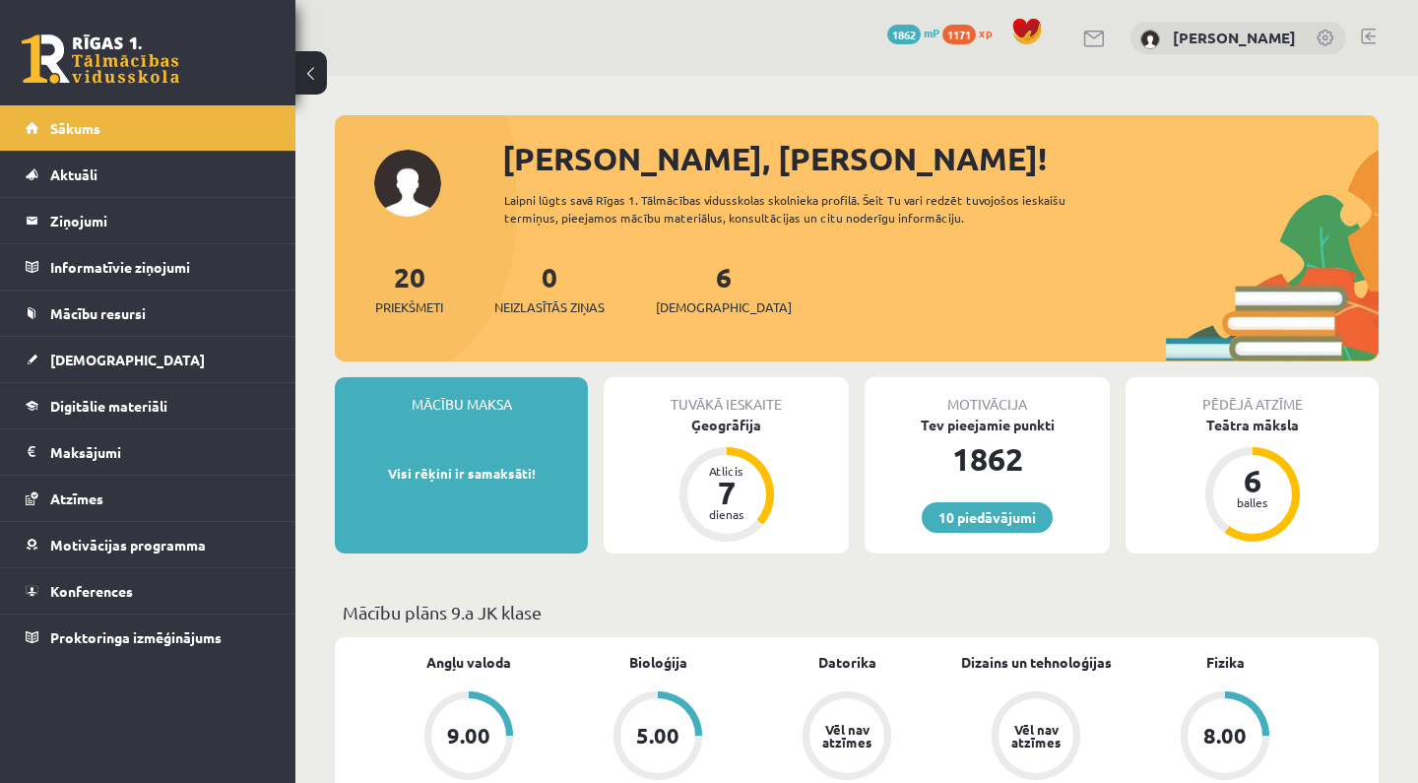
click at [735, 405] on div "Tuvākā ieskaite" at bounding box center [726, 395] width 245 height 37
click at [736, 423] on div "Ģeogrāfija" at bounding box center [726, 425] width 245 height 21
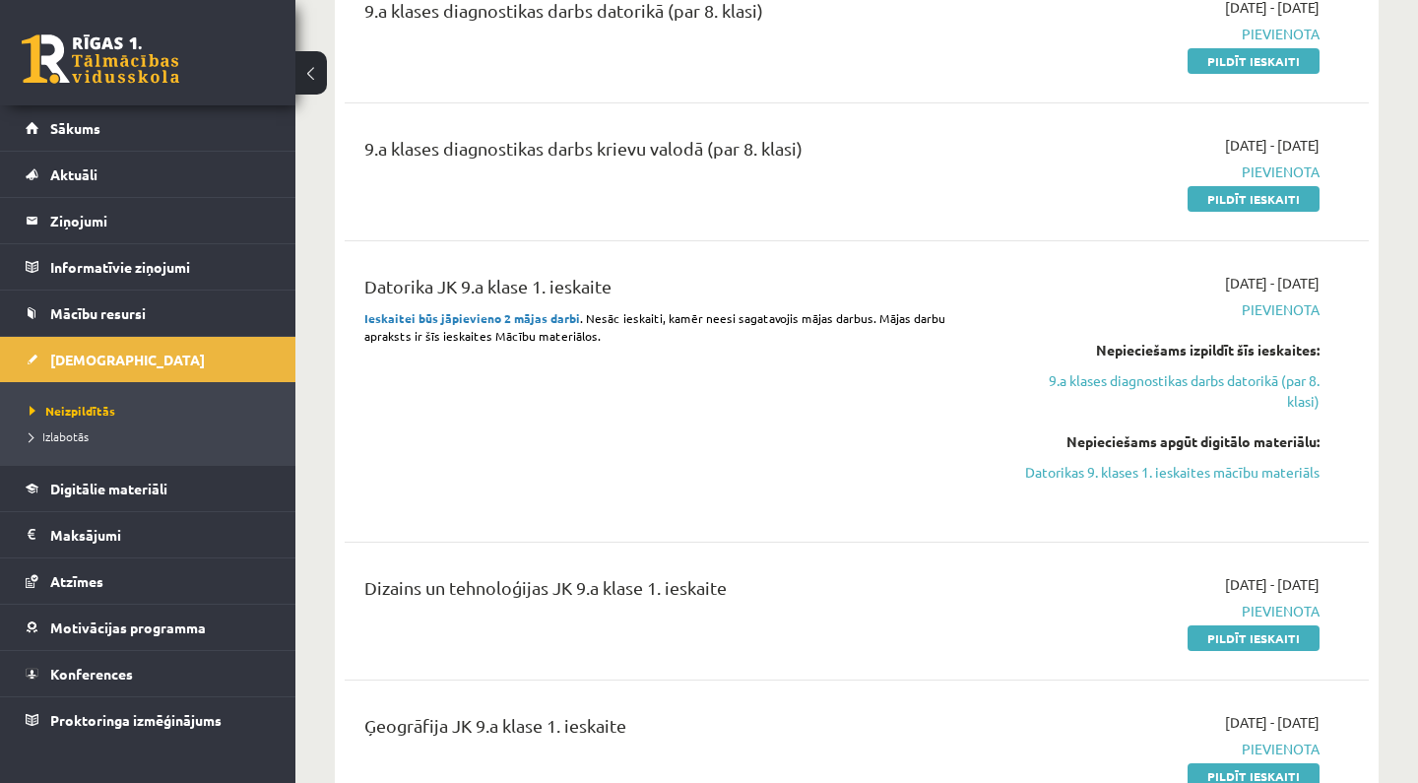
scroll to position [683, 0]
click at [1128, 472] on link "Datorikas 9. klases 1. ieskaites mācību materiāls" at bounding box center [1170, 473] width 298 height 21
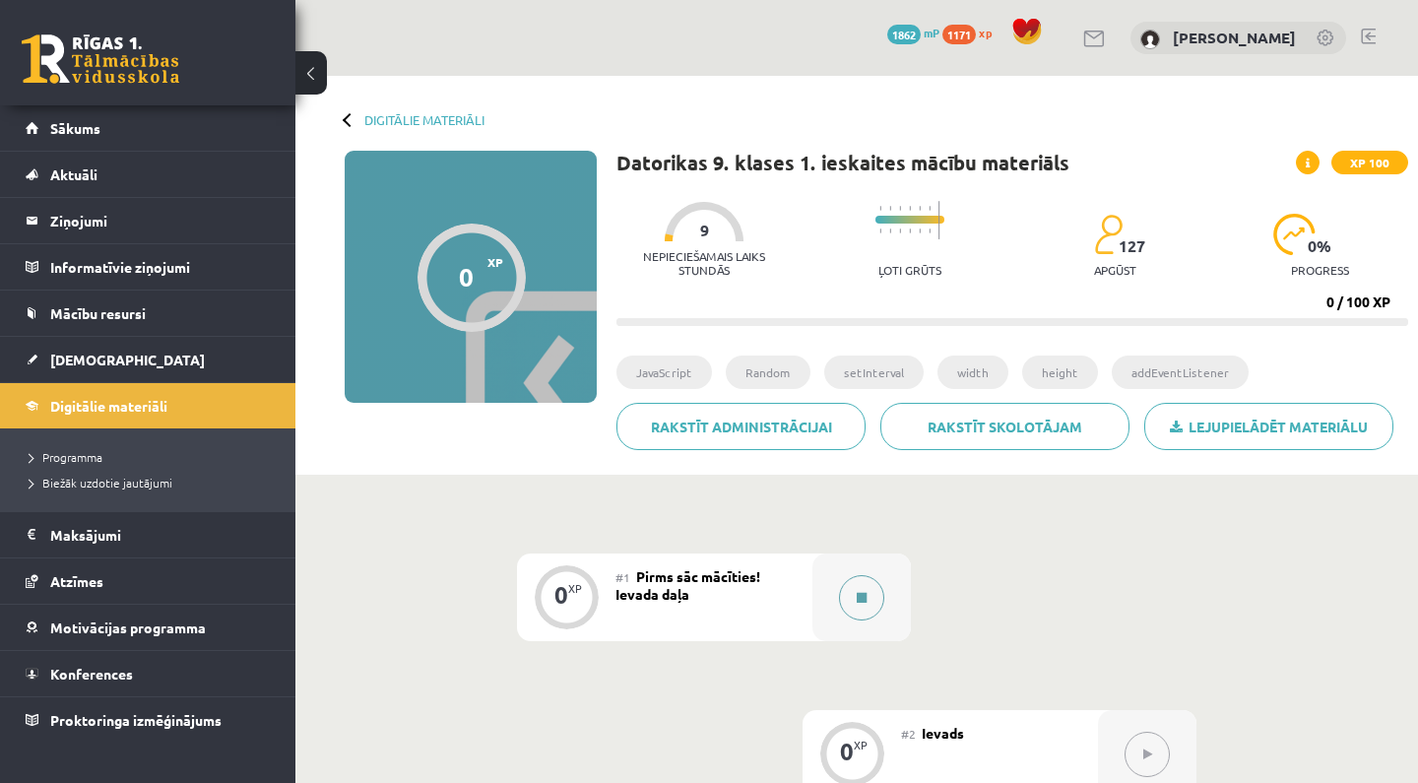
click at [888, 620] on div at bounding box center [862, 597] width 98 height 88
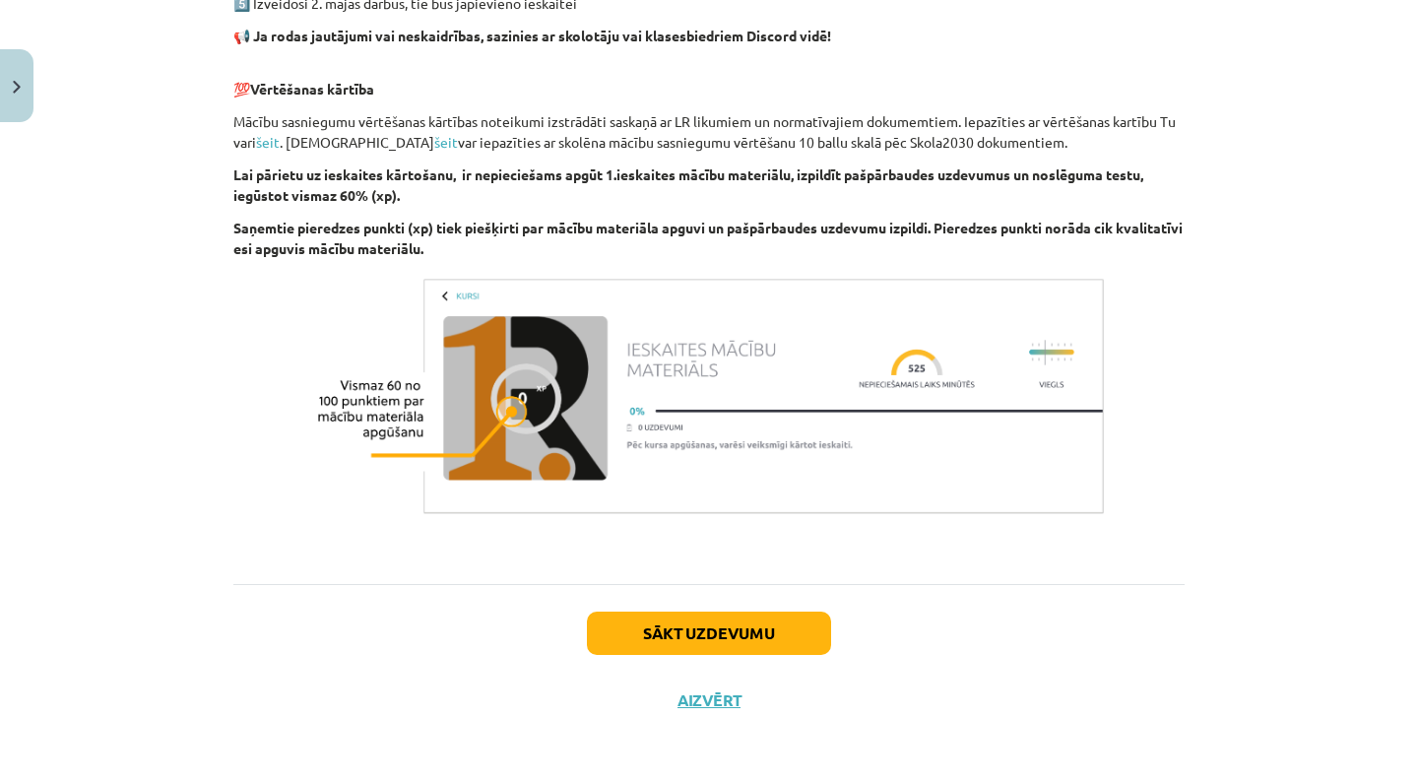
scroll to position [1194, 0]
click at [767, 626] on button "Sākt uzdevumu" at bounding box center [709, 633] width 244 height 43
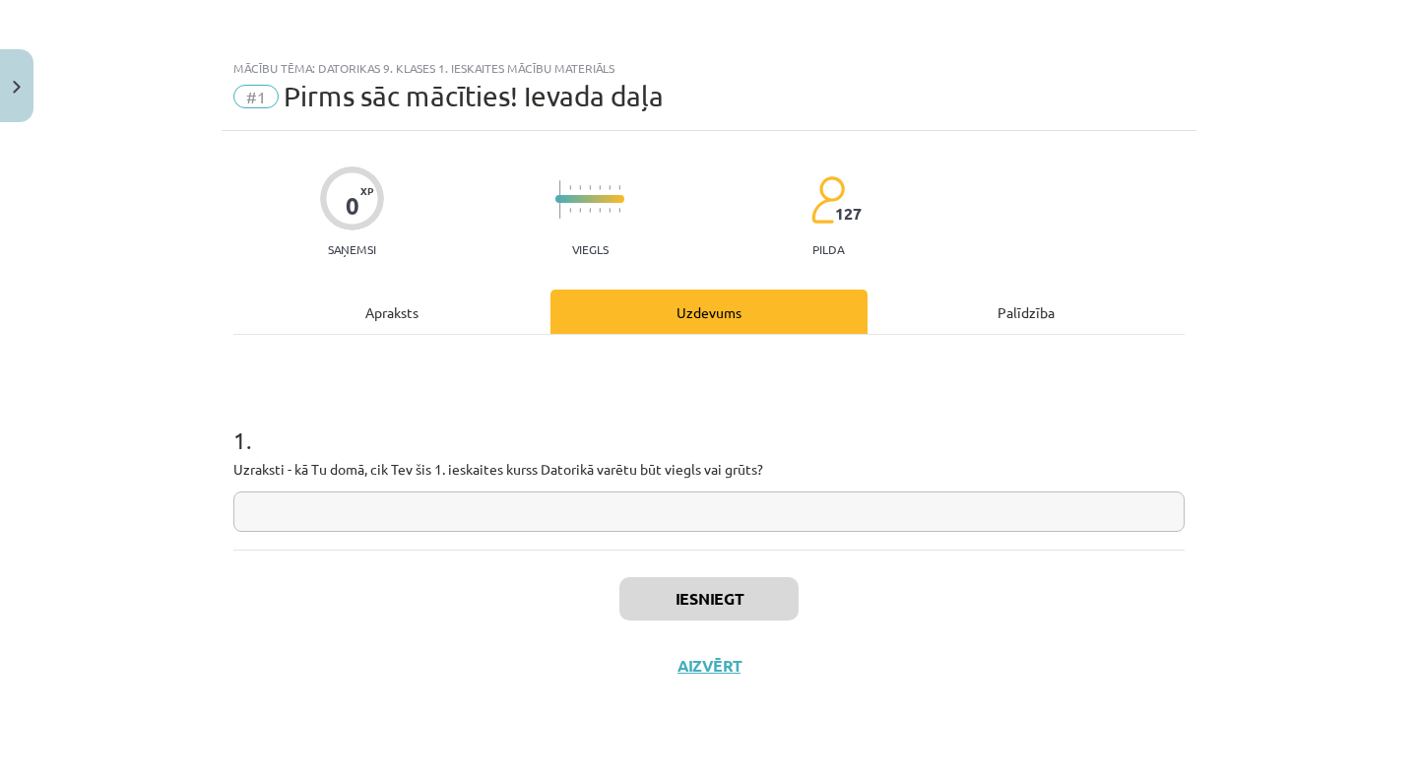
click at [25, 101] on button "Close" at bounding box center [16, 85] width 33 height 73
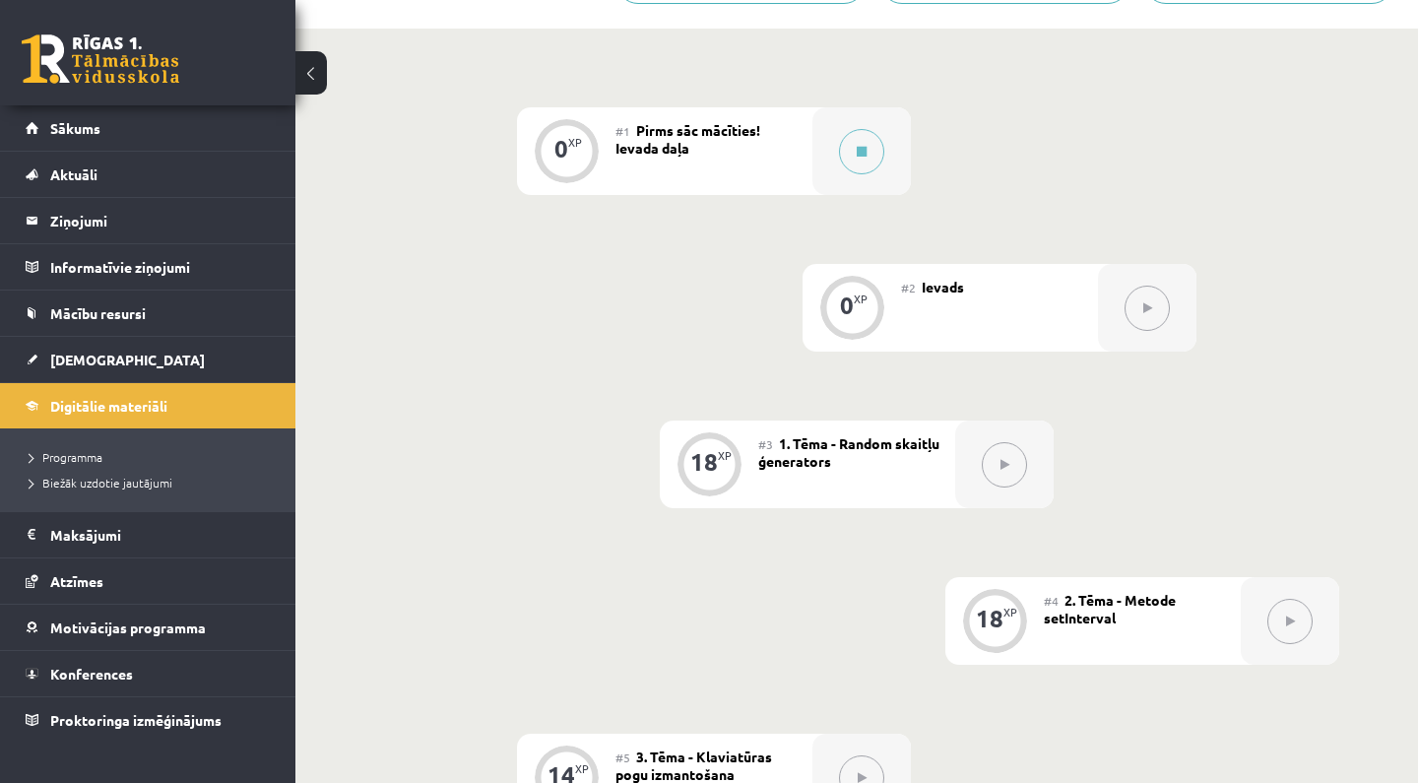
scroll to position [439, 0]
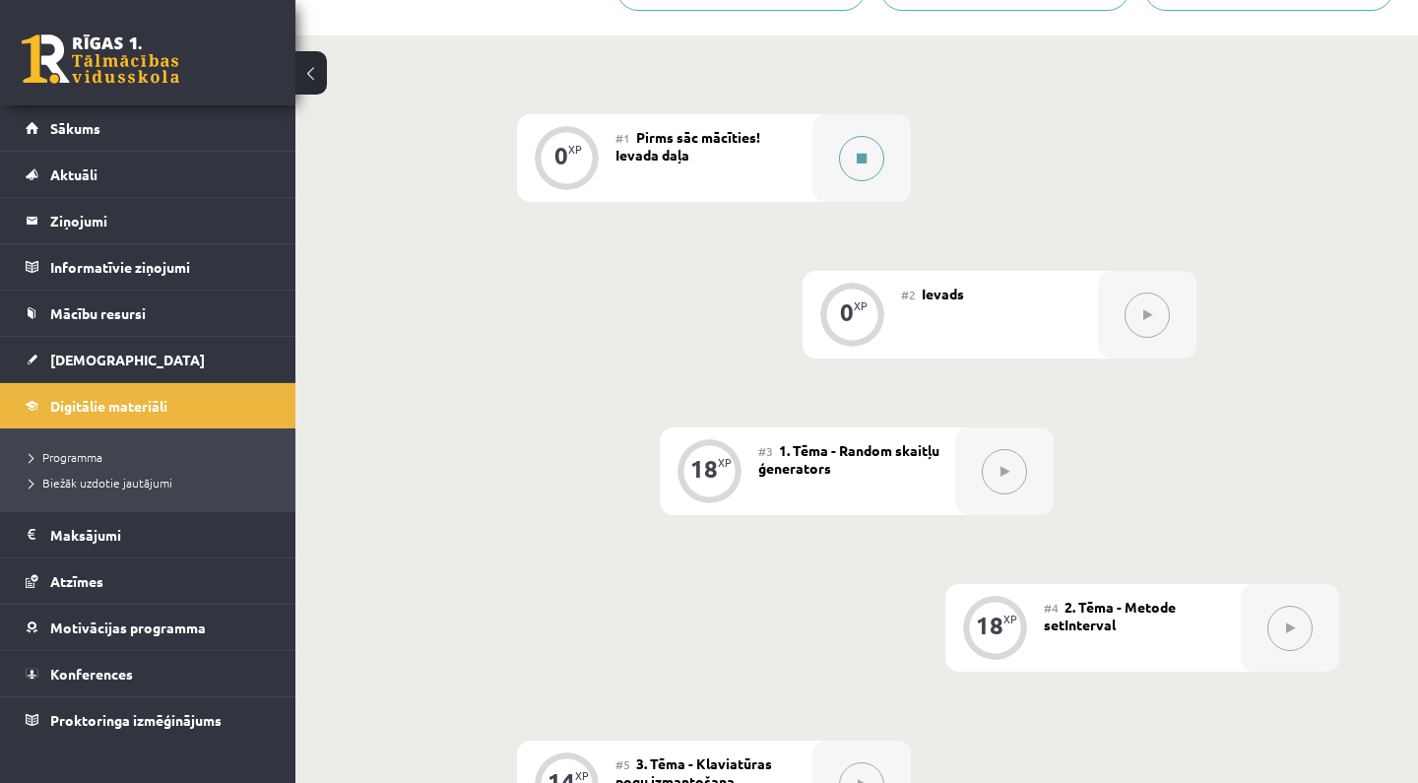
click at [880, 153] on button at bounding box center [861, 158] width 45 height 45
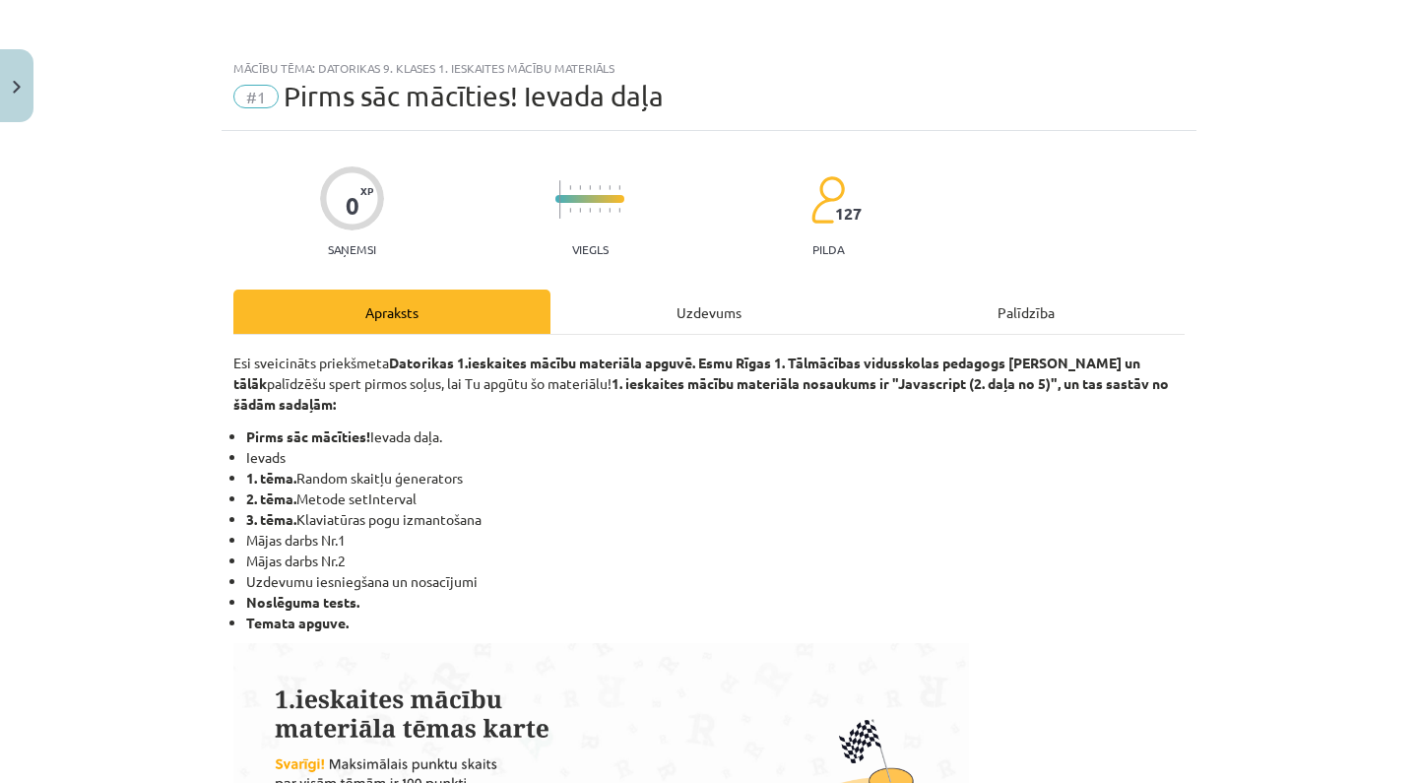
click at [720, 313] on div "Uzdevums" at bounding box center [709, 312] width 317 height 44
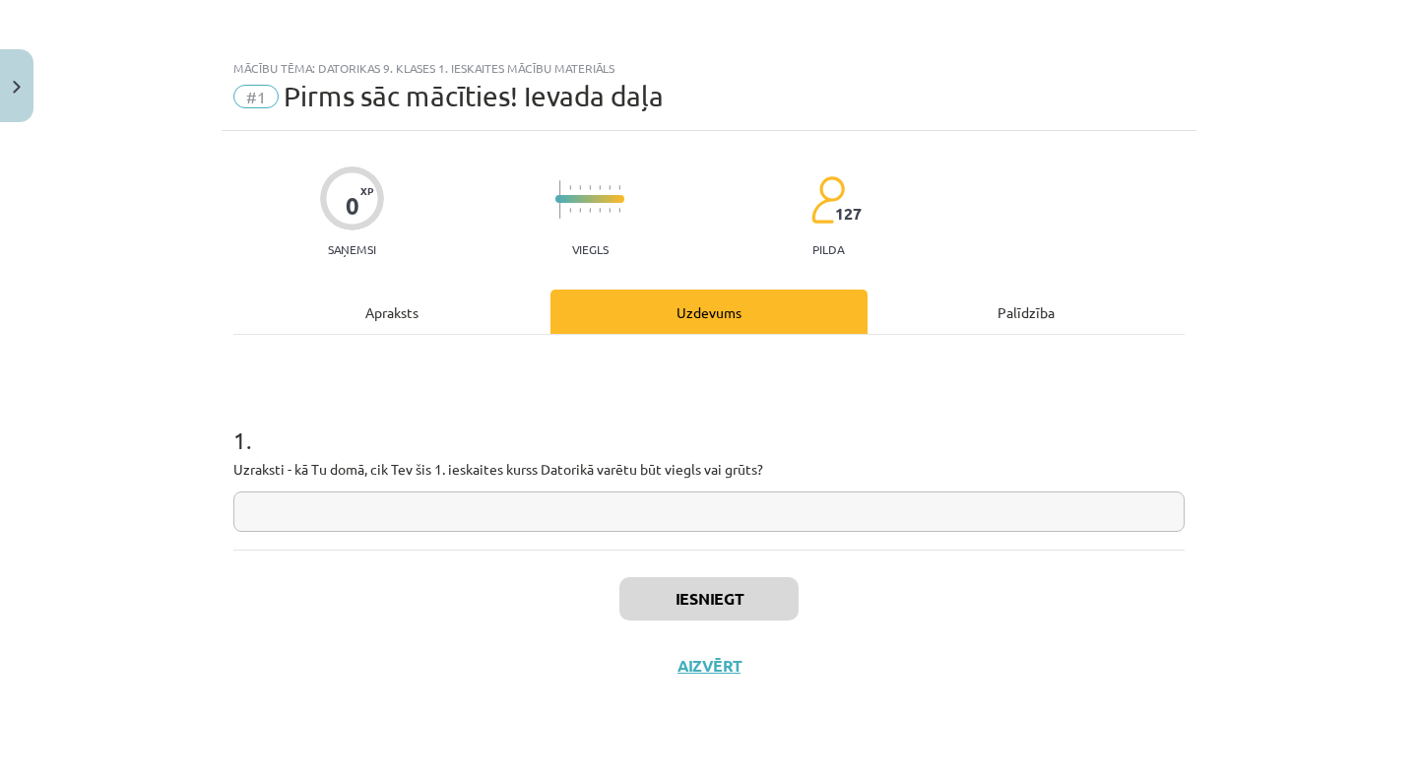
click at [621, 545] on div "1 . Uzraksti - kā Tu domā, cik Tev šis 1. ieskaites kurss Datorikā varētu būt v…" at bounding box center [708, 442] width 951 height 215
click at [622, 507] on input "text" at bounding box center [708, 511] width 951 height 40
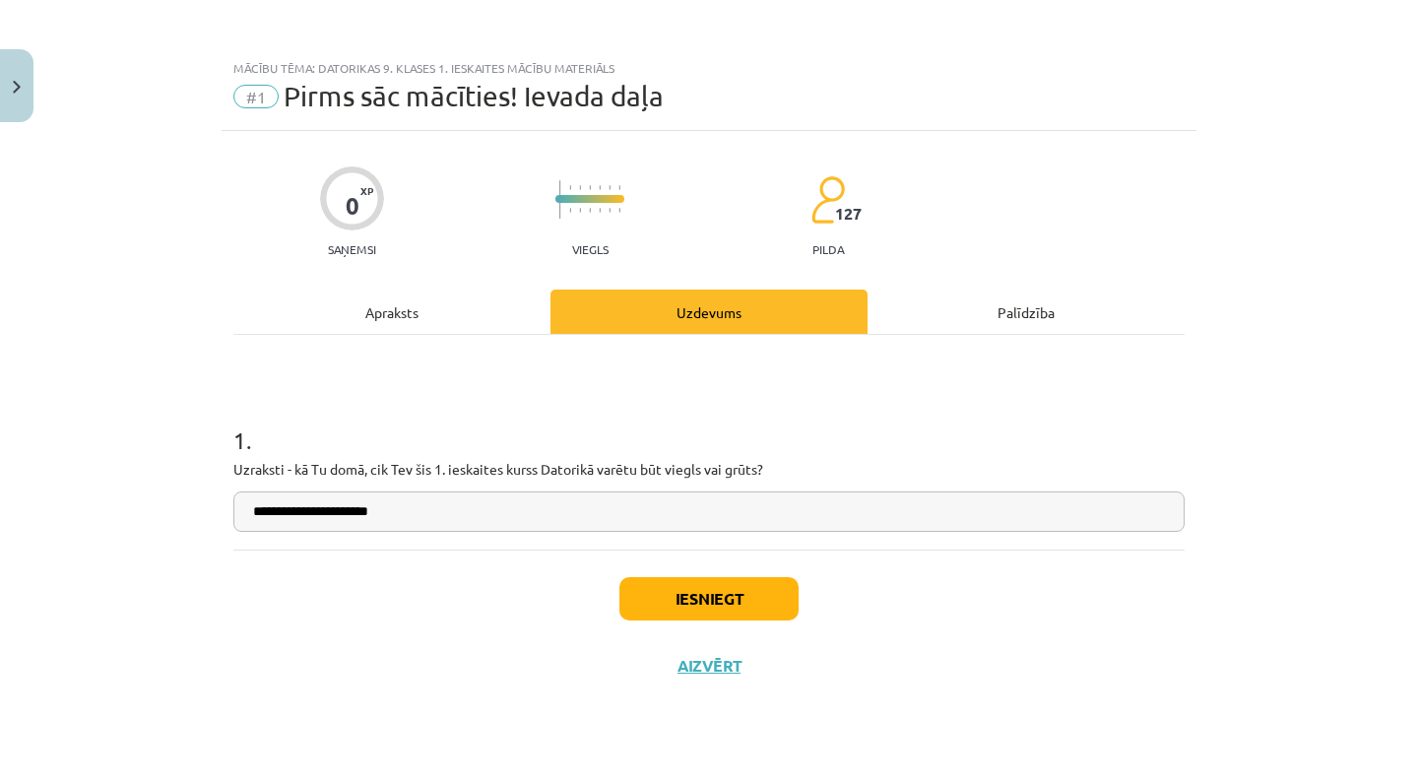
type input "**********"
click at [32, 94] on button "Close" at bounding box center [16, 85] width 33 height 73
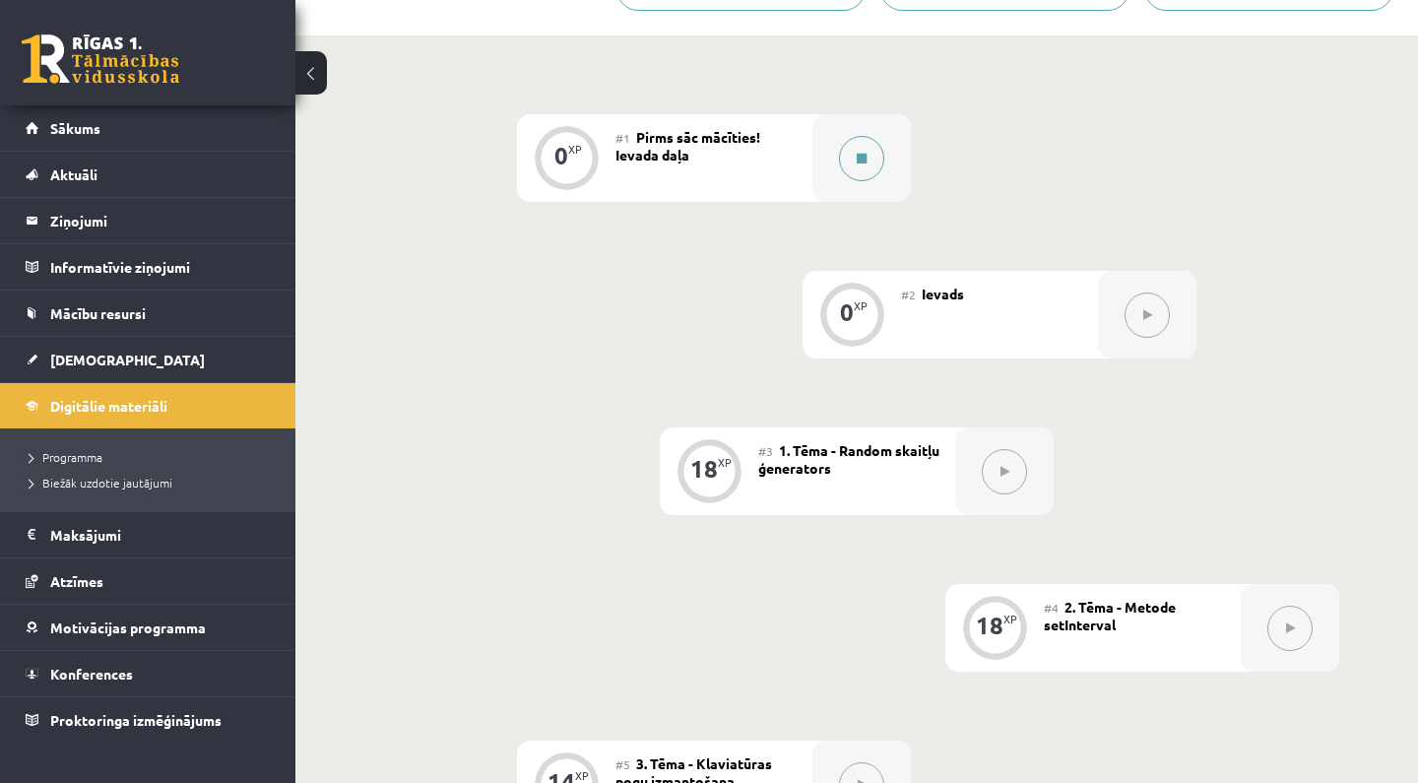
click at [873, 156] on button at bounding box center [861, 158] width 45 height 45
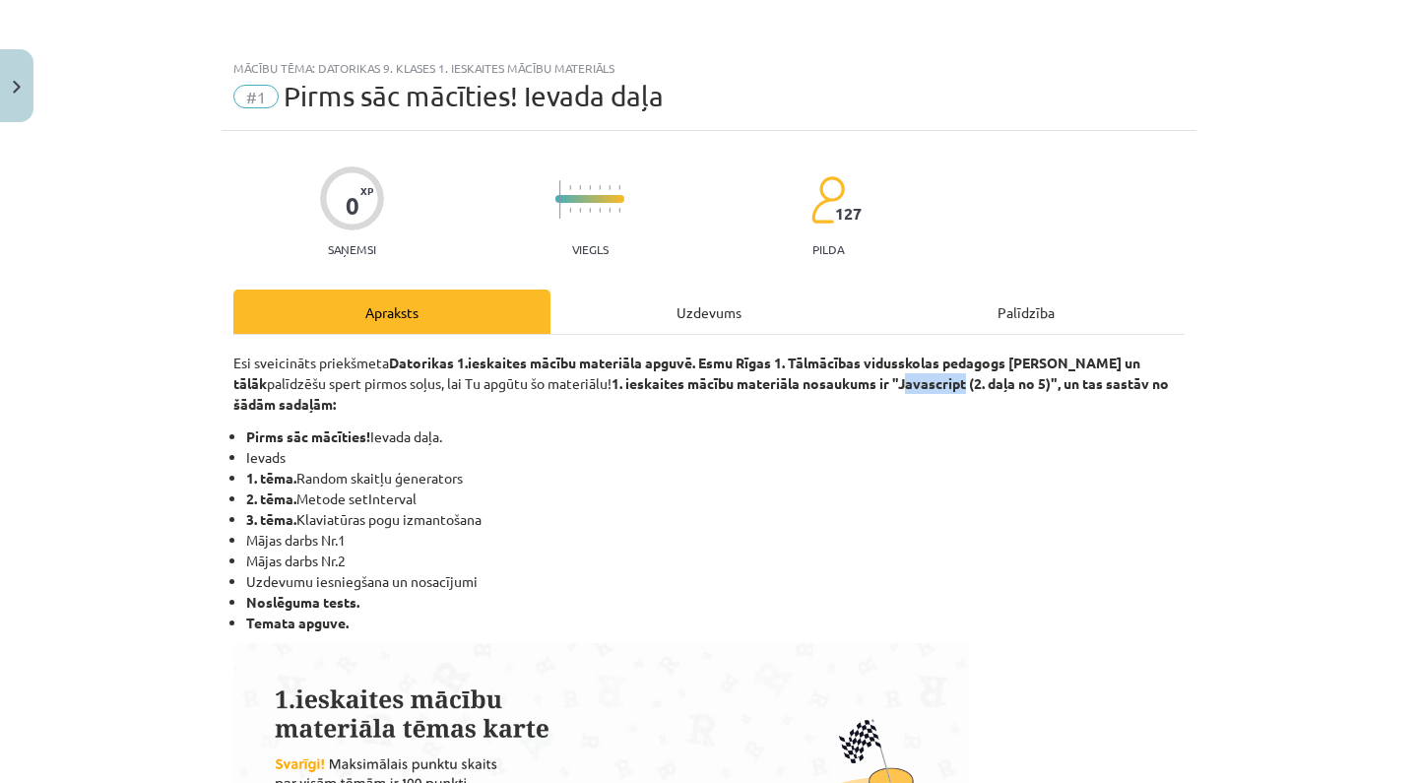
drag, startPoint x: 915, startPoint y: 382, endPoint x: 977, endPoint y: 386, distance: 62.2
click at [977, 386] on b "Javascript (2. daļa no 5)" at bounding box center [974, 383] width 153 height 18
copy b "avascript"
click at [813, 622] on li "Temata apguve." at bounding box center [715, 623] width 939 height 21
click at [747, 314] on div "Uzdevums" at bounding box center [709, 312] width 317 height 44
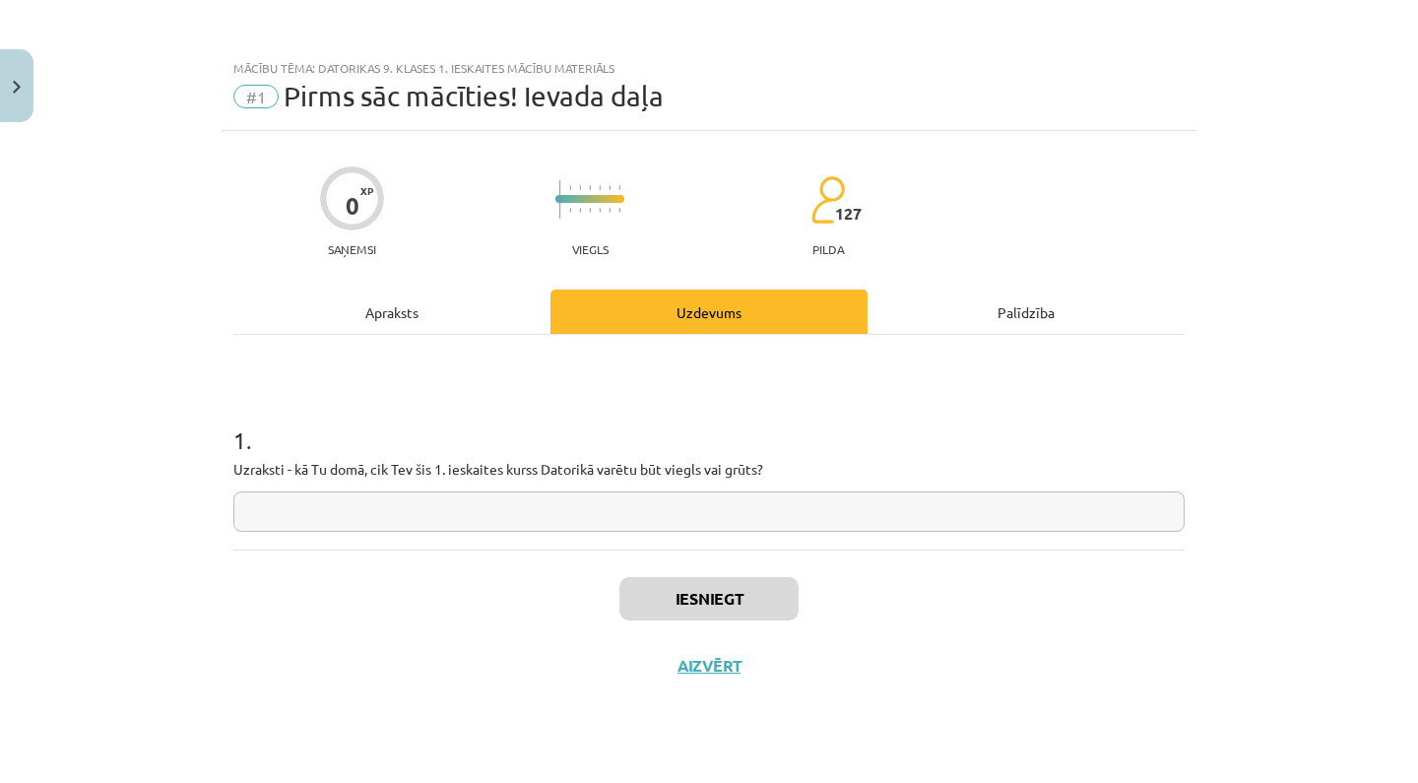
click at [569, 513] on input "text" at bounding box center [708, 511] width 951 height 40
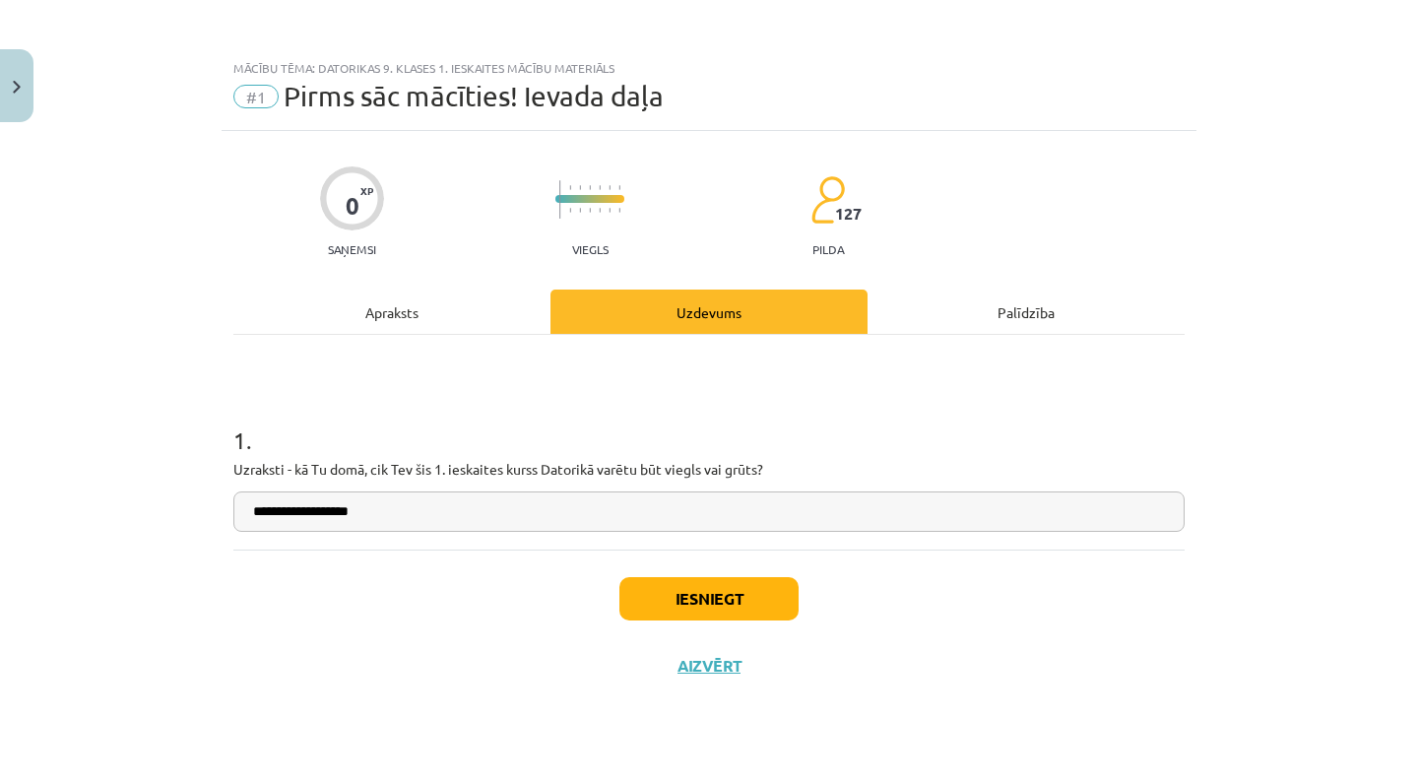
paste input "*********"
type input "**********"
click at [745, 612] on button "Iesniegt" at bounding box center [708, 598] width 179 height 43
